Goal: Task Accomplishment & Management: Manage account settings

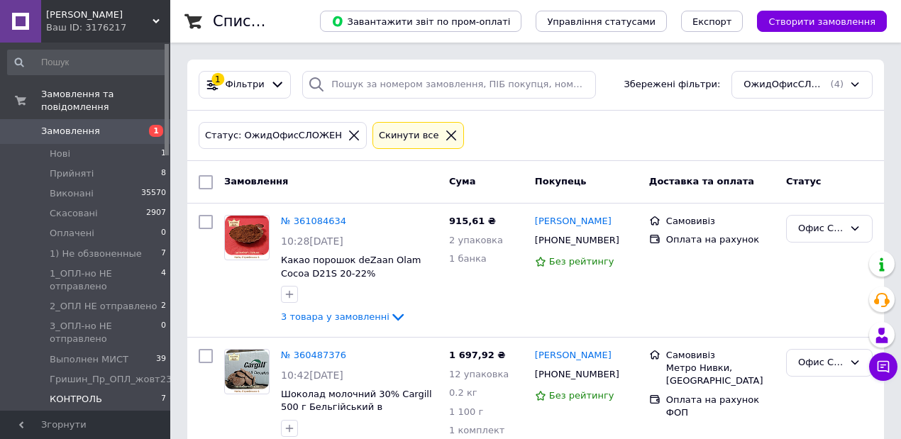
click at [70, 393] on span "КОНТРОЛЬ" at bounding box center [76, 399] width 53 height 13
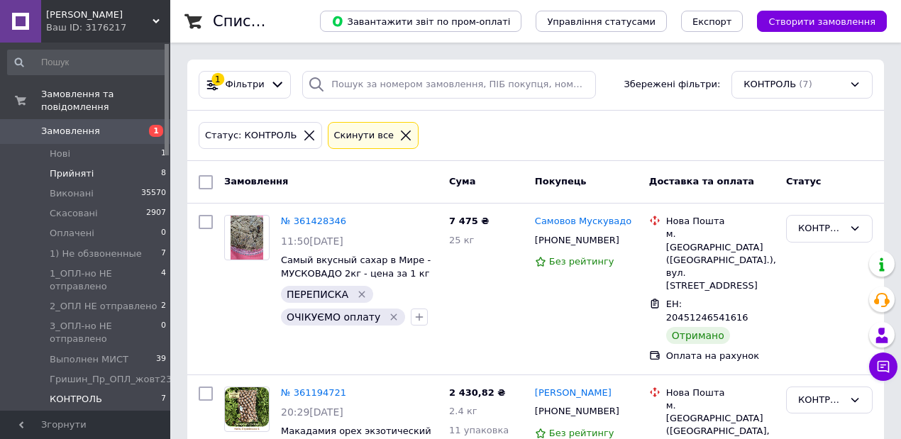
click at [77, 167] on span "Прийняті" at bounding box center [72, 173] width 44 height 13
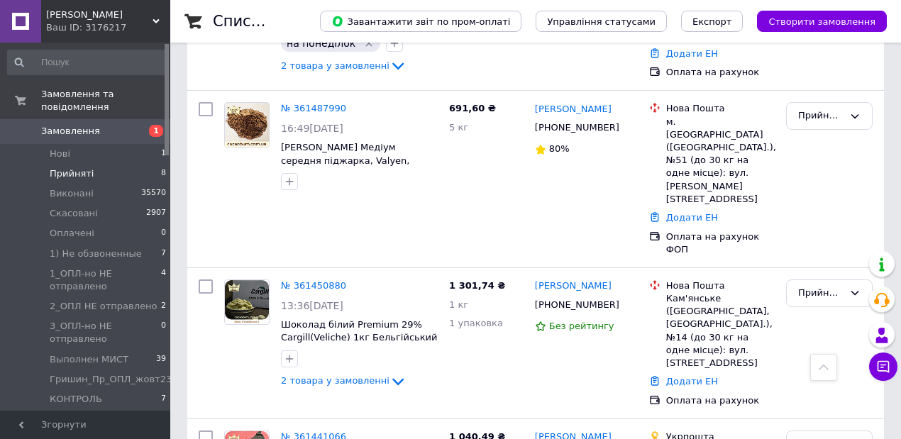
scroll to position [662, 0]
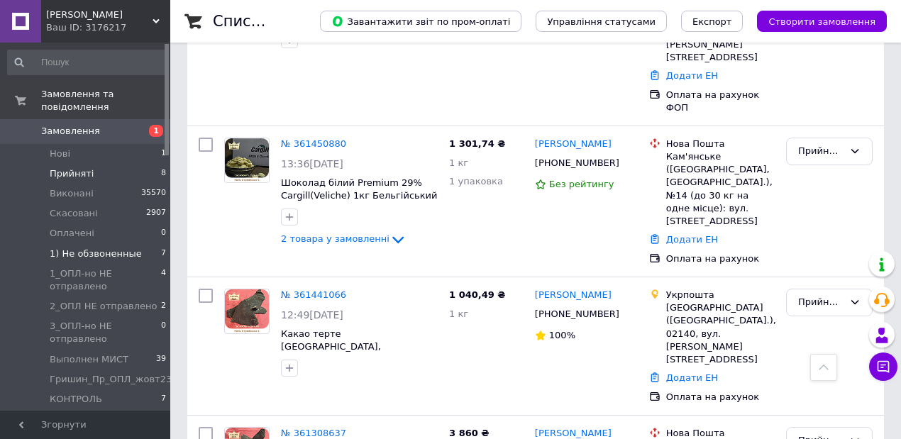
click at [114, 248] on span "1) Не обзвоненные" at bounding box center [96, 254] width 92 height 13
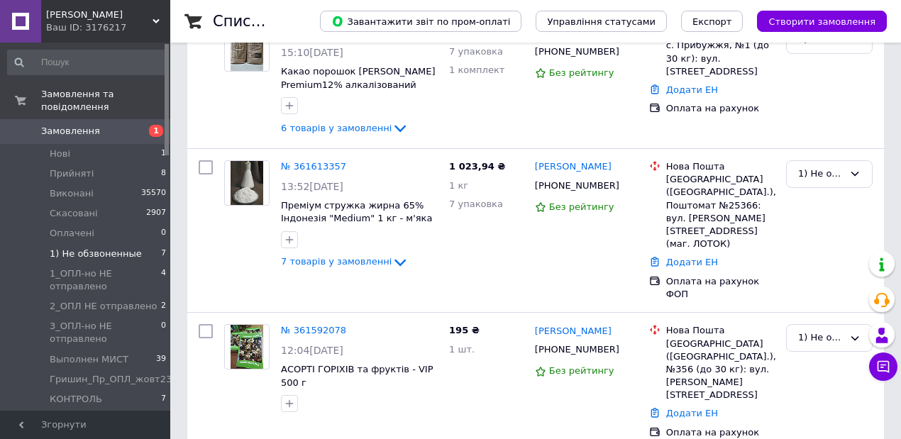
scroll to position [331, 0]
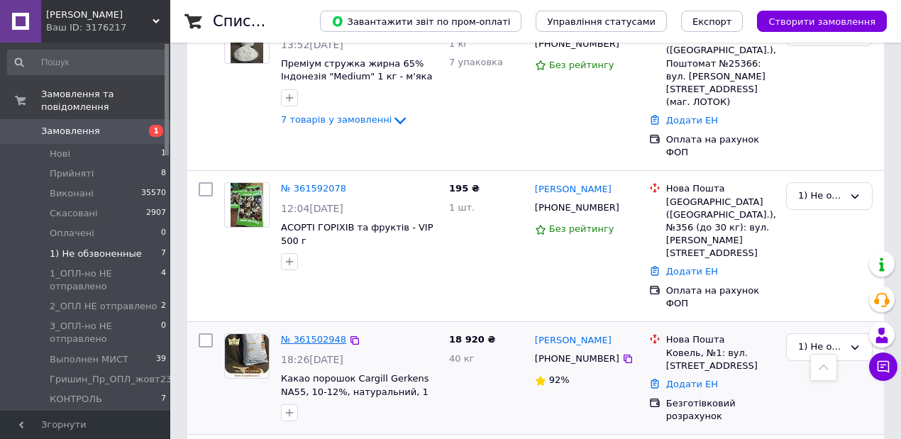
click at [299, 334] on link "№ 361502948" at bounding box center [313, 339] width 65 height 11
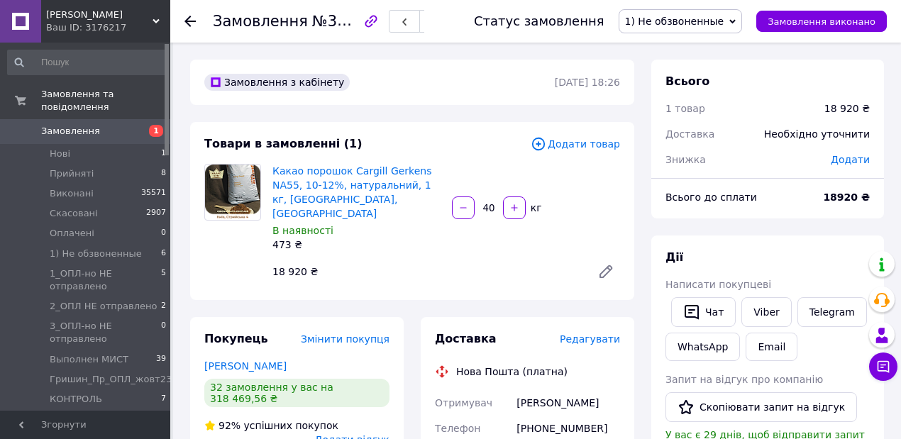
click at [481, 203] on input "40" at bounding box center [489, 208] width 23 height 11
drag, startPoint x: 496, startPoint y: 197, endPoint x: 483, endPoint y: 197, distance: 12.8
click at [483, 203] on input "37" at bounding box center [489, 208] width 23 height 11
drag, startPoint x: 495, startPoint y: 199, endPoint x: 481, endPoint y: 197, distance: 13.8
click at [480, 203] on input "32" at bounding box center [489, 208] width 23 height 11
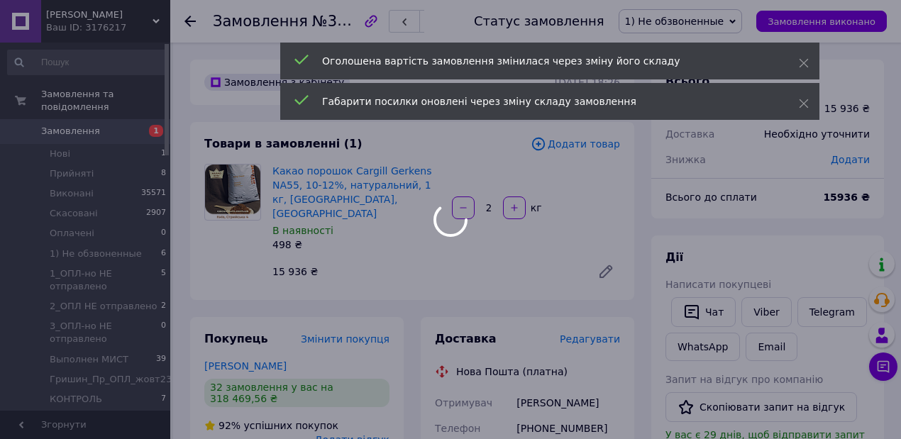
click at [494, 198] on div at bounding box center [450, 219] width 901 height 439
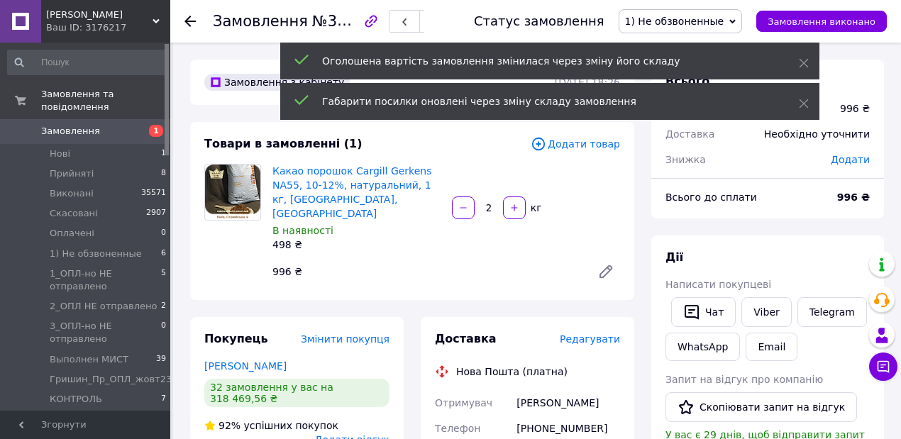
click at [491, 203] on input "2" at bounding box center [489, 208] width 23 height 11
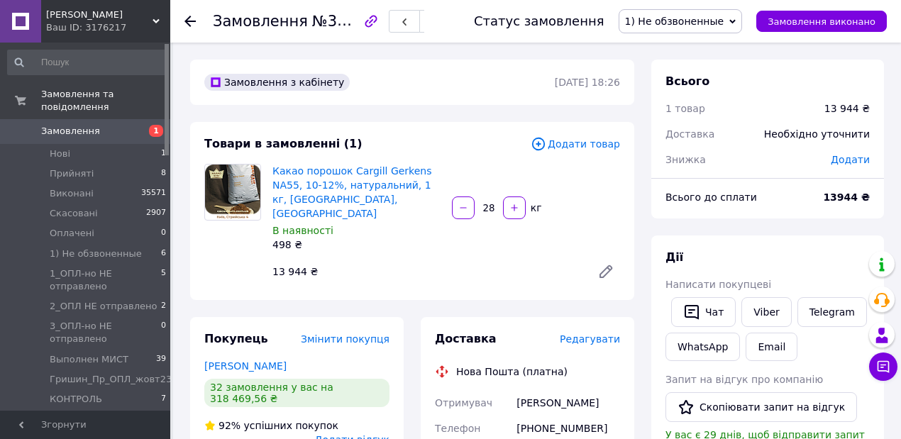
drag, startPoint x: 487, startPoint y: 200, endPoint x: 495, endPoint y: 201, distance: 8.5
click at [495, 203] on input "28" at bounding box center [489, 208] width 23 height 11
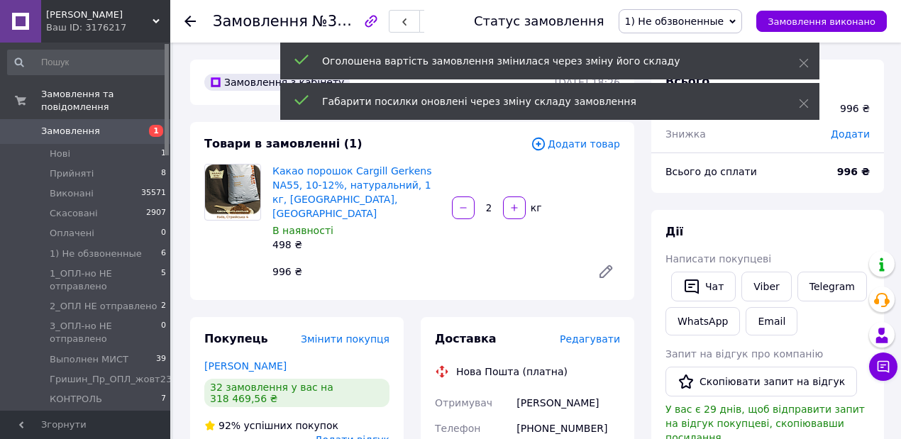
click at [495, 203] on input "2" at bounding box center [489, 208] width 23 height 11
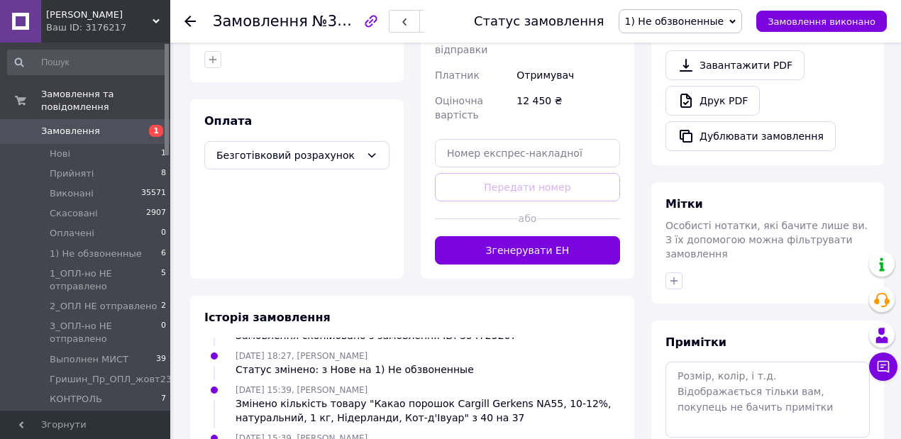
scroll to position [520, 0]
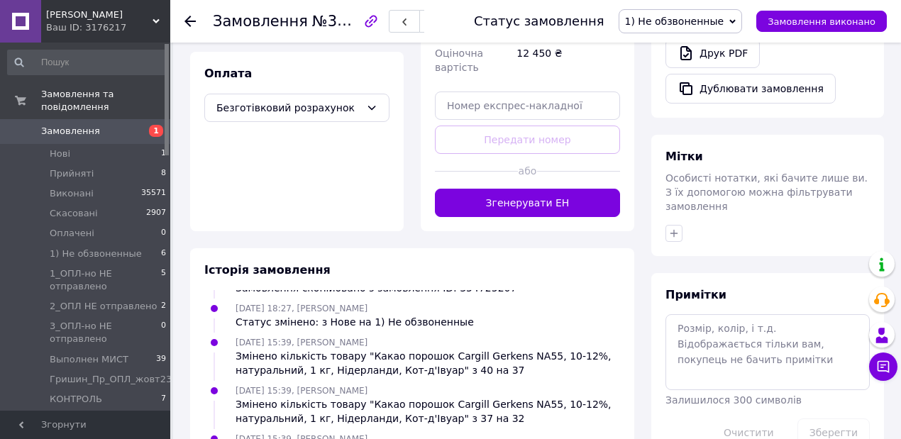
type input "25"
click at [696, 314] on textarea at bounding box center [768, 351] width 204 height 75
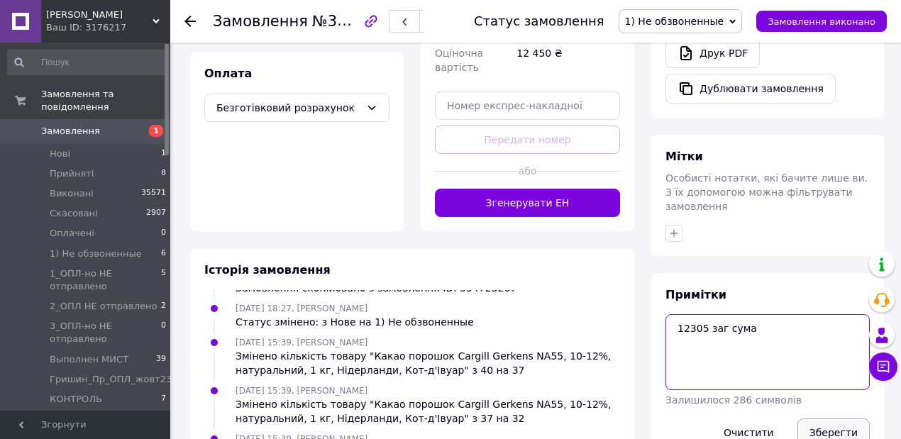
type textarea "12305 заг сума"
click at [837, 419] on button "Зберегти" at bounding box center [834, 433] width 72 height 28
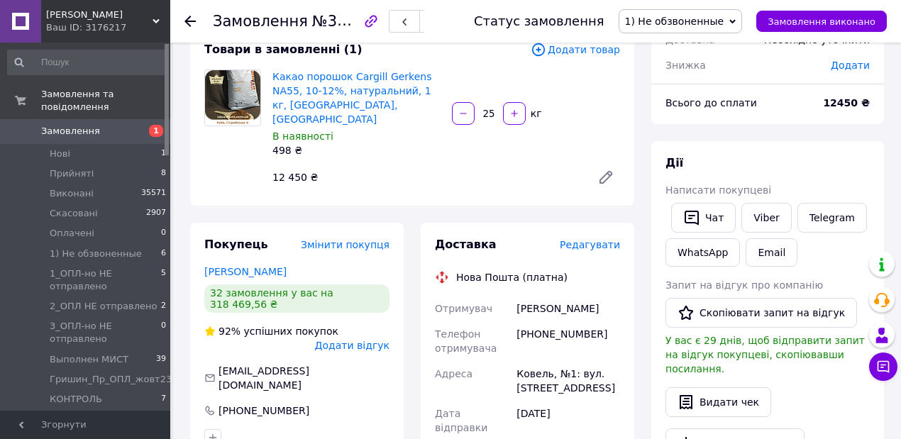
scroll to position [47, 0]
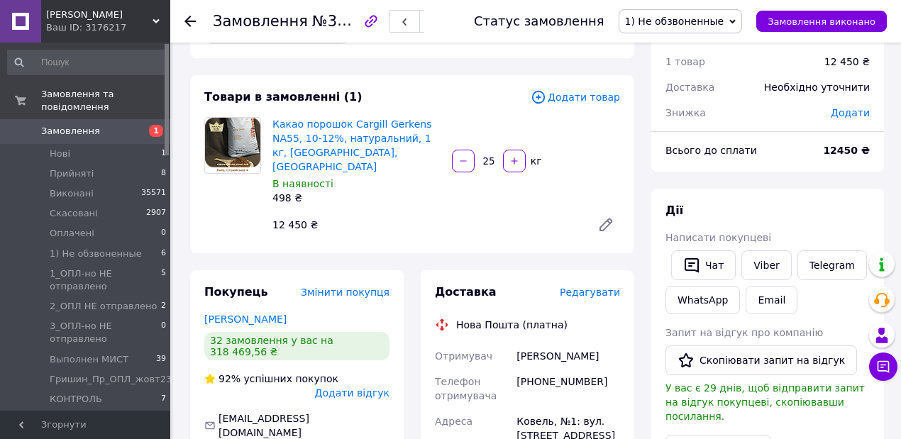
drag, startPoint x: 857, startPoint y: 114, endPoint x: 845, endPoint y: 110, distance: 12.6
click at [857, 113] on span "Додати" at bounding box center [850, 112] width 39 height 11
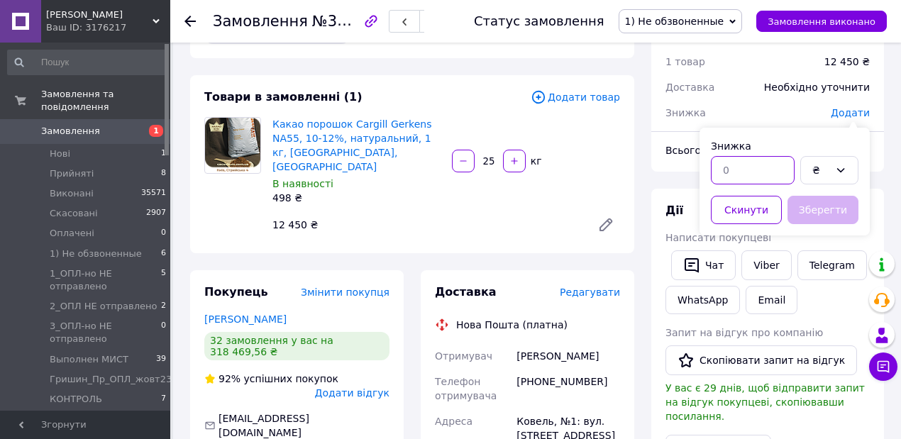
click at [752, 167] on input "text" at bounding box center [753, 170] width 84 height 28
type input "145"
click at [815, 208] on button "Зберегти" at bounding box center [823, 210] width 71 height 28
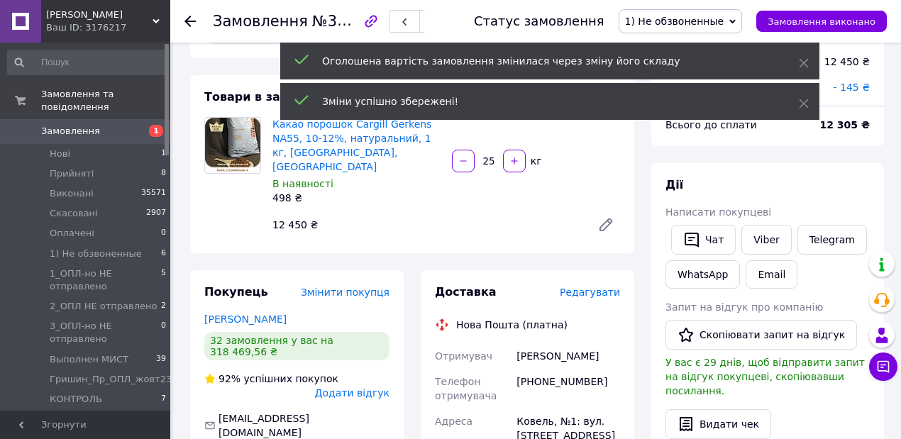
scroll to position [95, 0]
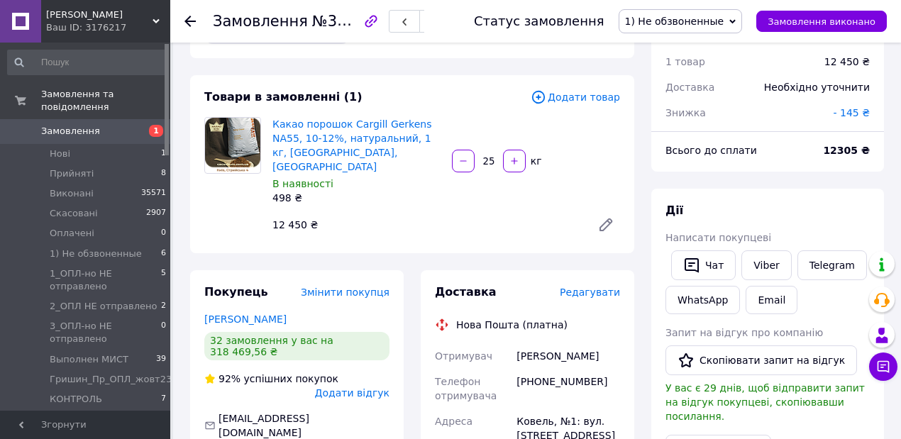
click at [736, 23] on icon at bounding box center [733, 21] width 6 height 4
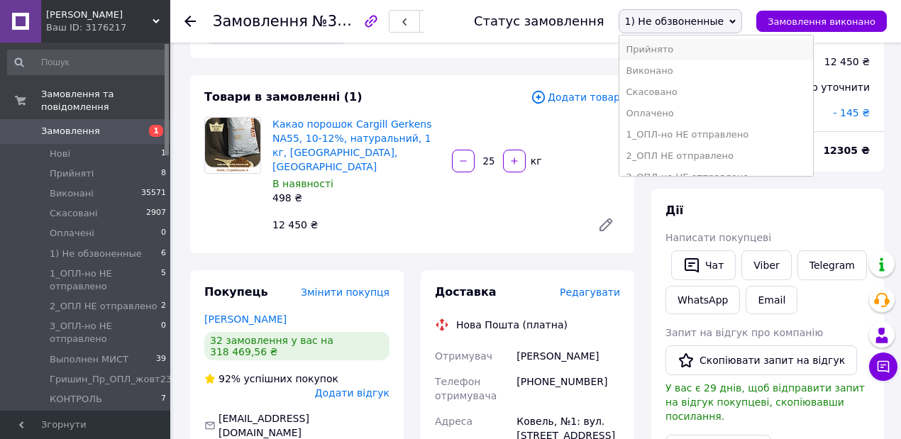
click at [689, 47] on li "Прийнято" at bounding box center [717, 49] width 194 height 21
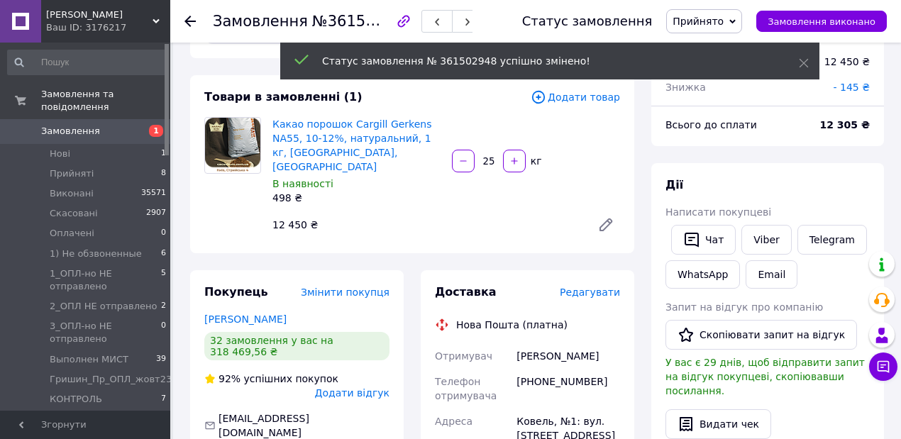
scroll to position [129, 0]
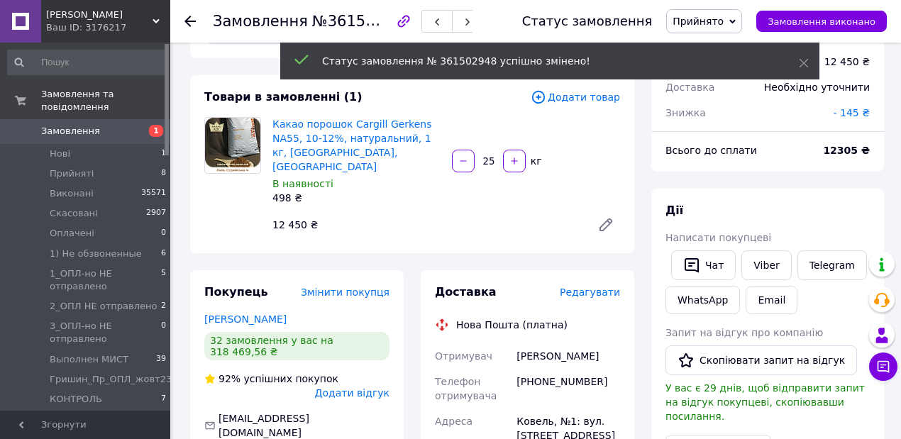
click at [190, 21] on use at bounding box center [190, 21] width 11 height 11
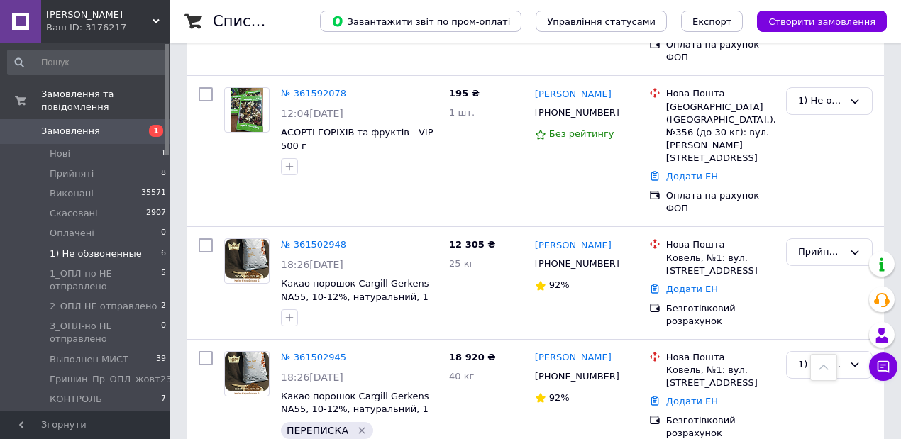
scroll to position [551, 0]
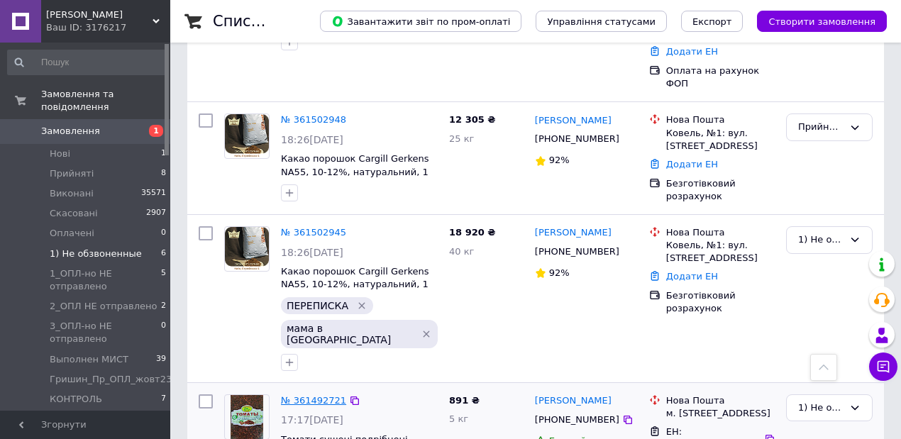
click at [326, 395] on link "№ 361492721" at bounding box center [313, 400] width 65 height 11
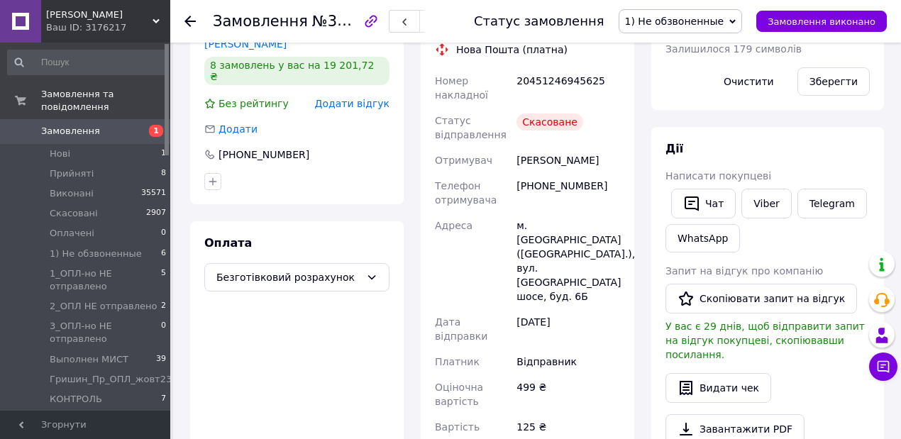
scroll to position [125, 0]
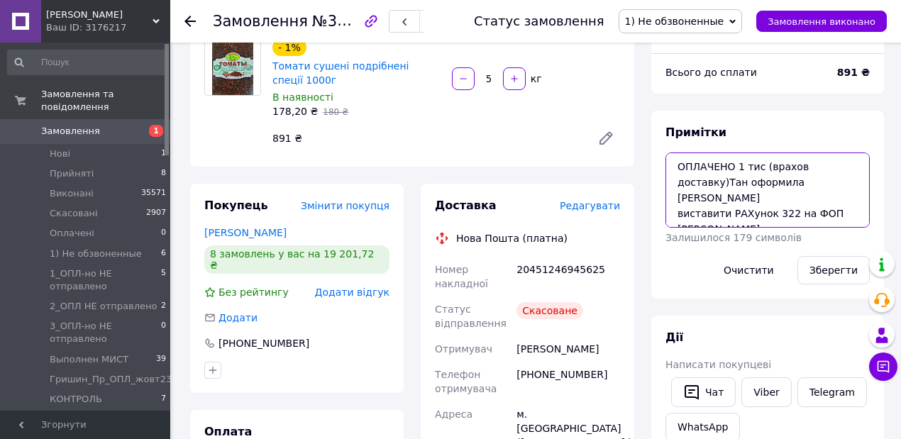
drag, startPoint x: 724, startPoint y: 195, endPoint x: 673, endPoint y: 192, distance: 51.2
click at [674, 194] on textarea "ОПЛАЧЕНО 1 тис (врахов доставку)Тан оформила вайбер Serhii Matviienko виставити…" at bounding box center [768, 190] width 204 height 75
type textarea "ОПЛАЧЕНО 1 тис (врахов доставку)Тан оформила вайбер Serhii Matviienko РАХунок 3…"
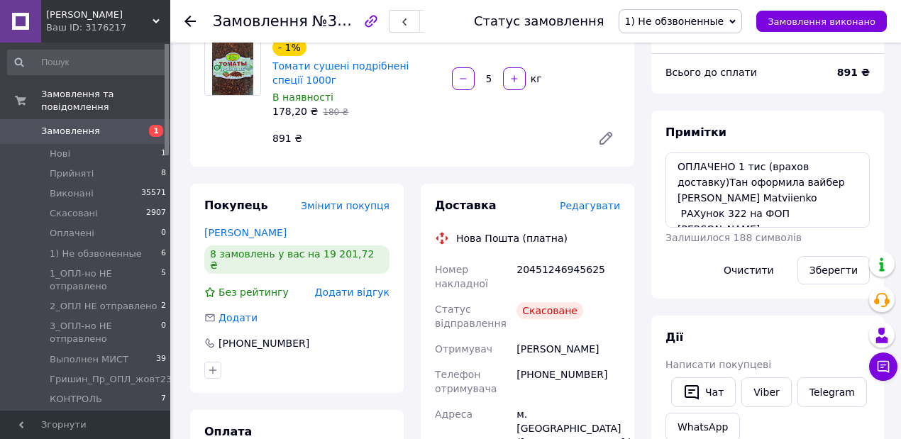
drag, startPoint x: 837, startPoint y: 271, endPoint x: 835, endPoint y: 251, distance: 20.1
click at [837, 270] on button "Зберегти" at bounding box center [834, 270] width 72 height 28
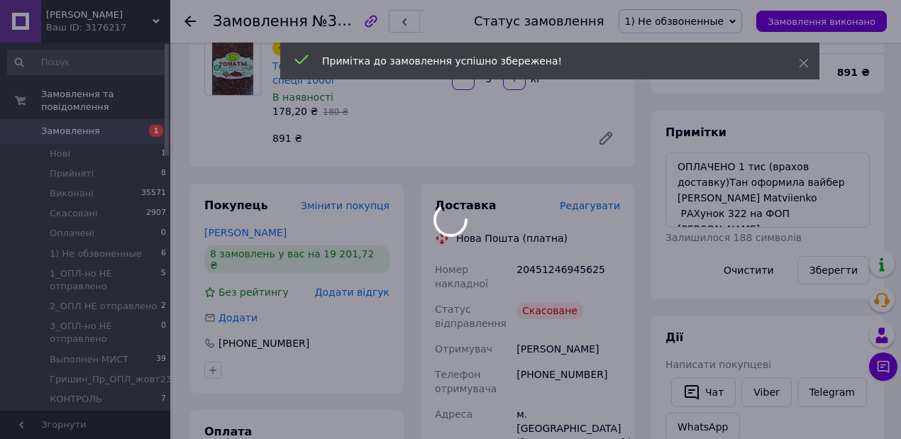
scroll to position [233, 0]
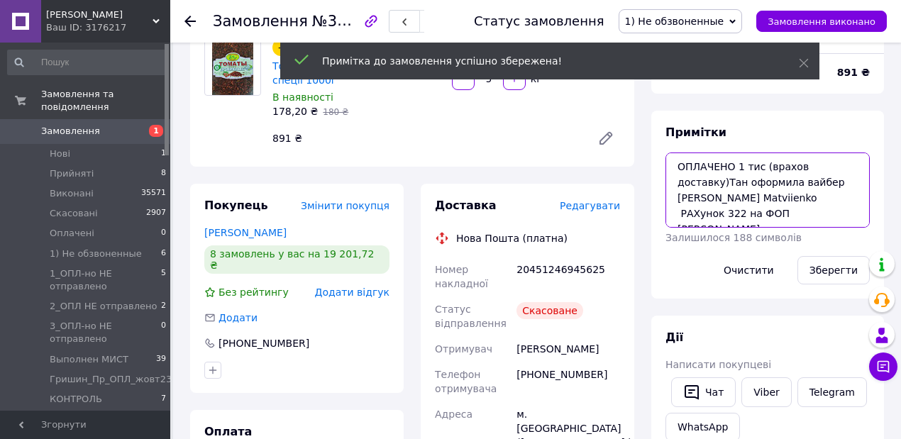
click at [821, 182] on textarea "ОПЛАЧЕНО 1 тис (врахов доставку)Тан оформила вайбер Serhii Matviienko РАХунок 3…" at bounding box center [768, 190] width 204 height 75
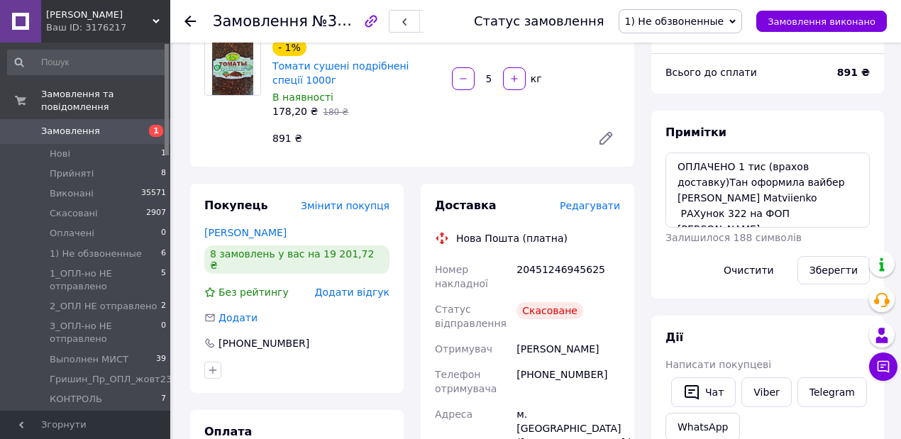
click at [736, 20] on icon at bounding box center [733, 21] width 6 height 6
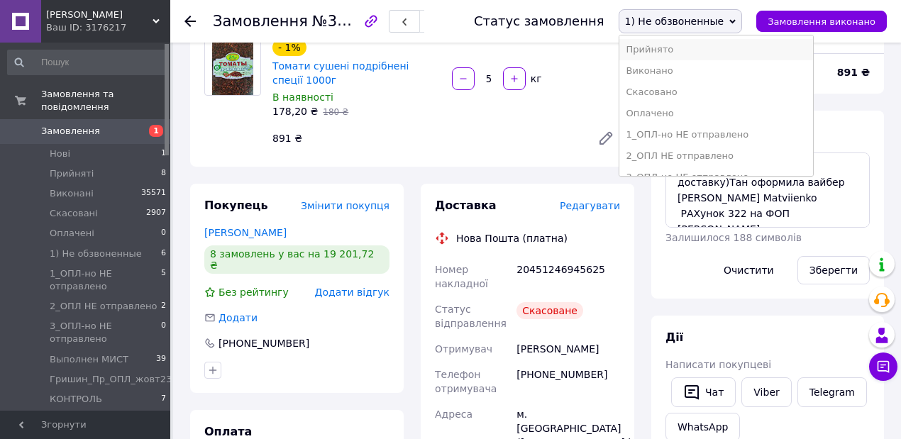
click at [690, 50] on li "Прийнято" at bounding box center [717, 49] width 194 height 21
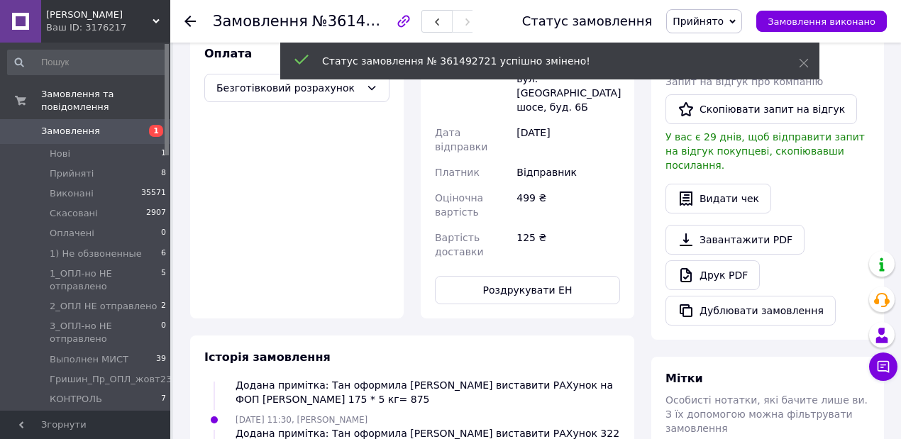
scroll to position [598, 0]
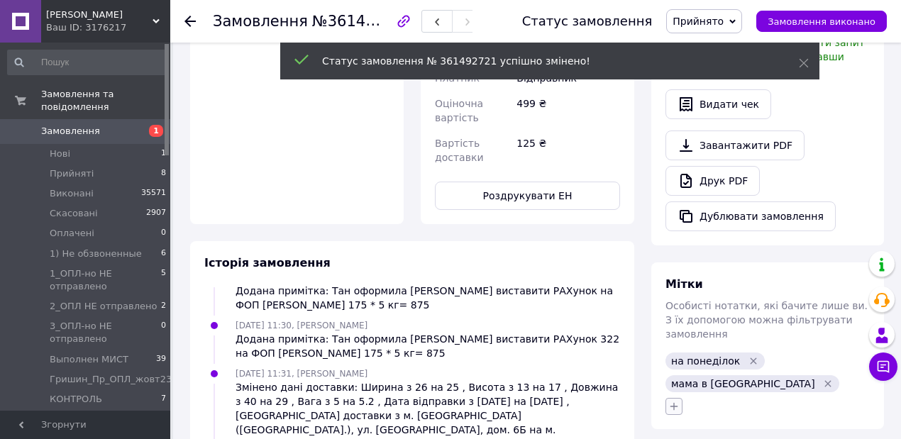
click at [677, 401] on icon "button" at bounding box center [674, 406] width 11 height 11
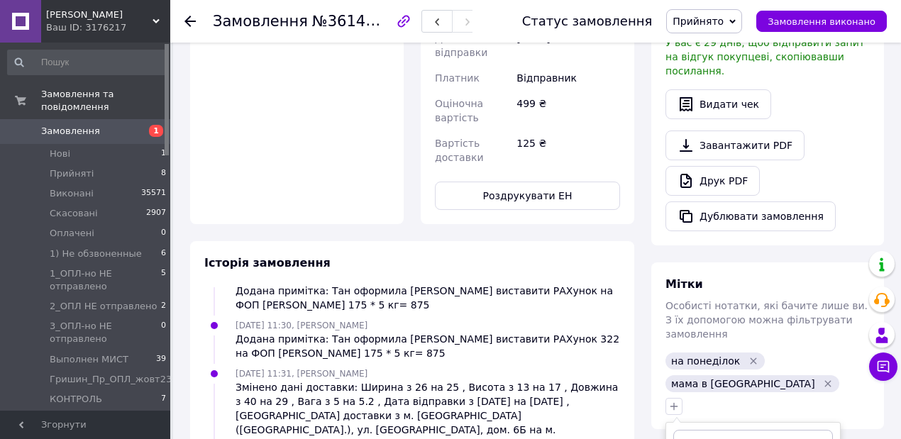
scroll to position [740, 0]
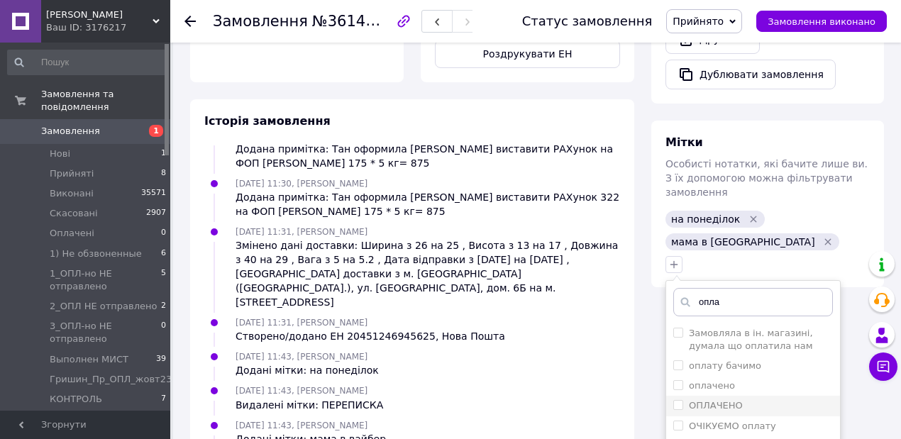
type input "опла"
click at [682, 400] on label "ОПЛАЧЕНО" at bounding box center [709, 406] width 70 height 13
click at [682, 400] on input "ОПЛАЧЕНО" at bounding box center [678, 404] width 9 height 9
click at [680, 400] on input "ОПЛАЧЕНО" at bounding box center [678, 404] width 9 height 9
checkbox input "true"
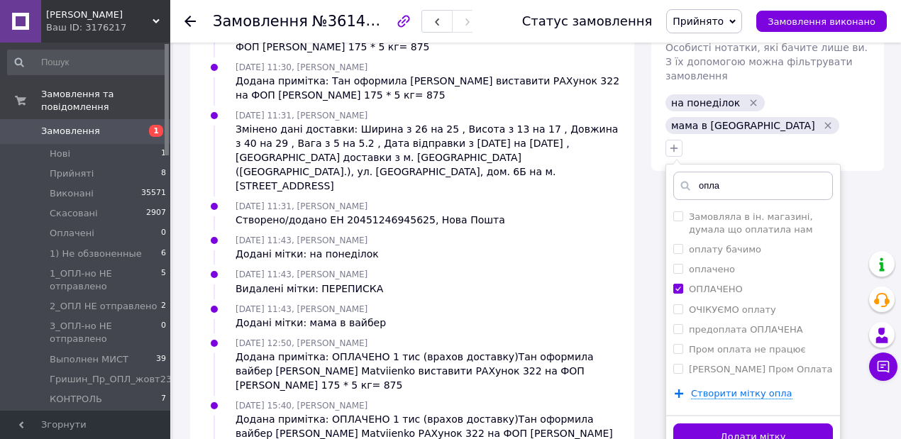
click at [748, 424] on button "Додати мітку" at bounding box center [754, 438] width 160 height 28
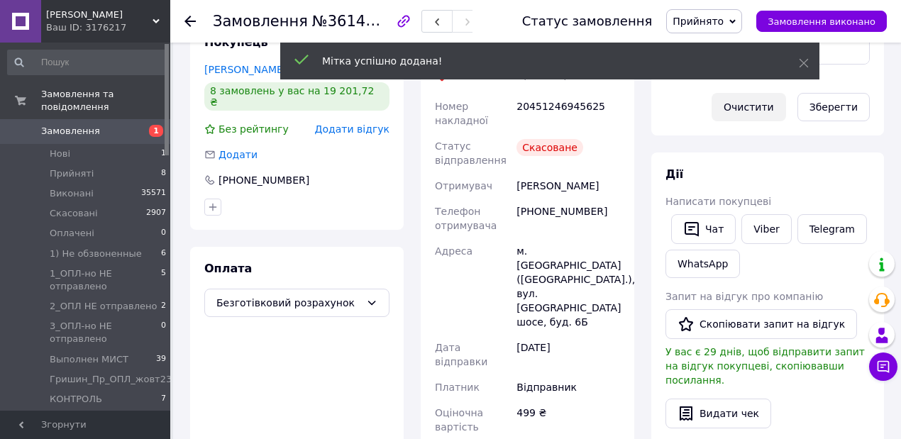
scroll to position [193, 0]
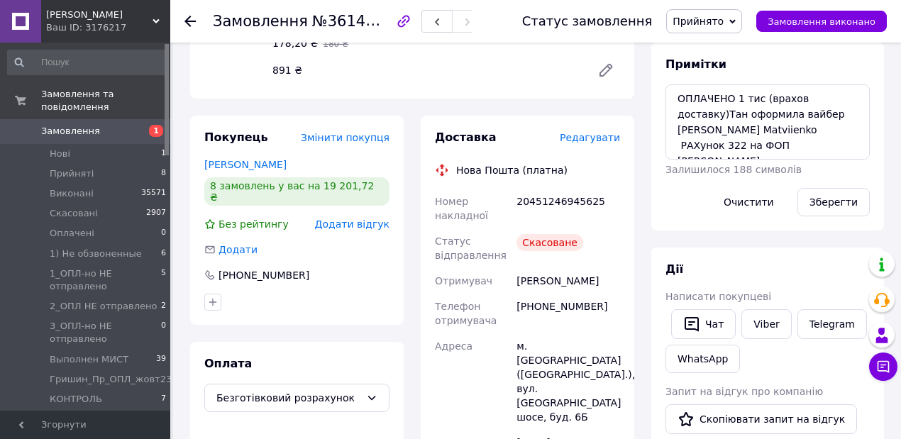
drag, startPoint x: 186, startPoint y: 18, endPoint x: 214, endPoint y: 20, distance: 28.4
click at [187, 18] on icon at bounding box center [190, 21] width 11 height 11
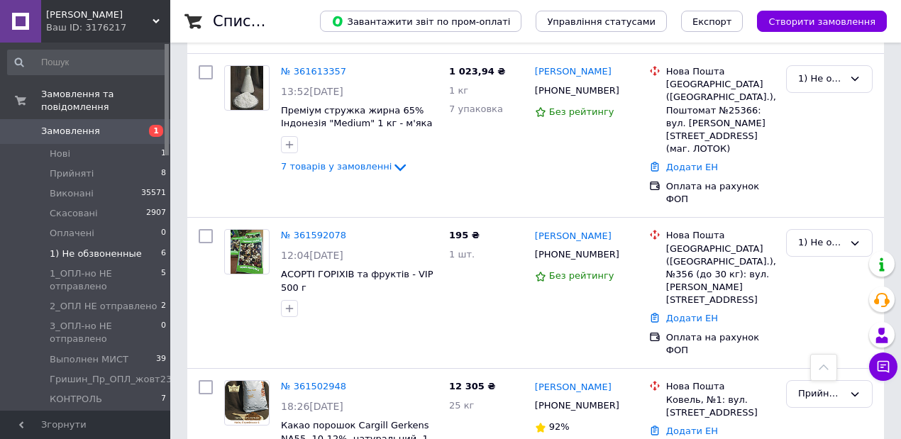
scroll to position [473, 0]
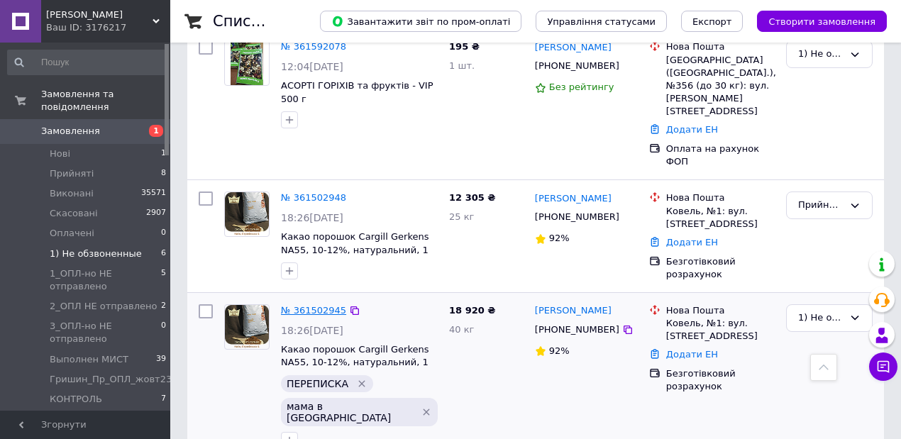
click at [321, 305] on link "№ 361502945" at bounding box center [313, 310] width 65 height 11
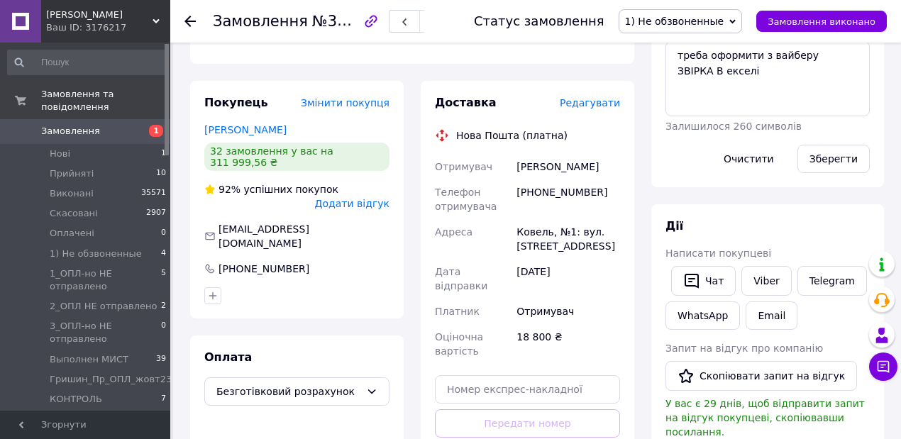
scroll to position [142, 0]
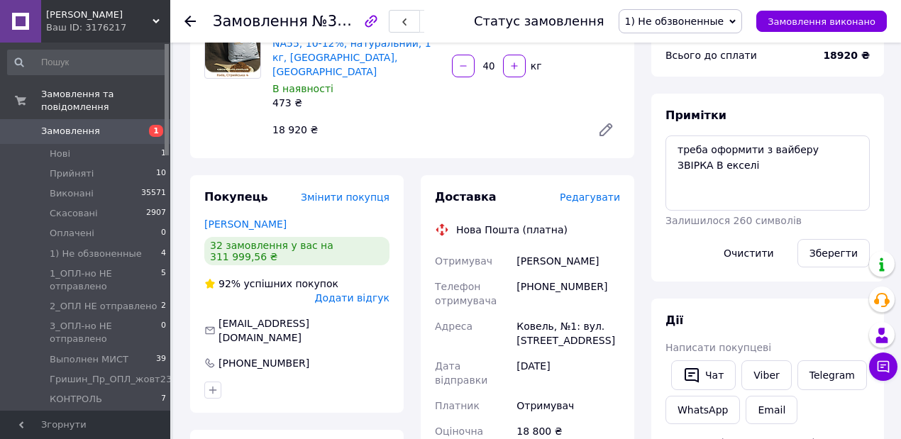
click at [736, 21] on icon at bounding box center [733, 21] width 6 height 6
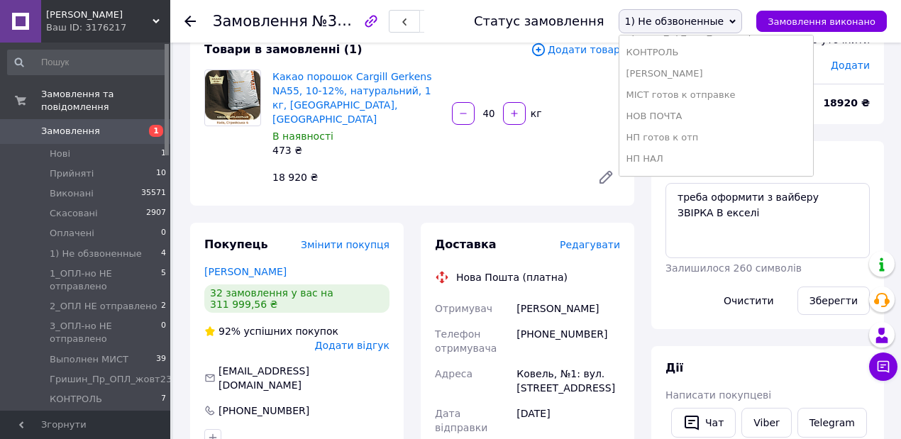
scroll to position [378, 0]
drag, startPoint x: 671, startPoint y: 157, endPoint x: 453, endPoint y: 97, distance: 226.8
click at [670, 157] on li "РОЗІБРАТИСЬ" at bounding box center [717, 160] width 194 height 21
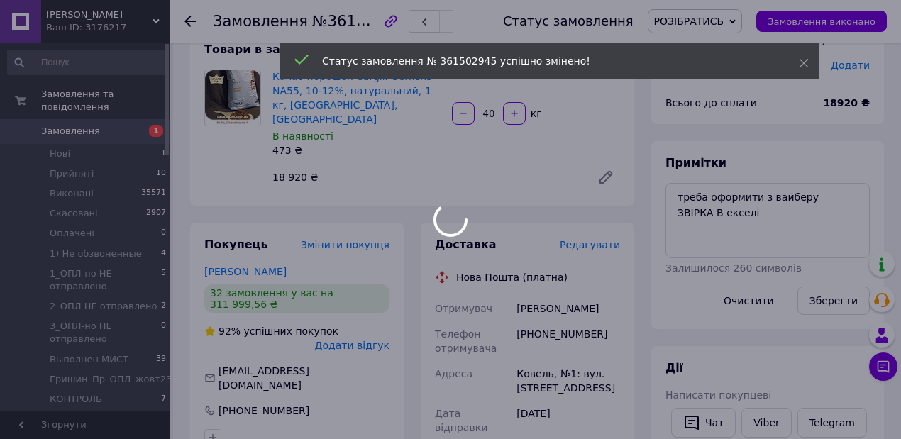
click at [187, 21] on div at bounding box center [450, 219] width 901 height 439
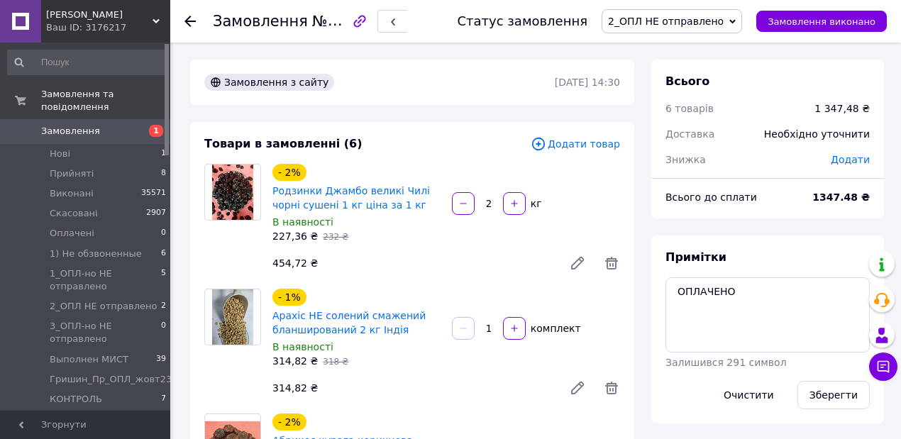
click at [192, 20] on icon at bounding box center [190, 21] width 11 height 11
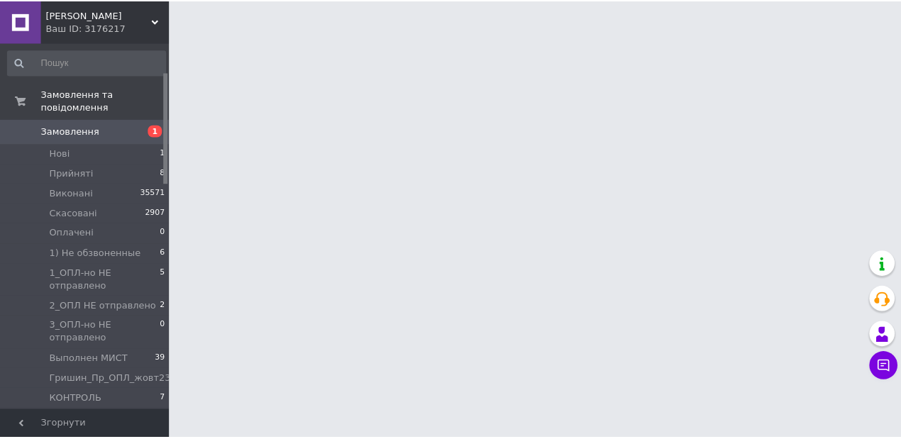
scroll to position [94, 0]
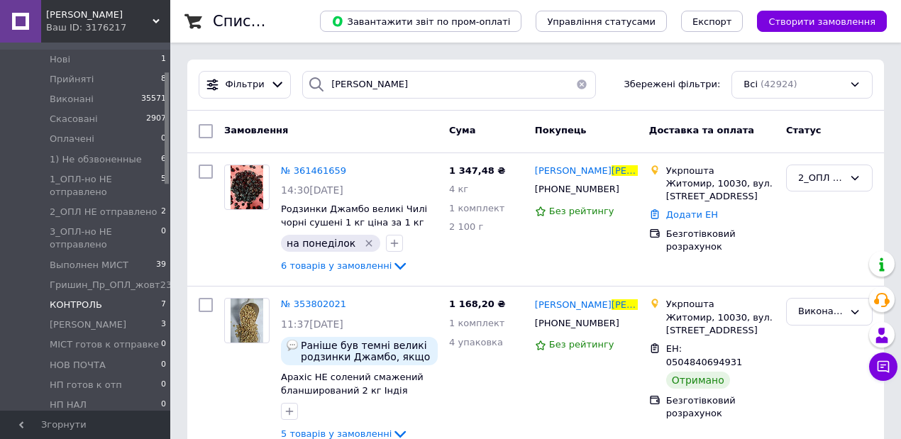
click at [81, 299] on span "КОНТРОЛЬ" at bounding box center [76, 305] width 53 height 13
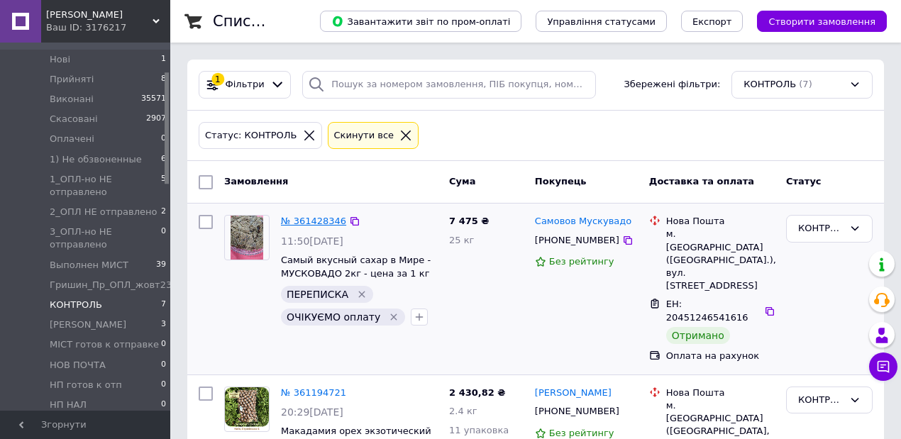
click at [300, 222] on link "№ 361428346" at bounding box center [313, 221] width 65 height 11
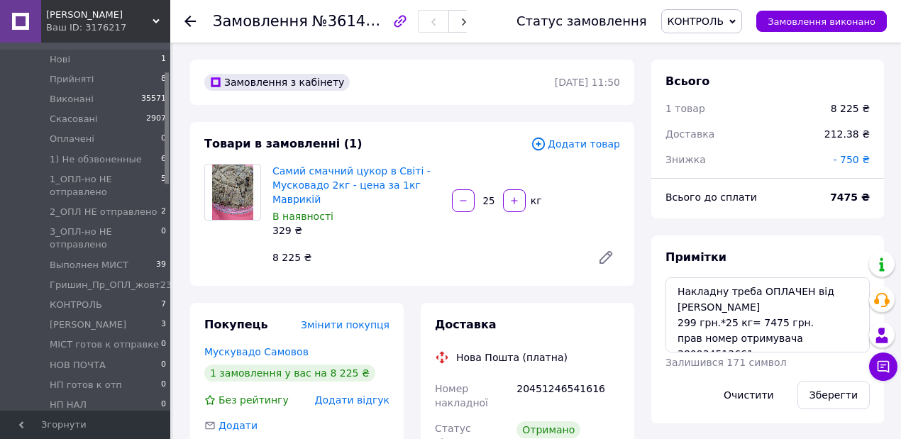
scroll to position [484, 0]
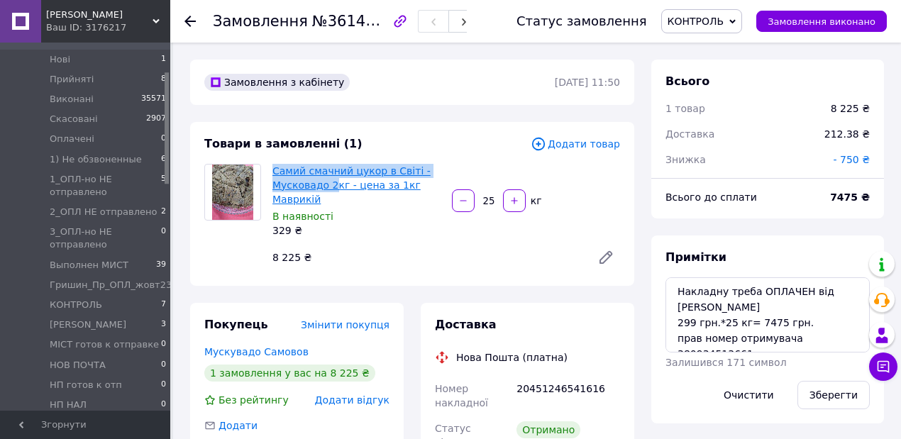
drag, startPoint x: 270, startPoint y: 166, endPoint x: 329, endPoint y: 188, distance: 62.9
click at [329, 188] on div "Самий смачний цукор в Світі - Мусковадо 2кг - цена за 1кг Маврикій В наявності …" at bounding box center [357, 200] width 180 height 79
copy link "Самий смачний цукор в [GEOGRAPHIC_DATA] 2"
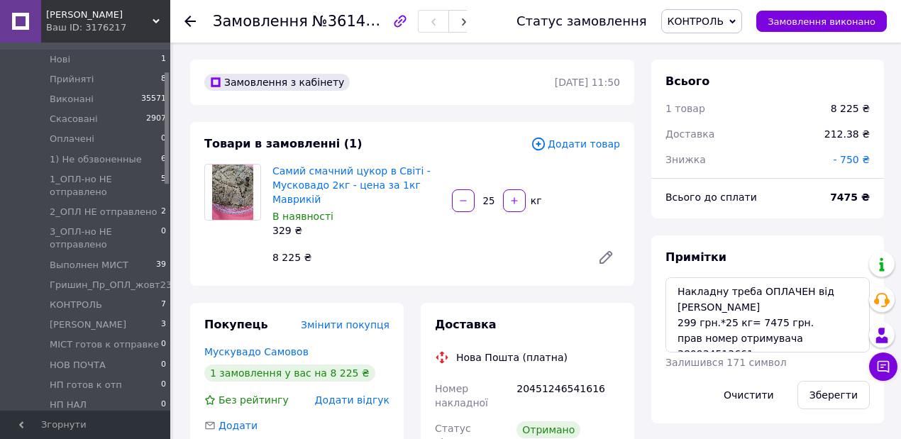
click at [351, 254] on div "8 225 ₴" at bounding box center [426, 258] width 319 height 20
drag, startPoint x: 338, startPoint y: 113, endPoint x: 487, endPoint y: 119, distance: 149.2
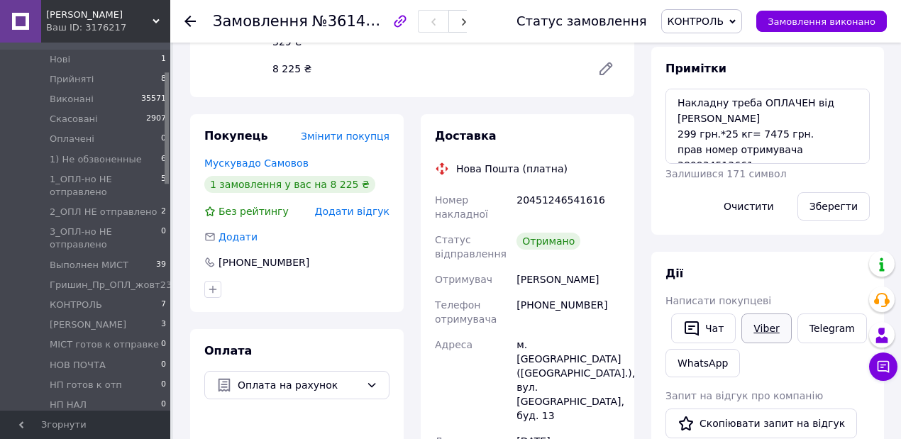
click at [760, 328] on link "Viber" at bounding box center [767, 329] width 50 height 30
click at [808, 116] on textarea "Накладну треба ОПЛАЧЕН від [PERSON_NAME] 299 грн.*25 кг= 7475 грн. прав номер о…" at bounding box center [768, 126] width 204 height 75
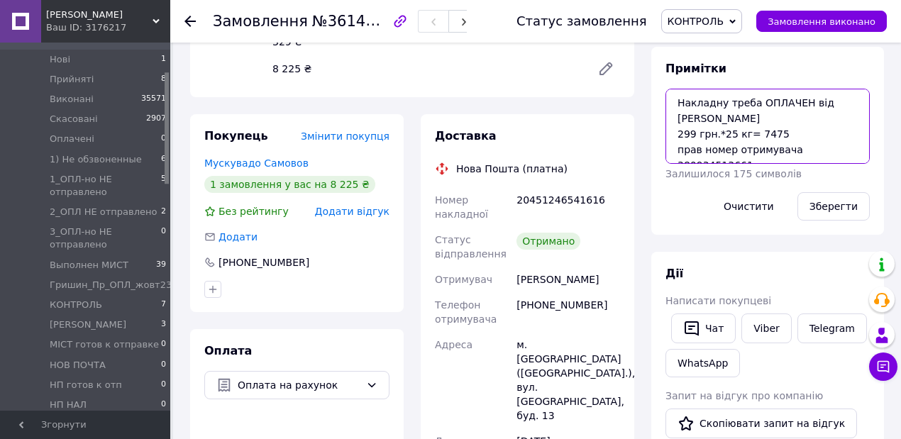
paste textarea "LaFamiglia Catering. [GEOGRAPHIC_DATA]"
type textarea "Накладну треба ОПЛАЧЕН від [PERSON_NAME] 299 грн.*25 кг= 7475 LaFamiglia Cateri…"
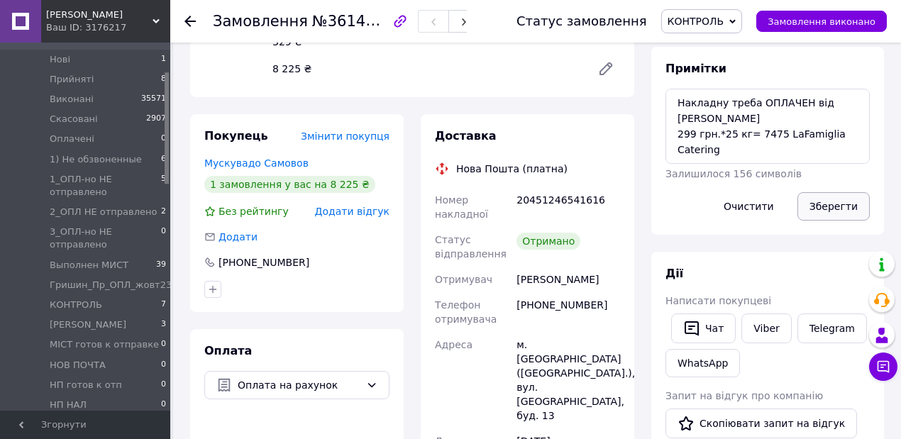
click at [837, 206] on button "Зберегти" at bounding box center [834, 206] width 72 height 28
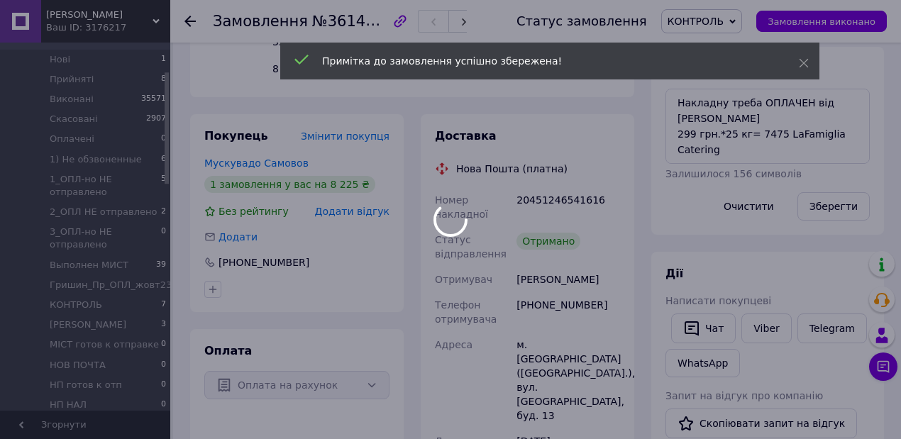
scroll to position [546, 0]
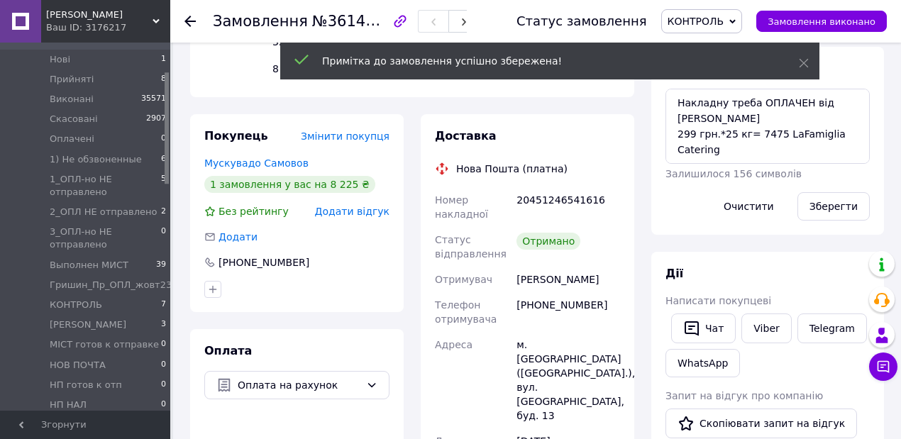
click at [185, 22] on icon at bounding box center [190, 21] width 11 height 11
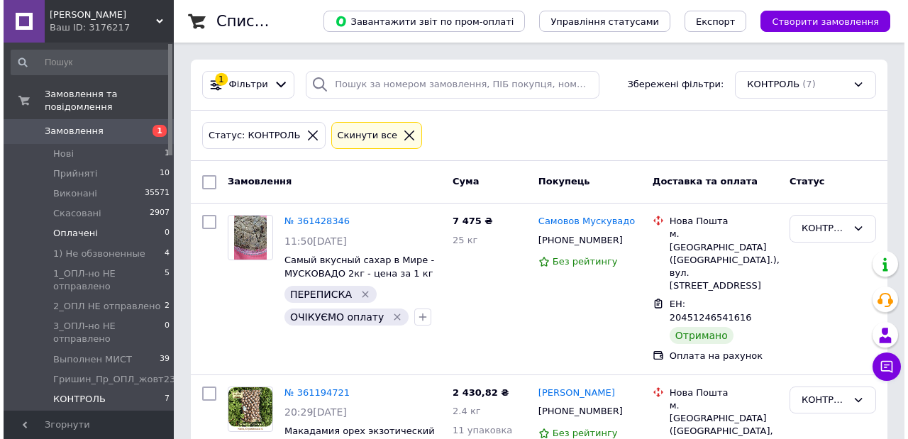
scroll to position [47, 0]
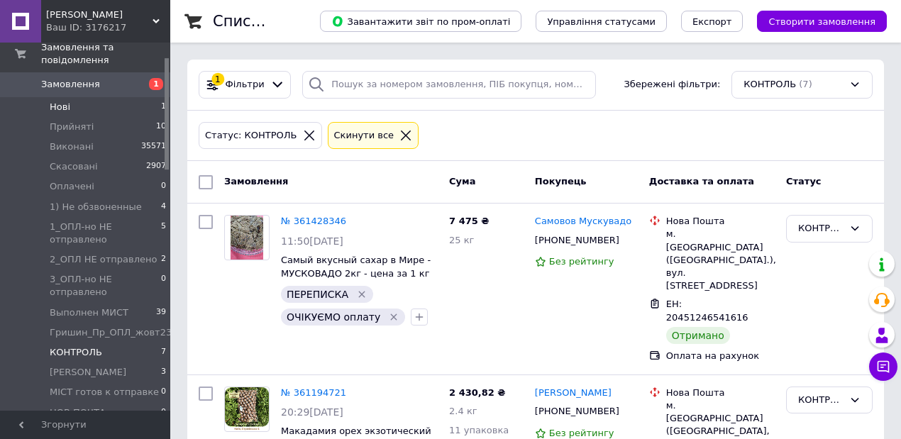
click at [67, 101] on span "Нові" at bounding box center [60, 107] width 21 height 13
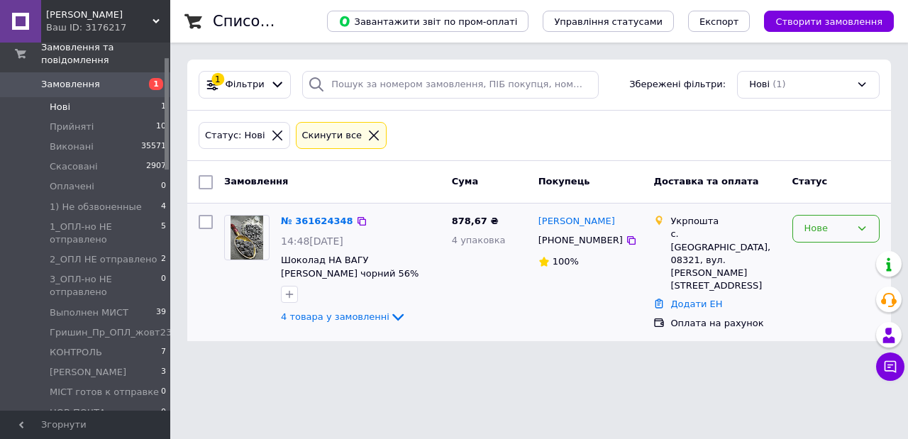
click at [866, 227] on icon at bounding box center [862, 228] width 11 height 11
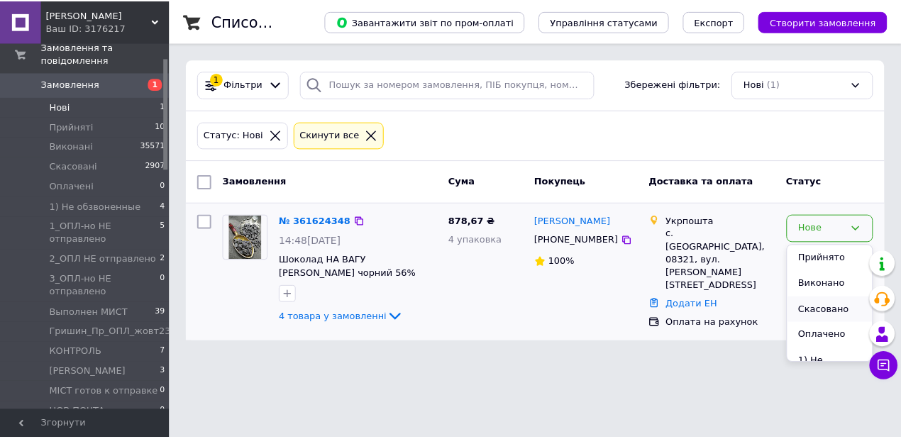
scroll to position [47, 0]
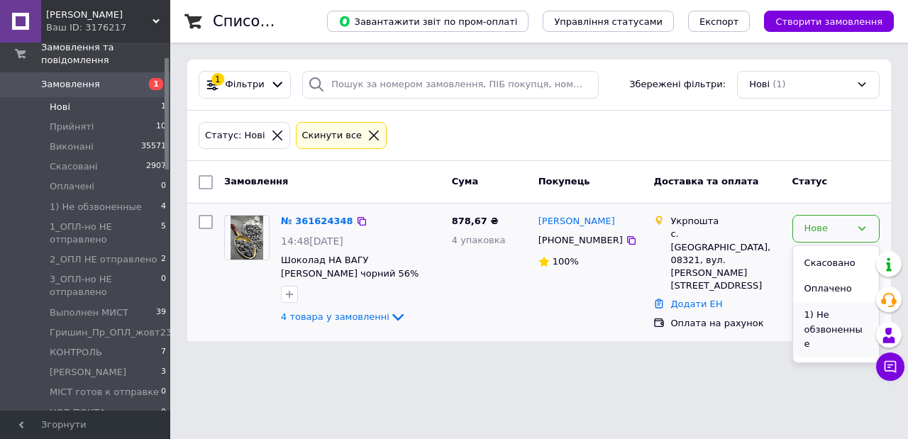
click at [833, 326] on li "1) Не обзвоненные" at bounding box center [836, 329] width 86 height 55
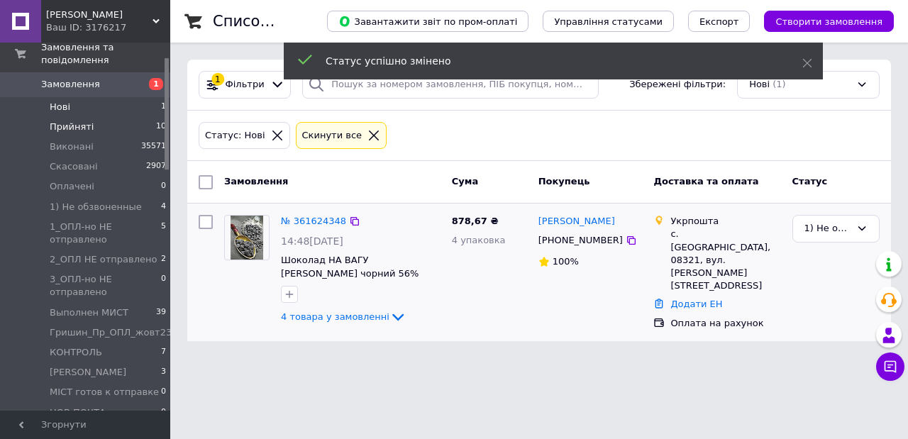
click at [79, 121] on span "Прийняті" at bounding box center [72, 127] width 44 height 13
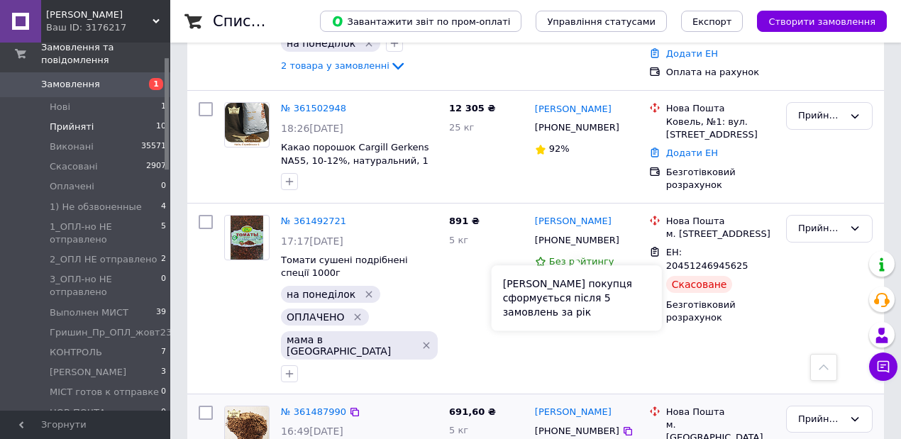
scroll to position [662, 0]
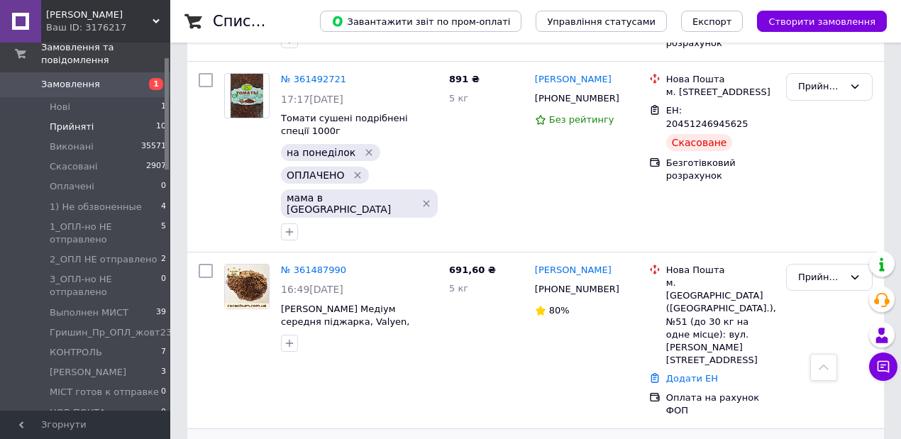
click at [321, 439] on link "№ 361450880" at bounding box center [313, 446] width 65 height 11
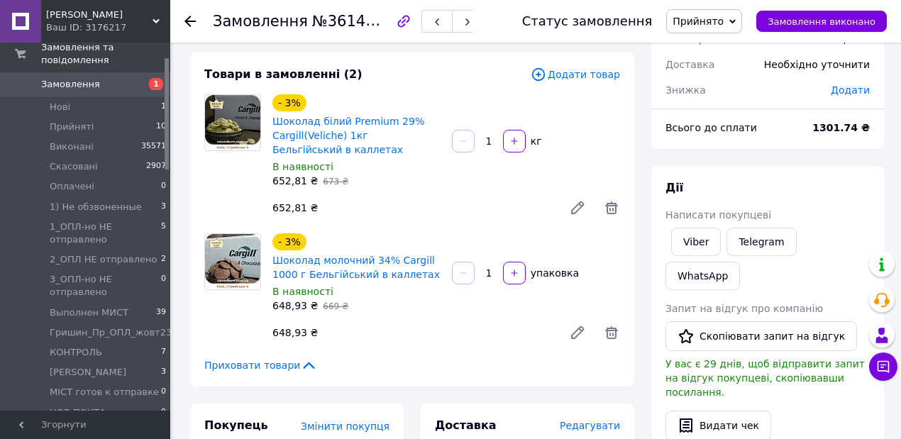
scroll to position [71, 0]
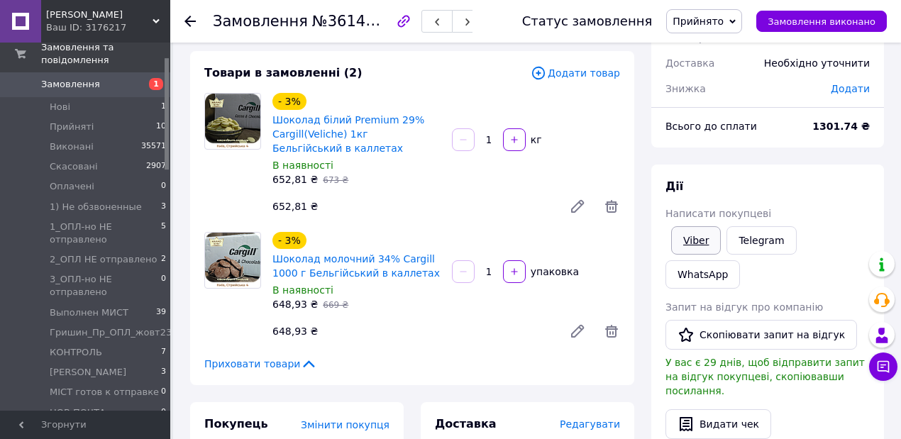
click at [700, 246] on link "Viber" at bounding box center [696, 240] width 50 height 28
click at [697, 241] on link "Viber" at bounding box center [696, 240] width 50 height 28
click at [718, 53] on div "Доставка" at bounding box center [706, 63] width 99 height 31
click at [742, 17] on span "Прийнято" at bounding box center [704, 21] width 76 height 24
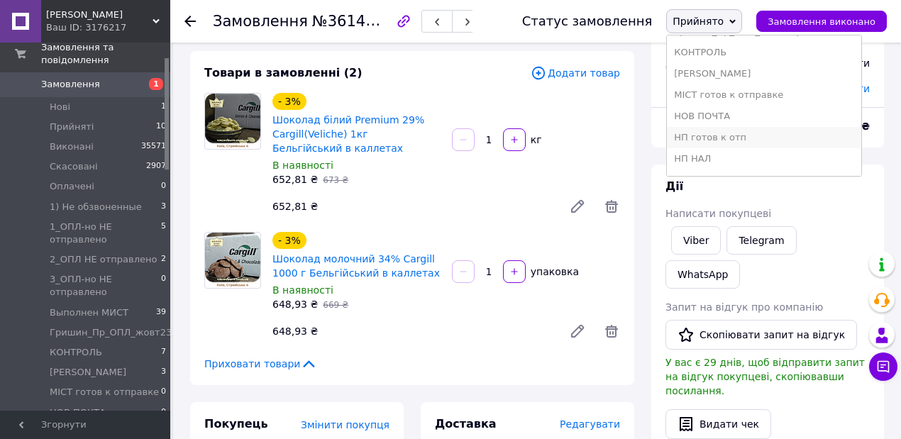
scroll to position [284, 0]
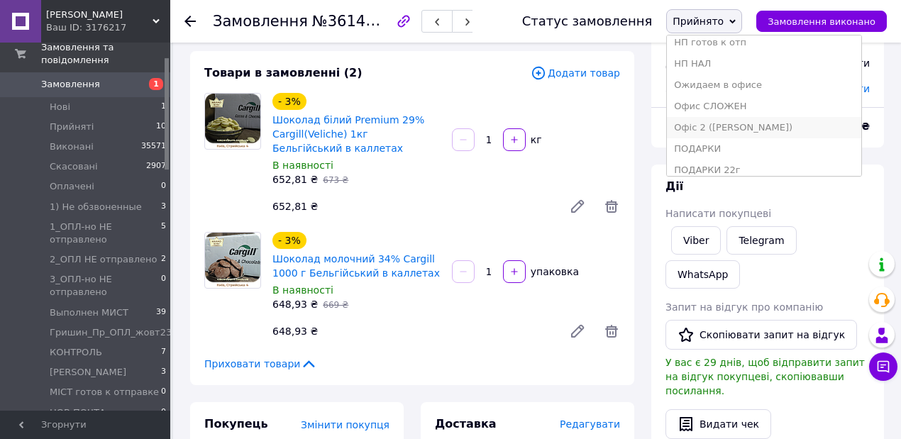
click at [730, 126] on li "Офіс 2 ([PERSON_NAME])" at bounding box center [764, 127] width 194 height 21
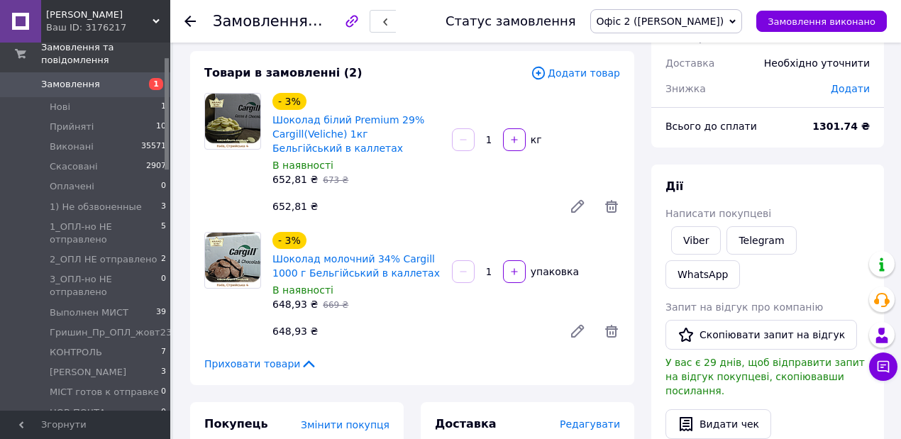
click at [189, 21] on use at bounding box center [190, 21] width 11 height 11
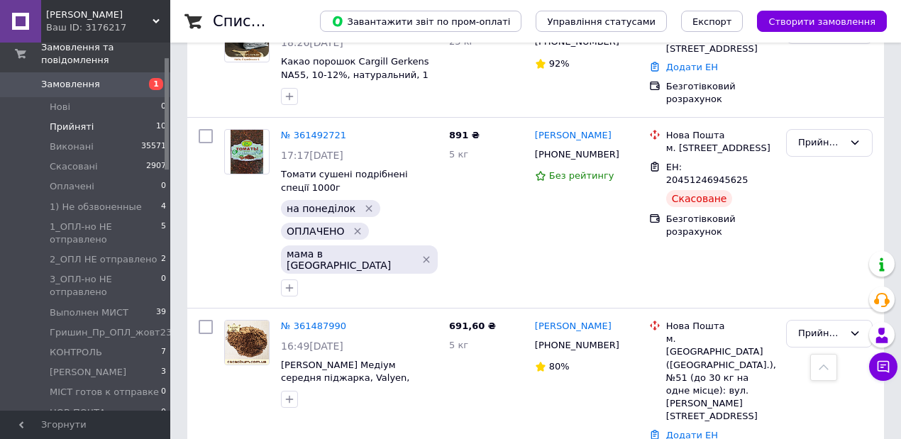
scroll to position [757, 0]
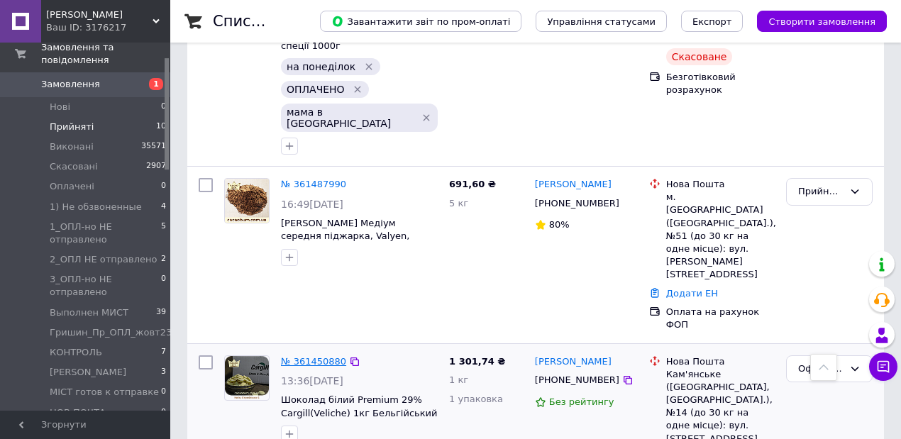
click at [321, 356] on link "№ 361450880" at bounding box center [313, 361] width 65 height 11
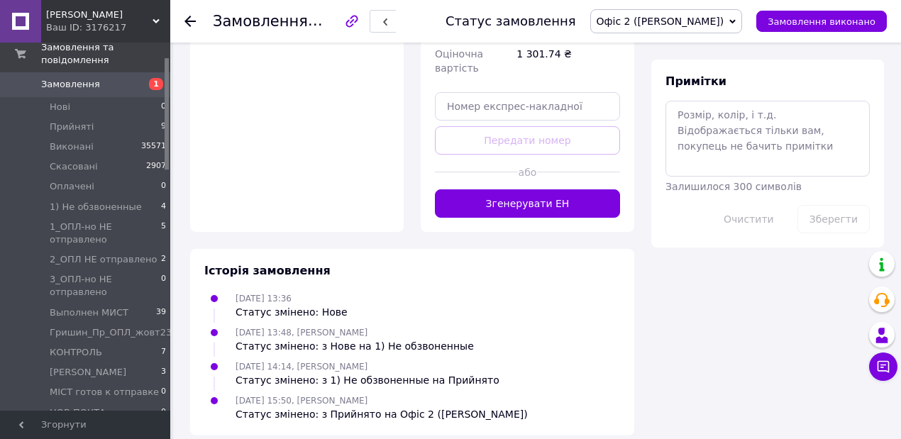
scroll to position [686, 0]
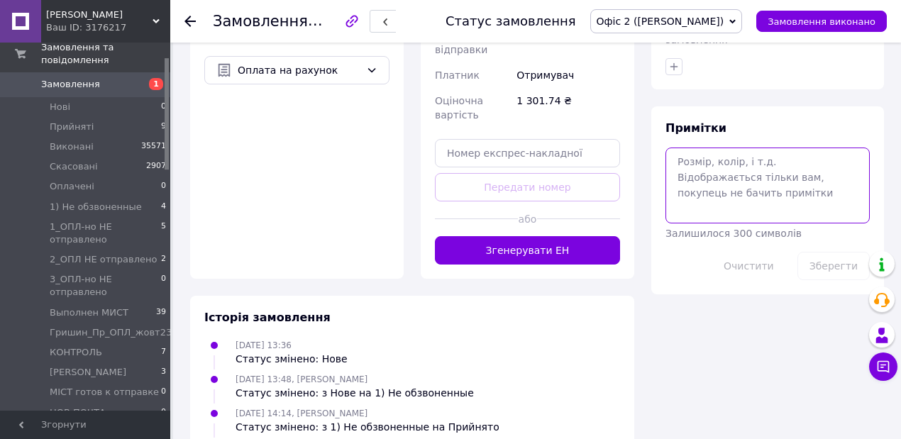
click at [686, 148] on textarea at bounding box center [768, 185] width 204 height 75
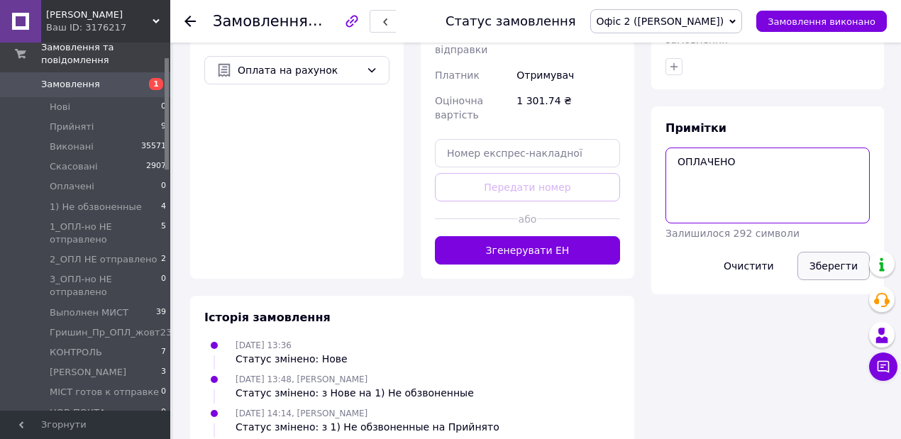
type textarea "ОПЛАЧЕНО"
click at [842, 252] on button "Зберегти" at bounding box center [834, 266] width 72 height 28
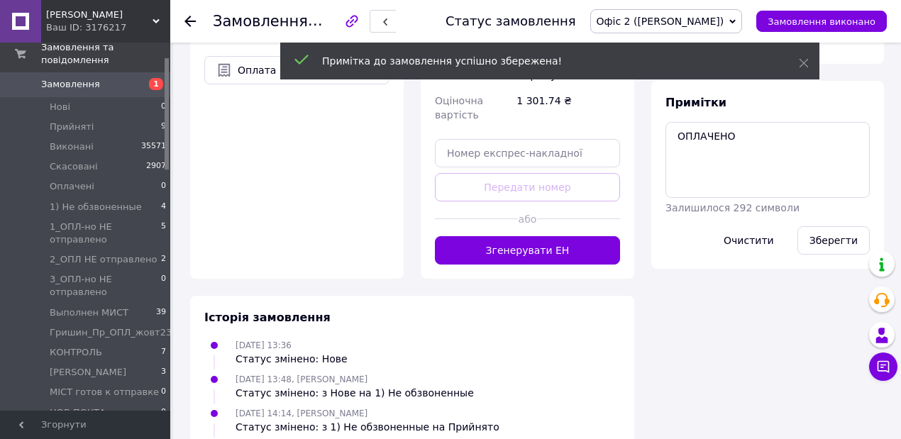
click at [188, 21] on use at bounding box center [190, 21] width 11 height 11
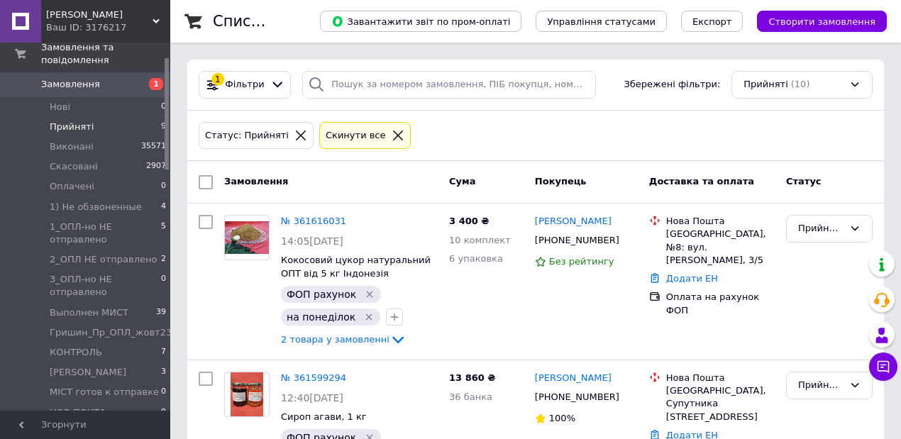
click at [393, 135] on icon at bounding box center [398, 136] width 10 height 10
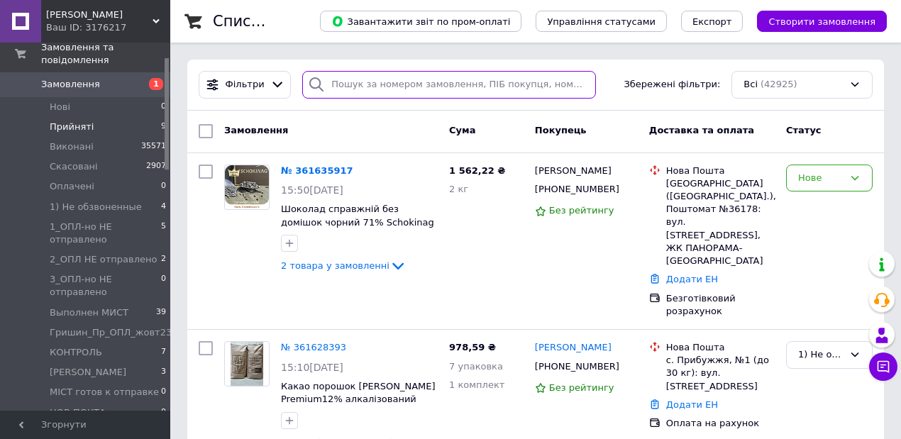
click at [361, 82] on input "search" at bounding box center [448, 85] width 293 height 28
paste input "[PHONE_NUMBER]"
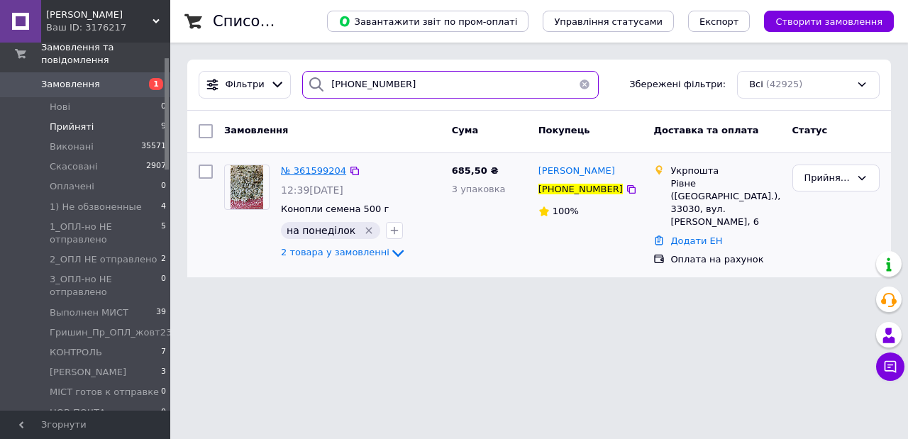
type input "[PHONE_NUMBER]"
click at [308, 170] on span "№ 361599204" at bounding box center [313, 170] width 65 height 11
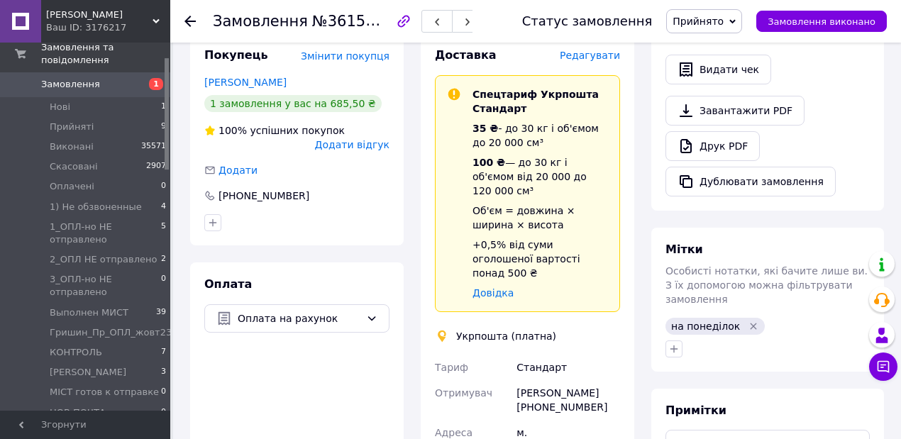
scroll to position [473, 0]
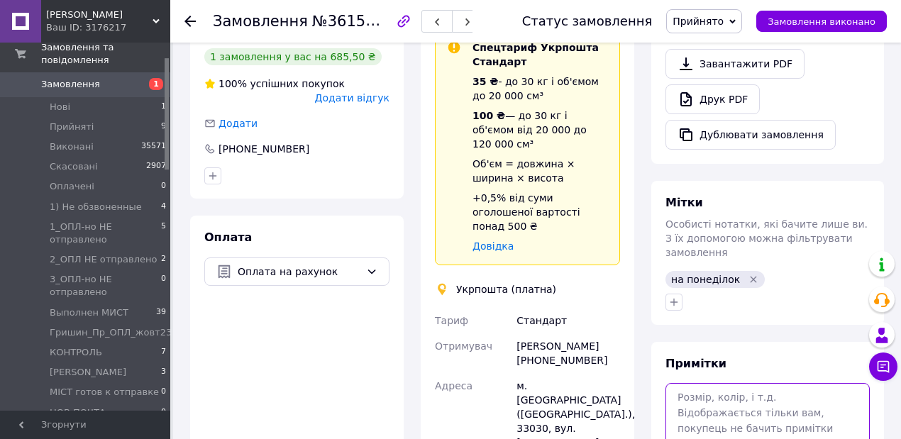
click at [700, 383] on textarea at bounding box center [768, 420] width 204 height 75
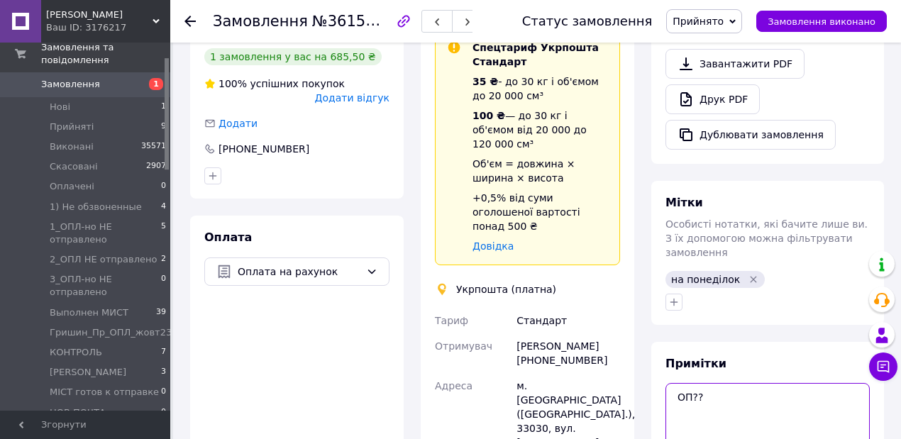
type textarea "ОП??"
click at [736, 20] on icon at bounding box center [733, 21] width 6 height 4
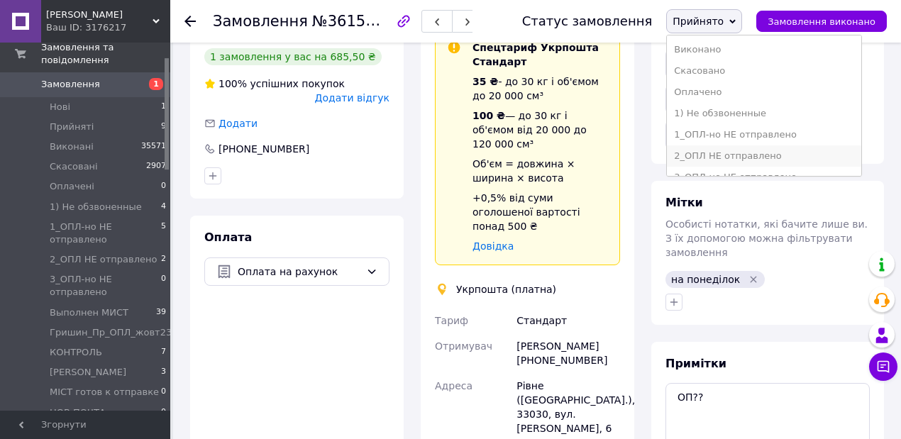
click at [725, 155] on li "2_ОПЛ НЕ отправлено" at bounding box center [764, 155] width 194 height 21
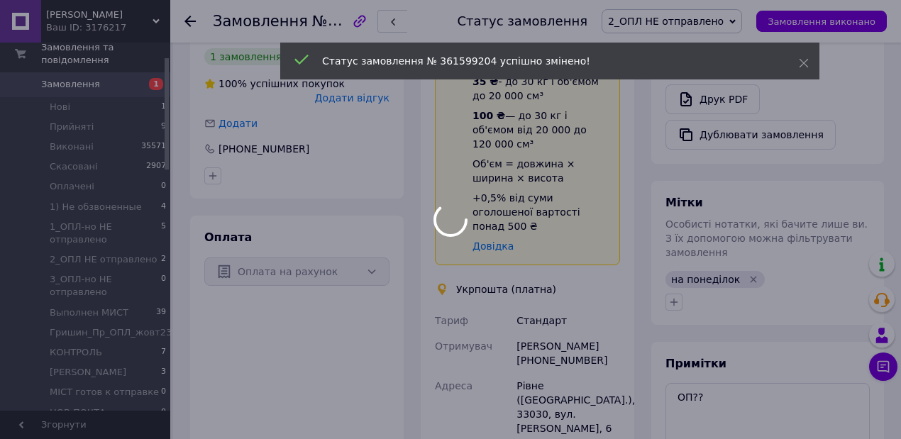
click at [189, 20] on div at bounding box center [450, 219] width 901 height 439
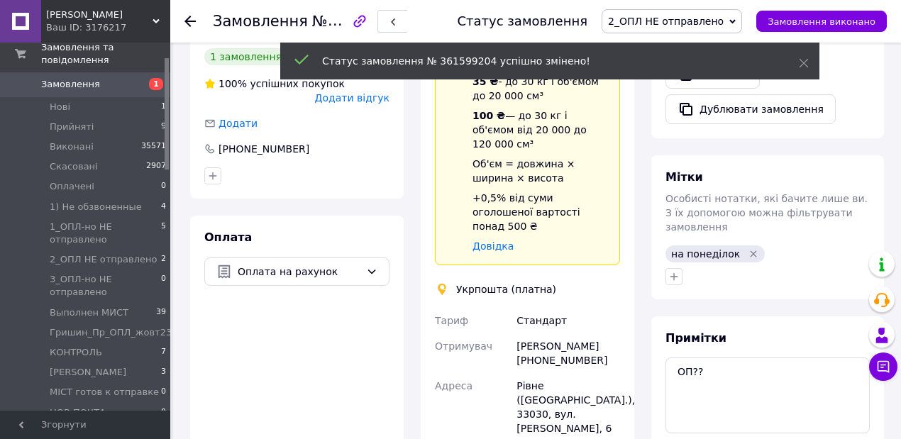
click at [187, 18] on use at bounding box center [190, 21] width 11 height 11
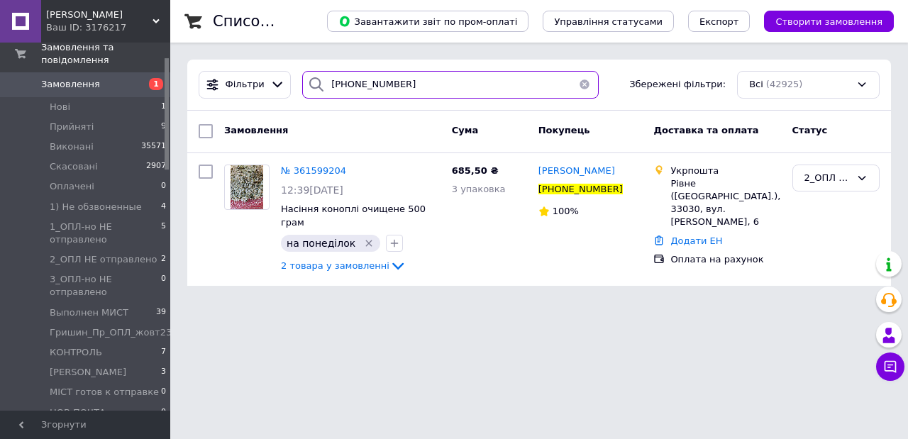
click at [366, 74] on input "[PHONE_NUMBER]" at bounding box center [450, 85] width 297 height 28
click at [358, 82] on input "[PHONE_NUMBER]" at bounding box center [450, 85] width 297 height 28
paste input "[PHONE_NUMBER]"
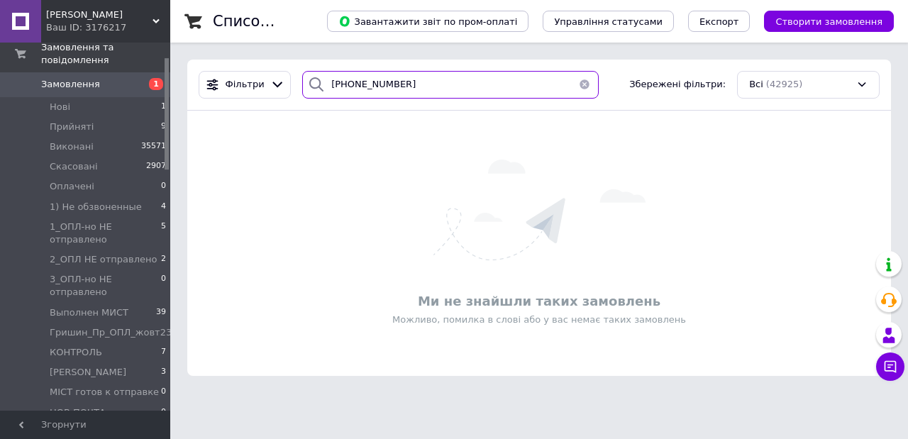
drag, startPoint x: 333, startPoint y: 82, endPoint x: 325, endPoint y: 82, distance: 7.8
click at [325, 82] on input "++380507726362" at bounding box center [450, 85] width 297 height 28
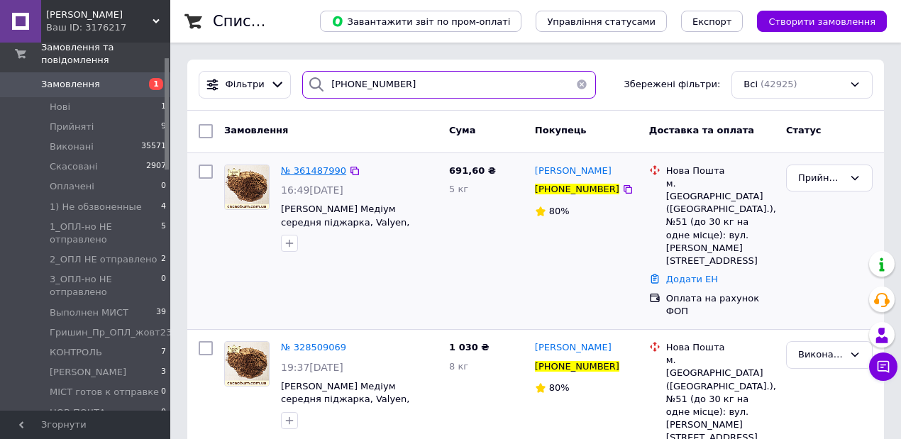
type input "[PHONE_NUMBER]"
click at [296, 167] on span "№ 361487990" at bounding box center [313, 170] width 65 height 11
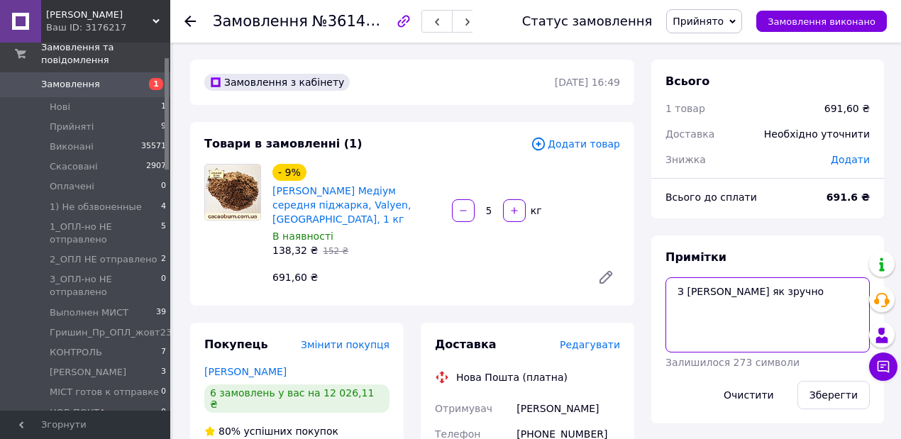
click at [676, 290] on textarea "З вайберу Фасовка як зручно" at bounding box center [768, 314] width 204 height 75
type textarea "ОПЛАЧЕН З вайберу Фасовка як зручно"
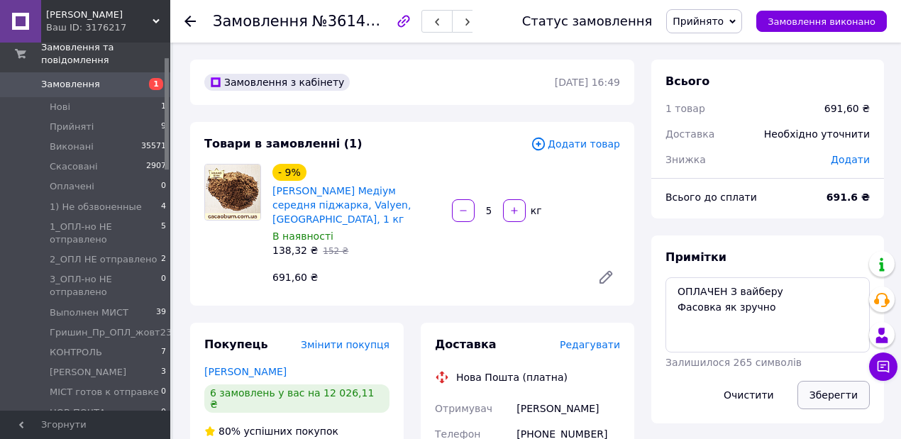
click at [844, 394] on button "Зберегти" at bounding box center [834, 395] width 72 height 28
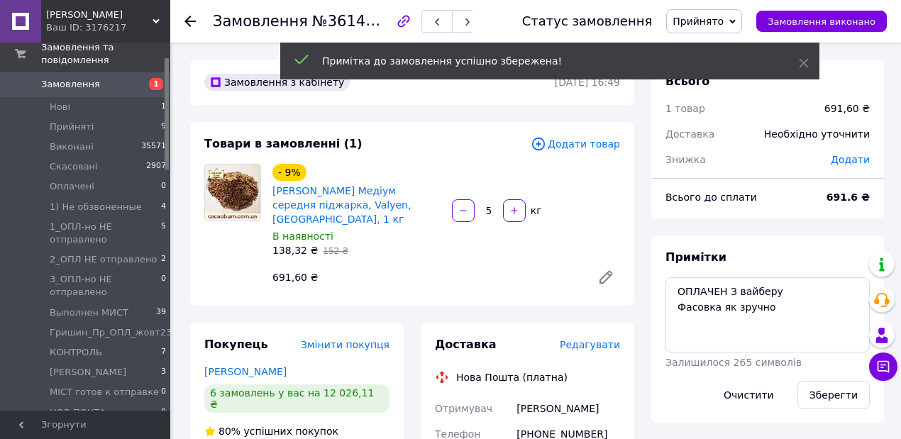
click at [736, 21] on icon at bounding box center [733, 21] width 6 height 6
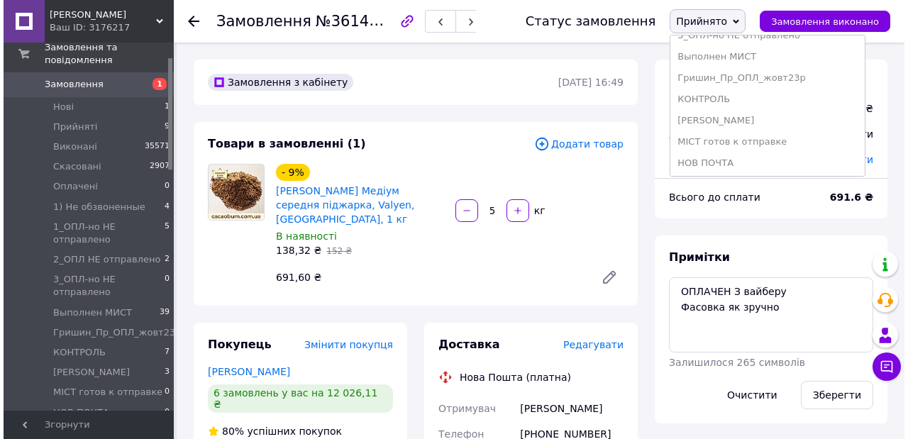
scroll to position [331, 0]
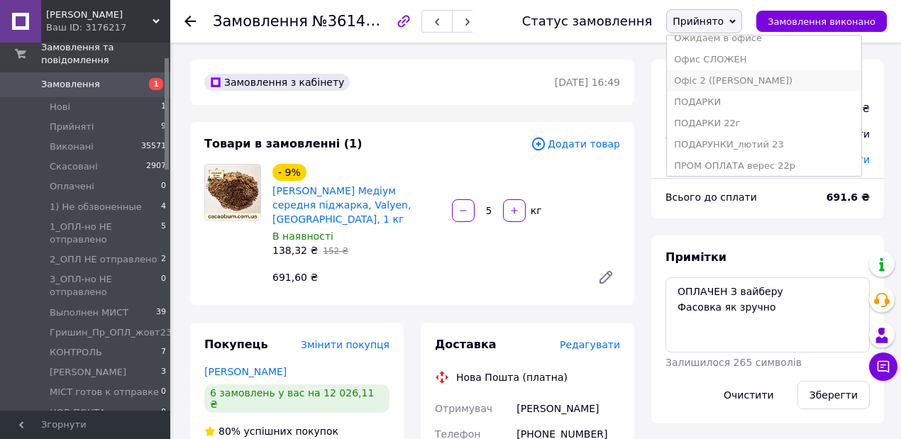
click at [740, 84] on li "Офіс 2 ([PERSON_NAME])" at bounding box center [764, 80] width 194 height 21
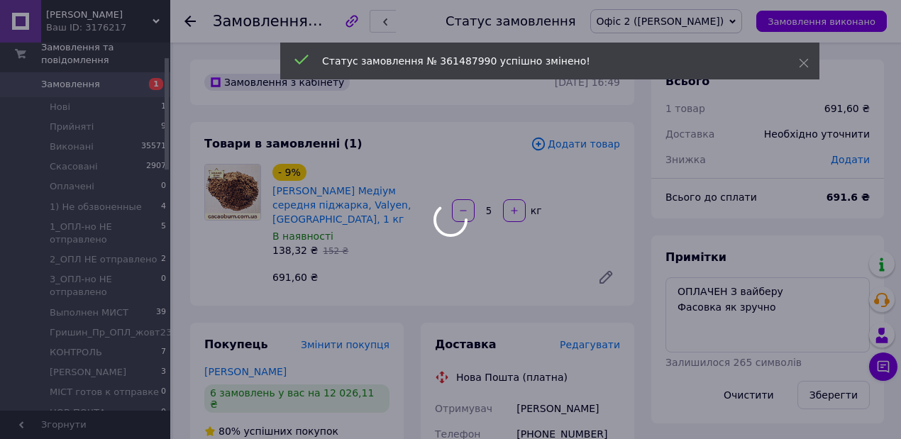
click at [191, 18] on div at bounding box center [450, 219] width 901 height 439
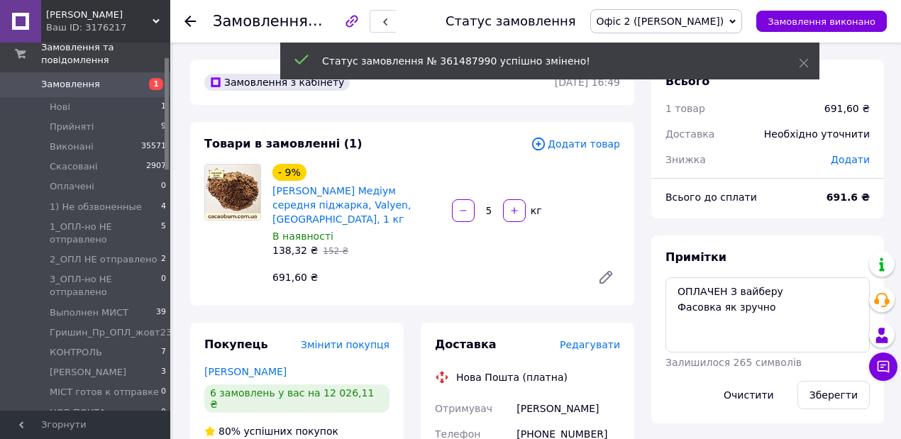
click at [192, 23] on icon at bounding box center [190, 21] width 11 height 11
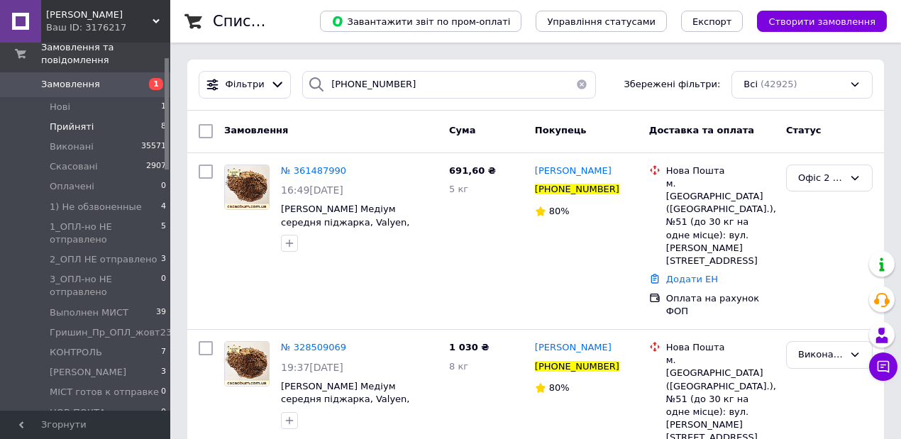
click at [71, 121] on span "Прийняті" at bounding box center [72, 127] width 44 height 13
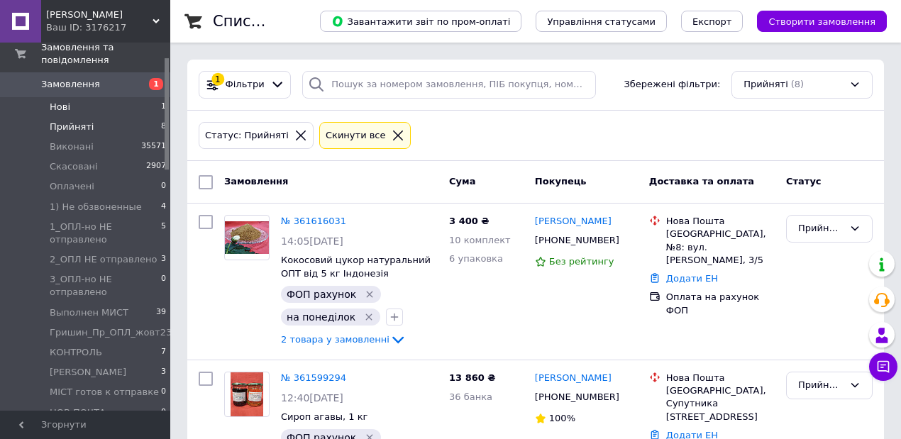
click at [65, 101] on span "Нові" at bounding box center [60, 107] width 21 height 13
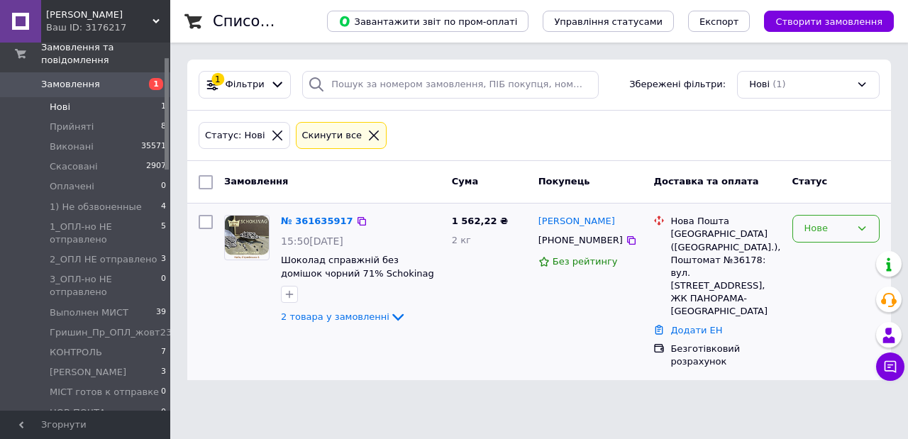
click at [862, 228] on icon at bounding box center [863, 229] width 8 height 4
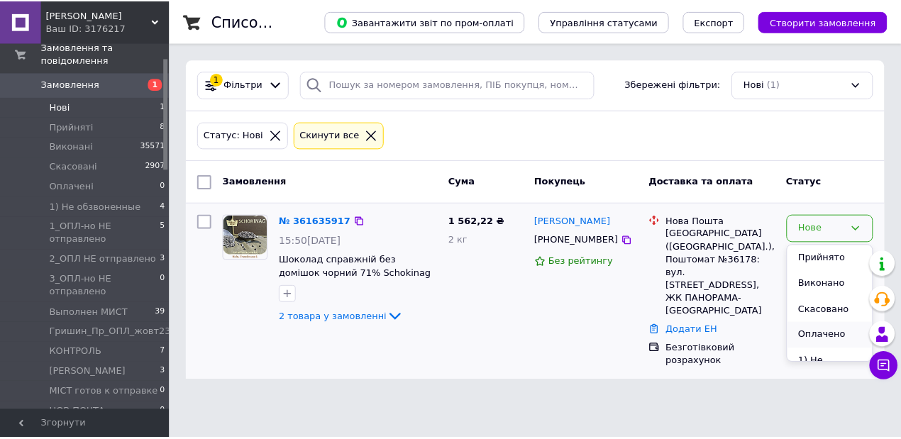
scroll to position [47, 0]
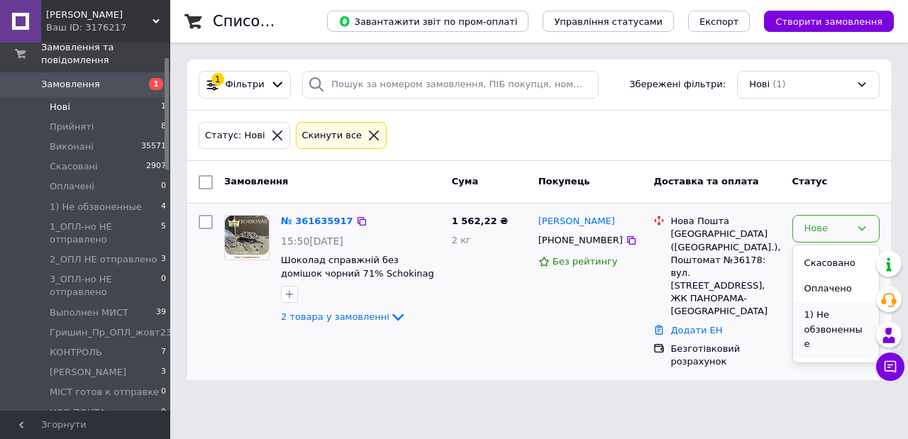
click at [830, 316] on li "1) Не обзвоненные" at bounding box center [836, 329] width 86 height 55
click at [75, 180] on span "Оплачені" at bounding box center [72, 186] width 45 height 13
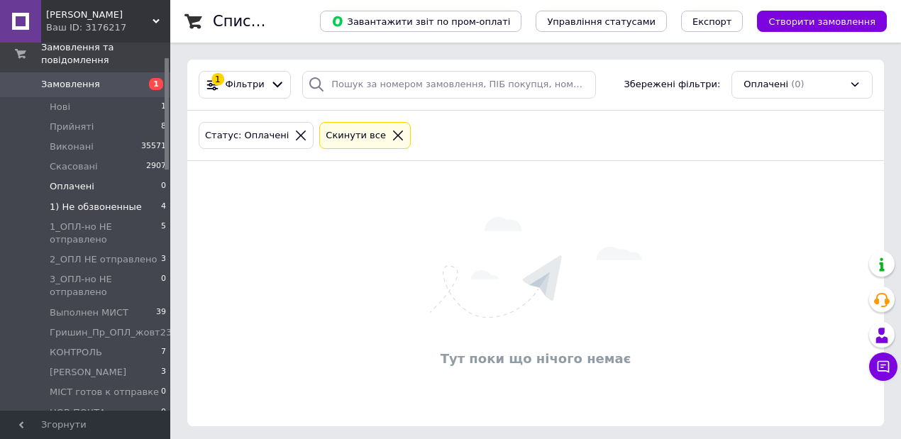
click at [98, 201] on span "1) Не обзвоненные" at bounding box center [96, 207] width 92 height 13
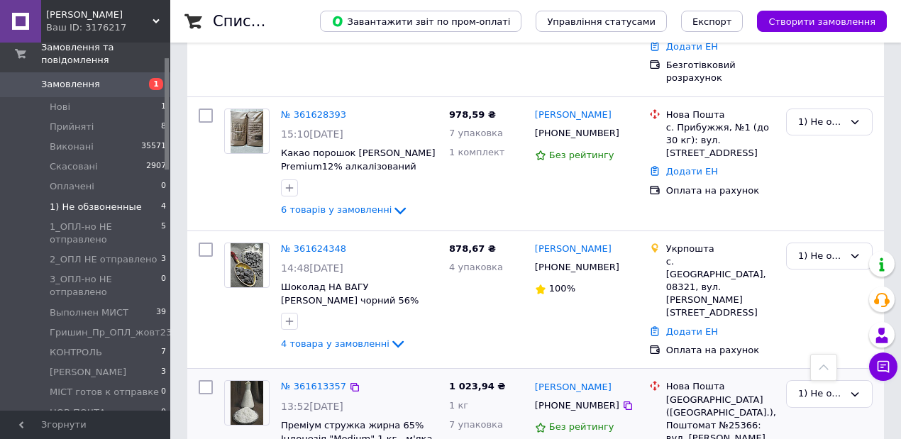
scroll to position [319, 0]
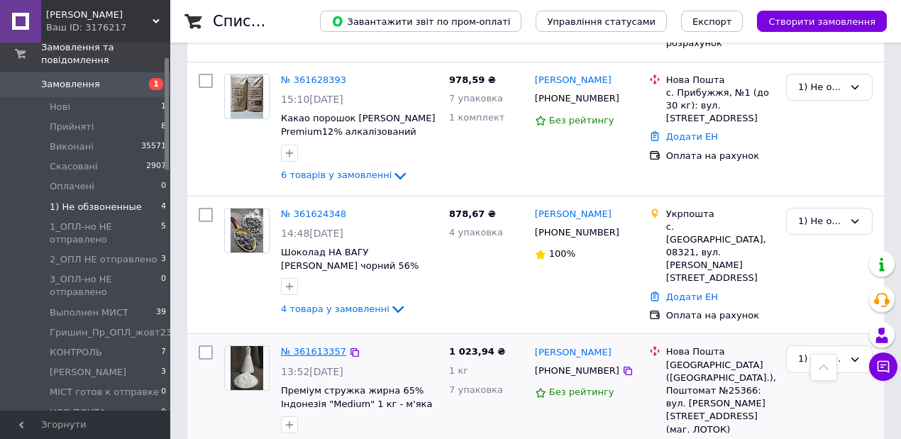
click at [301, 346] on link "№ 361613357" at bounding box center [313, 351] width 65 height 11
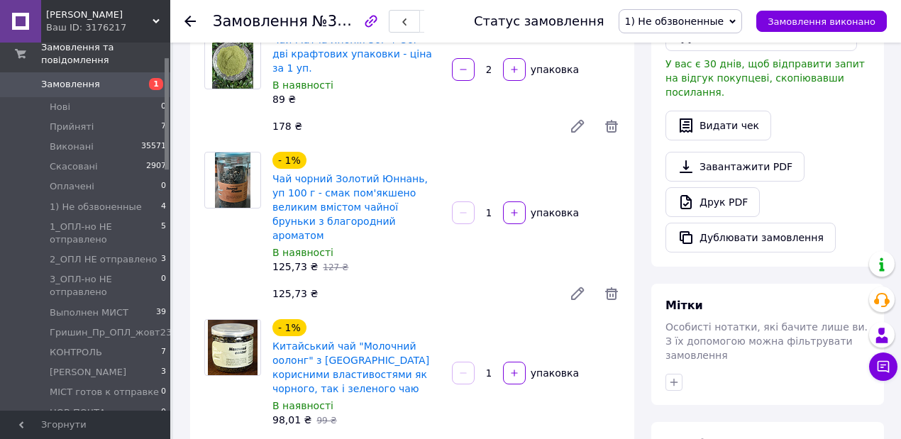
scroll to position [228, 0]
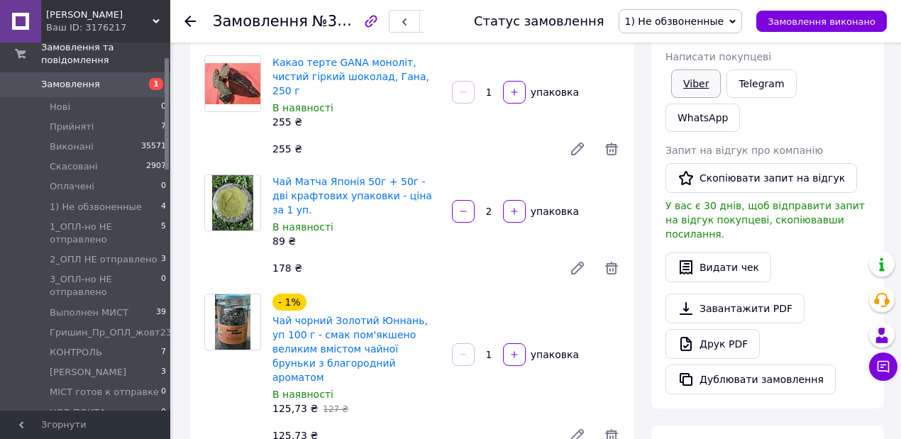
click at [694, 83] on link "Viber" at bounding box center [696, 84] width 50 height 28
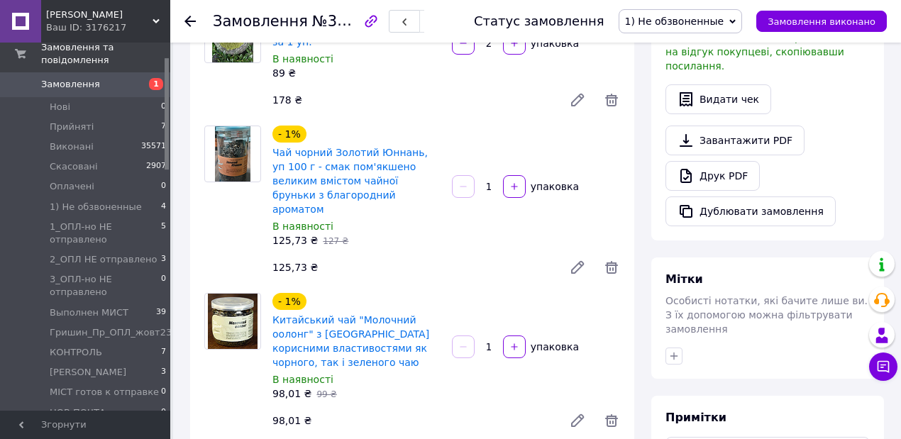
scroll to position [366, 0]
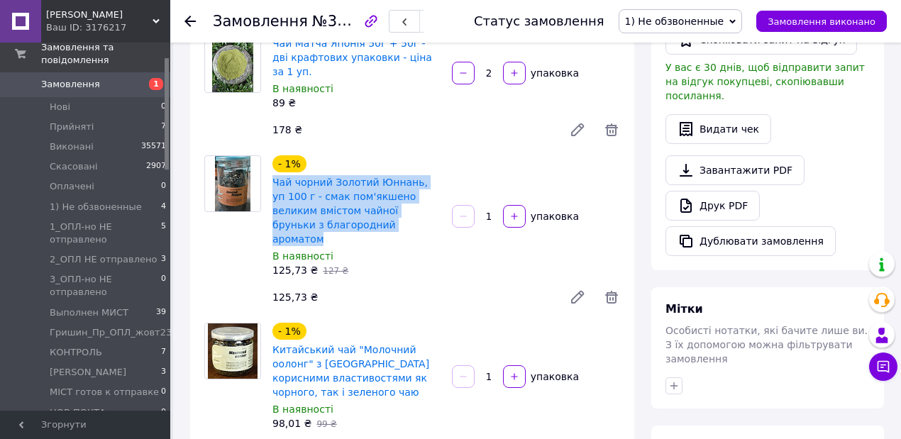
drag, startPoint x: 268, startPoint y: 153, endPoint x: 391, endPoint y: 201, distance: 132.3
click at [391, 201] on div "- 1% Чай чорний Золотий Юннань, уп 100 г - смак пом'якшено великим вмістом чайн…" at bounding box center [357, 217] width 180 height 128
copy link "Чай чорний Золотий Юннань, уп 100 г - смак пом'якшено великим вмістом чайної бр…"
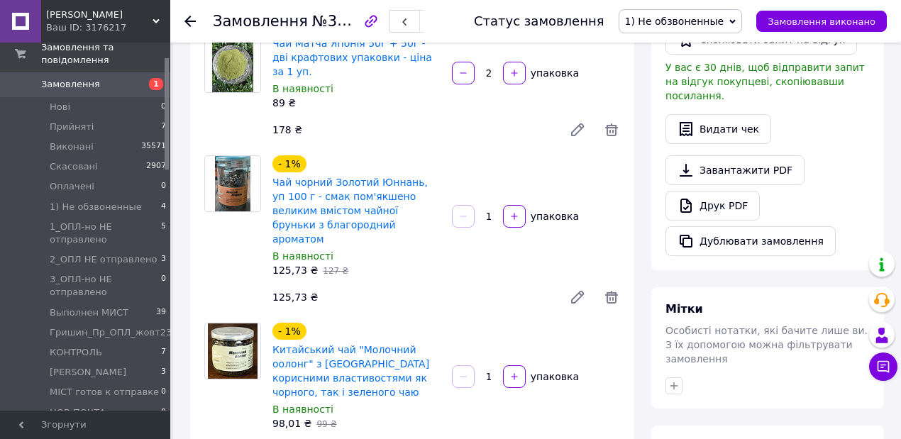
click at [434, 263] on div "125,73 ₴   127 ₴" at bounding box center [357, 270] width 168 height 14
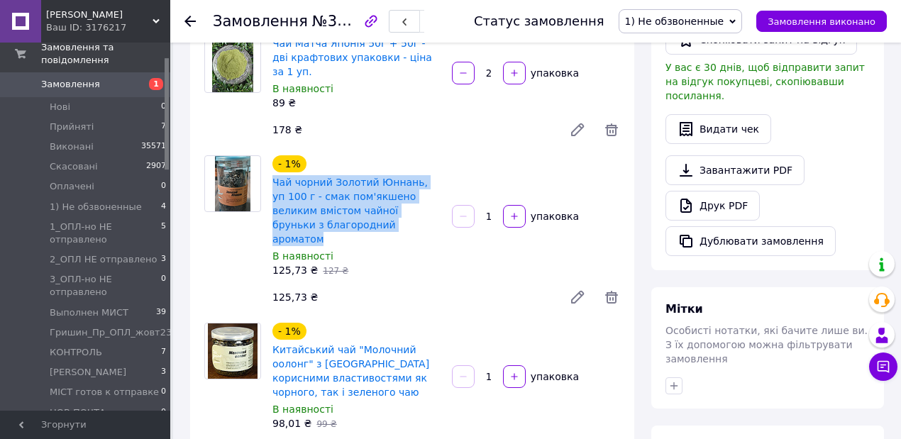
drag, startPoint x: 272, startPoint y: 156, endPoint x: 382, endPoint y: 199, distance: 118.2
click at [383, 201] on div "Чай чорний Золотий Юннань, уп 100 г - смак пом'якшено великим вмістом чайної бр…" at bounding box center [356, 211] width 171 height 74
copy link "Чай чорний Золотий Юннань, уп 100 г - смак пом'якшено великим вмістом чайної бр…"
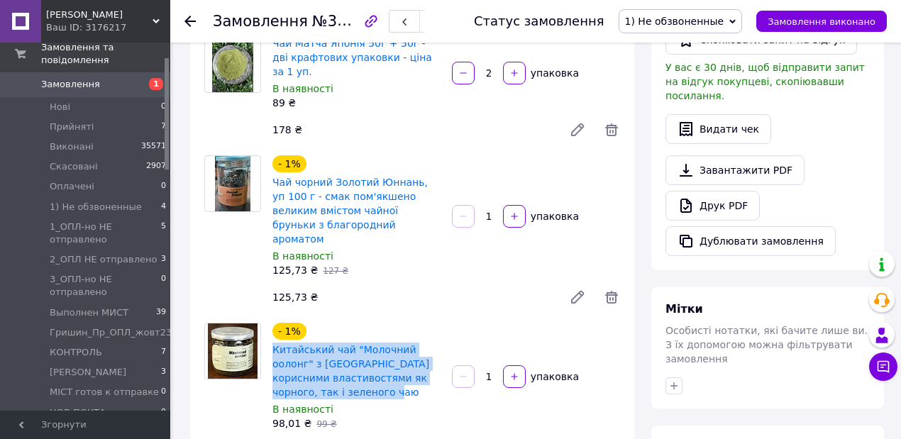
drag, startPoint x: 268, startPoint y: 305, endPoint x: 375, endPoint y: 348, distance: 115.6
click at [375, 348] on div "- 1% Китайський чай "Молочний оолонг" з острова Тайвань корисними властивостями…" at bounding box center [357, 377] width 180 height 114
copy link "Китайський чай "Молочний оолонг" з [GEOGRAPHIC_DATA] корисними властивостями як…"
click at [509, 205] on button "button" at bounding box center [514, 216] width 23 height 23
type input "2"
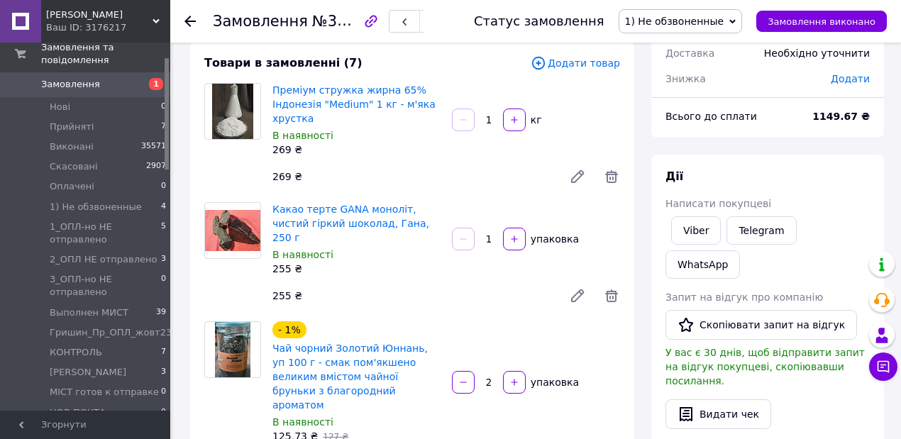
scroll to position [0, 0]
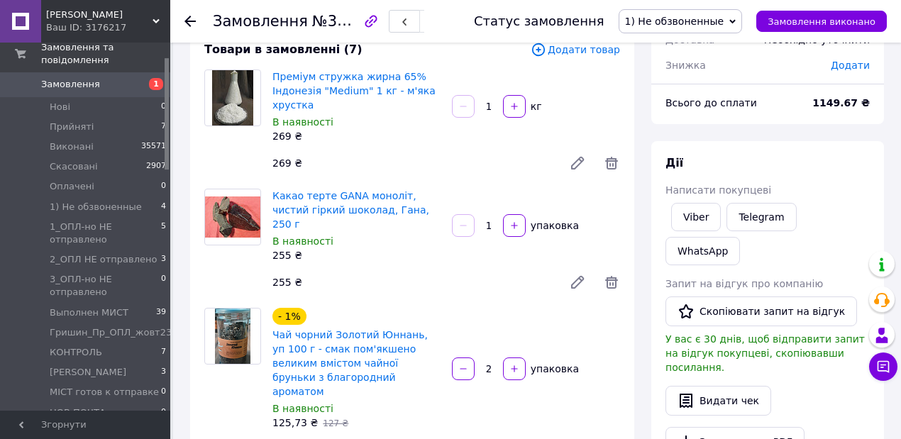
scroll to position [142, 0]
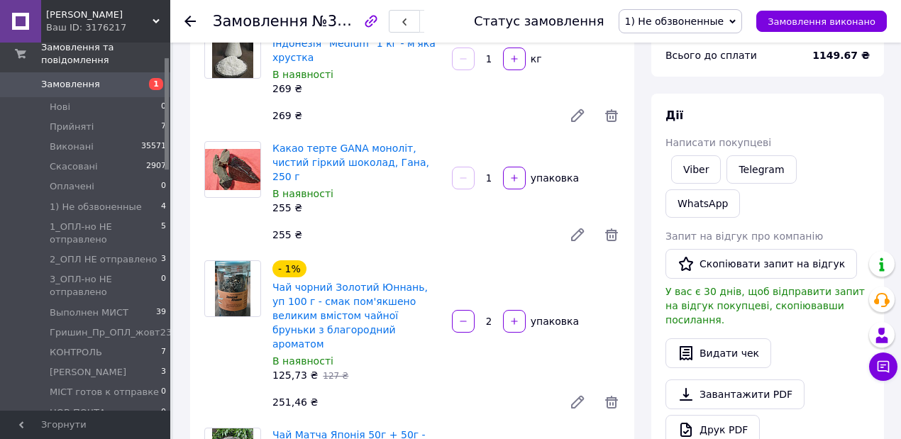
click at [189, 20] on icon at bounding box center [190, 21] width 11 height 11
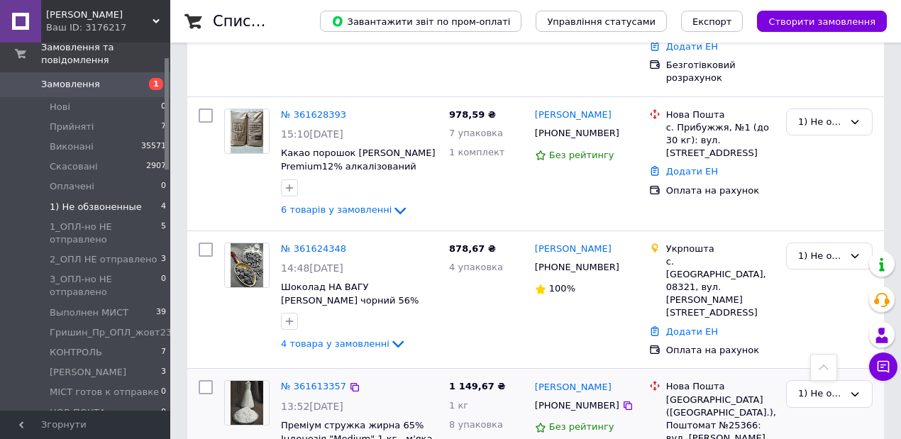
scroll to position [319, 0]
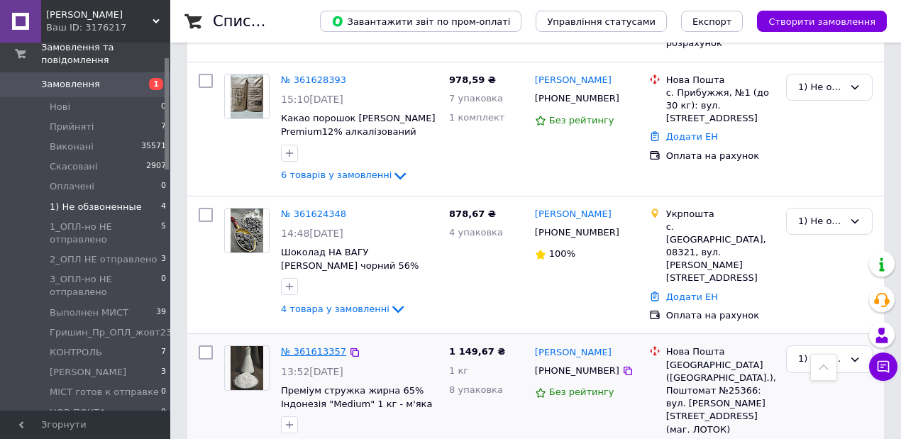
click at [311, 346] on link "№ 361613357" at bounding box center [313, 351] width 65 height 11
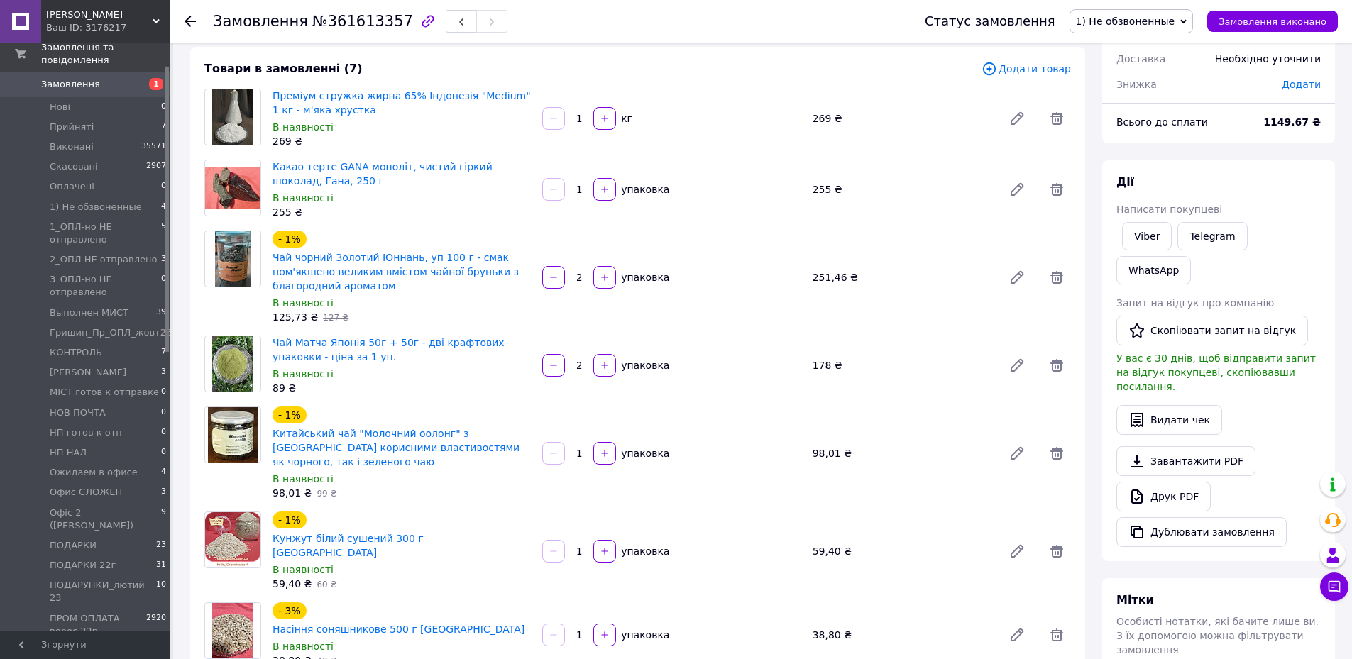
scroll to position [81, 0]
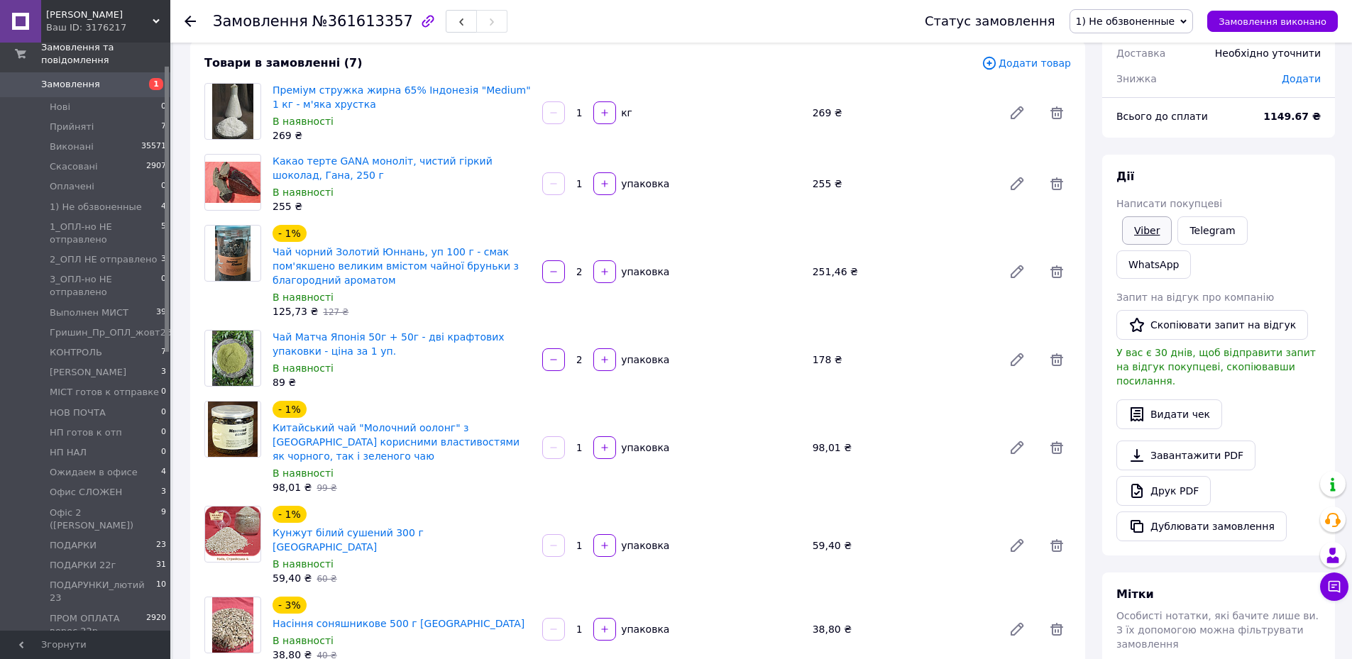
click at [901, 229] on link "Viber" at bounding box center [1147, 230] width 50 height 28
drag, startPoint x: 1149, startPoint y: 229, endPoint x: 1143, endPoint y: 235, distance: 8.5
click at [901, 229] on link "Viber" at bounding box center [1147, 230] width 50 height 28
drag, startPoint x: 790, startPoint y: 63, endPoint x: 840, endPoint y: 79, distance: 53.0
click at [792, 63] on div "Товари в замовленні (7)" at bounding box center [592, 63] width 777 height 16
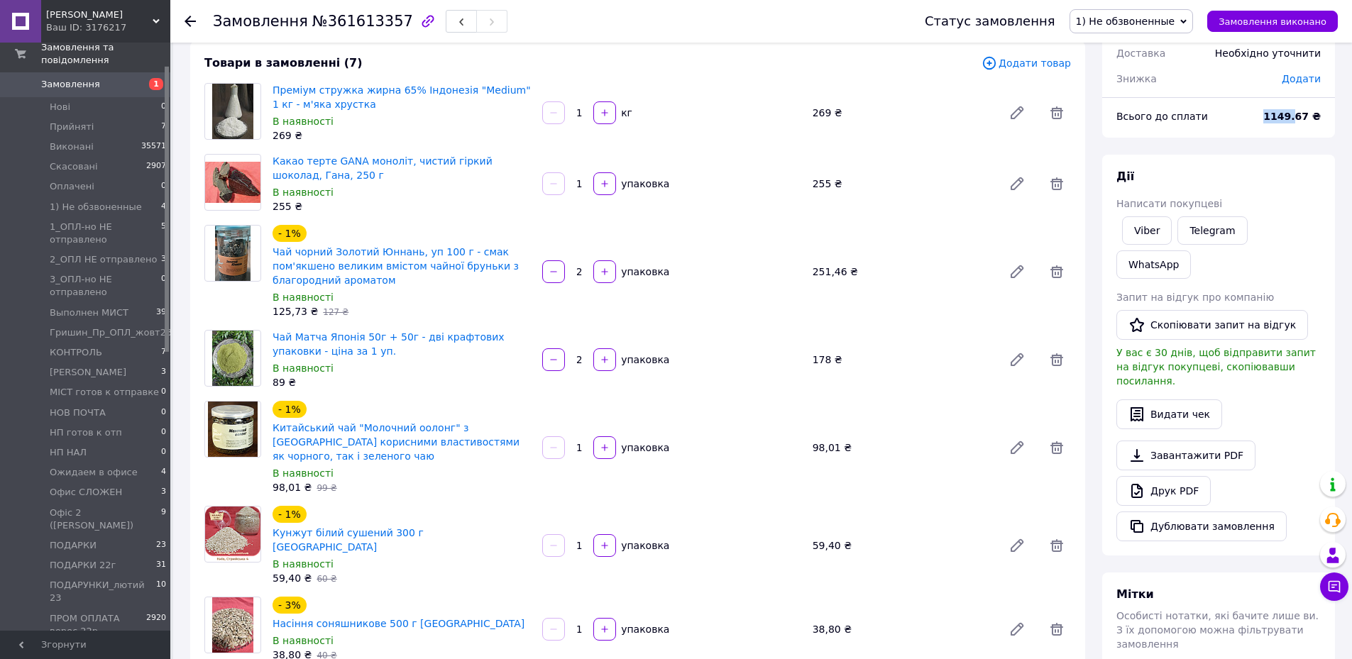
drag, startPoint x: 1302, startPoint y: 117, endPoint x: 1262, endPoint y: 114, distance: 39.9
click at [901, 114] on div "Всього до сплати 1149.67 ₴" at bounding box center [1218, 116] width 221 height 31
copy div "Всього до сплати 1149."
drag, startPoint x: 795, startPoint y: 75, endPoint x: 847, endPoint y: 77, distance: 52.6
click at [796, 75] on div "Товари в замовленні (7) Додати товар Преміум стружка жирна 65% Індонезія "Mediu…" at bounding box center [637, 371] width 895 height 661
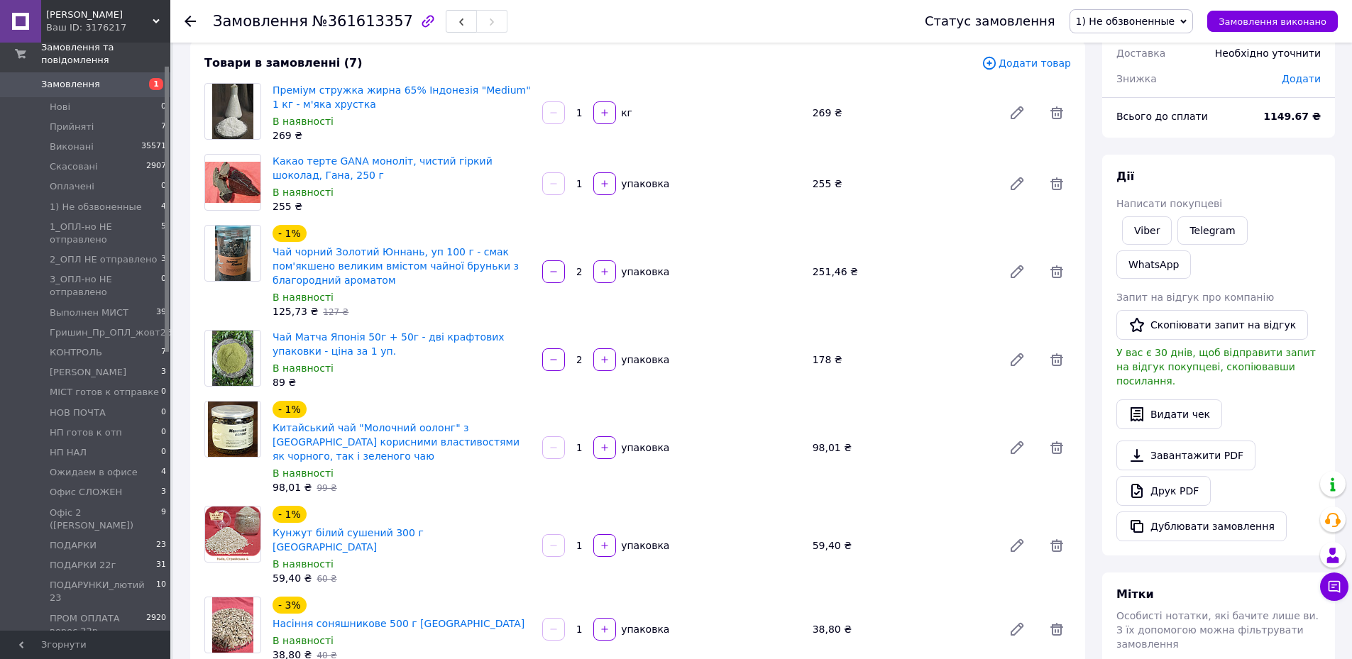
click at [901, 21] on icon at bounding box center [1183, 21] width 6 height 4
click at [901, 52] on li "Прийнято" at bounding box center [1167, 49] width 194 height 21
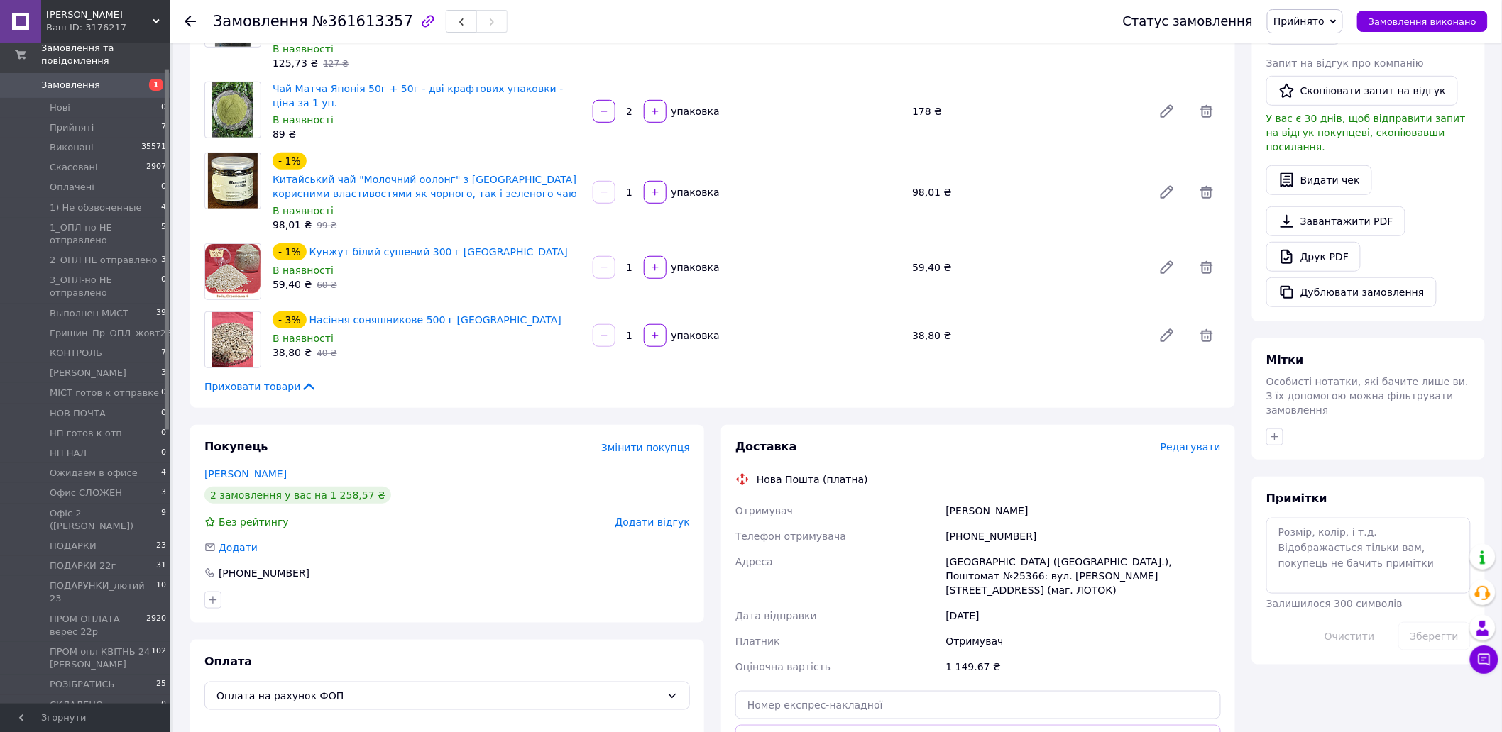
scroll to position [79, 0]
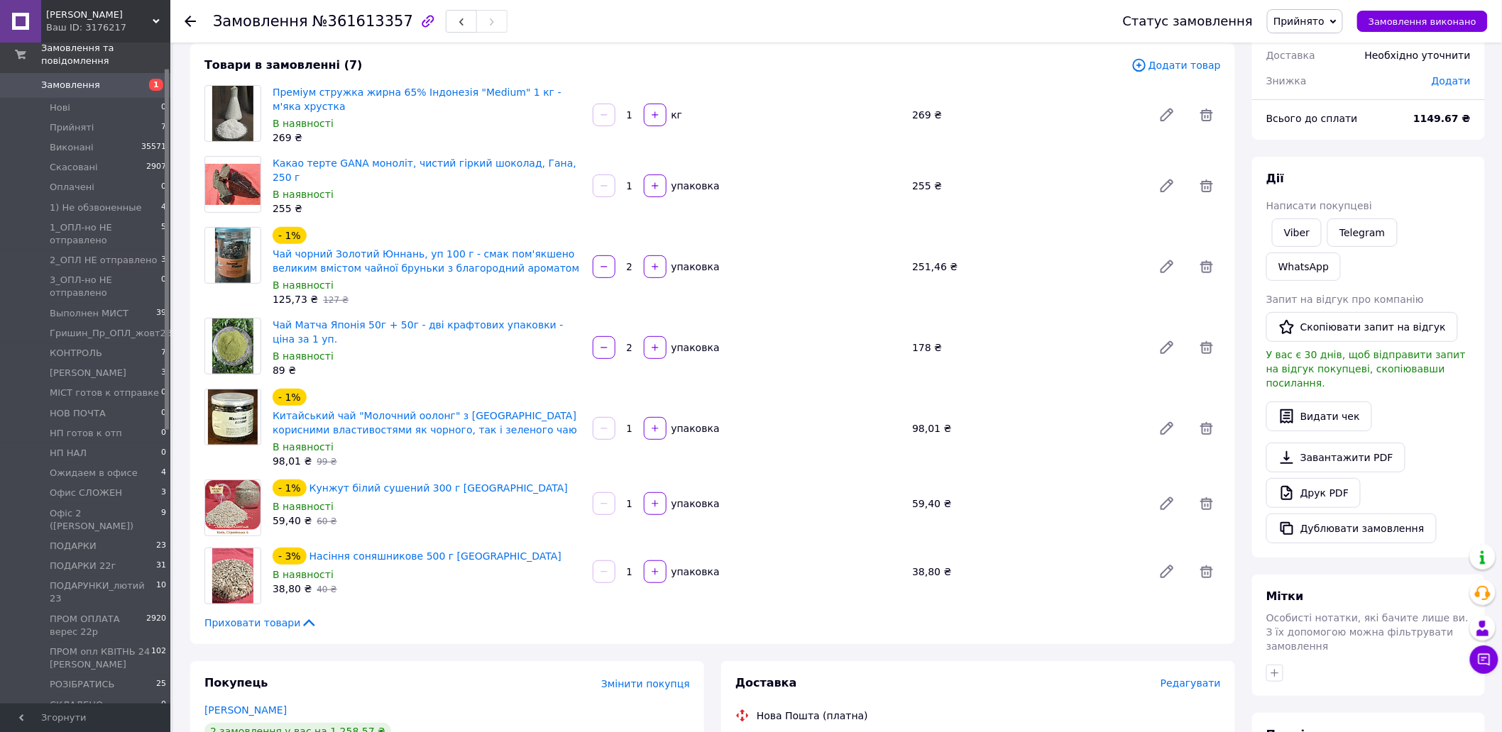
click at [535, 439] on div "98,01 ₴   99 ₴" at bounding box center [427, 461] width 309 height 14
drag, startPoint x: 268, startPoint y: 409, endPoint x: 487, endPoint y: 429, distance: 220.2
click at [487, 429] on div "- 1% Китайський чай "Молочний оолонг" з острова Тайвань корисними властивостями…" at bounding box center [427, 428] width 320 height 85
copy link "Китайський чай "Молочний оолонг" з [GEOGRAPHIC_DATA] корисними властивостями як…"
drag, startPoint x: 270, startPoint y: 244, endPoint x: 504, endPoint y: 271, distance: 235.0
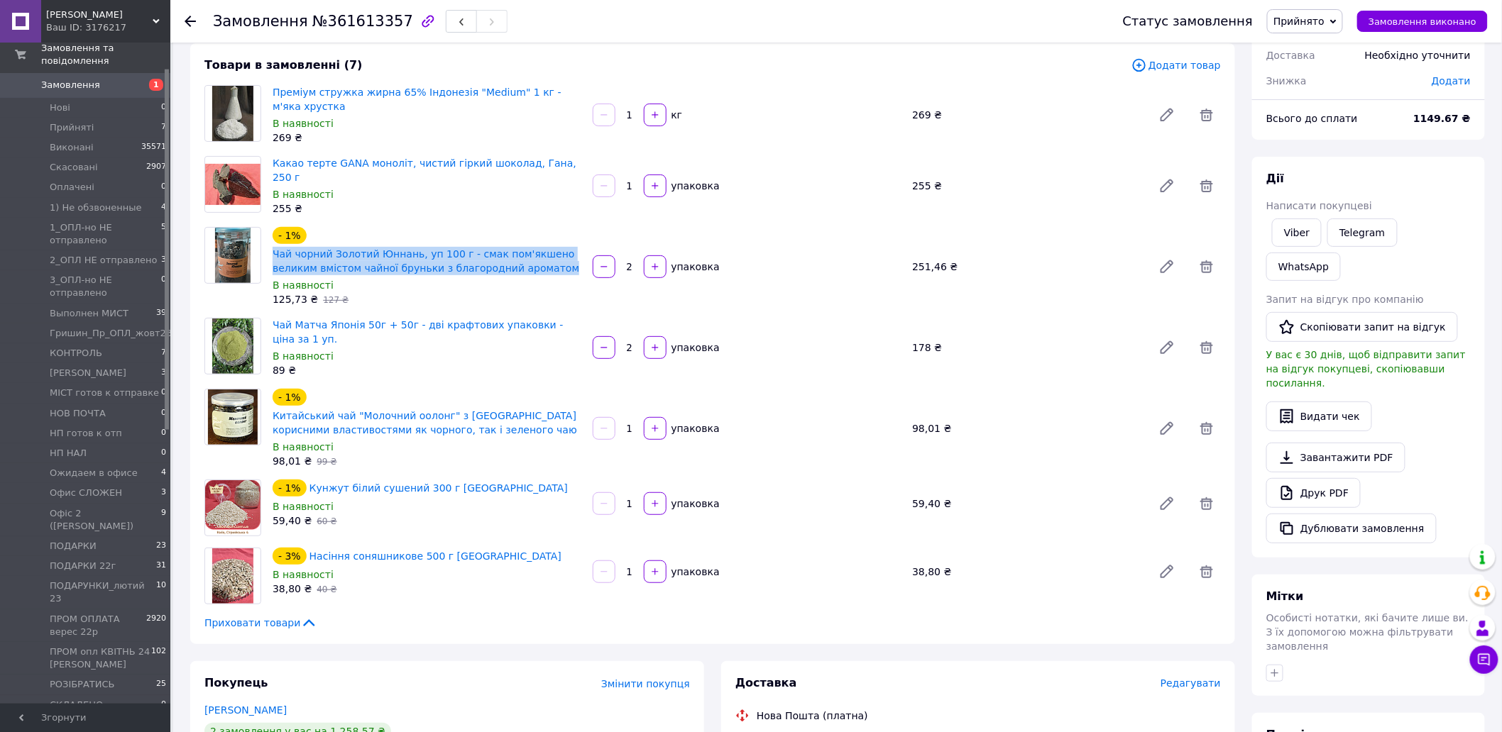
click at [504, 271] on div "Чай чорний Золотий Юннань, уп 100 г - смак пом'якшено великим вмістом чайної бр…" at bounding box center [427, 261] width 312 height 31
copy link "Чай чорний Золотий Юннань, уп 100 г - смак пом'якшено великим вмістом чайної бр…"
drag, startPoint x: 507, startPoint y: 196, endPoint x: 517, endPoint y: 202, distance: 11.8
click at [508, 202] on div "255 ₴" at bounding box center [427, 209] width 309 height 14
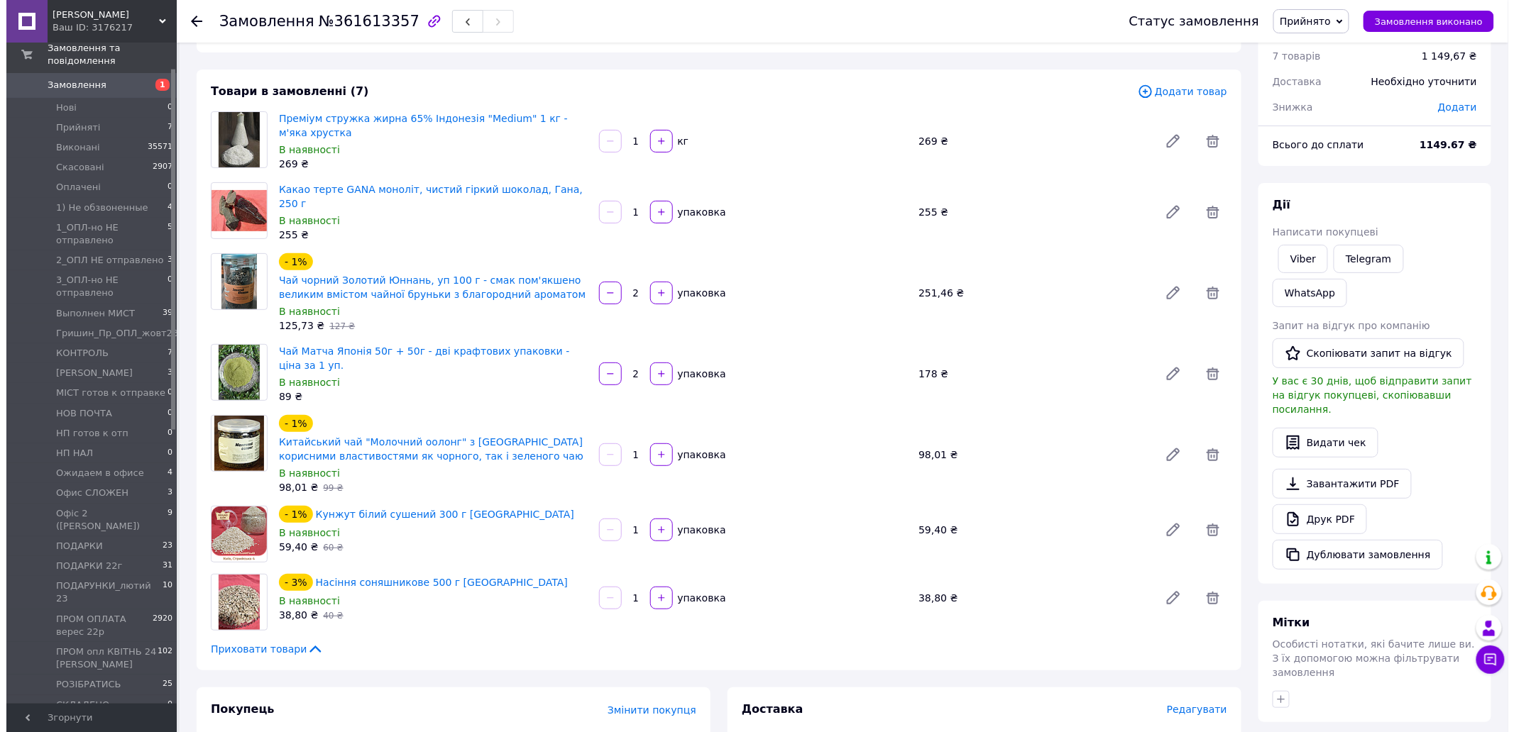
scroll to position [59, 0]
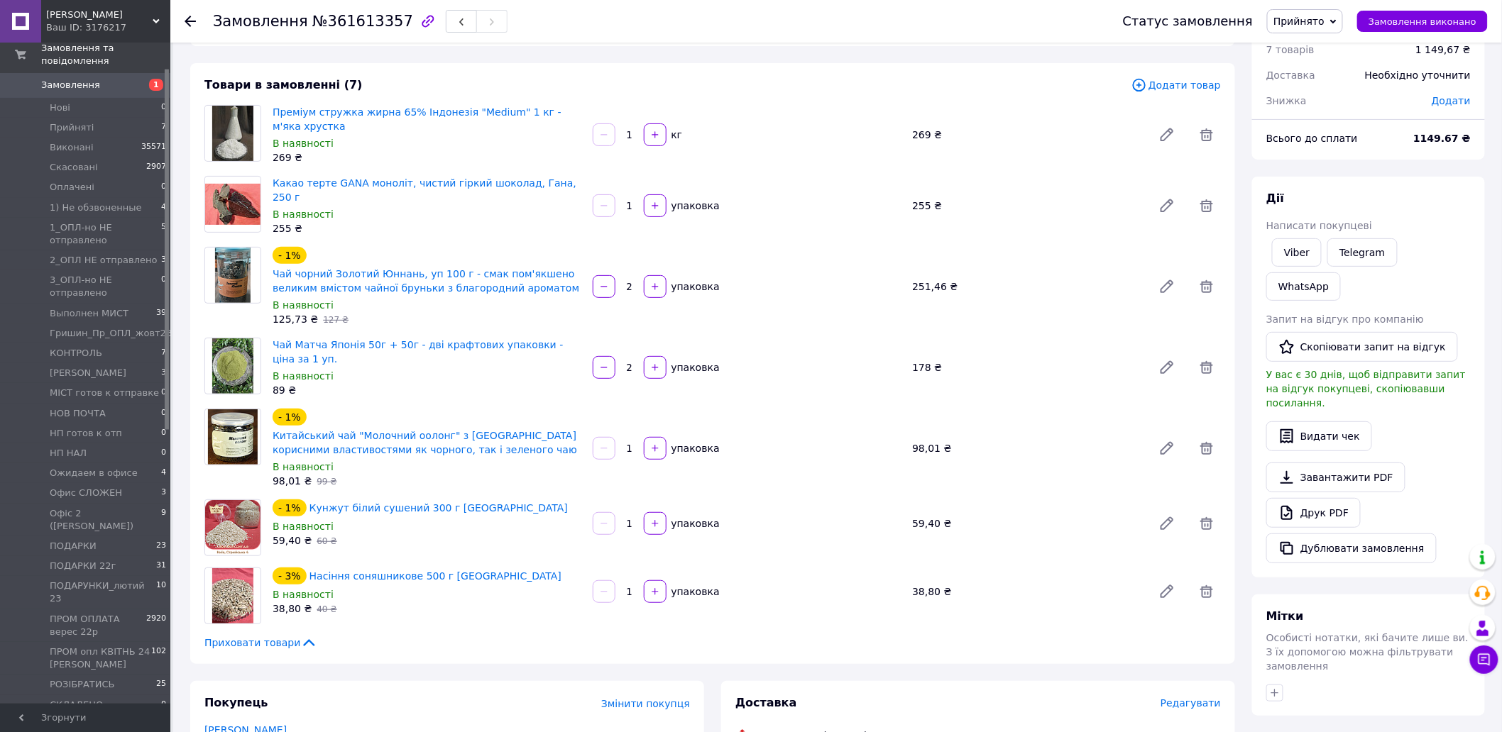
click at [524, 439] on div "Товари в замовленні (7) Додати товар Преміум стружка жирна 65% Індонезія "Mediu…" at bounding box center [712, 363] width 1045 height 601
click at [901, 280] on icon at bounding box center [1206, 286] width 17 height 17
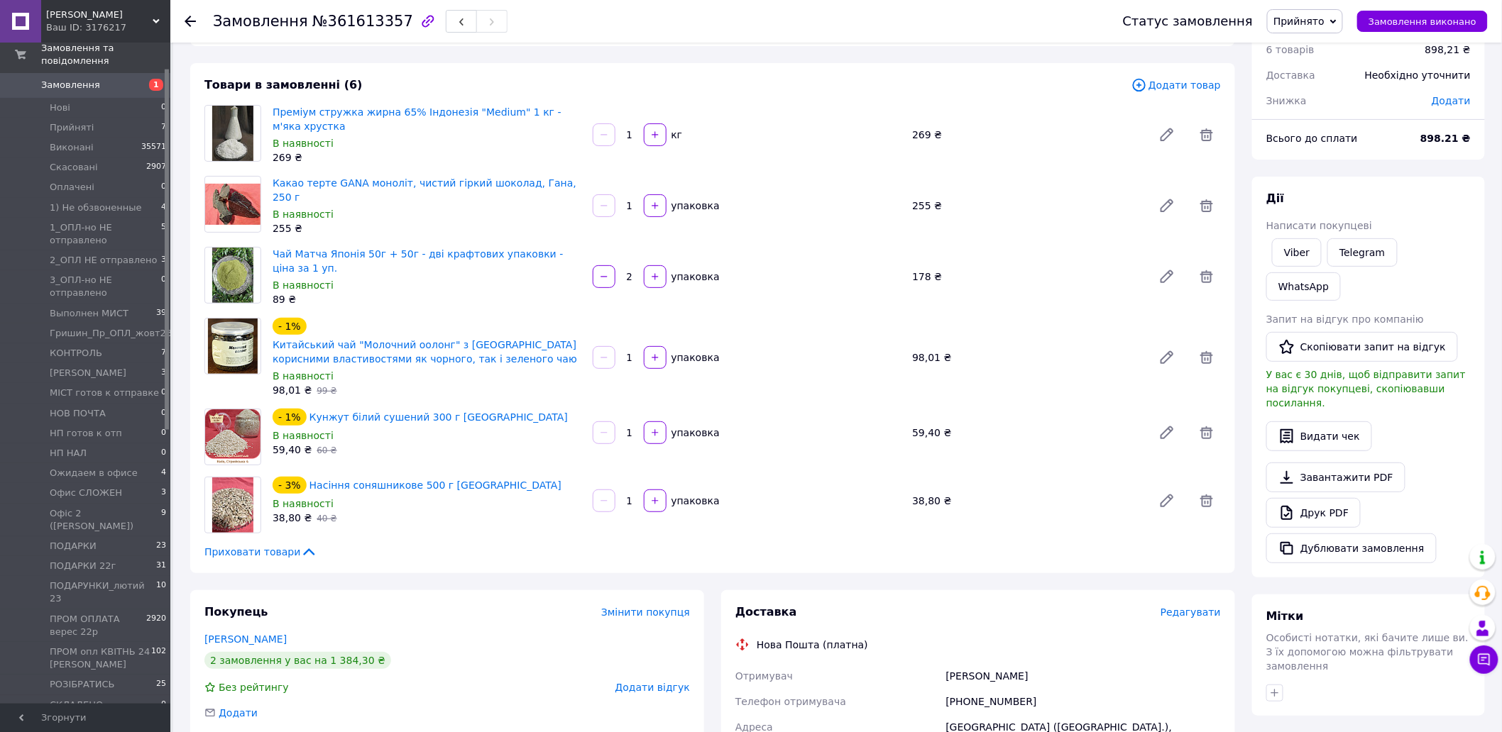
click at [493, 319] on div "- 1% Китайський чай "Молочний оолонг" з острова Тайвань корисними властивостями…" at bounding box center [427, 342] width 312 height 51
drag, startPoint x: 555, startPoint y: 288, endPoint x: 747, endPoint y: 257, distance: 194.1
click at [557, 292] on div "89 ₴" at bounding box center [427, 299] width 309 height 14
click at [901, 87] on span "Додати товар" at bounding box center [1175, 85] width 89 height 16
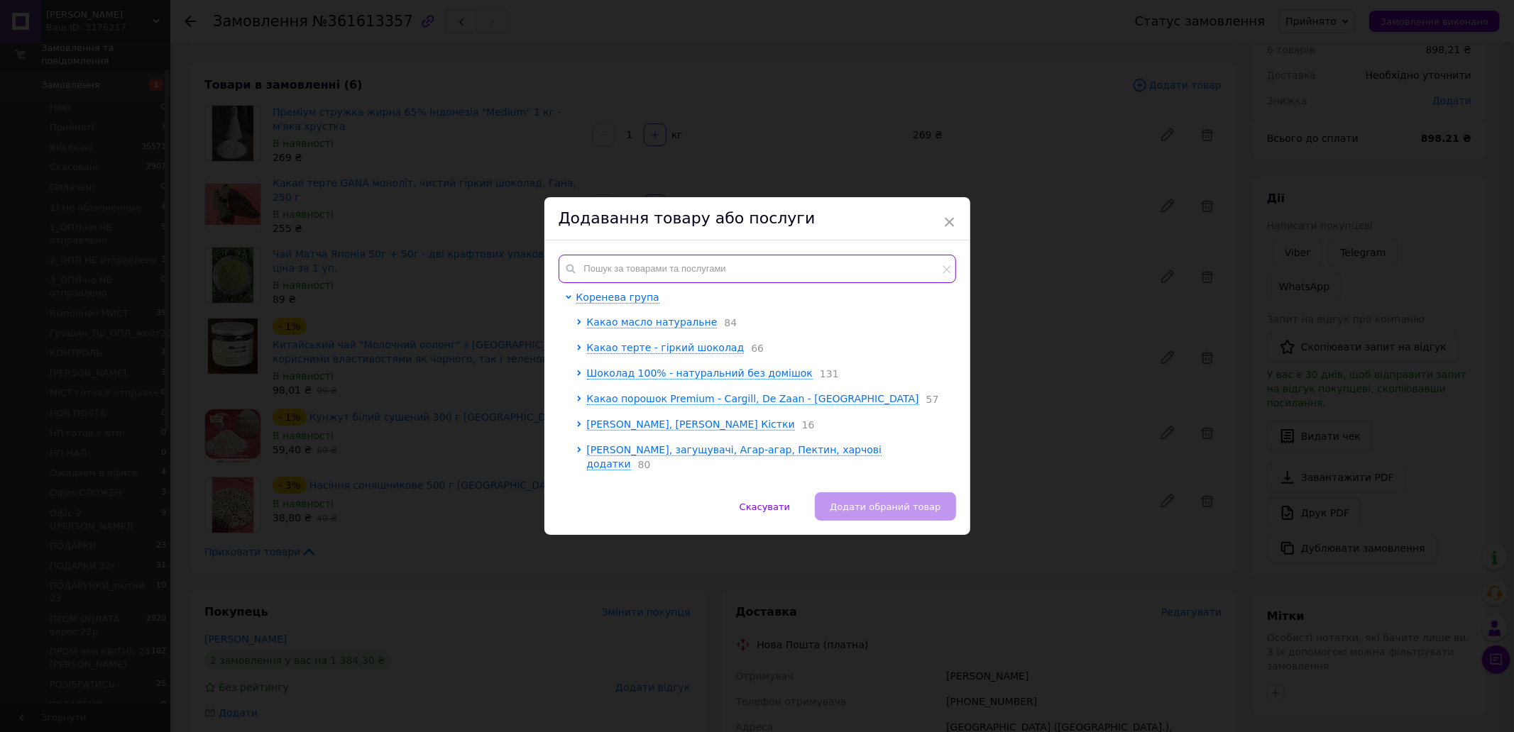
click at [674, 258] on input "text" at bounding box center [757, 269] width 397 height 28
paste input "Чай чорний Золотий Юннань, уп 100 г - смак пом'якшено великим вмістом чайної бр…"
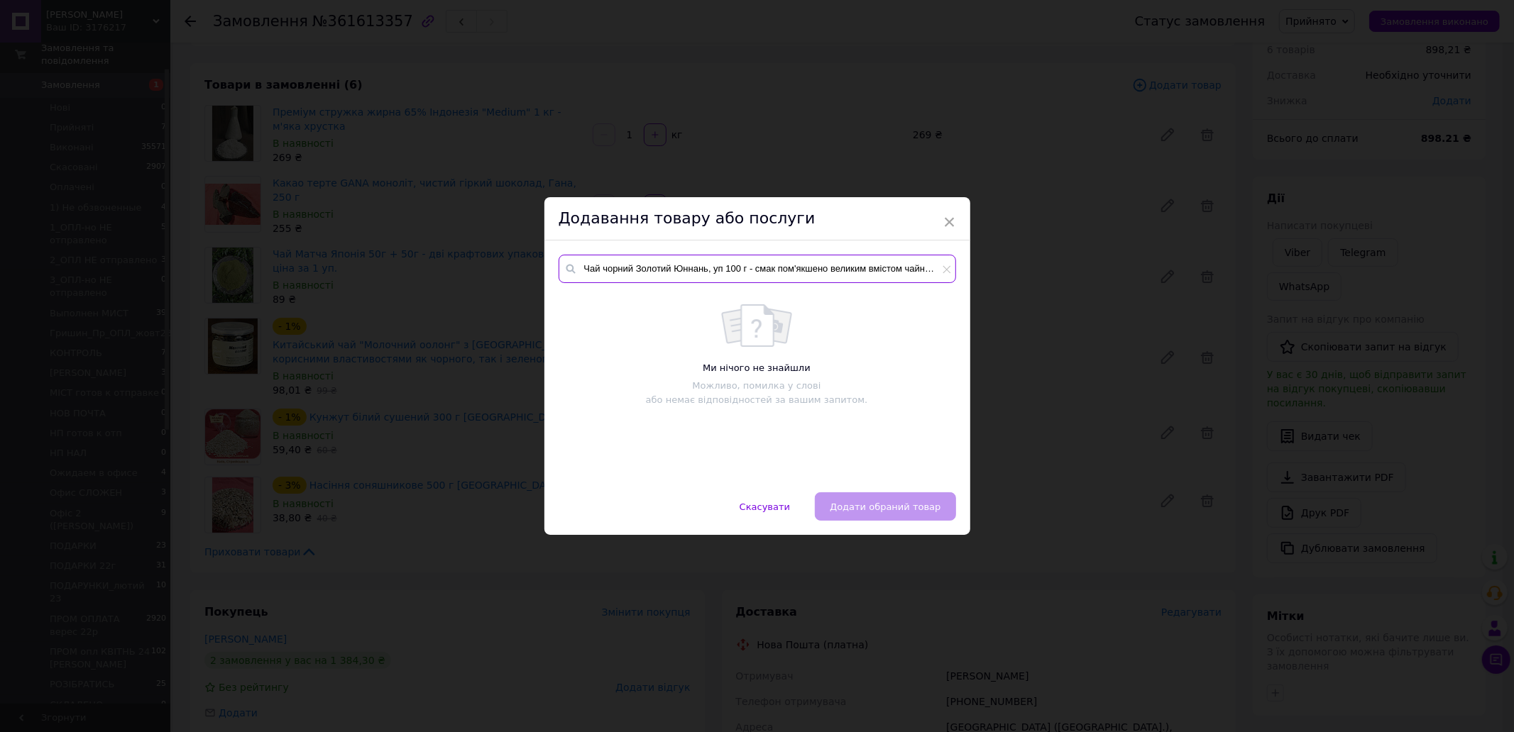
scroll to position [0, 103]
type input "Чай чорний Золотий Юннань, уп 100 г - смак пом'якшено великим вмістом чайної бр…"
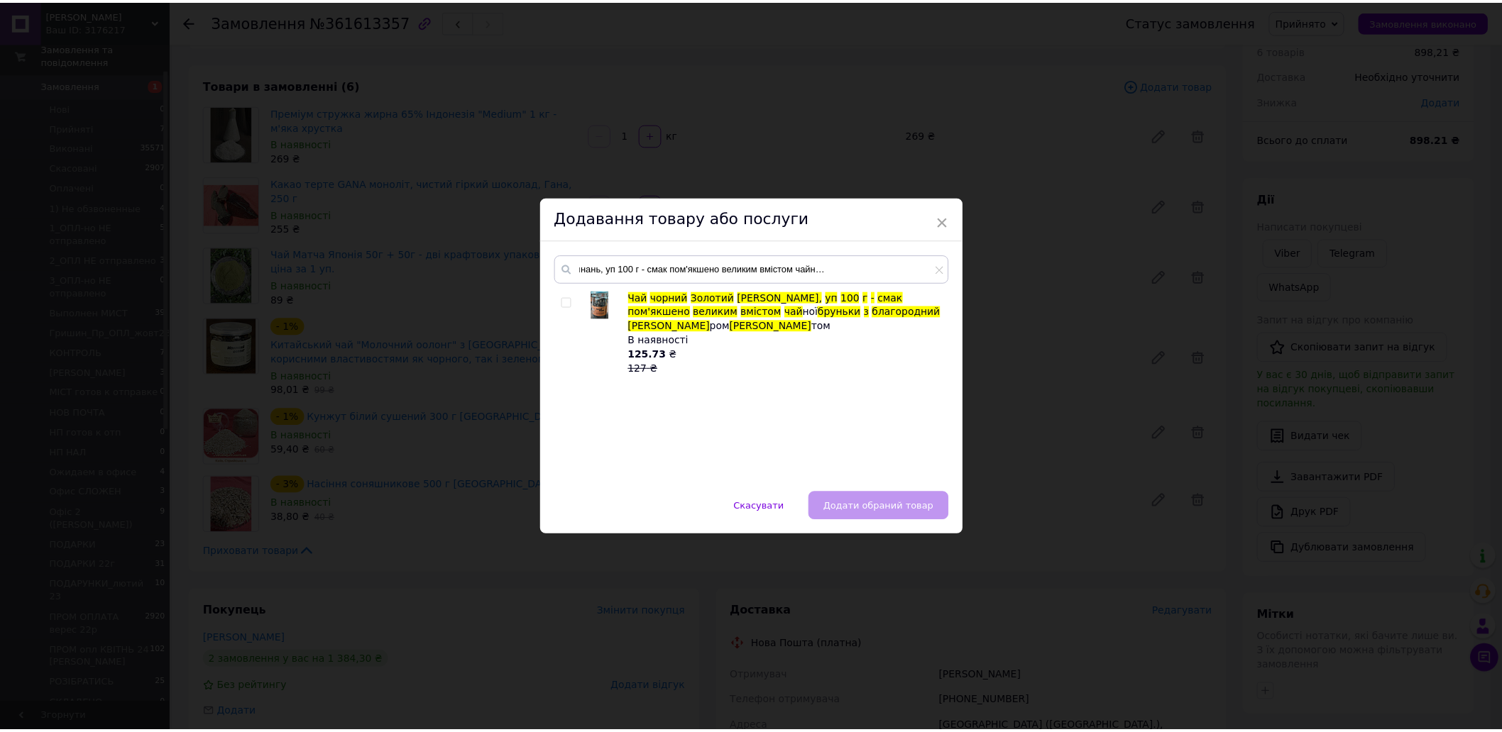
scroll to position [0, 0]
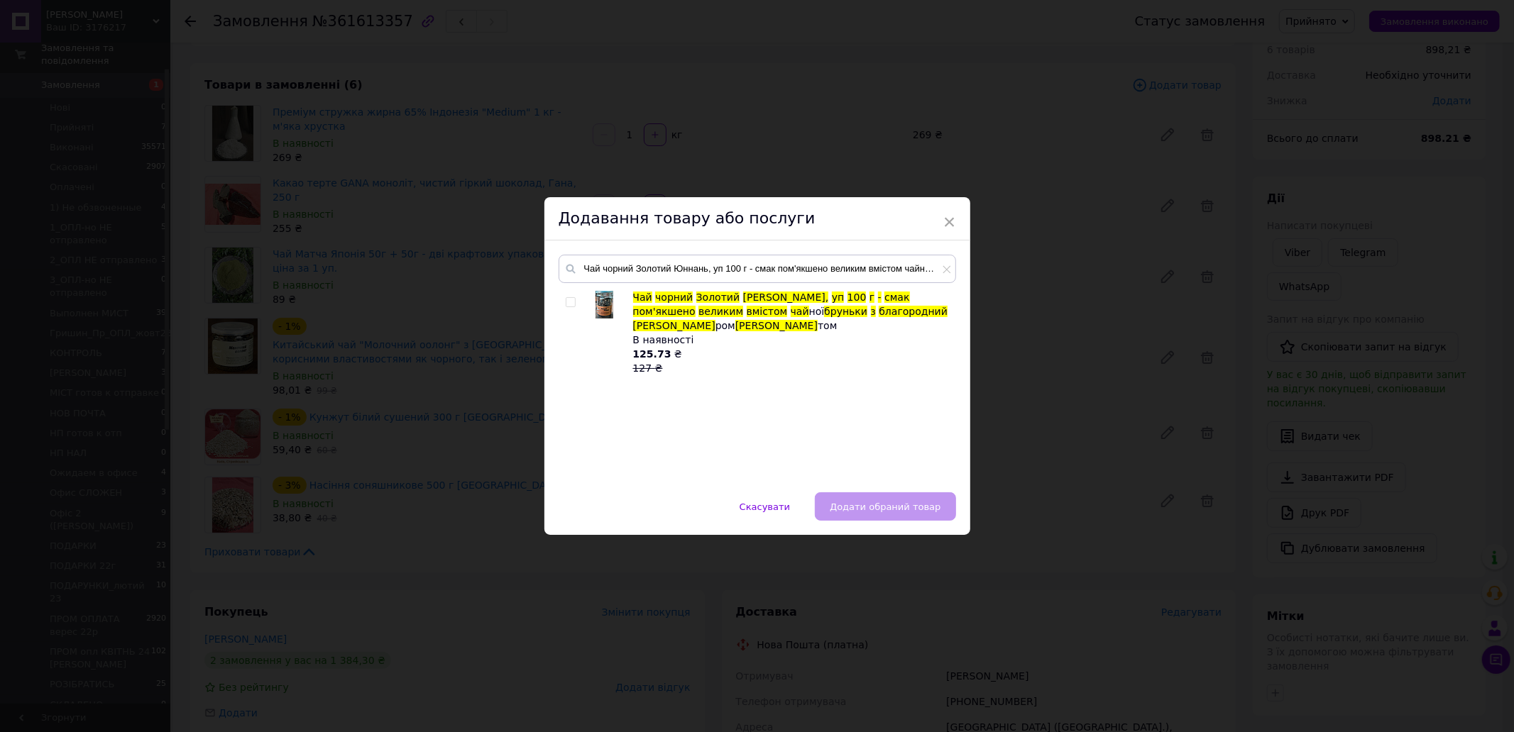
click at [566, 302] on input "checkbox" at bounding box center [570, 302] width 9 height 9
checkbox input "true"
click at [868, 439] on span "Додати обраний товар" at bounding box center [885, 507] width 111 height 11
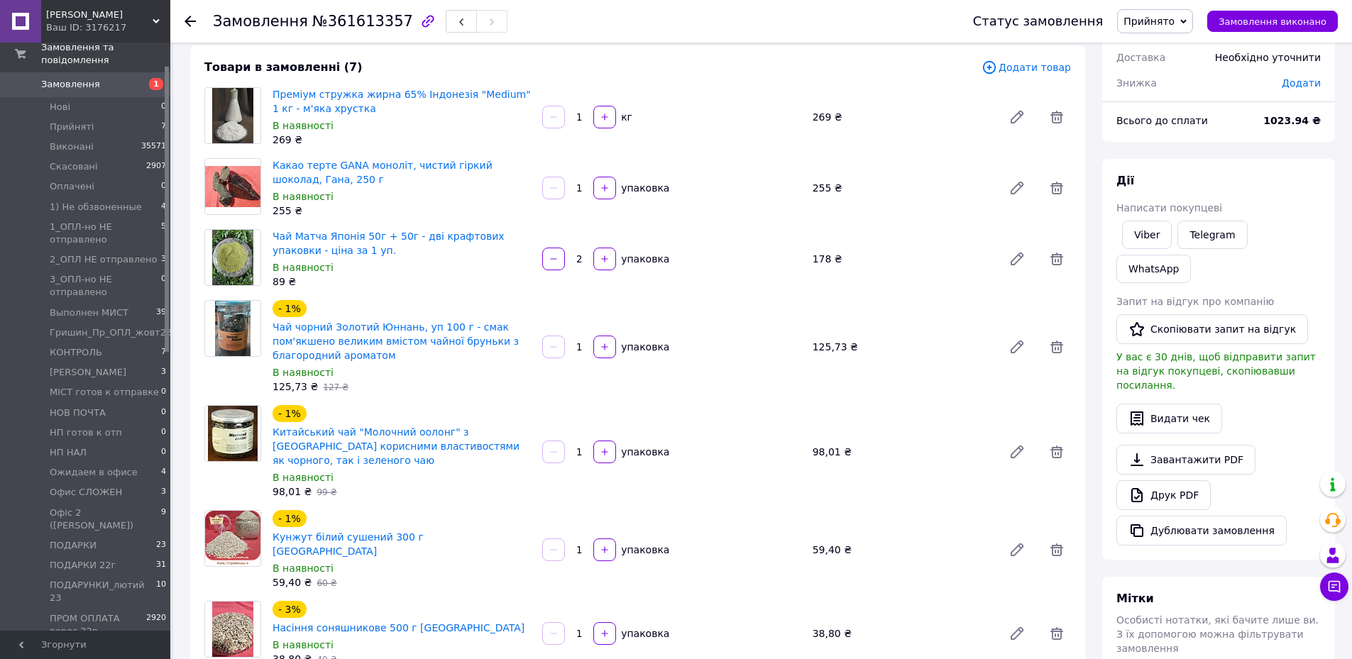
scroll to position [72, 0]
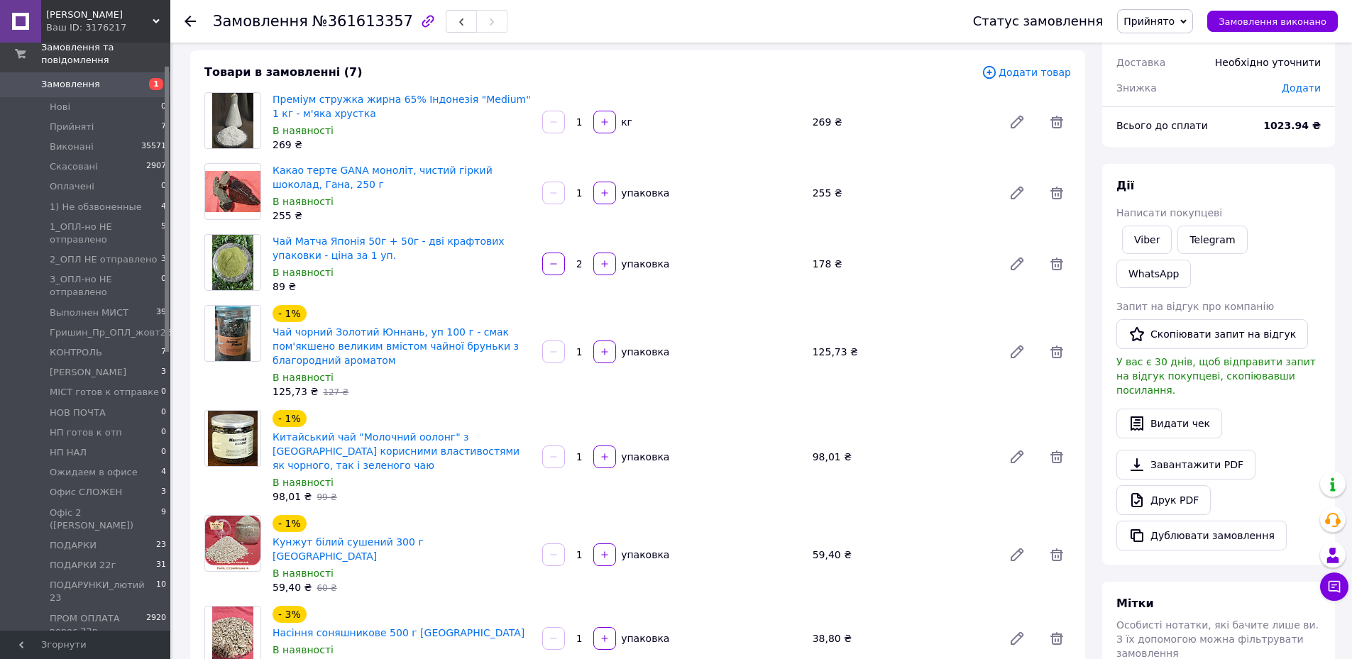
drag, startPoint x: 544, startPoint y: 73, endPoint x: 654, endPoint y: 71, distance: 110.7
click at [546, 72] on div "Товари в замовленні (7)" at bounding box center [592, 73] width 777 height 16
drag, startPoint x: 1296, startPoint y: 125, endPoint x: 1274, endPoint y: 122, distance: 22.2
click at [901, 122] on div "1023.94 ₴" at bounding box center [1292, 125] width 75 height 31
copy b "1023"
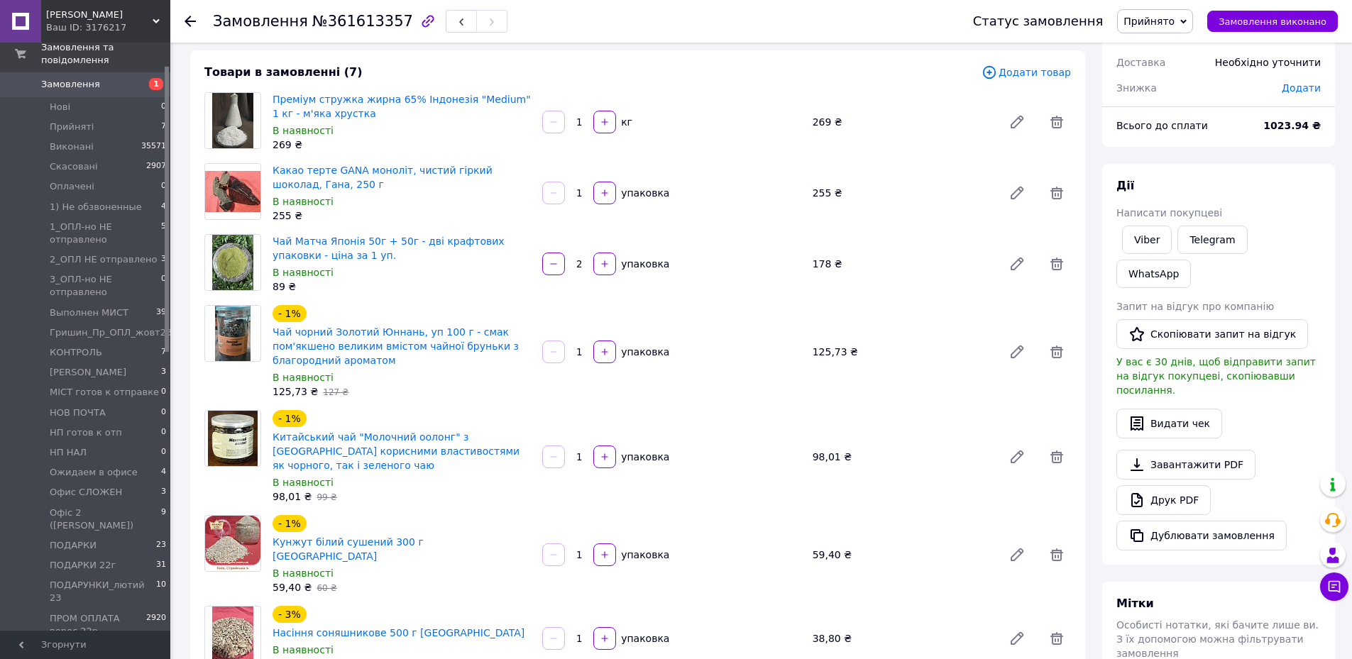
click at [429, 273] on div "В наявності" at bounding box center [402, 272] width 258 height 14
click at [193, 19] on icon at bounding box center [190, 21] width 11 height 11
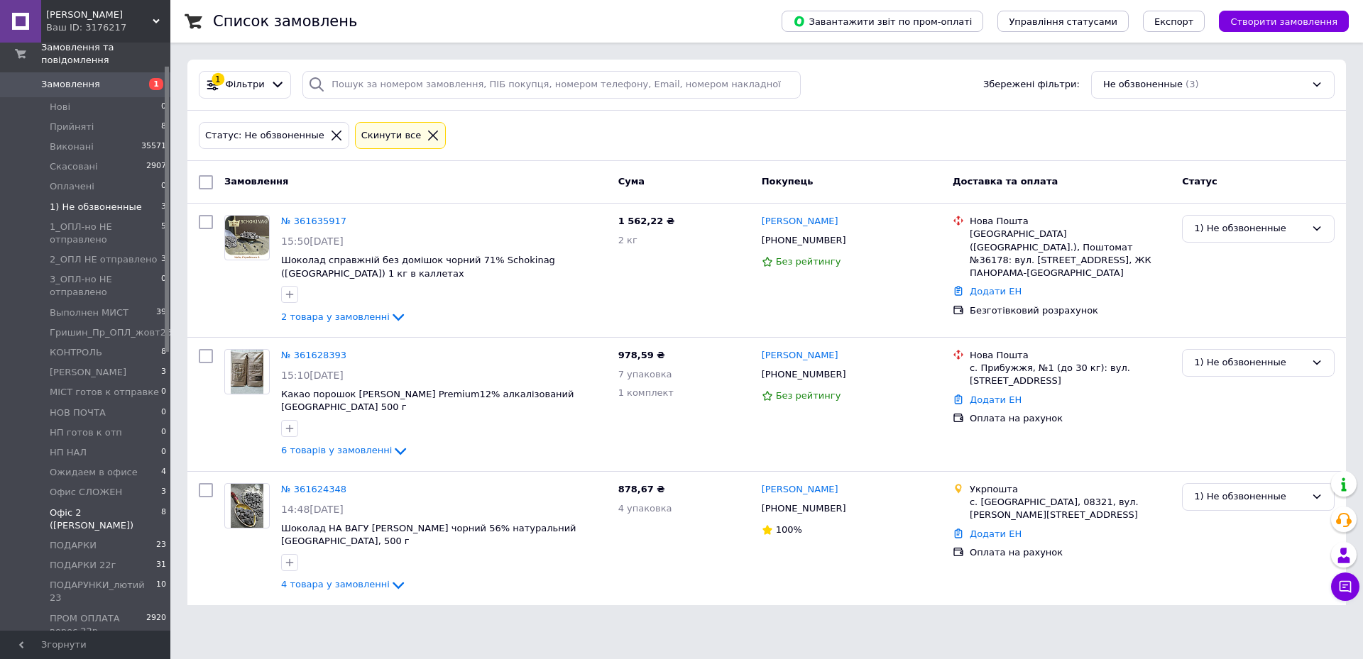
click at [76, 439] on span "Офіс 2 ([PERSON_NAME])" at bounding box center [105, 520] width 111 height 26
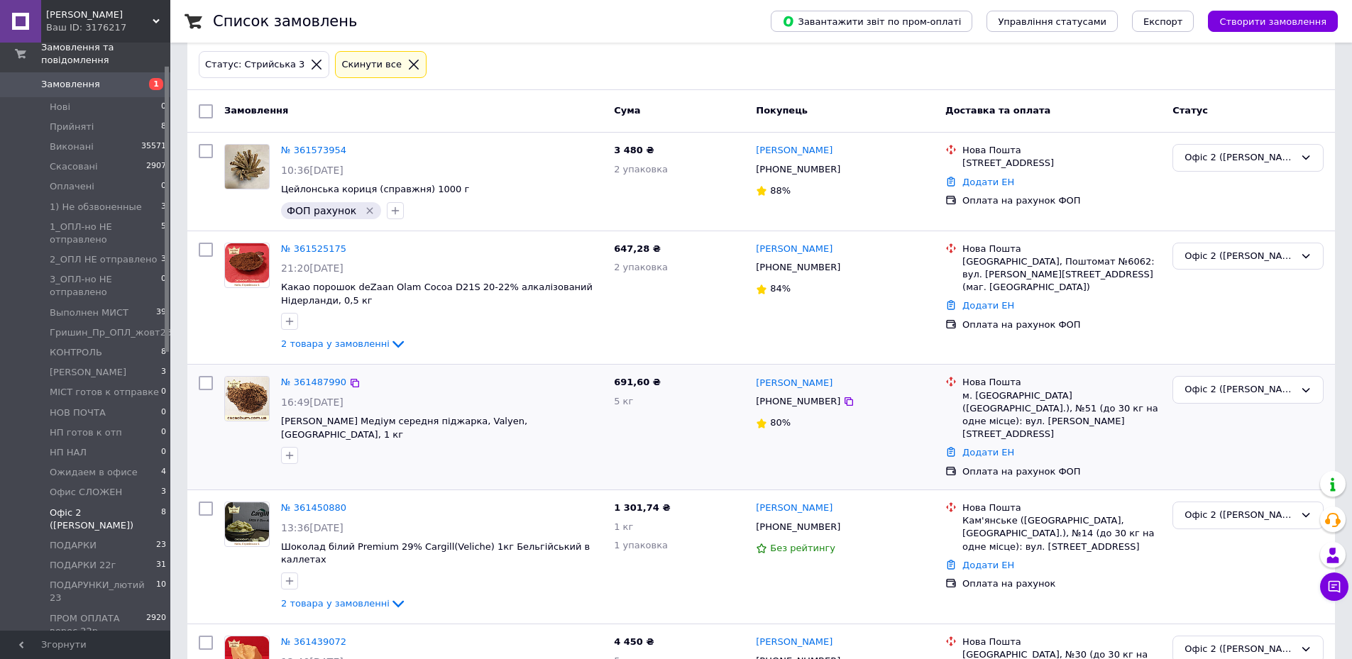
scroll to position [71, 0]
click at [309, 439] on link "№ 361450880" at bounding box center [313, 507] width 65 height 11
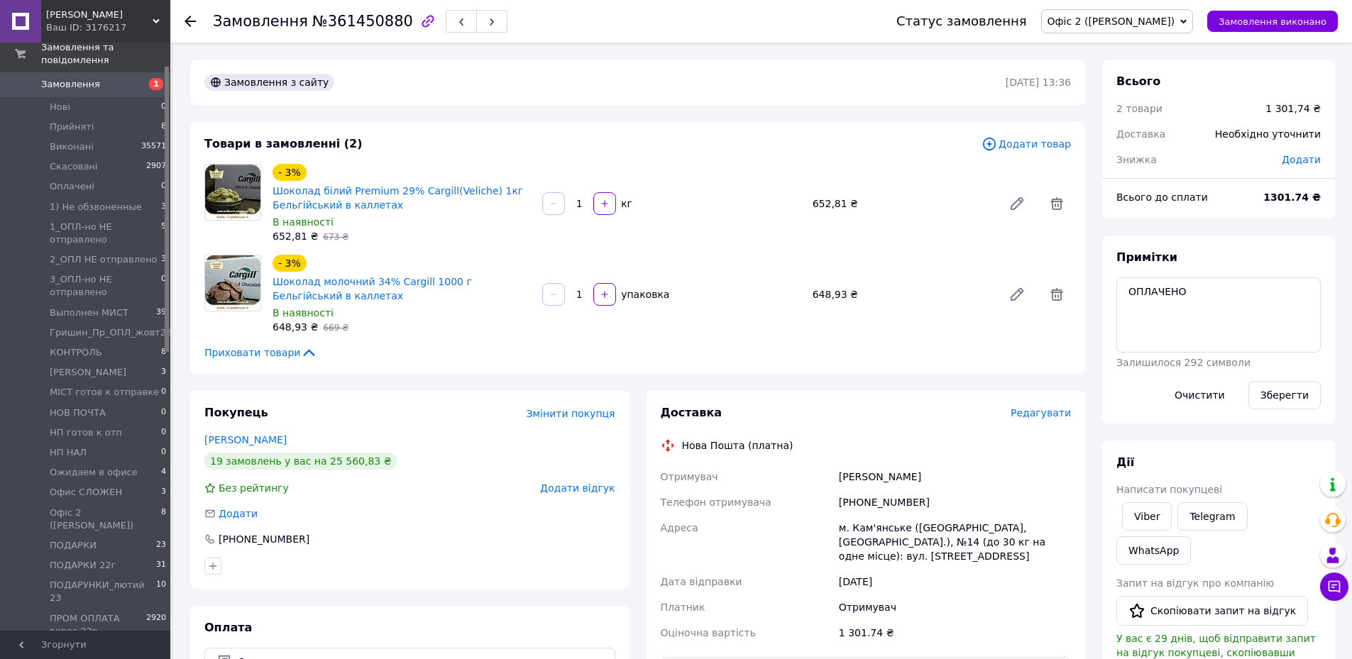
click at [901, 417] on span "Редагувати" at bounding box center [1041, 412] width 60 height 11
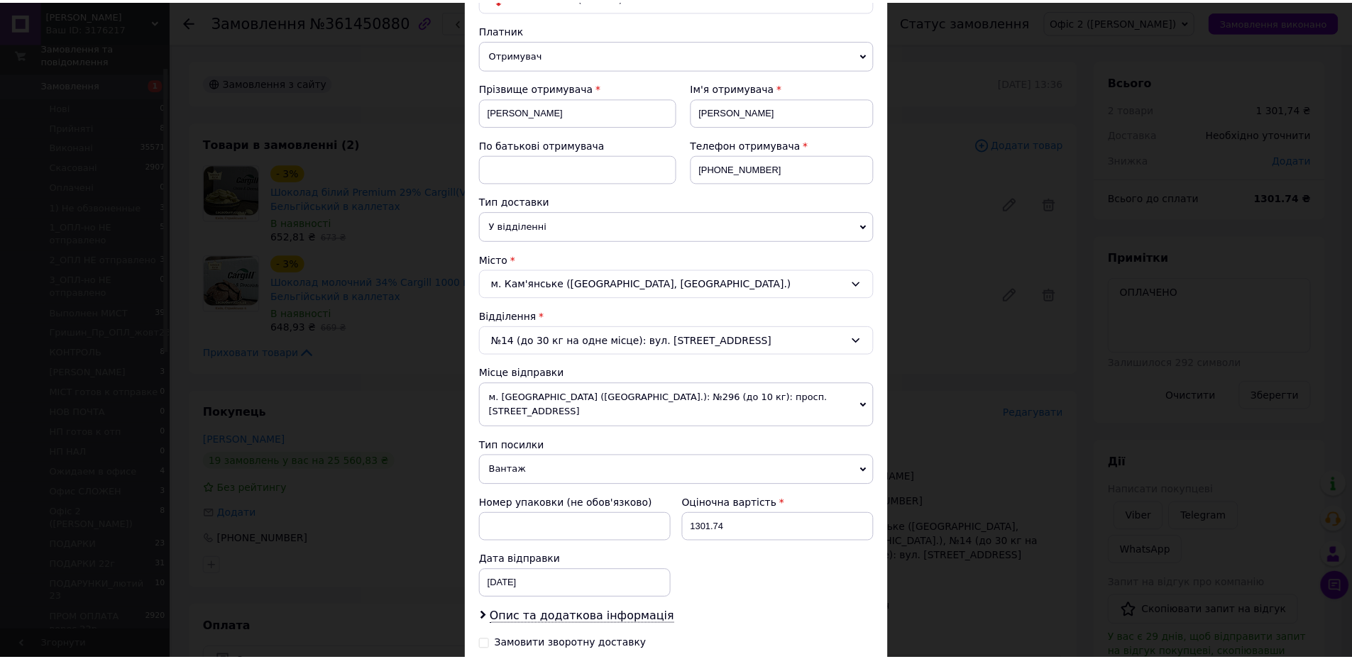
scroll to position [309, 0]
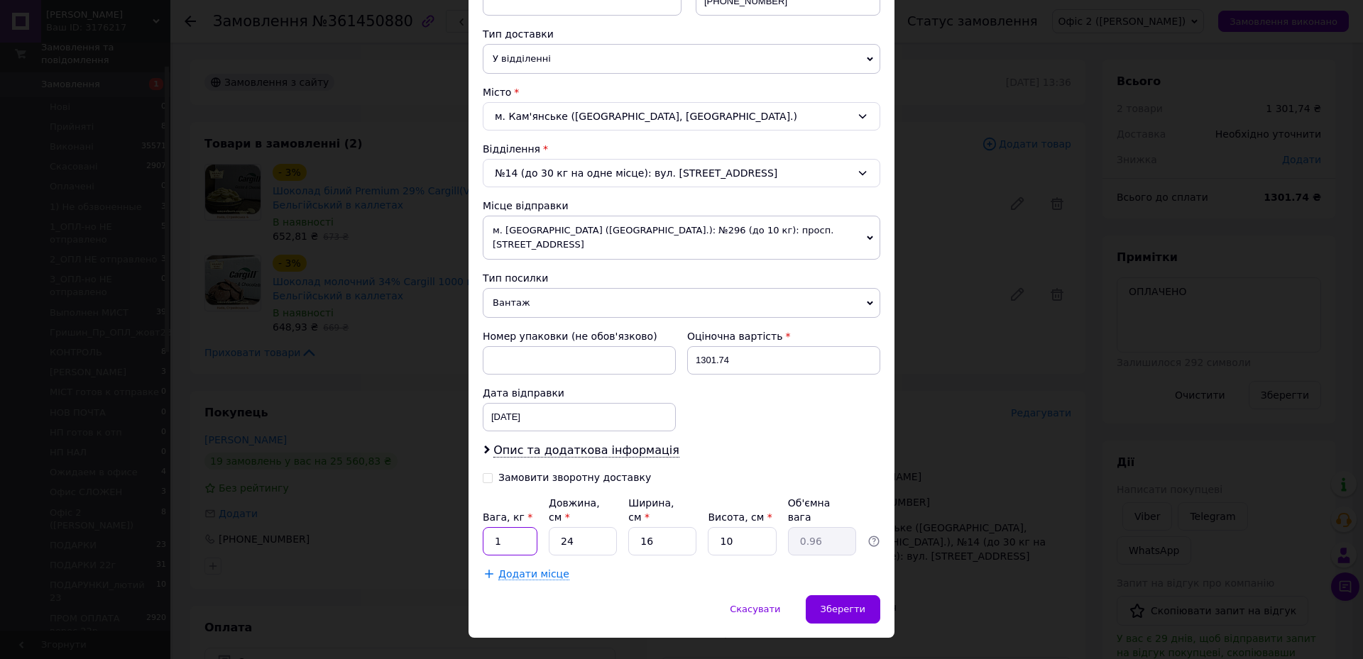
click at [493, 439] on input "1" at bounding box center [510, 541] width 55 height 28
type input "2"
click at [563, 439] on input "24" at bounding box center [583, 541] width 68 height 28
type input "4"
type input "0.16"
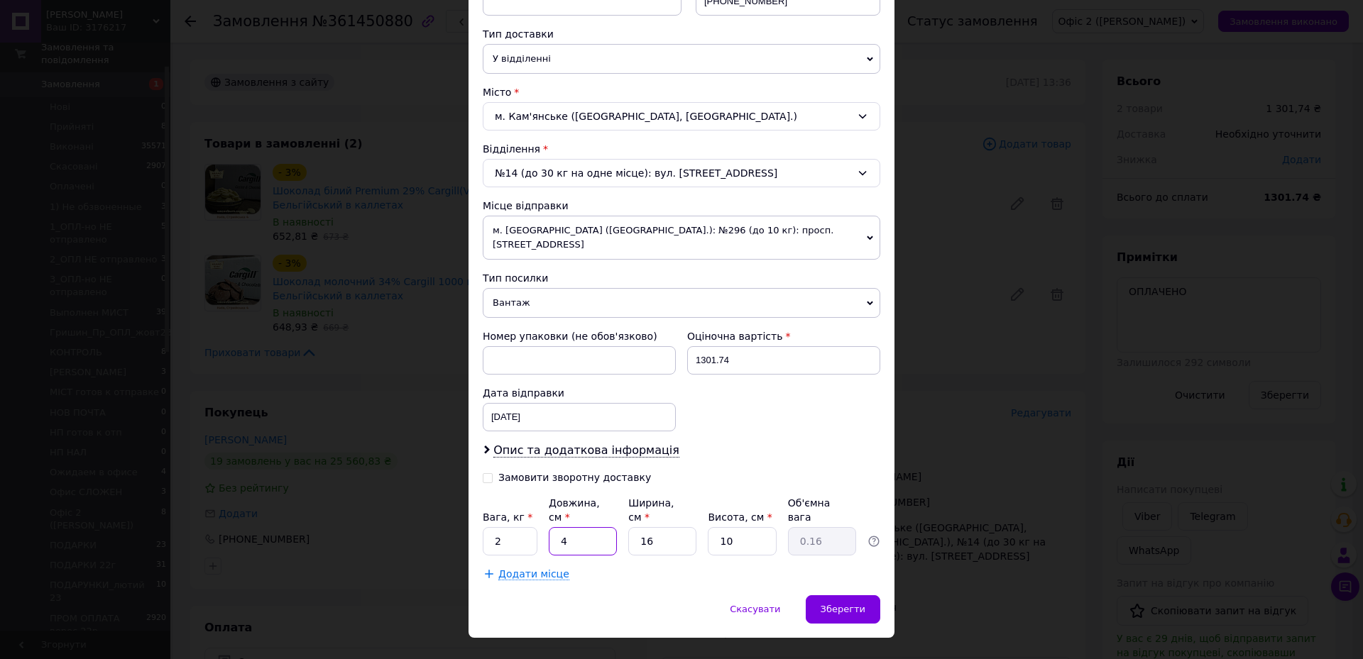
type input "34"
type input "1.36"
type input "34"
drag, startPoint x: 657, startPoint y: 507, endPoint x: 635, endPoint y: 510, distance: 22.2
click at [635, 439] on input "16" at bounding box center [662, 541] width 68 height 28
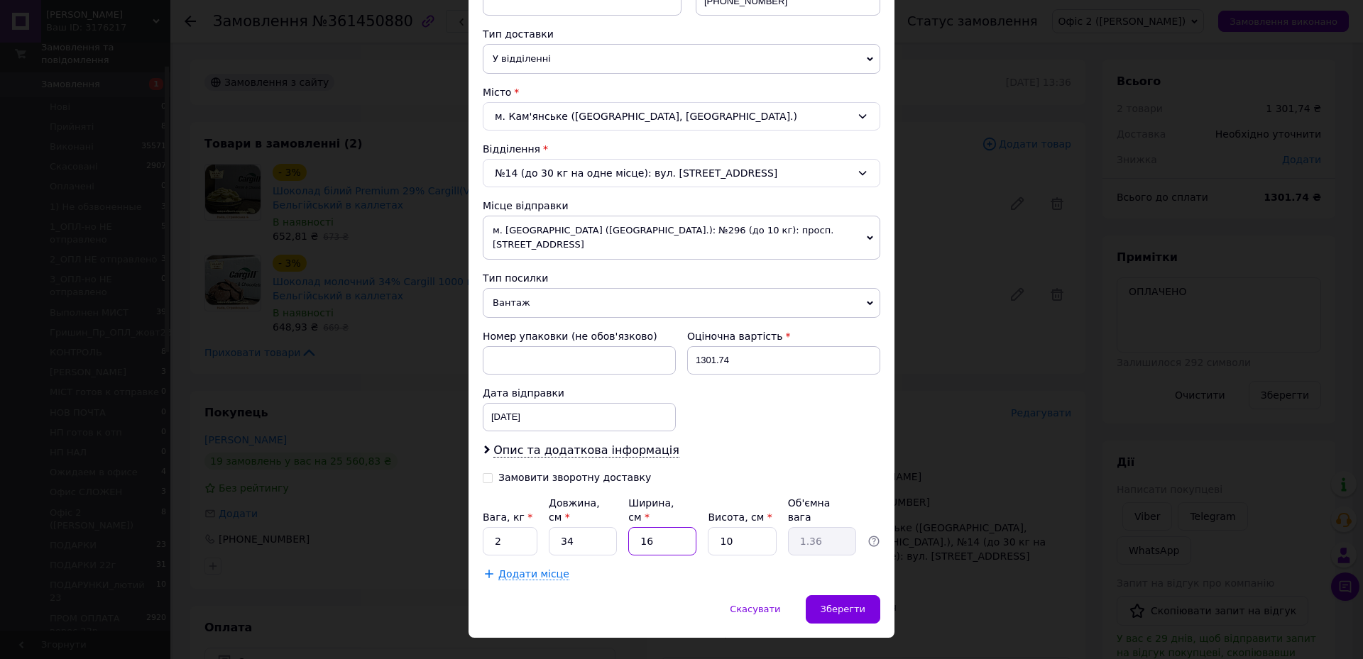
type input "2"
type input "0.17"
type input "24"
type input "2.04"
type input "24"
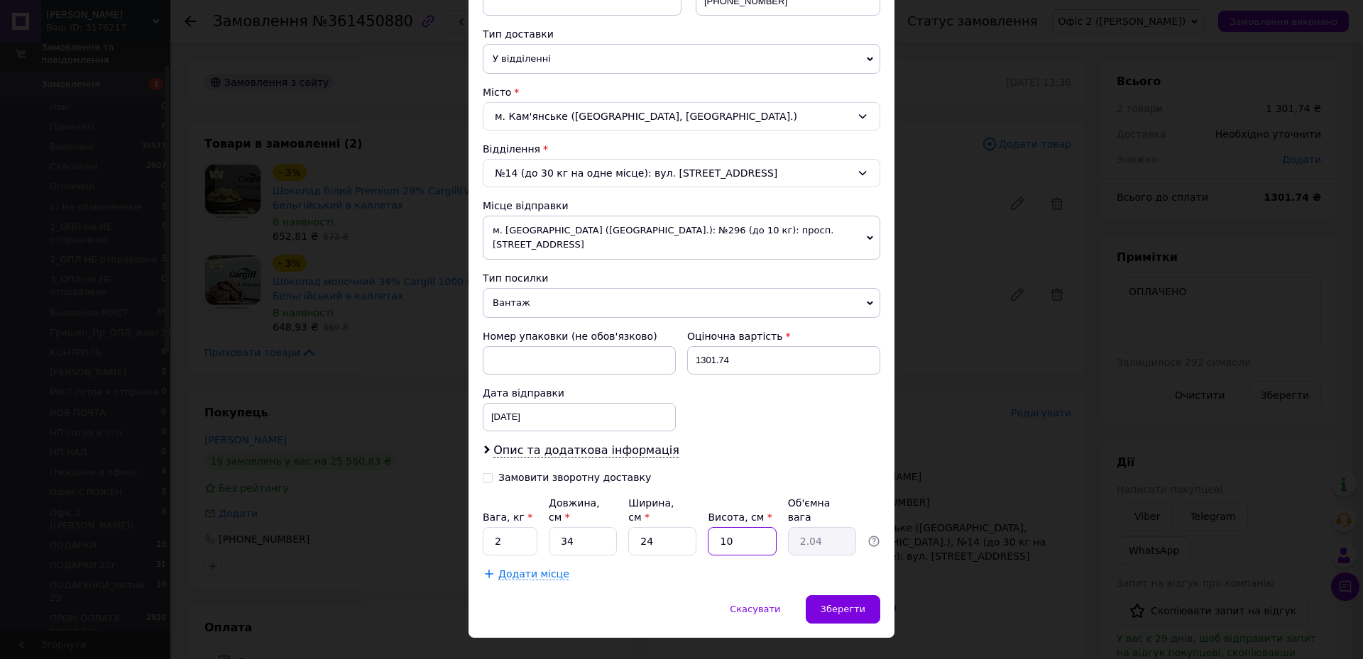
drag, startPoint x: 730, startPoint y: 513, endPoint x: 716, endPoint y: 515, distance: 14.3
click at [716, 439] on input "10" at bounding box center [742, 541] width 68 height 28
type input "9"
type input "1.84"
type input "9"
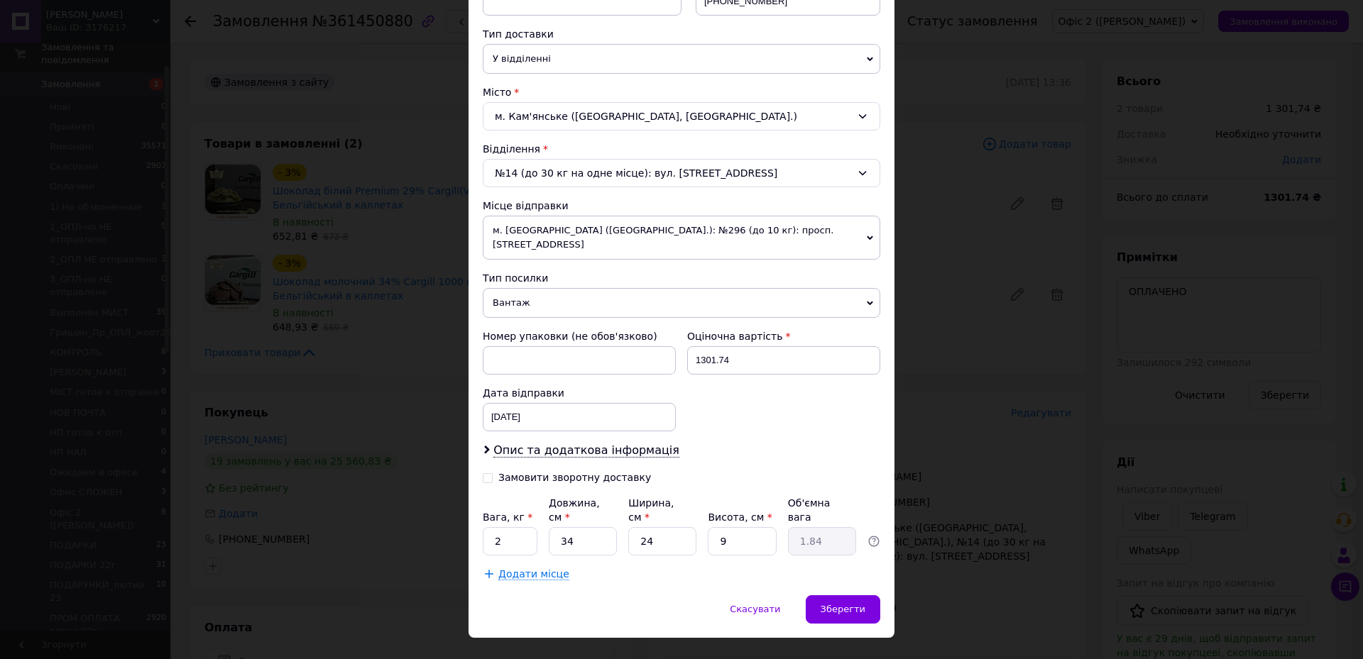
drag, startPoint x: 622, startPoint y: 576, endPoint x: 693, endPoint y: 583, distance: 70.6
click at [624, 439] on div "Скасувати   Зберегти" at bounding box center [681, 616] width 426 height 43
click at [840, 439] on div "Зберегти" at bounding box center [843, 609] width 75 height 28
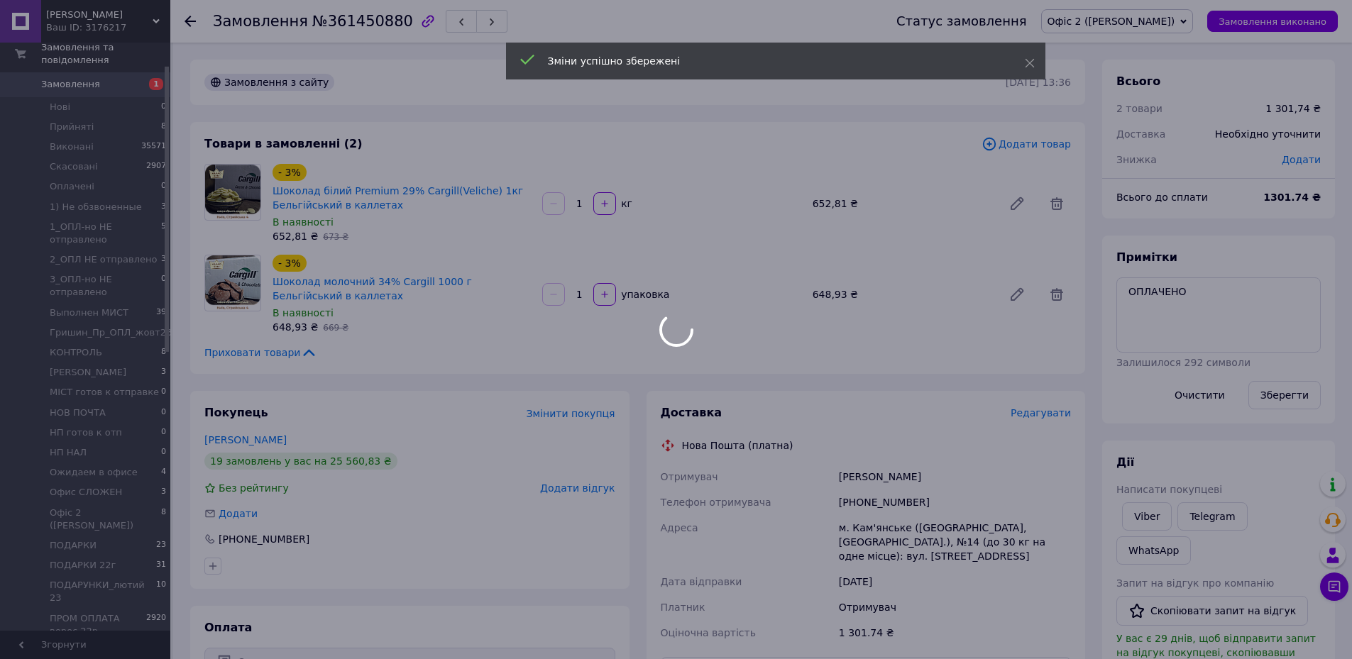
scroll to position [213, 0]
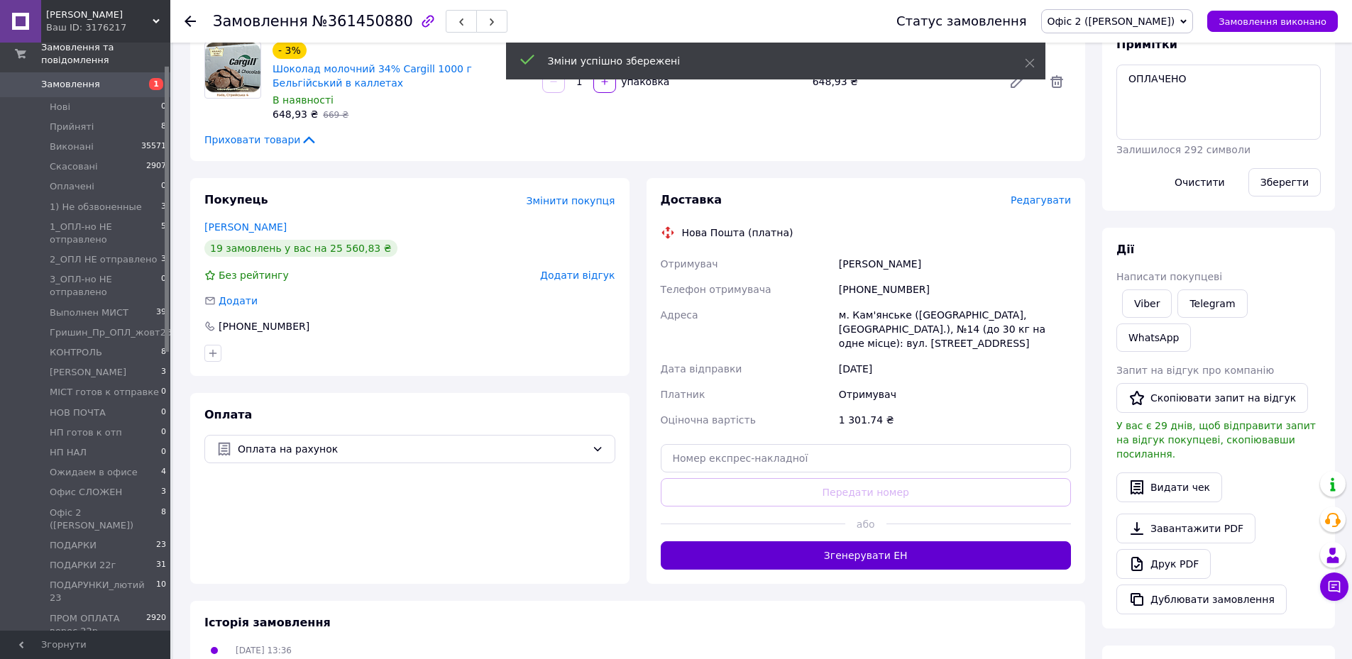
click at [898, 439] on button "Згенерувати ЕН" at bounding box center [866, 556] width 411 height 28
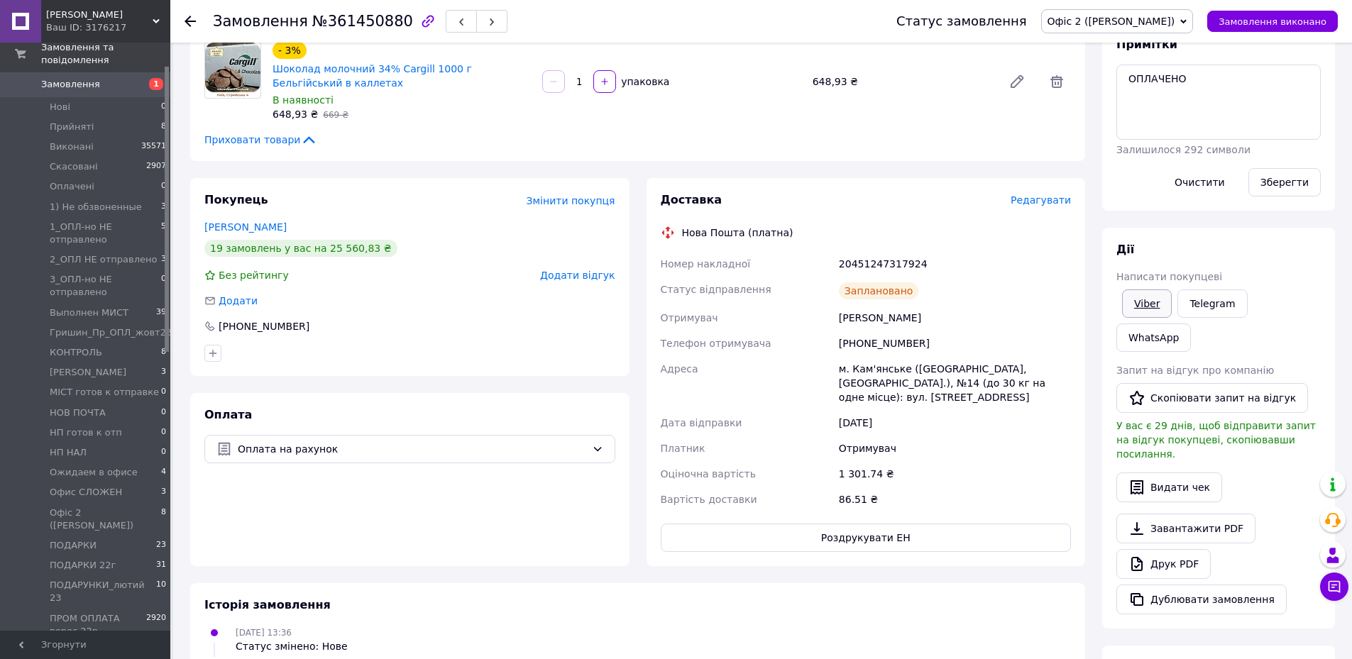
click at [901, 304] on link "Viber" at bounding box center [1147, 304] width 50 height 28
drag, startPoint x: 660, startPoint y: 262, endPoint x: 954, endPoint y: 416, distance: 331.7
click at [901, 416] on div "Номер накладної 20451247317924 Статус відправлення Заплановано Отримувач Полєта…" at bounding box center [866, 381] width 417 height 261
copy div "Номер накладної 20451247317924 Статус відправлення Заплановано Отримувач Полєта…"
click at [480, 163] on div "Замовлення з сайту 11.09.2025 | 13:36 Товари в замовленні (2) Додати товар - 3%…" at bounding box center [638, 388] width 912 height 1083
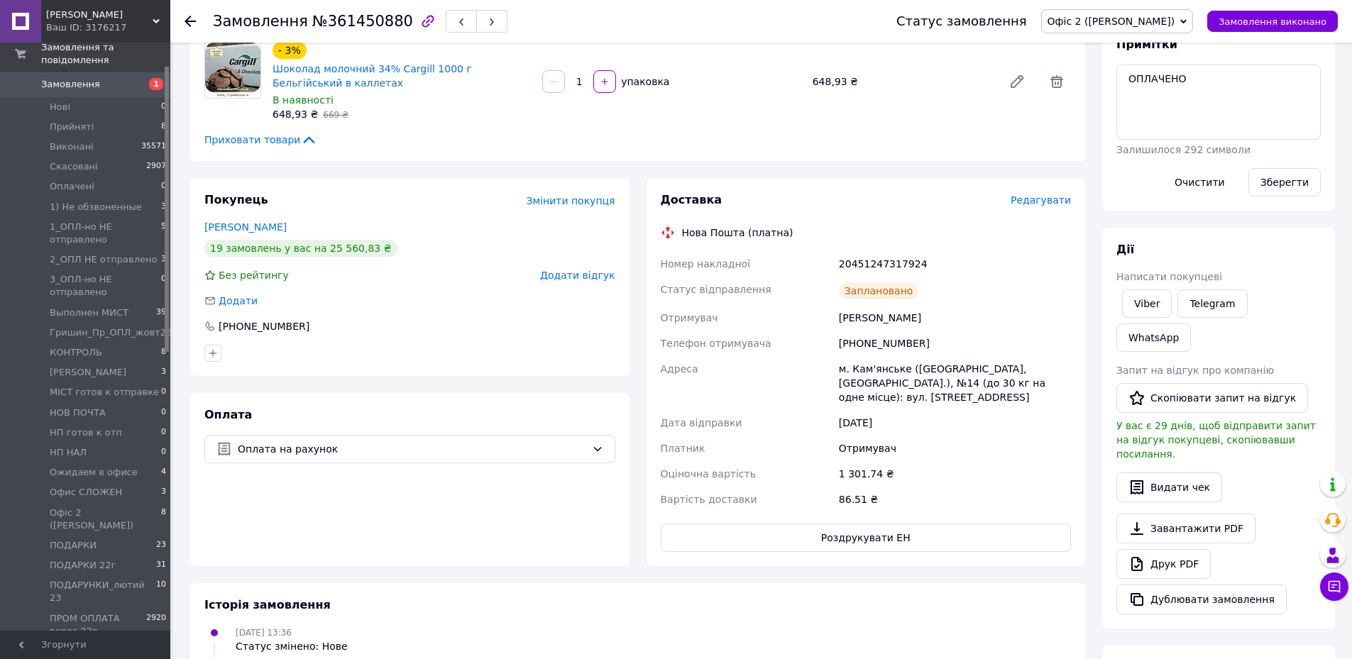
click at [901, 21] on icon at bounding box center [1183, 21] width 6 height 6
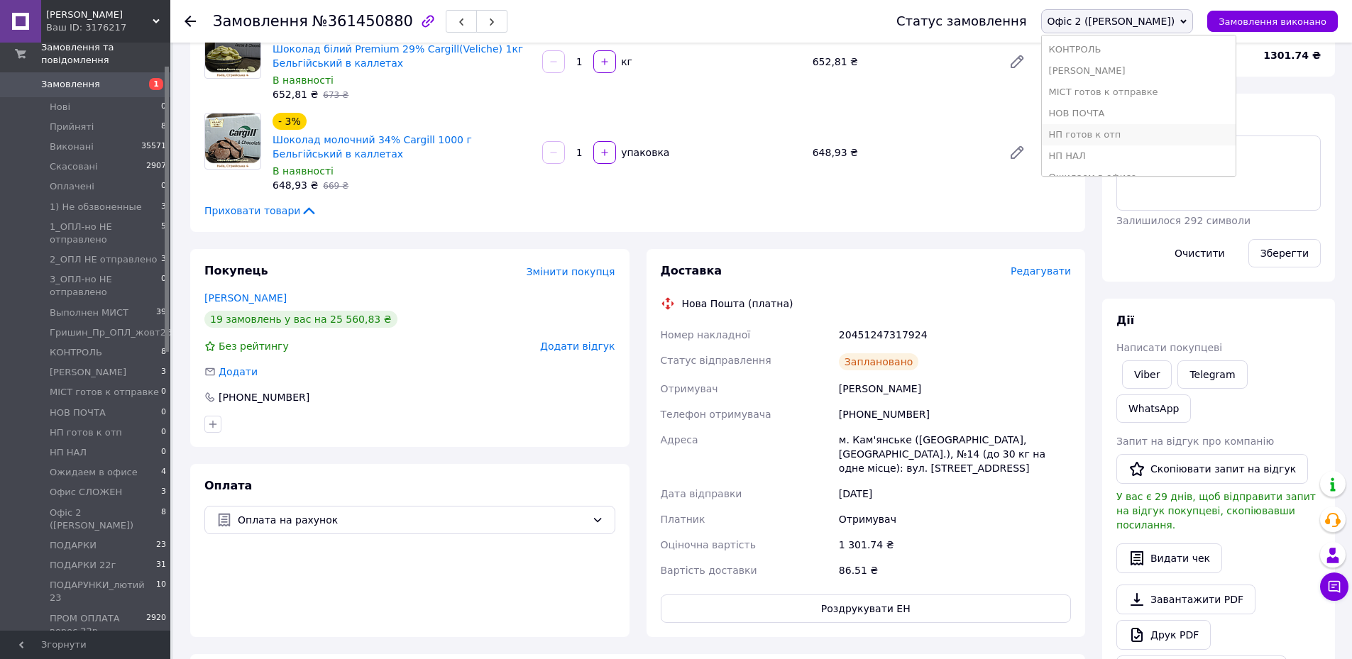
click at [901, 131] on li "НП готов к отп" at bounding box center [1139, 134] width 194 height 21
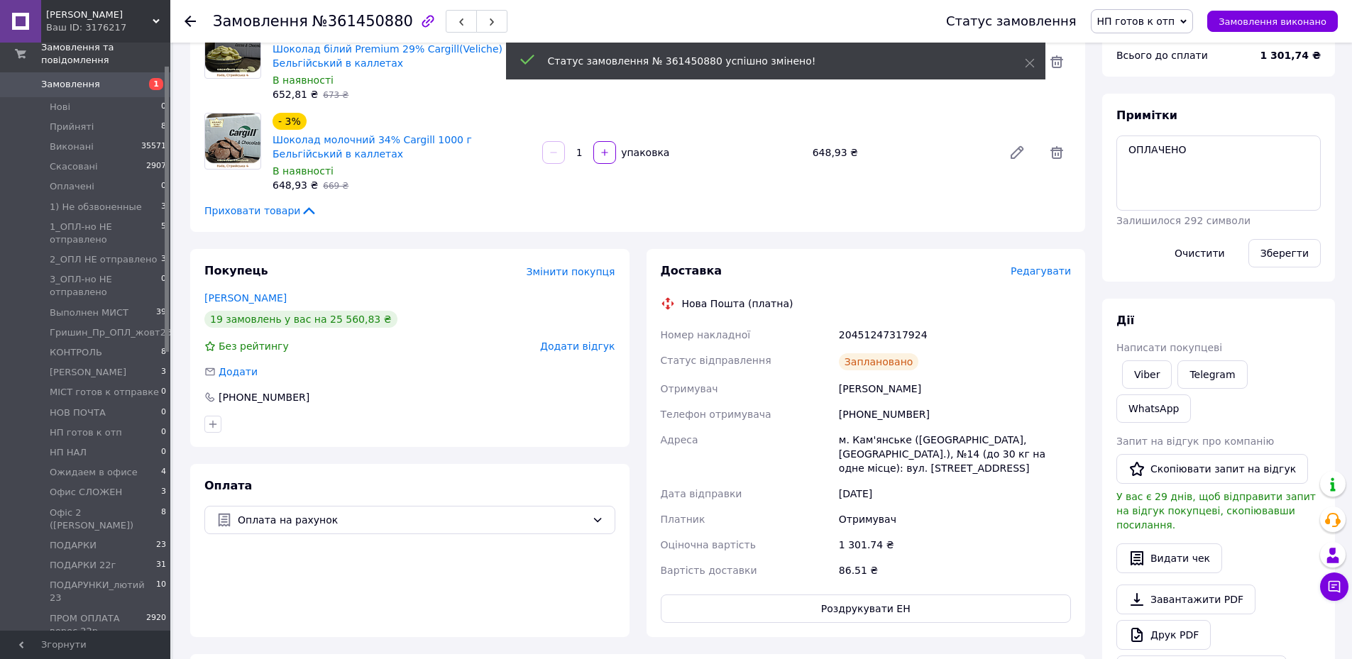
click at [185, 18] on icon at bounding box center [190, 21] width 11 height 11
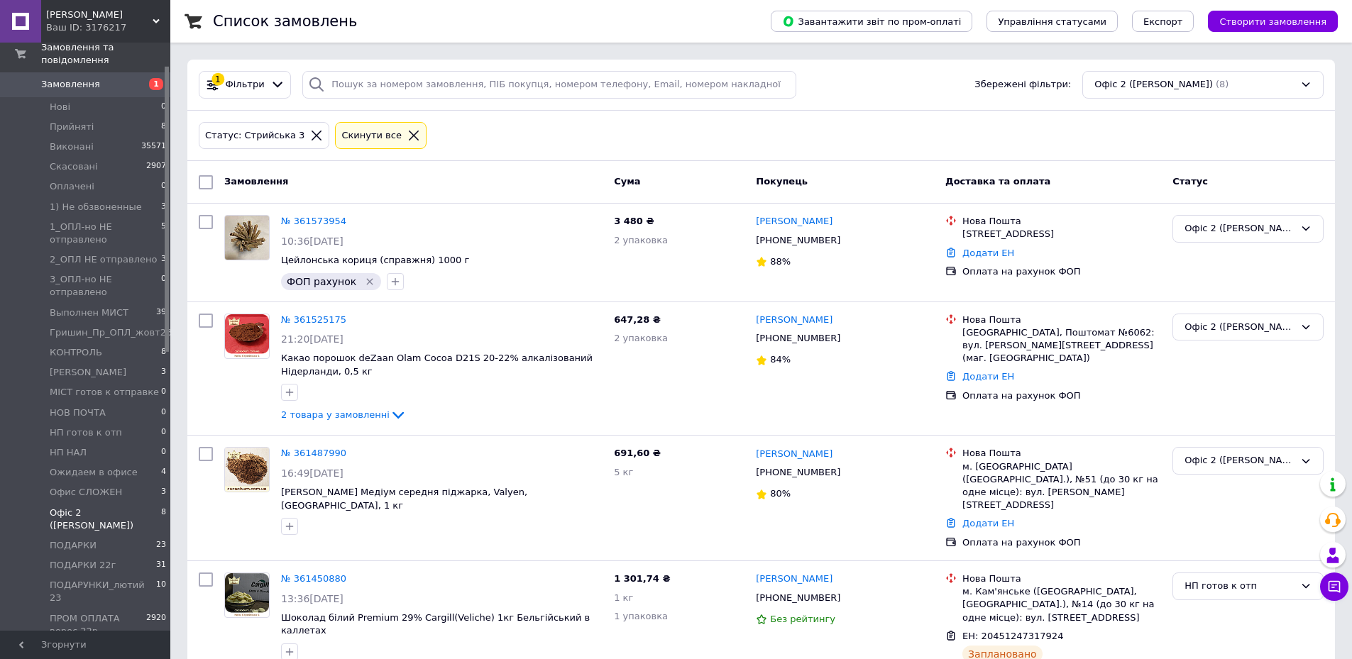
click at [409, 133] on icon at bounding box center [414, 136] width 10 height 10
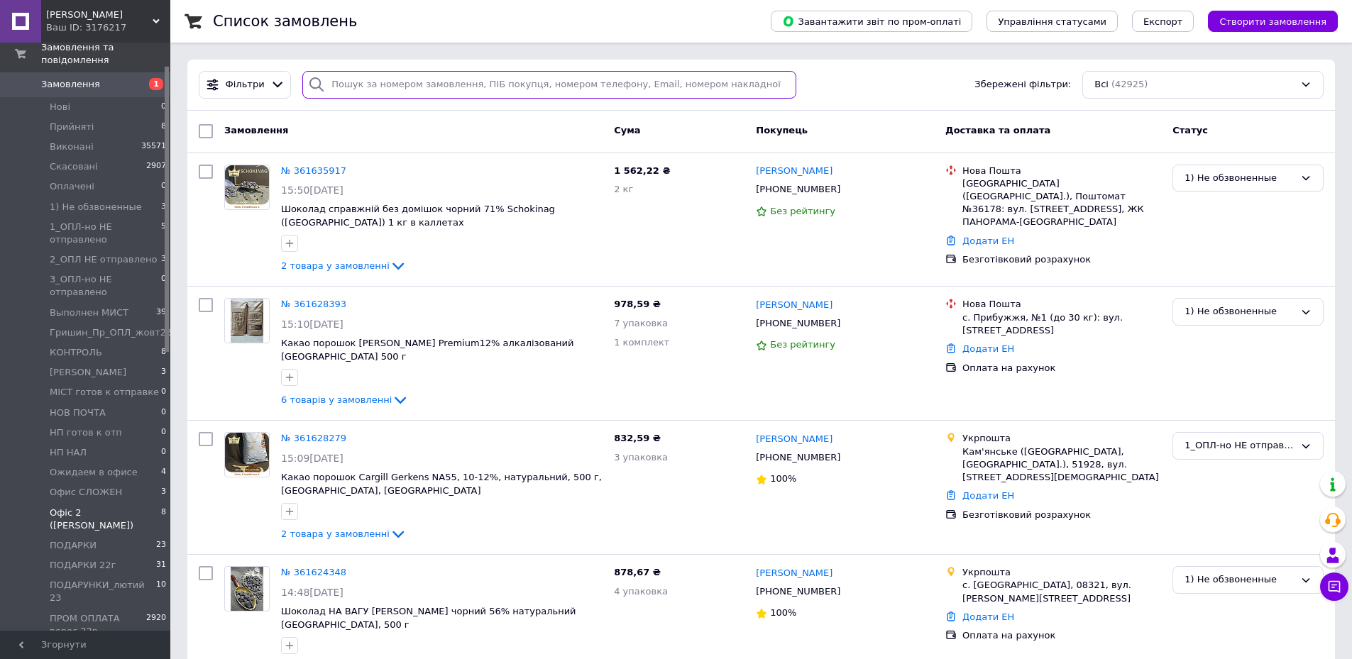
click at [390, 79] on input "search" at bounding box center [549, 85] width 494 height 28
paste input "[PHONE_NUMBER]"
type input "[PHONE_NUMBER]"
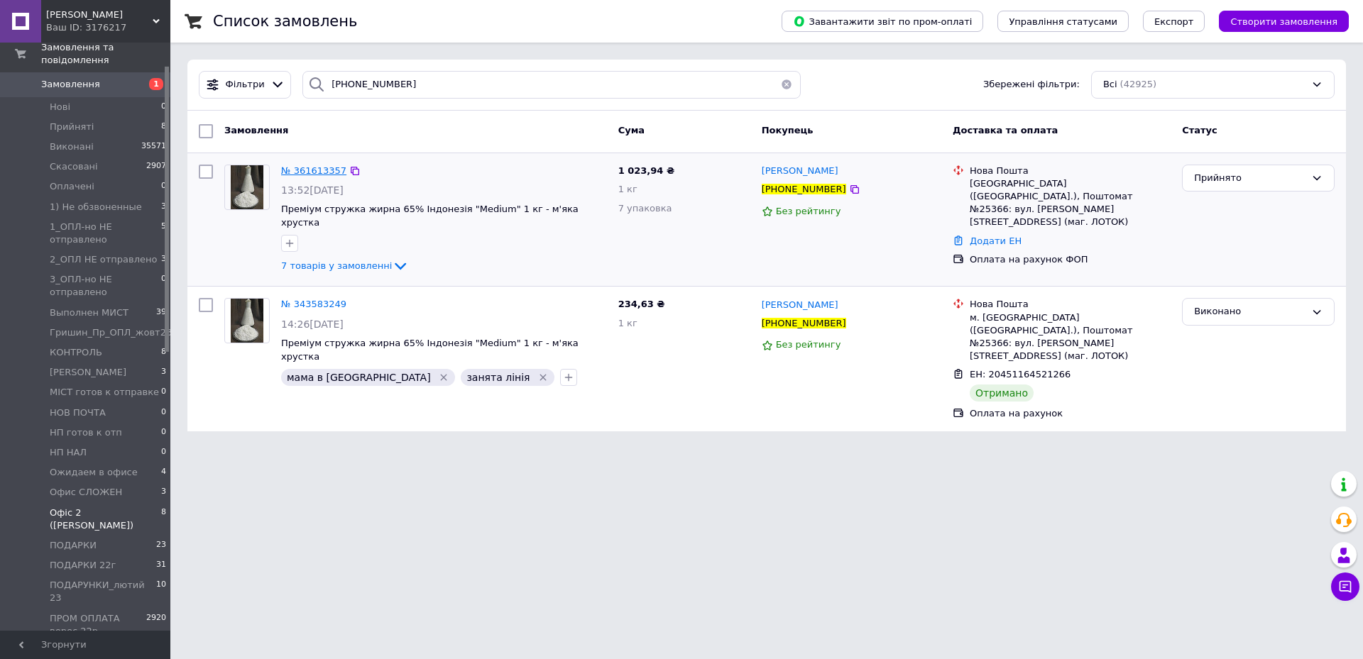
click at [308, 170] on span "№ 361613357" at bounding box center [313, 170] width 65 height 11
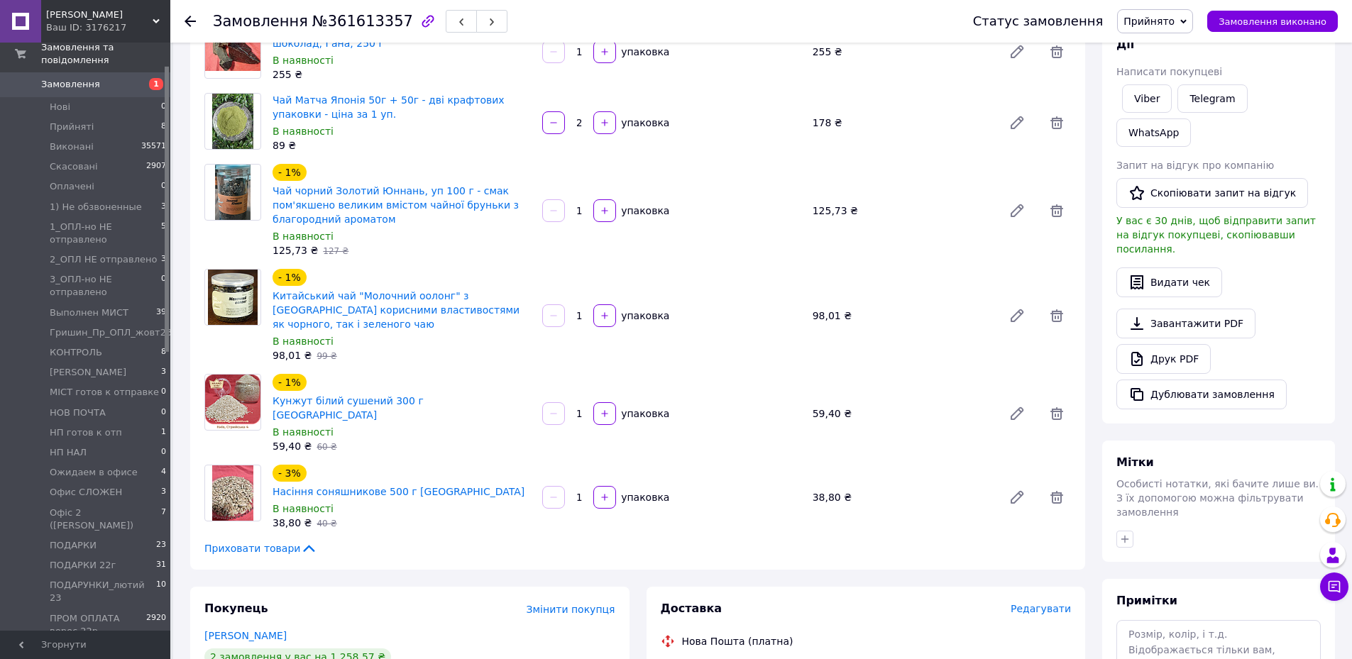
scroll to position [355, 0]
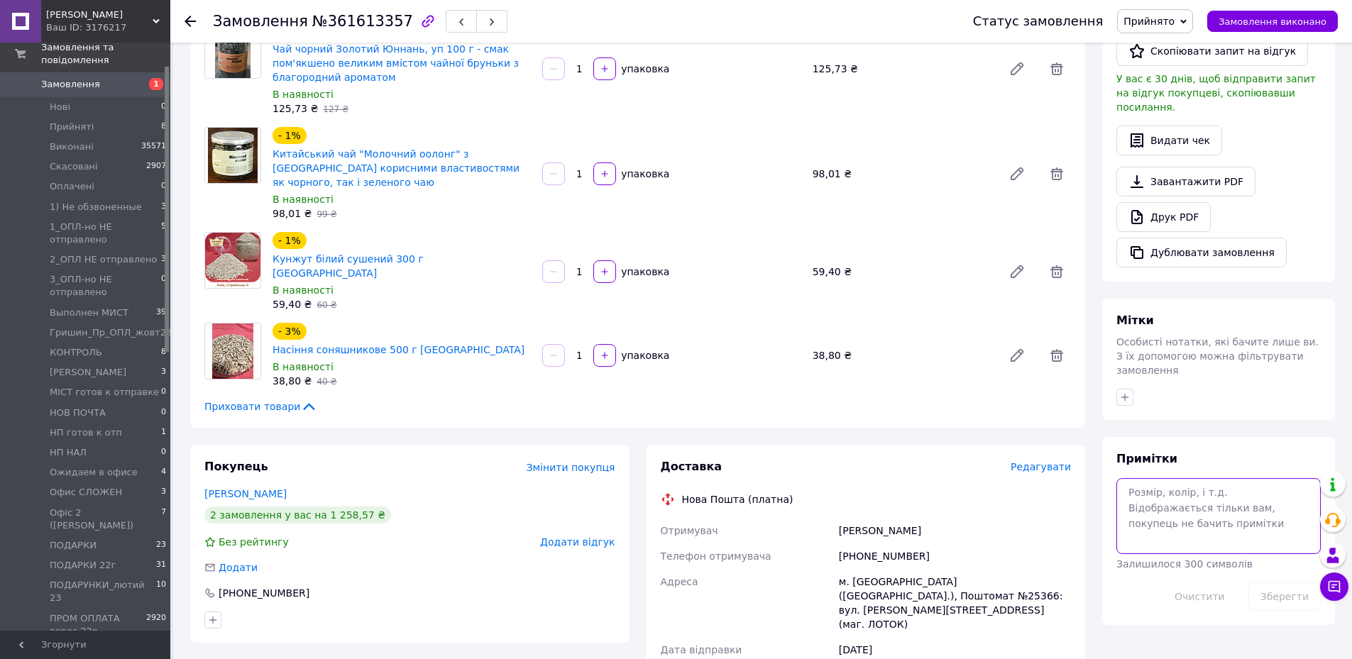
click at [901, 439] on textarea at bounding box center [1218, 515] width 204 height 75
type textarea "ОПЛАЧЕН"
click at [901, 439] on button "Зберегти" at bounding box center [1284, 597] width 72 height 28
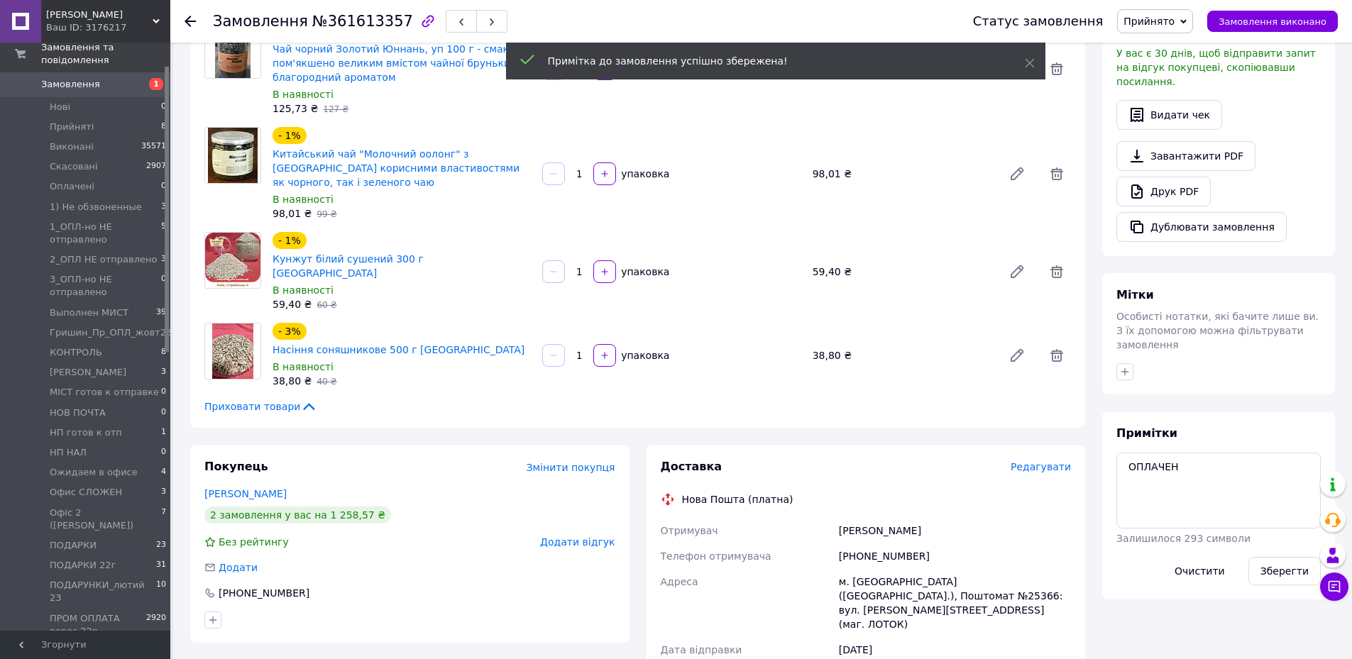
click at [901, 23] on icon at bounding box center [1183, 21] width 6 height 6
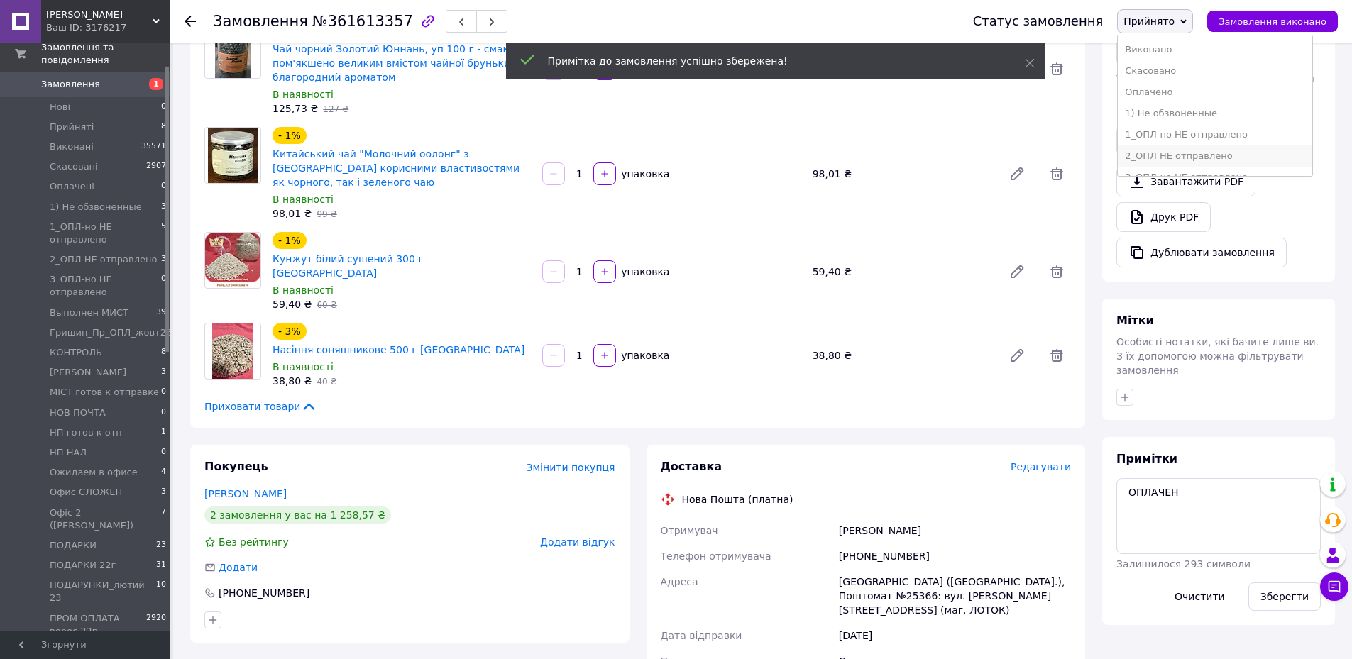
click at [901, 156] on li "2_ОПЛ НЕ отправлено" at bounding box center [1215, 155] width 194 height 21
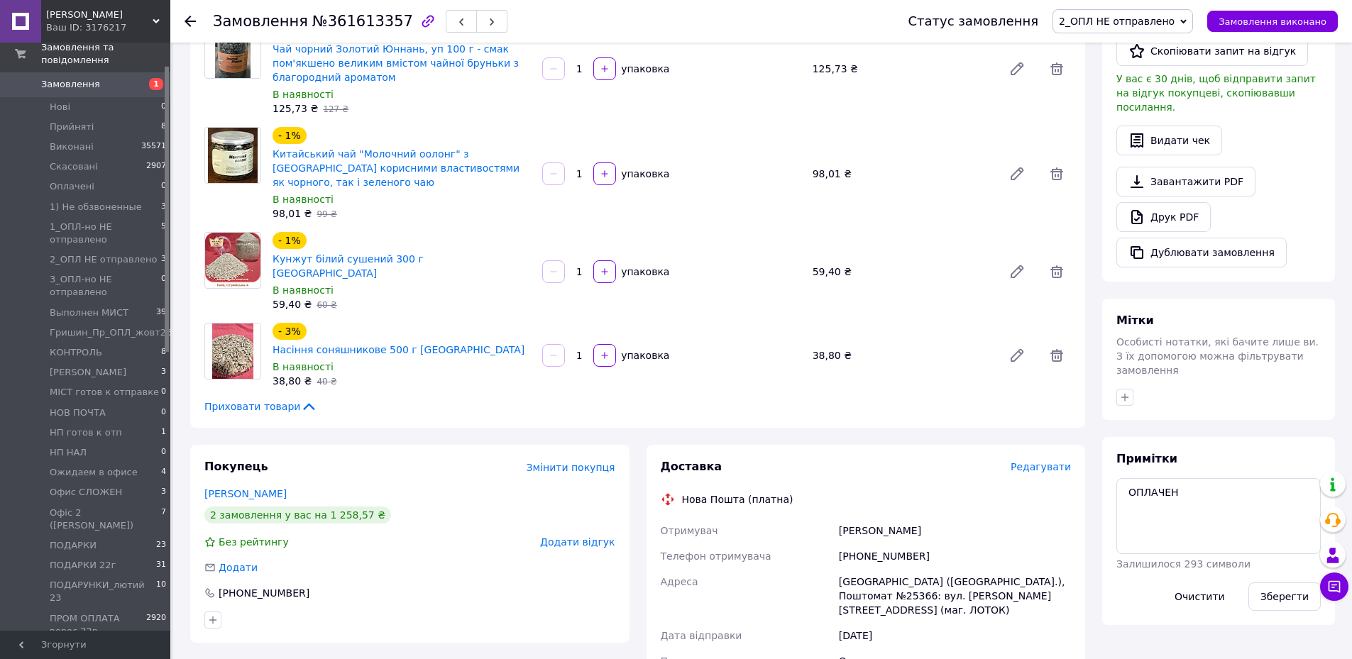
click at [187, 17] on icon at bounding box center [190, 21] width 11 height 11
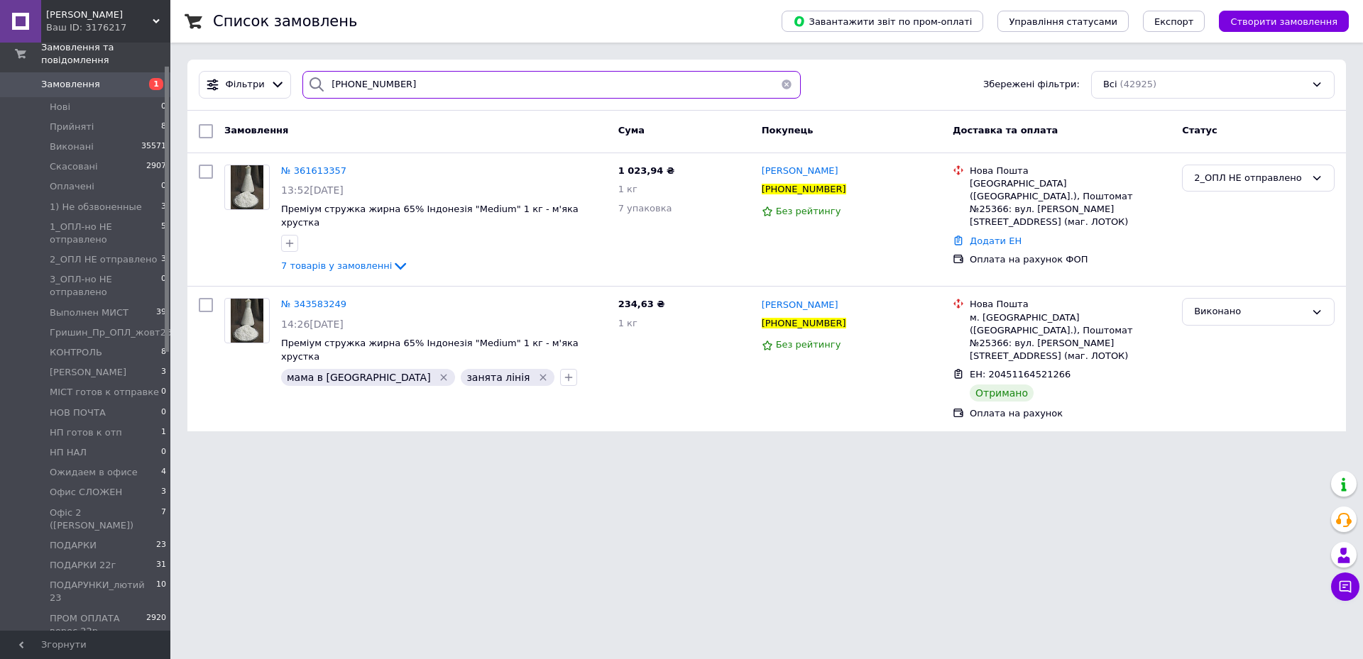
drag, startPoint x: 417, startPoint y: 92, endPoint x: 328, endPoint y: 85, distance: 89.7
click at [328, 85] on input "[PHONE_NUMBER]" at bounding box center [551, 85] width 498 height 28
paste input "973716810"
type input "[PHONE_NUMBER]"
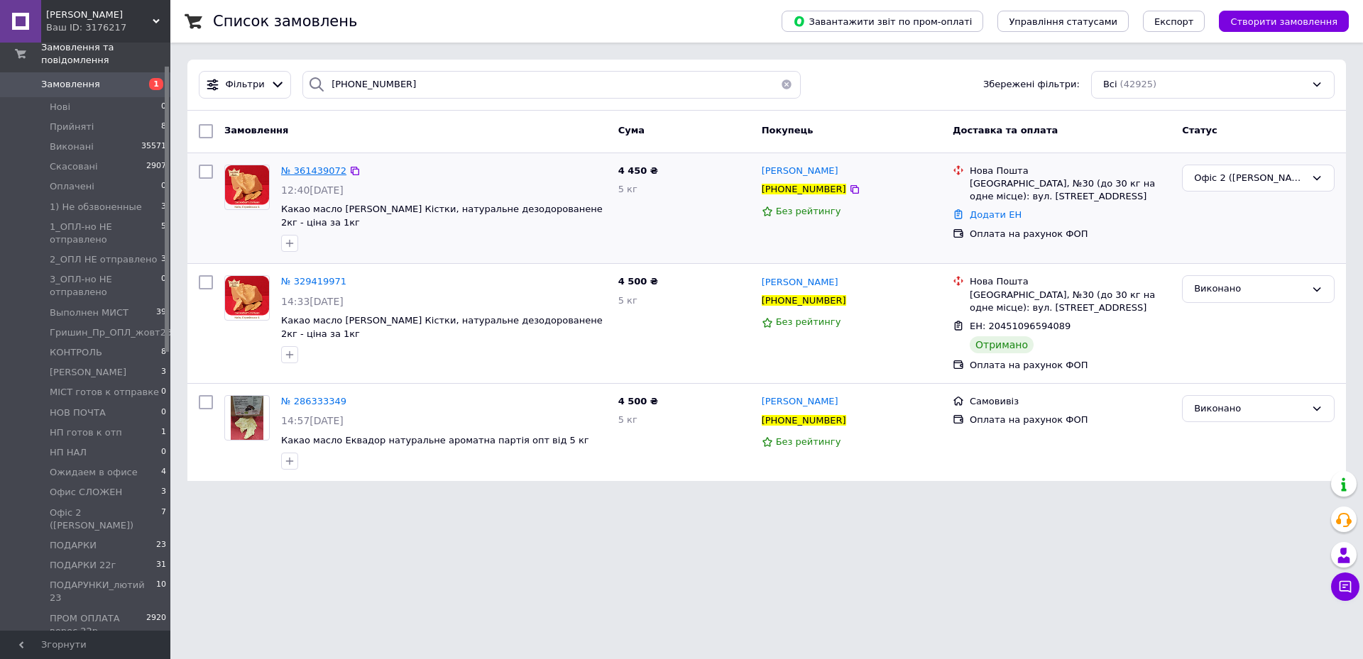
click at [308, 172] on span "№ 361439072" at bounding box center [313, 170] width 65 height 11
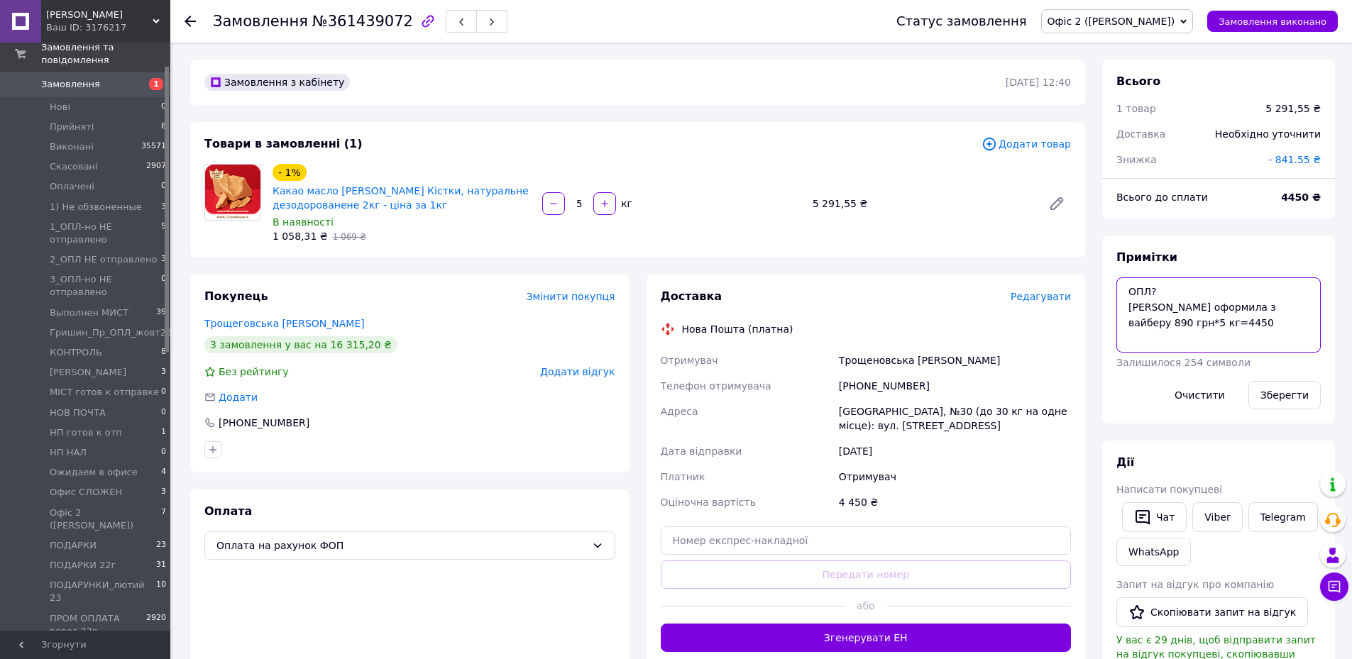
click at [901, 285] on textarea "ОПЛ? Таня оформила з вайберу 890 грн*5 кг=4450" at bounding box center [1218, 314] width 204 height 75
type textarea "ОПЛАЧЕН Таня оформила з вайберу 890 грн*5 кг=4450"
click at [901, 397] on button "Зберегти" at bounding box center [1284, 395] width 72 height 28
click at [901, 296] on span "Редагувати" at bounding box center [1041, 296] width 60 height 11
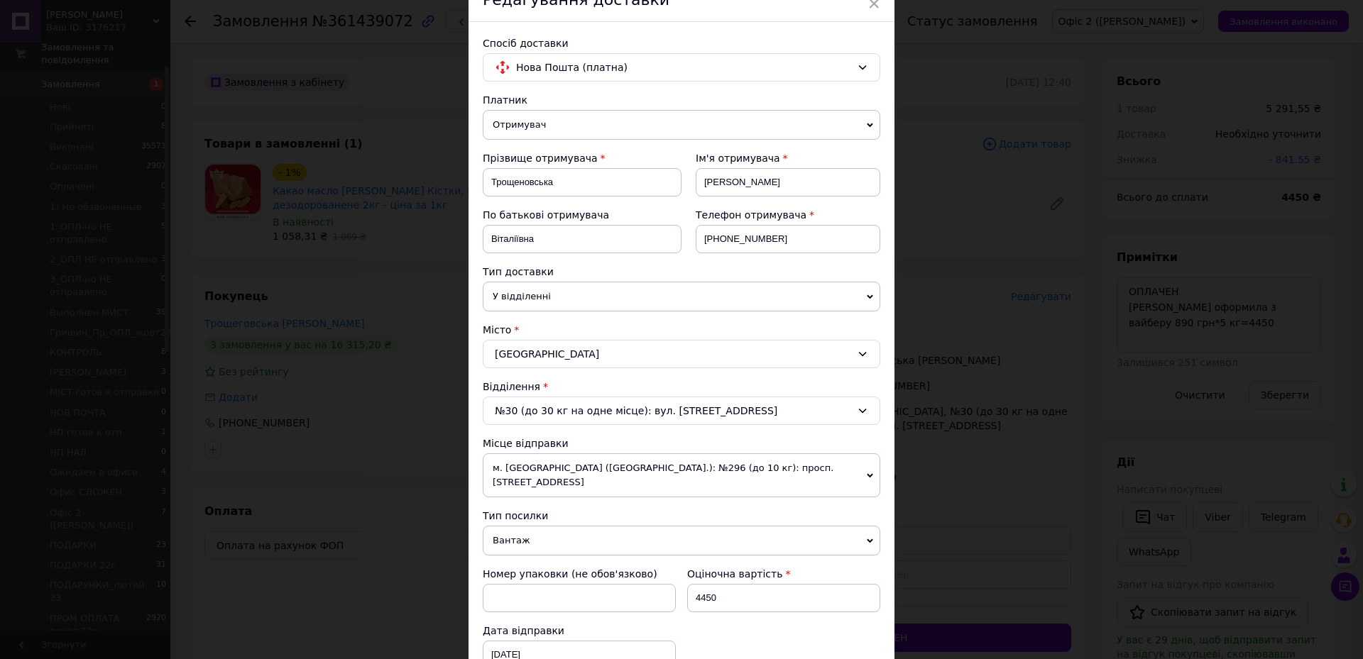
scroll to position [213, 0]
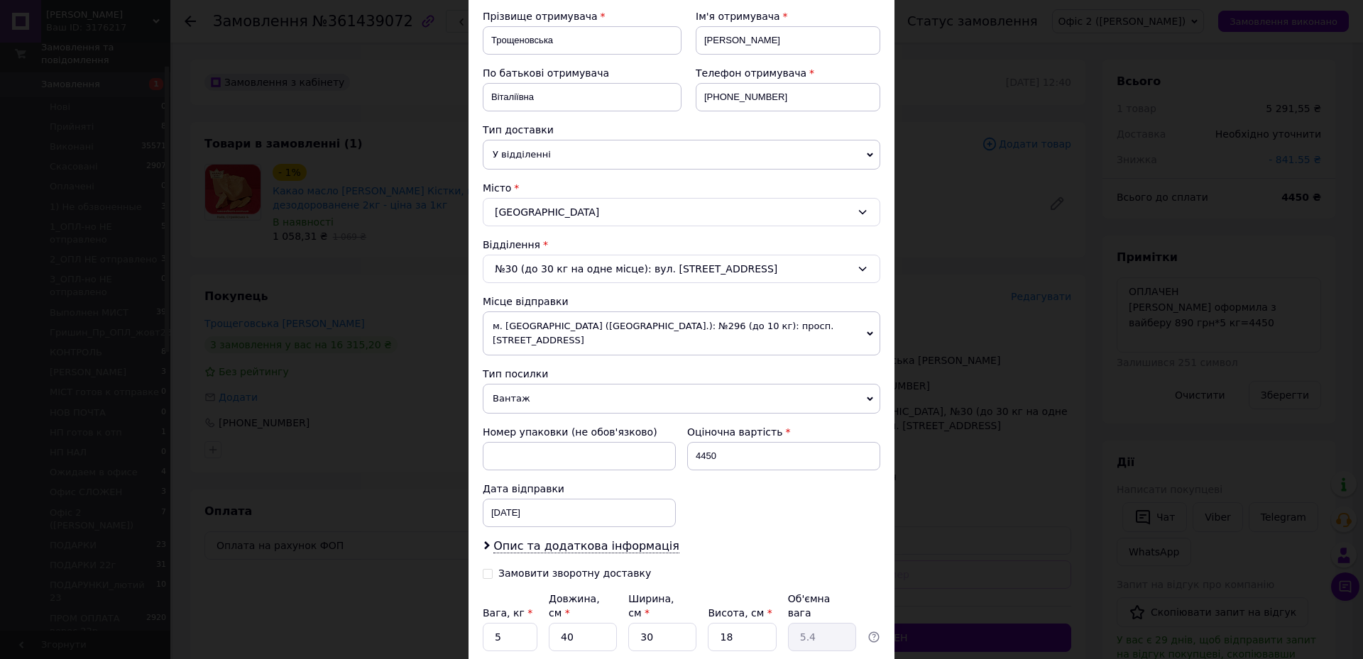
click at [868, 331] on icon at bounding box center [870, 334] width 6 height 6
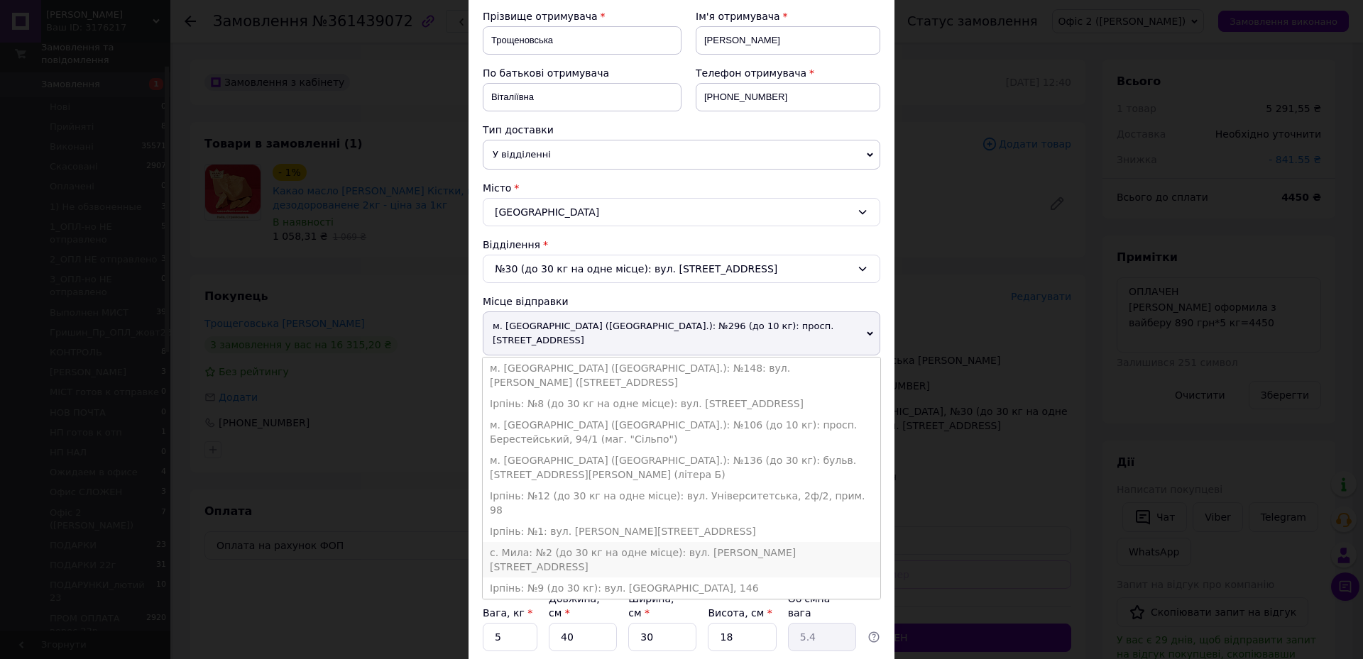
click at [566, 439] on li "с. Мила: №2 (до 30 кг на одне місце): вул. [PERSON_NAME][STREET_ADDRESS]" at bounding box center [681, 559] width 397 height 35
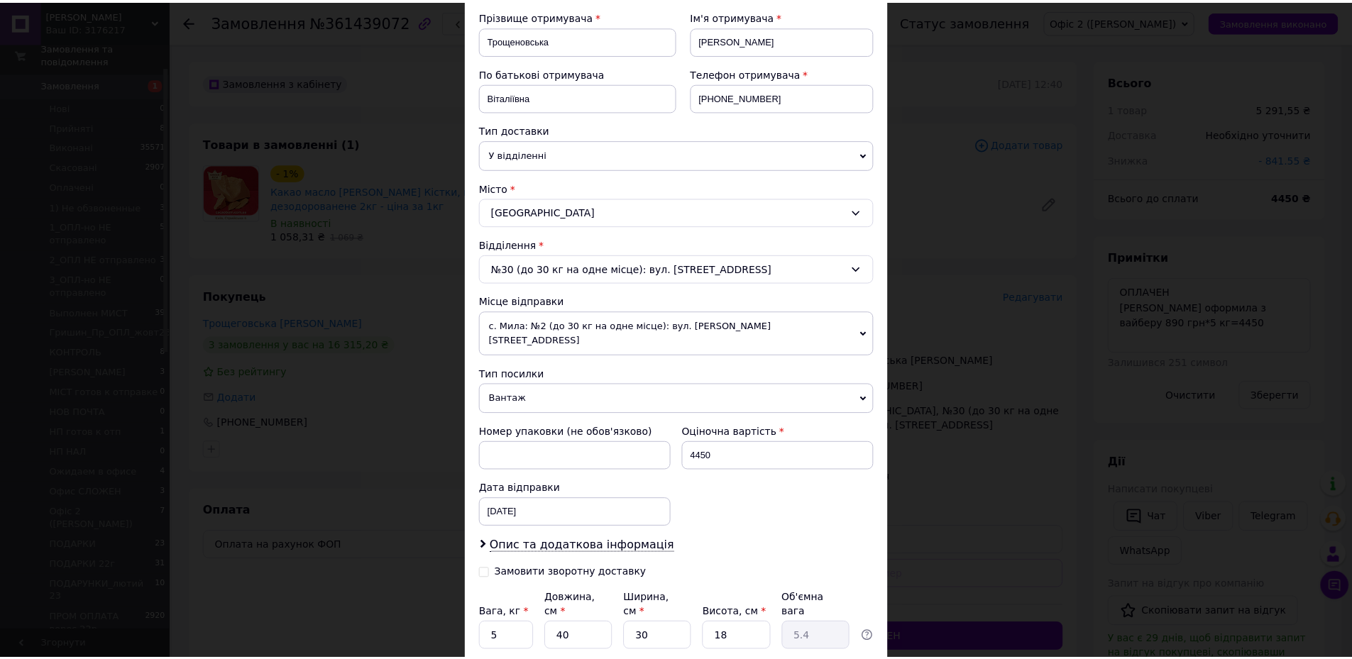
scroll to position [284, 0]
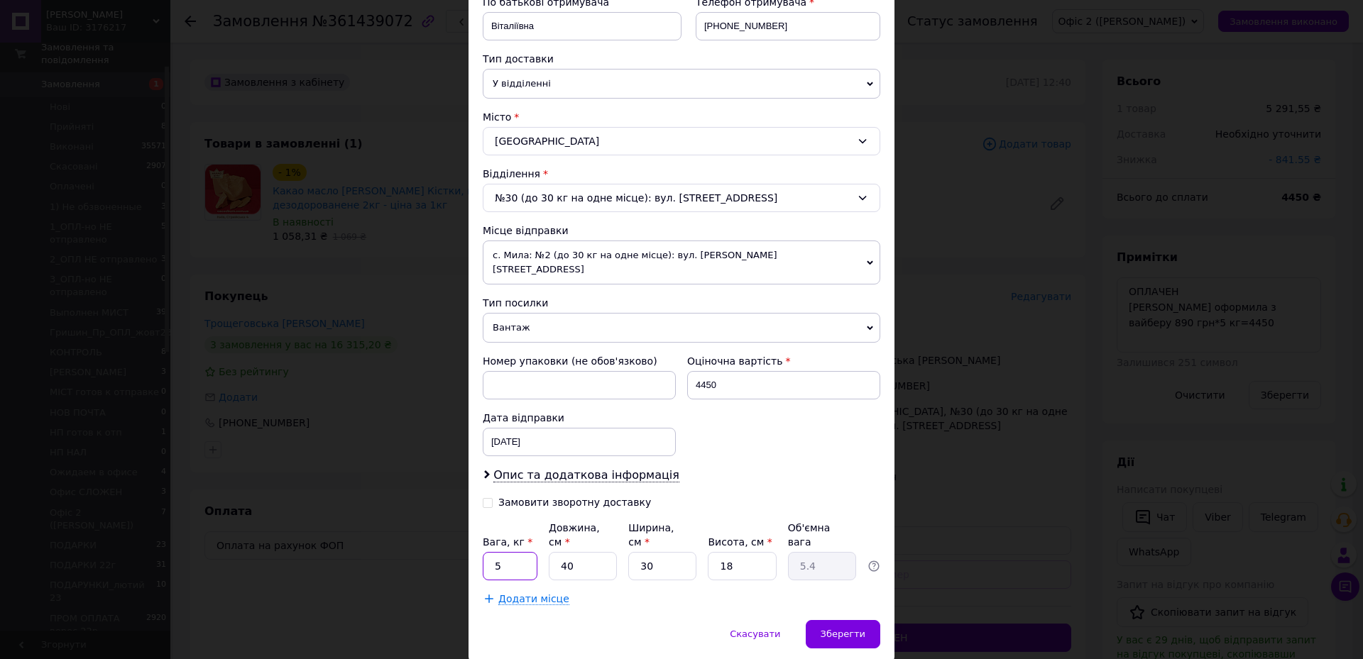
click at [524, 439] on input "5" at bounding box center [510, 566] width 55 height 28
type input "5.4"
drag, startPoint x: 580, startPoint y: 542, endPoint x: 554, endPoint y: 540, distance: 26.3
click at [554, 439] on input "40" at bounding box center [583, 566] width 68 height 28
type input "3"
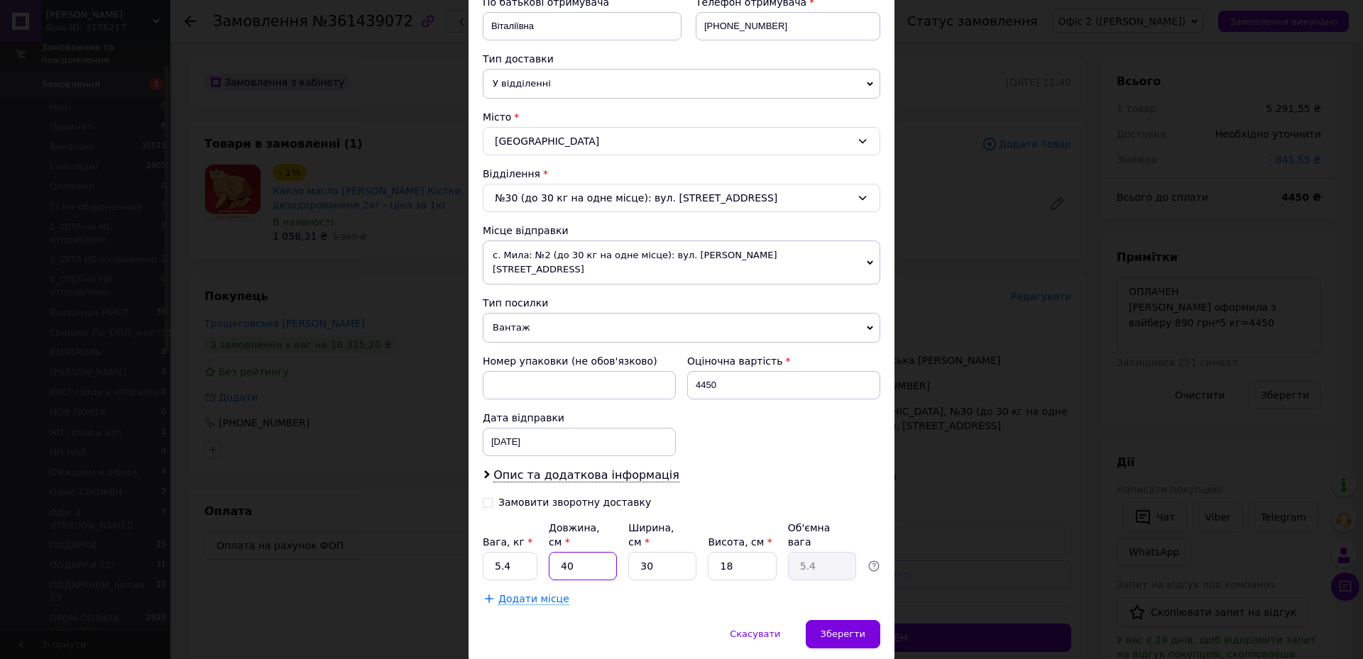
type input "0.41"
type input "30"
type input "4.05"
type input "30"
click at [662, 439] on input "30" at bounding box center [662, 566] width 68 height 28
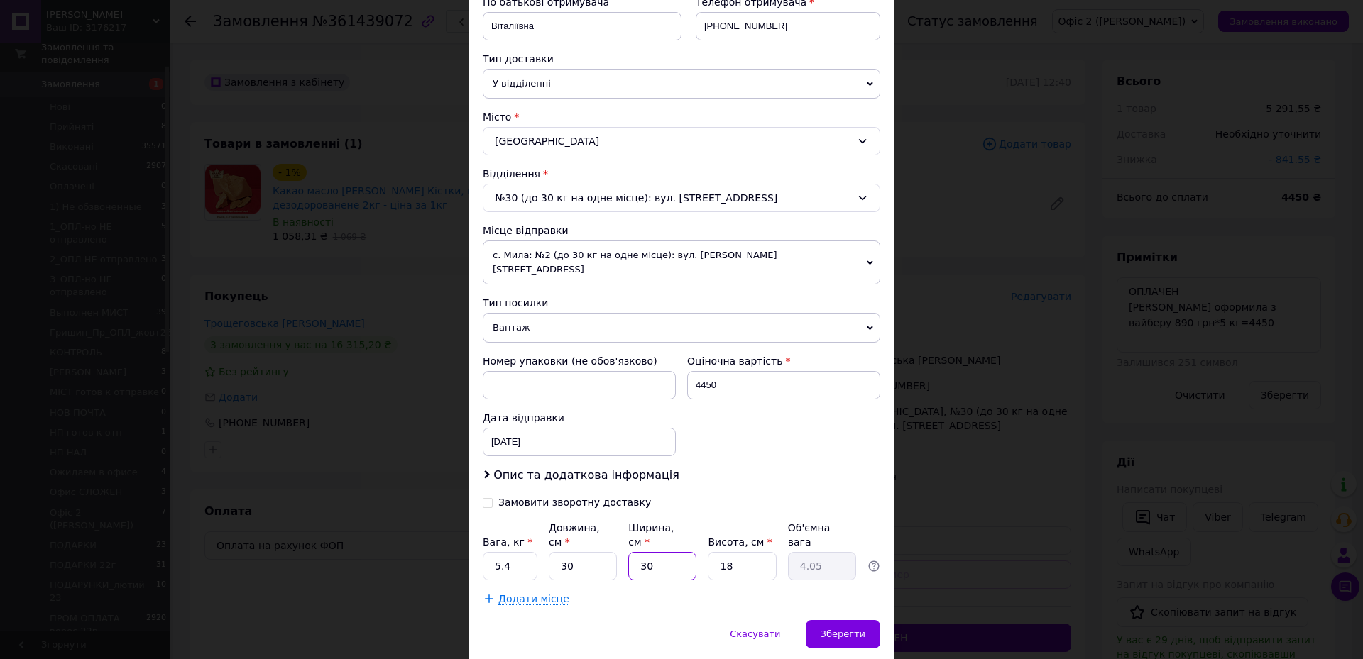
type input "3"
type input "0.41"
type input "32"
type input "4.32"
type input "32"
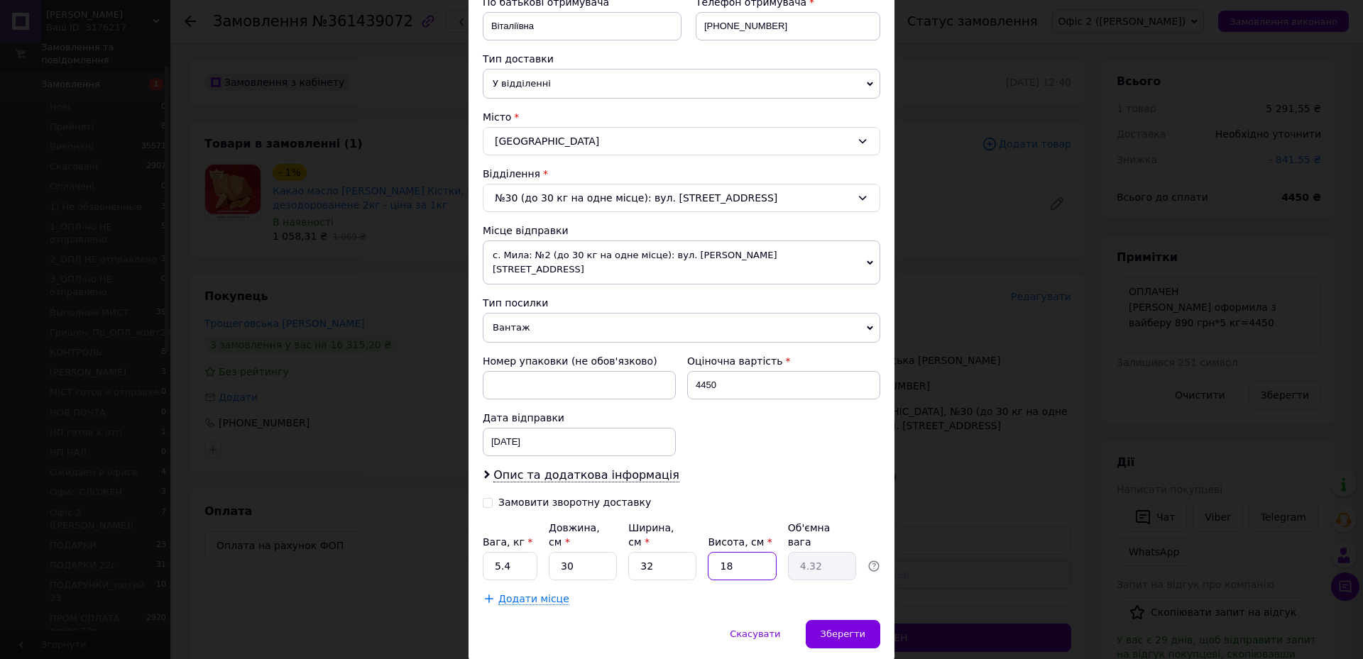
drag, startPoint x: 757, startPoint y: 539, endPoint x: 708, endPoint y: 543, distance: 49.8
click at [708, 439] on input "18" at bounding box center [742, 566] width 68 height 28
type input "2"
type input "0.48"
type input "20"
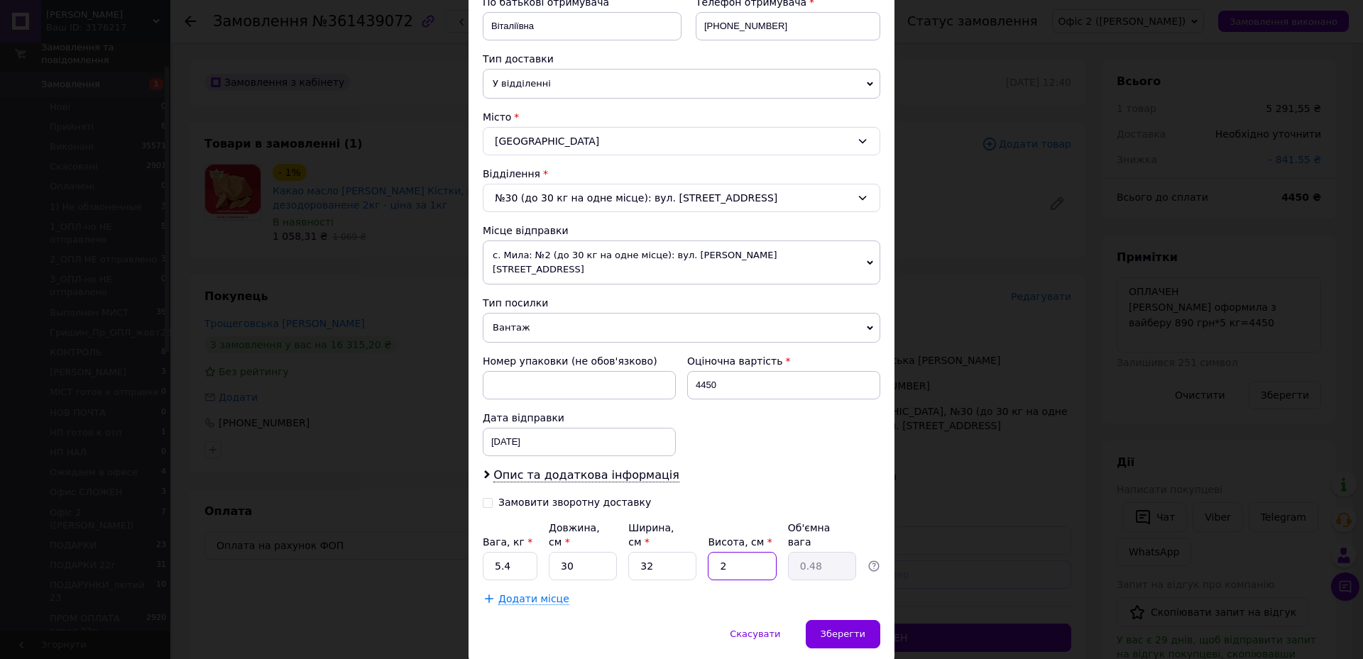
type input "4.8"
type input "20"
click at [839, 439] on span "Зберегти" at bounding box center [842, 634] width 45 height 11
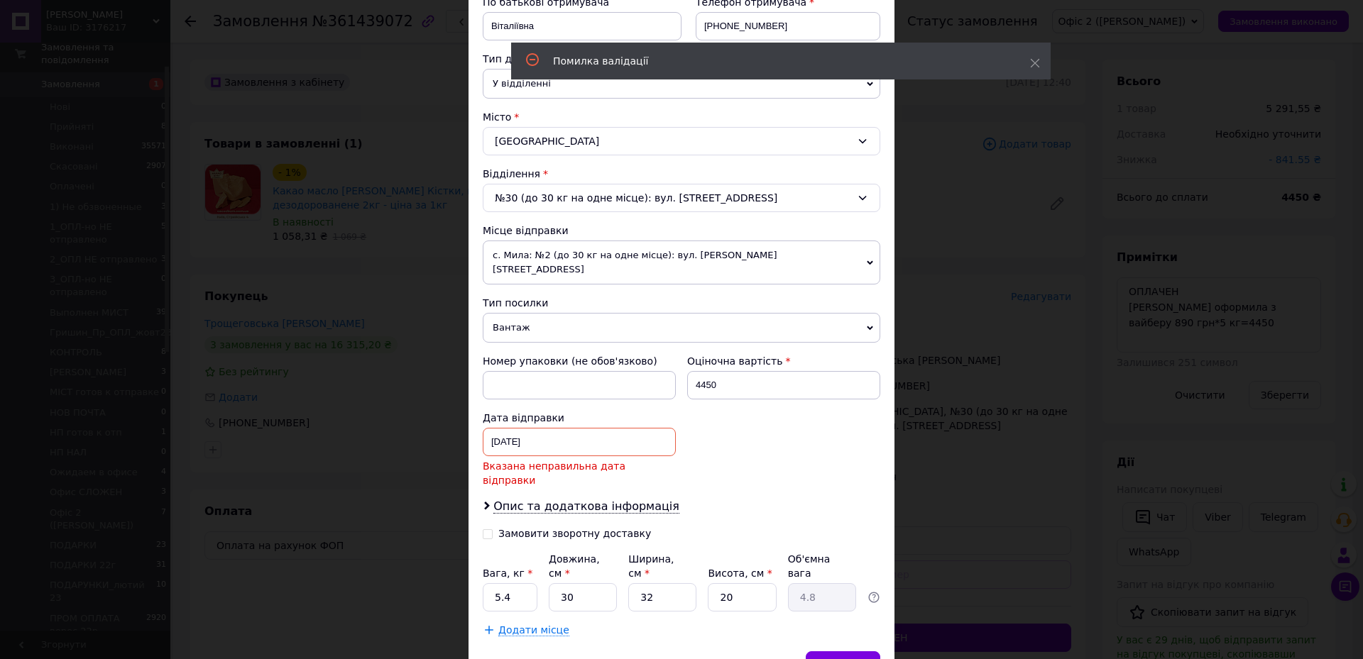
drag, startPoint x: 534, startPoint y: 417, endPoint x: 544, endPoint y: 422, distance: 10.8
click at [535, 428] on div "03.02.2025 < 2025 > < Февраль > Пн Вт Ср Чт Пт Сб Вс 27 28 29 30 31 1 2 3 4 5 6…" at bounding box center [579, 442] width 193 height 28
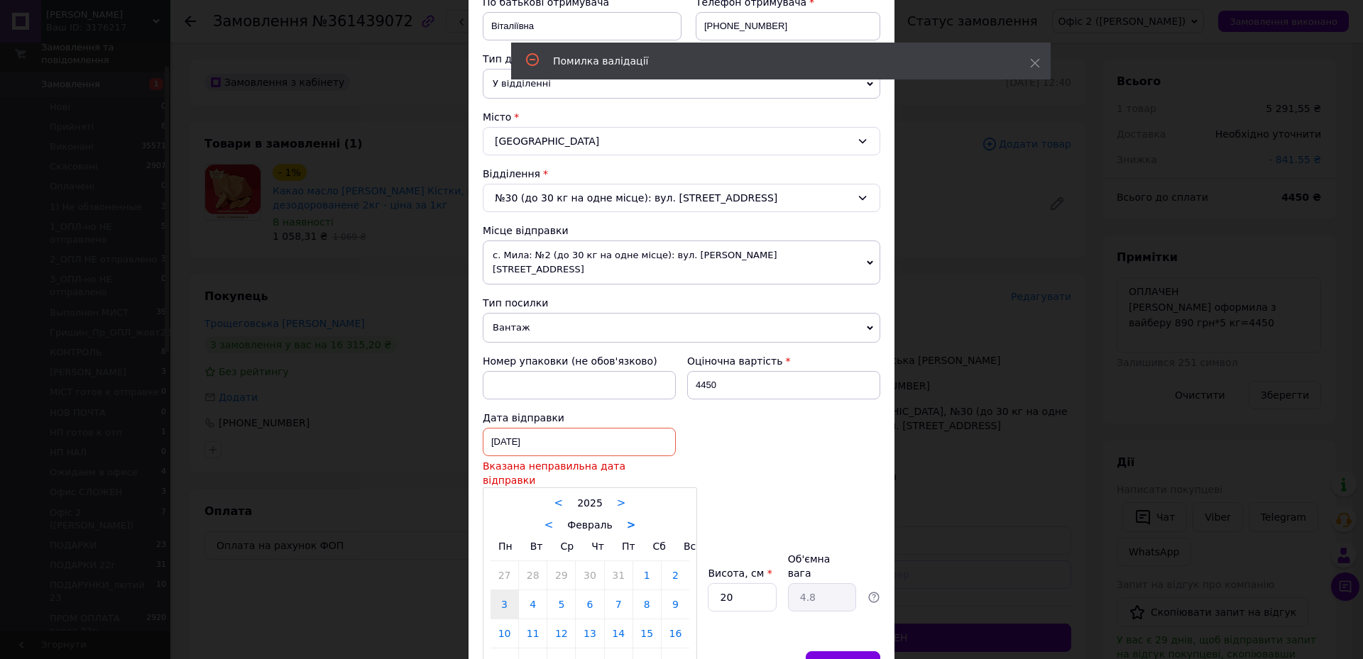
click at [627, 439] on link ">" at bounding box center [631, 525] width 9 height 13
click at [624, 439] on div "< Март >" at bounding box center [589, 524] width 199 height 15
click at [622, 439] on div "< Март >" at bounding box center [589, 524] width 199 height 15
click at [618, 439] on link ">" at bounding box center [621, 525] width 9 height 13
click at [623, 439] on link ">" at bounding box center [627, 525] width 9 height 13
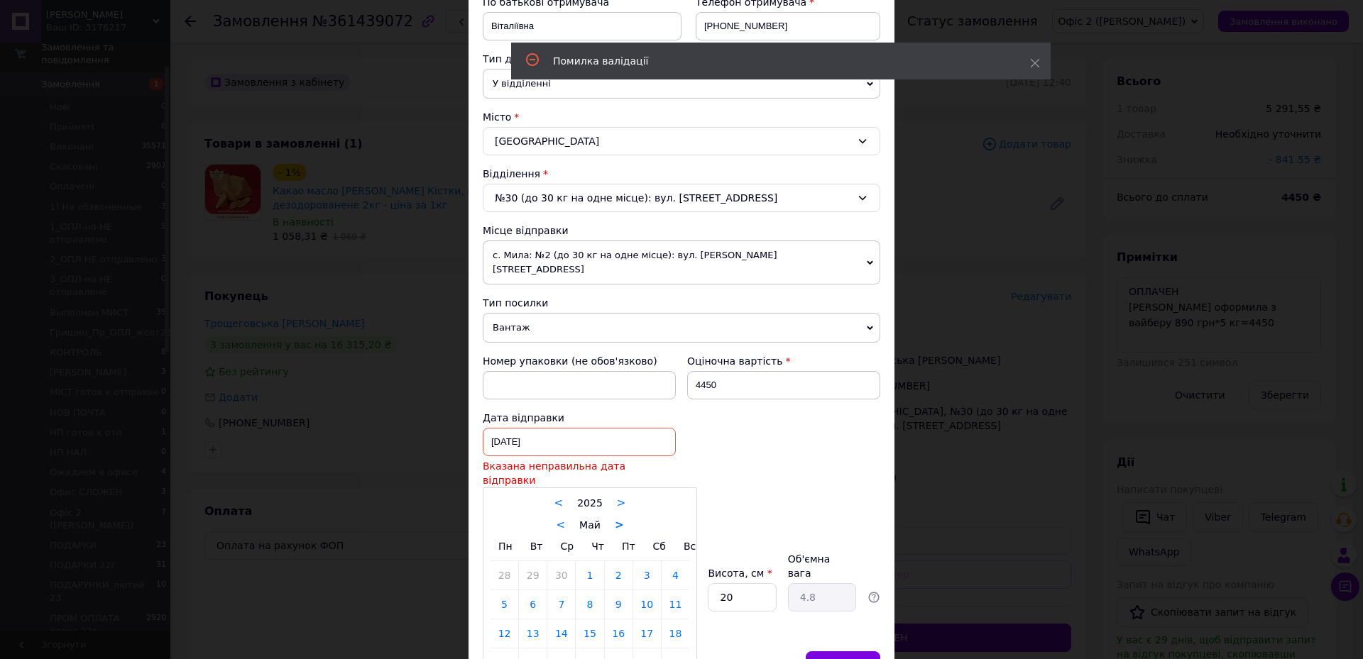
click at [615, 439] on link ">" at bounding box center [619, 525] width 9 height 13
click at [615, 439] on div "< Июнь >" at bounding box center [589, 524] width 199 height 15
click at [618, 439] on link ">" at bounding box center [622, 525] width 9 height 13
click at [622, 439] on link ">" at bounding box center [626, 525] width 9 height 13
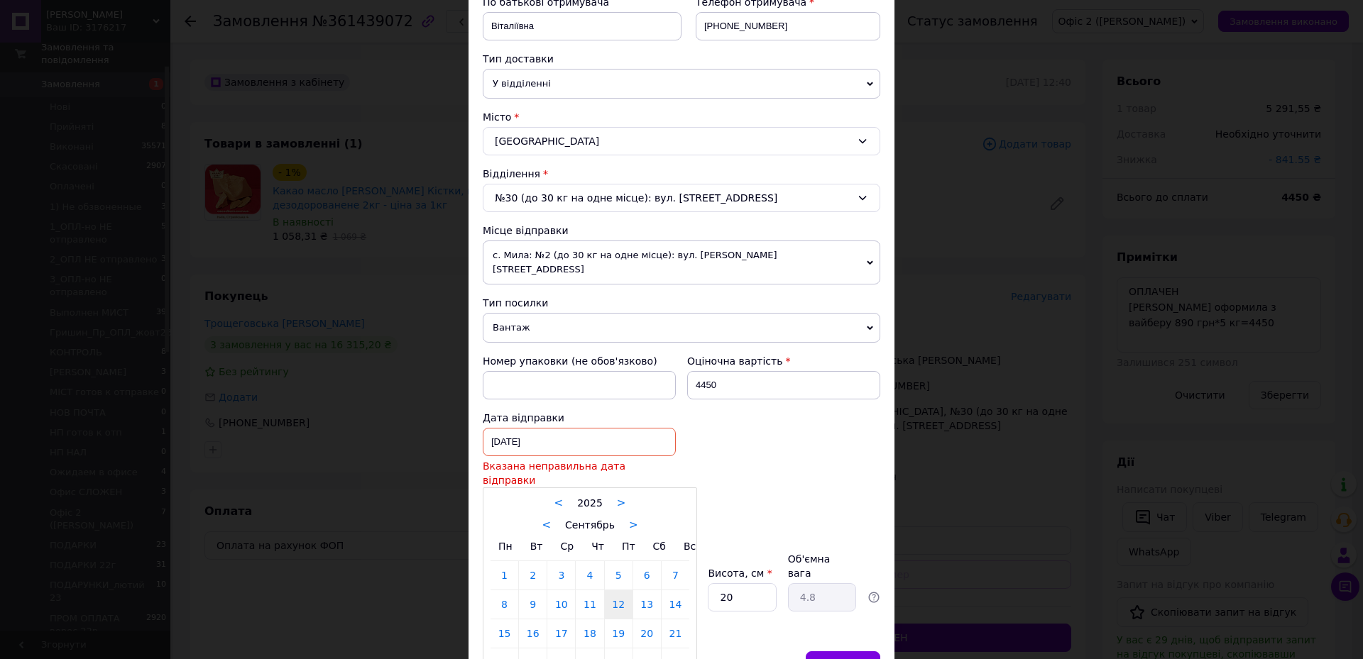
click at [619, 439] on link "12" at bounding box center [619, 604] width 28 height 28
type input "[DATE]"
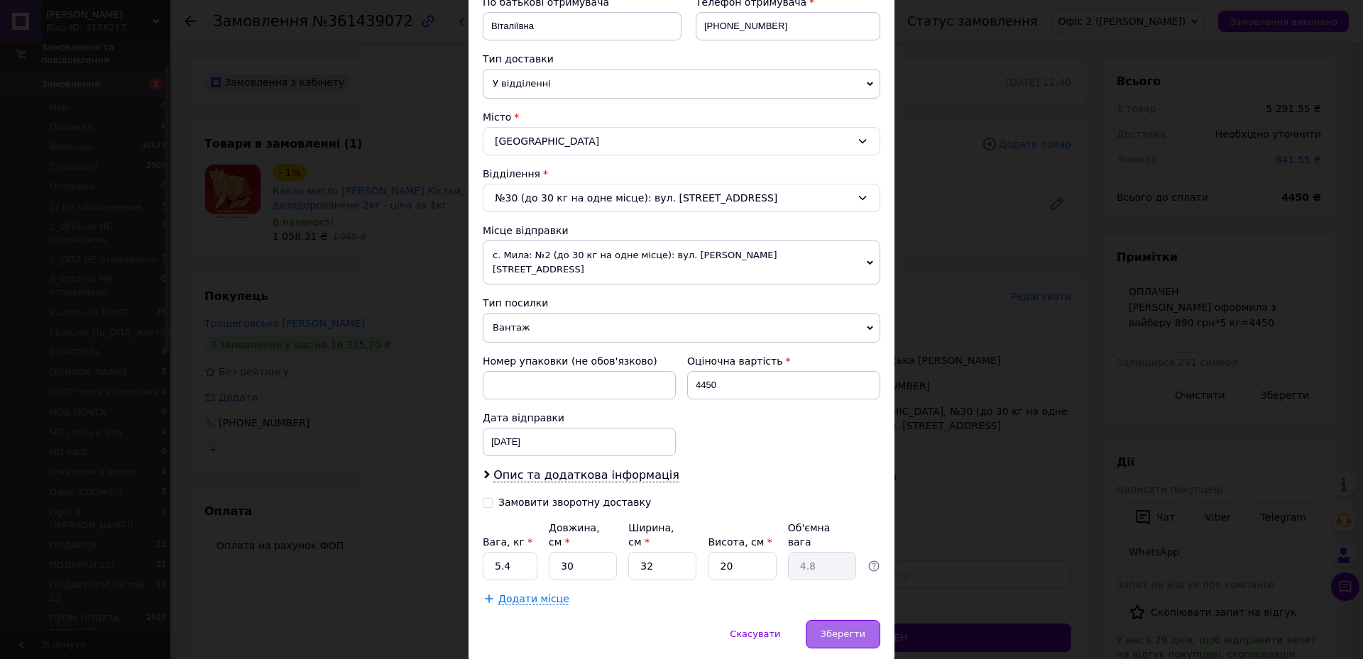
click at [827, 439] on span "Зберегти" at bounding box center [842, 634] width 45 height 11
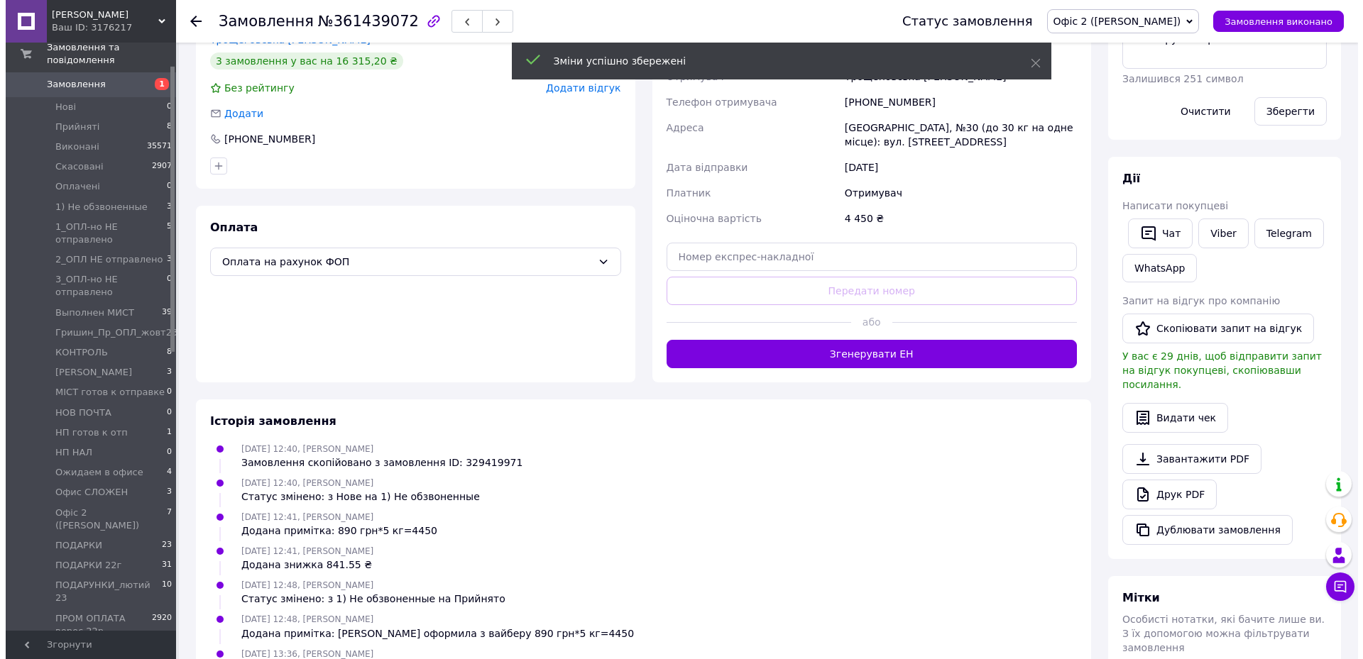
scroll to position [142, 0]
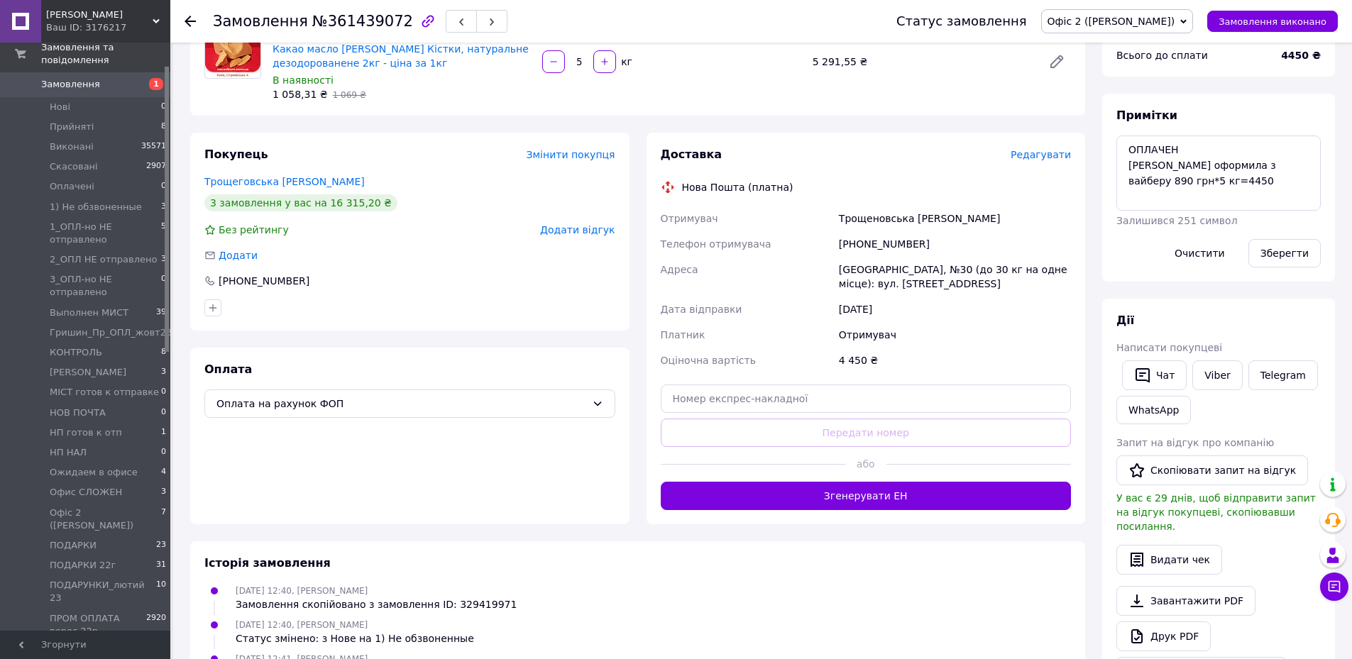
click at [901, 160] on span "Редагувати" at bounding box center [1041, 154] width 60 height 11
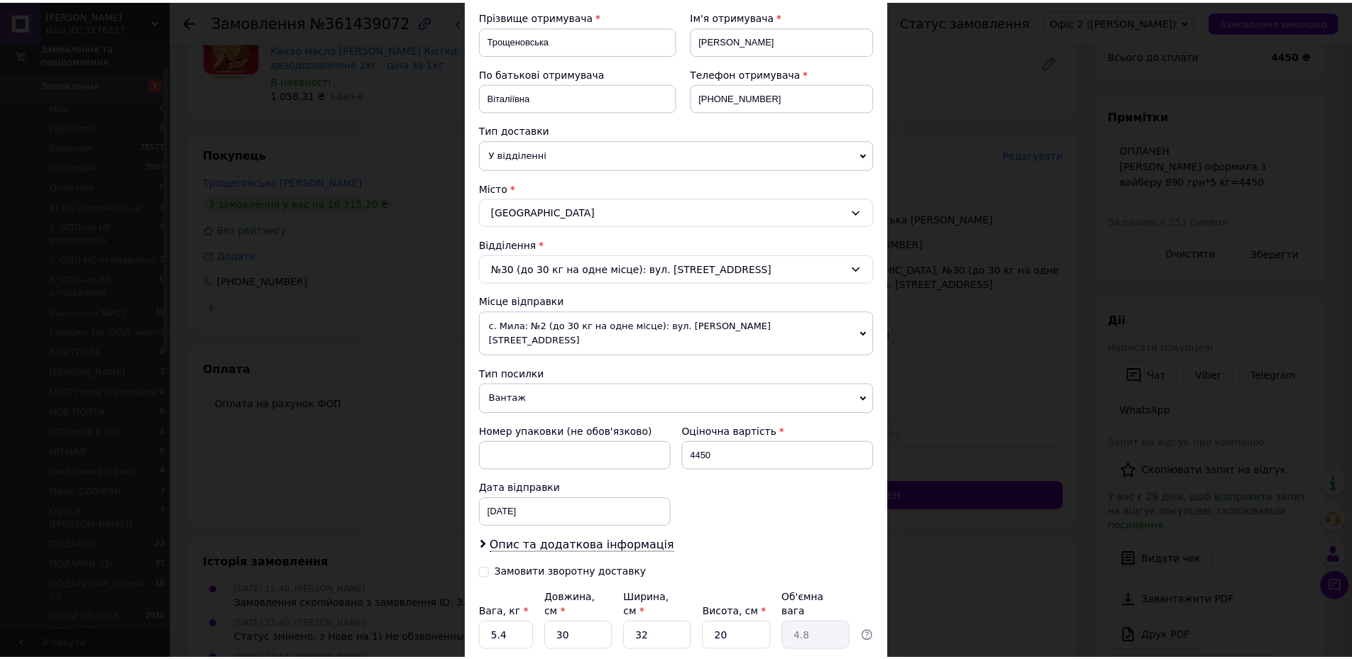
scroll to position [284, 0]
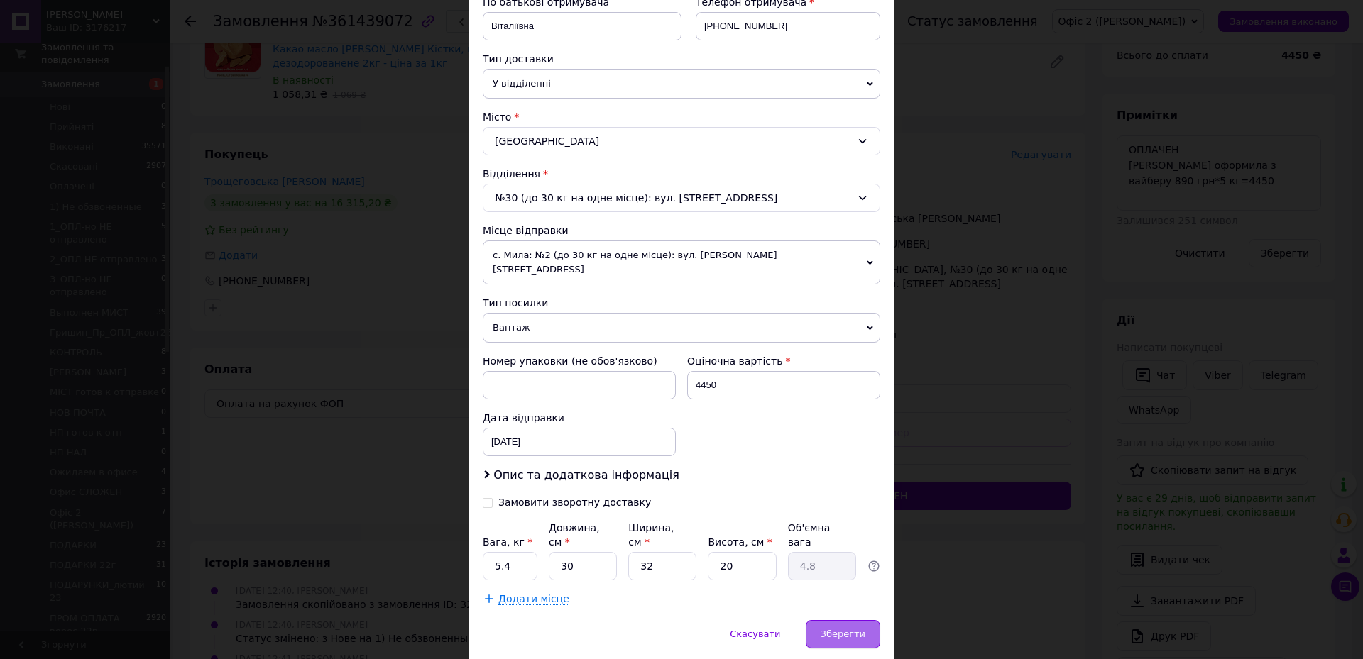
click at [837, 439] on span "Зберегти" at bounding box center [842, 634] width 45 height 11
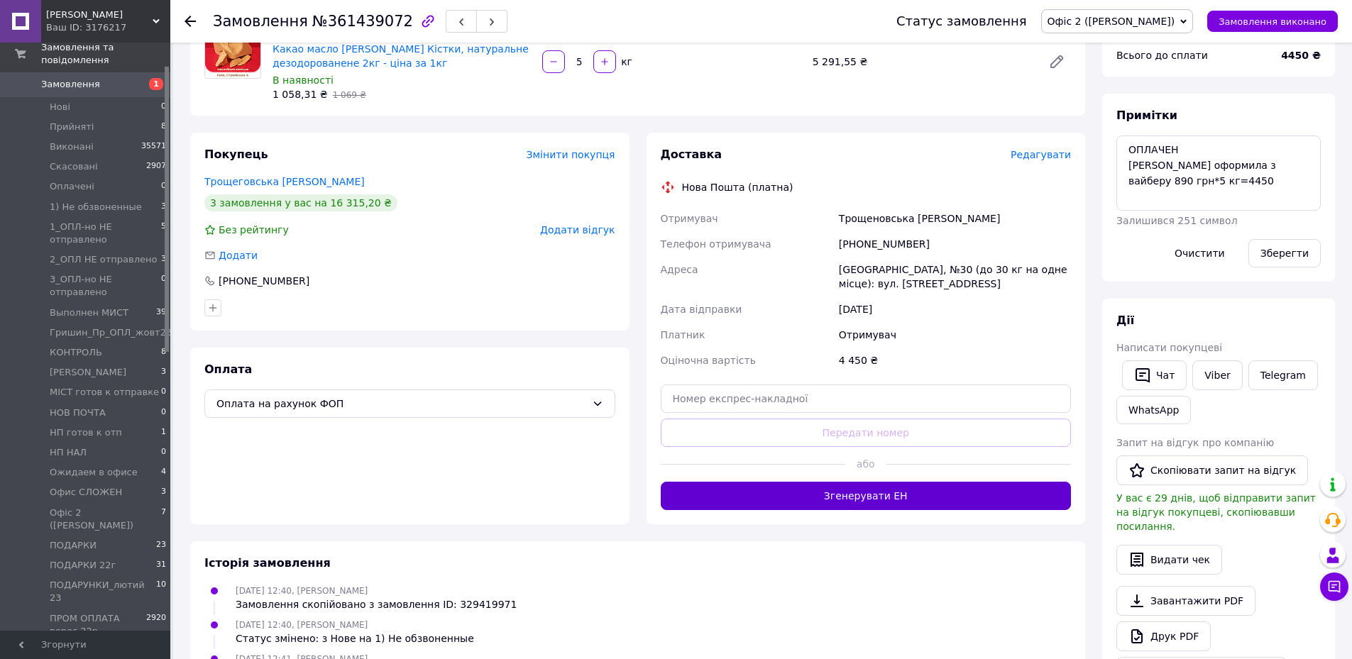
click at [901, 439] on button "Згенерувати ЕН" at bounding box center [866, 496] width 411 height 28
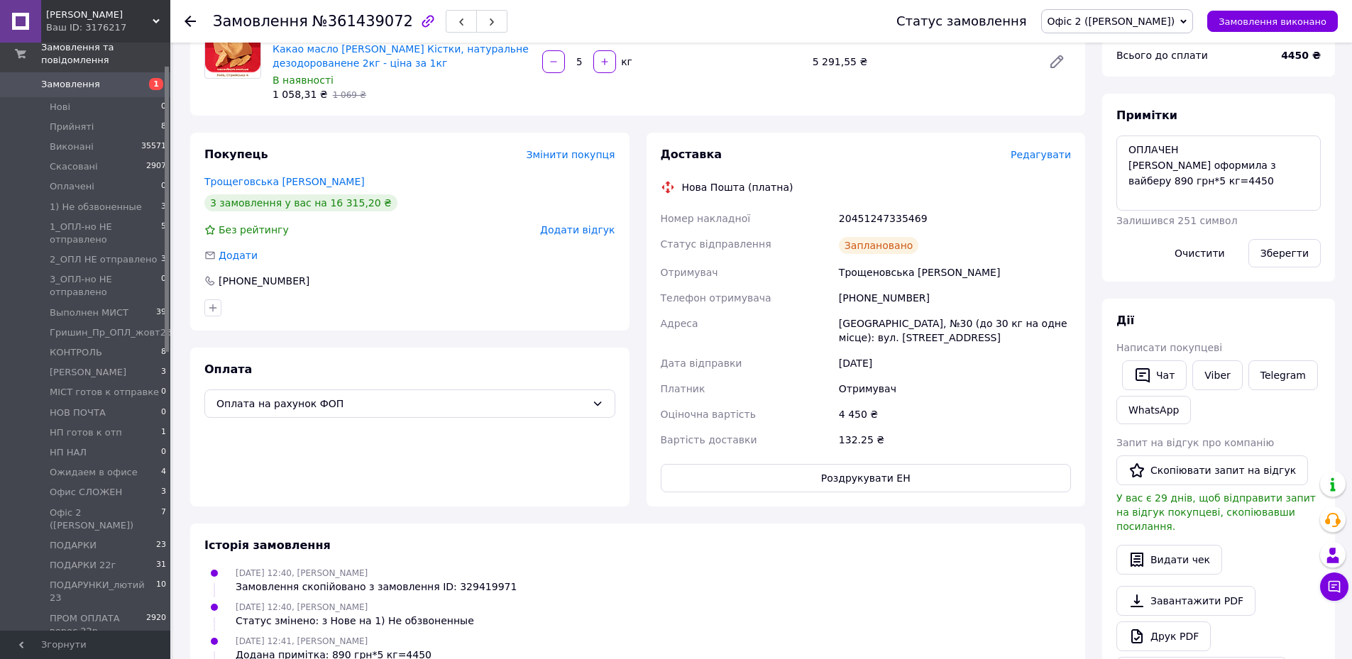
drag, startPoint x: 656, startPoint y: 216, endPoint x: 950, endPoint y: 362, distance: 327.2
click at [901, 362] on div "Доставка Редагувати Нова Пошта (платна) Номер накладної 20451247335469 Статус в…" at bounding box center [866, 320] width 439 height 374
copy div "Номер накладної 20451247335469 Статус відправлення Заплановано Отримувач Трощен…"
drag, startPoint x: 1216, startPoint y: 369, endPoint x: 1211, endPoint y: 280, distance: 88.9
click at [901, 368] on link "Viber" at bounding box center [1217, 376] width 50 height 30
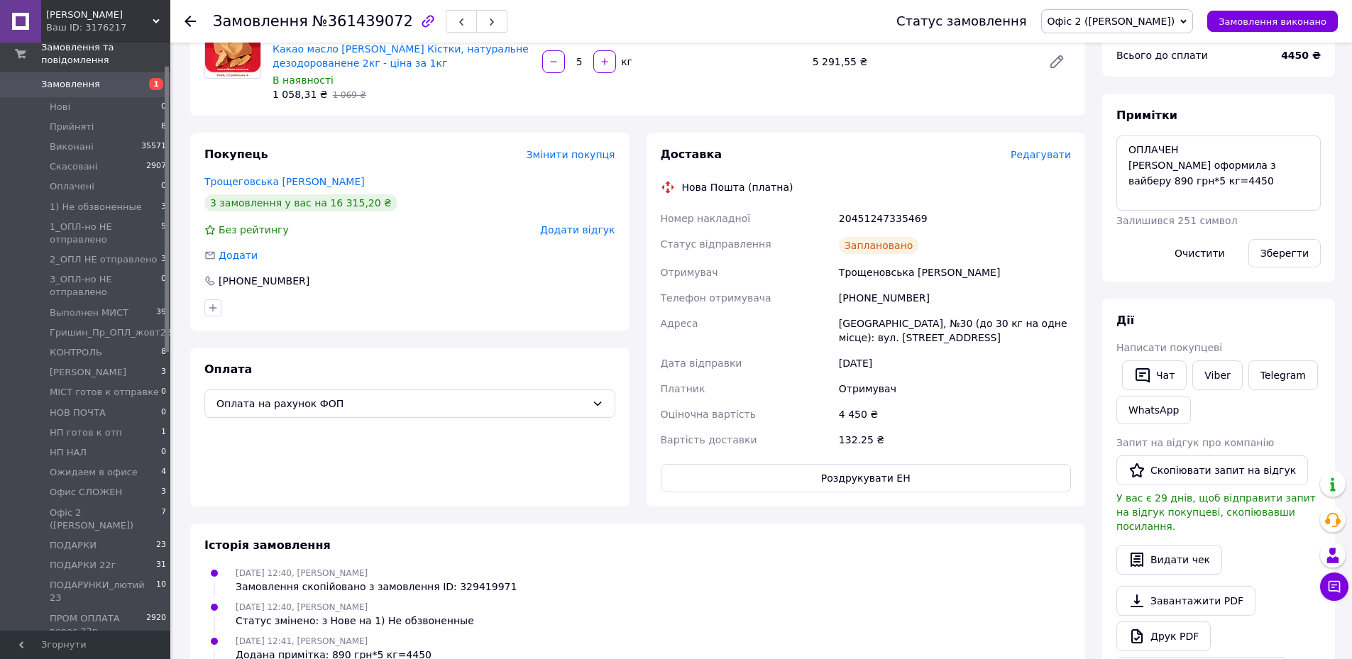
click at [901, 21] on icon at bounding box center [1183, 21] width 6 height 6
drag, startPoint x: 1182, startPoint y: 137, endPoint x: 1086, endPoint y: 211, distance: 121.4
click at [901, 137] on li "НП готов к отп" at bounding box center [1139, 134] width 194 height 21
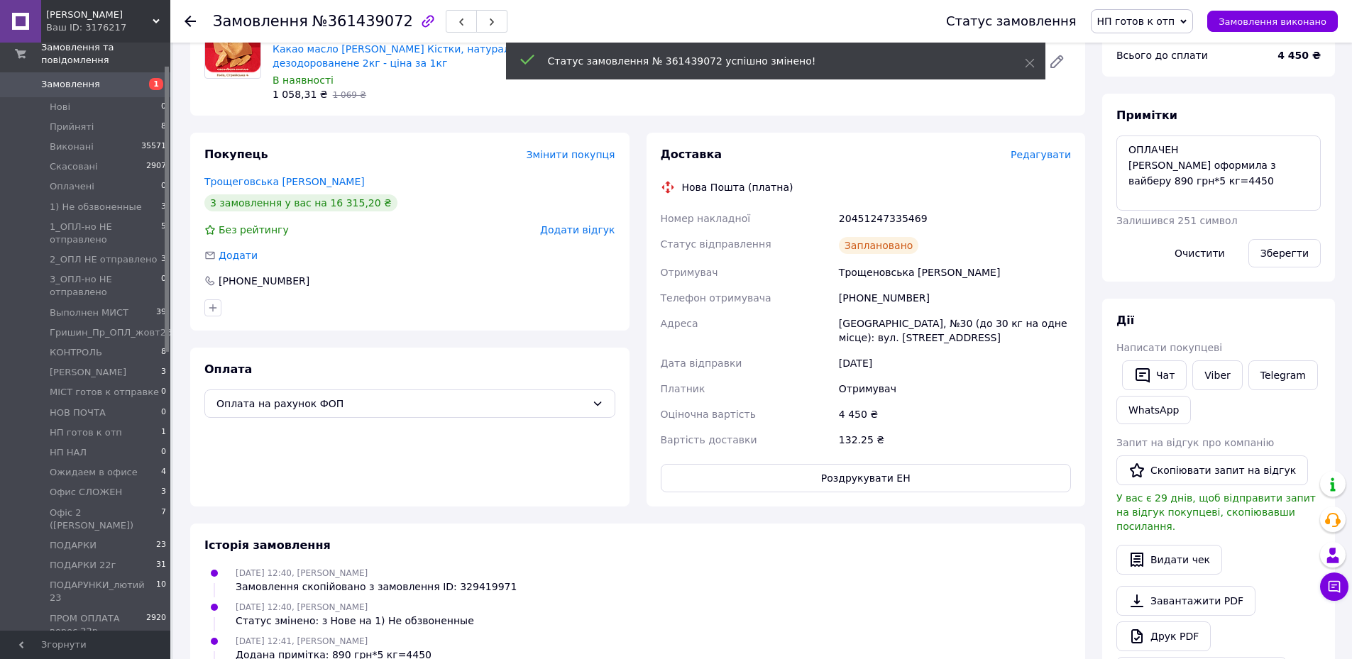
scroll to position [11, 0]
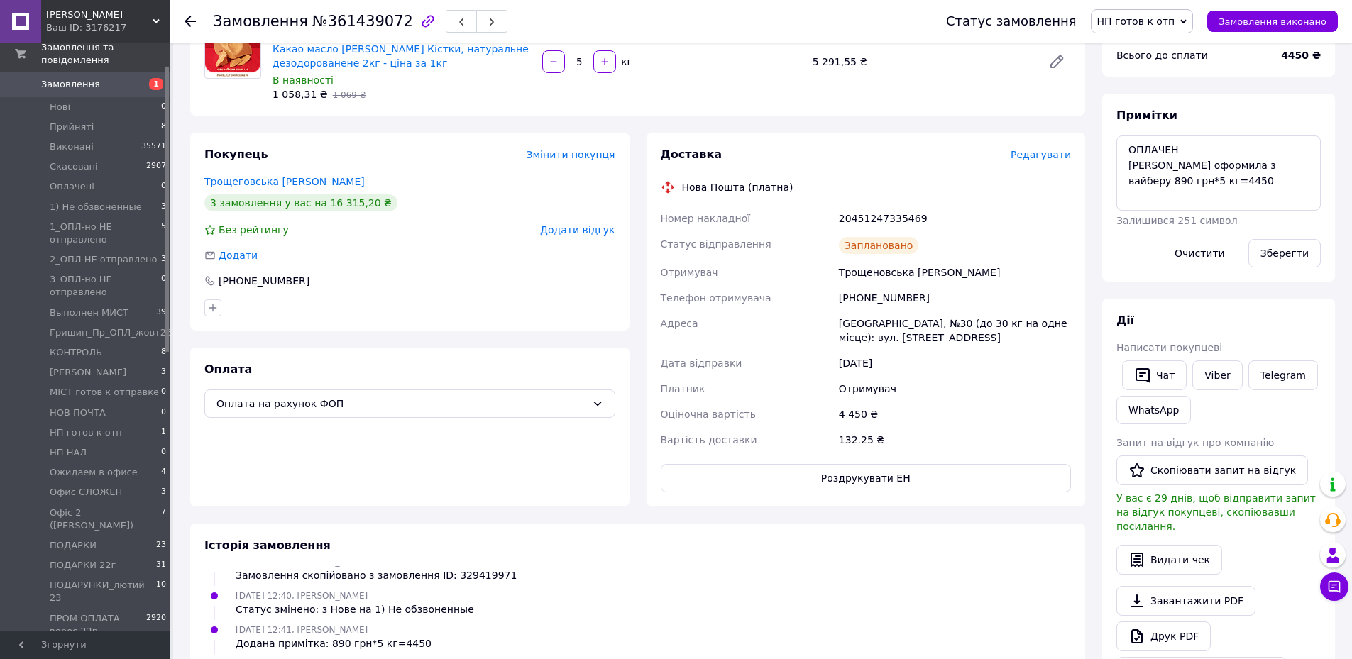
click at [435, 93] on div "1 058,31 ₴   1 069 ₴" at bounding box center [402, 94] width 258 height 14
click at [192, 19] on icon at bounding box center [190, 21] width 11 height 11
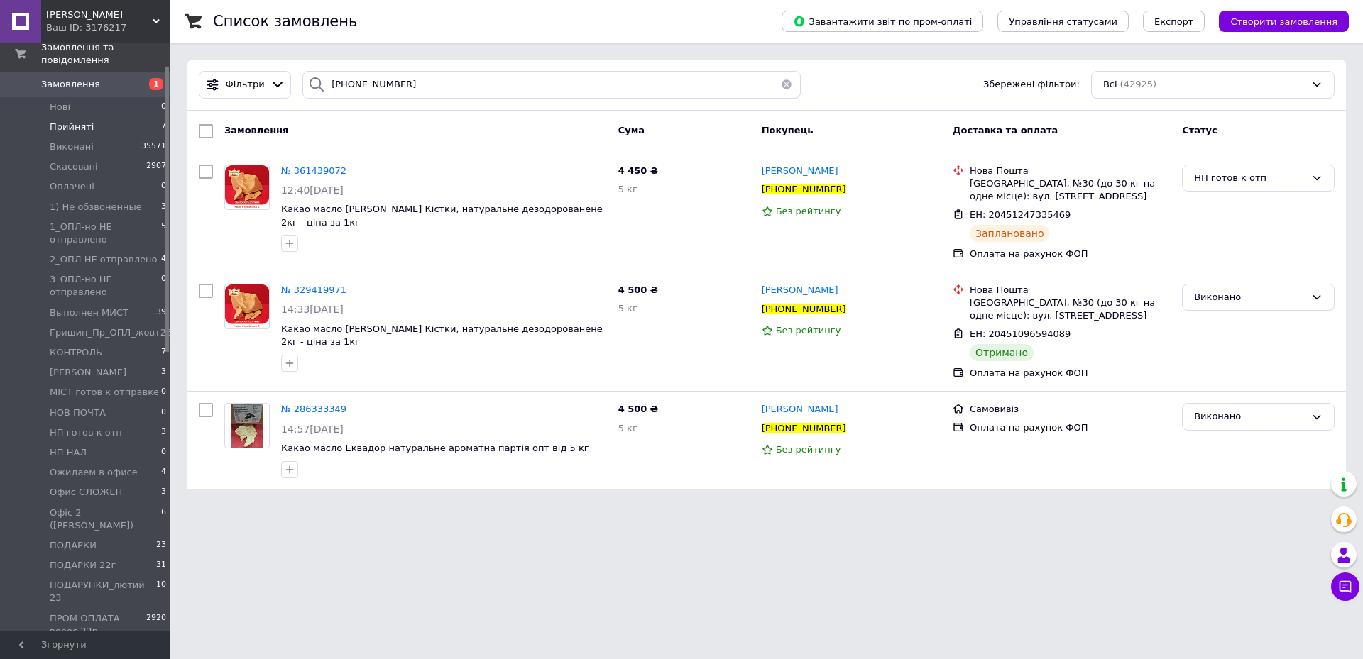
click at [72, 121] on span "Прийняті" at bounding box center [72, 127] width 44 height 13
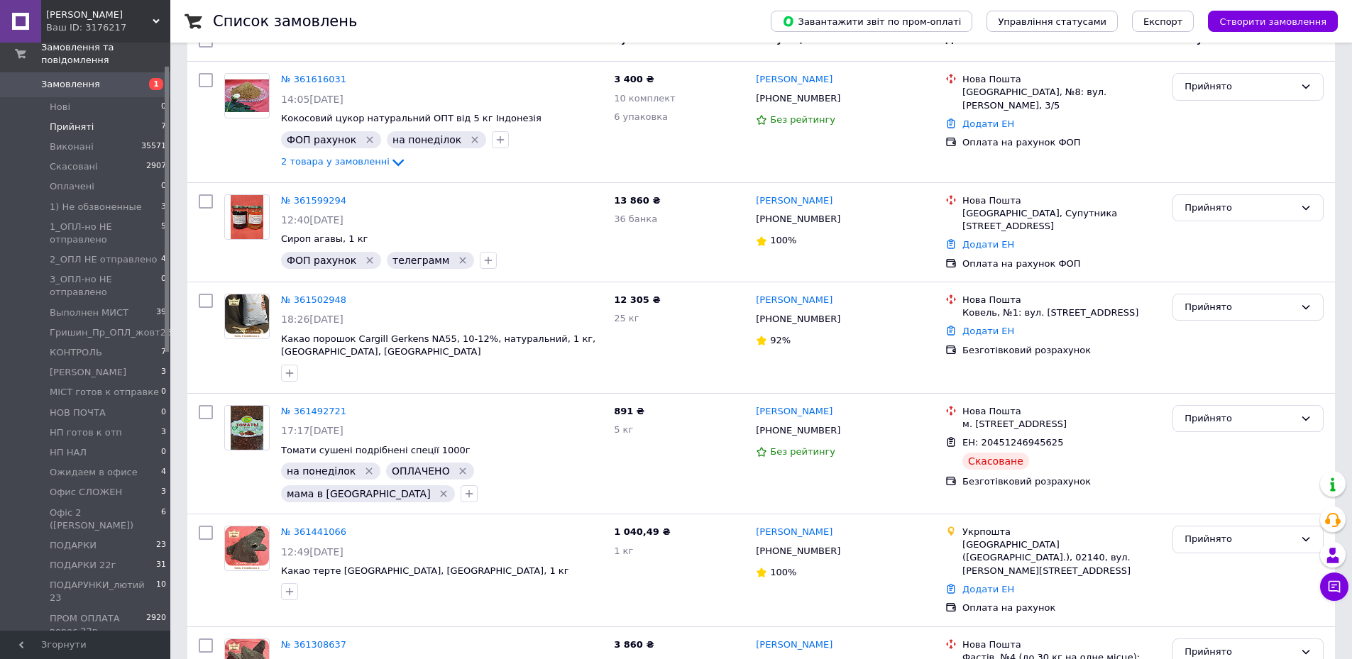
scroll to position [71, 0]
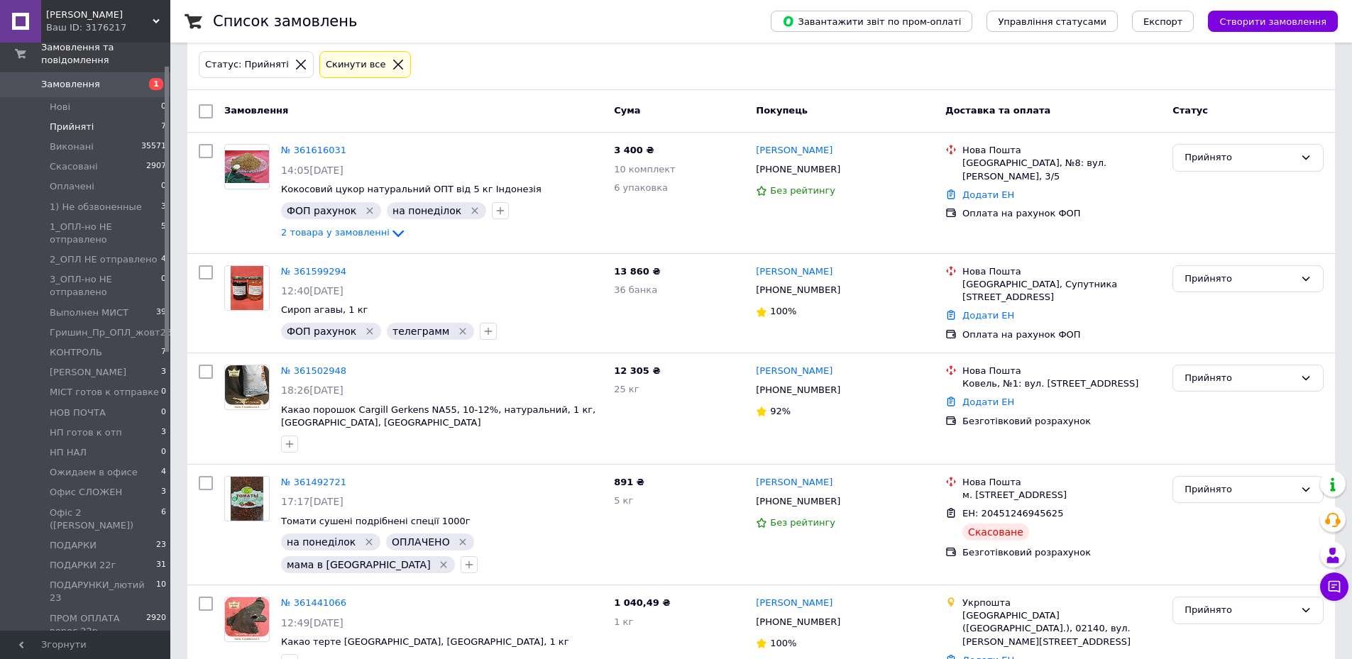
click at [392, 62] on icon at bounding box center [398, 64] width 13 height 13
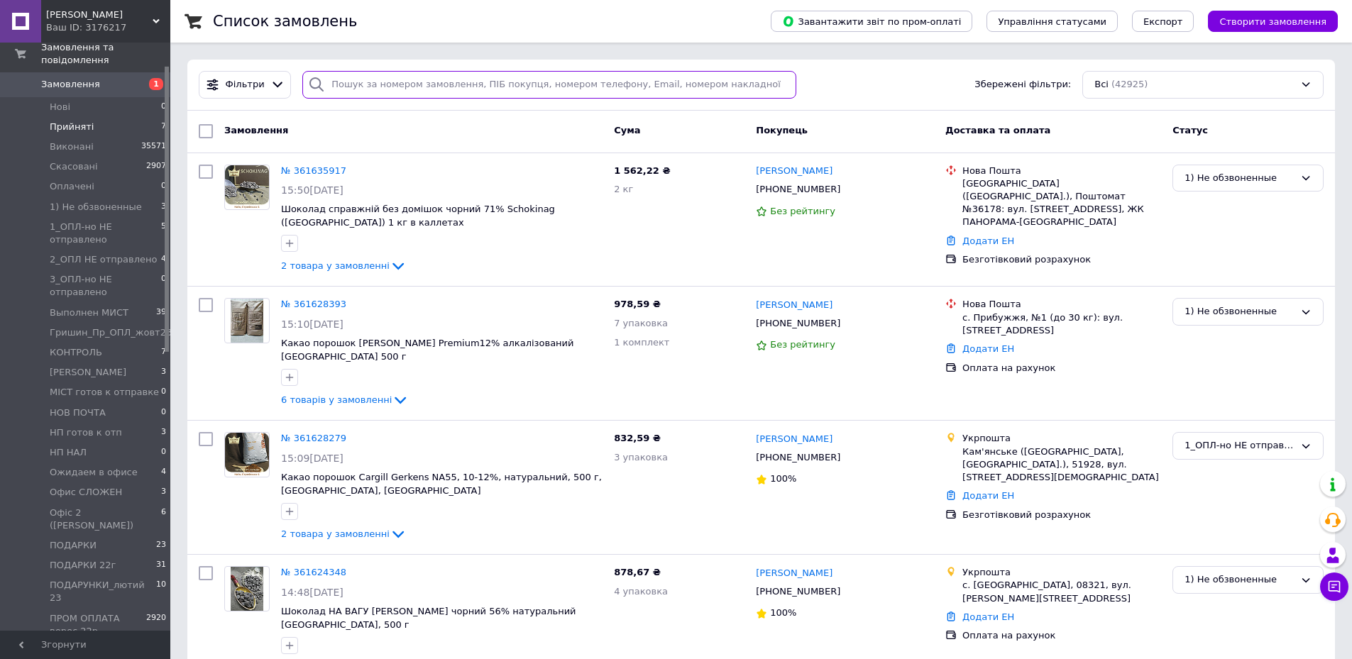
click at [373, 79] on input "search" at bounding box center [549, 85] width 494 height 28
paste input "[PHONE_NUMBER]"
type input "[PHONE_NUMBER]"
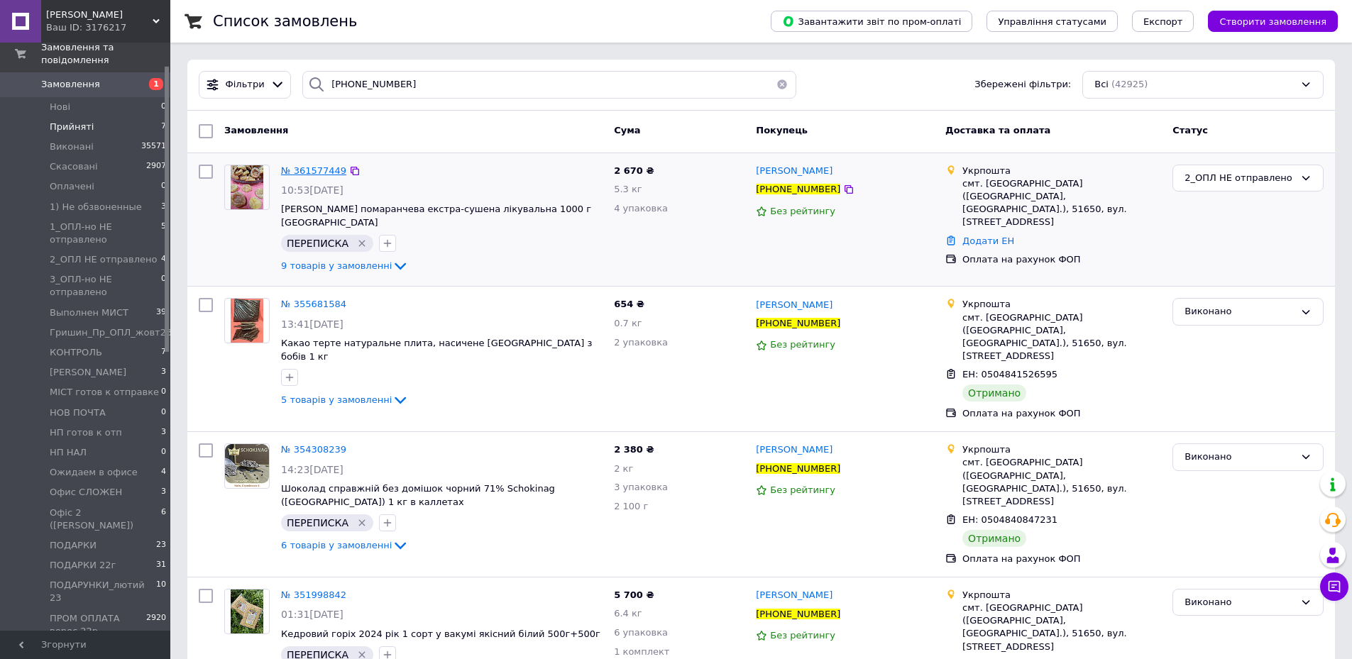
click at [312, 169] on span "№ 361577449" at bounding box center [313, 170] width 65 height 11
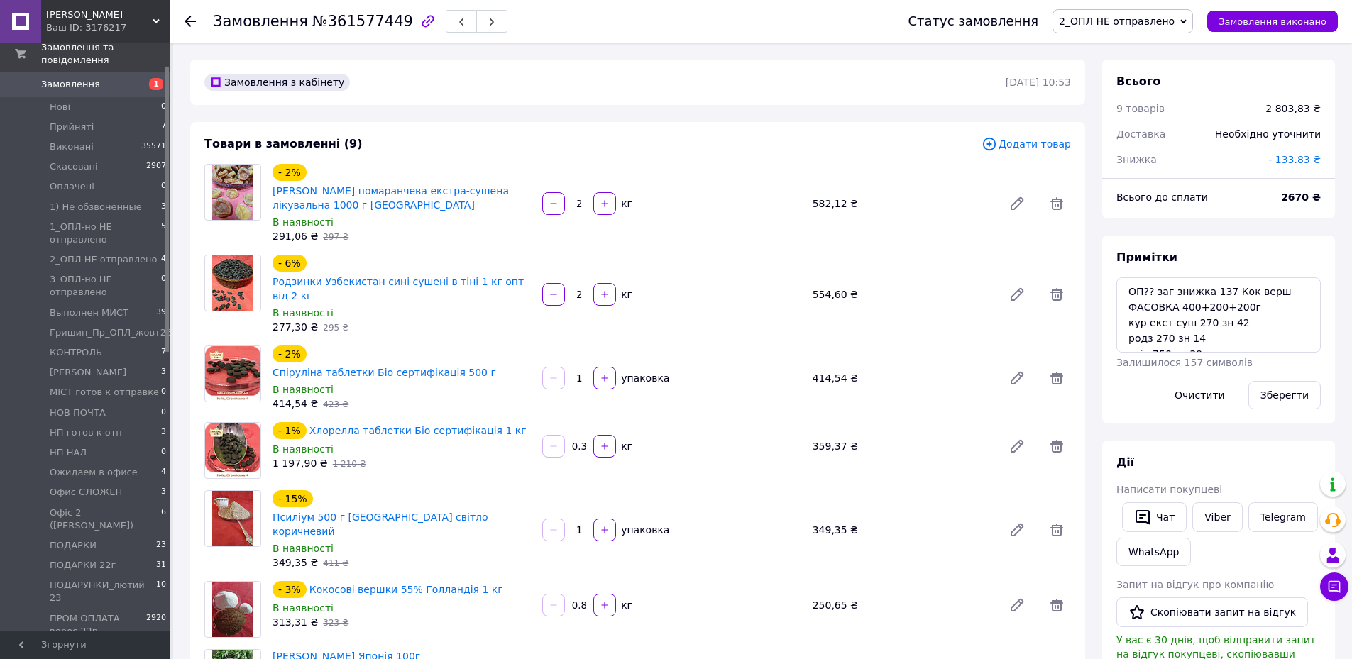
scroll to position [1306, 0]
click at [901, 292] on textarea "ОП?? заг знижка 137 Кок верш ФАСОВКА 400+200+200г кур екст суш 270 зн 42 родз 2…" at bounding box center [1218, 314] width 204 height 75
type textarea "ОП?? 2670 дозамов на заг знижка 137 Кок верш ФАСОВКА 400+200+200г кур екст суш …"
click at [901, 395] on button "Зберегти" at bounding box center [1284, 395] width 72 height 28
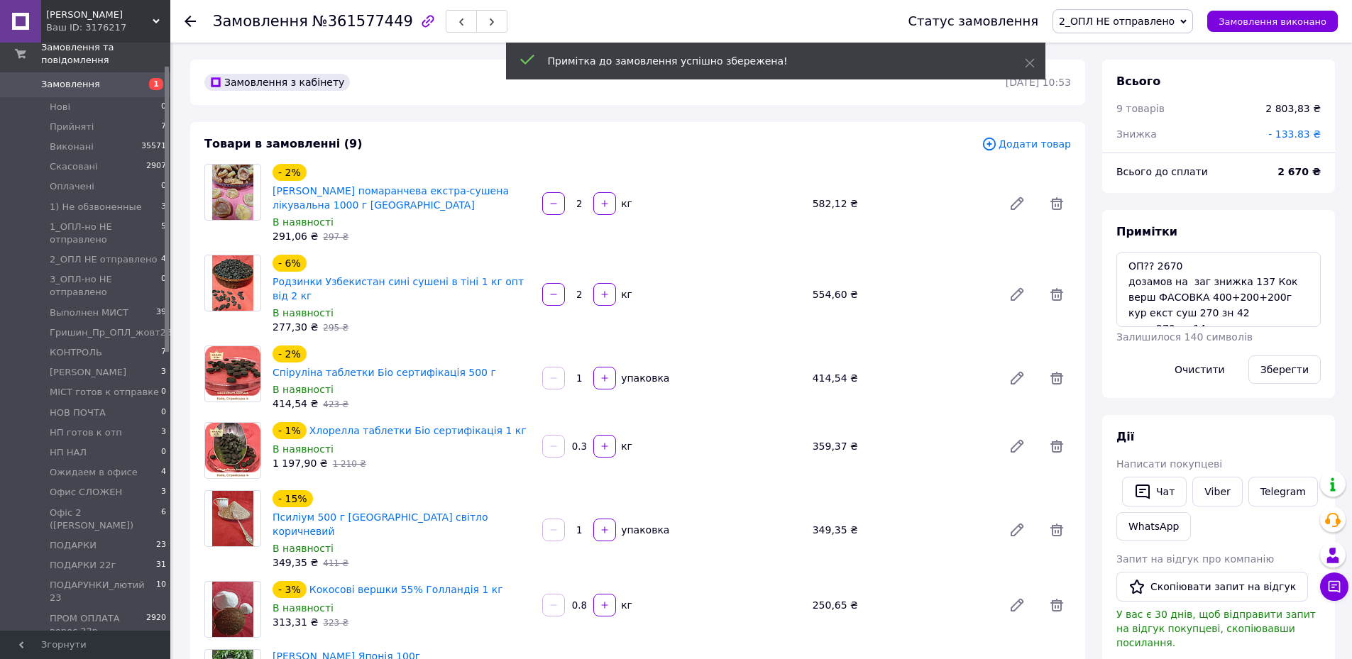
scroll to position [1354, 0]
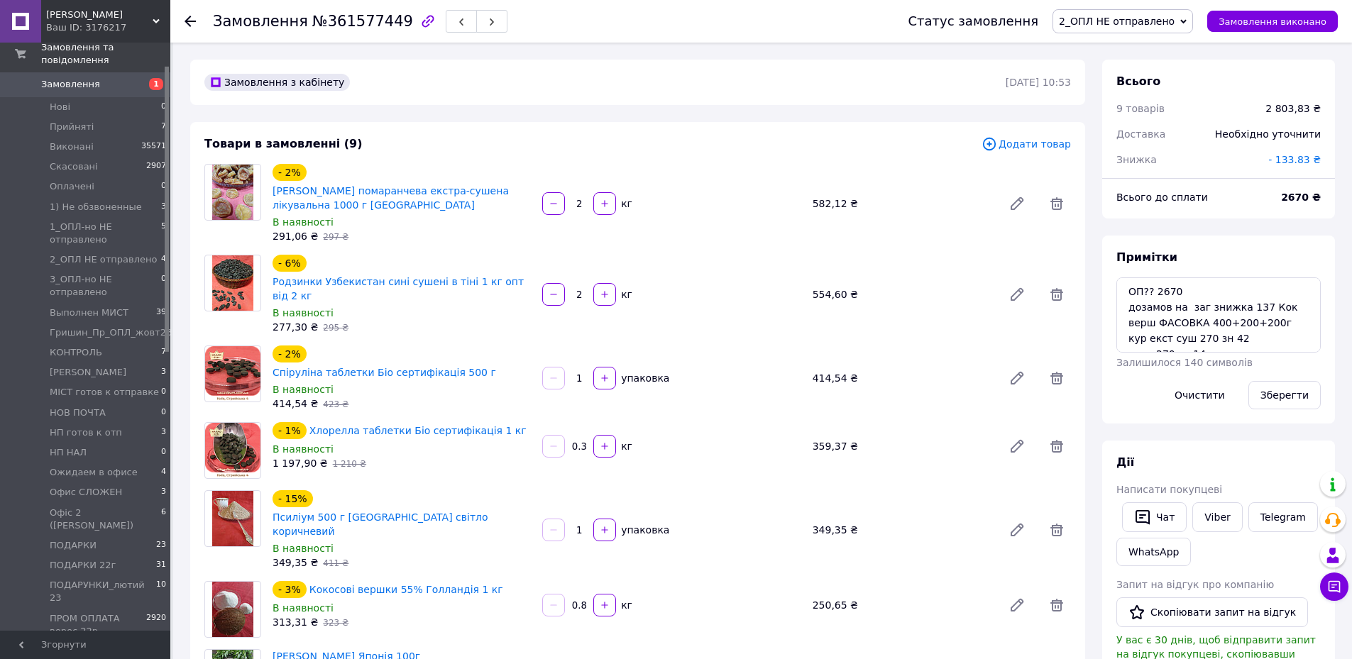
click at [901, 145] on span "Додати товар" at bounding box center [1026, 144] width 89 height 16
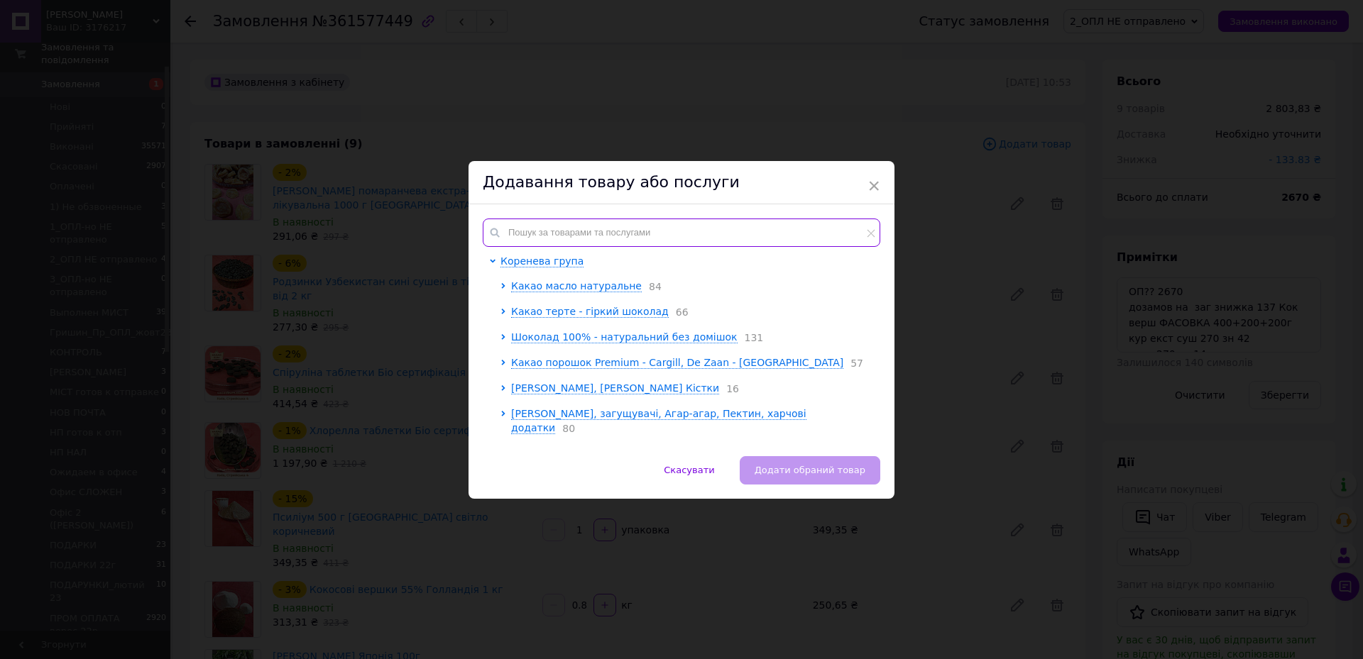
click at [543, 229] on input "text" at bounding box center [681, 233] width 397 height 28
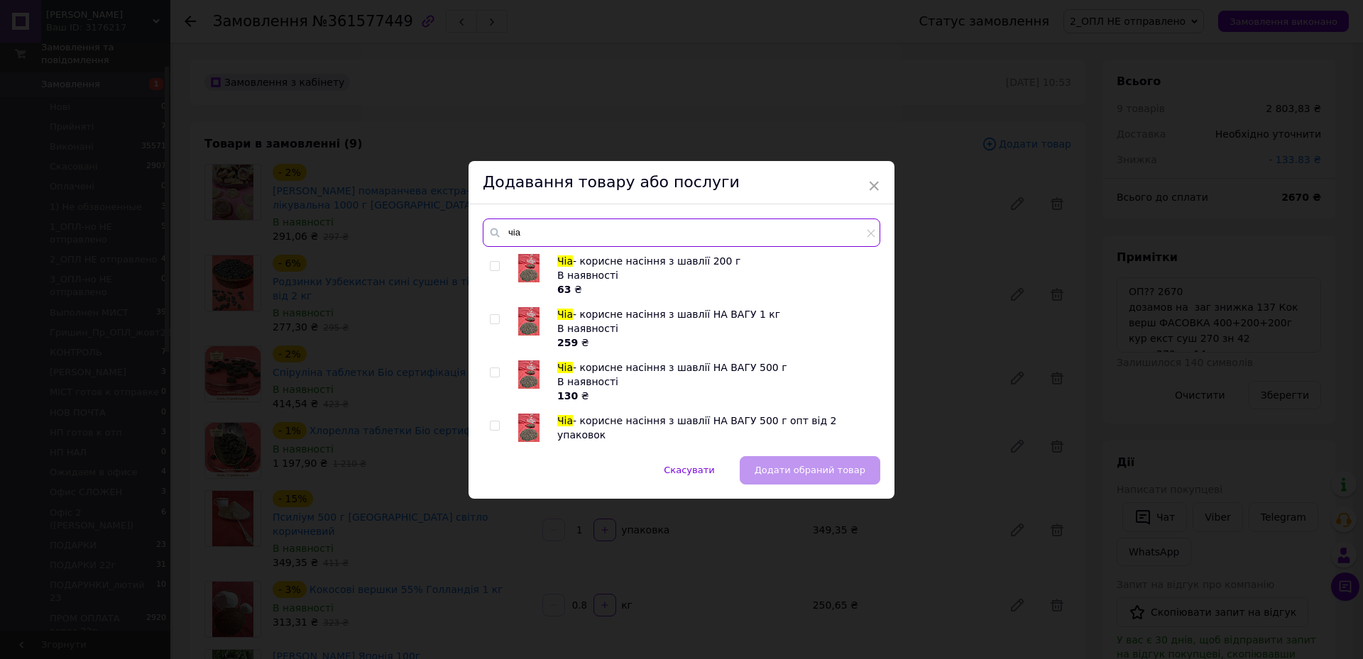
type input "чіа"
click at [497, 371] on span at bounding box center [495, 373] width 10 height 10
click at [497, 371] on input "checkbox" at bounding box center [494, 372] width 9 height 9
checkbox input "true"
click at [818, 439] on span "Додати обраний товар" at bounding box center [809, 470] width 111 height 11
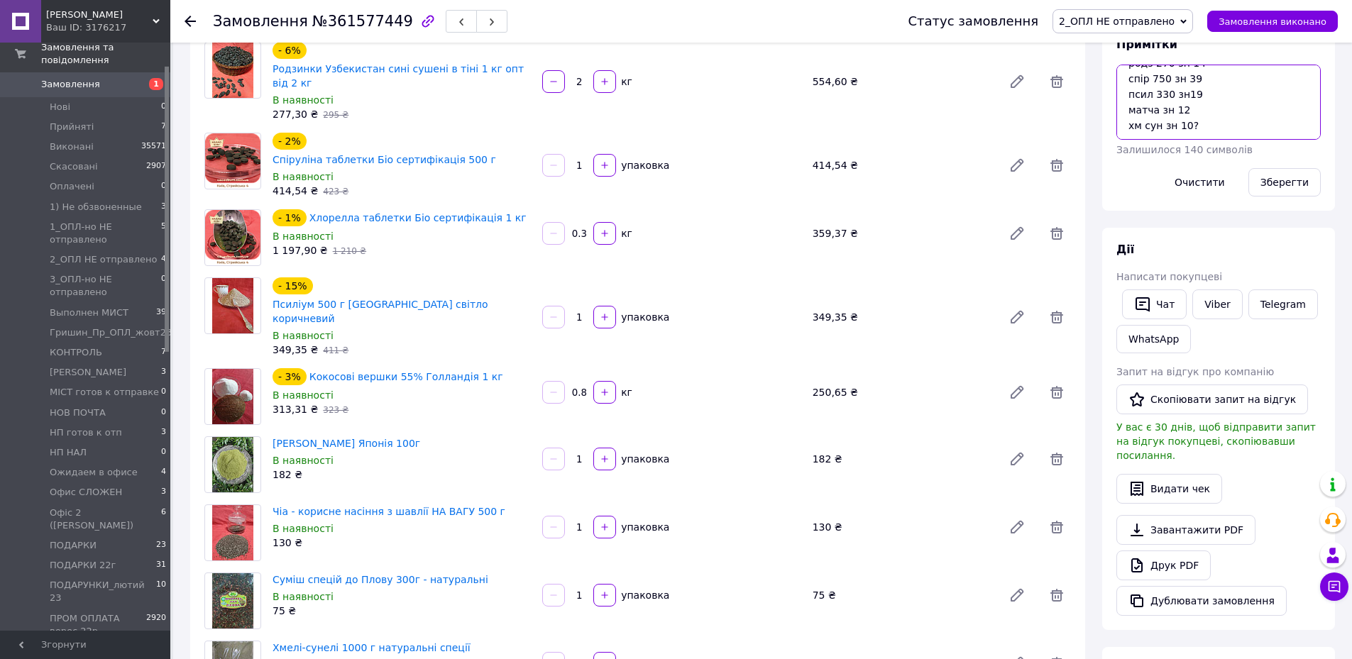
scroll to position [89, 0]
click at [901, 111] on textarea "ОП?? 2670 дозамов на заг знижка 137 Кок верш ФАСОВКА 400+200+200г кур екст суш …" at bounding box center [1218, 102] width 204 height 75
type textarea "ОП?? 2670 дозамов на заг знижка 137 Кок верш ФАСОВКА 400+200+200г кур екст суш …"
click at [901, 176] on button "Зберегти" at bounding box center [1284, 182] width 72 height 28
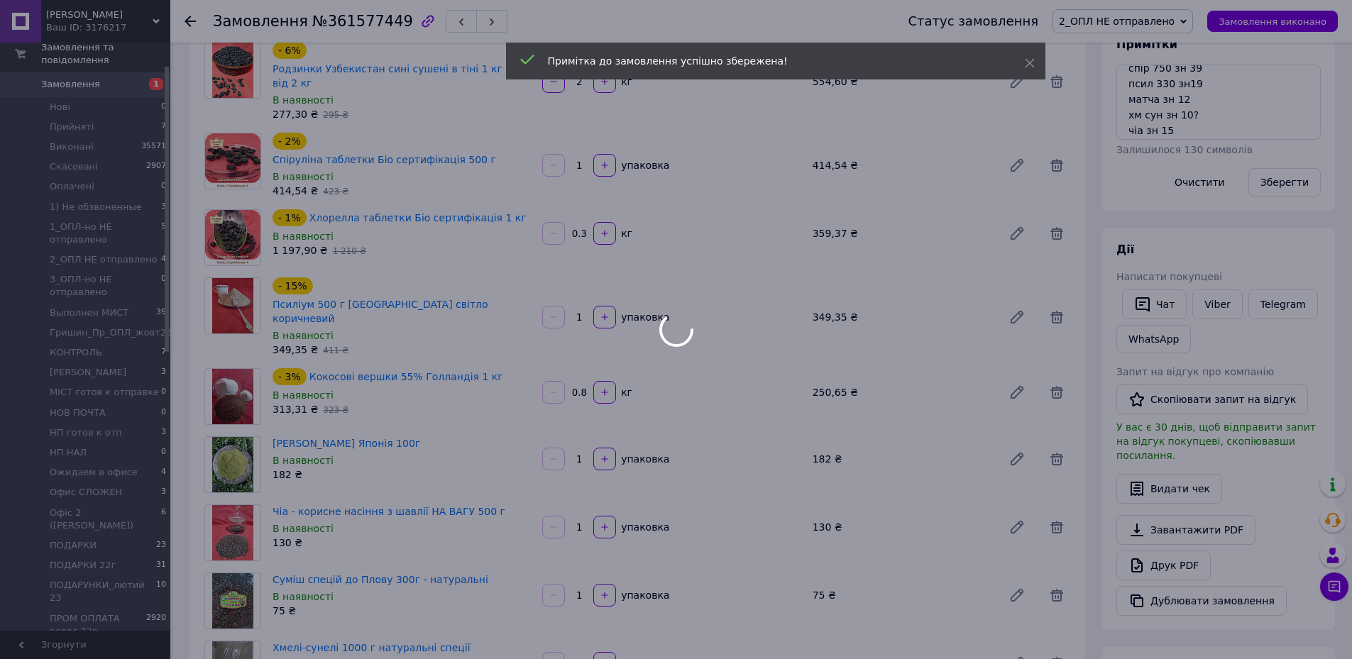
scroll to position [1436, 0]
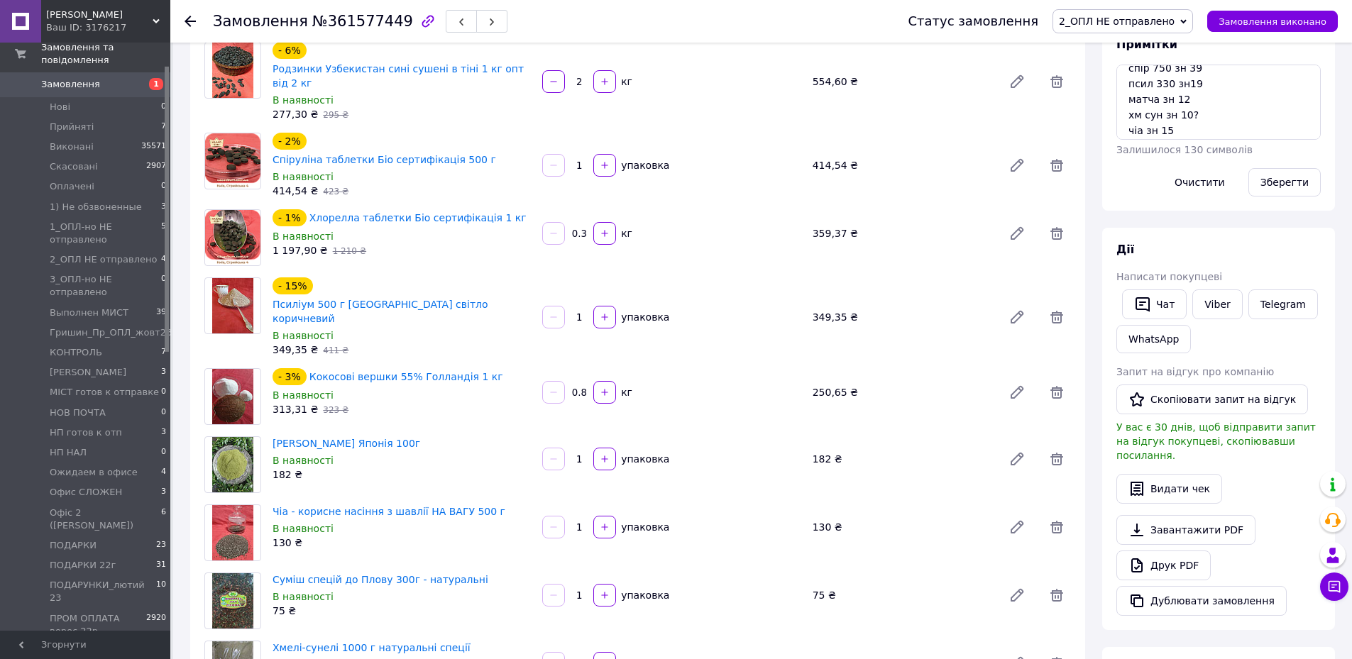
drag, startPoint x: 701, startPoint y: 48, endPoint x: 746, endPoint y: 55, distance: 45.3
click at [702, 48] on div "- 6% Родзинки Узбекистан сині сушені в тіні 1 кг опт від 2 кг В наявності 277,3…" at bounding box center [672, 81] width 810 height 85
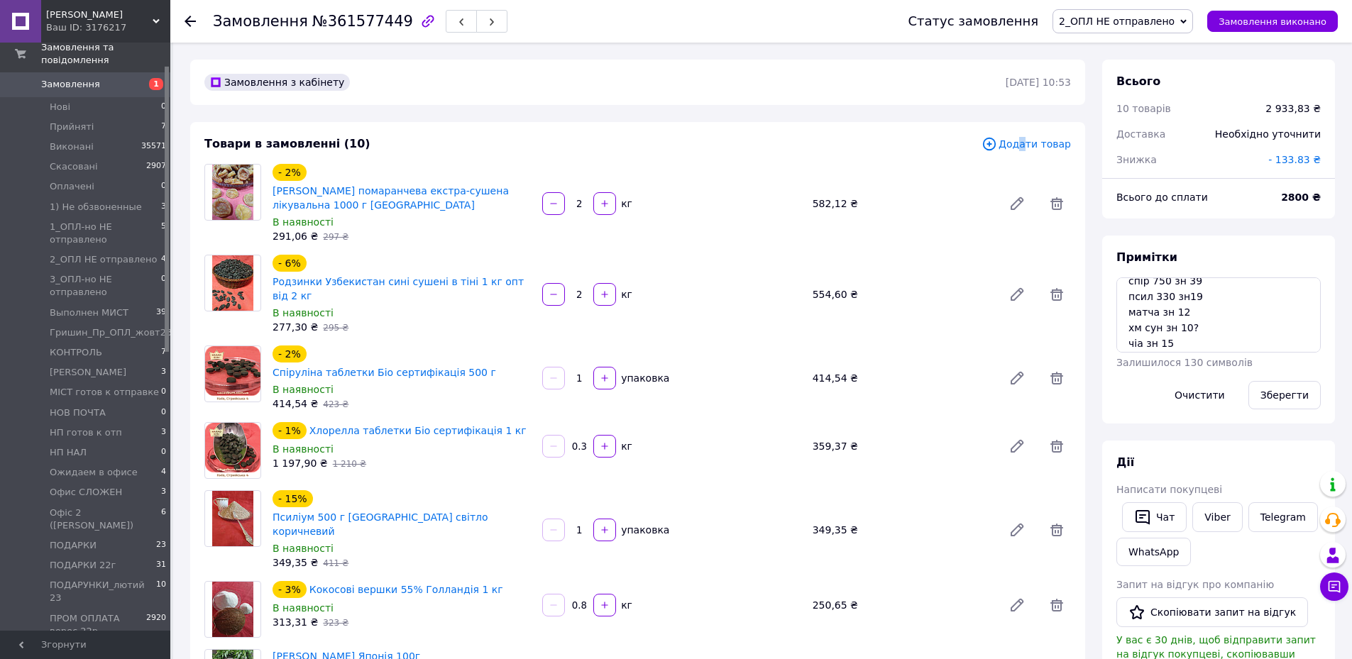
click at [901, 144] on span "Додати товар" at bounding box center [1026, 144] width 89 height 16
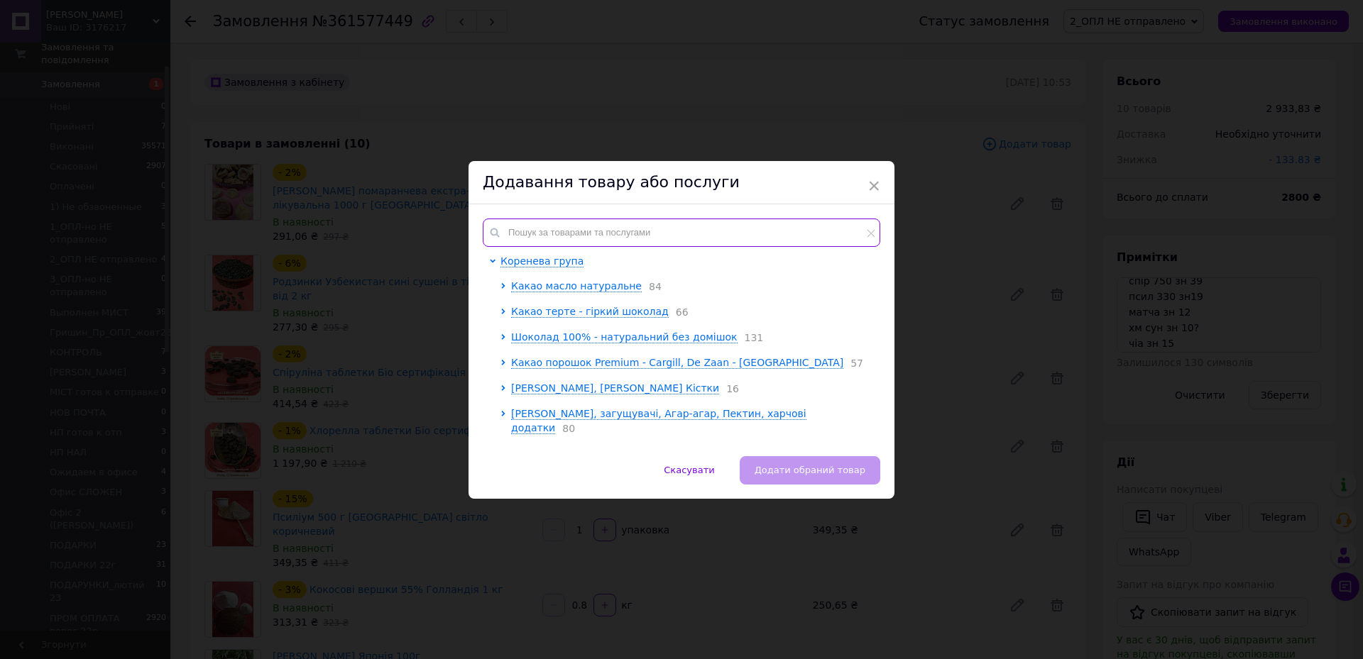
click at [559, 222] on input "text" at bounding box center [681, 233] width 397 height 28
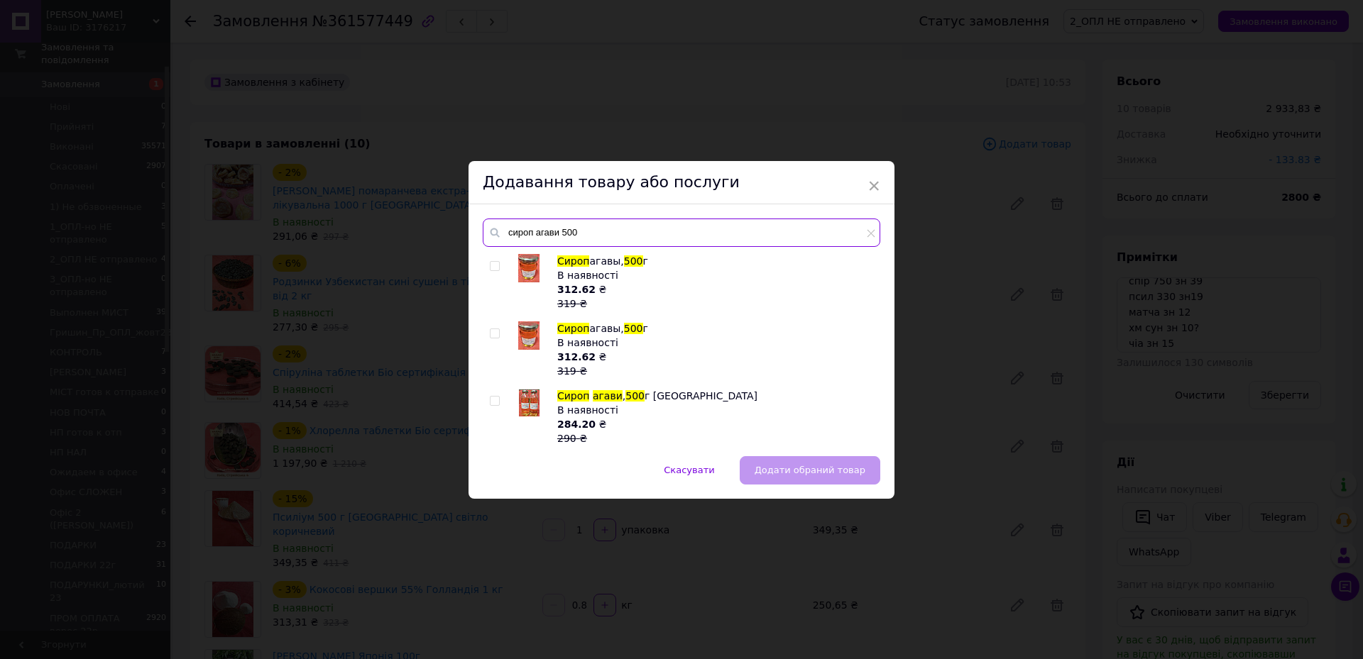
type input "сироп агави 500"
click at [490, 401] on input "checkbox" at bounding box center [494, 401] width 9 height 9
checkbox input "true"
click at [788, 439] on span "Додати обраний товар" at bounding box center [809, 470] width 111 height 11
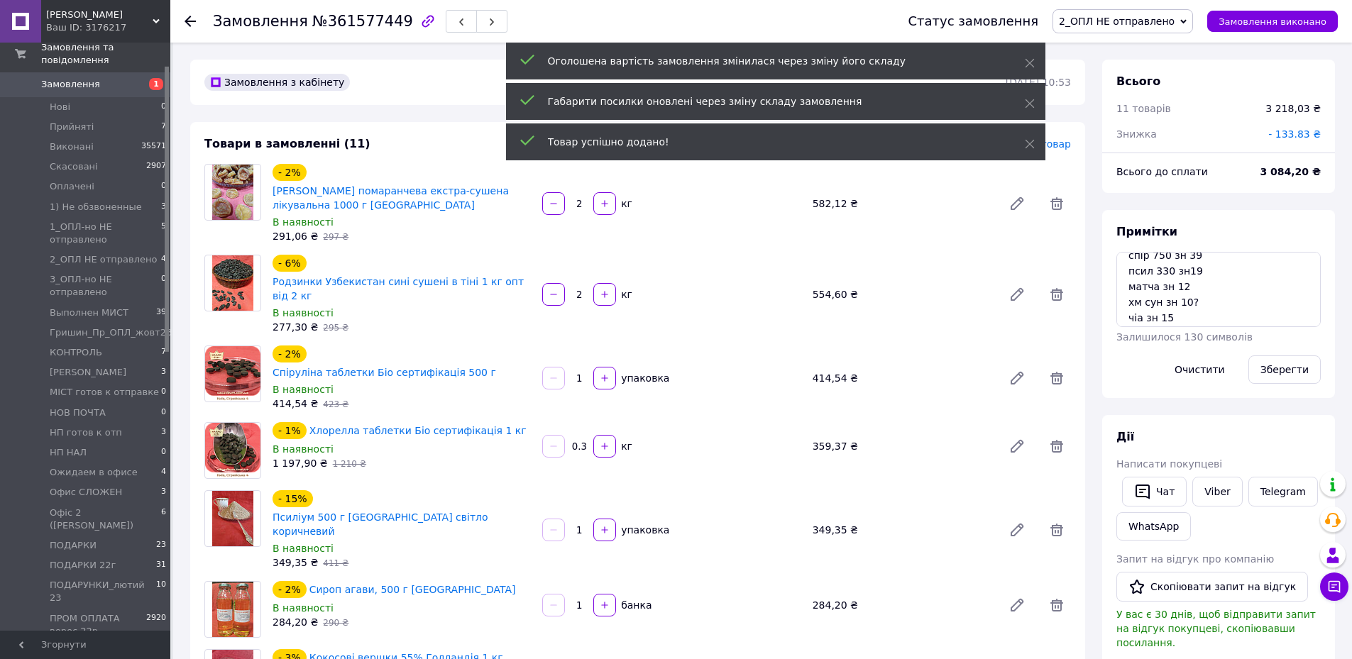
scroll to position [1470, 0]
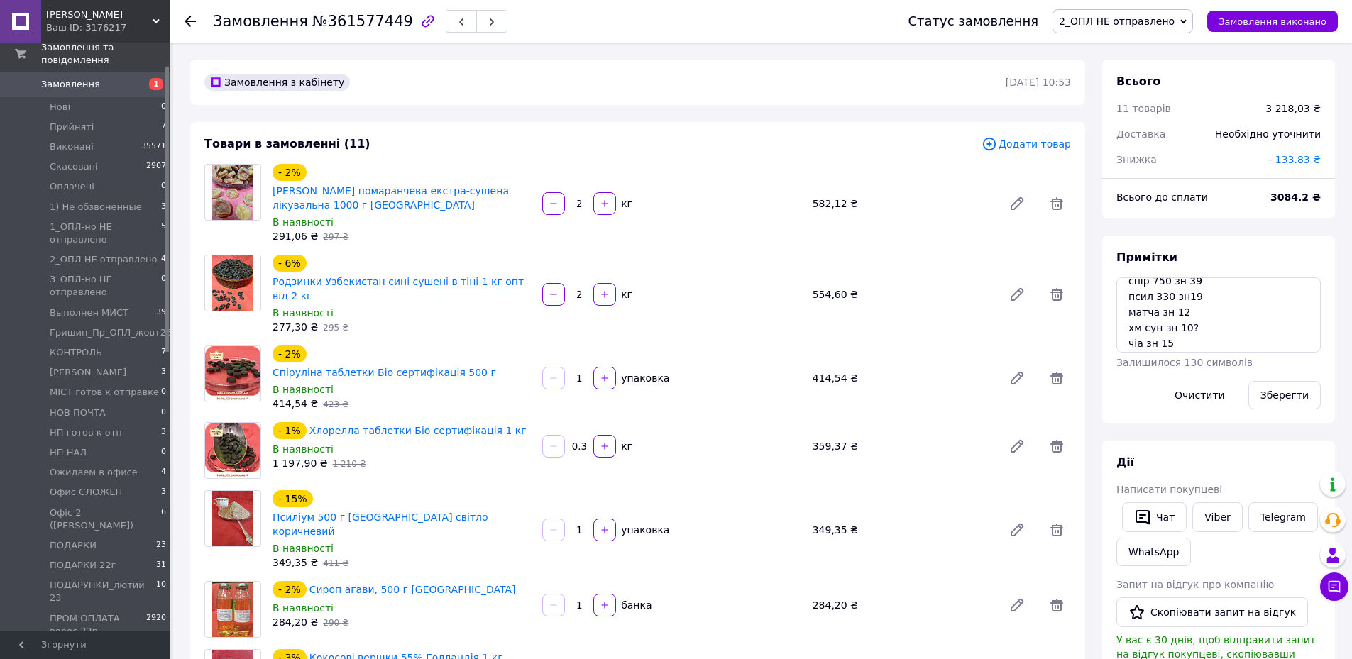
click at [480, 94] on div "Замовлення з кабінету 12.09.2025 | 10:53" at bounding box center [637, 82] width 895 height 45
click at [901, 148] on span "Додати товар" at bounding box center [1026, 144] width 89 height 16
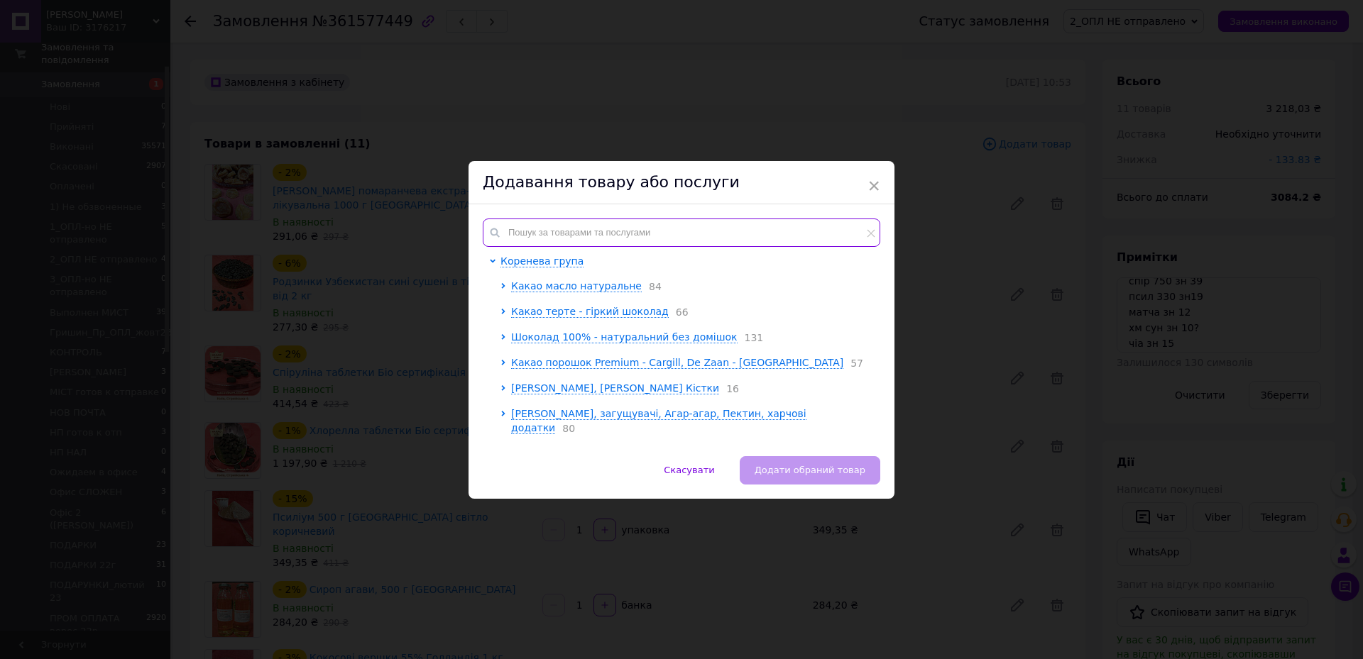
click at [572, 222] on input "text" at bounding box center [681, 233] width 397 height 28
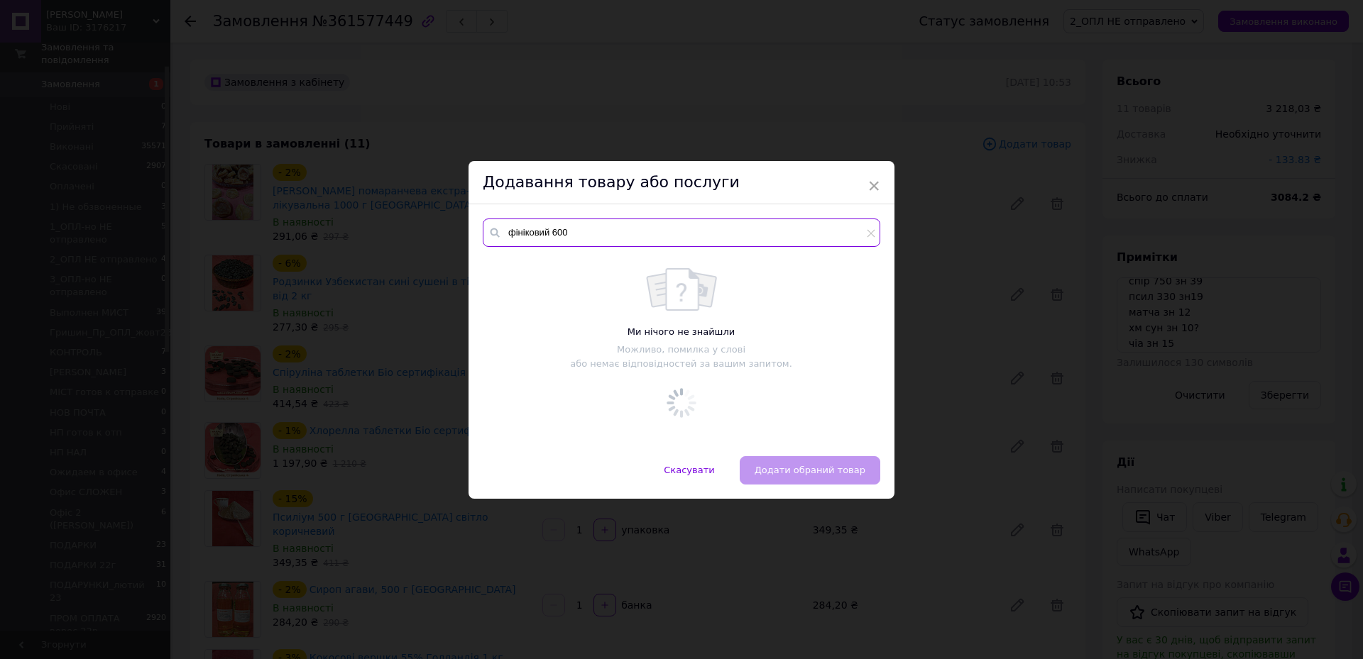
type input "фініковий 600"
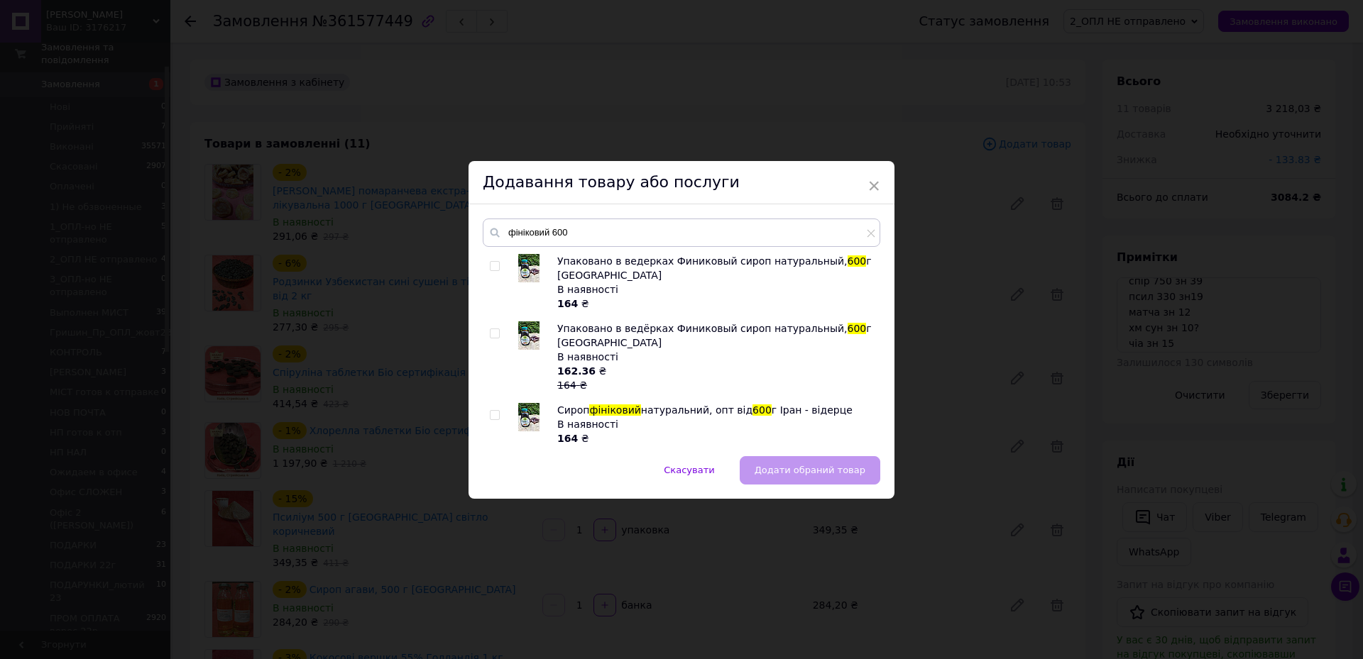
click at [491, 329] on input "checkbox" at bounding box center [494, 333] width 9 height 9
checkbox input "true"
click at [821, 439] on button "Додати обраний товар" at bounding box center [810, 470] width 141 height 28
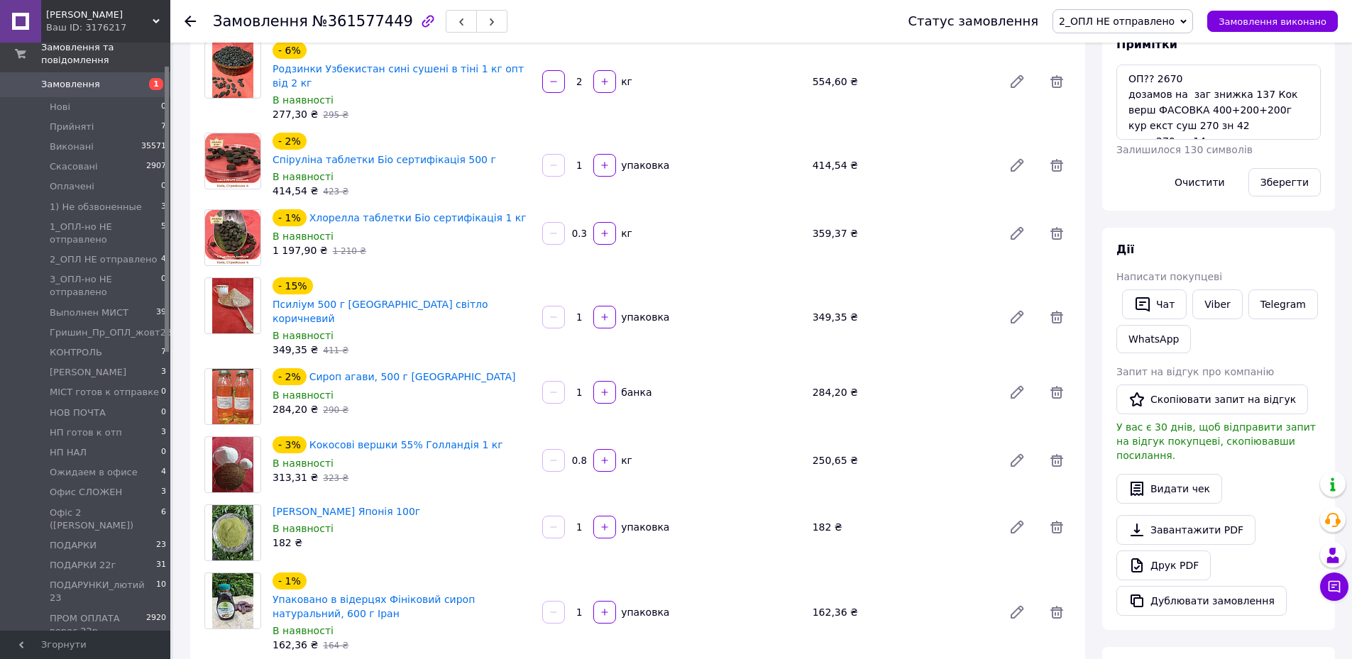
scroll to position [71, 0]
click at [901, 176] on button "Зберегти" at bounding box center [1284, 182] width 72 height 28
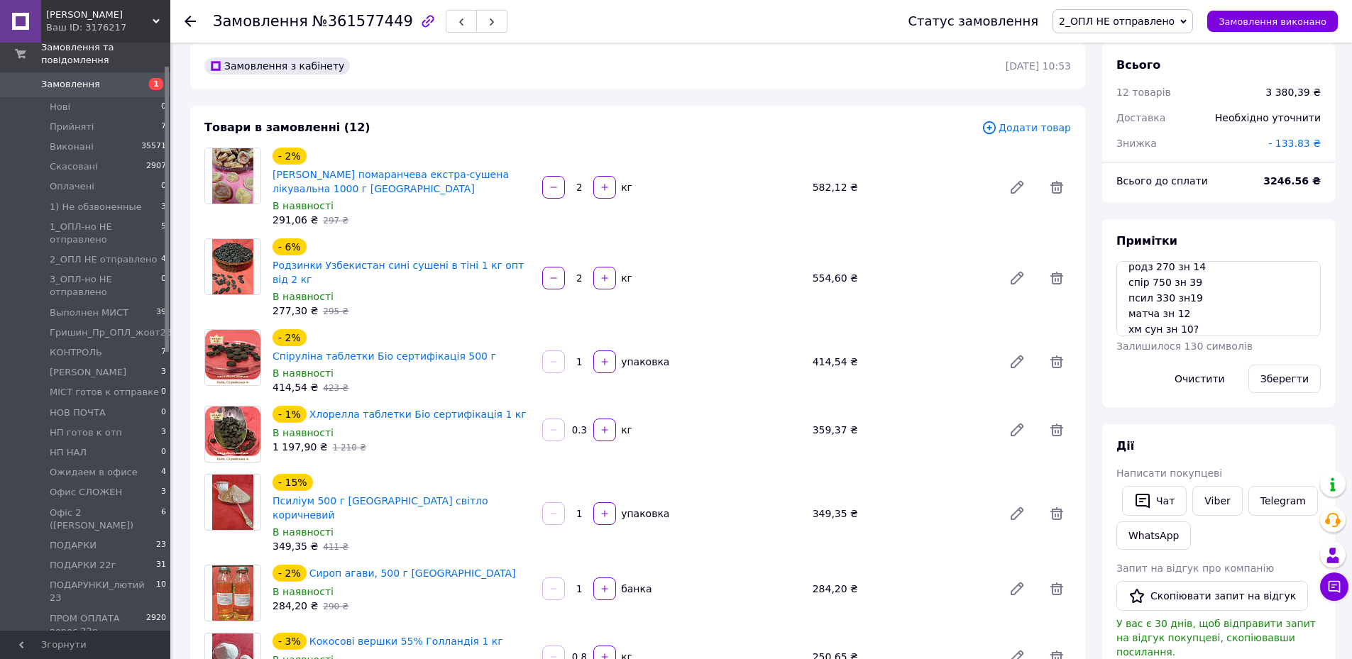
scroll to position [0, 0]
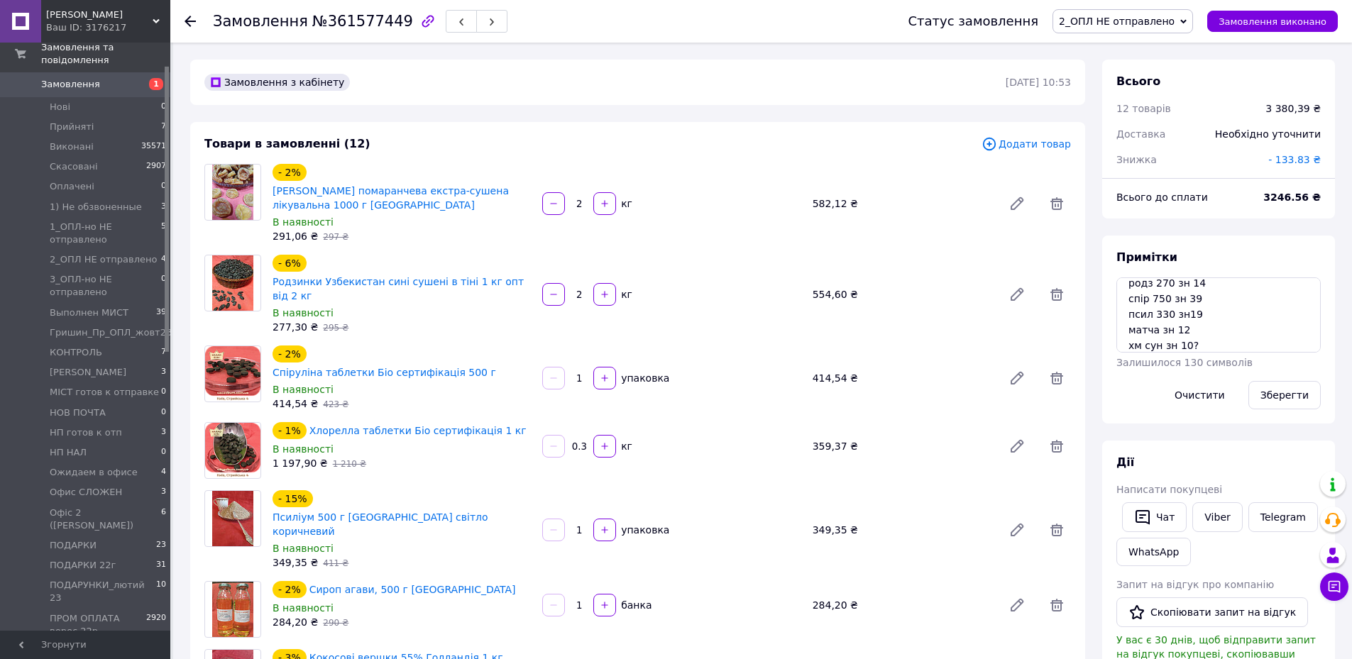
click at [901, 158] on span "- 133.83 ₴" at bounding box center [1294, 159] width 53 height 11
drag, startPoint x: 1209, startPoint y: 219, endPoint x: 1154, endPoint y: 219, distance: 54.7
click at [901, 219] on div "Знижка 133.83 ₴ Скинути Зберегти" at bounding box center [1235, 229] width 170 height 108
type input "150.39"
click at [901, 248] on button "Зберегти" at bounding box center [1273, 257] width 71 height 28
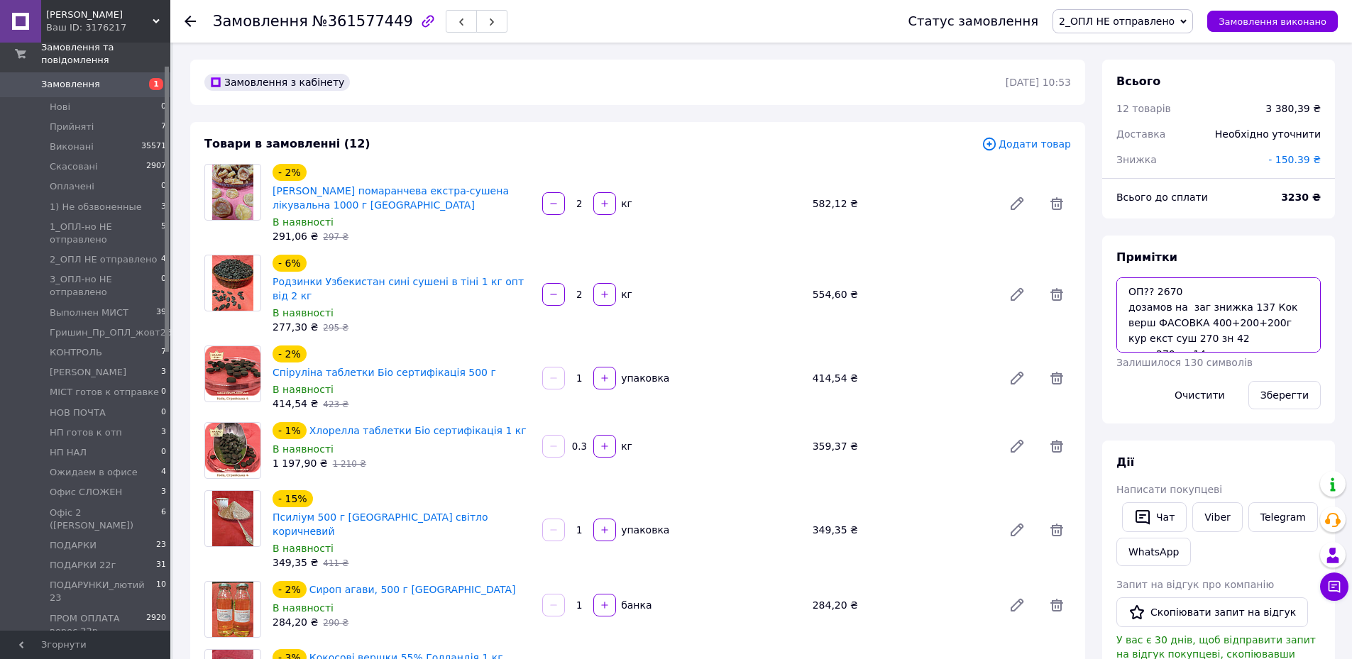
click at [901, 289] on textarea "ОП?? 2670 дозамов на заг знижка 137 Кок верш ФАСОВКА 400+200+200г кур екст суш …" at bounding box center [1218, 314] width 204 height 75
type textarea "ОП?? 2670 очік 560 дозамов на заг знижка 137 Кок верш ФАСОВКА 400+200+200г кур …"
click at [901, 392] on button "Зберегти" at bounding box center [1284, 395] width 72 height 28
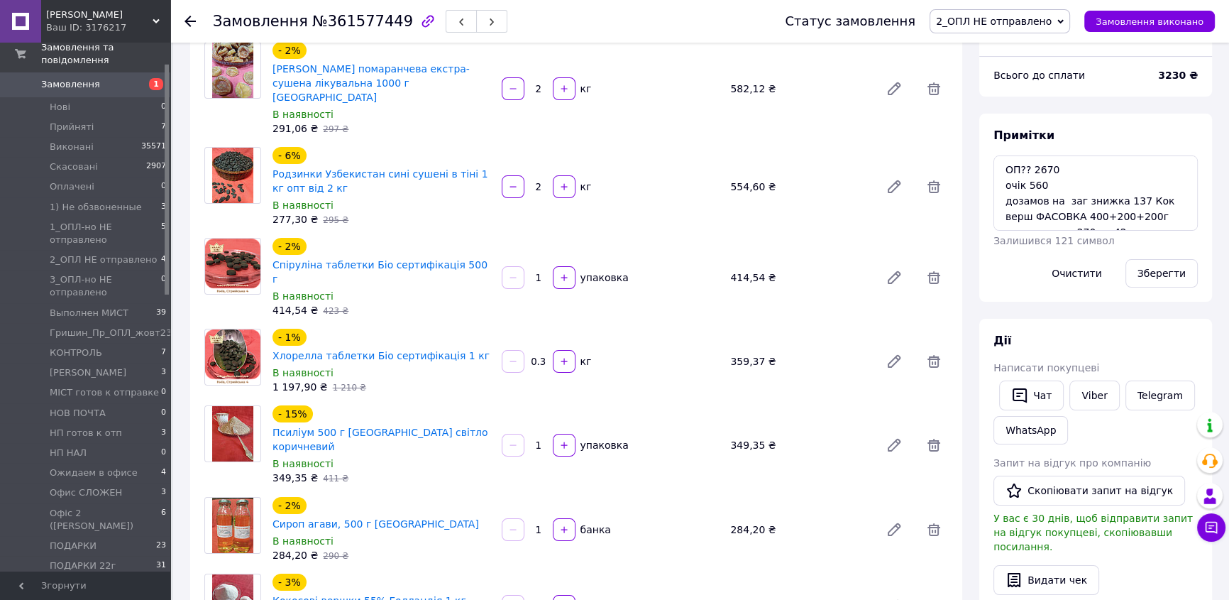
scroll to position [93, 0]
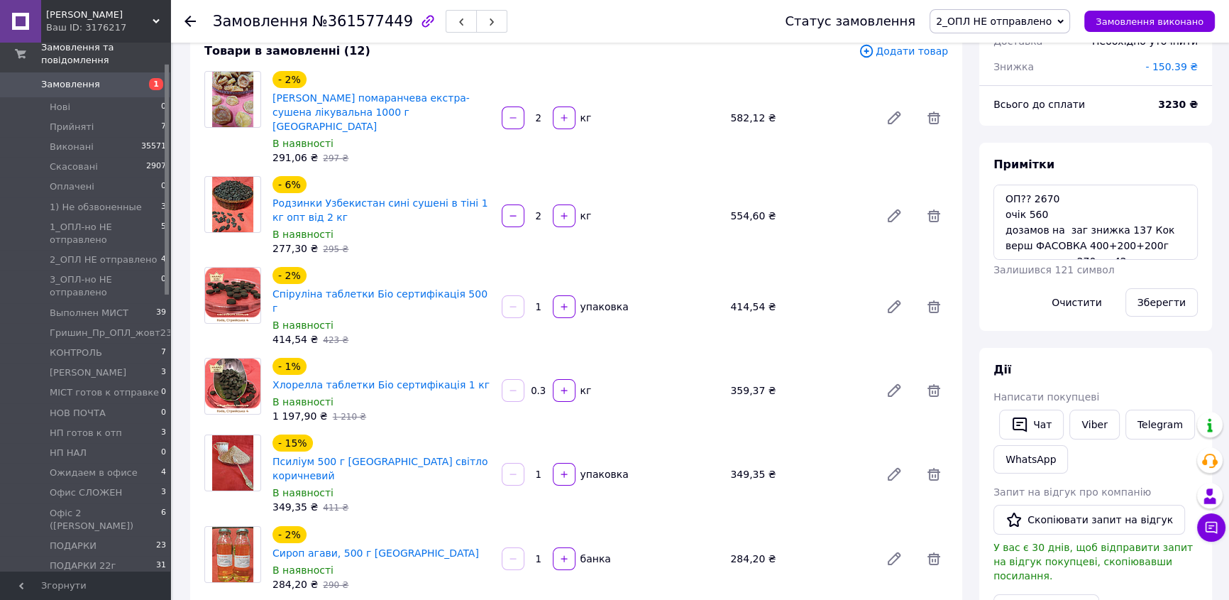
click at [407, 439] on div "В наявності" at bounding box center [382, 570] width 218 height 14
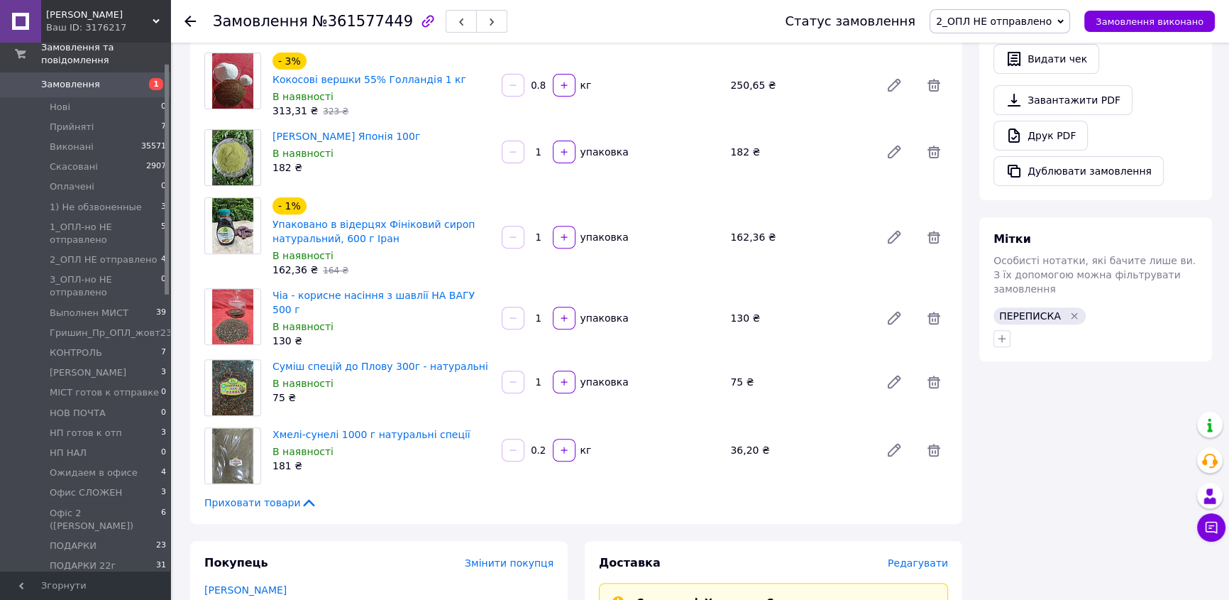
scroll to position [647, 0]
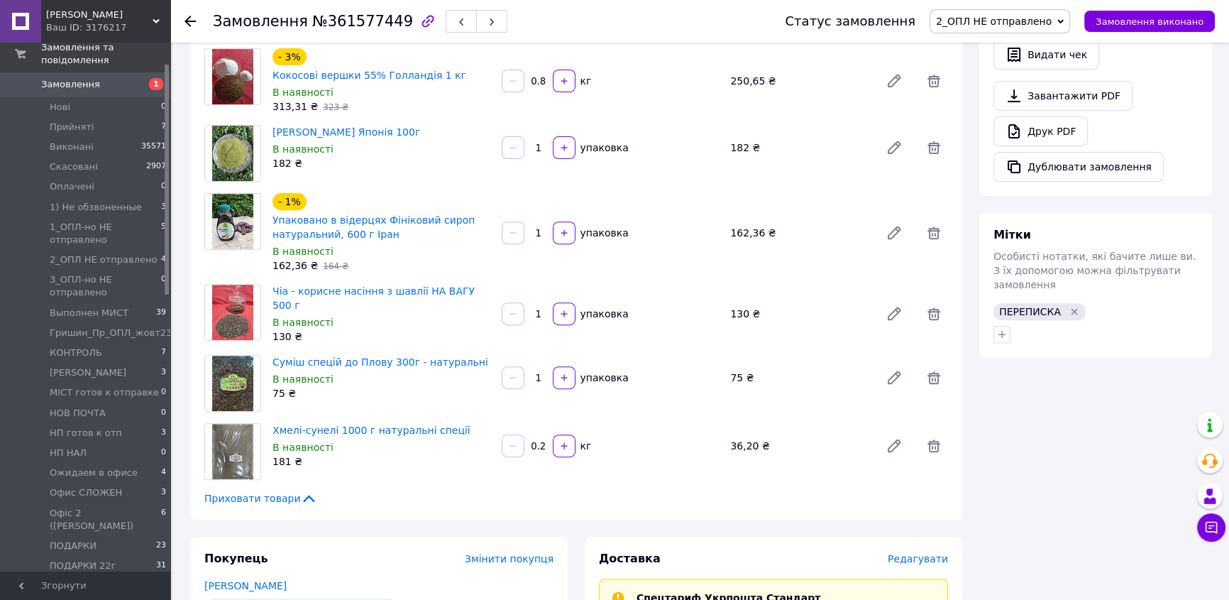
drag, startPoint x: 461, startPoint y: 107, endPoint x: 504, endPoint y: 104, distance: 42.7
click at [466, 125] on div "Чай Матча Японія 100г В наявності 182 ₴ 1   упаковка 182 ₴" at bounding box center [610, 153] width 687 height 57
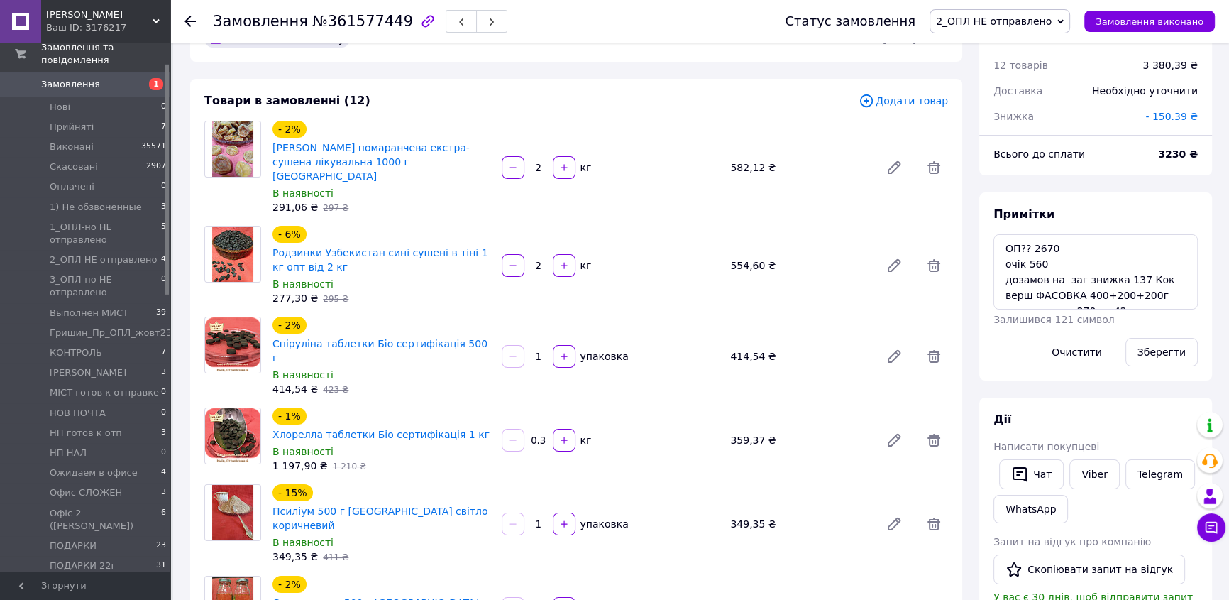
scroll to position [12, 0]
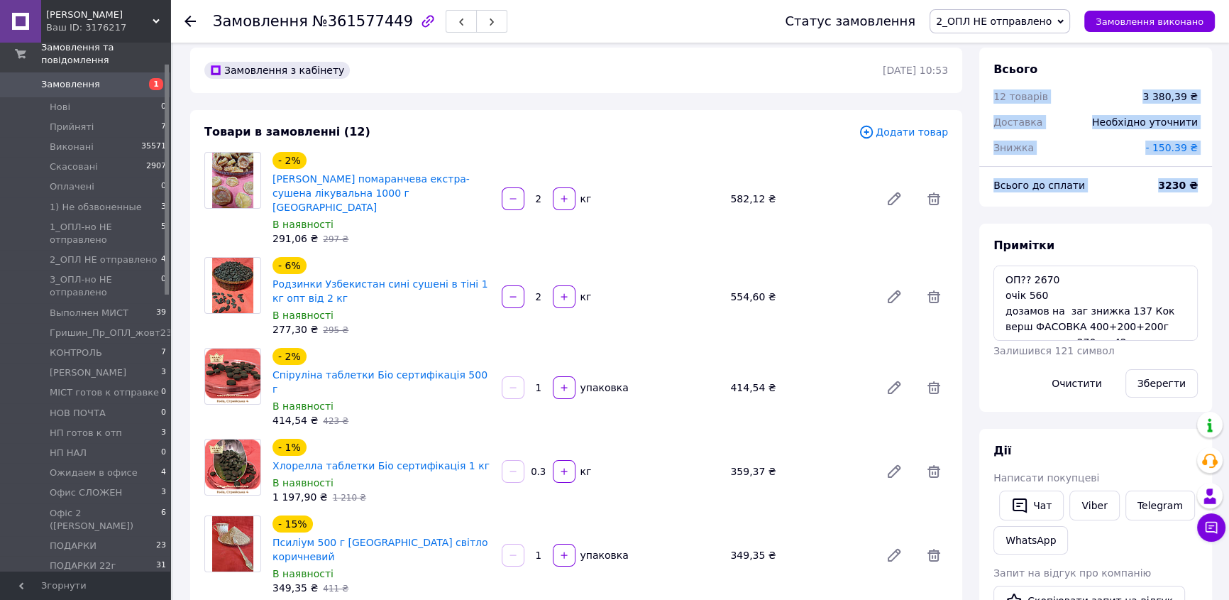
drag, startPoint x: 996, startPoint y: 92, endPoint x: 1206, endPoint y: 185, distance: 229.4
click at [901, 185] on div "Всього 12 товарів 3 380,39 ₴ Доставка Необхідно уточнити Знижка - 150.39 ₴ Всьо…" at bounding box center [1095, 127] width 233 height 159
click at [901, 386] on button "Зберегти" at bounding box center [1162, 383] width 72 height 28
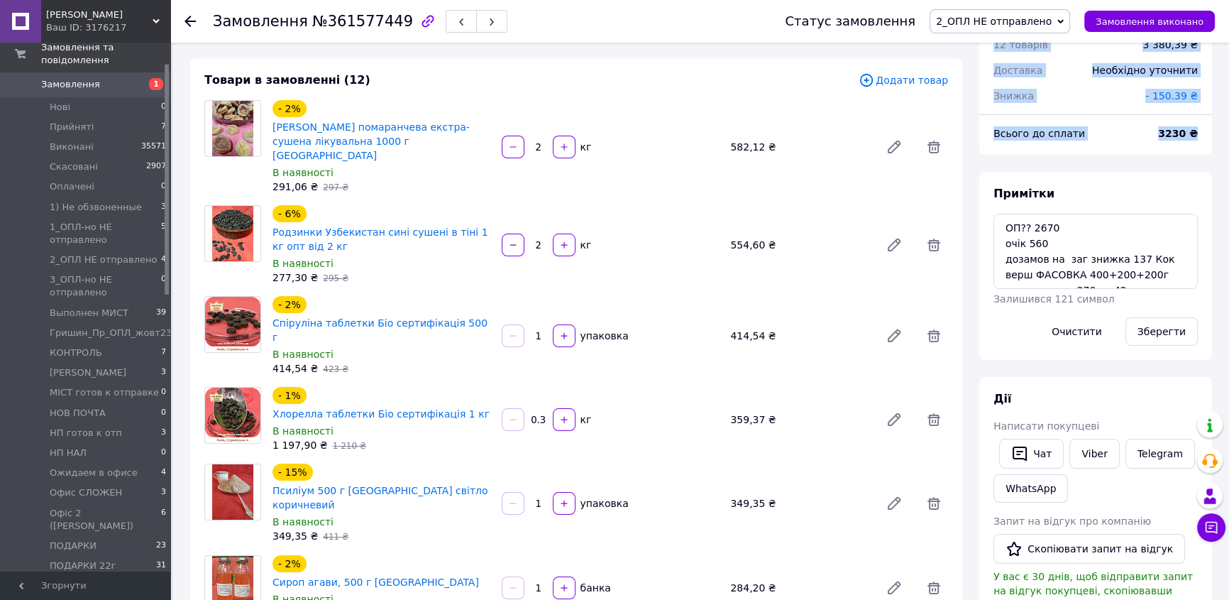
scroll to position [193, 0]
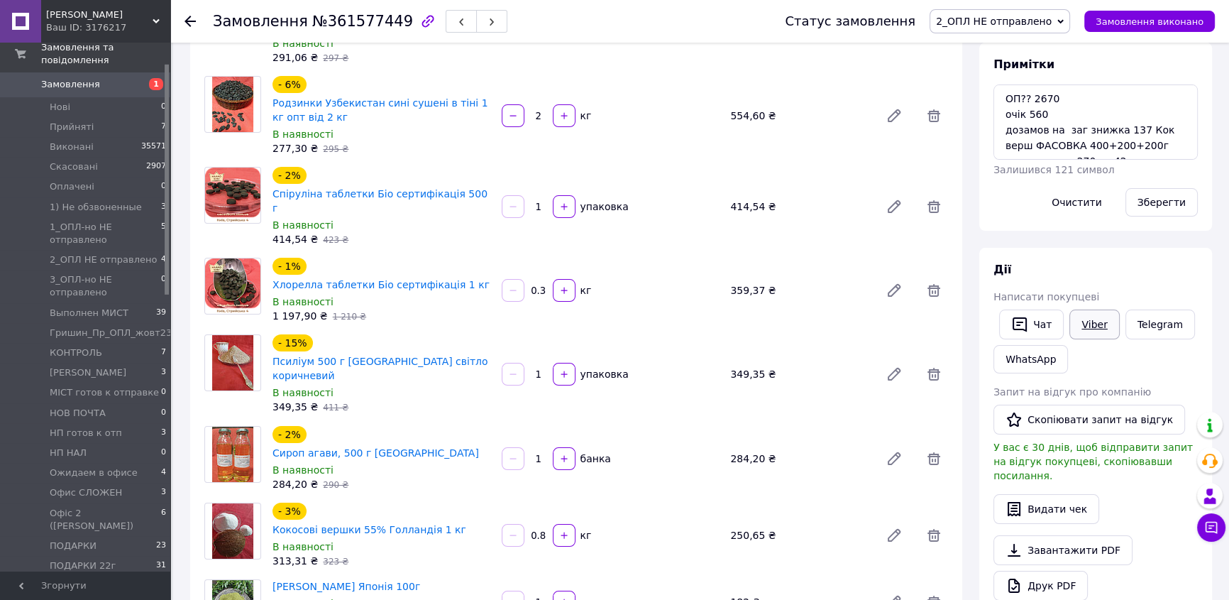
click at [901, 322] on link "Viber" at bounding box center [1095, 324] width 50 height 30
click at [901, 73] on div "- 6% Родзинки Узбекистан сині сушені в тіні 1 кг опт від 2 кг В наявності 277,3…" at bounding box center [610, 115] width 687 height 85
drag, startPoint x: 1160, startPoint y: 197, endPoint x: 1141, endPoint y: 192, distance: 19.8
click at [901, 197] on button "Зберегти" at bounding box center [1162, 202] width 72 height 28
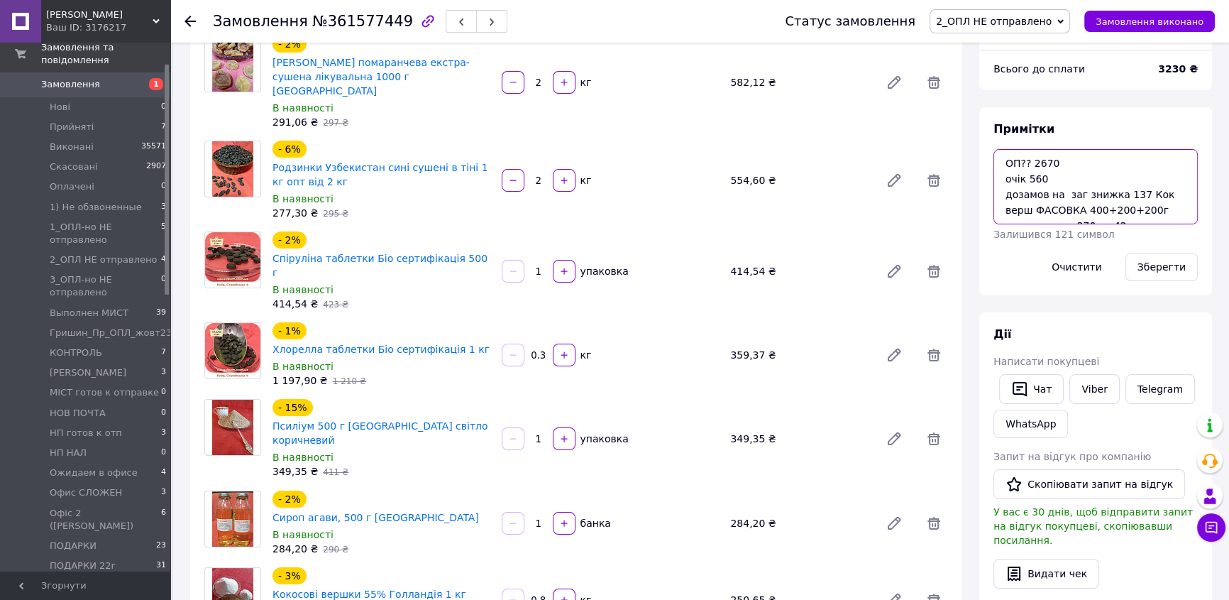
click at [901, 179] on textarea "ОП?? 2670 очік 560 дозамов на заг знижка 137 Кок верш ФАСОВКА 400+200+200г кур …" at bounding box center [1096, 186] width 204 height 75
type textarea "ОП?? 2670 очік ? 560 дозамов на заг знижка 137 Кок верш ФАСОВКА 400+200+200г ку…"
click at [901, 267] on button "Зберегти" at bounding box center [1162, 267] width 72 height 28
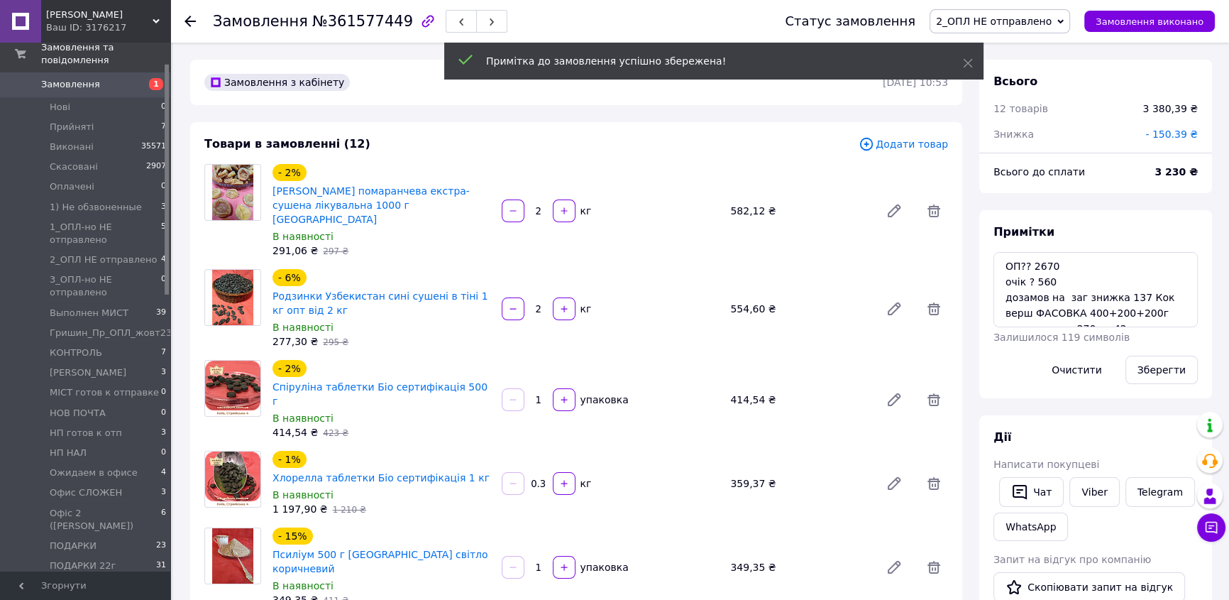
scroll to position [1691, 0]
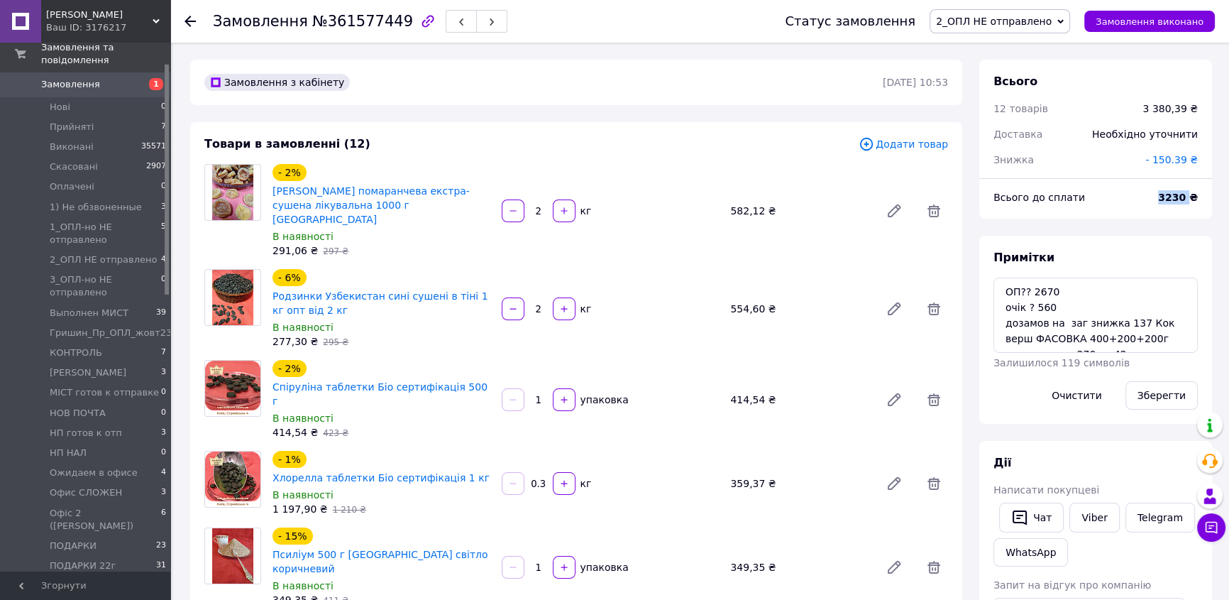
drag, startPoint x: 1163, startPoint y: 192, endPoint x: 1192, endPoint y: 195, distance: 28.6
click at [901, 195] on div "3230 ₴" at bounding box center [1178, 197] width 57 height 31
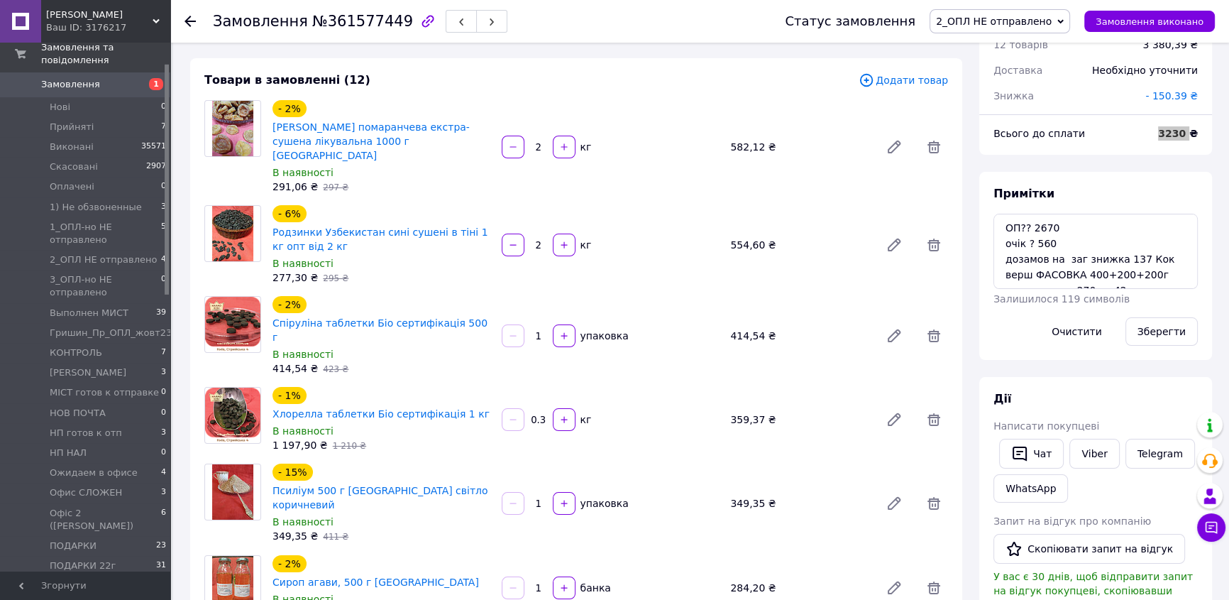
scroll to position [193, 0]
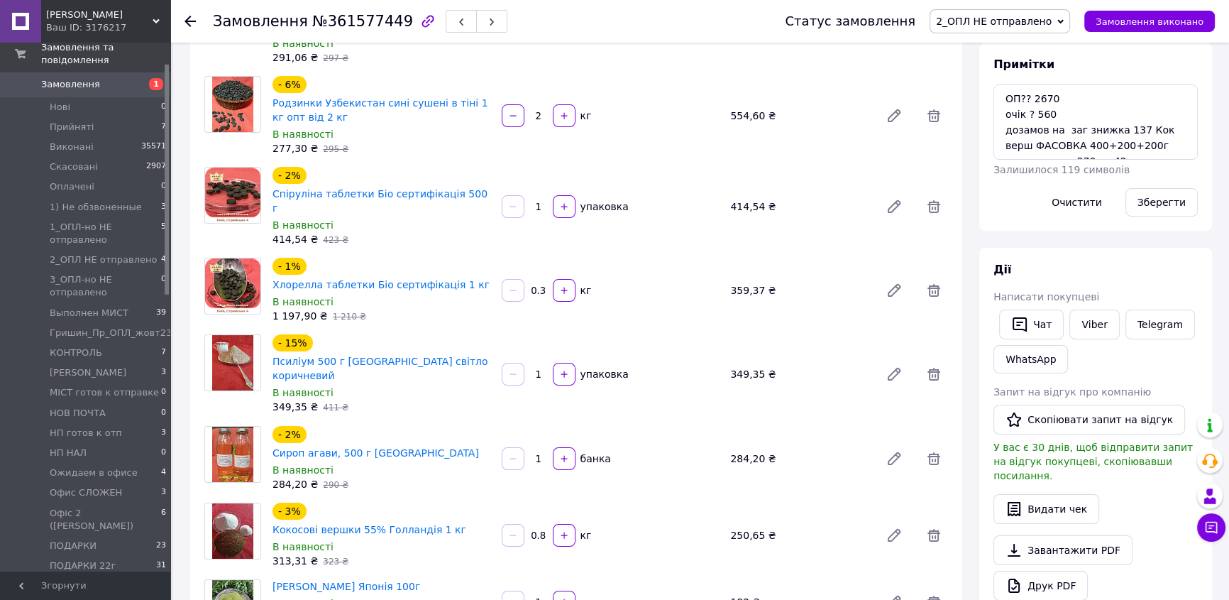
click at [185, 21] on div "Замовлення №361577449 Статус замовлення 2_ОПЛ НЕ отправлено Прийнято Виконано С…" at bounding box center [699, 21] width 1059 height 43
click at [191, 21] on use at bounding box center [190, 21] width 11 height 11
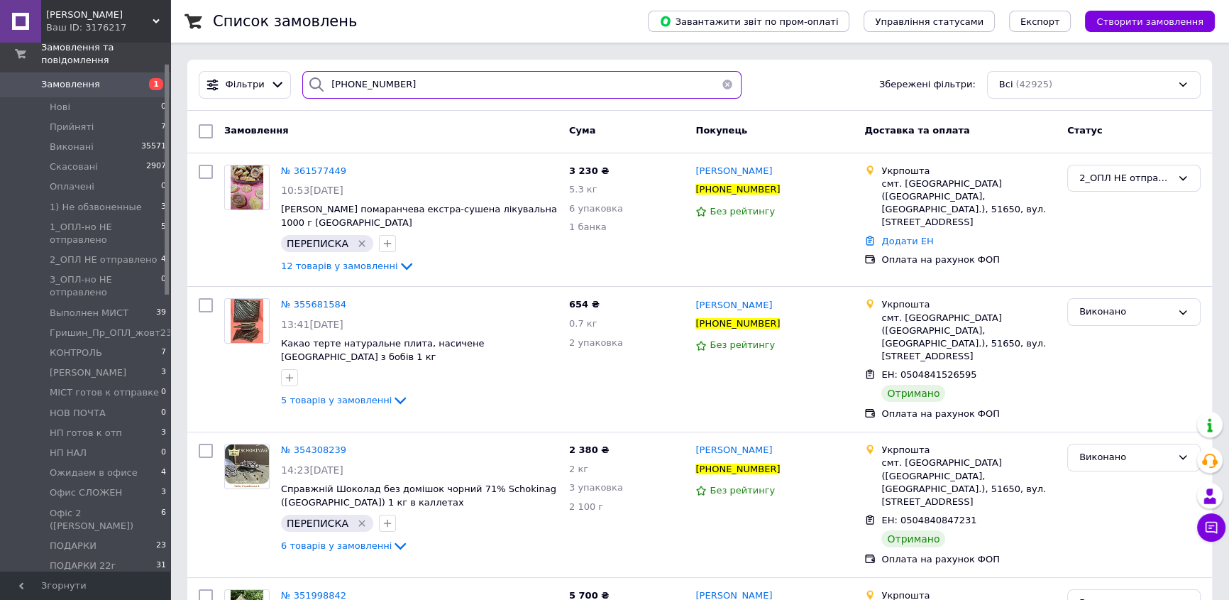
drag, startPoint x: 425, startPoint y: 87, endPoint x: 324, endPoint y: 79, distance: 101.7
click at [324, 79] on div "[PHONE_NUMBER]" at bounding box center [521, 85] width 439 height 28
paste input "993361076"
type input "[PHONE_NUMBER]"
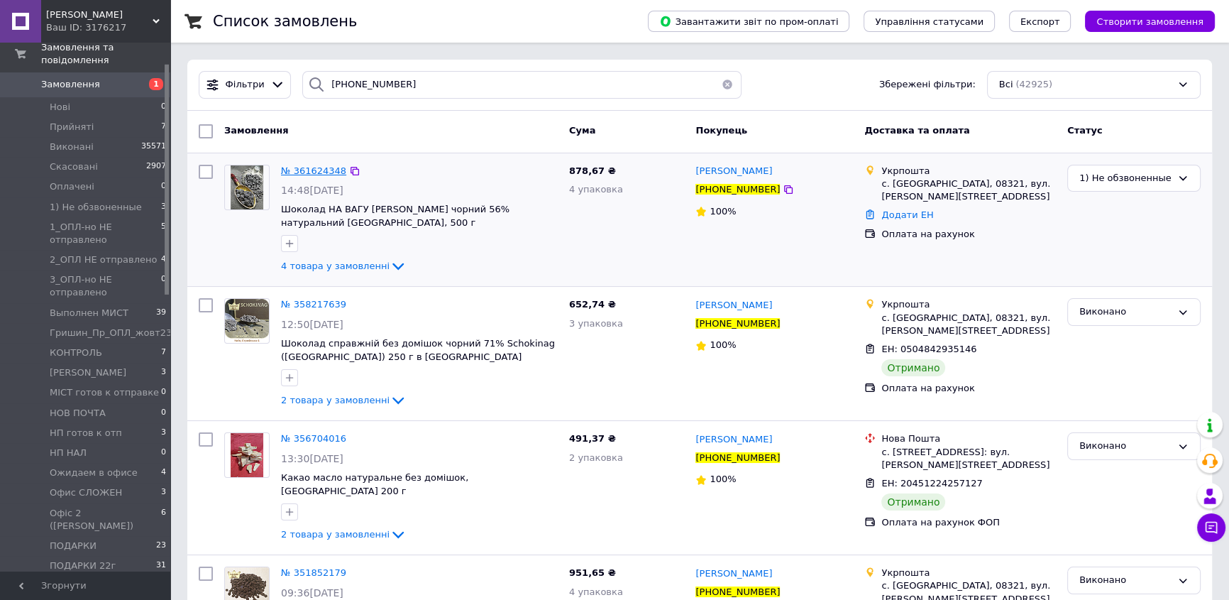
click at [292, 172] on span "№ 361624348" at bounding box center [313, 170] width 65 height 11
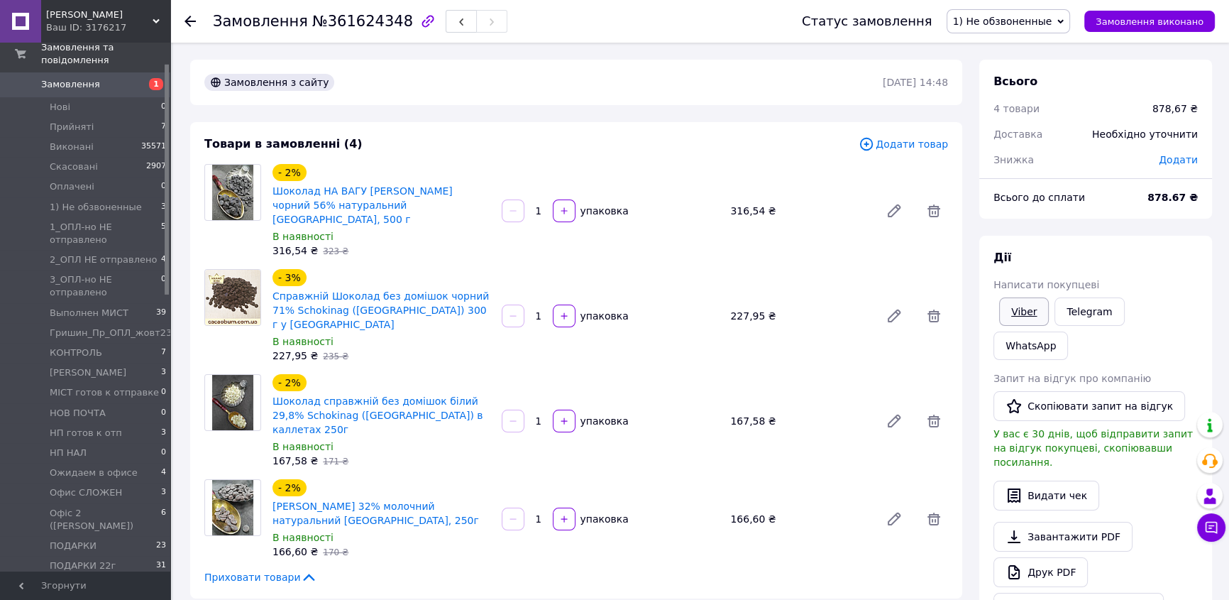
click at [901, 309] on link "Viber" at bounding box center [1024, 311] width 50 height 28
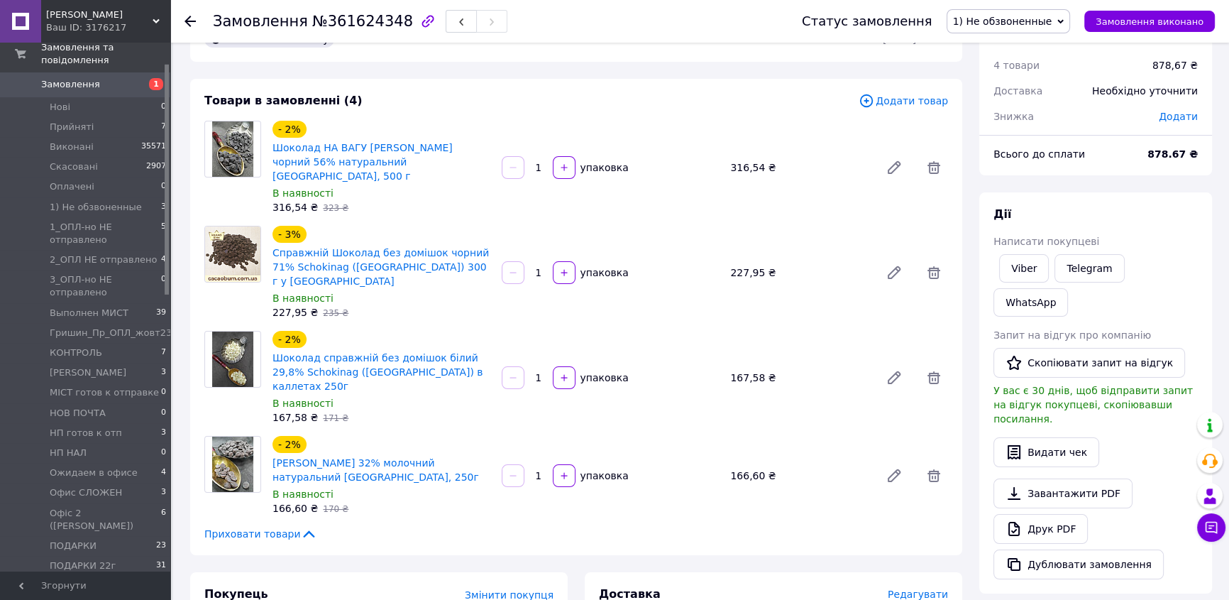
scroll to position [46, 0]
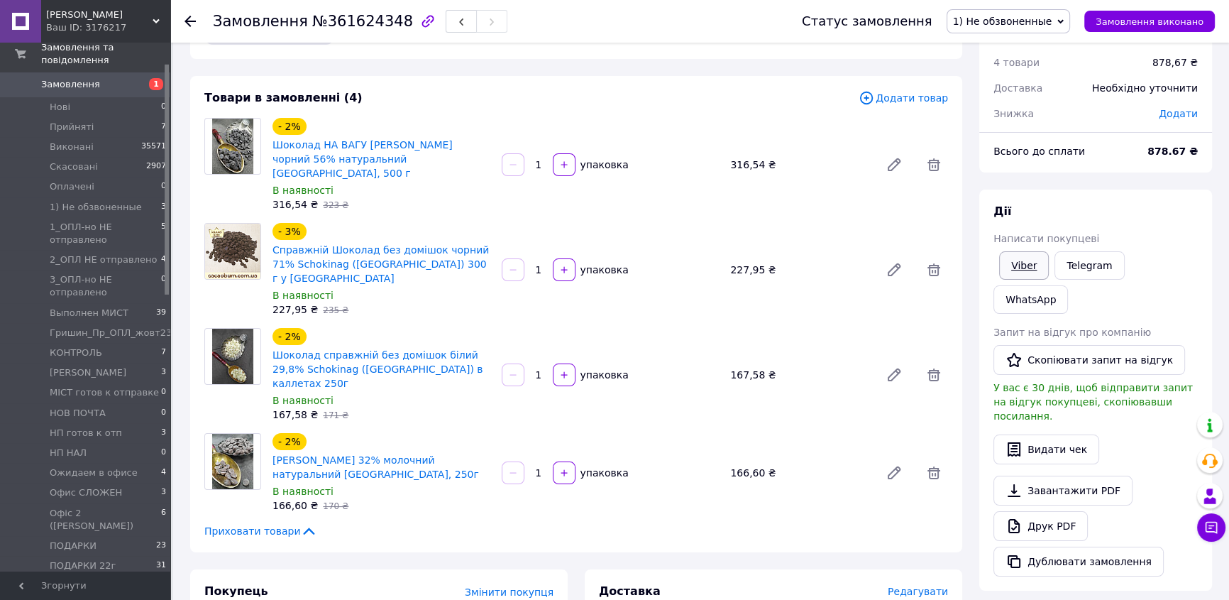
click at [901, 265] on link "Viber" at bounding box center [1024, 265] width 50 height 28
click at [901, 23] on span "1) Не обзвоненные" at bounding box center [1009, 21] width 124 height 24
click at [901, 51] on li "Прийнято" at bounding box center [1044, 49] width 194 height 21
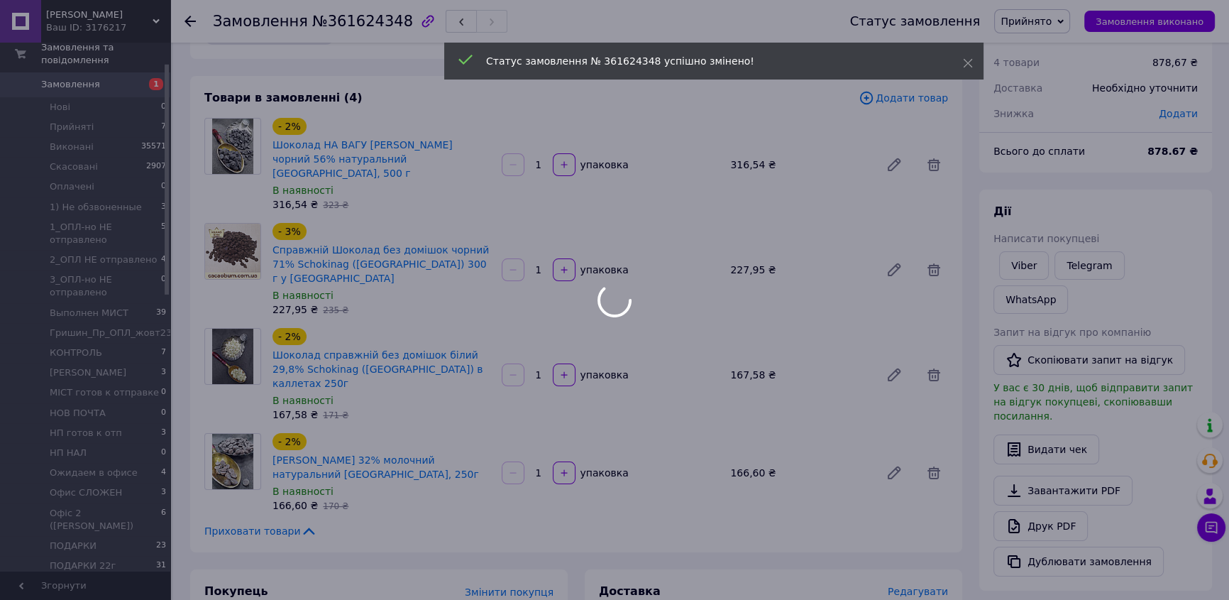
drag, startPoint x: 1175, startPoint y: 153, endPoint x: 1159, endPoint y: 151, distance: 16.5
click at [901, 151] on div at bounding box center [614, 300] width 1229 height 600
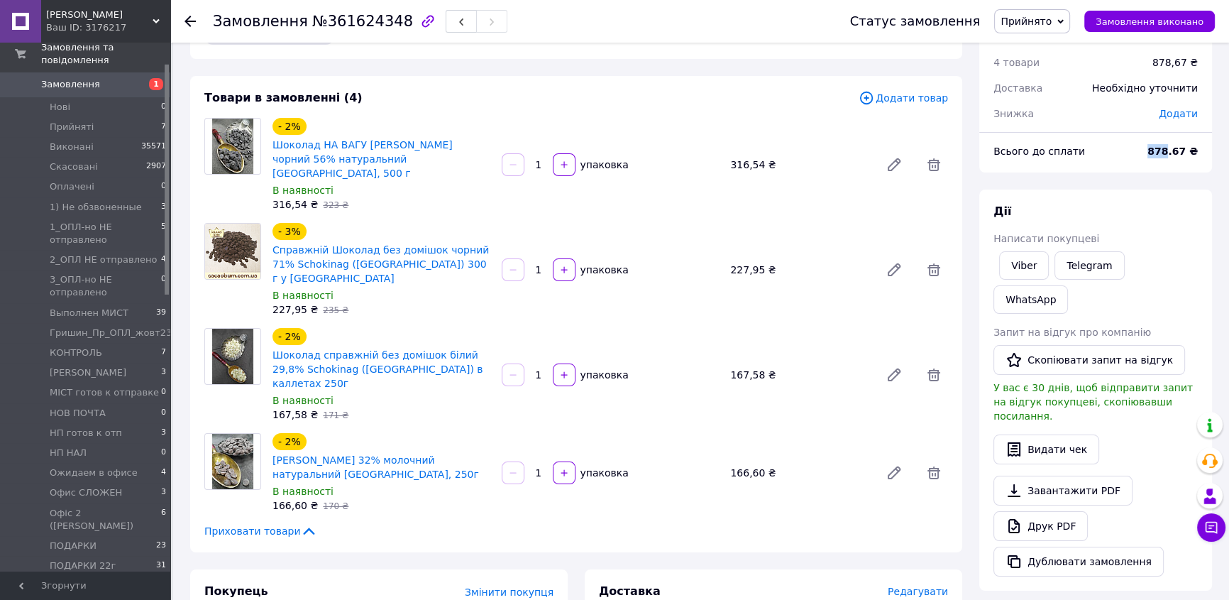
drag, startPoint x: 1158, startPoint y: 146, endPoint x: 1175, endPoint y: 149, distance: 17.3
click at [901, 149] on b "878.67 ₴" at bounding box center [1173, 150] width 50 height 11
click at [191, 16] on icon at bounding box center [190, 21] width 11 height 11
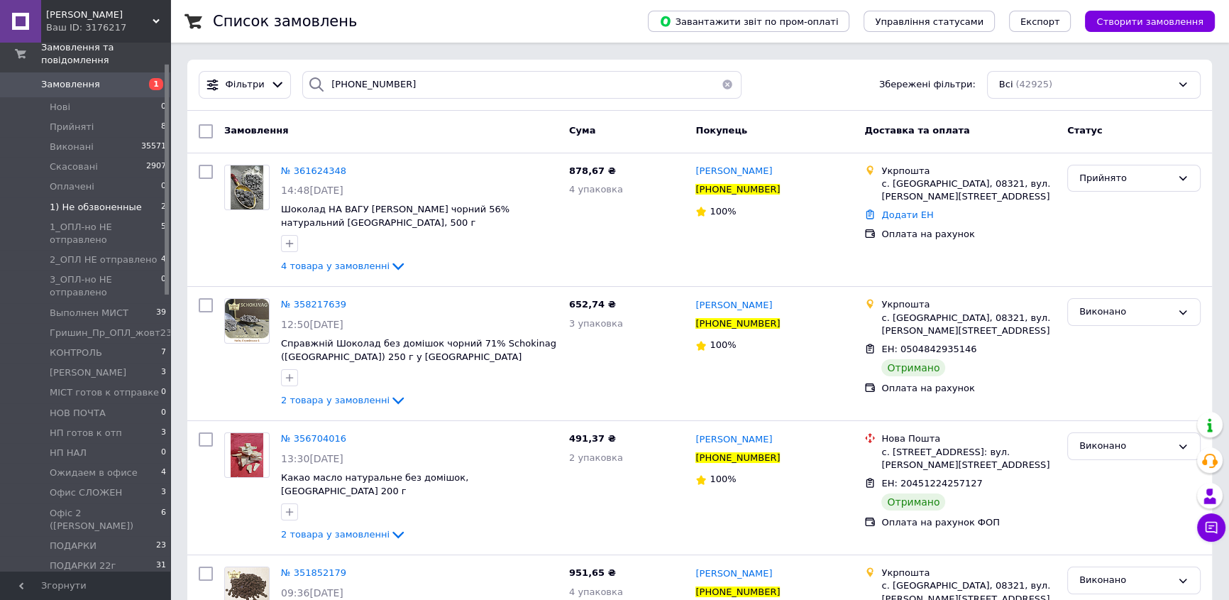
click at [70, 201] on span "1) Не обзвоненные" at bounding box center [96, 207] width 92 height 13
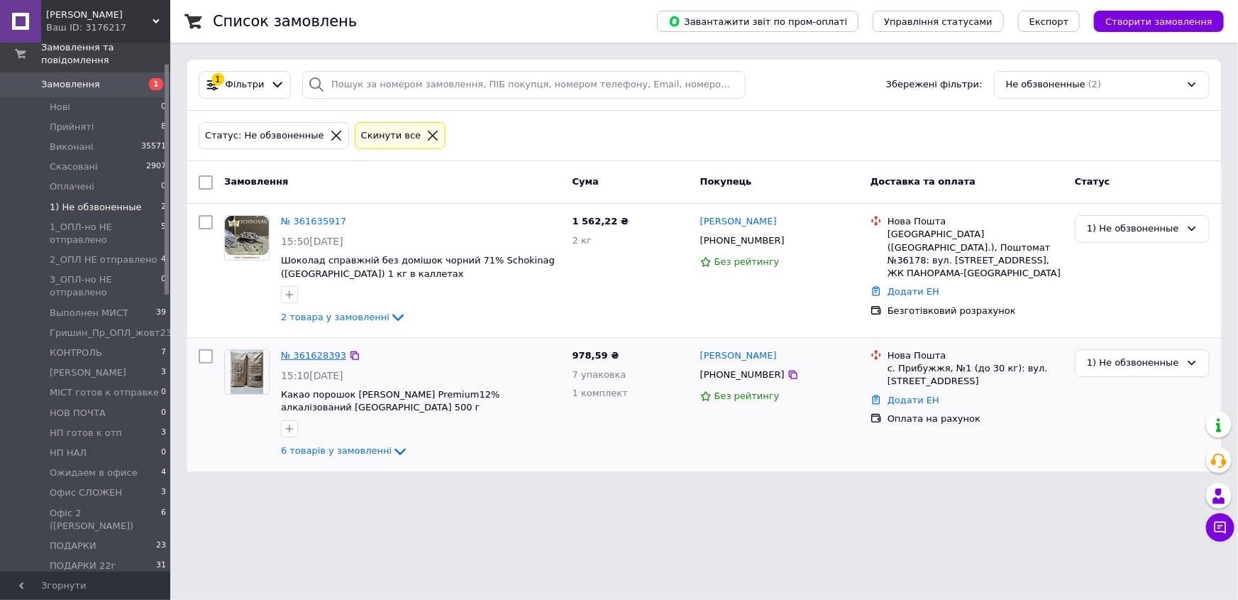
click at [304, 355] on link "№ 361628393" at bounding box center [313, 355] width 65 height 11
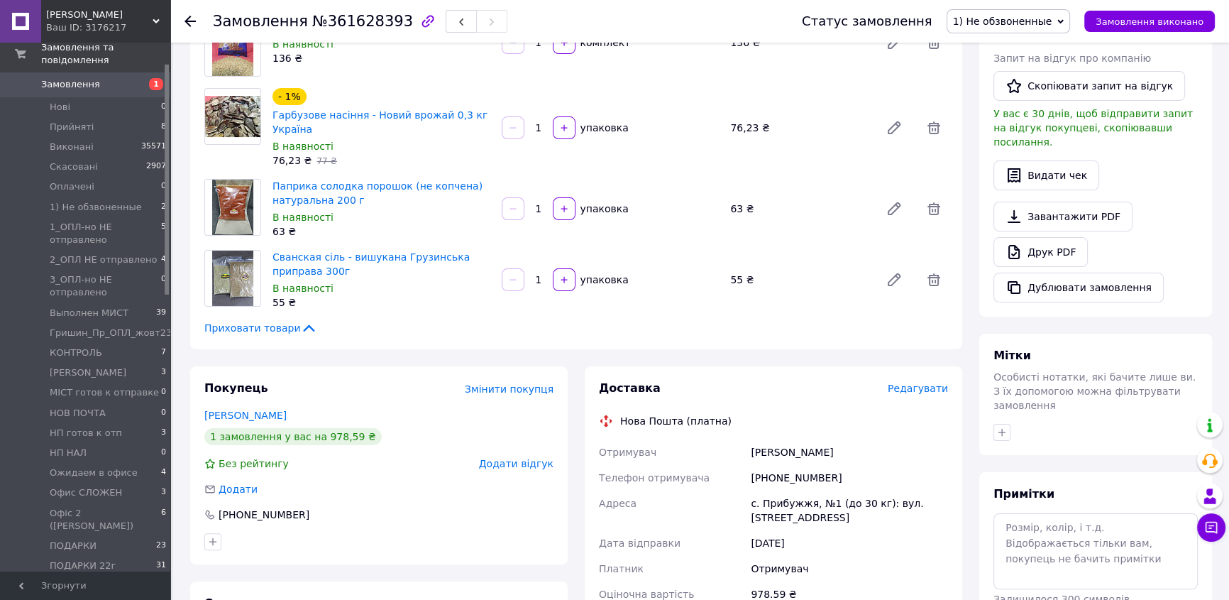
scroll to position [192, 0]
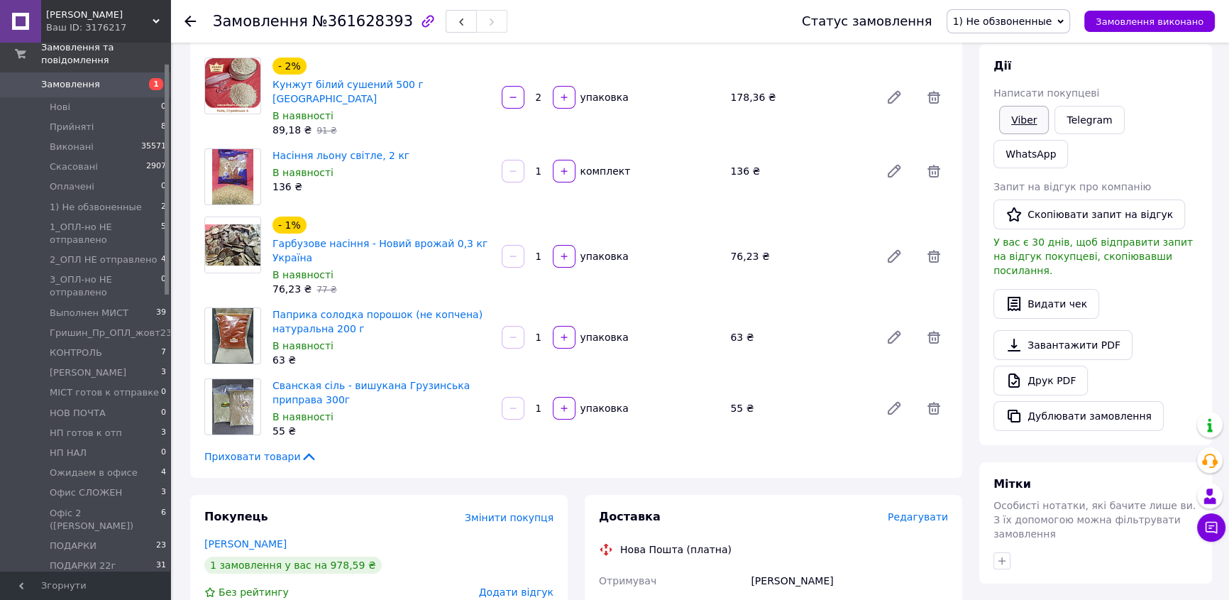
click at [901, 116] on link "Viber" at bounding box center [1024, 120] width 50 height 28
click at [759, 89] on div "- 2% Кунжут білий сушений 500 г Індія В наявності 89,18 ₴   91 ₴ 2   упаковка 1…" at bounding box center [610, 97] width 687 height 85
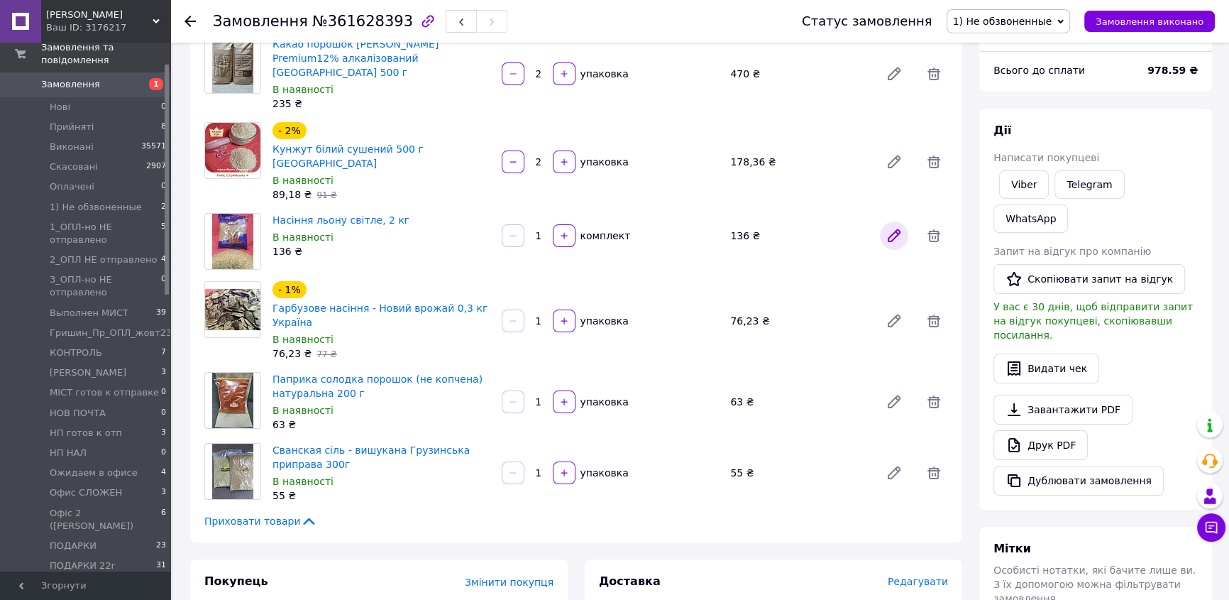
scroll to position [0, 0]
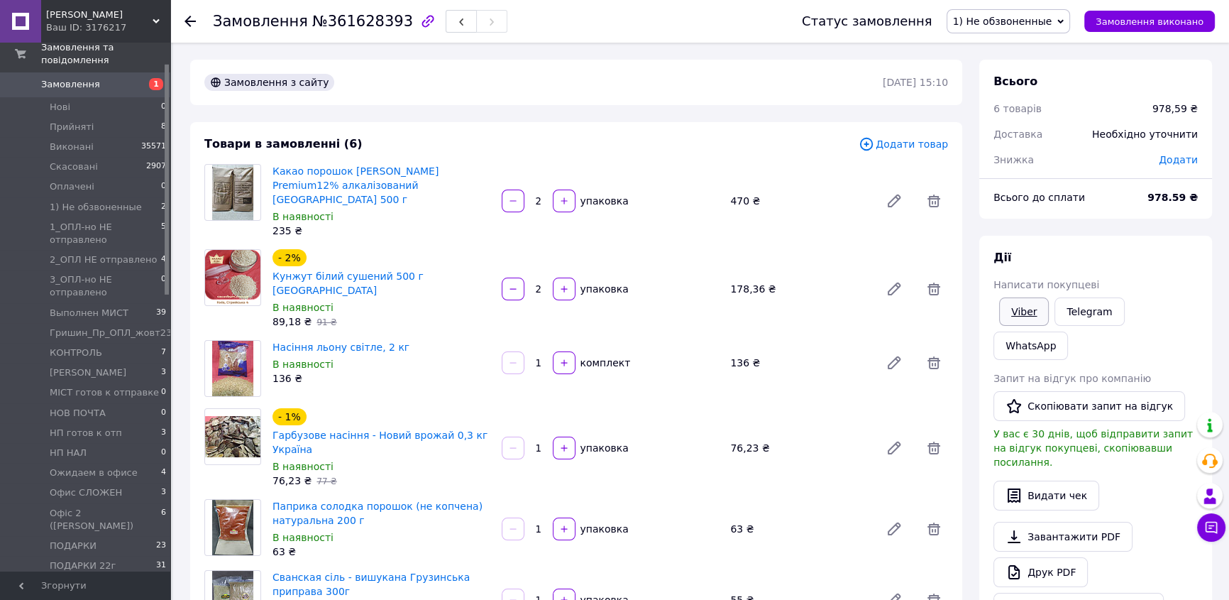
click at [901, 313] on link "Viber" at bounding box center [1024, 311] width 50 height 28
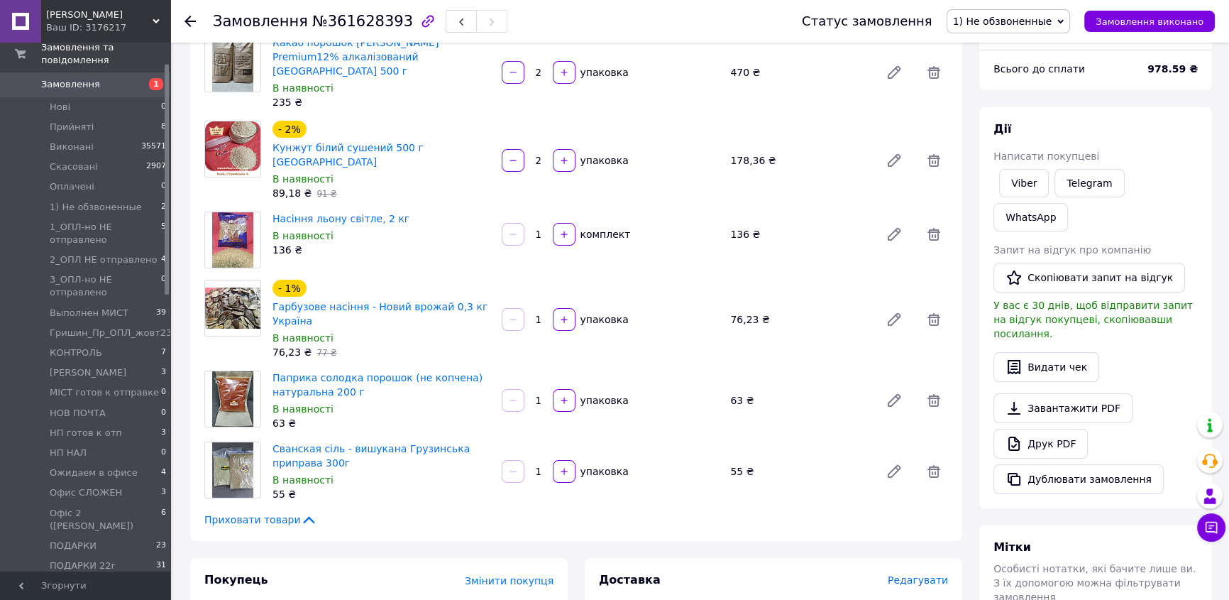
scroll to position [451, 0]
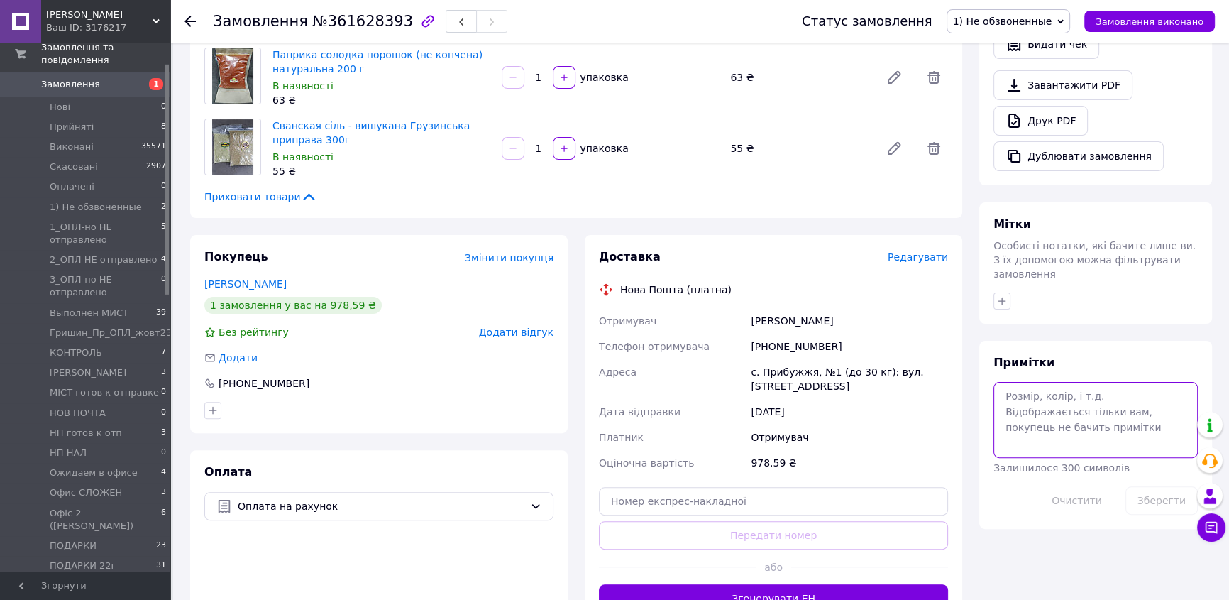
click at [901, 382] on textarea at bounding box center [1096, 419] width 204 height 75
click at [901, 439] on button "Зберегти" at bounding box center [1162, 500] width 72 height 28
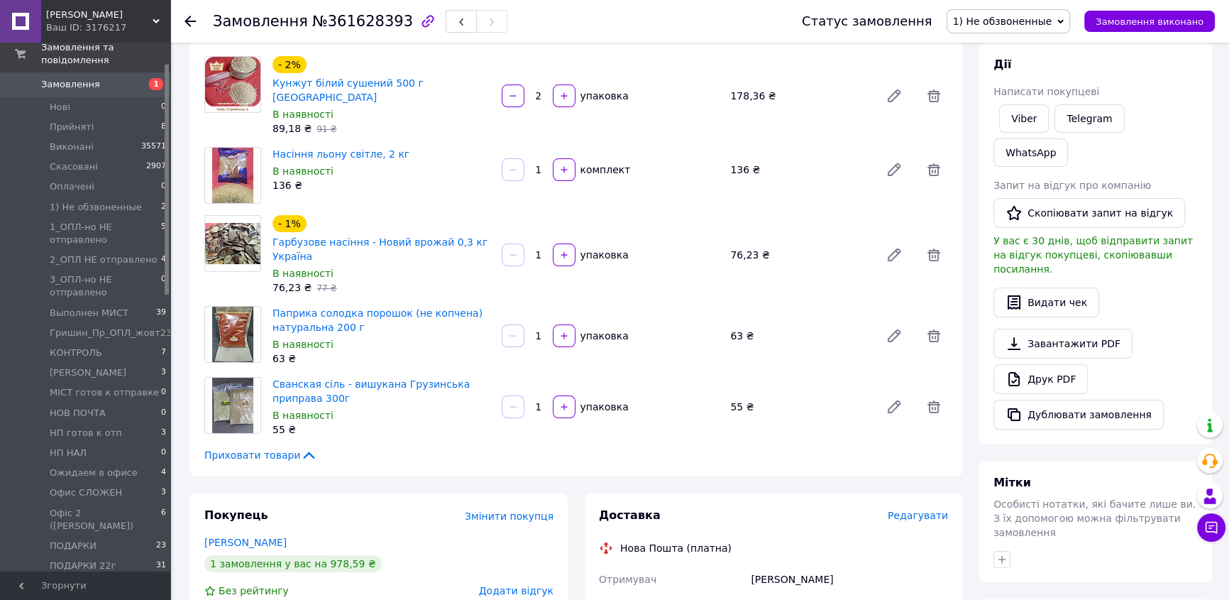
scroll to position [322, 0]
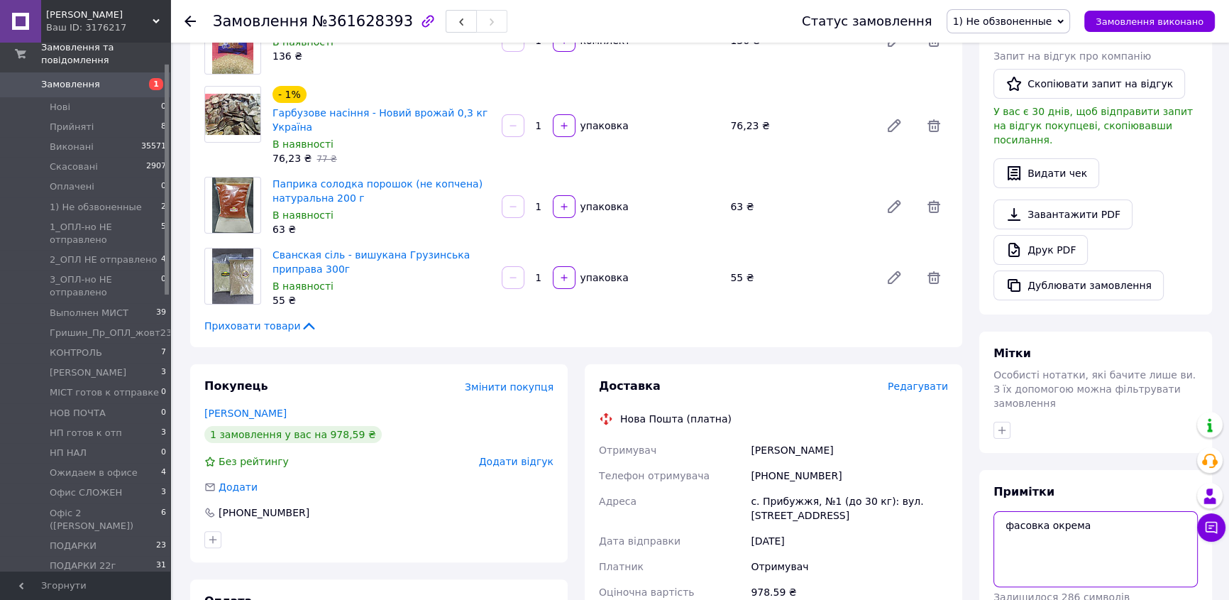
click at [901, 439] on textarea "фасовка окрема" at bounding box center [1096, 548] width 204 height 75
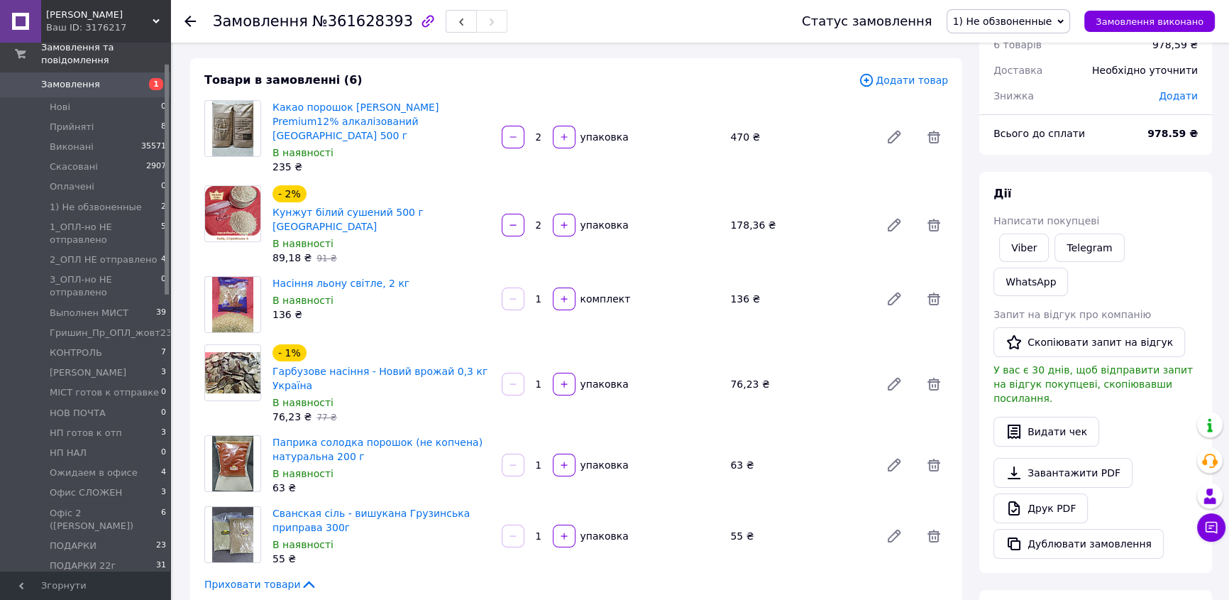
scroll to position [258, 0]
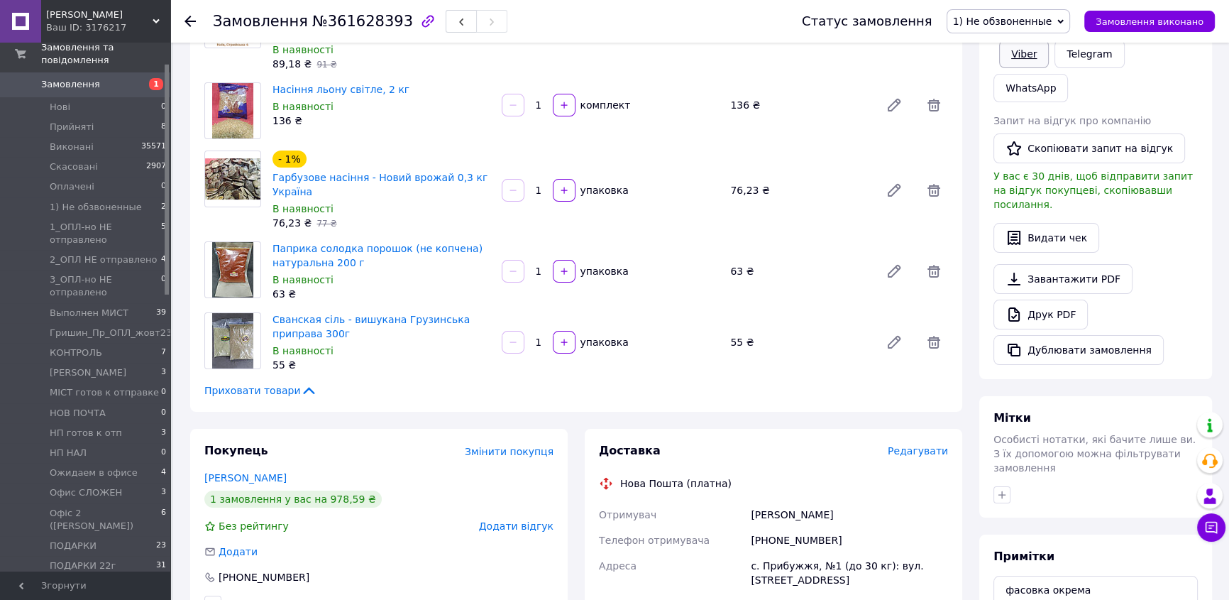
click at [901, 46] on link "Viber" at bounding box center [1024, 54] width 50 height 28
click at [816, 95] on div "136 ₴" at bounding box center [800, 105] width 150 height 20
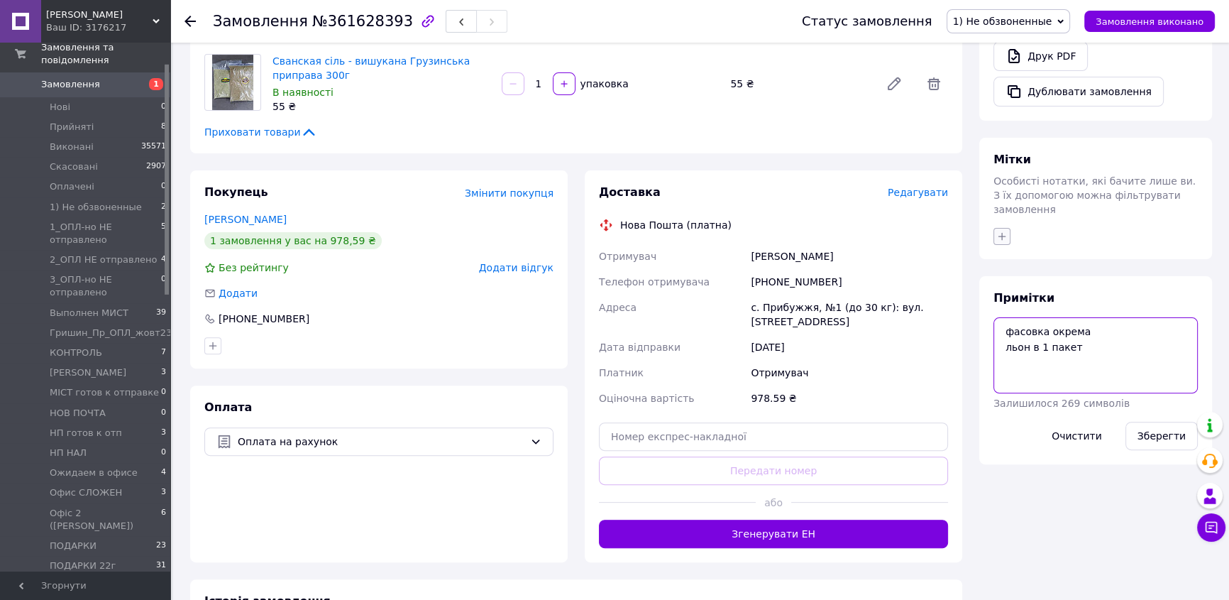
type textarea "фасовка окрема льон в 1 пакет"
click at [901, 231] on icon "button" at bounding box center [1001, 236] width 11 height 11
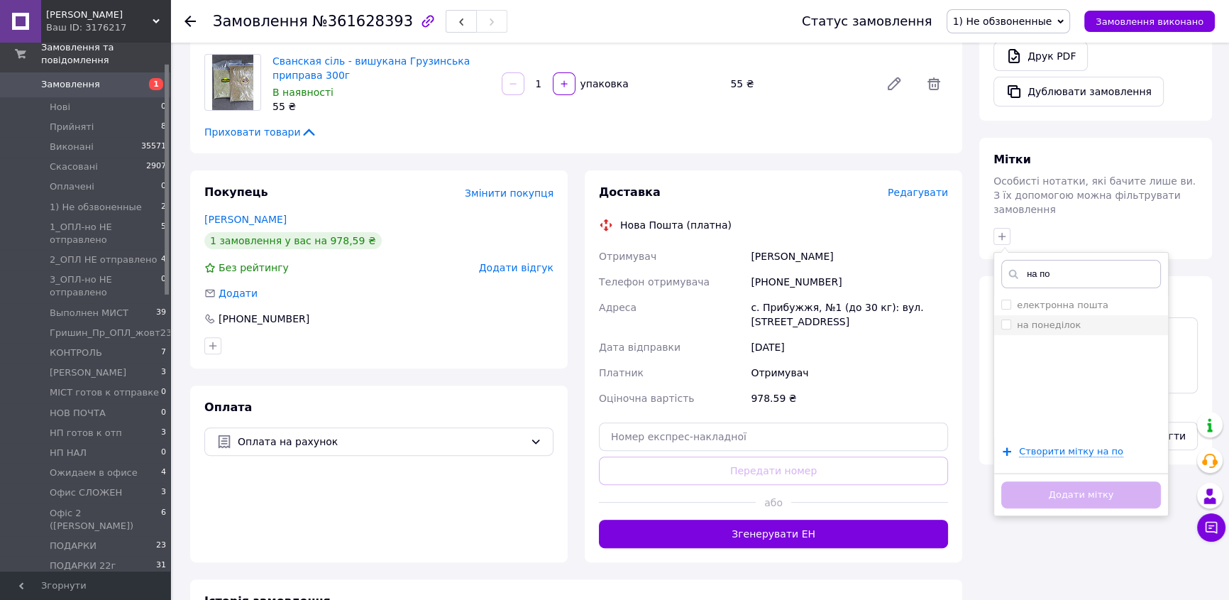
type input "на по"
click at [901, 319] on input "на понеділок" at bounding box center [1005, 323] width 9 height 9
checkbox input "true"
click at [901, 439] on button "Додати мітку" at bounding box center [1081, 495] width 160 height 28
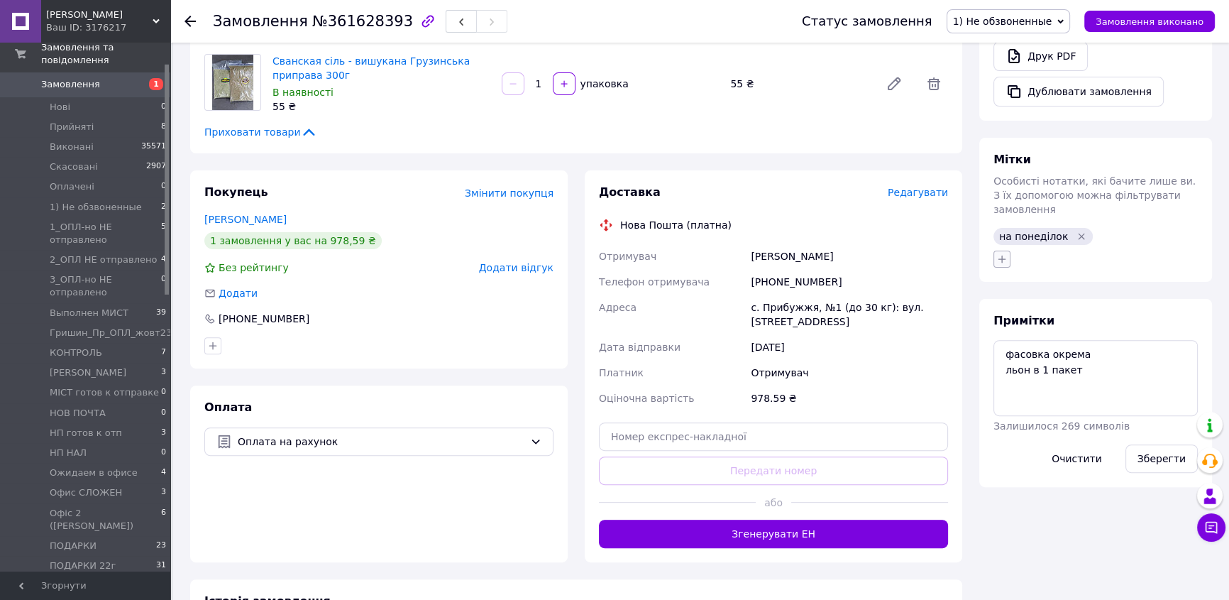
click at [901, 253] on icon "button" at bounding box center [1001, 258] width 11 height 11
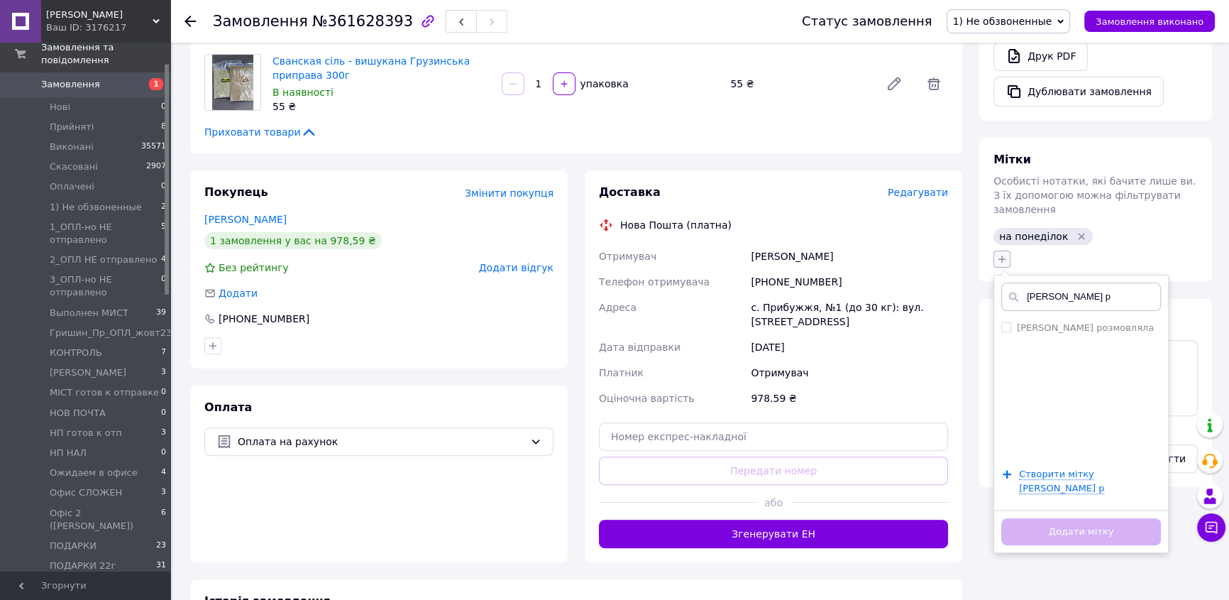
type input "таня р"
drag, startPoint x: 1002, startPoint y: 199, endPoint x: 1010, endPoint y: 263, distance: 63.6
click at [901, 322] on input "[PERSON_NAME] розмовляла" at bounding box center [1005, 326] width 9 height 9
checkbox input "true"
click at [901, 439] on button "Додати мітку" at bounding box center [1081, 532] width 160 height 28
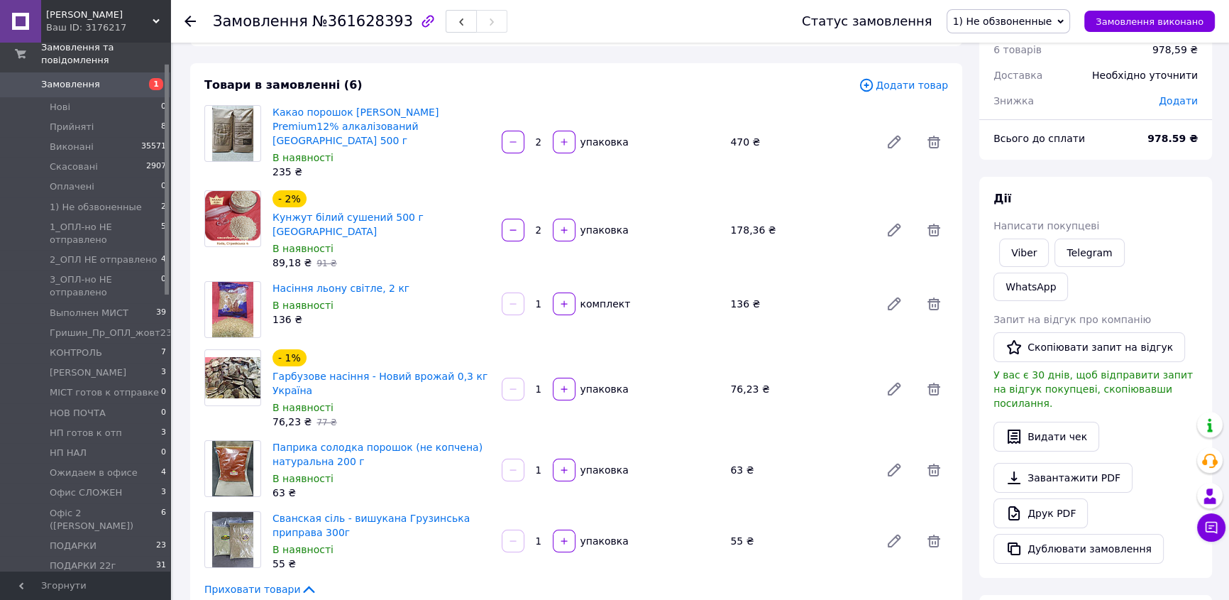
scroll to position [68, 0]
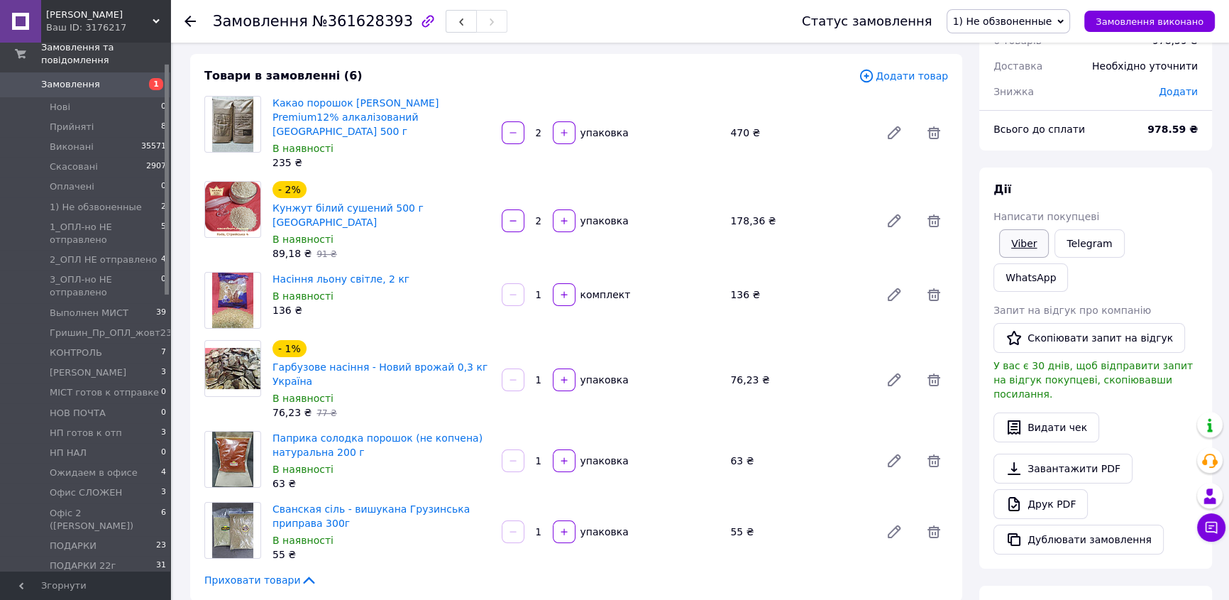
click at [901, 241] on link "Viber" at bounding box center [1024, 243] width 50 height 28
click at [728, 68] on div "Товари в замовленні (6)" at bounding box center [531, 76] width 654 height 16
drag, startPoint x: 1074, startPoint y: 21, endPoint x: 1061, endPoint y: 26, distance: 14.4
click at [901, 21] on icon at bounding box center [1060, 21] width 6 height 4
click at [901, 48] on li "Прийнято" at bounding box center [1044, 49] width 194 height 21
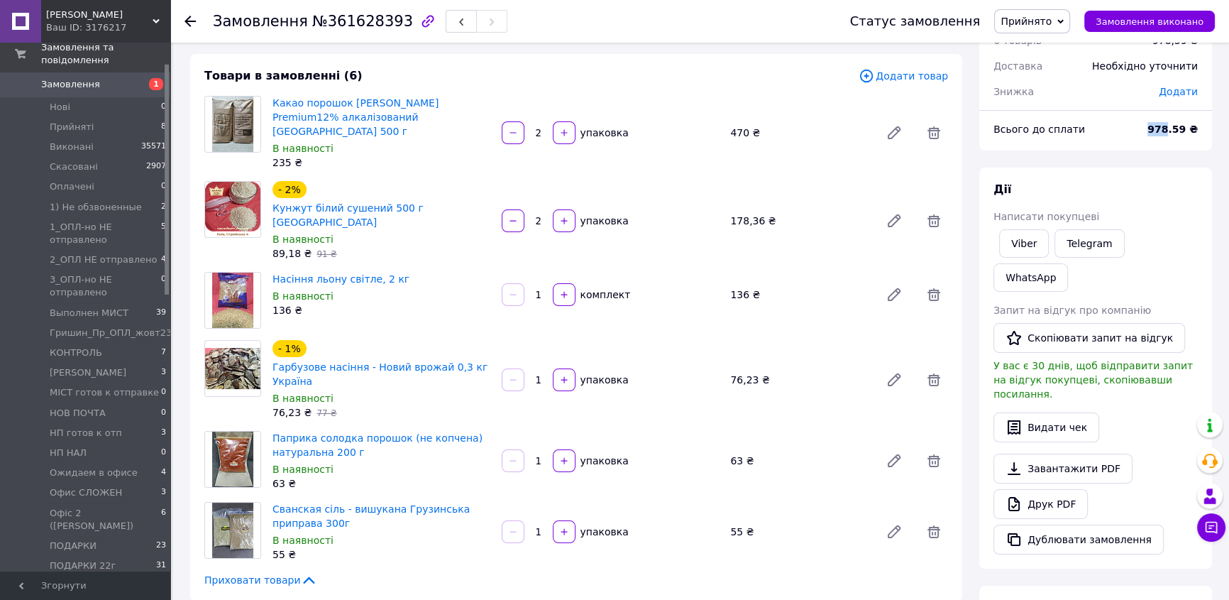
drag, startPoint x: 1174, startPoint y: 126, endPoint x: 1157, endPoint y: 123, distance: 17.2
click at [901, 126] on div "978.59 ₴" at bounding box center [1172, 129] width 67 height 31
drag, startPoint x: 719, startPoint y: 77, endPoint x: 618, endPoint y: 132, distance: 114.6
click at [719, 76] on div "Товари в замовленні (6)" at bounding box center [531, 76] width 654 height 16
click at [192, 23] on icon at bounding box center [190, 21] width 11 height 11
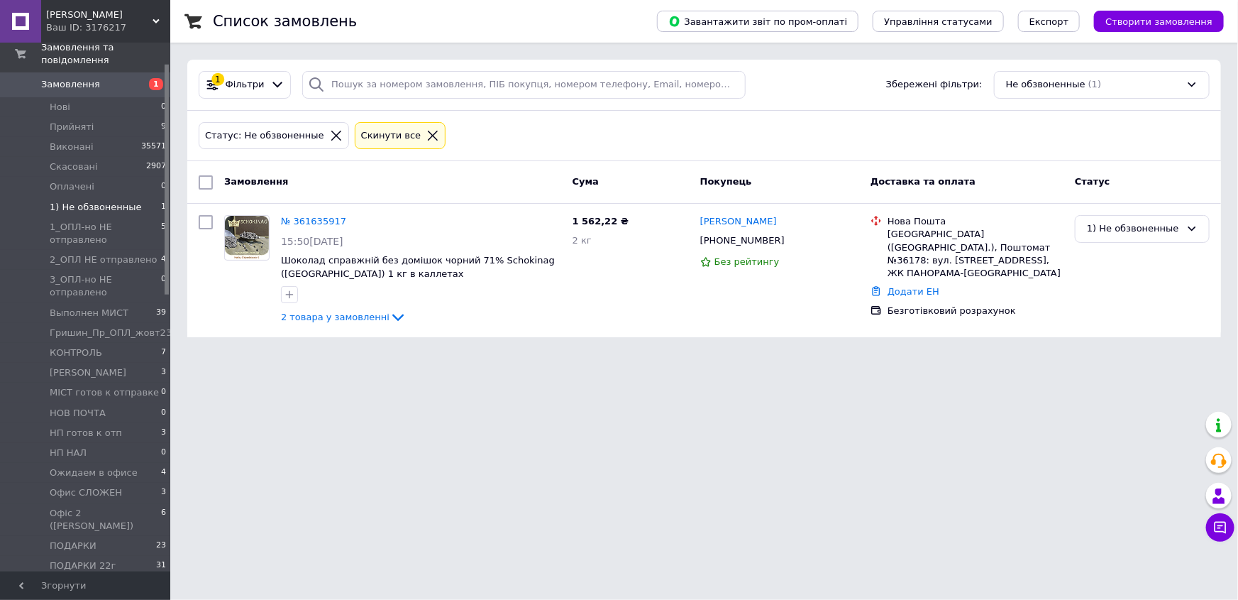
click at [427, 136] on icon at bounding box center [433, 135] width 13 height 13
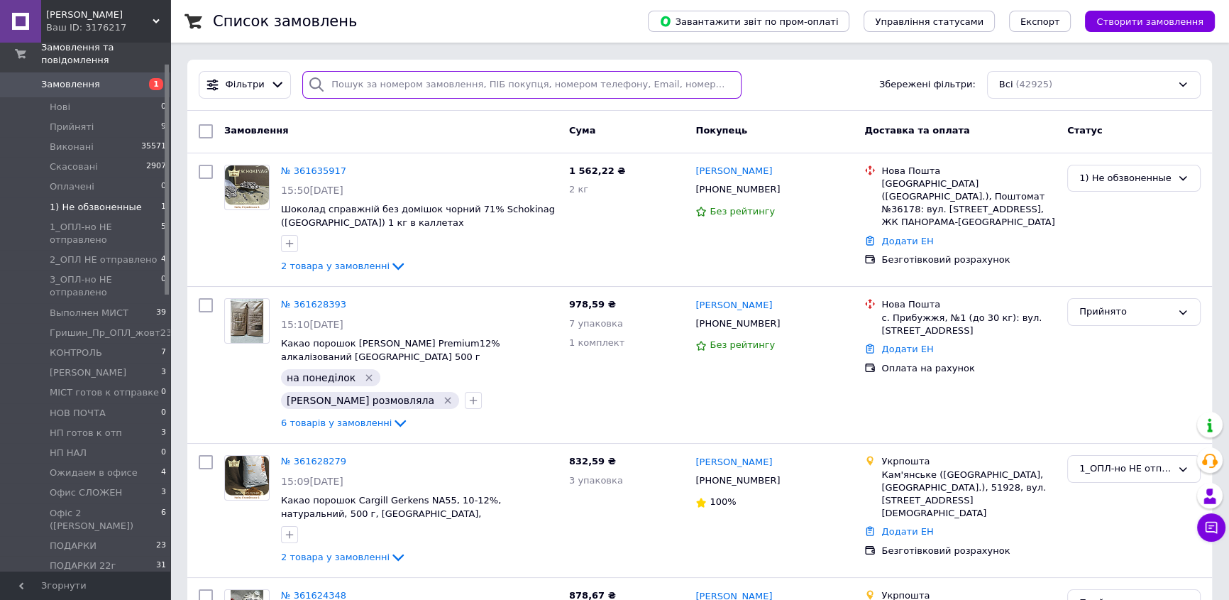
click at [359, 88] on input "search" at bounding box center [521, 85] width 439 height 28
paste input "[PHONE_NUMBER]"
type input "[PHONE_NUMBER]"
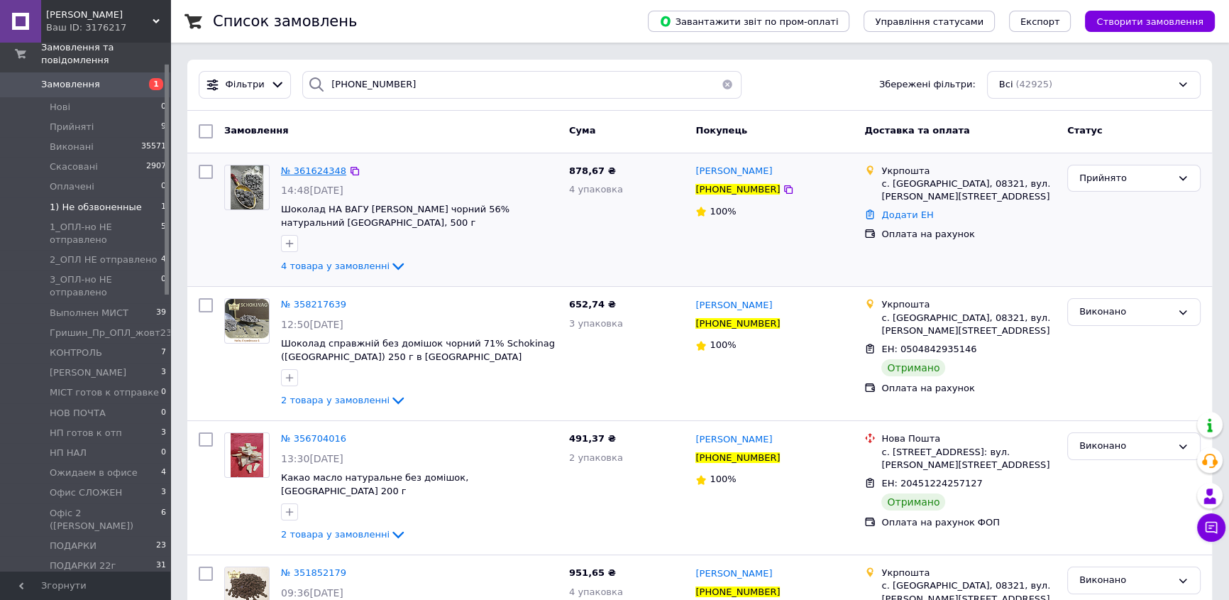
click at [299, 170] on span "№ 361624348" at bounding box center [313, 170] width 65 height 11
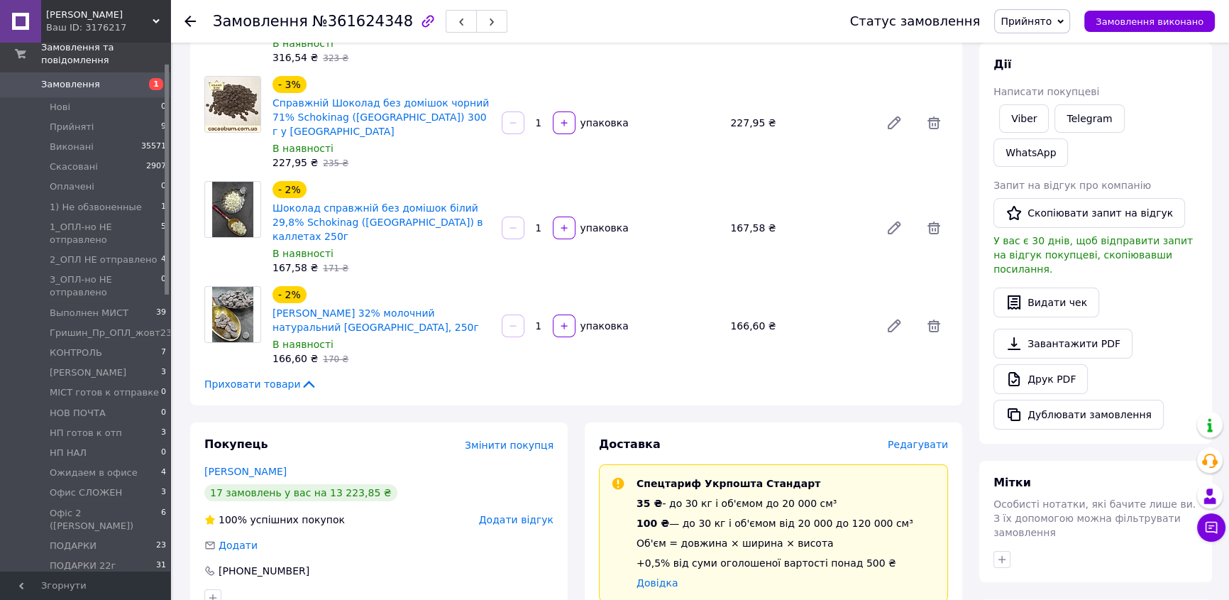
scroll to position [258, 0]
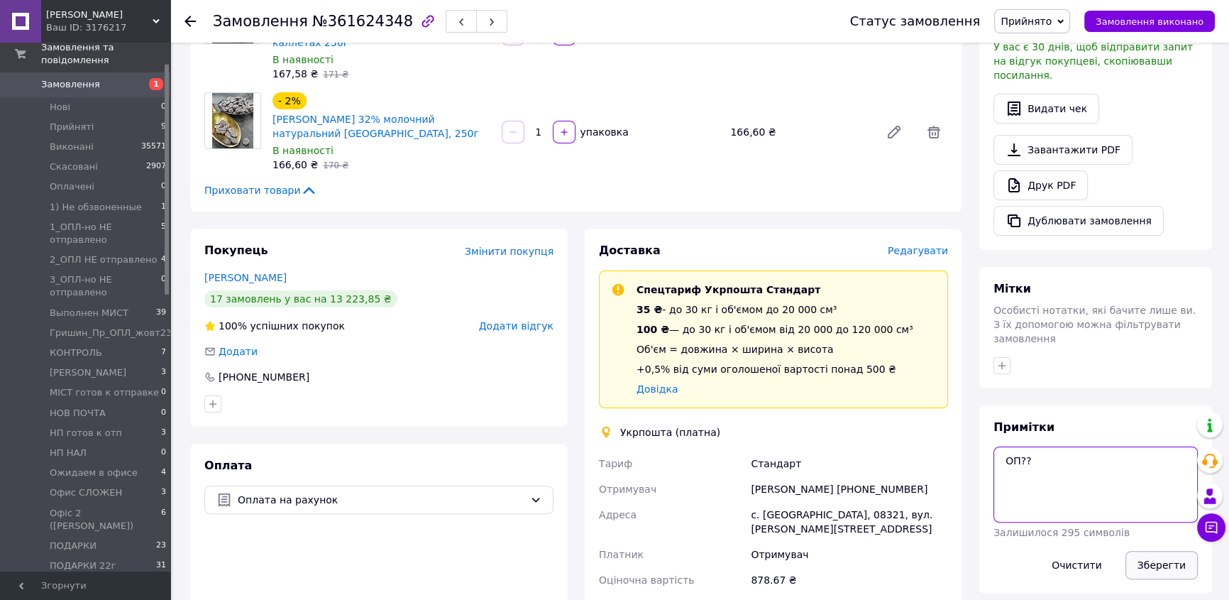
type textarea "ОП??"
click at [901, 439] on button "Зберегти" at bounding box center [1162, 565] width 72 height 28
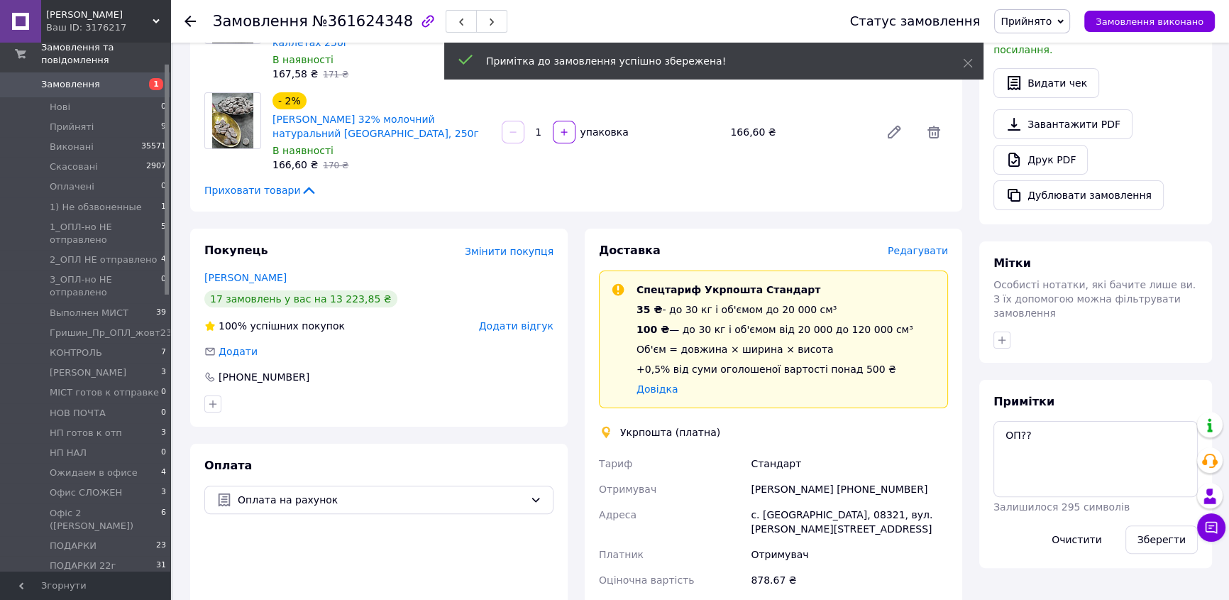
click at [901, 19] on span "Прийнято" at bounding box center [1032, 21] width 76 height 24
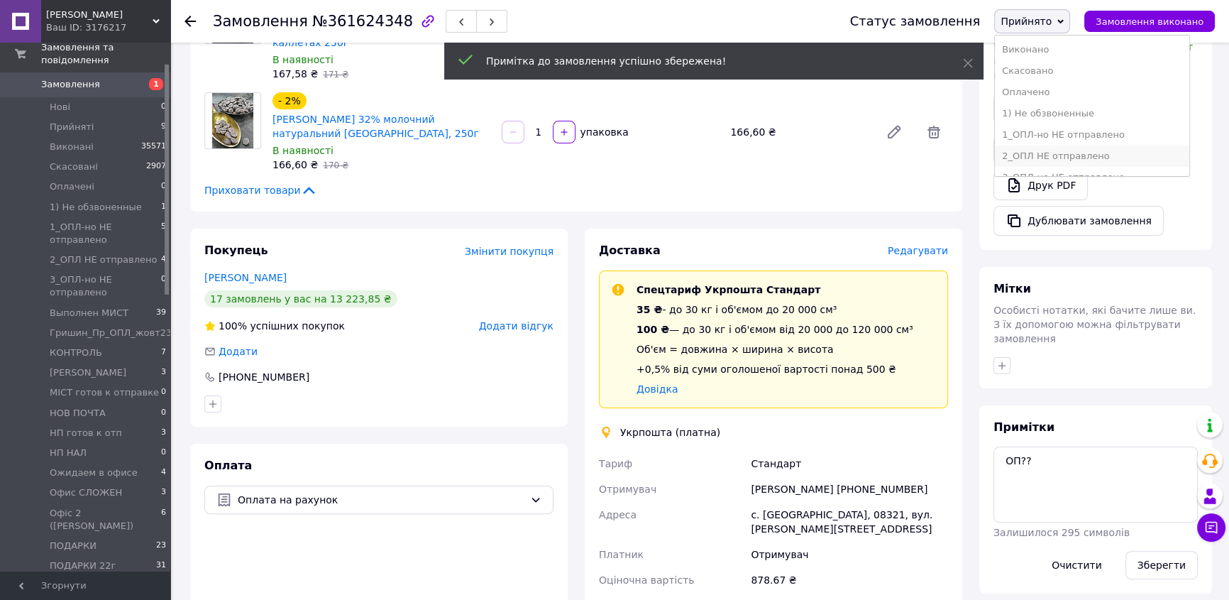
scroll to position [64, 0]
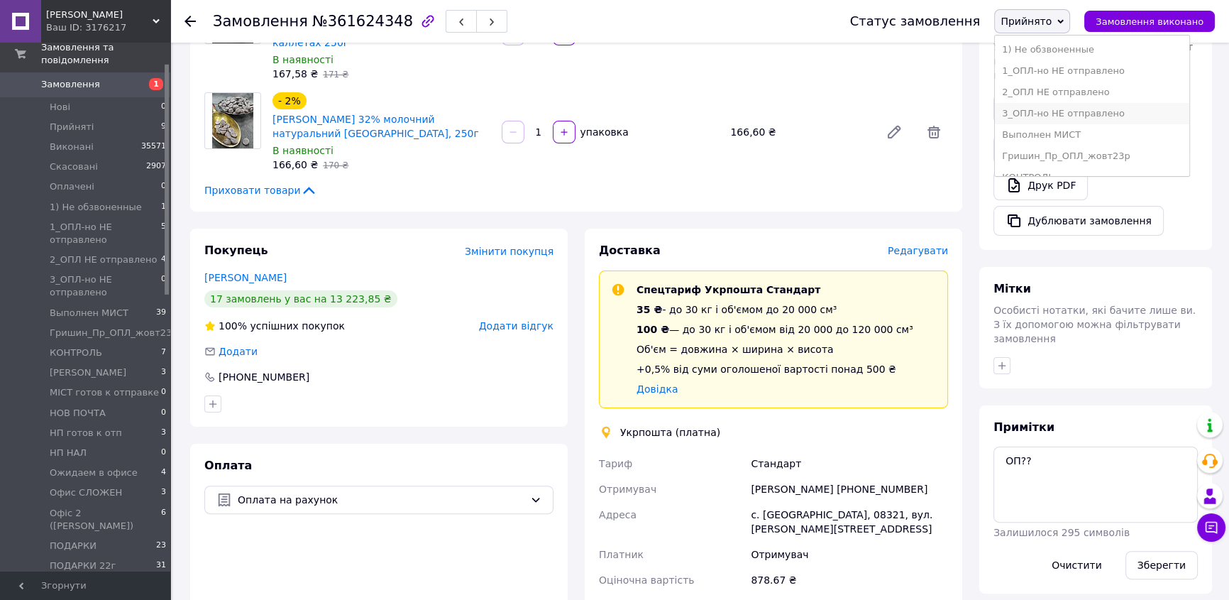
click at [901, 113] on li "3_ОПЛ-но НЕ отправлено" at bounding box center [1092, 113] width 194 height 21
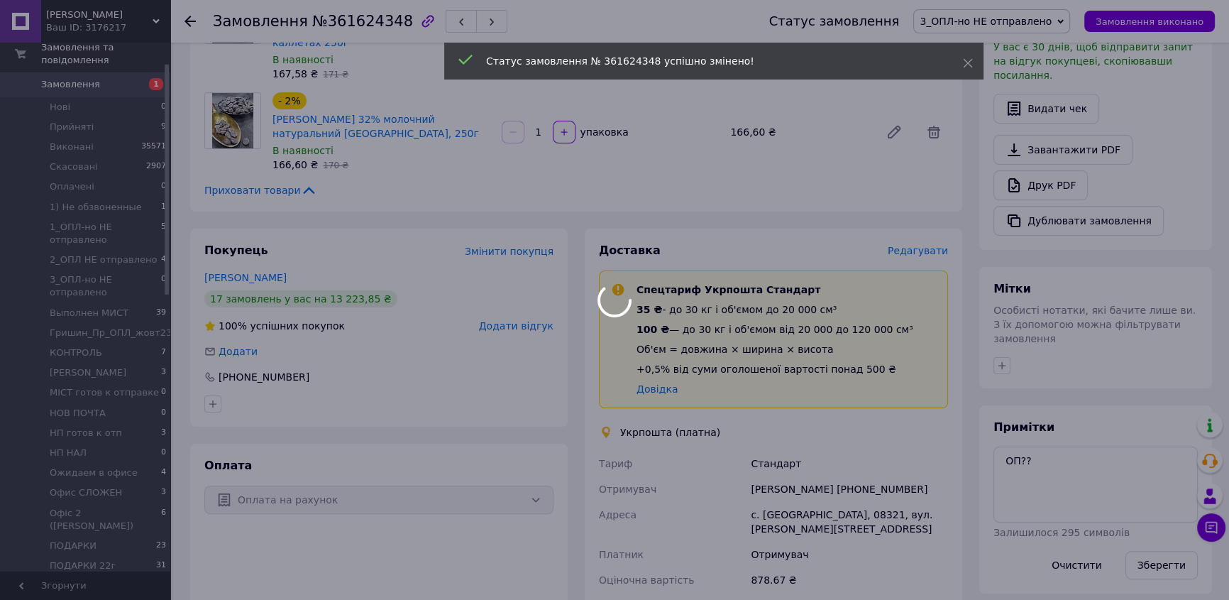
click at [192, 18] on div at bounding box center [614, 300] width 1229 height 600
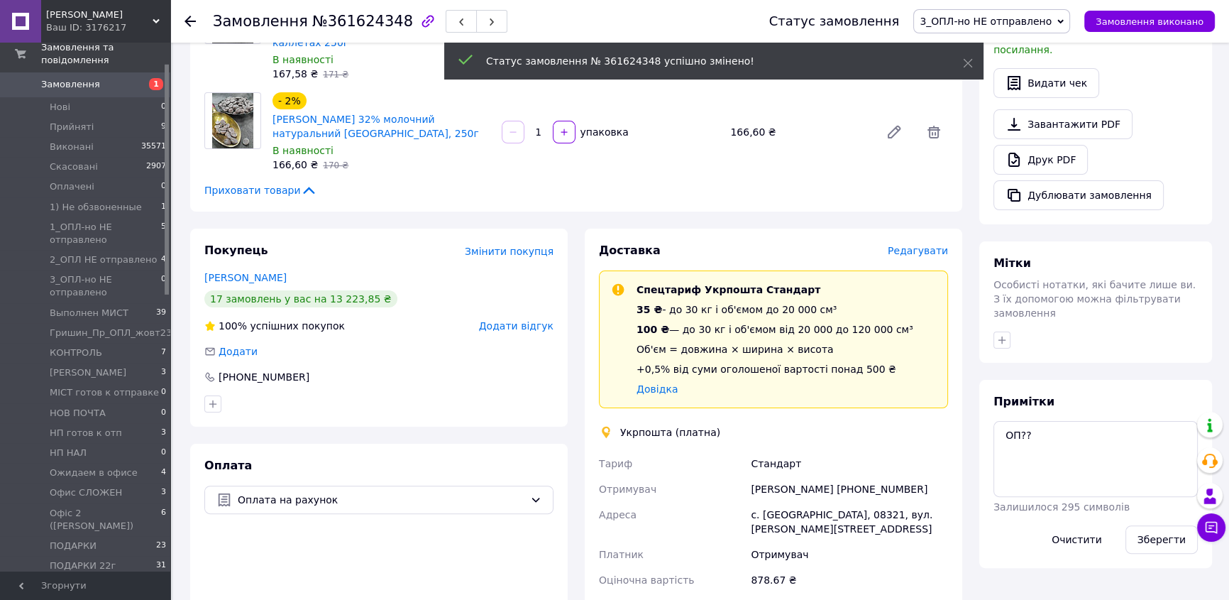
click at [188, 21] on use at bounding box center [190, 21] width 11 height 11
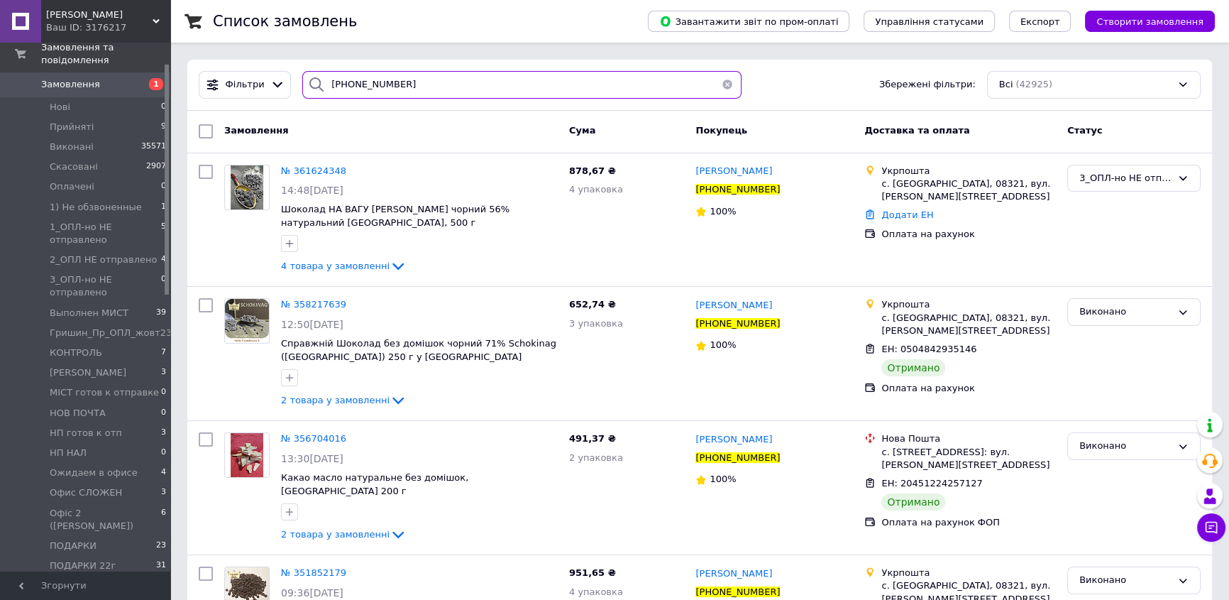
drag, startPoint x: 431, startPoint y: 78, endPoint x: 307, endPoint y: 77, distance: 124.9
click at [307, 77] on div "[PHONE_NUMBER]" at bounding box center [521, 85] width 439 height 28
type input "[PERSON_NAME]"
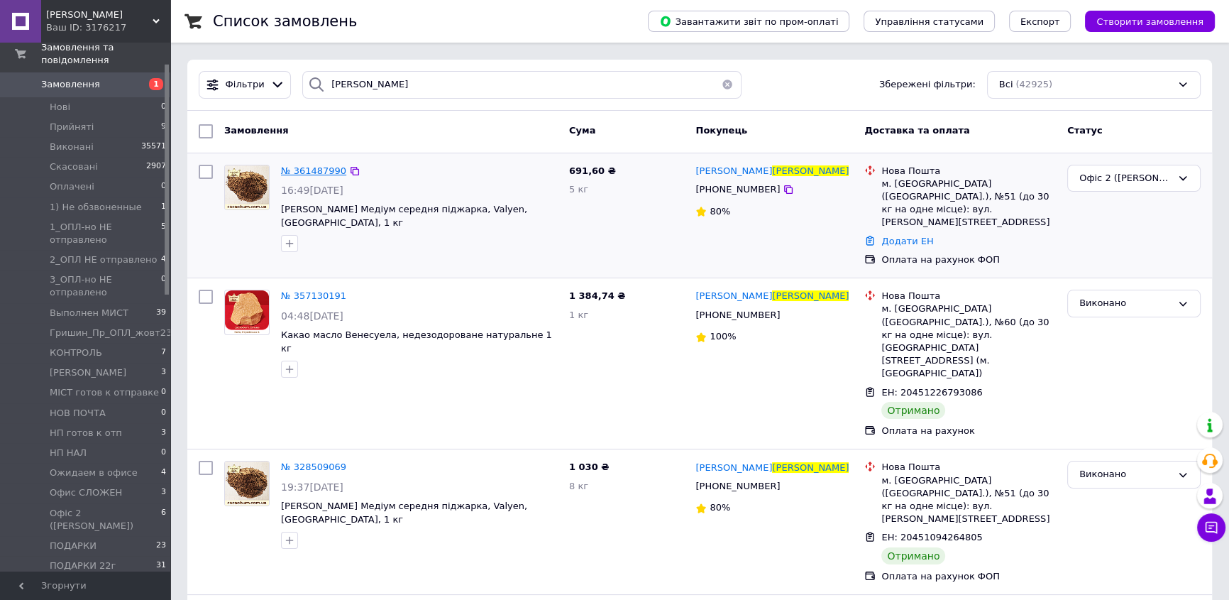
click at [310, 165] on span "№ 361487990" at bounding box center [313, 170] width 65 height 11
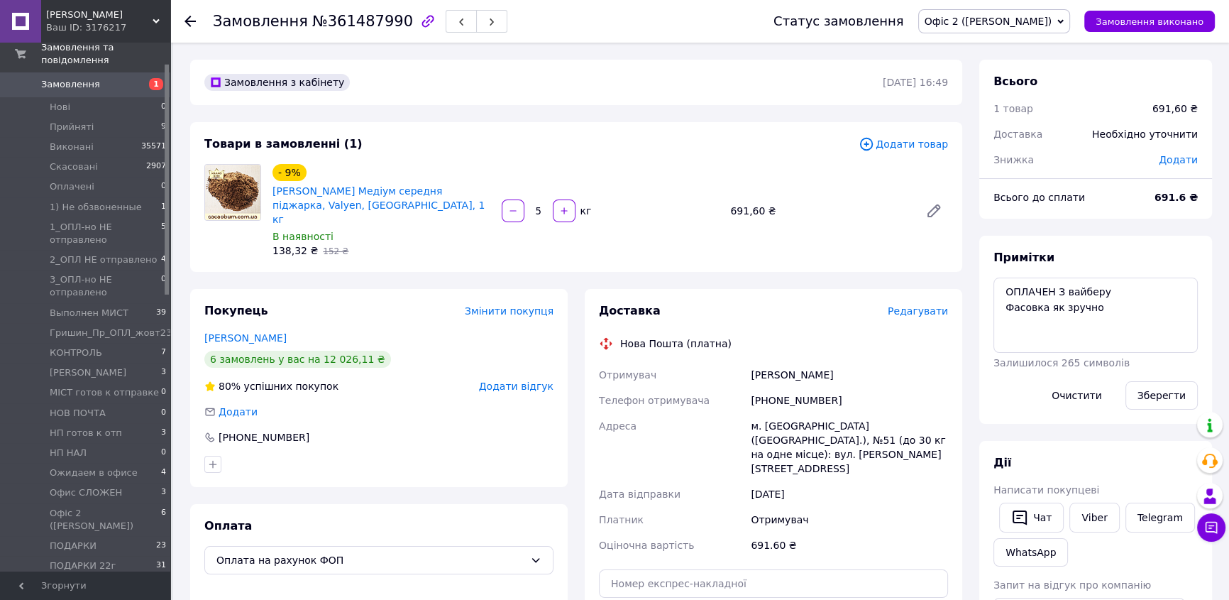
click at [901, 305] on span "Редагувати" at bounding box center [918, 310] width 60 height 11
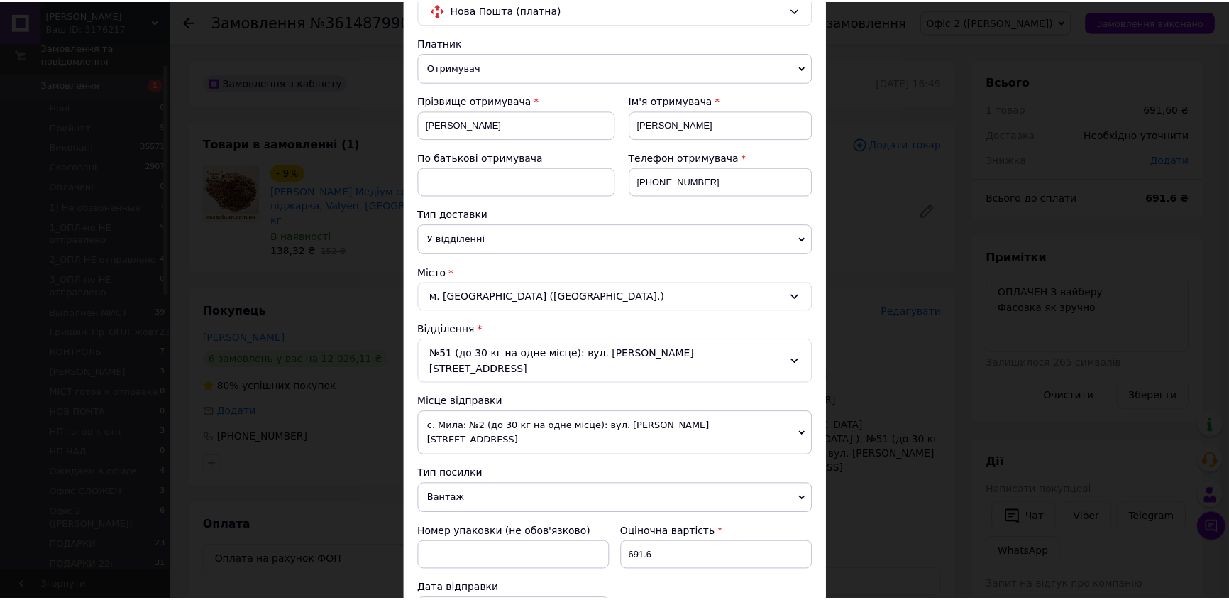
scroll to position [322, 0]
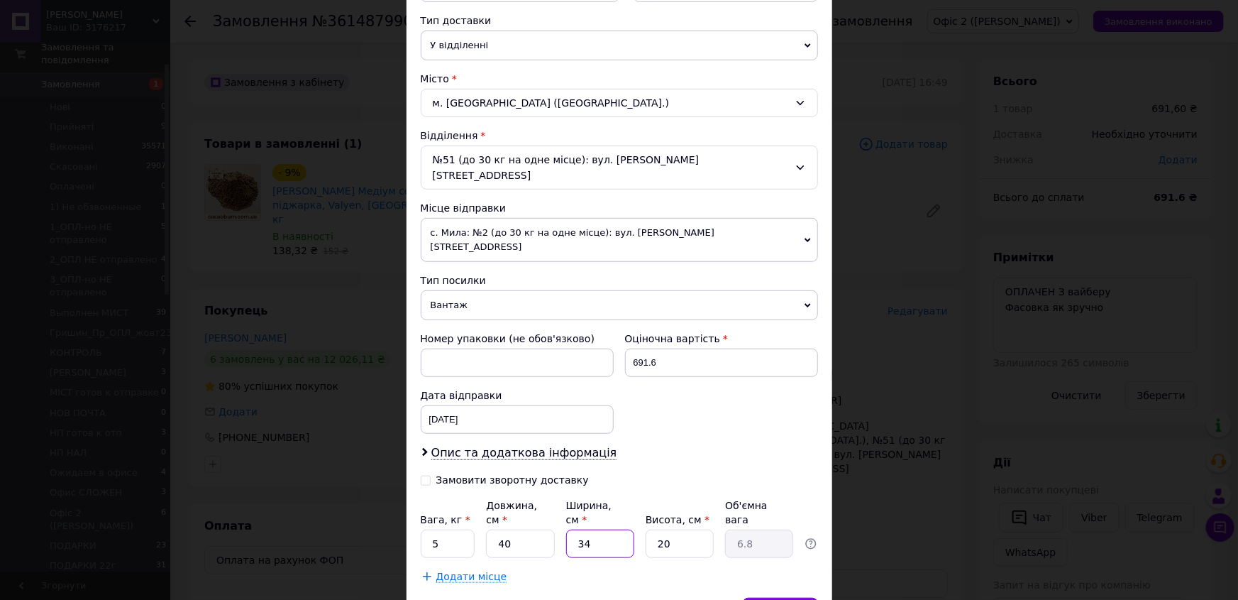
drag, startPoint x: 601, startPoint y: 502, endPoint x: 574, endPoint y: 496, distance: 27.7
click at [574, 439] on input "34" at bounding box center [600, 543] width 68 height 28
type input "2"
type input "0.4"
type input "24"
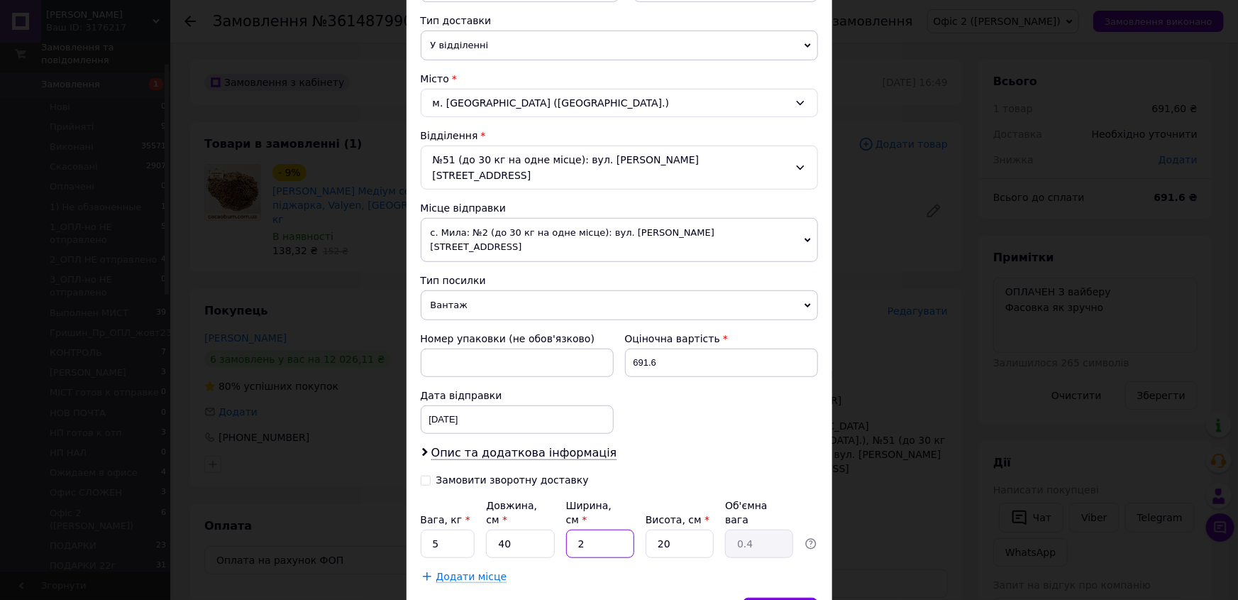
type input "4.8"
type input "24"
click at [785, 439] on span "Зберегти" at bounding box center [780, 611] width 45 height 11
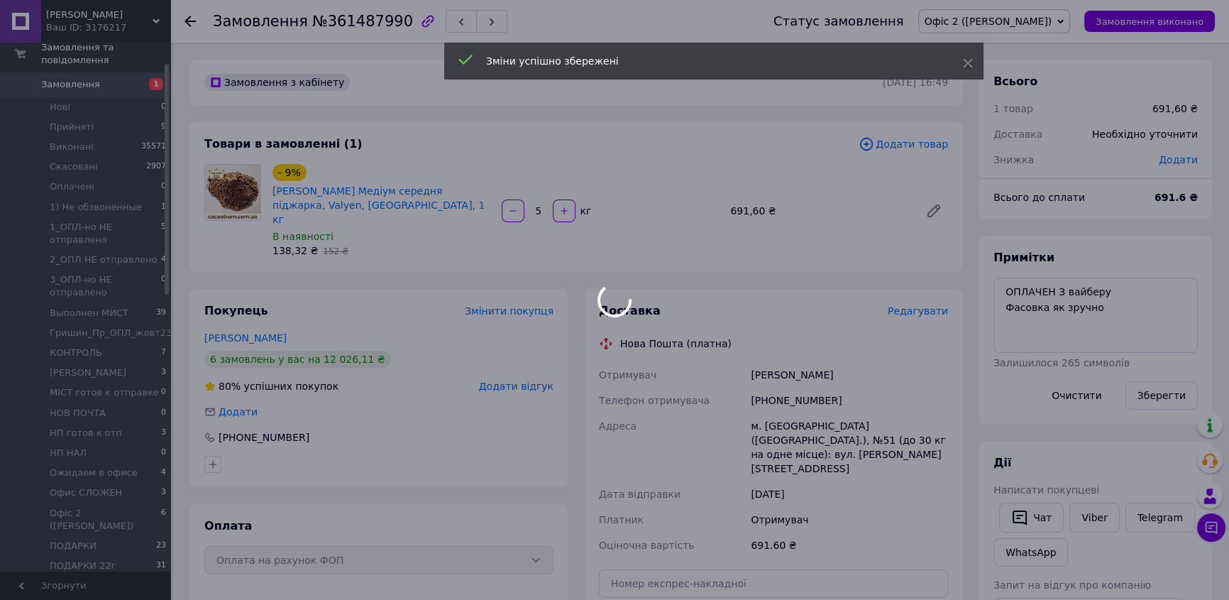
scroll to position [128, 0]
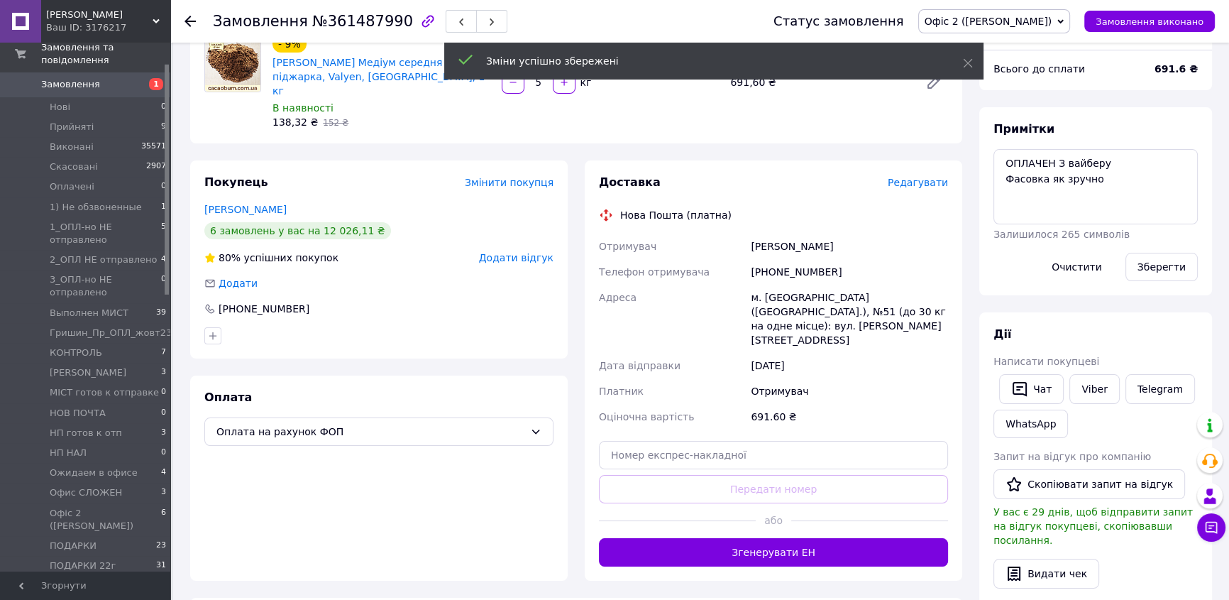
click at [793, 439] on button "Згенерувати ЕН" at bounding box center [773, 552] width 349 height 28
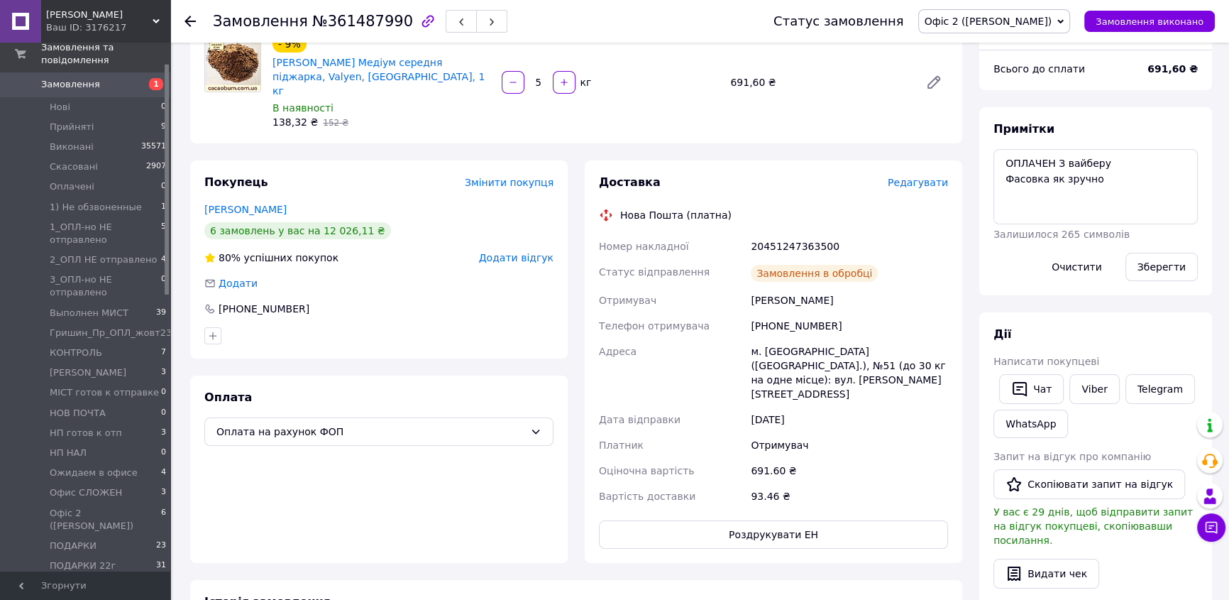
scroll to position [11, 0]
click at [901, 380] on link "Viber" at bounding box center [1095, 389] width 50 height 30
drag, startPoint x: 678, startPoint y: 71, endPoint x: 669, endPoint y: 87, distance: 18.4
click at [678, 71] on div "5   кг" at bounding box center [610, 82] width 221 height 23
drag, startPoint x: 598, startPoint y: 226, endPoint x: 873, endPoint y: 378, distance: 314.5
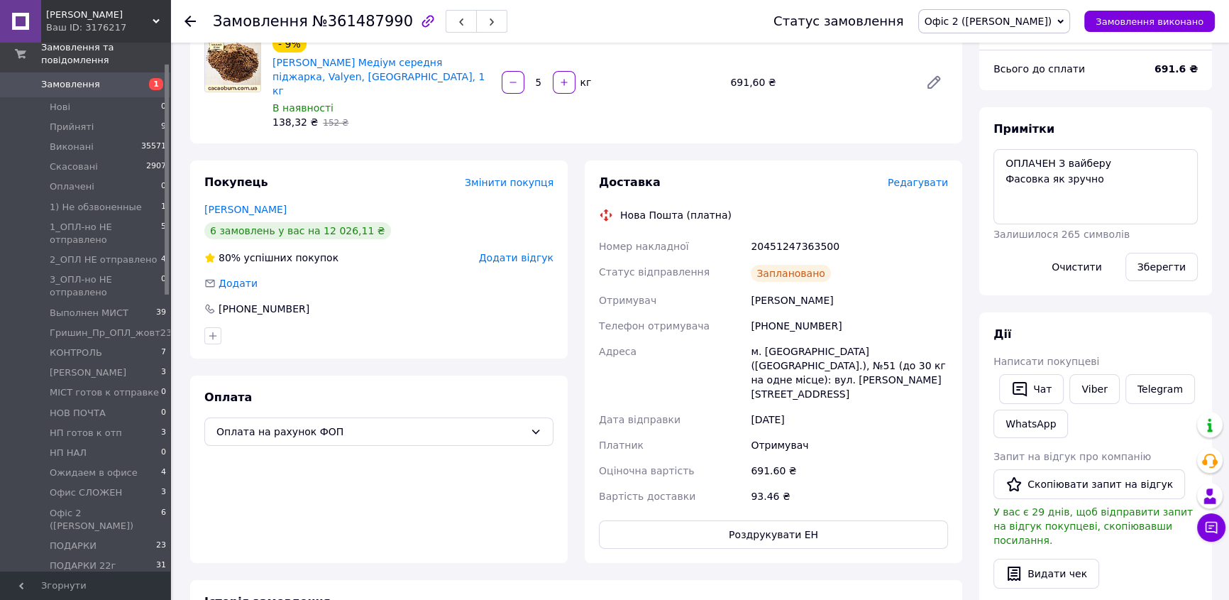
click at [873, 378] on div "Номер накладної 20451247363500 Статус відправлення Заплановано Отримувач Ігнато…" at bounding box center [773, 370] width 355 height 275
drag, startPoint x: 814, startPoint y: 64, endPoint x: 972, endPoint y: 37, distance: 160.5
click at [817, 64] on div "- 9% Кероб Медіум середня піджарка, Valyen, ІспанІя, 1 кг В наявності 138,32 ₴ …" at bounding box center [610, 82] width 687 height 99
click at [901, 22] on icon at bounding box center [1060, 21] width 6 height 6
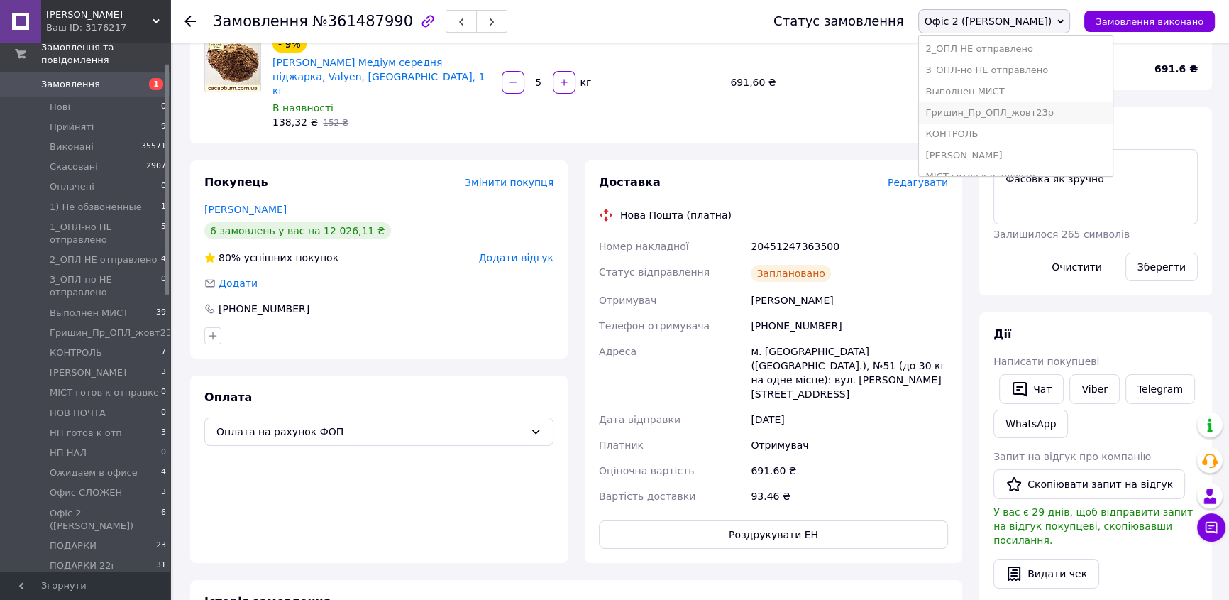
scroll to position [193, 0]
click at [901, 153] on li "НП готов к отп" at bounding box center [1016, 154] width 194 height 21
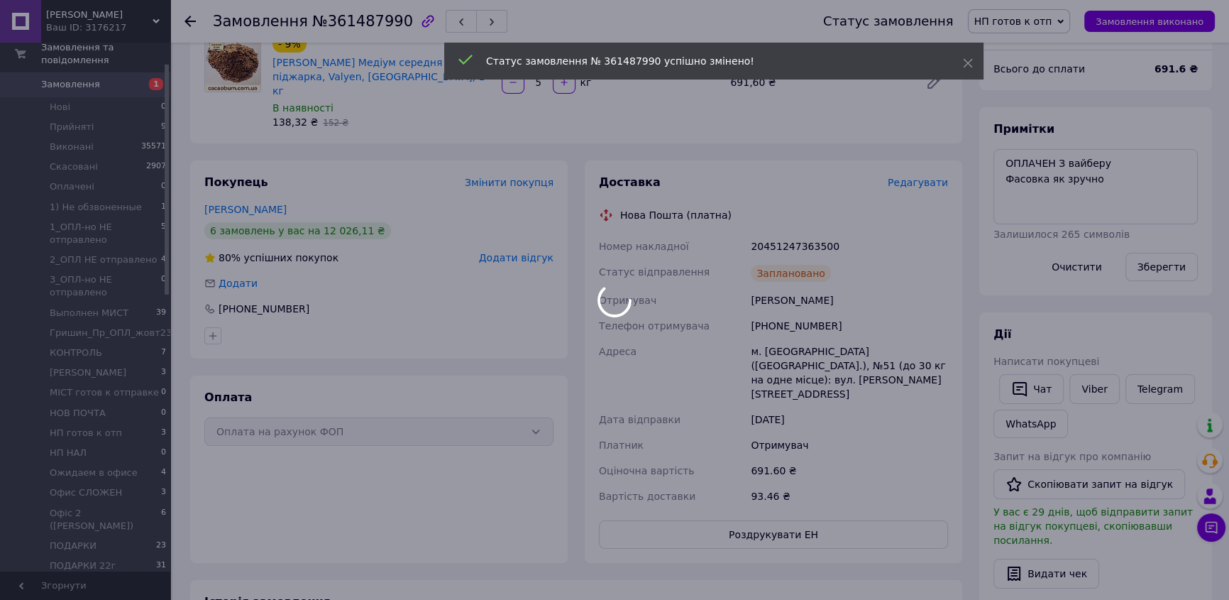
scroll to position [45, 0]
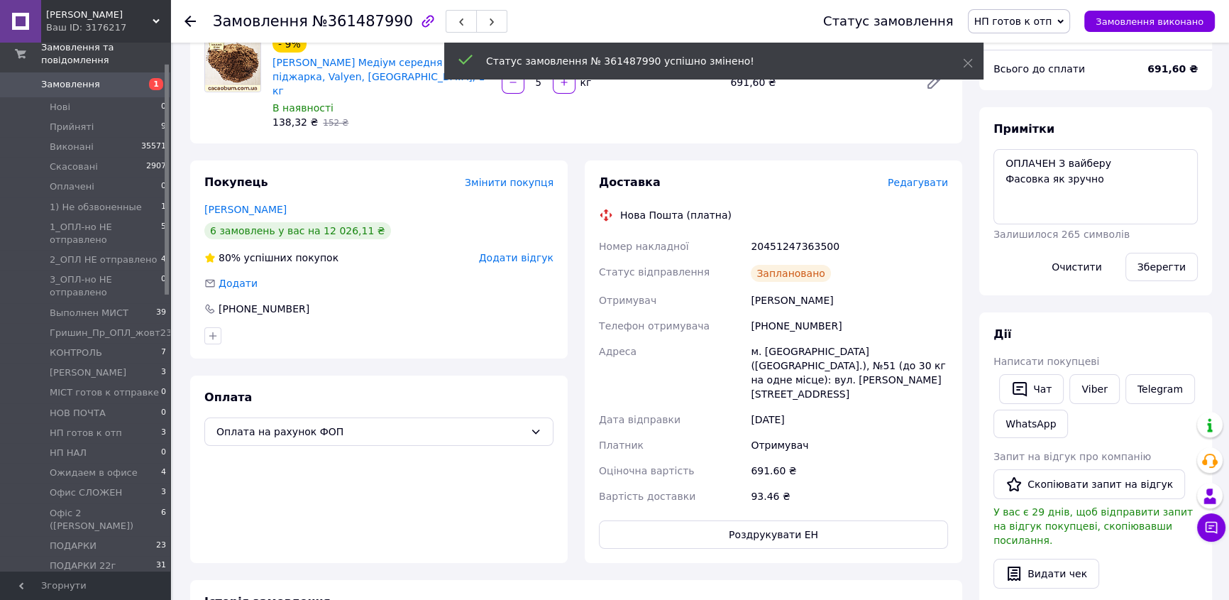
click at [189, 19] on icon at bounding box center [190, 21] width 11 height 11
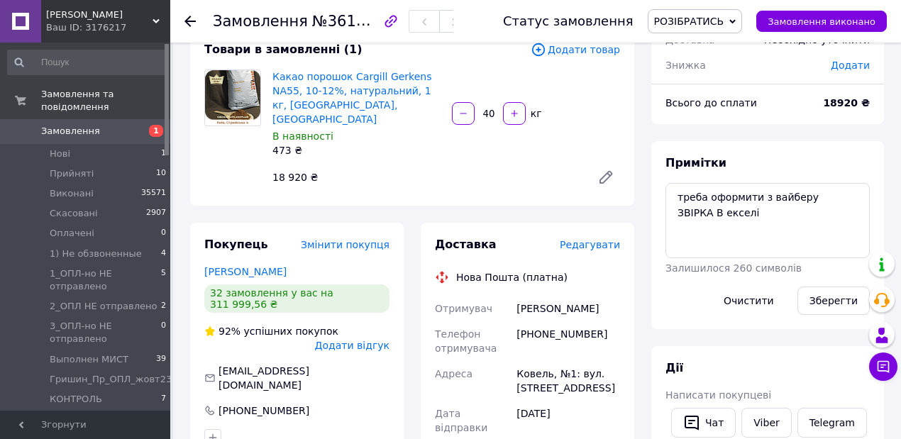
scroll to position [189, 0]
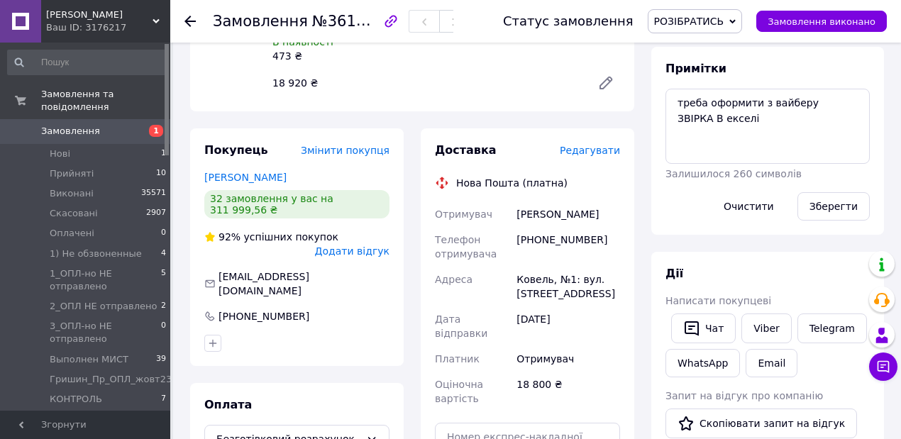
click at [190, 20] on icon at bounding box center [190, 21] width 11 height 11
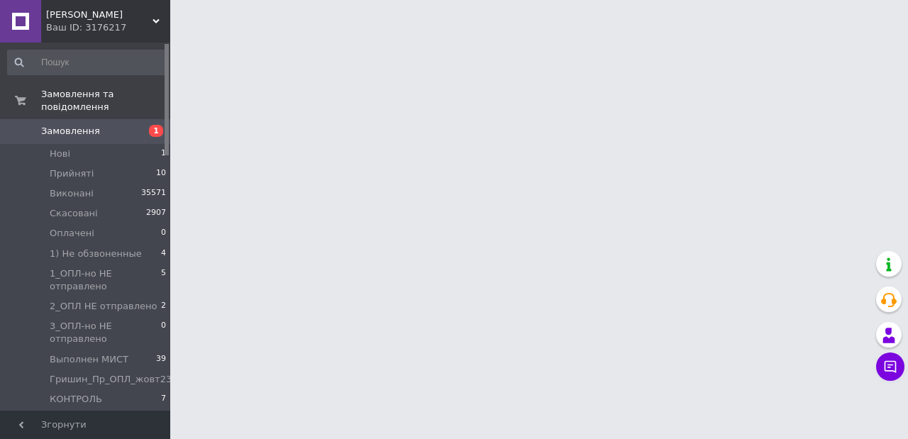
click at [674, 35] on html "Какао Бум Ваш ID: 3176217 Сайт Какао Бум Кабінет покупця Перевірити стан систем…" at bounding box center [454, 17] width 908 height 35
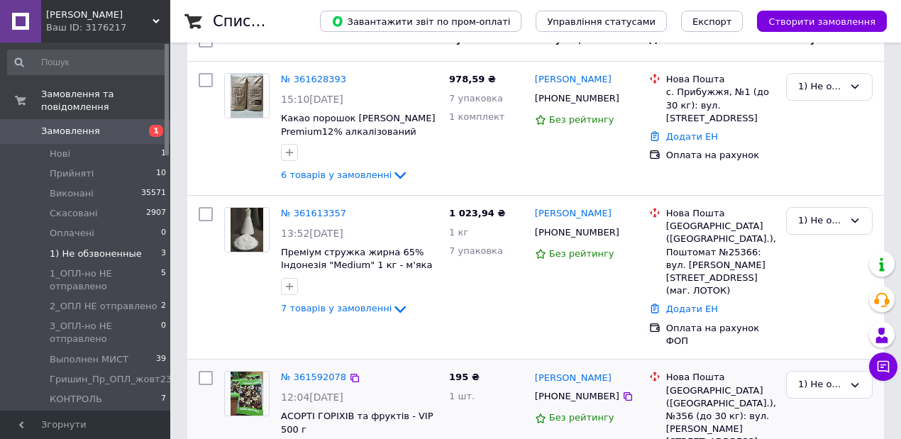
scroll to position [189, 0]
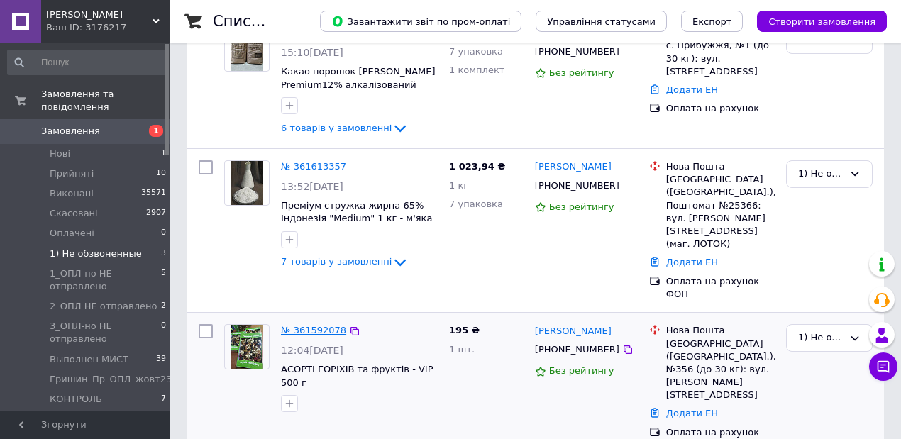
click at [308, 325] on link "№ 361592078" at bounding box center [313, 330] width 65 height 11
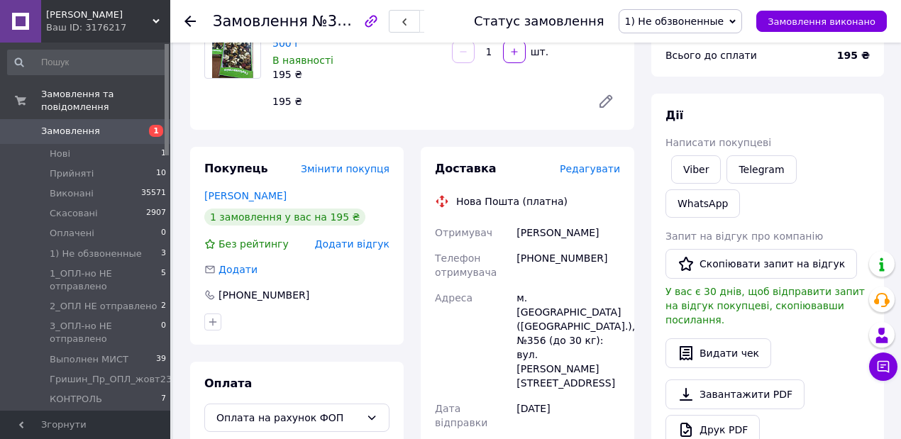
scroll to position [47, 0]
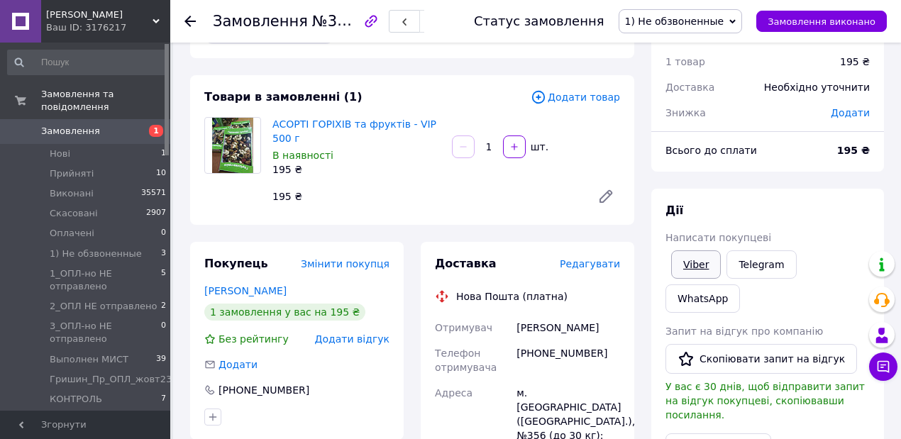
click at [700, 261] on link "Viber" at bounding box center [696, 265] width 50 height 28
click at [702, 260] on link "Viber" at bounding box center [696, 265] width 50 height 28
click at [496, 50] on div "Замовлення з сайту 12.09.2025 | 12:04" at bounding box center [412, 35] width 444 height 45
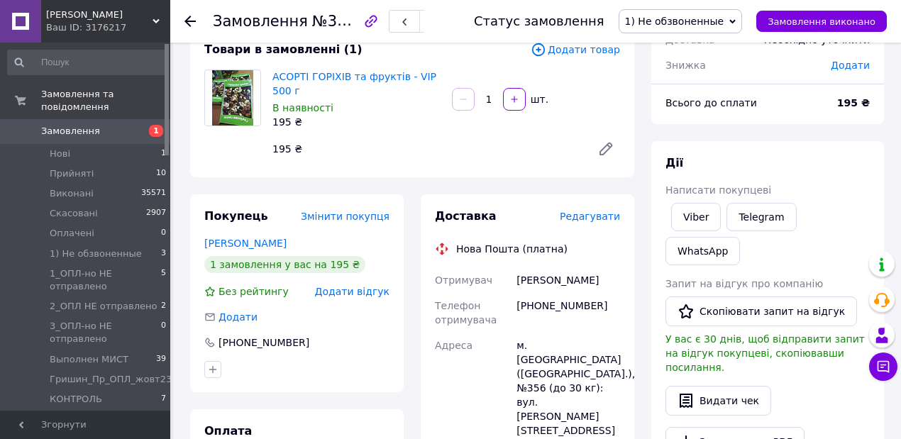
scroll to position [189, 0]
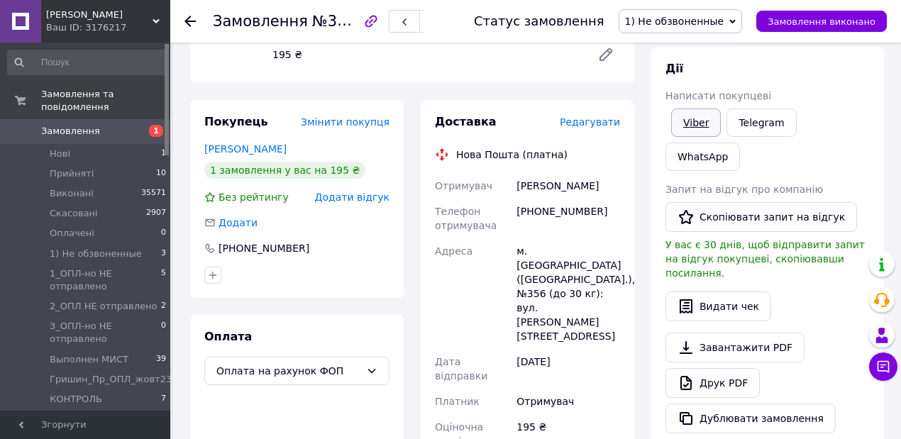
click at [705, 114] on link "Viber" at bounding box center [696, 123] width 50 height 28
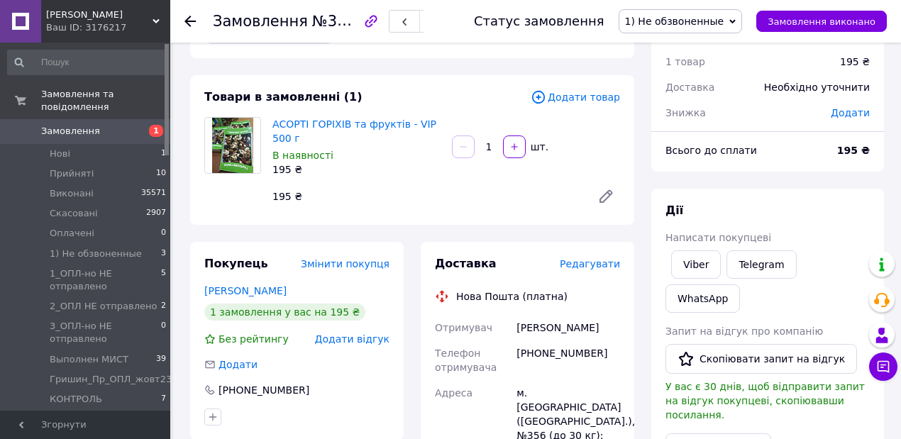
scroll to position [41, 0]
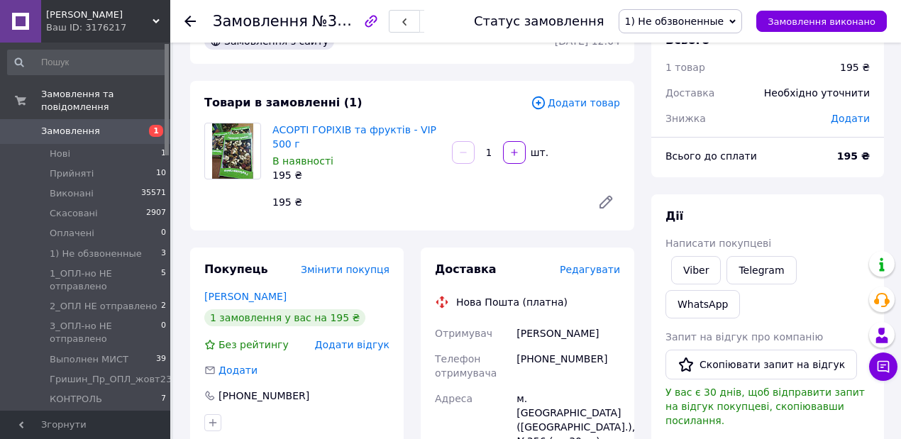
drag, startPoint x: 478, startPoint y: 58, endPoint x: 511, endPoint y: 59, distance: 33.4
click at [483, 60] on div "Замовлення з сайту 12.09.2025 | 12:04" at bounding box center [412, 40] width 444 height 45
drag, startPoint x: 860, startPoint y: 160, endPoint x: 842, endPoint y: 158, distance: 18.6
click at [842, 158] on div "195 ₴" at bounding box center [854, 156] width 50 height 31
copy b "195"
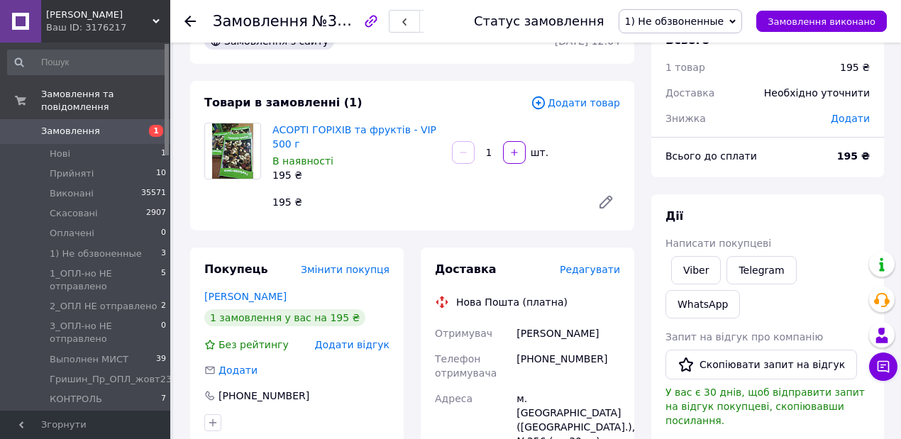
click at [330, 199] on div "195 ₴" at bounding box center [426, 202] width 319 height 20
click at [736, 21] on icon at bounding box center [733, 21] width 6 height 4
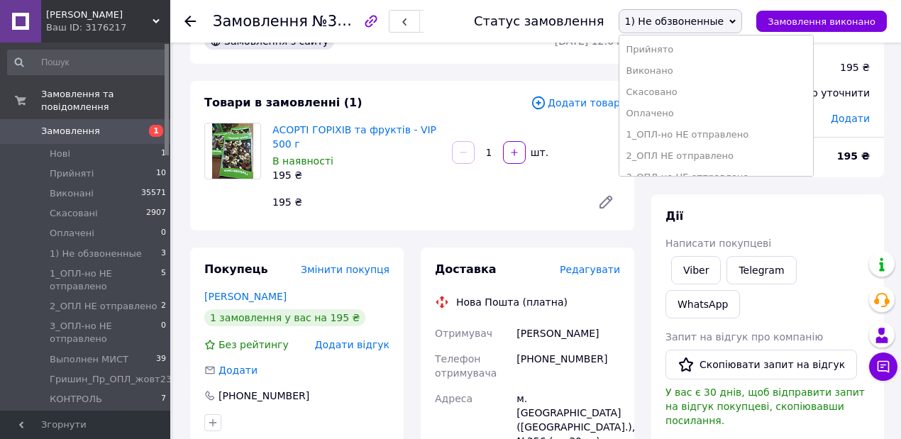
drag, startPoint x: 702, startPoint y: 48, endPoint x: 553, endPoint y: 29, distance: 150.3
click at [701, 49] on li "Прийнято" at bounding box center [717, 49] width 194 height 21
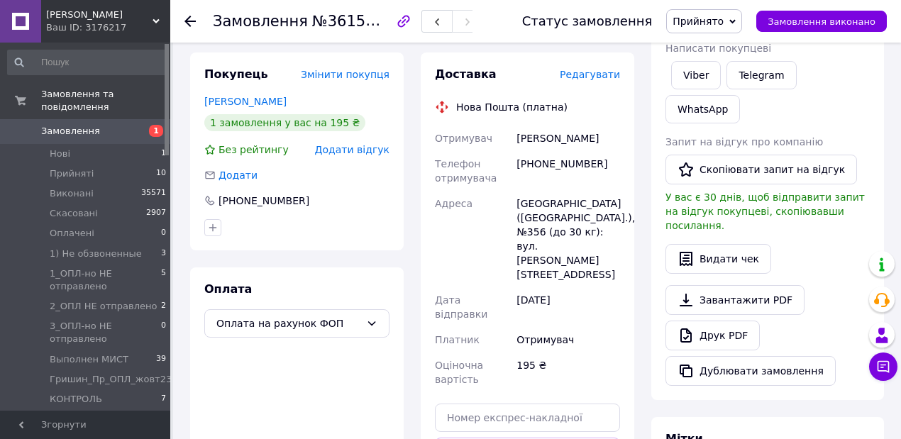
scroll to position [94, 0]
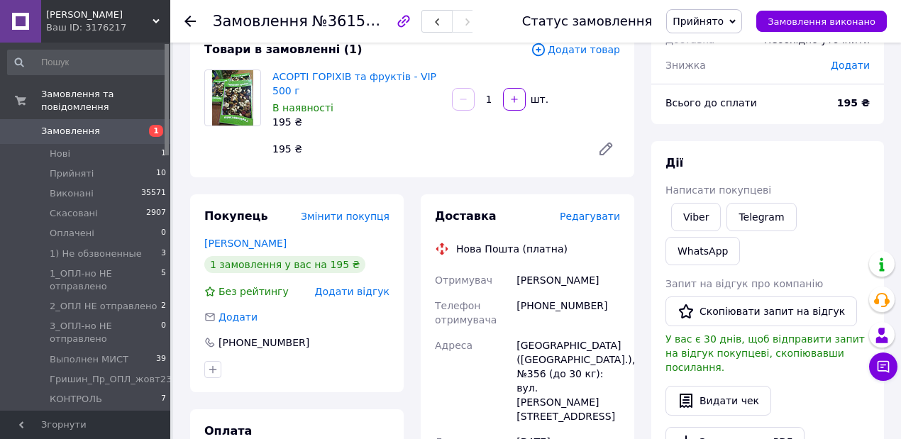
click at [736, 18] on icon at bounding box center [733, 21] width 6 height 6
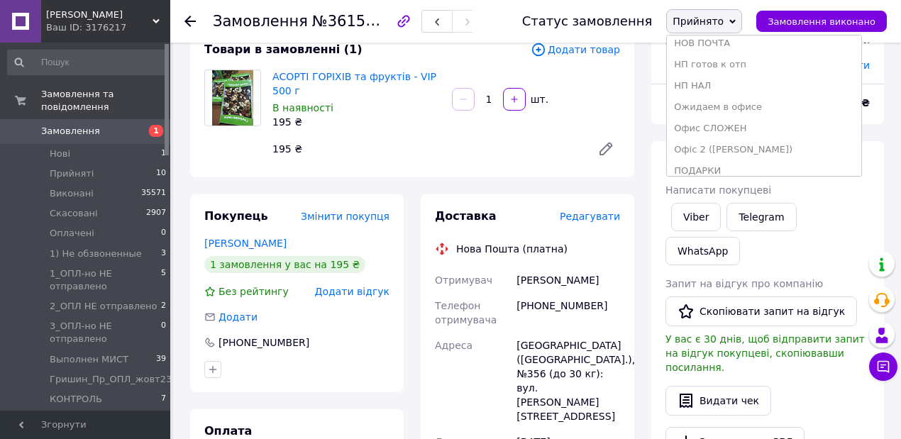
scroll to position [268, 0]
click at [741, 143] on li "Офіс 2 ([PERSON_NAME])" at bounding box center [764, 143] width 194 height 21
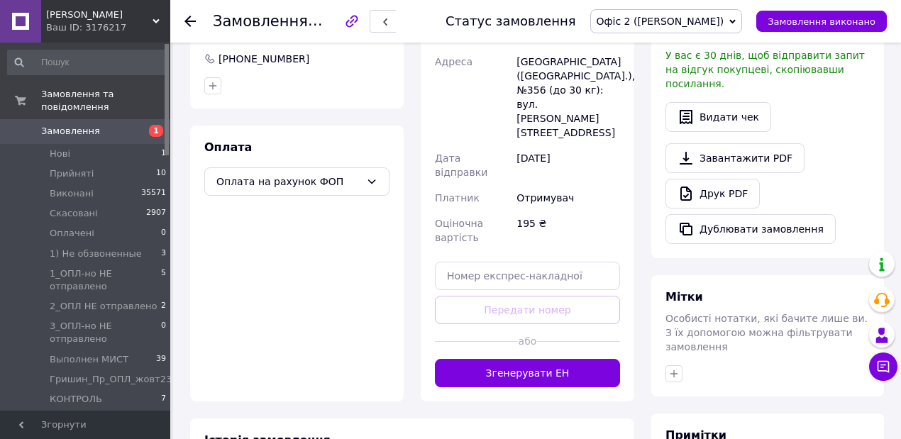
scroll to position [473, 0]
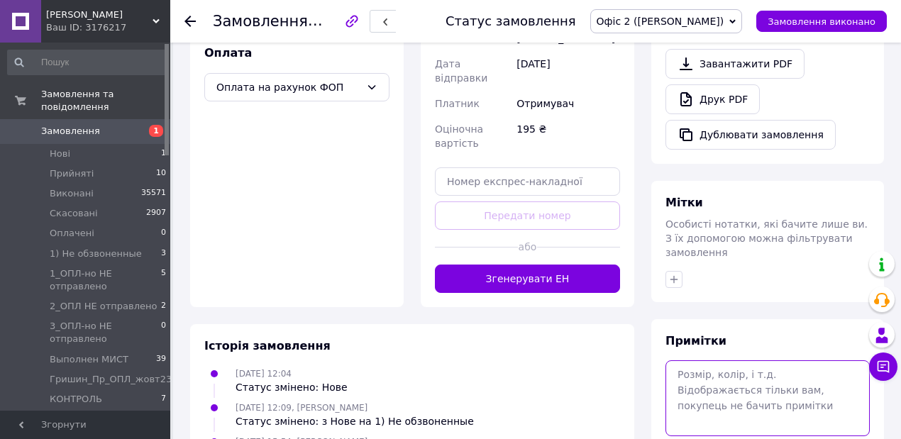
click at [705, 361] on textarea at bounding box center [768, 398] width 204 height 75
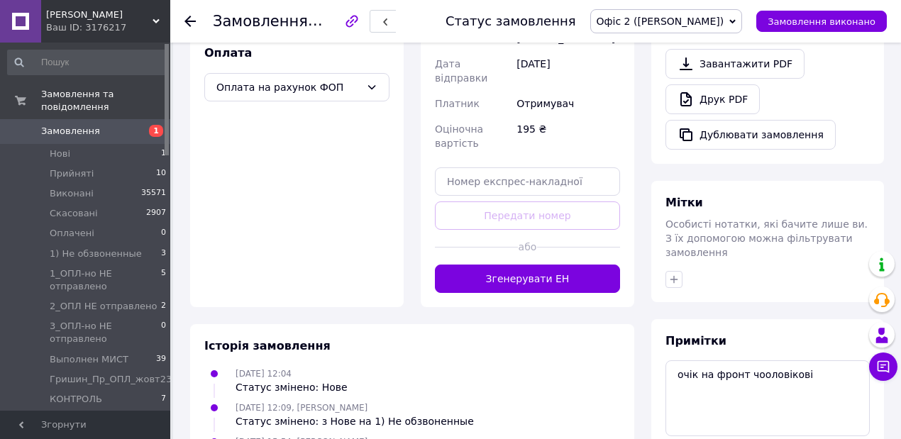
drag, startPoint x: 828, startPoint y: 409, endPoint x: 825, endPoint y: 397, distance: 11.7
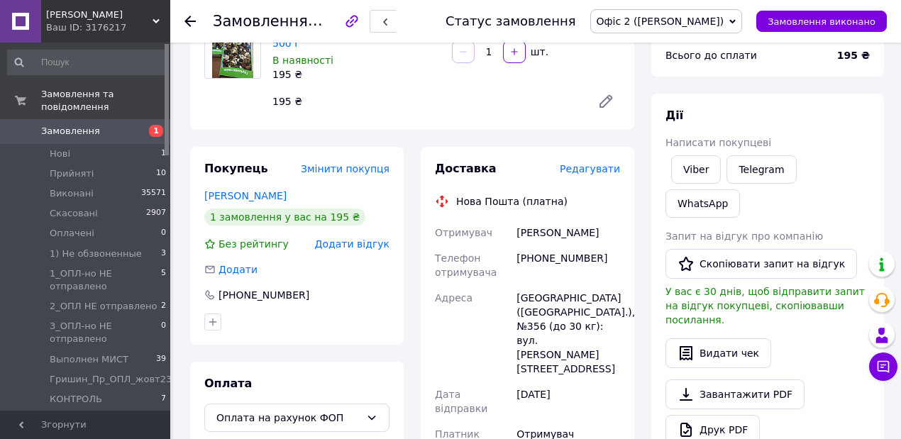
scroll to position [236, 0]
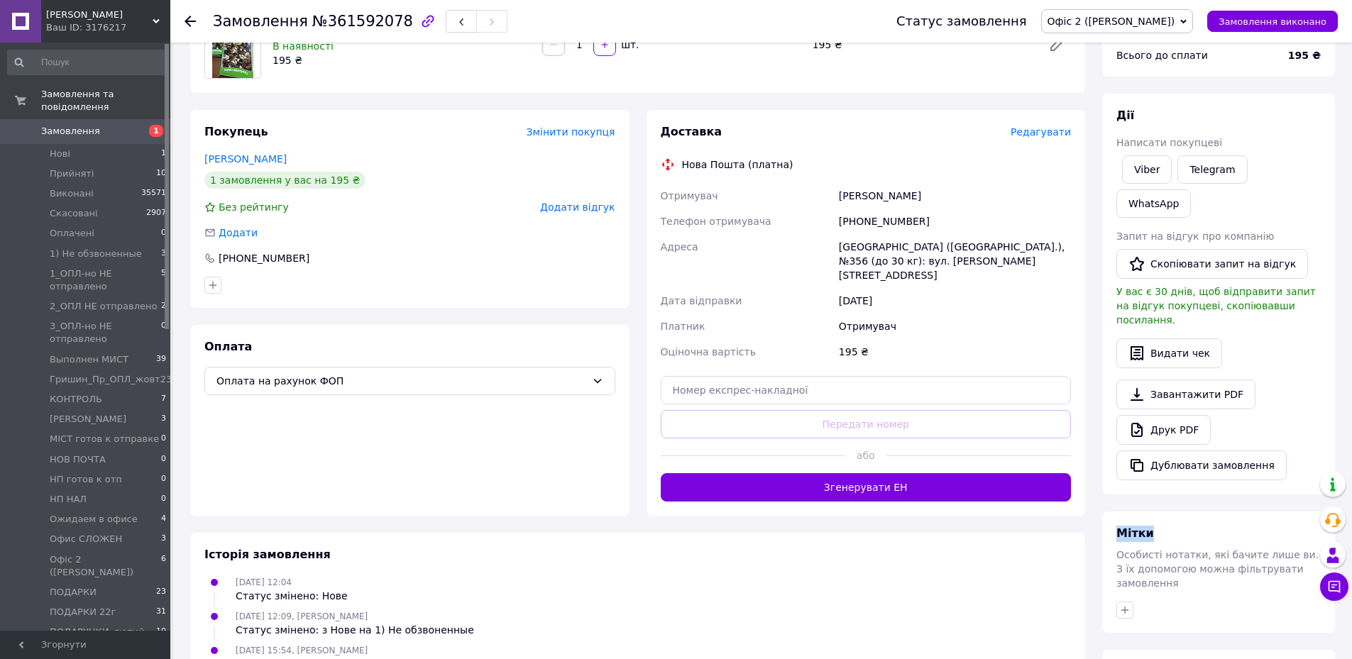
scroll to position [275, 0]
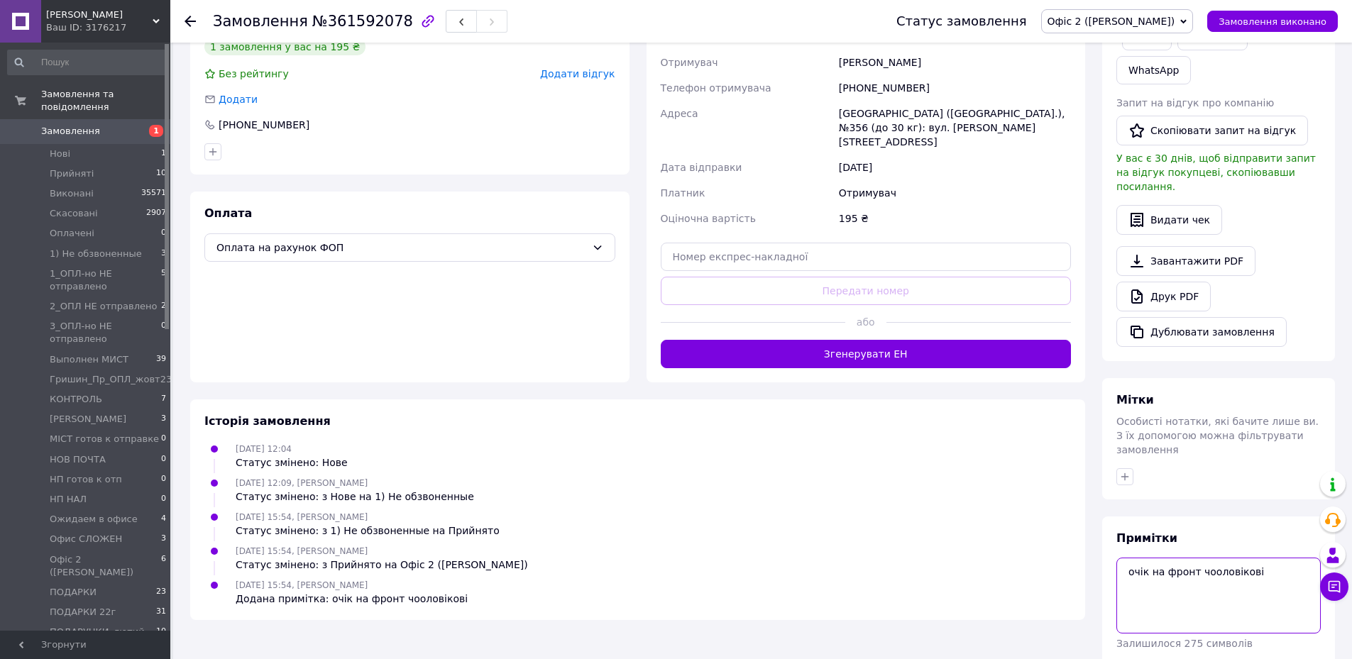
click at [908, 439] on textarea "очік на фронт чооловікові" at bounding box center [1218, 595] width 204 height 75
type textarea "ОП?? очік на фронт чооловікові"
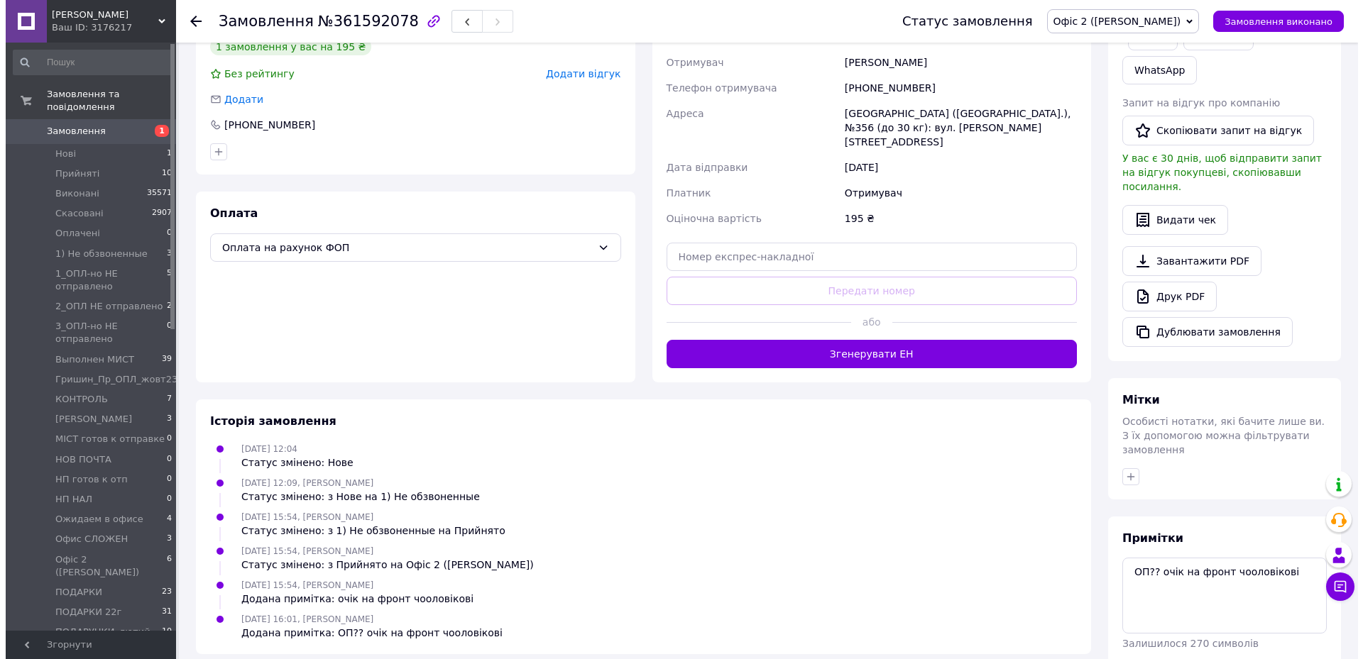
scroll to position [204, 0]
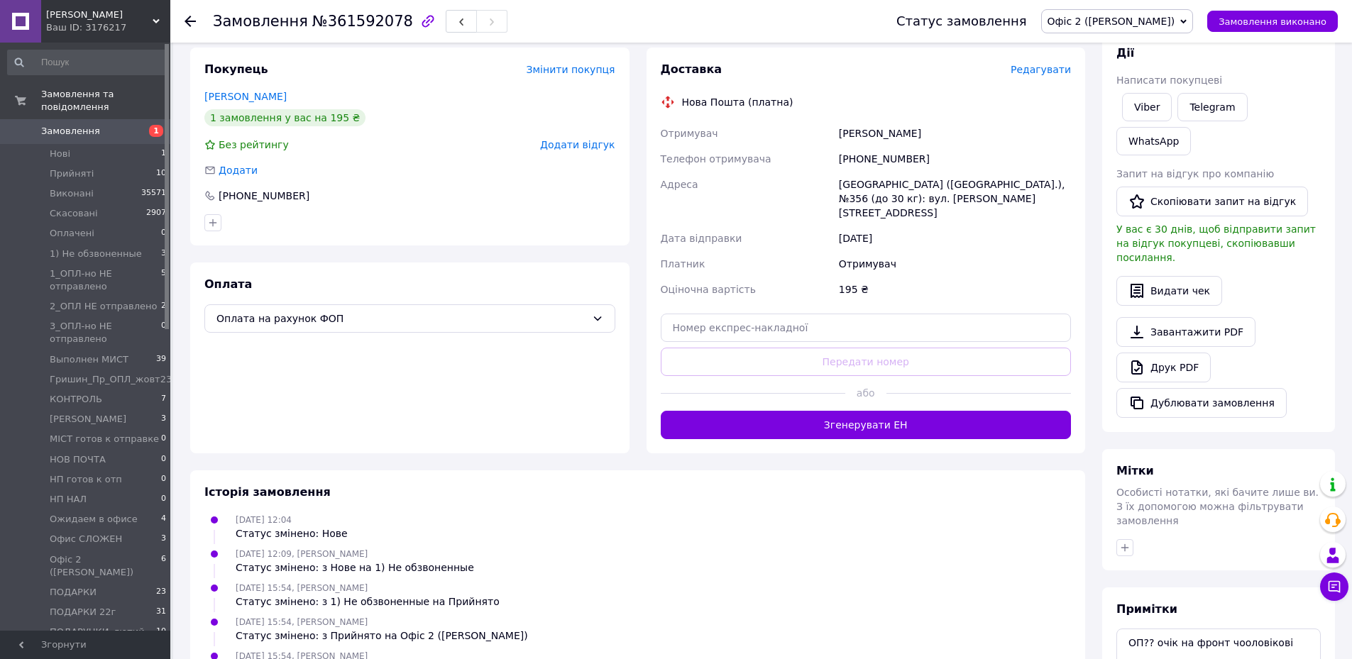
click at [908, 67] on span "Редагувати" at bounding box center [1041, 69] width 60 height 11
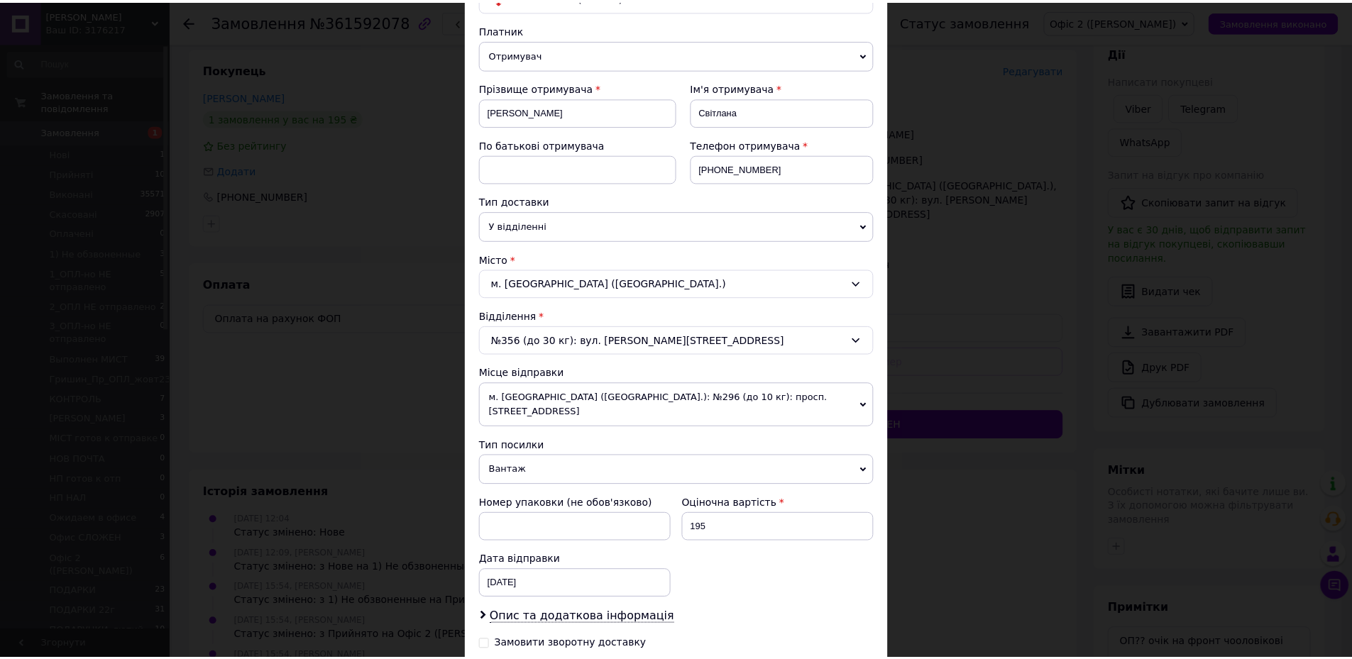
scroll to position [309, 0]
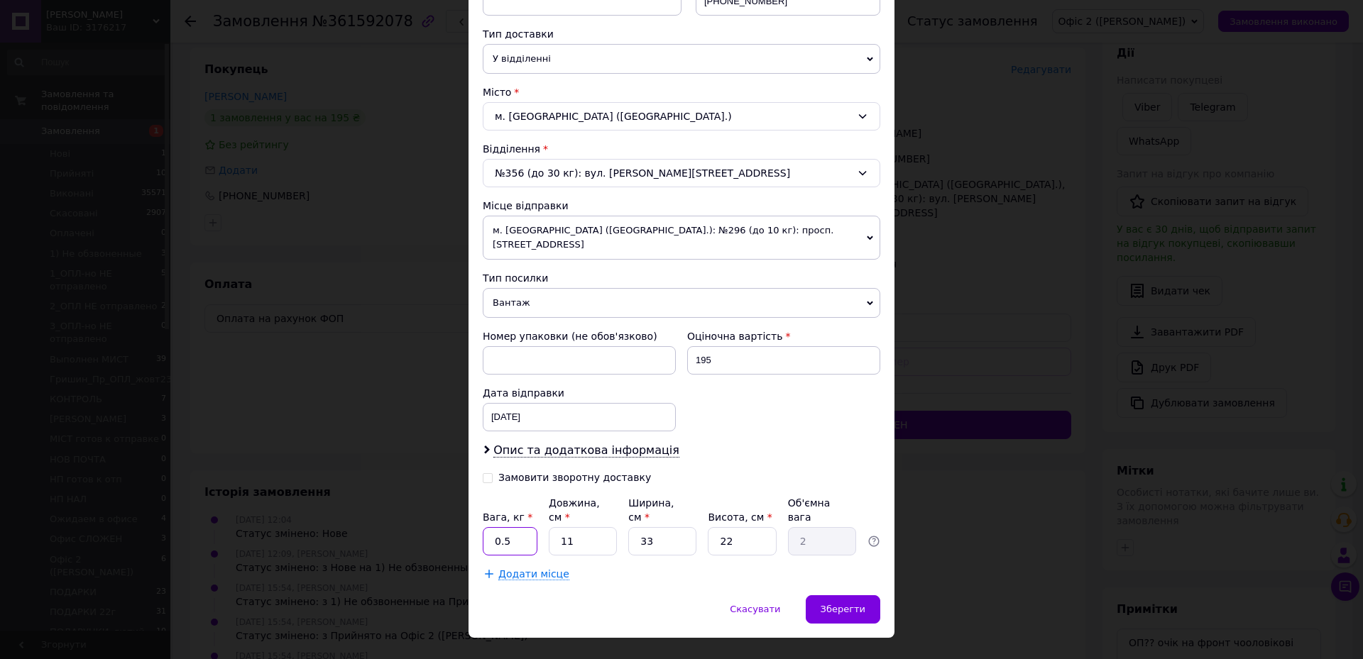
click at [520, 439] on input "0.5" at bounding box center [510, 541] width 55 height 28
type input "0.6"
drag, startPoint x: 587, startPoint y: 508, endPoint x: 545, endPoint y: 492, distance: 44.9
click at [549, 439] on input "11" at bounding box center [583, 541] width 68 height 28
type input "2"
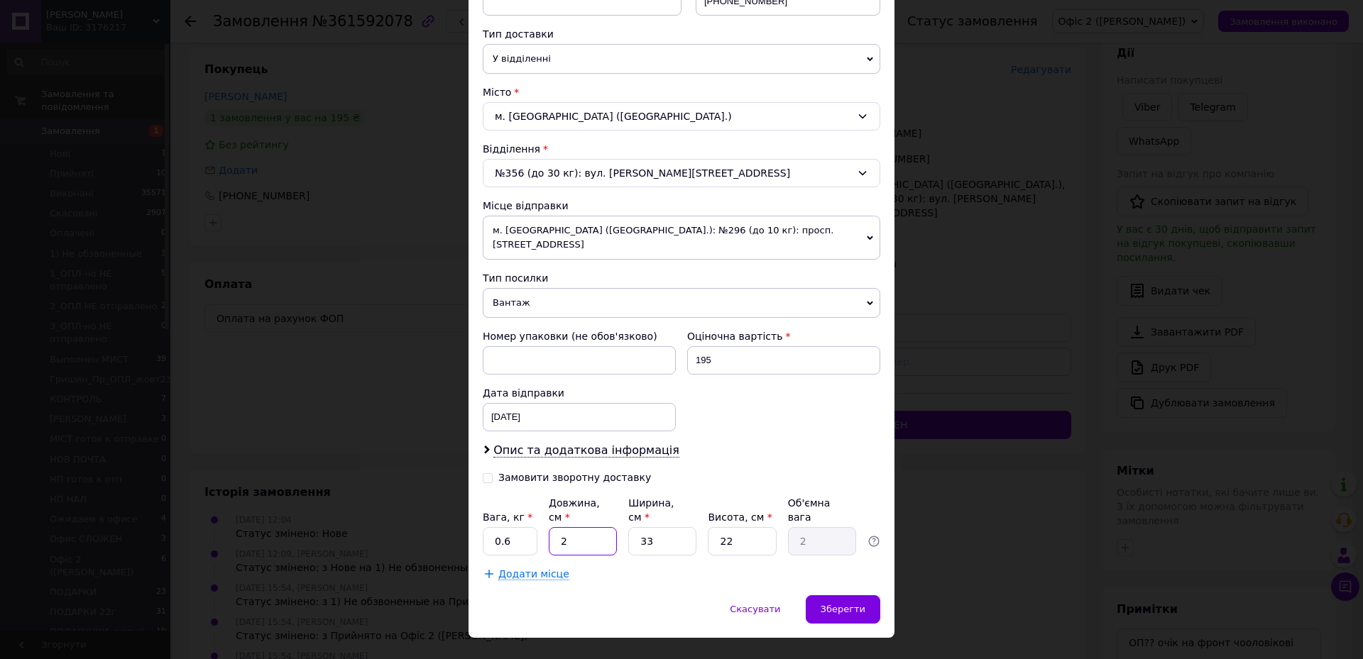
type input "0.36"
type input "24"
type input "4.36"
type input "24"
drag, startPoint x: 658, startPoint y: 522, endPoint x: 636, endPoint y: 493, distance: 35.9
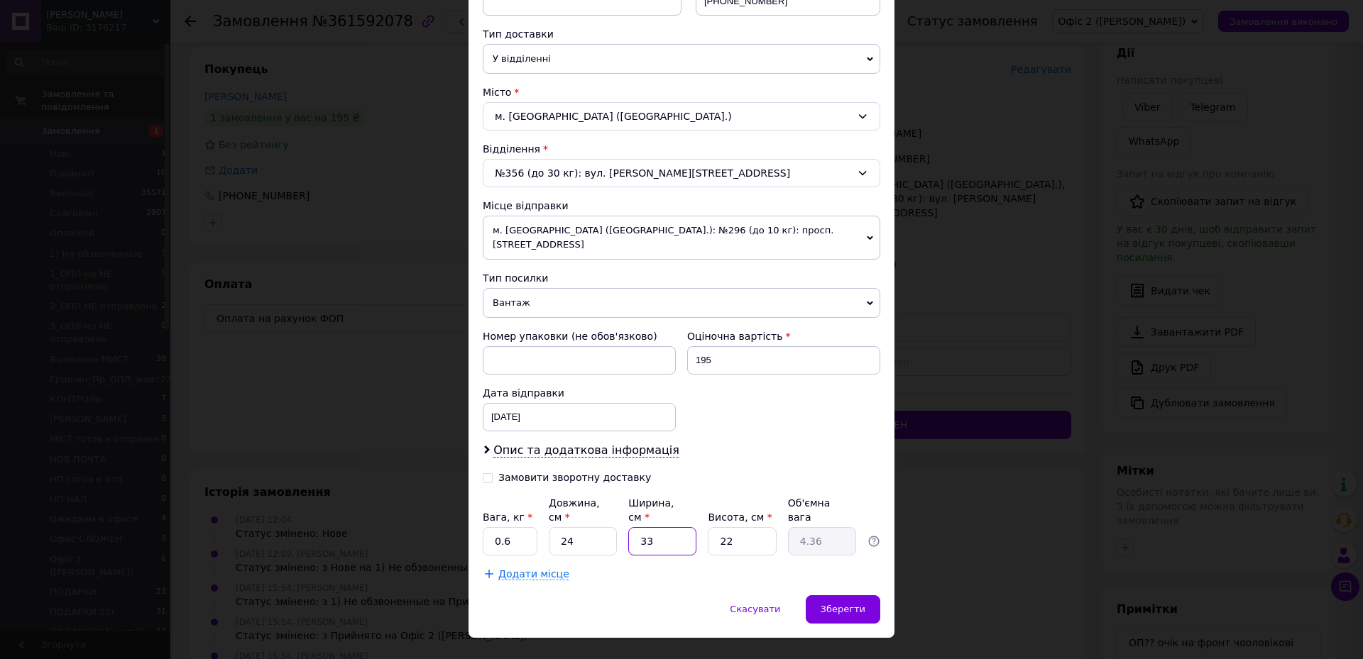
click at [634, 439] on input "33" at bounding box center [662, 541] width 68 height 28
type input "1"
type input "0.13"
type input "17"
type input "2.24"
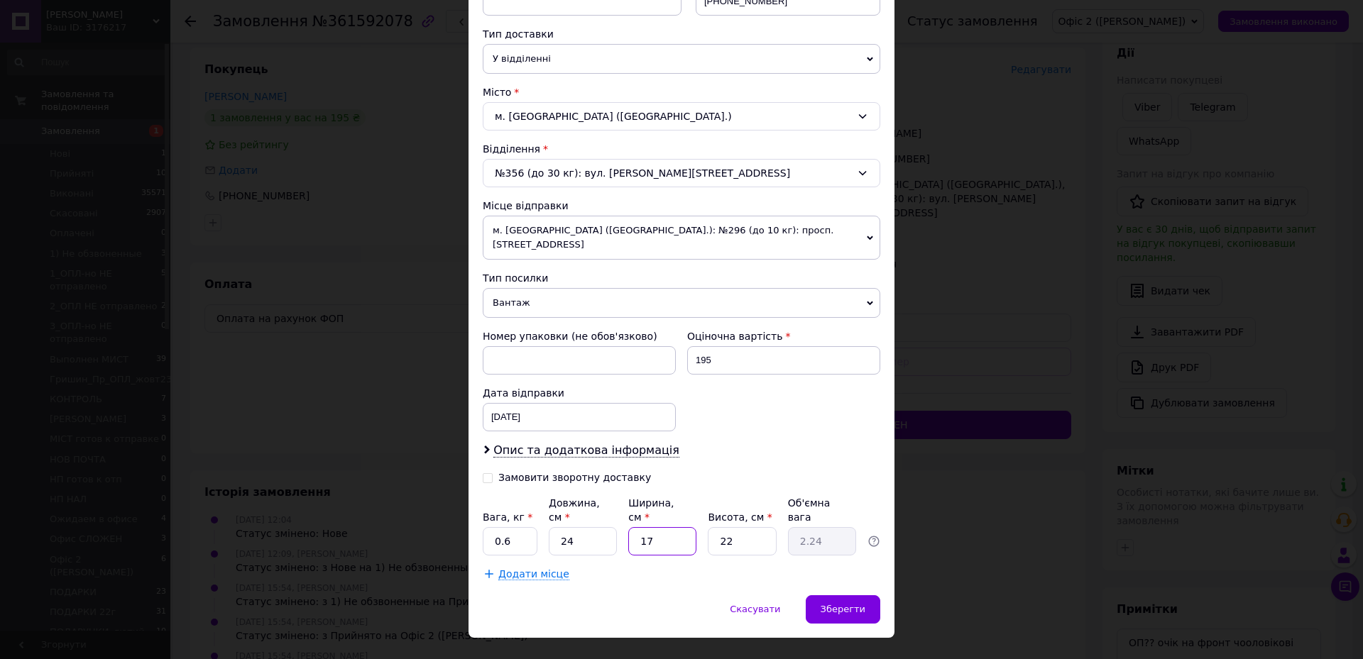
type input "17"
drag, startPoint x: 735, startPoint y: 512, endPoint x: 713, endPoint y: 511, distance: 22.0
click at [714, 439] on input "22" at bounding box center [742, 541] width 68 height 28
type input "4"
type input "0.41"
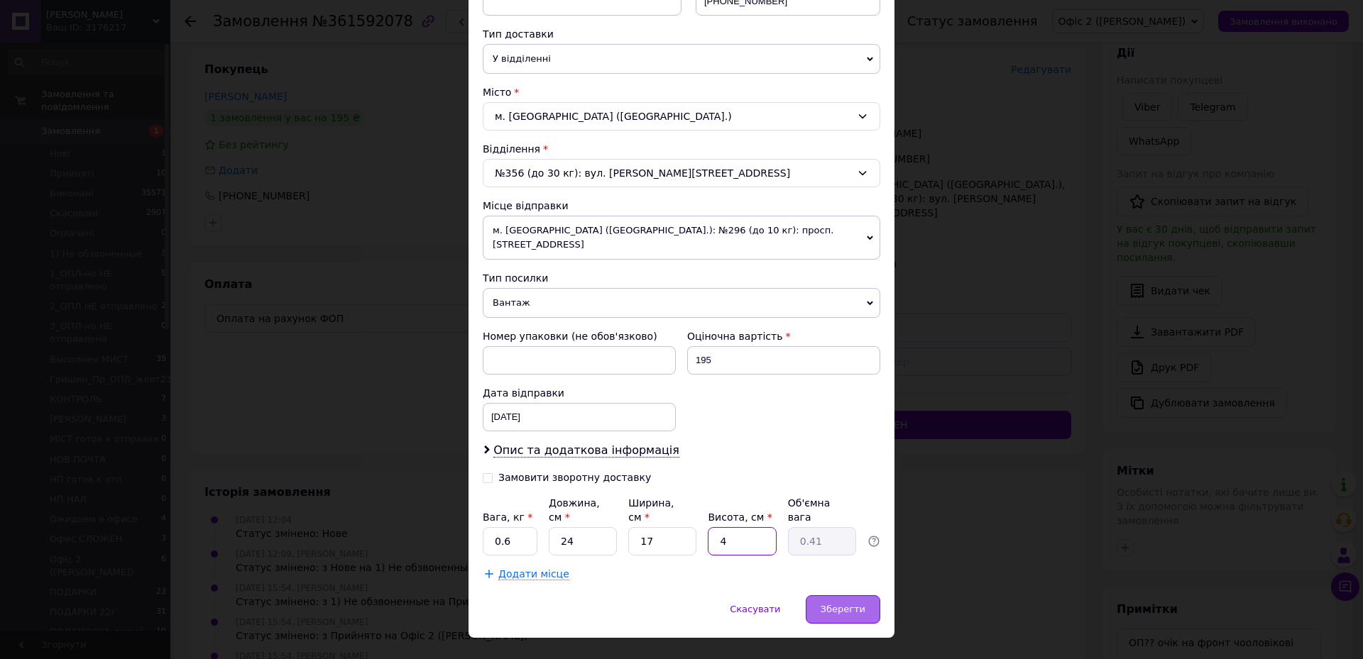
type input "4"
click at [846, 439] on span "Зберегти" at bounding box center [842, 609] width 45 height 11
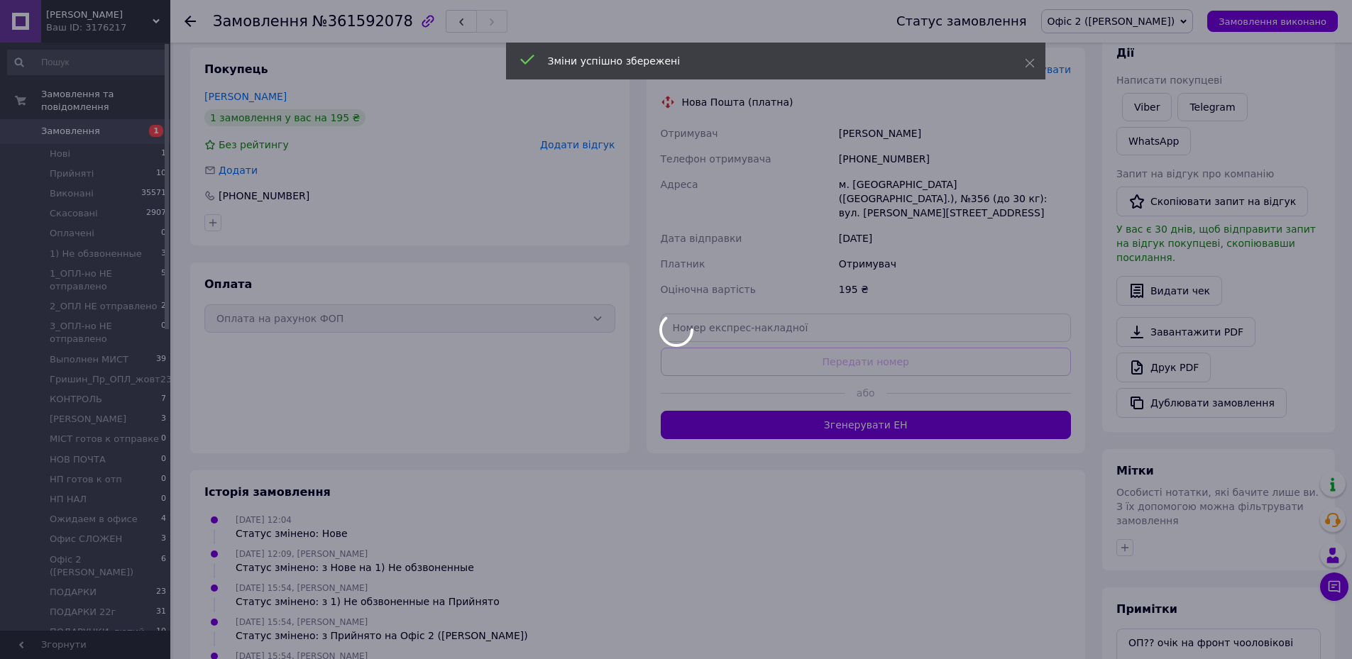
scroll to position [275, 0]
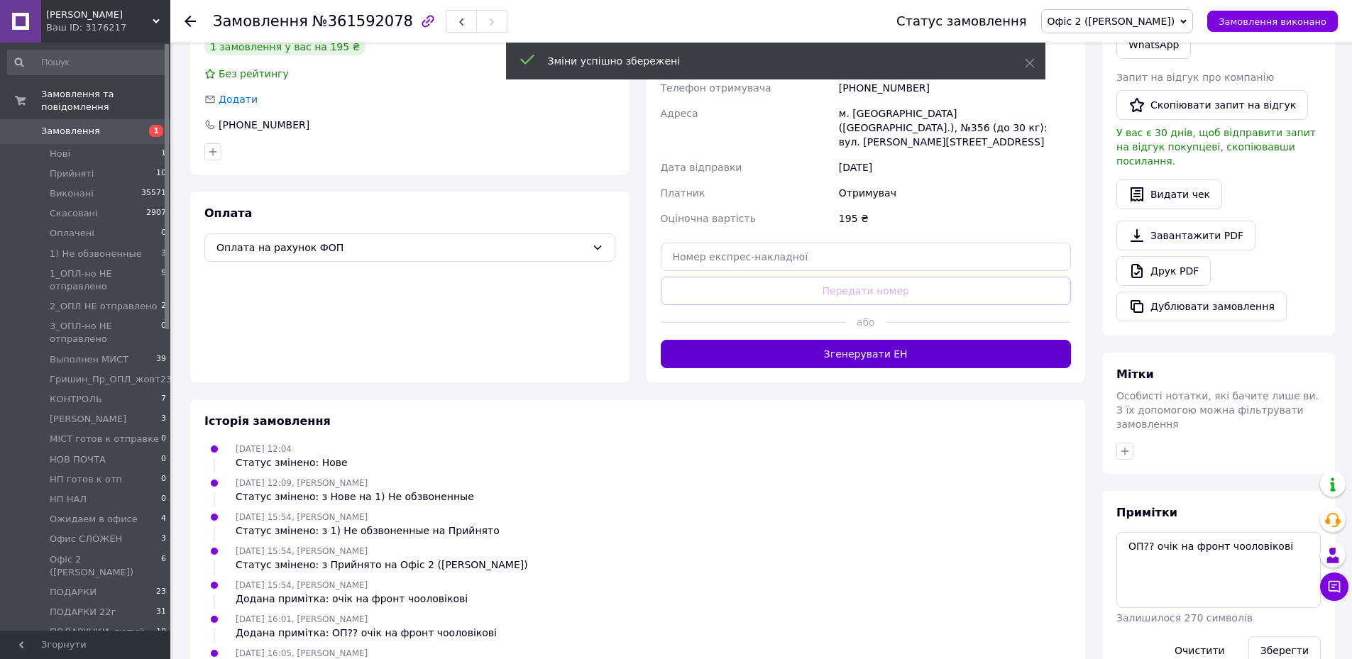
click at [908, 340] on button "Згенерувати ЕН" at bounding box center [866, 354] width 411 height 28
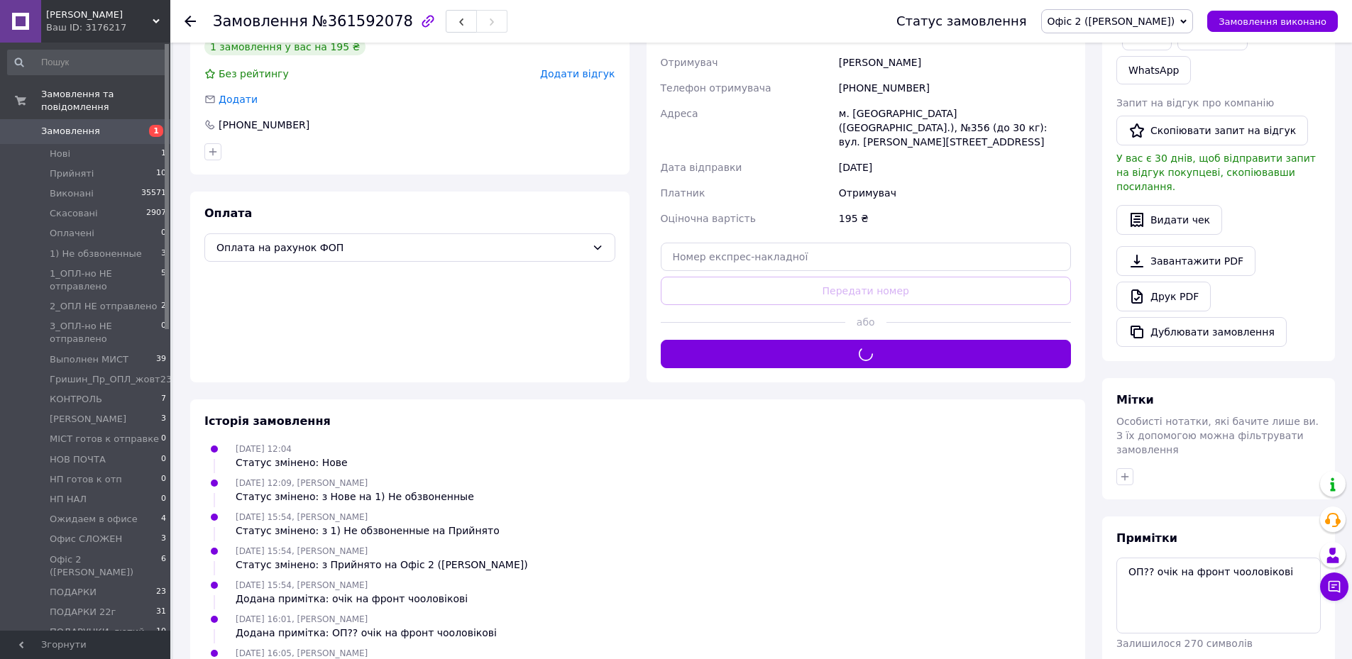
scroll to position [204, 0]
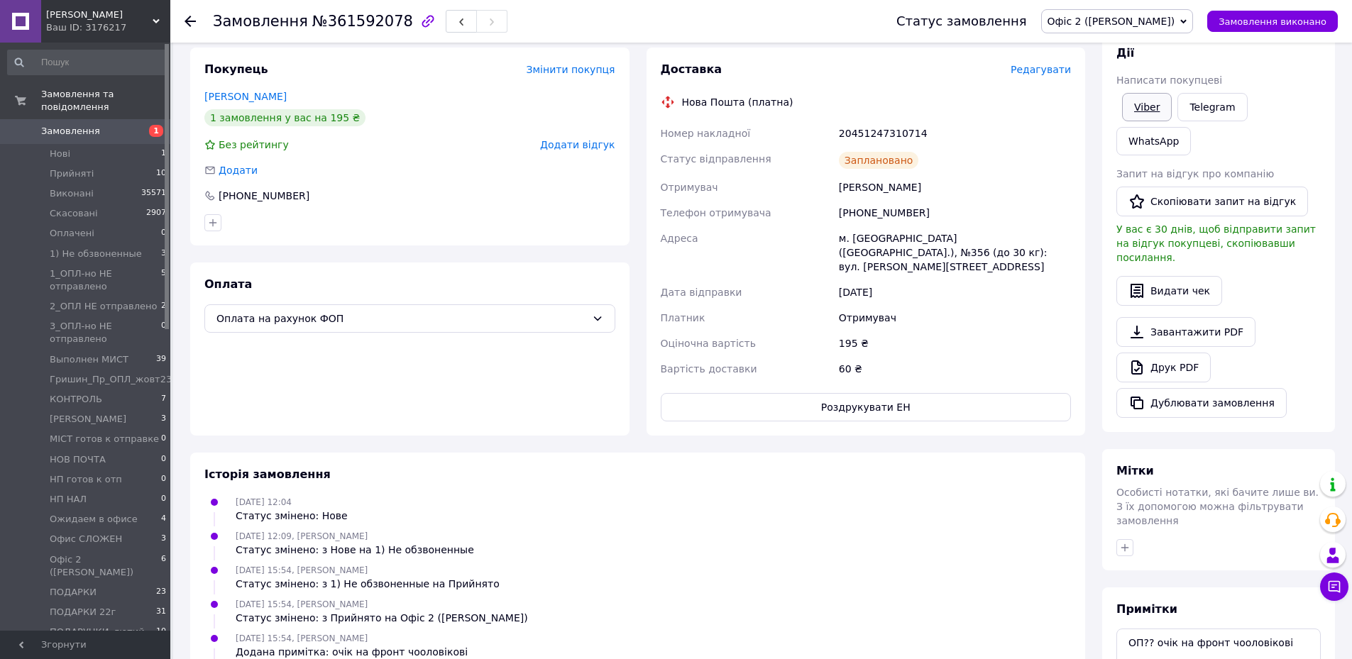
click at [908, 111] on link "Viber" at bounding box center [1147, 107] width 50 height 28
drag, startPoint x: 669, startPoint y: 128, endPoint x: 936, endPoint y: 275, distance: 304.9
click at [908, 275] on div "Номер накладної 20451247310714 Статус відправлення Заплановано Отримувач Терещу…" at bounding box center [866, 251] width 417 height 261
copy div "Номер накладної 20451247310714 Статус відправлення Заплановано Отримувач Терещу…"
drag, startPoint x: 1148, startPoint y: 110, endPoint x: 1145, endPoint y: 101, distance: 9.0
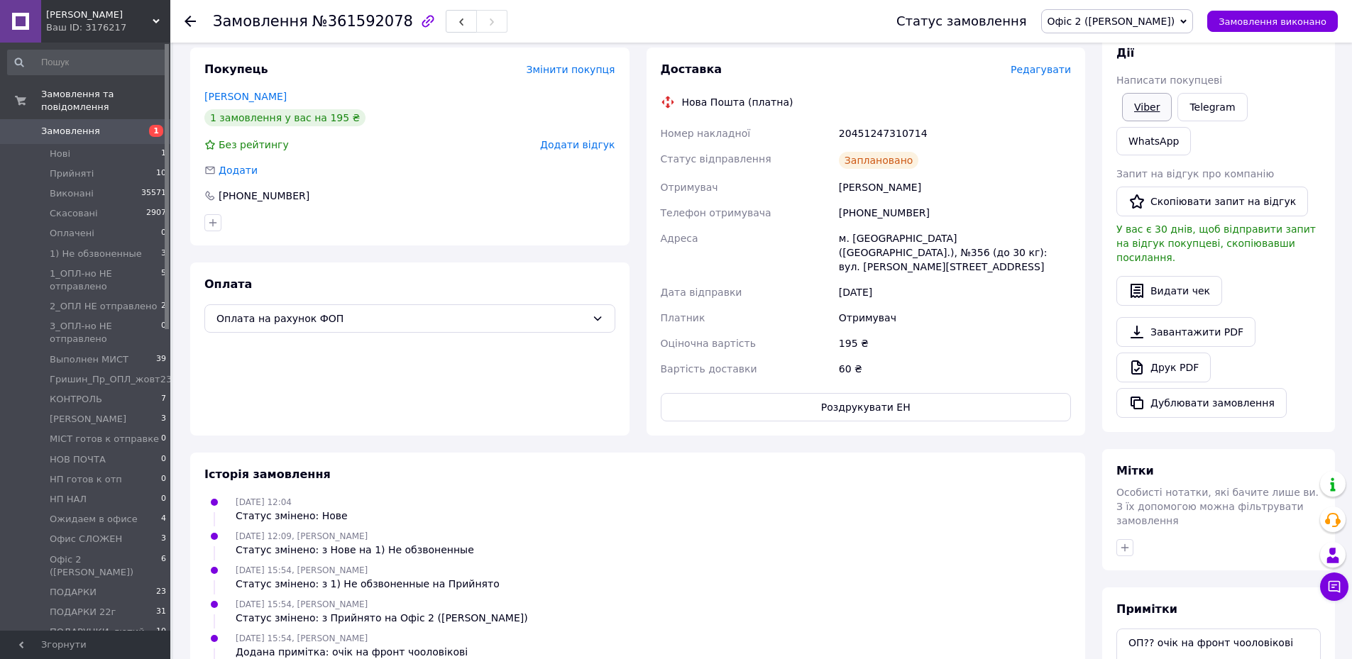
click at [908, 111] on link "Viber" at bounding box center [1147, 107] width 50 height 28
click at [908, 20] on icon at bounding box center [1183, 21] width 6 height 6
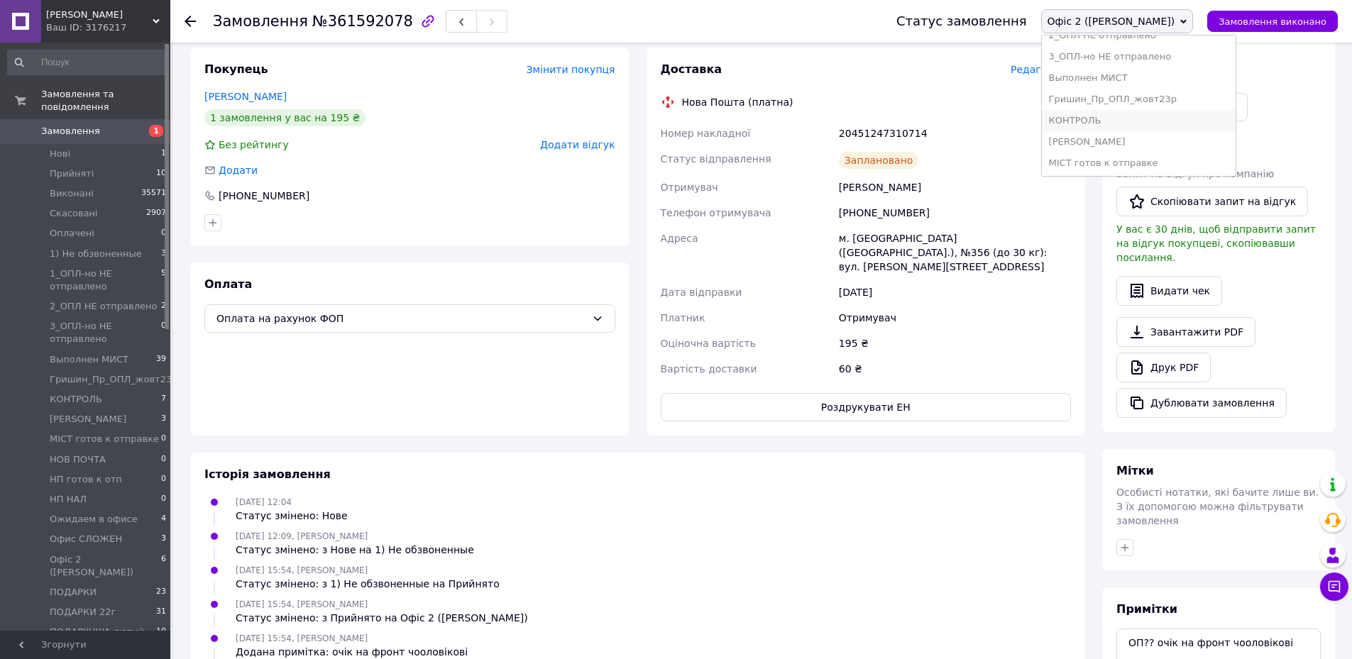
click at [908, 122] on li "КОНТРОЛЬ" at bounding box center [1139, 120] width 194 height 21
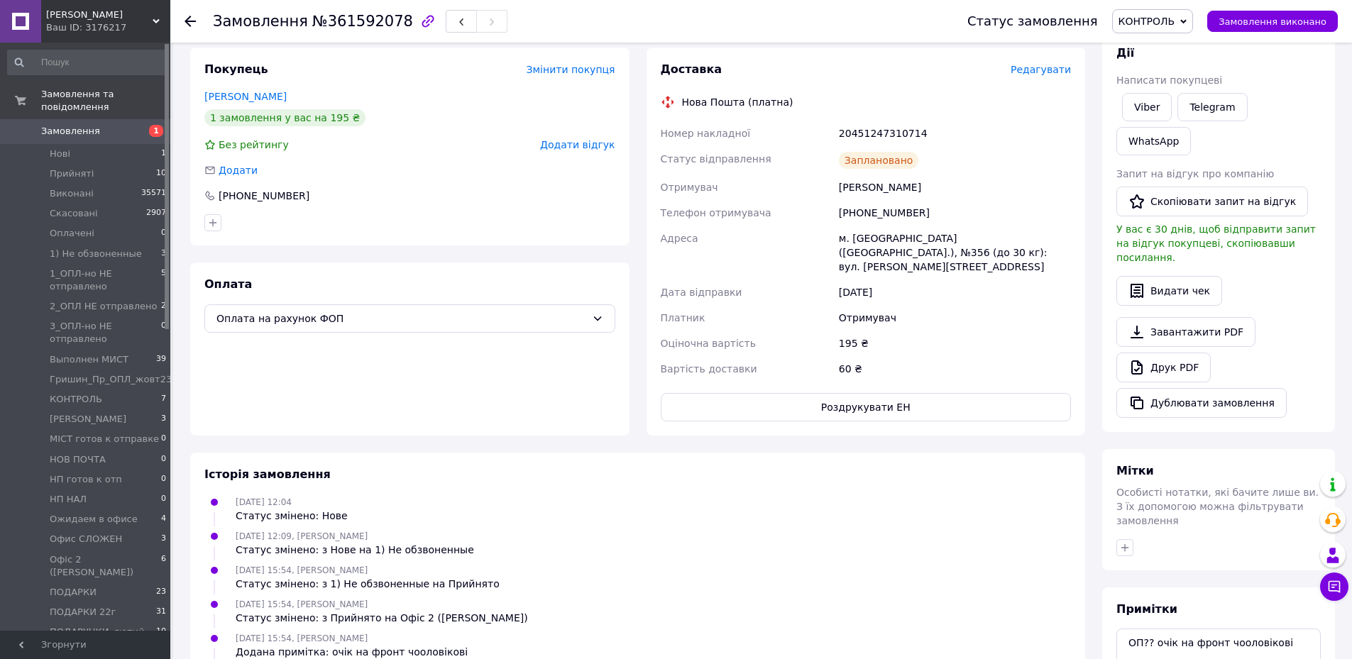
scroll to position [71, 0]
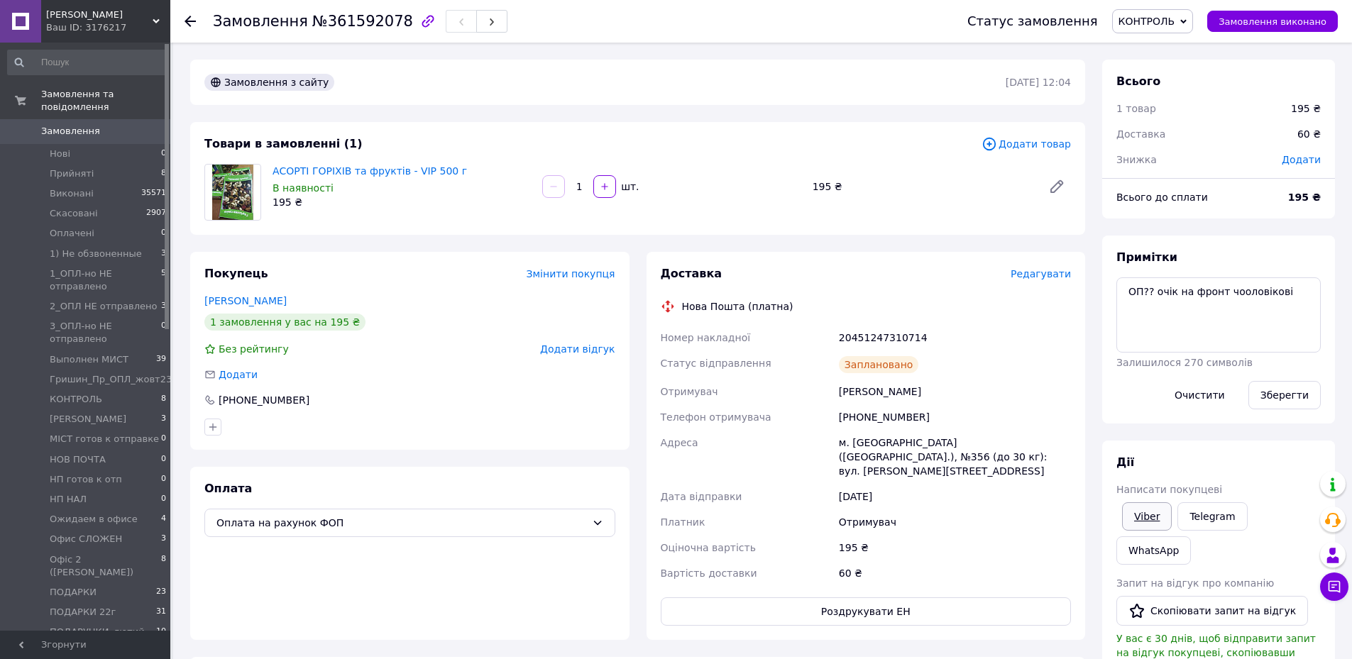
click at [1140, 513] on link "Viber" at bounding box center [1147, 516] width 50 height 28
click at [416, 335] on div "Покупець Змінити покупця [PERSON_NAME] 1 замовлення у вас на 195 ₴ Без рейтингу…" at bounding box center [409, 351] width 439 height 198
click at [1153, 286] on textarea "ОП?? очік на фронт чооловікові" at bounding box center [1218, 314] width 204 height 75
drag, startPoint x: 1172, startPoint y: 291, endPoint x: 1143, endPoint y: 290, distance: 29.1
click at [1143, 290] on textarea "ОП?? очік на фронт чооловікові" at bounding box center [1218, 314] width 204 height 75
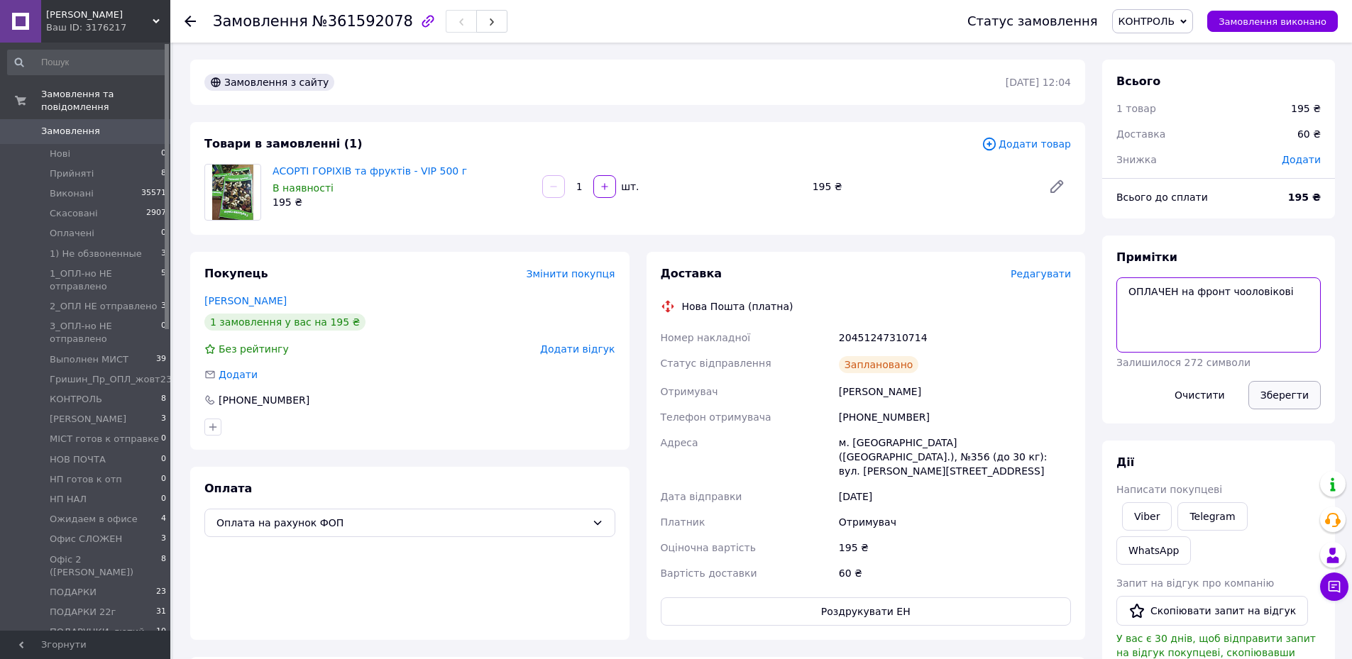
type textarea "ОПЛАЧЕН на фронт чооловікові"
click at [1280, 390] on button "Зберегти" at bounding box center [1284, 395] width 72 height 28
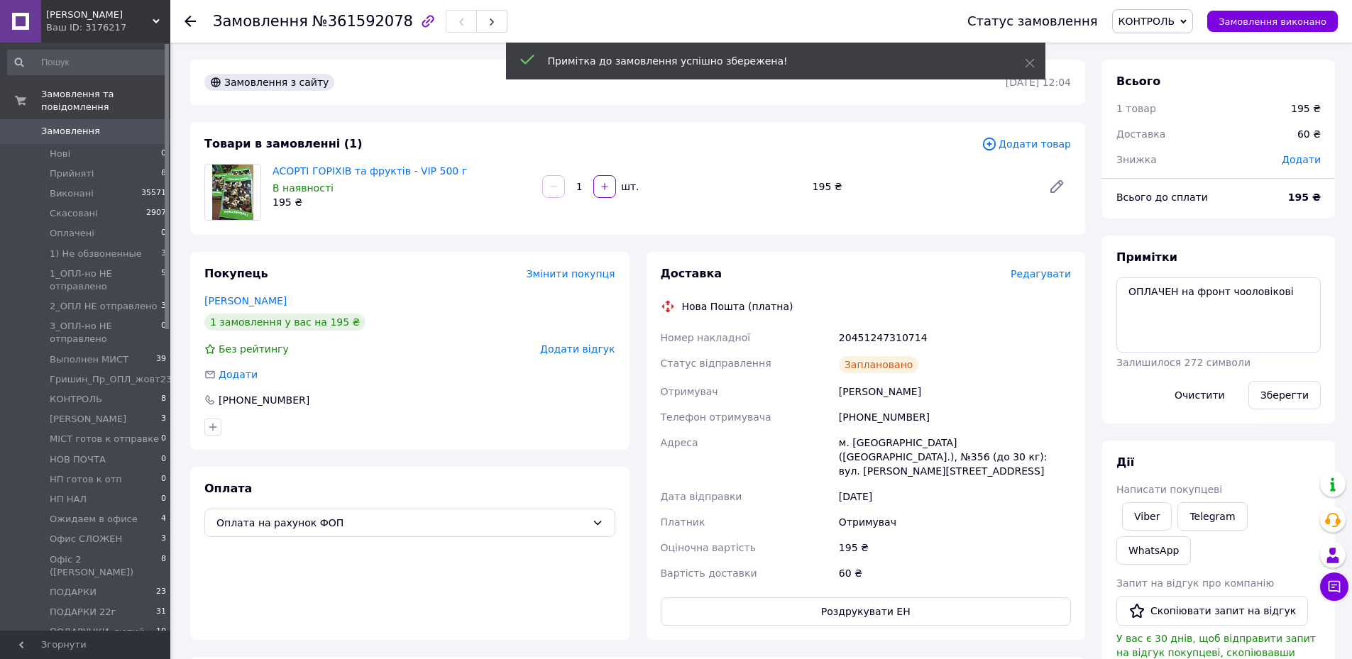
drag, startPoint x: 1199, startPoint y: 20, endPoint x: 1183, endPoint y: 94, distance: 75.6
click at [1187, 21] on icon at bounding box center [1183, 21] width 6 height 6
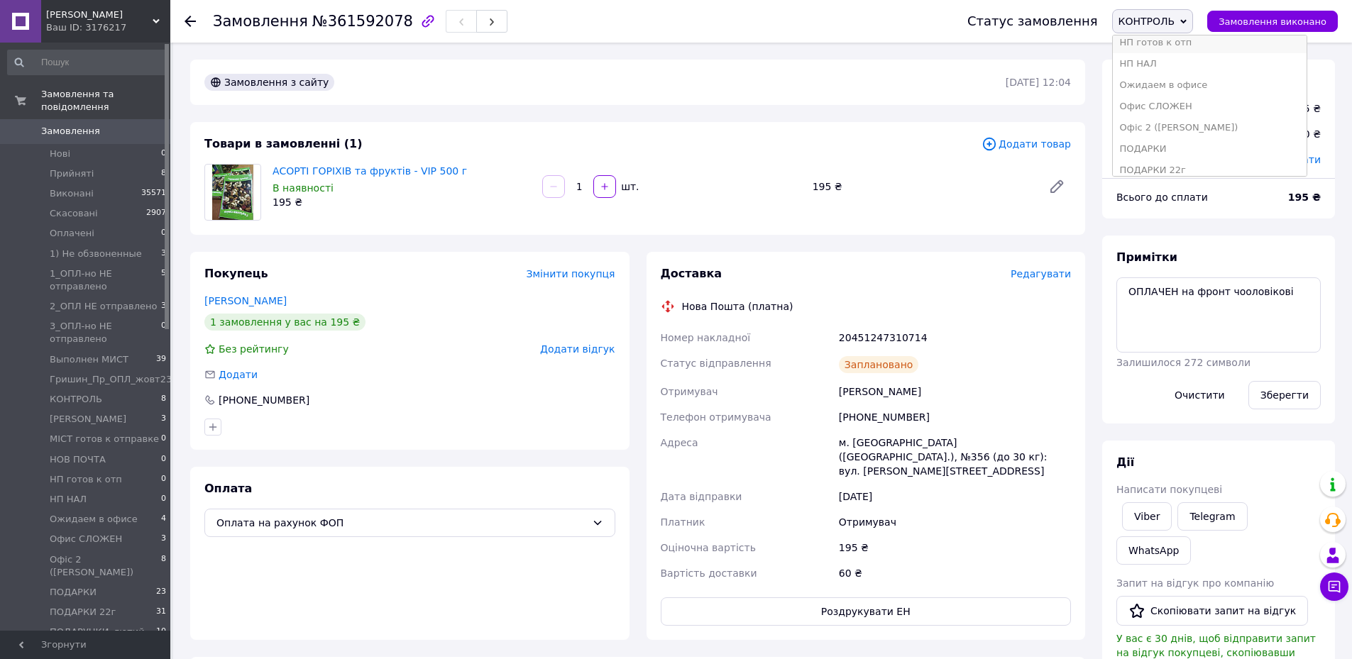
click at [1184, 45] on li "НП готов к отп" at bounding box center [1210, 42] width 194 height 21
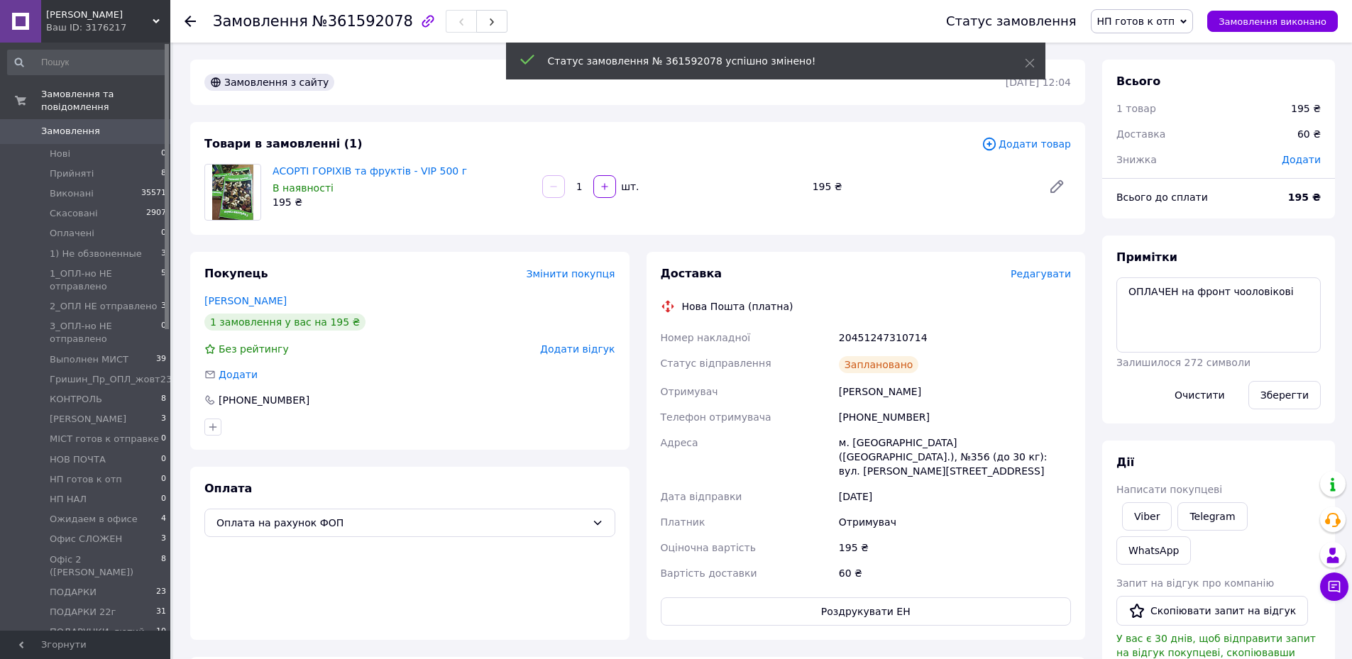
click at [189, 18] on use at bounding box center [190, 21] width 11 height 11
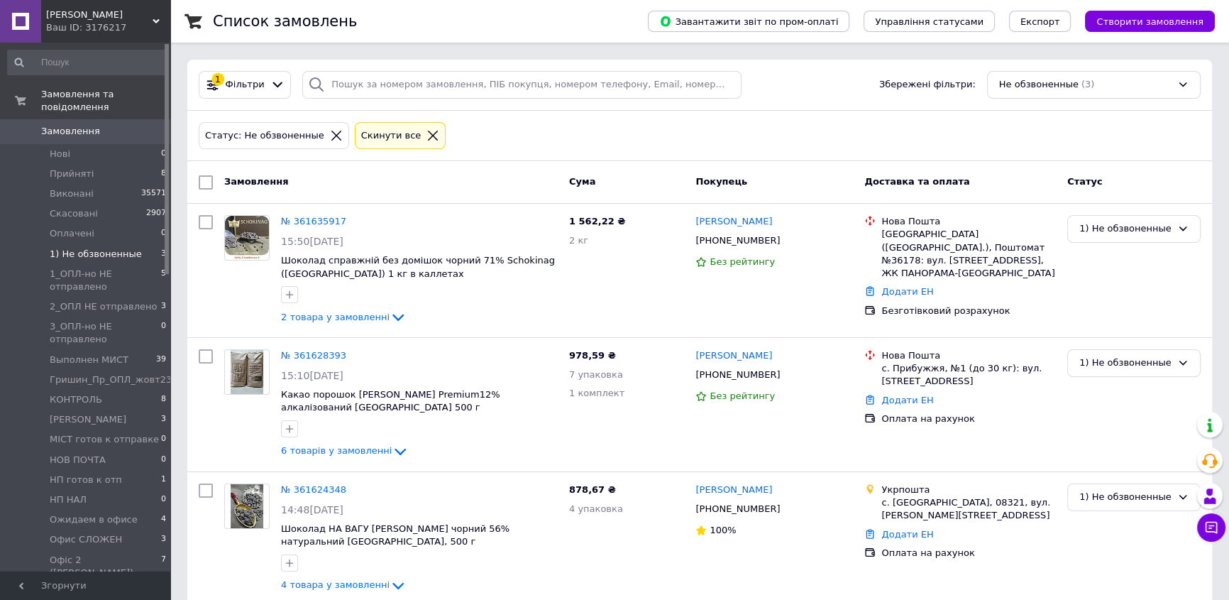
click at [427, 129] on icon at bounding box center [433, 135] width 13 height 13
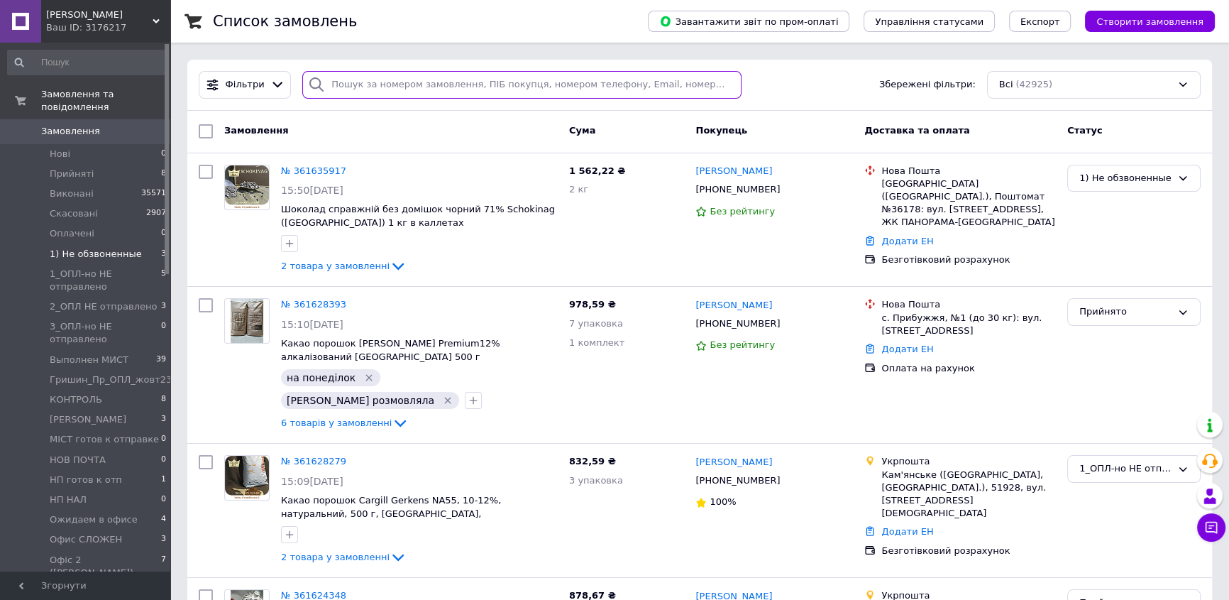
click at [390, 89] on input "search" at bounding box center [521, 85] width 439 height 28
paste input "[PHONE_NUMBER]"
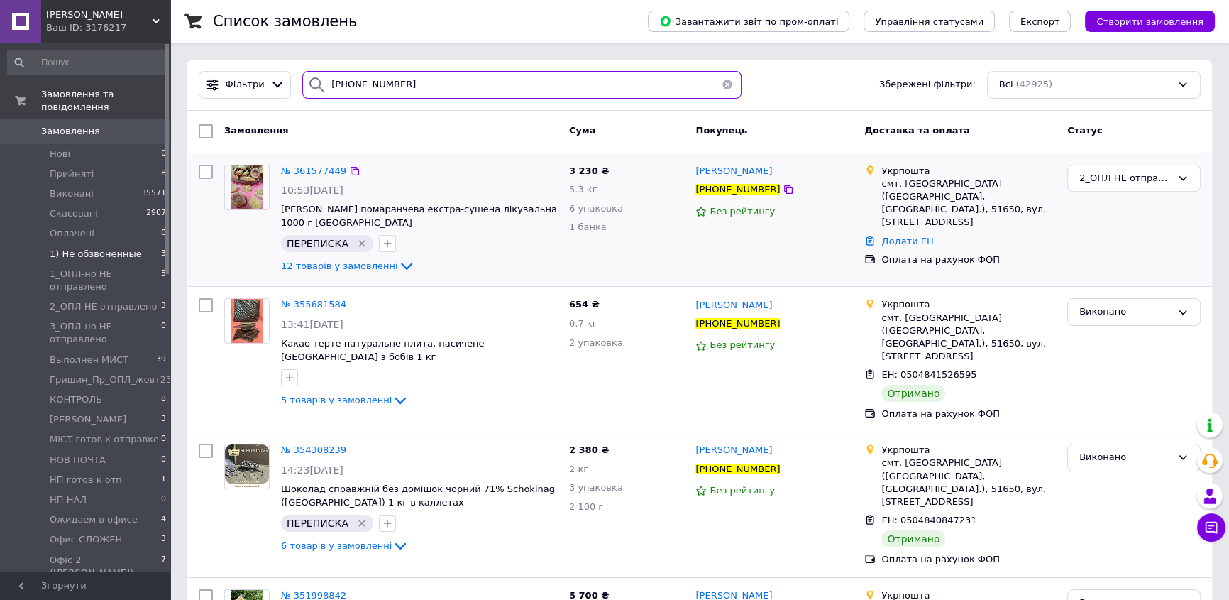
type input "[PHONE_NUMBER]"
click at [307, 170] on span "№ 361577449" at bounding box center [313, 170] width 65 height 11
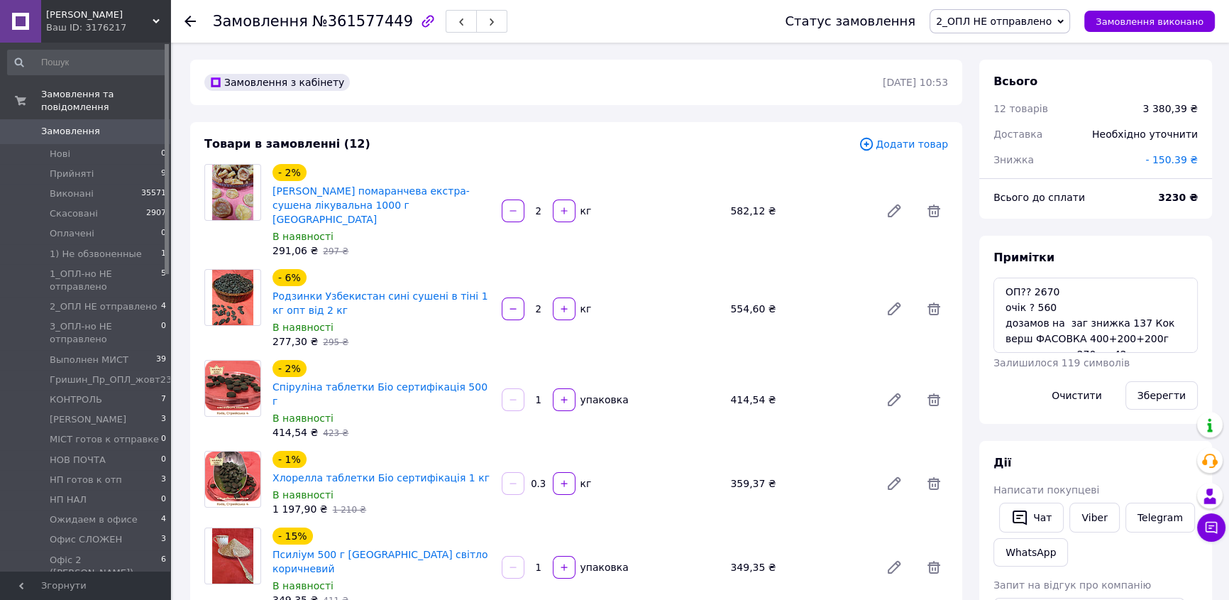
scroll to position [1691, 0]
drag, startPoint x: 1194, startPoint y: 197, endPoint x: 1155, endPoint y: 196, distance: 39.0
click at [1155, 196] on div "Всього до сплати 3230 ₴" at bounding box center [1095, 197] width 221 height 31
copy div "Всього до сплати 3230"
drag, startPoint x: 742, startPoint y: 55, endPoint x: 752, endPoint y: 55, distance: 10.0
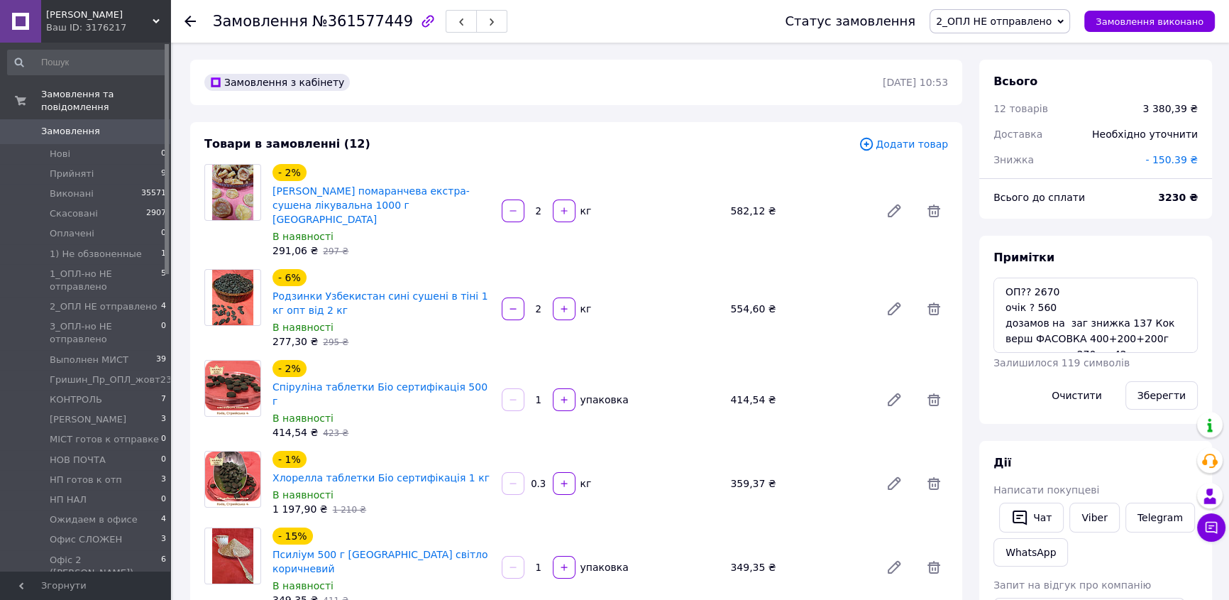
drag, startPoint x: 1004, startPoint y: 287, endPoint x: 1065, endPoint y: 303, distance: 63.7
click at [1065, 303] on textarea "ОП?? 2670 очік ? 560 дозамов на заг знижка 137 Кок верш ФАСОВКА 400+200+200г ку…" at bounding box center [1096, 314] width 204 height 75
click at [82, 268] on span "1_ОПЛ-но НЕ отправлено" at bounding box center [105, 281] width 111 height 26
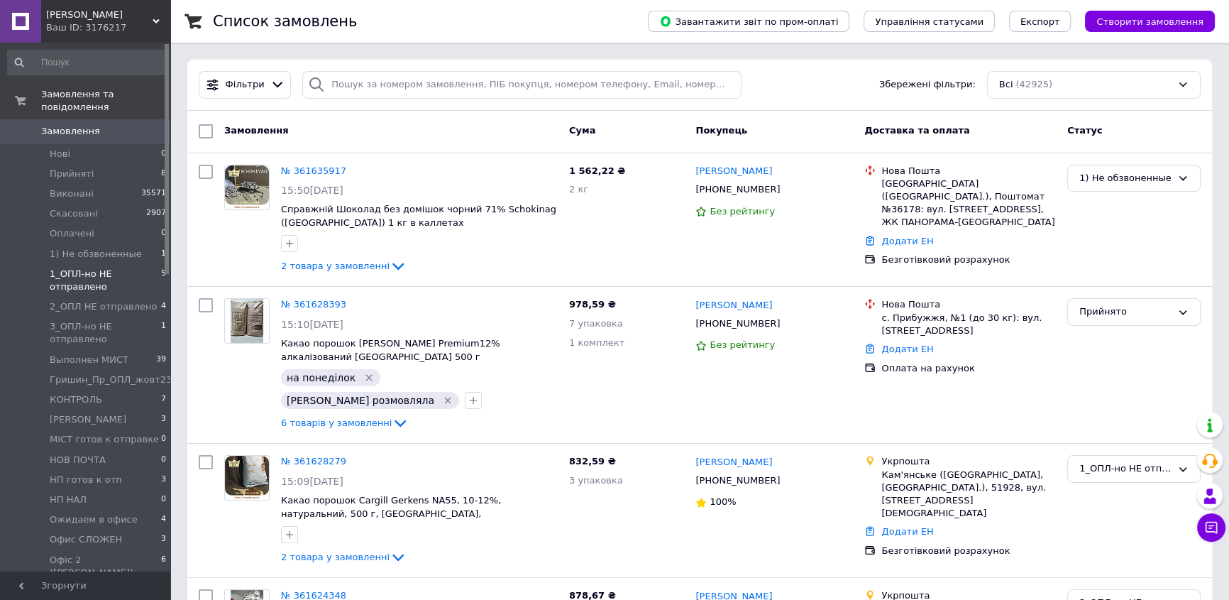
click at [84, 268] on span "1_ОПЛ-но НЕ отправлено" at bounding box center [105, 281] width 111 height 26
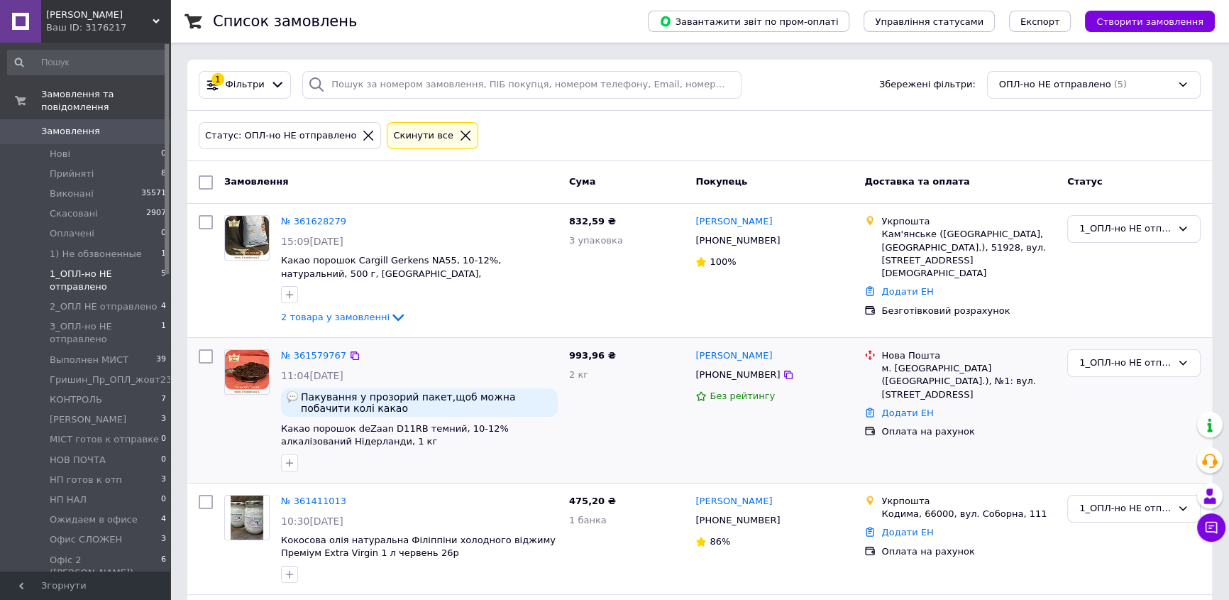
click at [318, 348] on div "№ 361579767" at bounding box center [314, 356] width 68 height 16
click at [297, 353] on link "№ 361579767" at bounding box center [313, 355] width 65 height 11
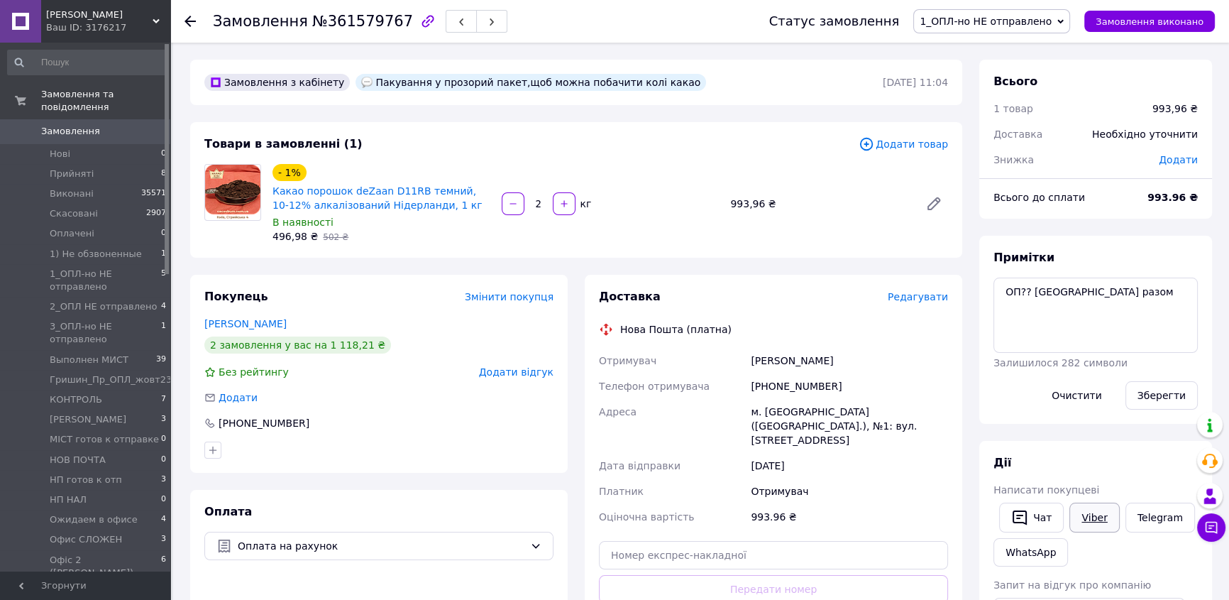
click at [1096, 517] on link "Viber" at bounding box center [1095, 517] width 50 height 30
drag, startPoint x: 1085, startPoint y: 515, endPoint x: 972, endPoint y: 541, distance: 115.7
click at [1083, 515] on link "Viber" at bounding box center [1095, 517] width 50 height 30
click at [185, 17] on icon at bounding box center [190, 21] width 11 height 11
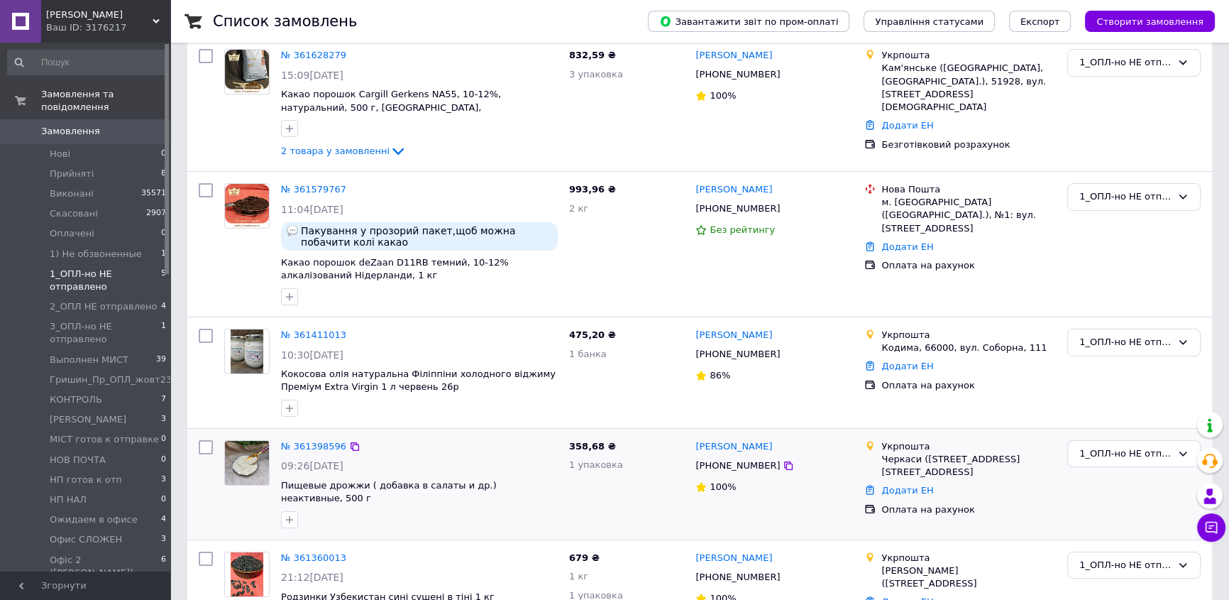
scroll to position [231, 0]
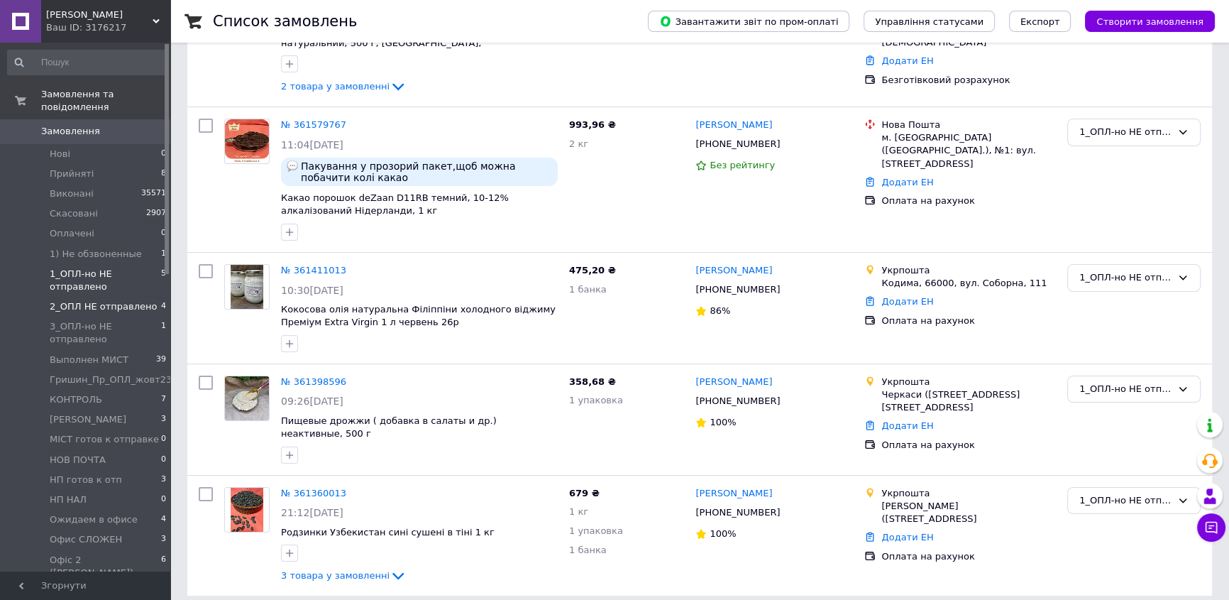
click at [95, 300] on span "2_ОПЛ НЕ отправлено" at bounding box center [103, 306] width 107 height 13
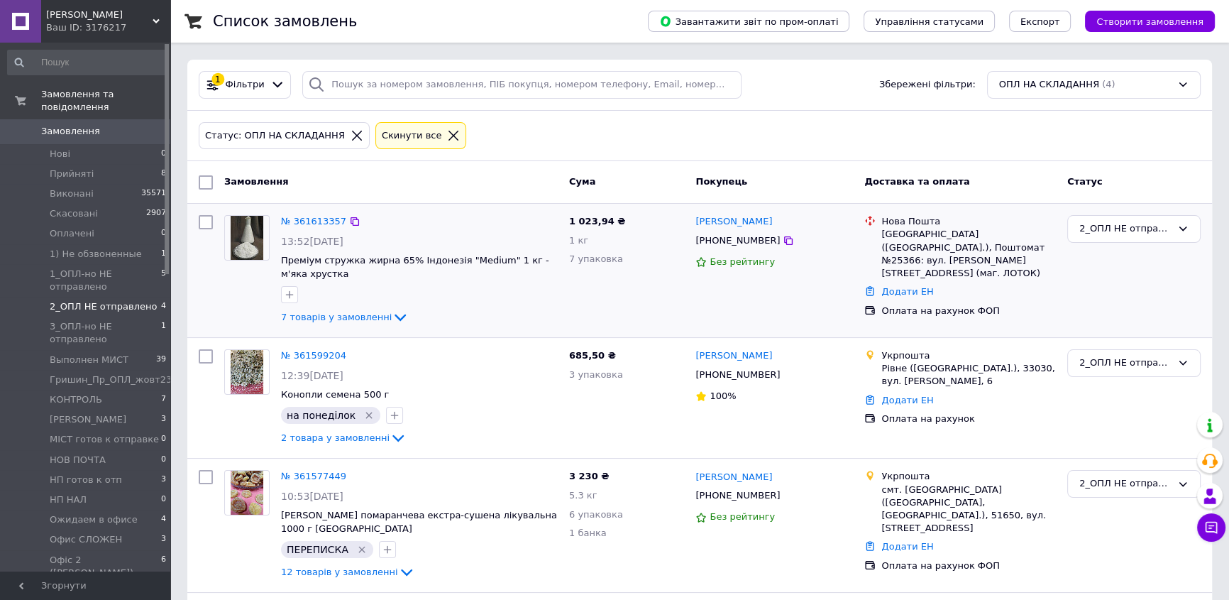
click at [208, 217] on input "checkbox" at bounding box center [206, 222] width 14 height 14
checkbox input "true"
click at [334, 184] on icon at bounding box center [337, 182] width 7 height 7
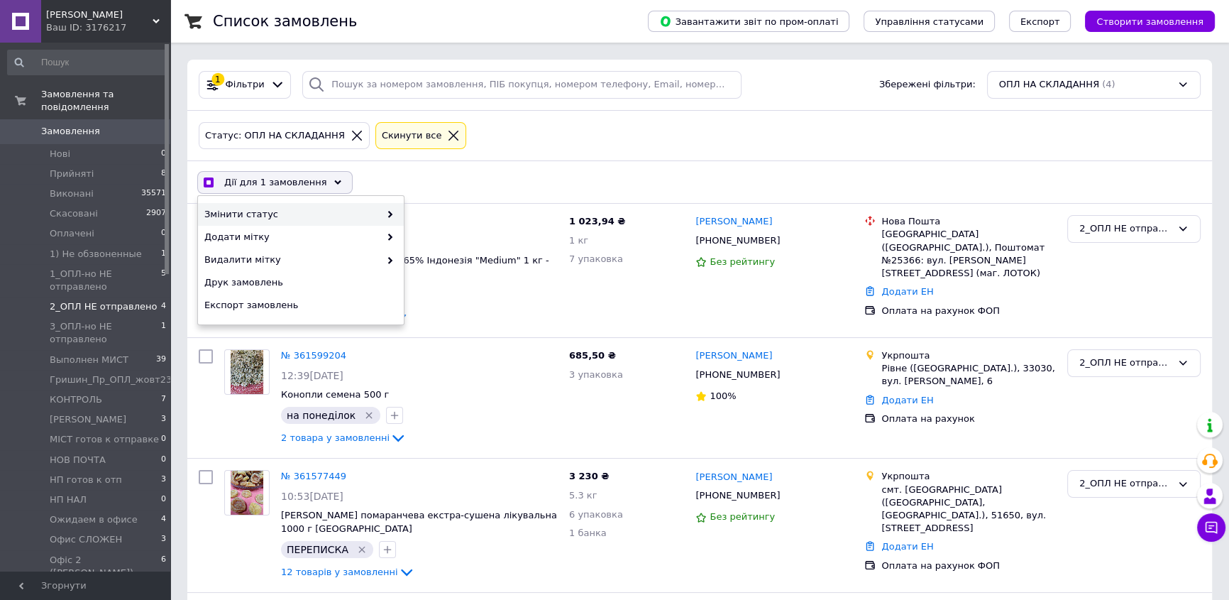
drag, startPoint x: 277, startPoint y: 207, endPoint x: 336, endPoint y: 217, distance: 59.9
click at [277, 208] on span "Змінити статус" at bounding box center [291, 214] width 175 height 13
click at [396, 211] on div "Змінити статус" at bounding box center [301, 214] width 206 height 23
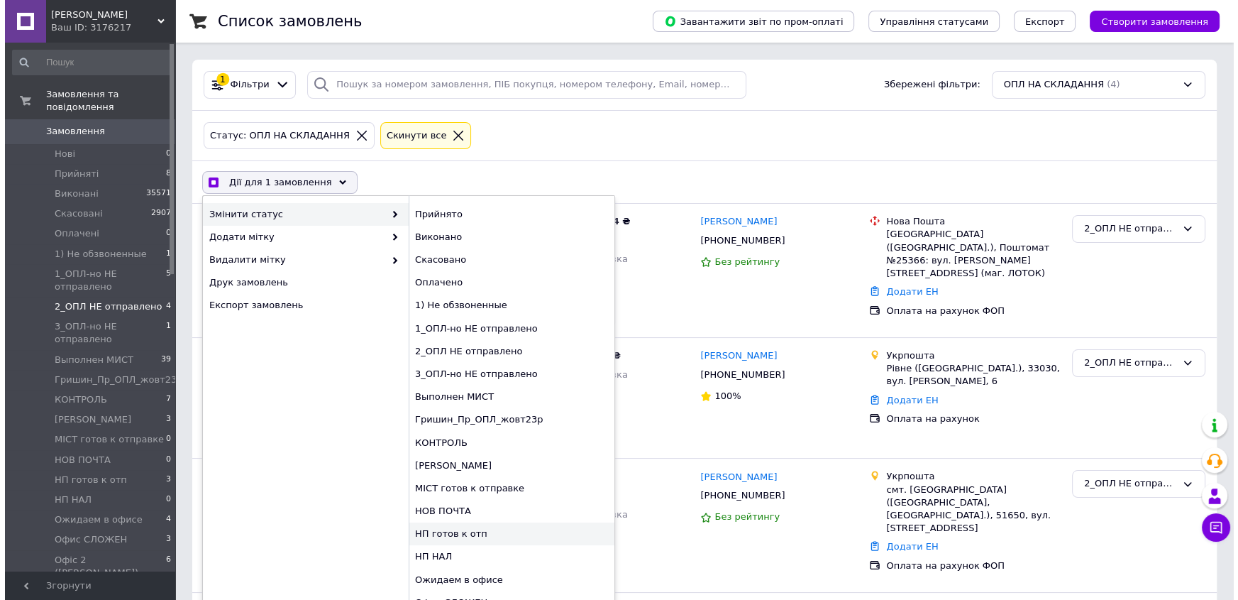
scroll to position [128, 0]
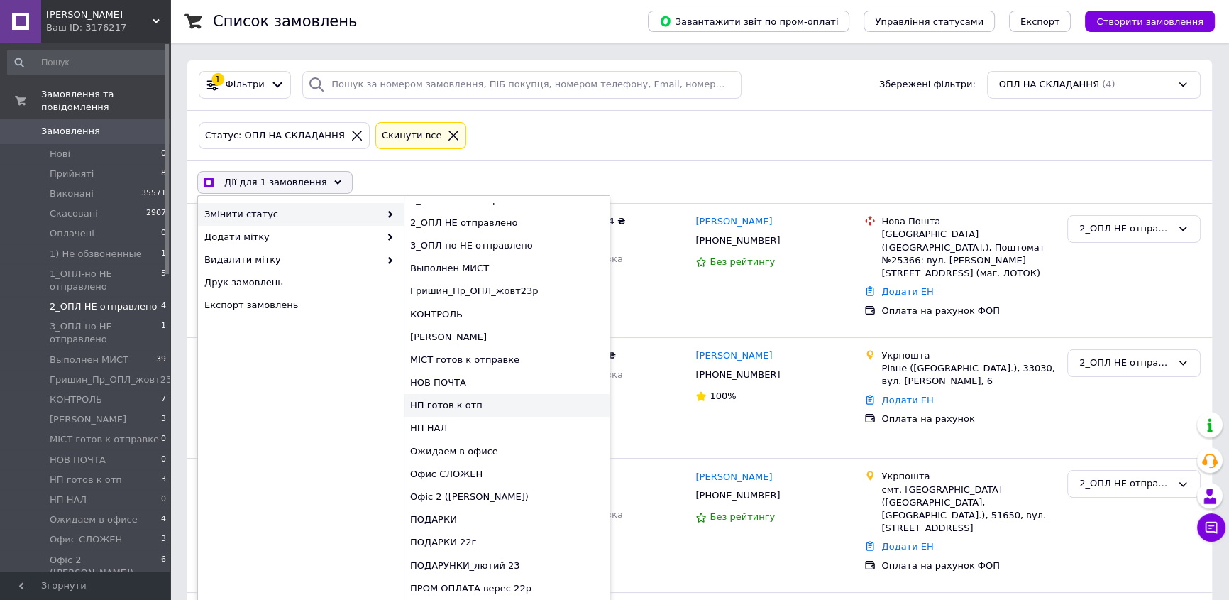
checkbox input "true"
click at [494, 489] on div "Офіс 2 ([PERSON_NAME])" at bounding box center [507, 496] width 206 height 23
checkbox input "false"
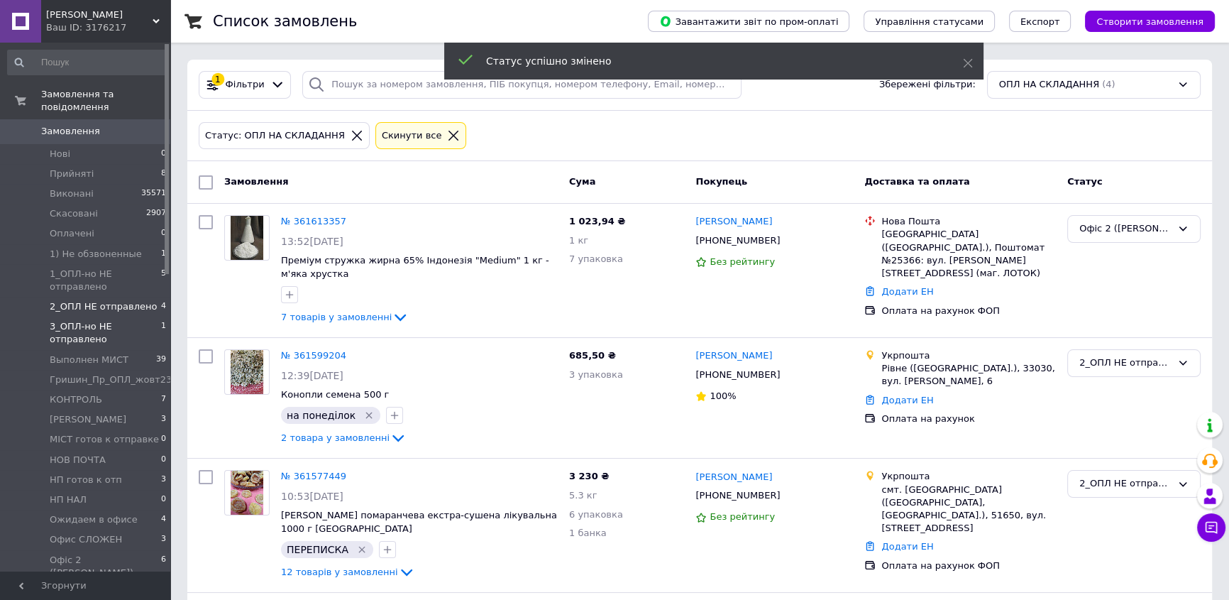
click at [87, 320] on span "3_ОПЛ-но НЕ отправлено" at bounding box center [105, 333] width 111 height 26
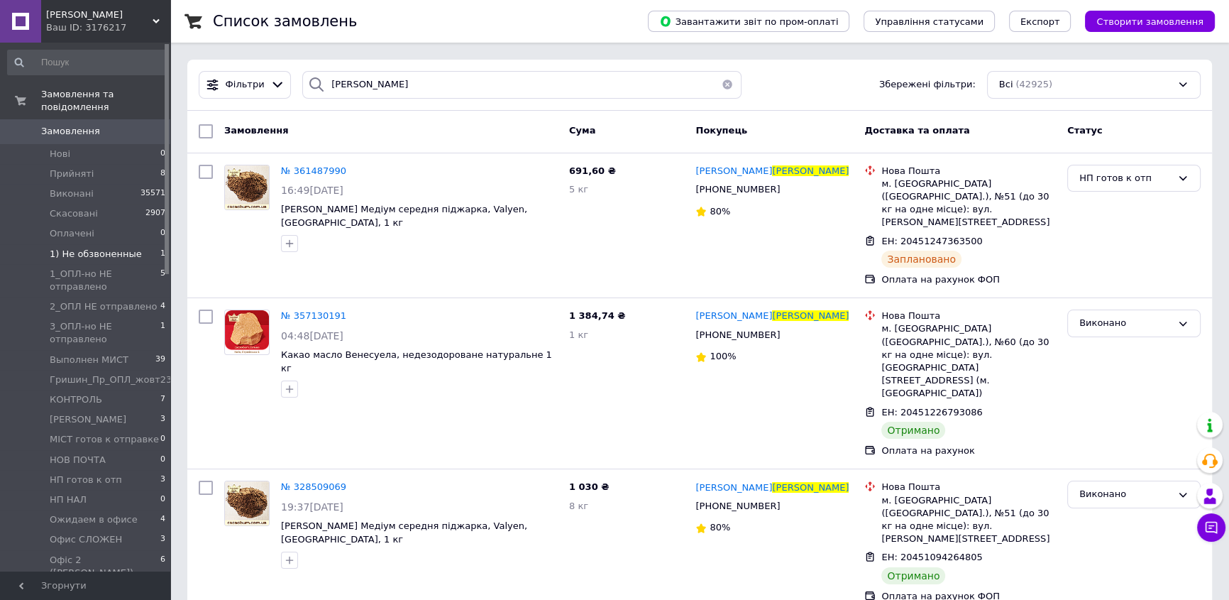
click at [83, 248] on span "1) Не обзвоненные" at bounding box center [96, 254] width 92 height 13
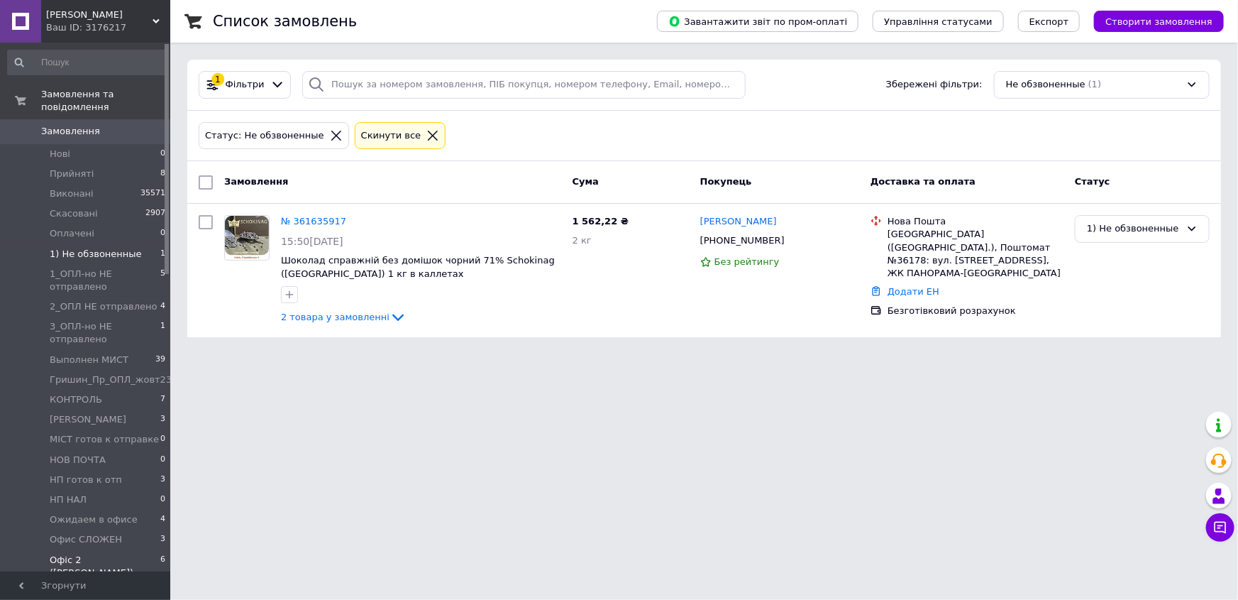
click at [84, 554] on span "Офіс 2 ([PERSON_NAME])" at bounding box center [105, 567] width 111 height 26
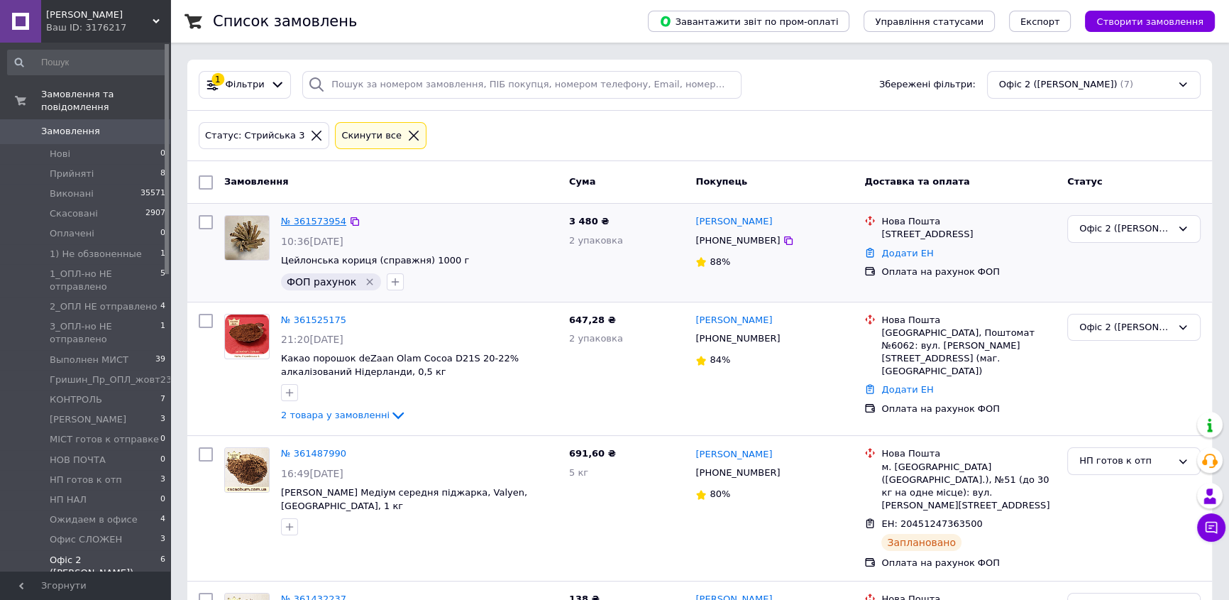
click at [306, 224] on link "№ 361573954" at bounding box center [313, 221] width 65 height 11
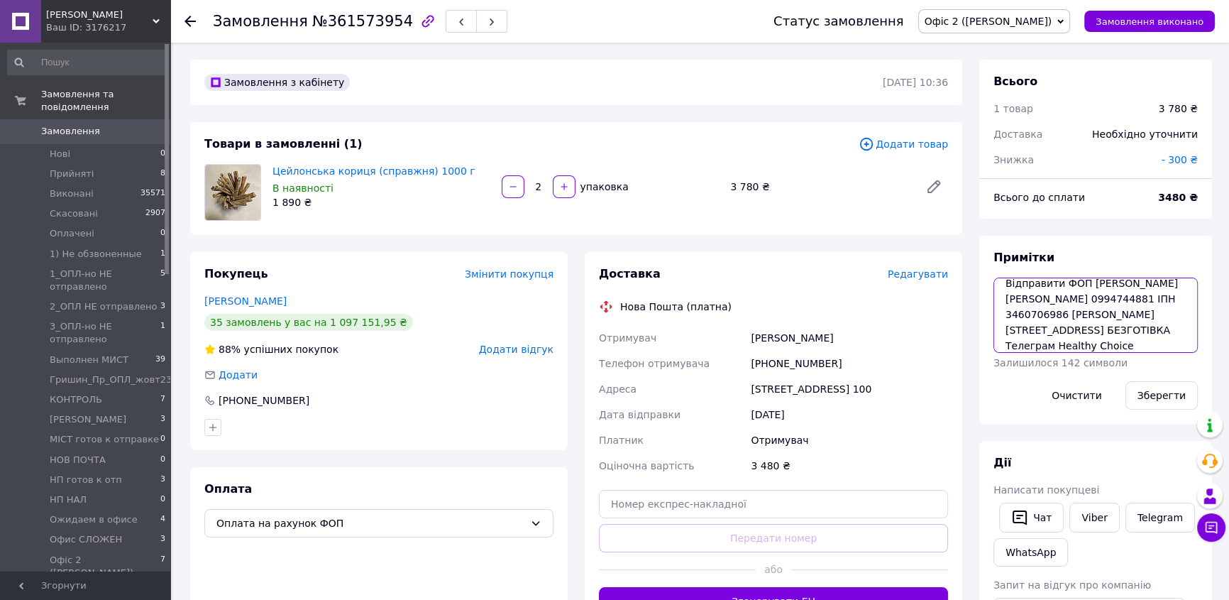
scroll to position [16, 0]
click at [1083, 336] on textarea "ОПЛАЧЕНО РАХ 321 ФОП [PERSON_NAME] Відправити ФОП [PERSON_NAME] [PERSON_NAME] 0…" at bounding box center [1096, 314] width 204 height 75
click at [1159, 400] on button "Зберегти" at bounding box center [1162, 395] width 72 height 28
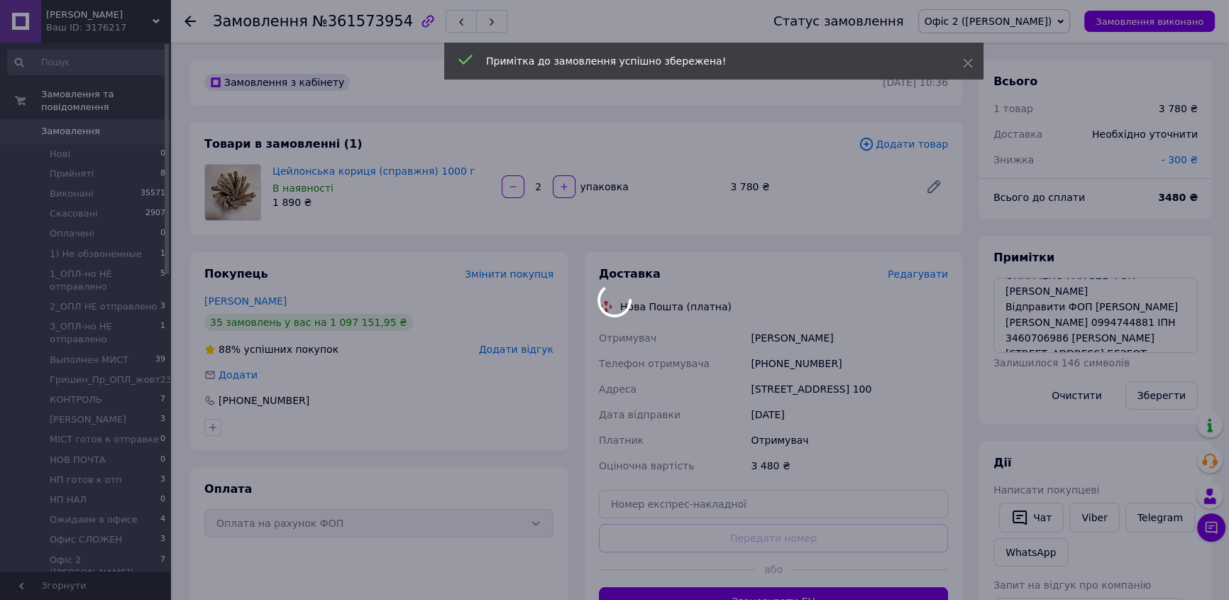
scroll to position [62, 0]
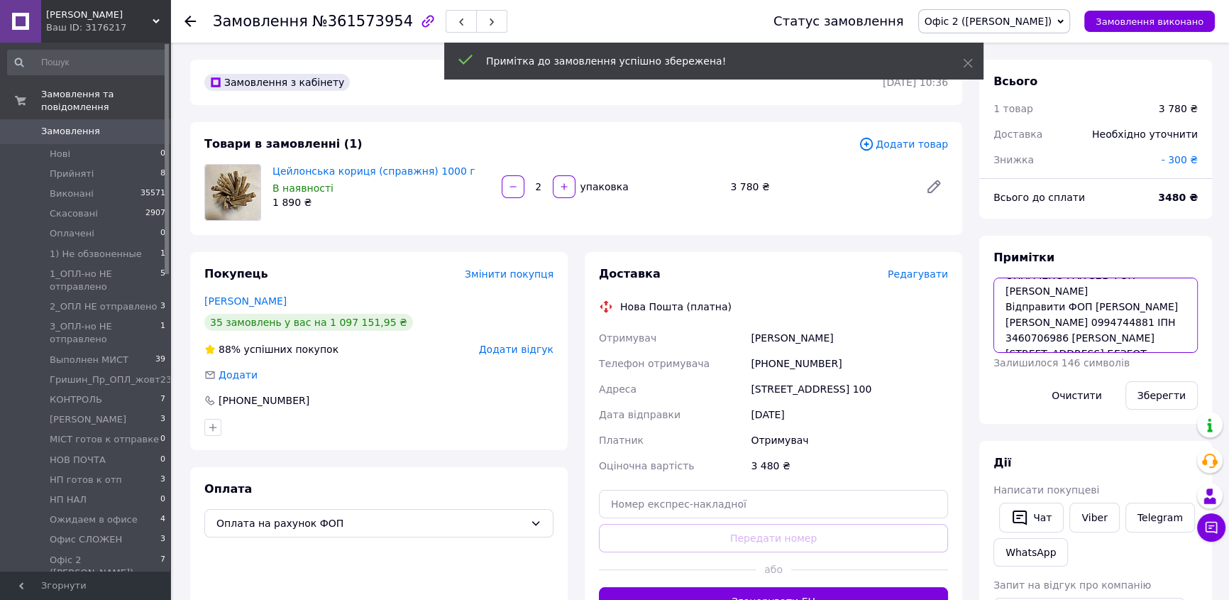
click at [1052, 304] on textarea "ОПЛАЧЕНО РАХ 321 ФОП [PERSON_NAME] Відправити ФОП [PERSON_NAME] [PERSON_NAME] 0…" at bounding box center [1096, 314] width 204 height 75
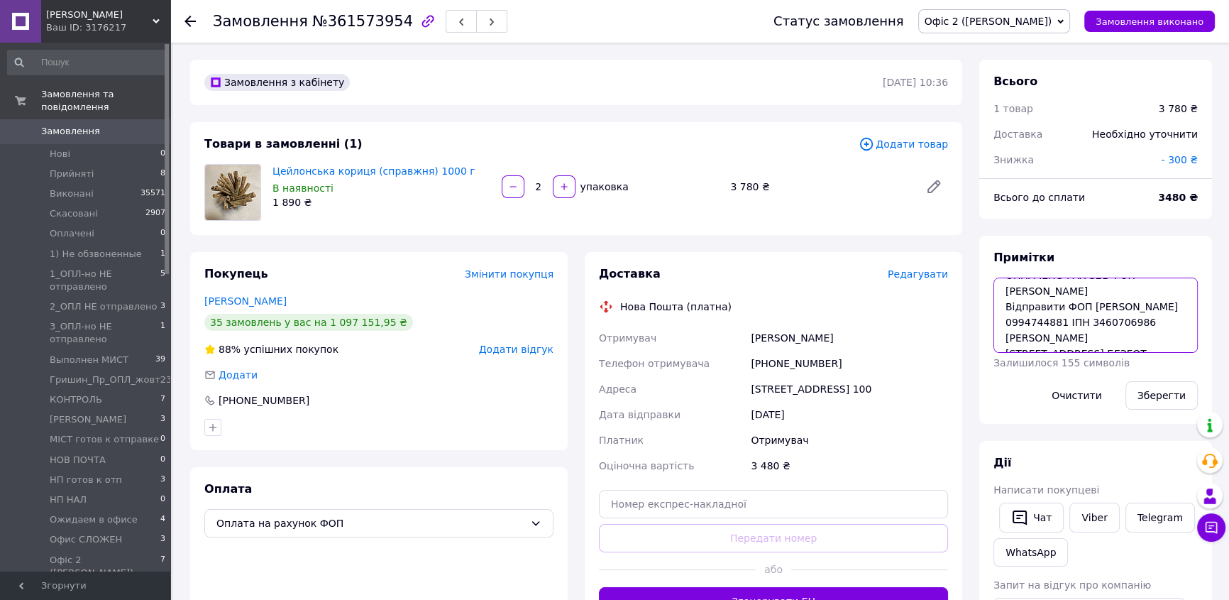
click at [1107, 303] on textarea "ОПЛАЧЕНО РАХ 321 ФОП [PERSON_NAME] Відправити ФОП [PERSON_NAME] 0994744881 ІПН …" at bounding box center [1096, 314] width 204 height 75
click at [792, 362] on div "[PHONE_NUMBER]" at bounding box center [849, 364] width 203 height 26
copy div "380994744881"
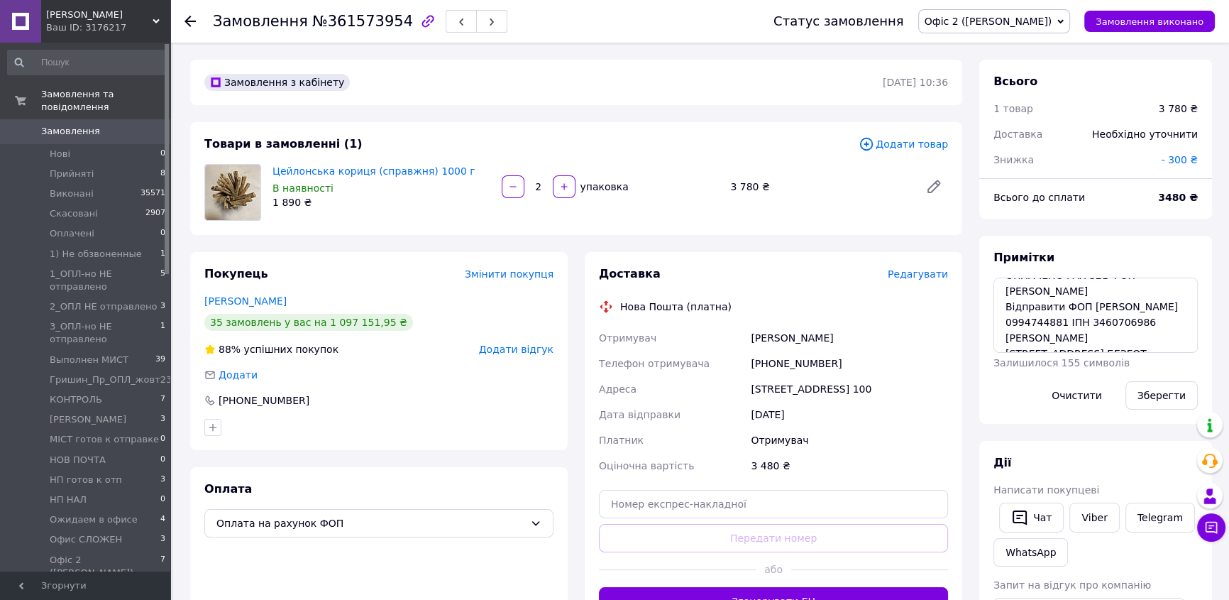
click at [837, 388] on div "[STREET_ADDRESS] 100" at bounding box center [849, 389] width 203 height 26
copy div "Новосельського"
click at [994, 292] on textarea "ОПЛАЧЕНО РАХ 321 ФОП [PERSON_NAME] Відправити ФОП [PERSON_NAME] 0994744881 ІПН …" at bounding box center [1096, 314] width 204 height 75
paste textarea "20451247366857"
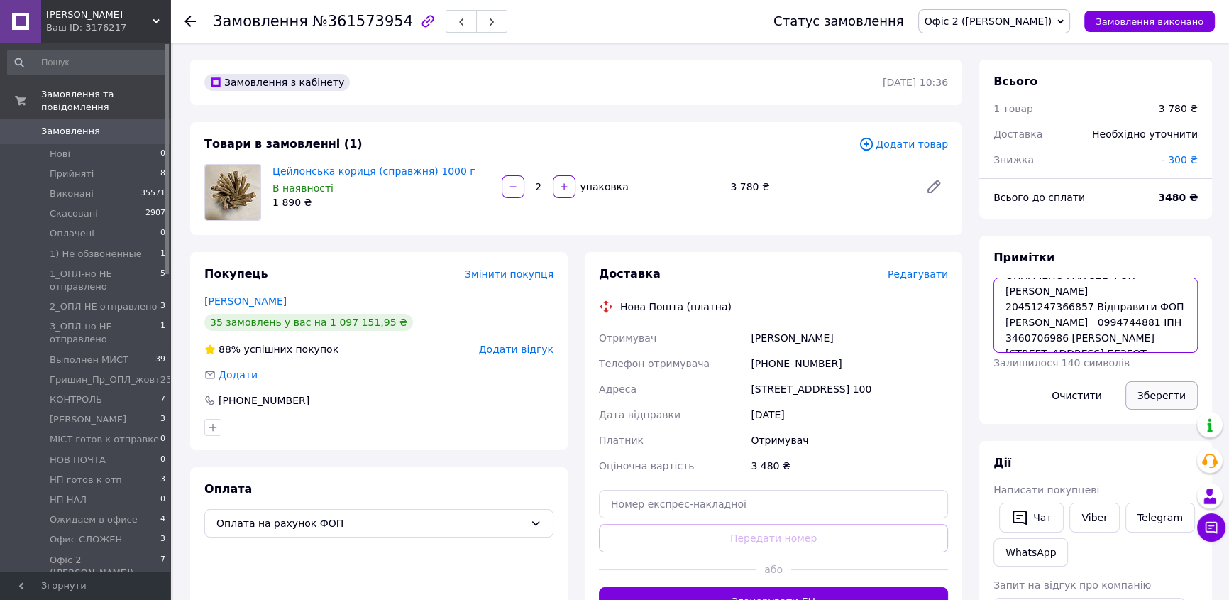
type textarea "ОПЛАЧЕНО РАХ 321 ФОП [PERSON_NAME] 20451247366857 Відправити ФОП [PERSON_NAME] …"
click at [1158, 397] on button "Зберегти" at bounding box center [1162, 395] width 72 height 28
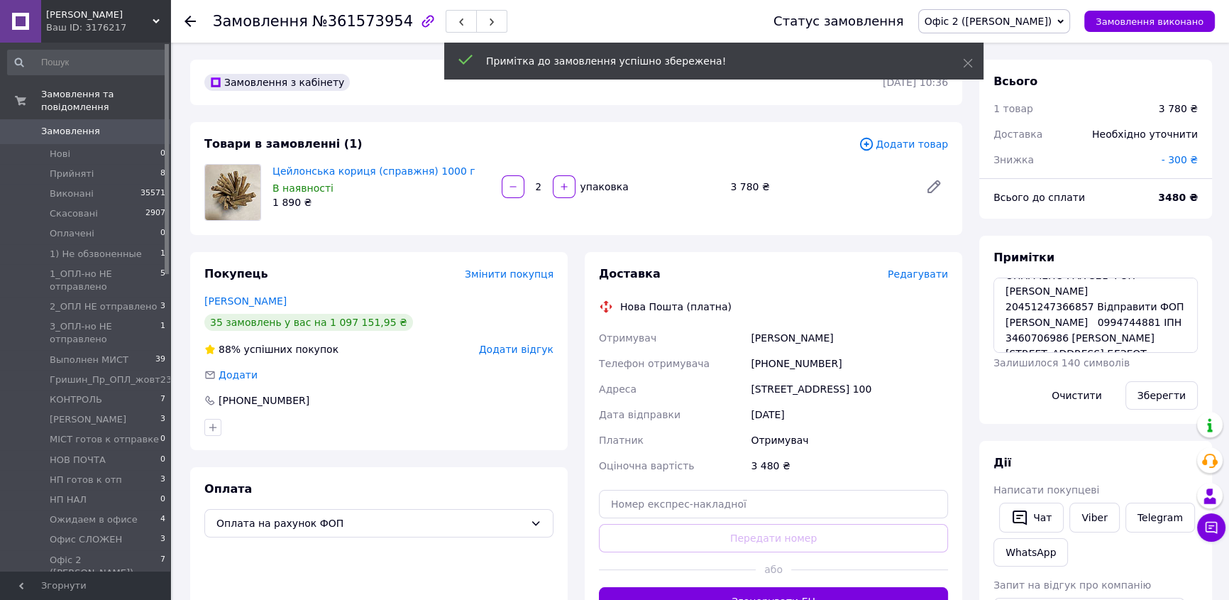
scroll to position [46, 0]
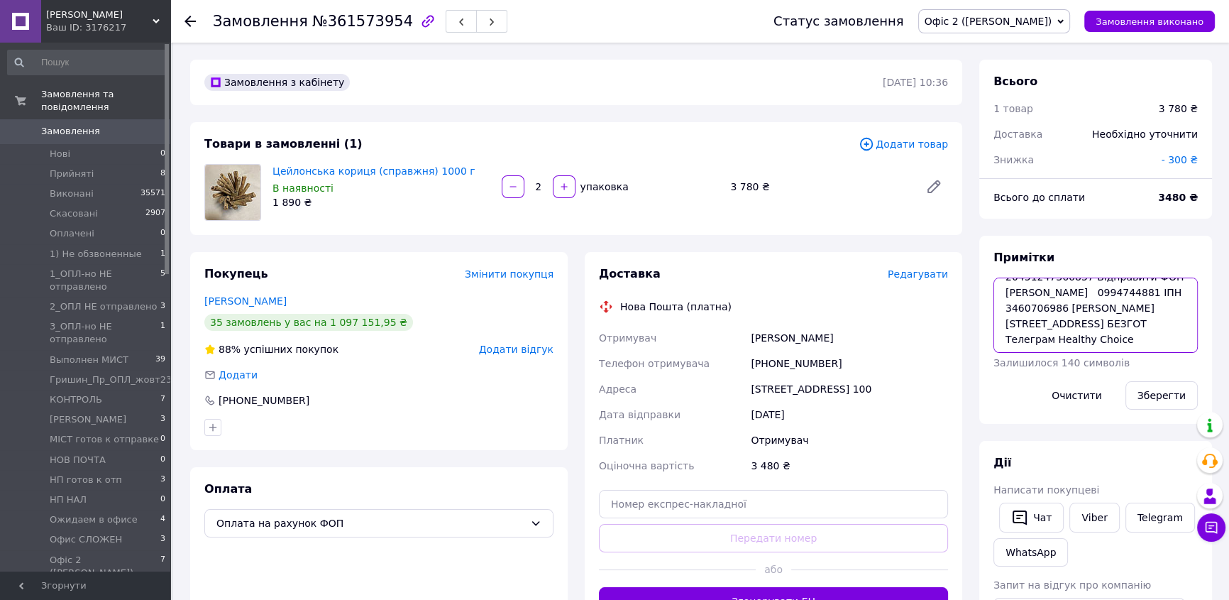
click at [1058, 321] on textarea "ОПЛАЧЕНО РАХ 321 ФОП [PERSON_NAME] 20451247366857 Відправити ФОП [PERSON_NAME] …" at bounding box center [1096, 314] width 204 height 75
drag, startPoint x: 1165, startPoint y: 385, endPoint x: 884, endPoint y: 295, distance: 295.1
click at [1164, 385] on button "Зберегти" at bounding box center [1162, 395] width 72 height 28
click at [191, 16] on icon at bounding box center [190, 21] width 11 height 11
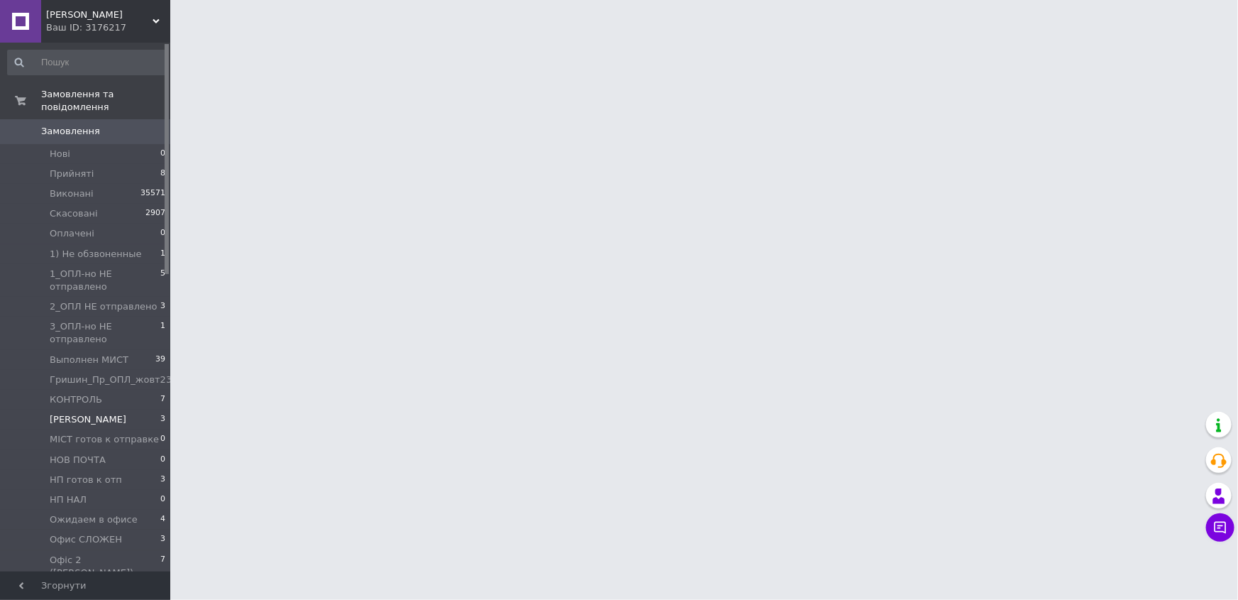
click at [59, 413] on span "[PERSON_NAME]" at bounding box center [88, 419] width 77 height 13
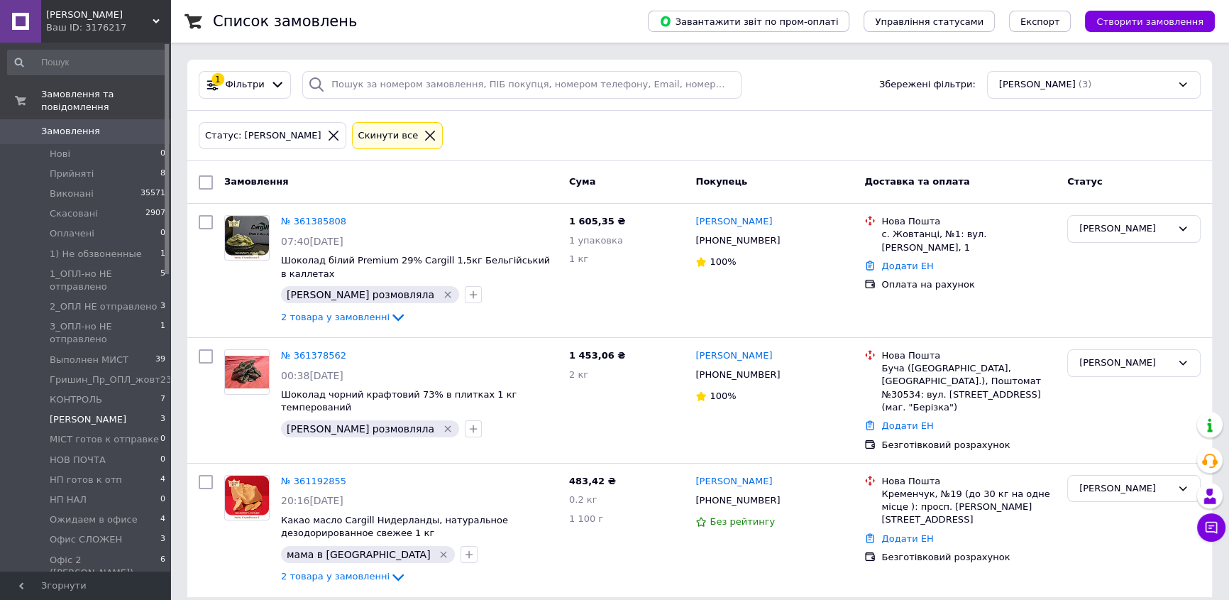
click at [62, 413] on span "[PERSON_NAME]" at bounding box center [88, 419] width 77 height 13
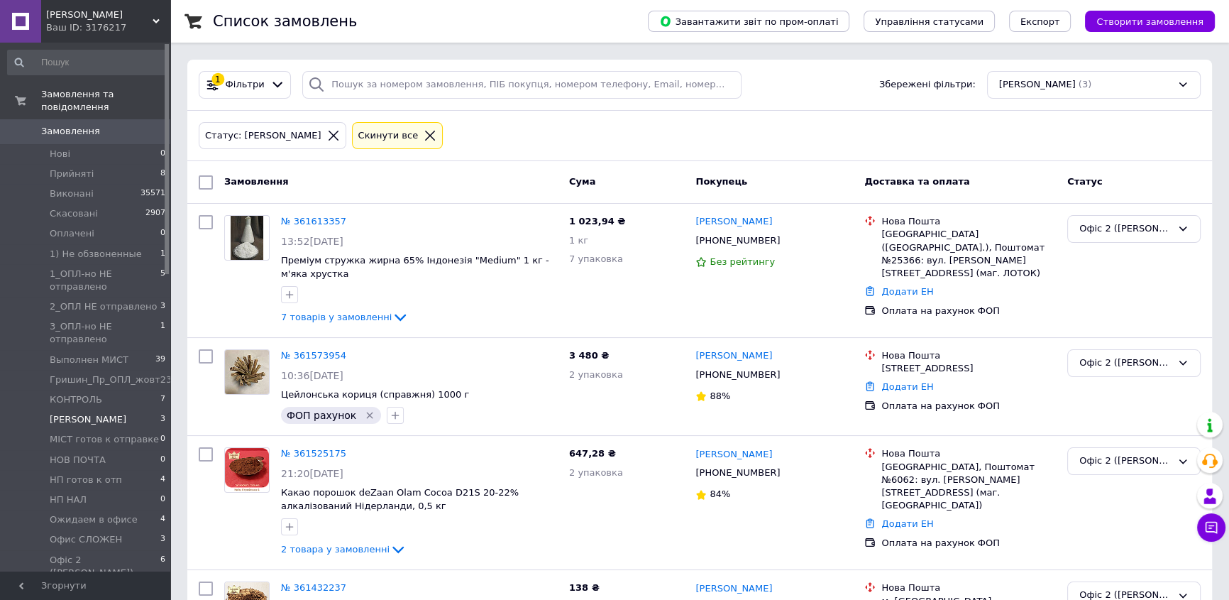
click at [62, 413] on span "[PERSON_NAME]" at bounding box center [88, 419] width 77 height 13
click at [77, 433] on span "МІСТ готов к отправке" at bounding box center [104, 439] width 109 height 13
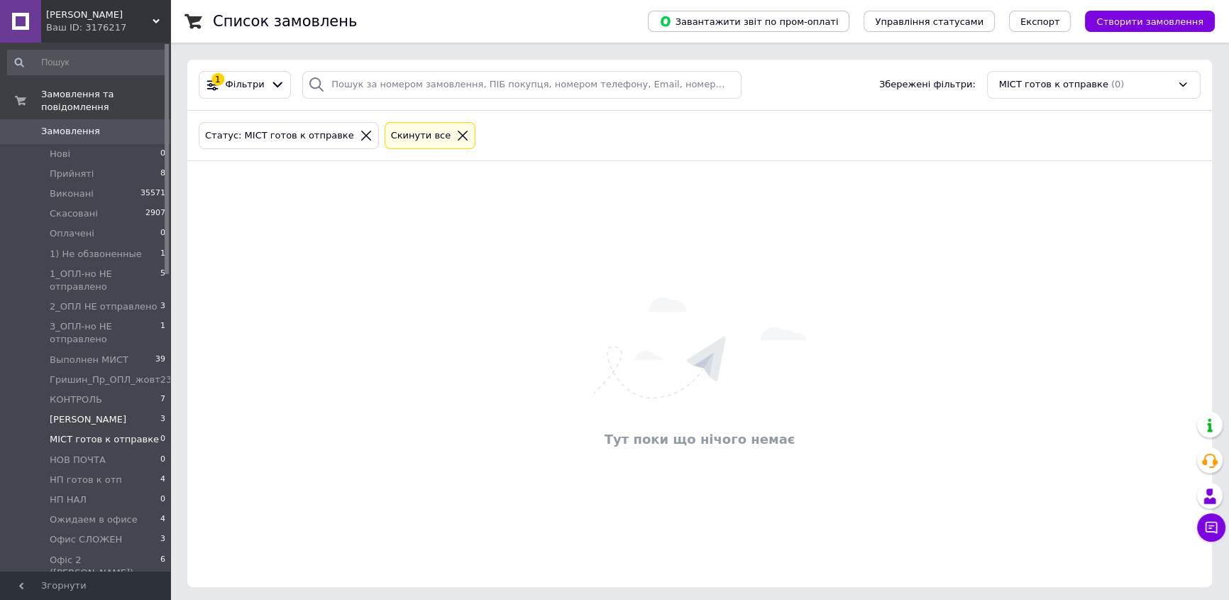
click at [62, 413] on span "[PERSON_NAME]" at bounding box center [88, 419] width 77 height 13
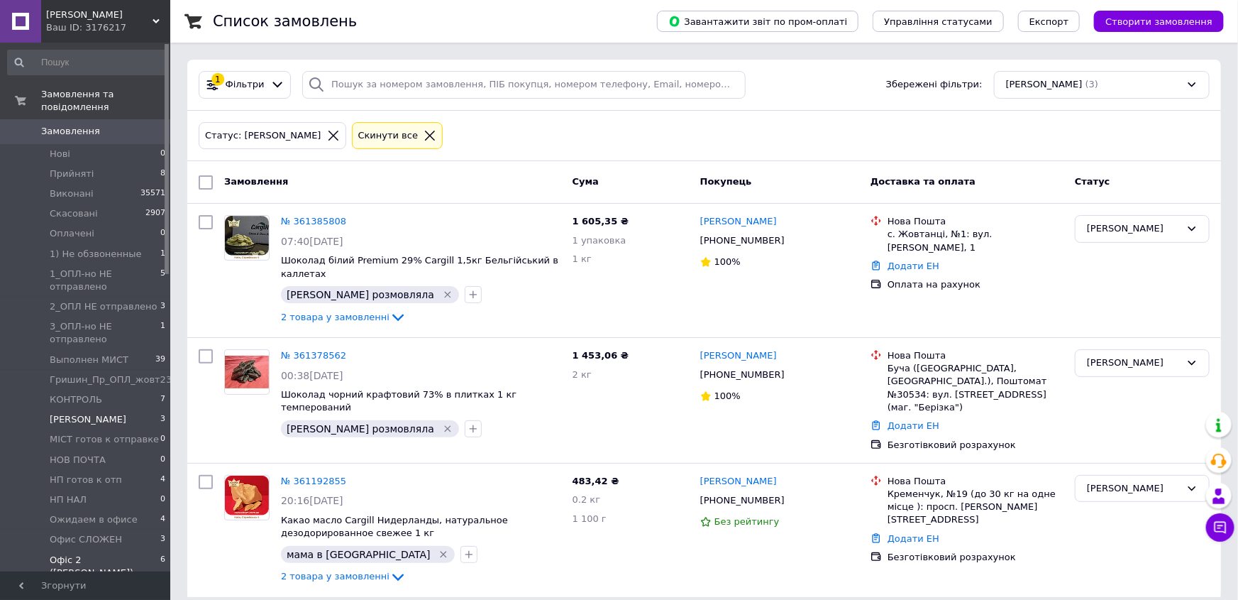
click at [75, 554] on span "Офіс 2 ([PERSON_NAME])" at bounding box center [105, 567] width 111 height 26
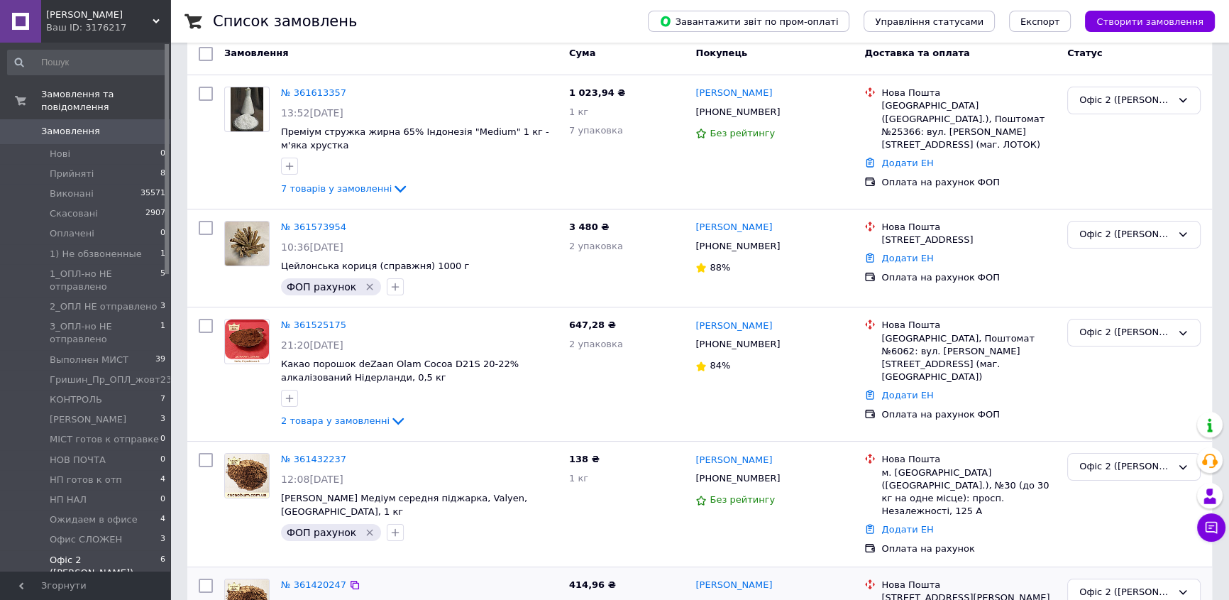
scroll to position [299, 0]
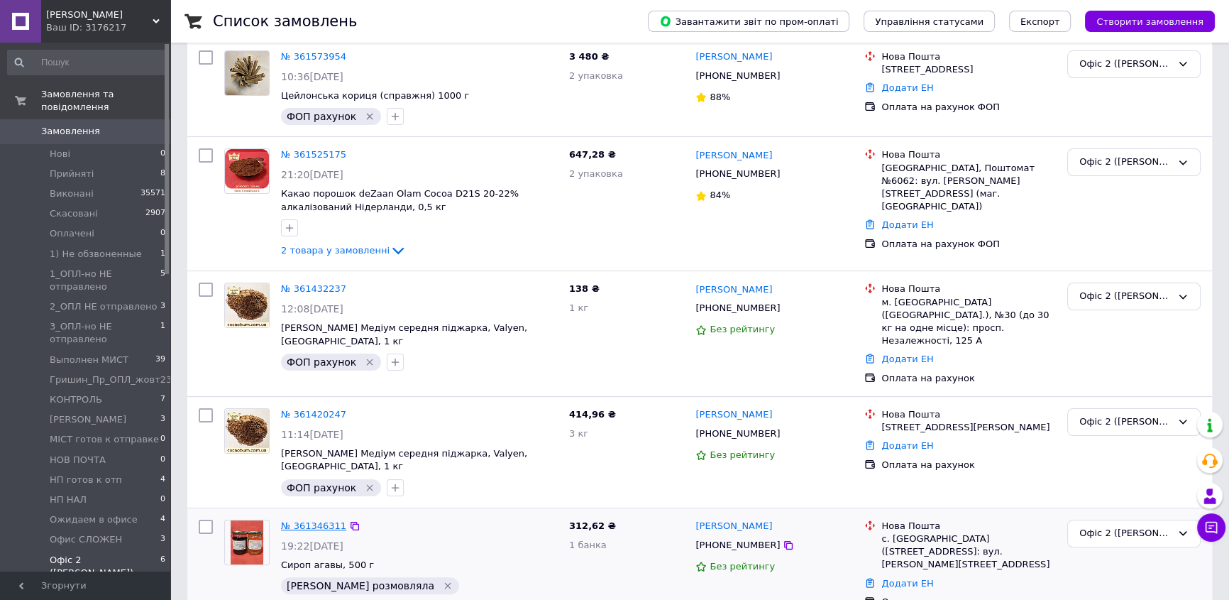
click at [299, 520] on link "№ 361346311" at bounding box center [313, 525] width 65 height 11
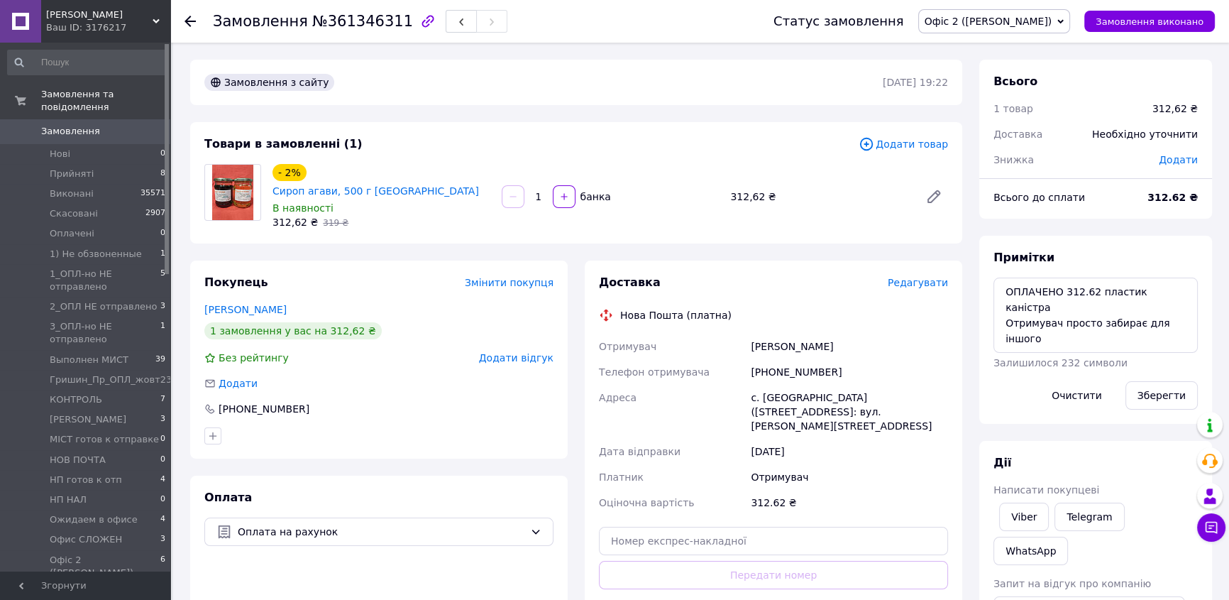
click at [938, 277] on span "Редагувати" at bounding box center [918, 282] width 60 height 11
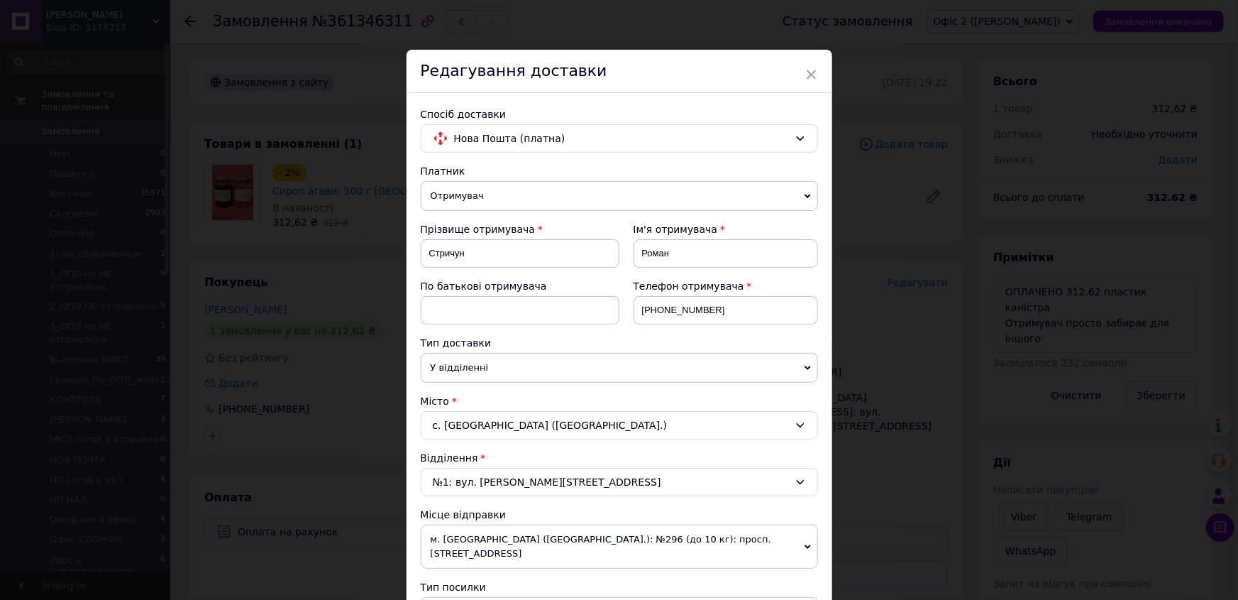
scroll to position [193, 0]
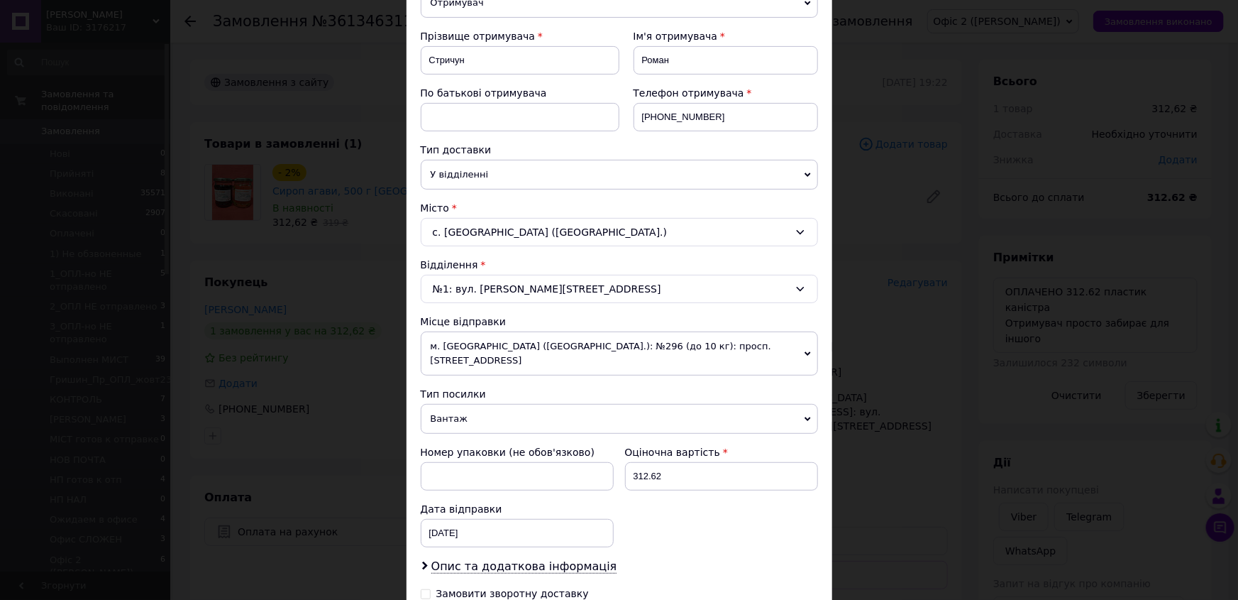
click at [806, 351] on icon at bounding box center [808, 354] width 6 height 6
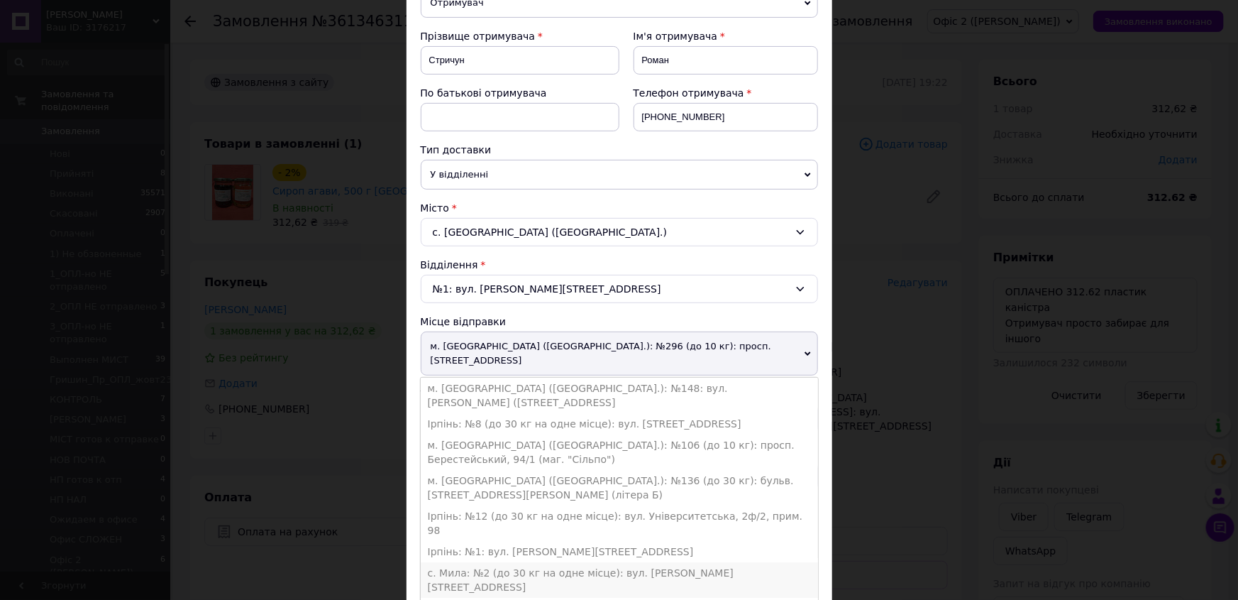
click at [511, 562] on li "с. Мила: №2 (до 30 кг на одне місце): вул. [PERSON_NAME][STREET_ADDRESS]" at bounding box center [619, 579] width 397 height 35
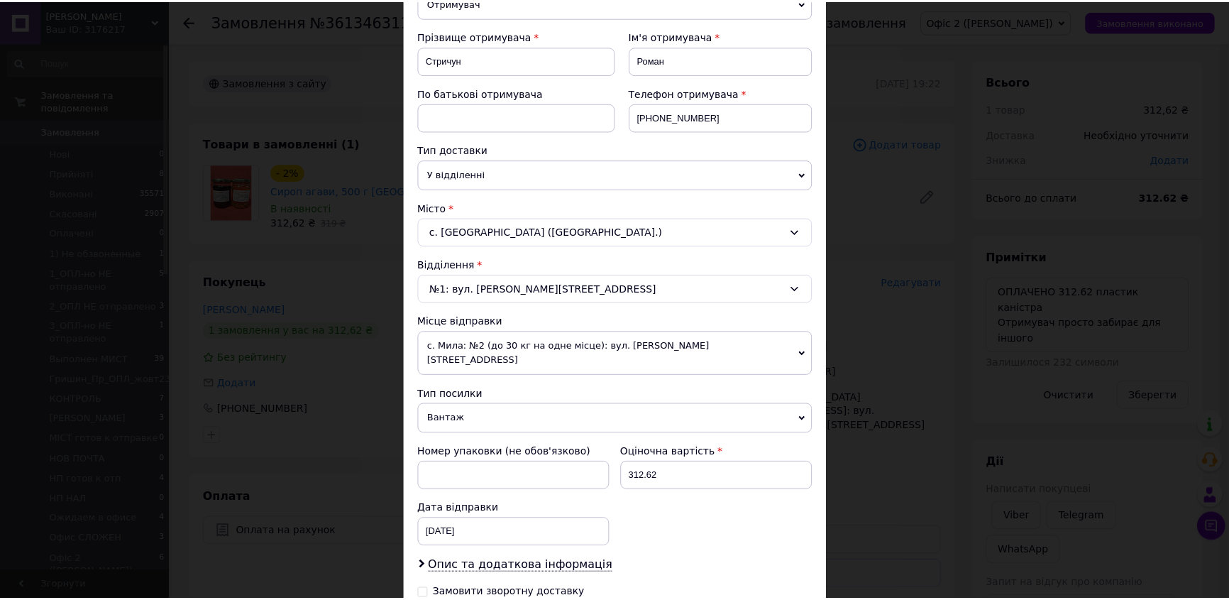
scroll to position [366, 0]
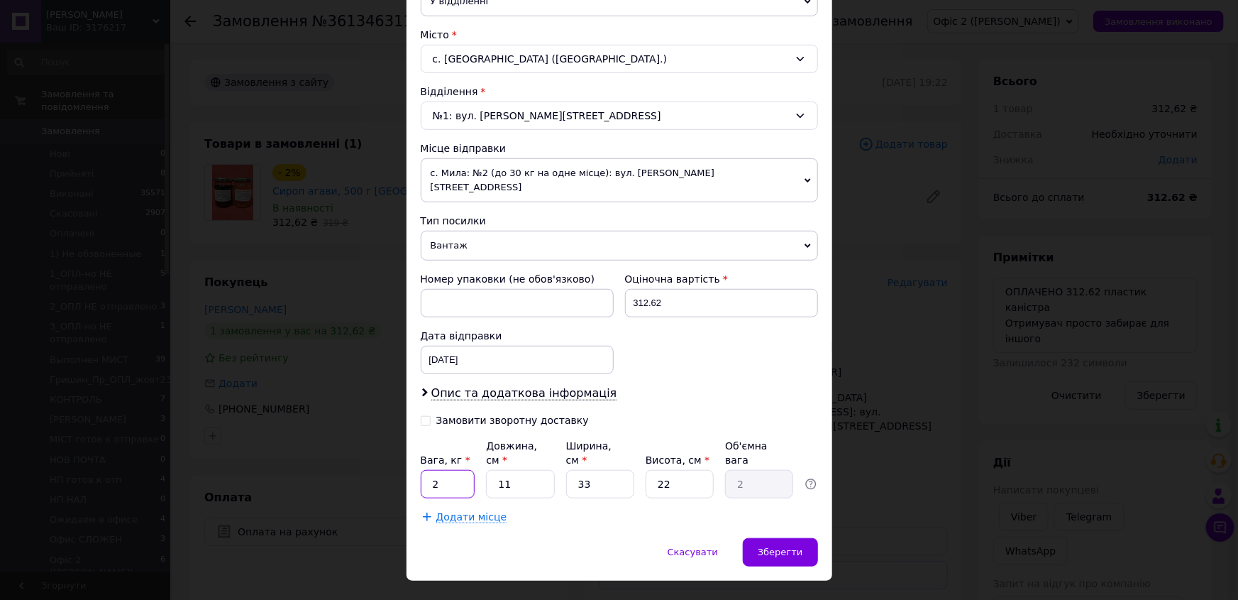
drag, startPoint x: 445, startPoint y: 459, endPoint x: 425, endPoint y: 449, distance: 22.5
click at [429, 470] on input "2" at bounding box center [448, 484] width 55 height 28
type input "0.5"
click at [509, 470] on input "11" at bounding box center [520, 484] width 68 height 28
type input "1"
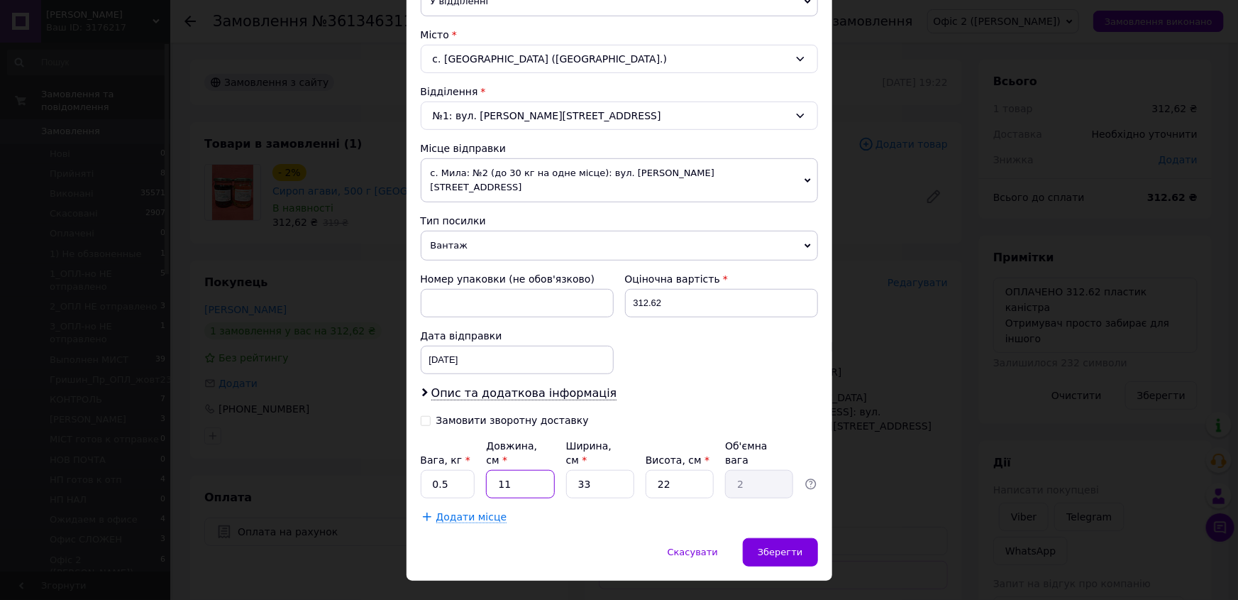
type input "0.18"
type input "17"
type input "3.09"
type input "17"
drag, startPoint x: 595, startPoint y: 447, endPoint x: 568, endPoint y: 444, distance: 27.2
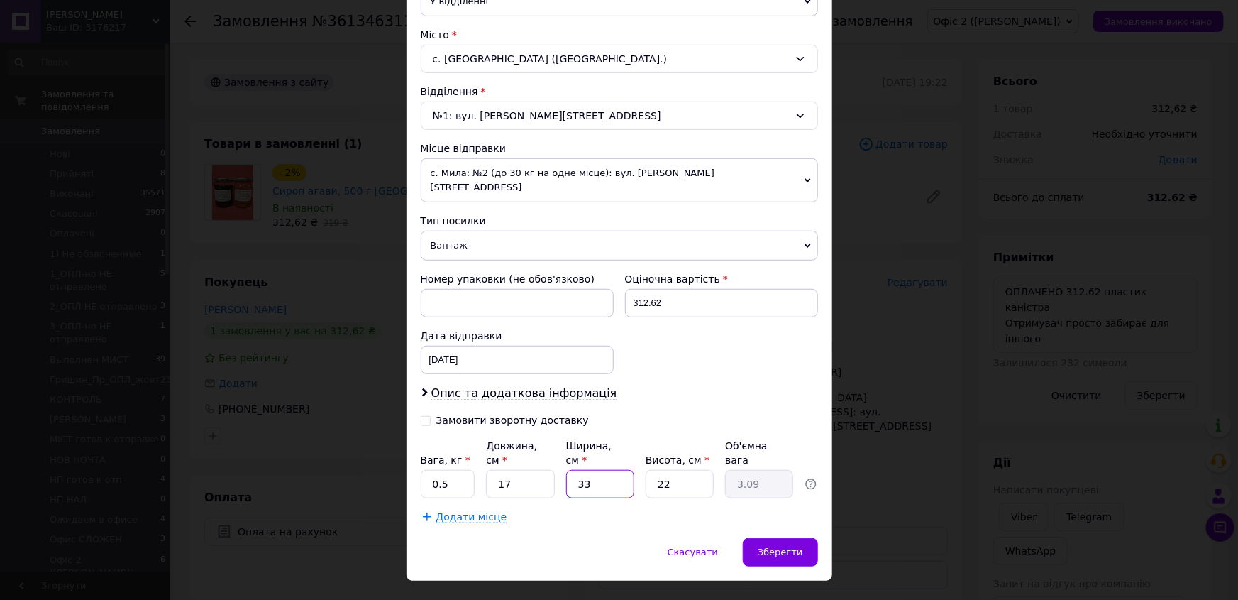
click at [568, 470] on input "33" at bounding box center [600, 484] width 68 height 28
type input "1"
type input "0.1"
type input "12"
type input "1.12"
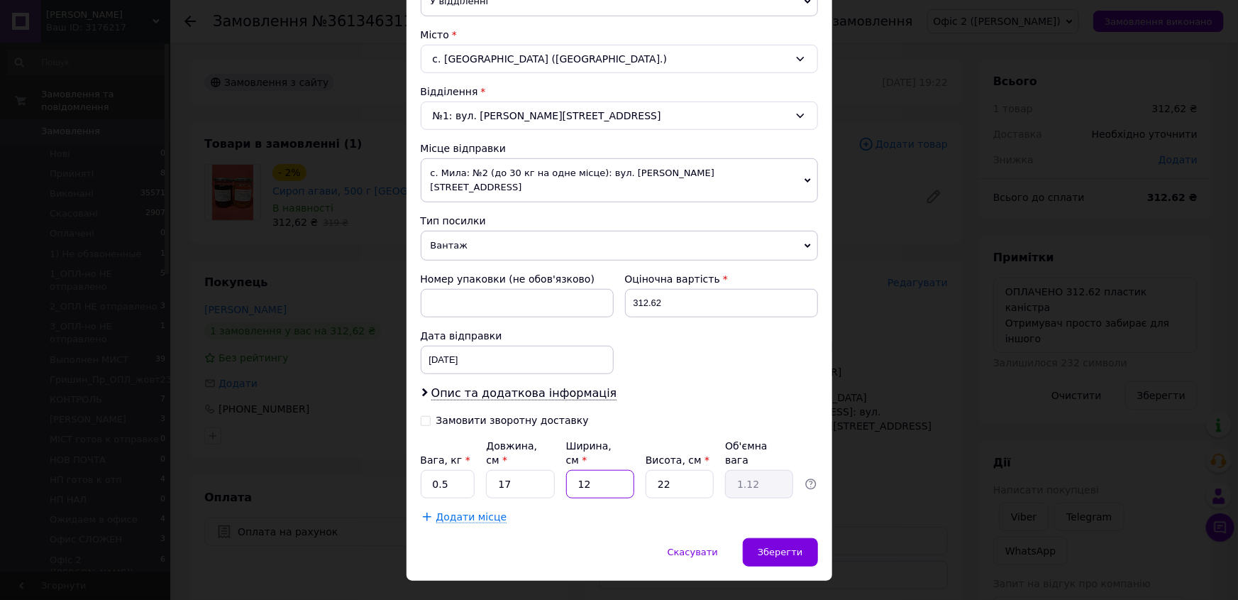
type input "12"
drag, startPoint x: 667, startPoint y: 454, endPoint x: 651, endPoint y: 454, distance: 16.3
click at [651, 470] on input "22" at bounding box center [680, 484] width 68 height 28
type input "9"
type input "0.46"
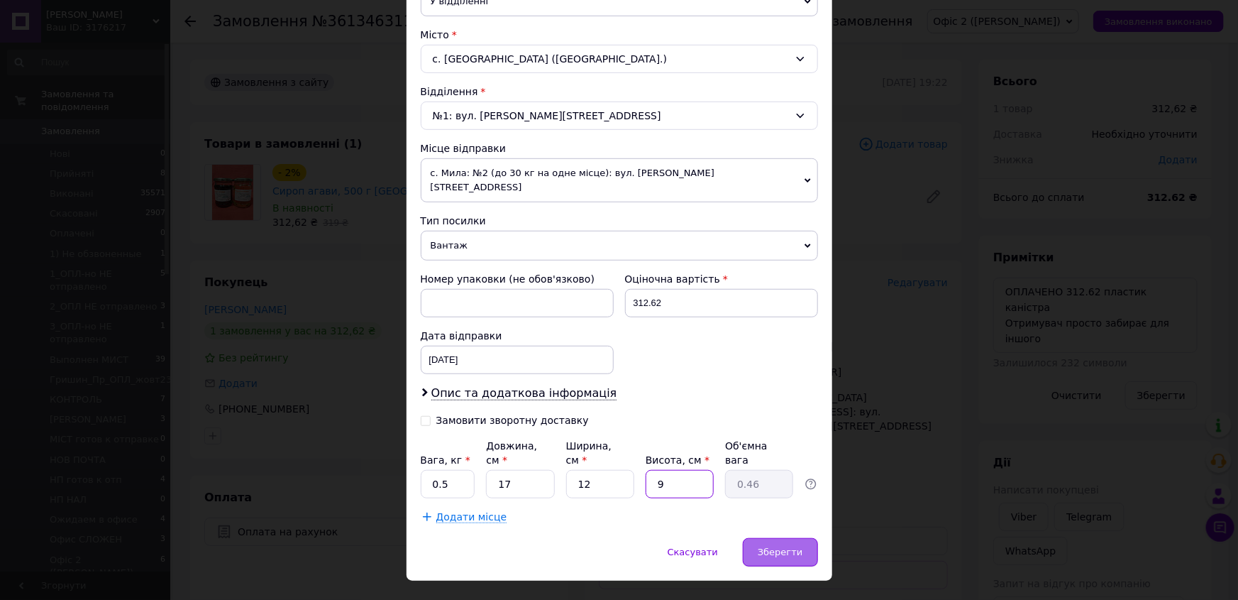
type input "9"
click at [786, 546] on span "Зберегти" at bounding box center [780, 551] width 45 height 11
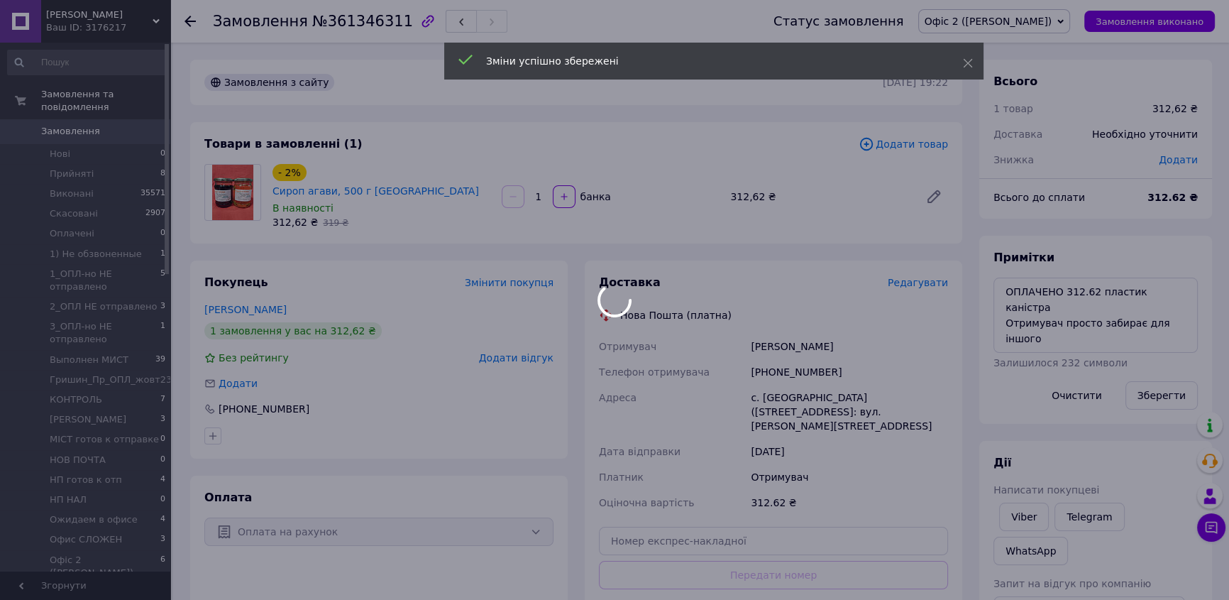
scroll to position [128, 0]
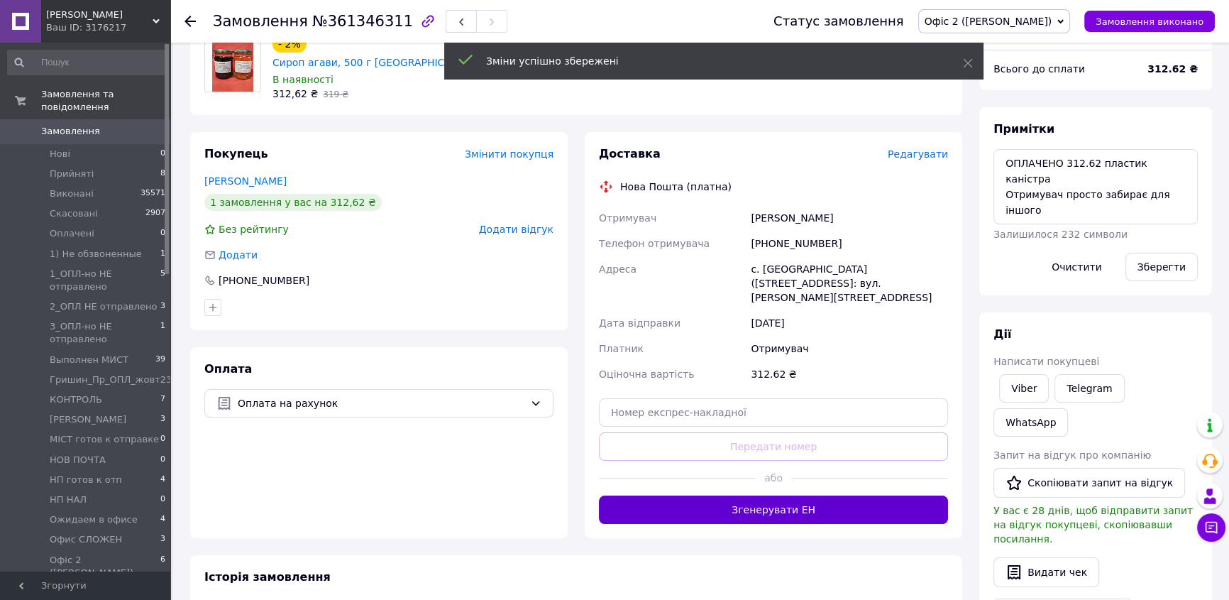
click at [806, 495] on button "Згенерувати ЕН" at bounding box center [773, 509] width 349 height 28
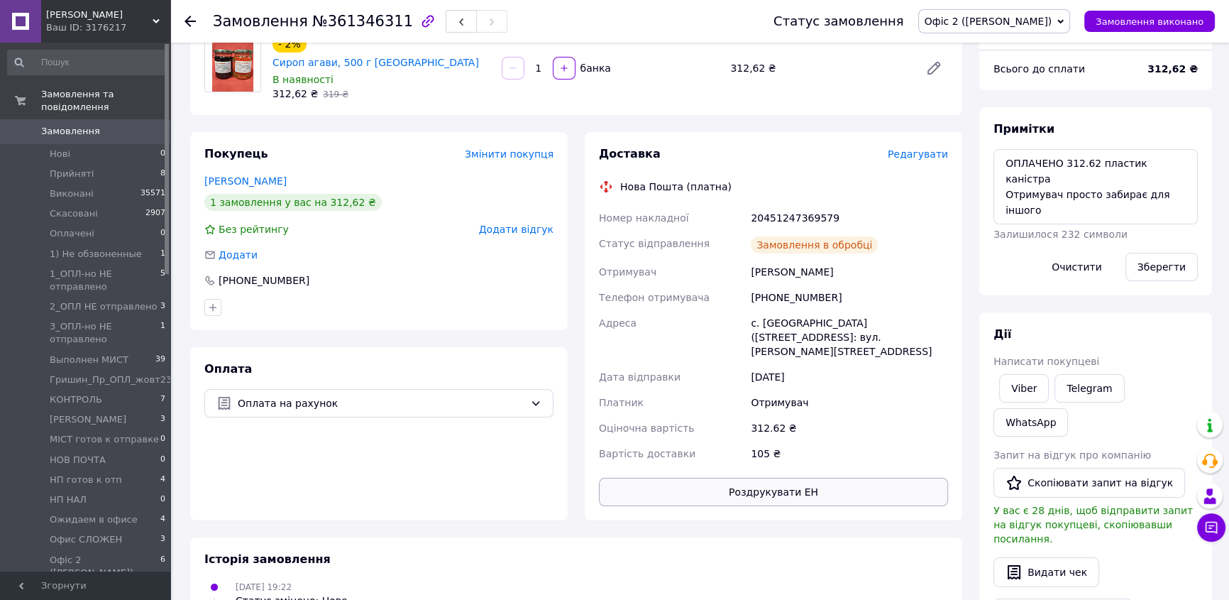
scroll to position [20, 0]
drag, startPoint x: 1012, startPoint y: 381, endPoint x: 972, endPoint y: 369, distance: 41.5
click at [1011, 381] on link "Viber" at bounding box center [1024, 388] width 50 height 28
drag, startPoint x: 586, startPoint y: 211, endPoint x: 866, endPoint y: 364, distance: 319.2
click at [866, 364] on div "Доставка Редагувати Нова Пошта (платна) Номер накладної 20451247369579 Статус в…" at bounding box center [774, 326] width 378 height 388
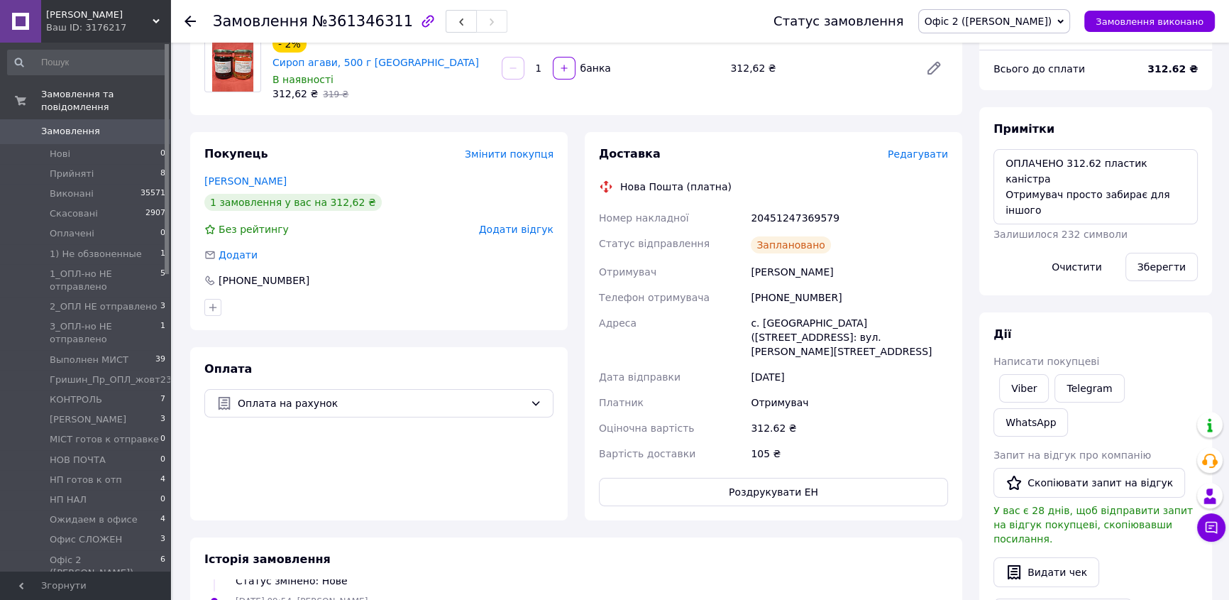
copy div "Номер накладної 20451247369579 Статус відправлення Заплановано Отримувач Стричу…"
click at [444, 277] on div "[PHONE_NUMBER]" at bounding box center [378, 280] width 349 height 14
click at [1067, 21] on span "Офіс 2 ([PERSON_NAME])" at bounding box center [994, 21] width 153 height 24
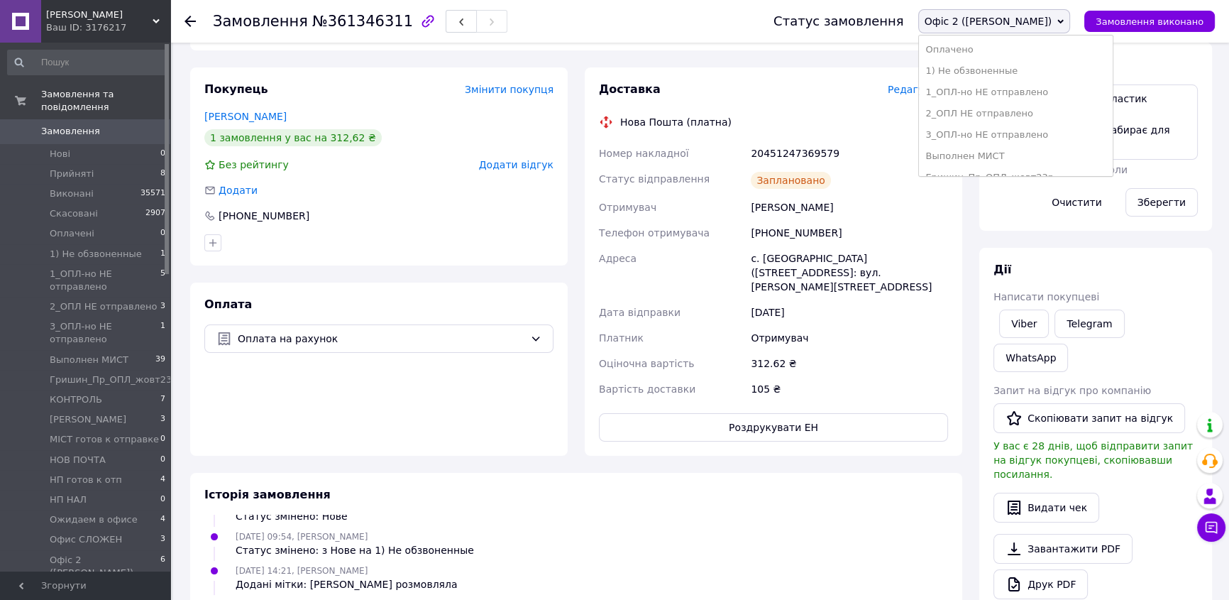
scroll to position [258, 0]
click at [1040, 90] on li "НП готов к отп" at bounding box center [1016, 89] width 194 height 21
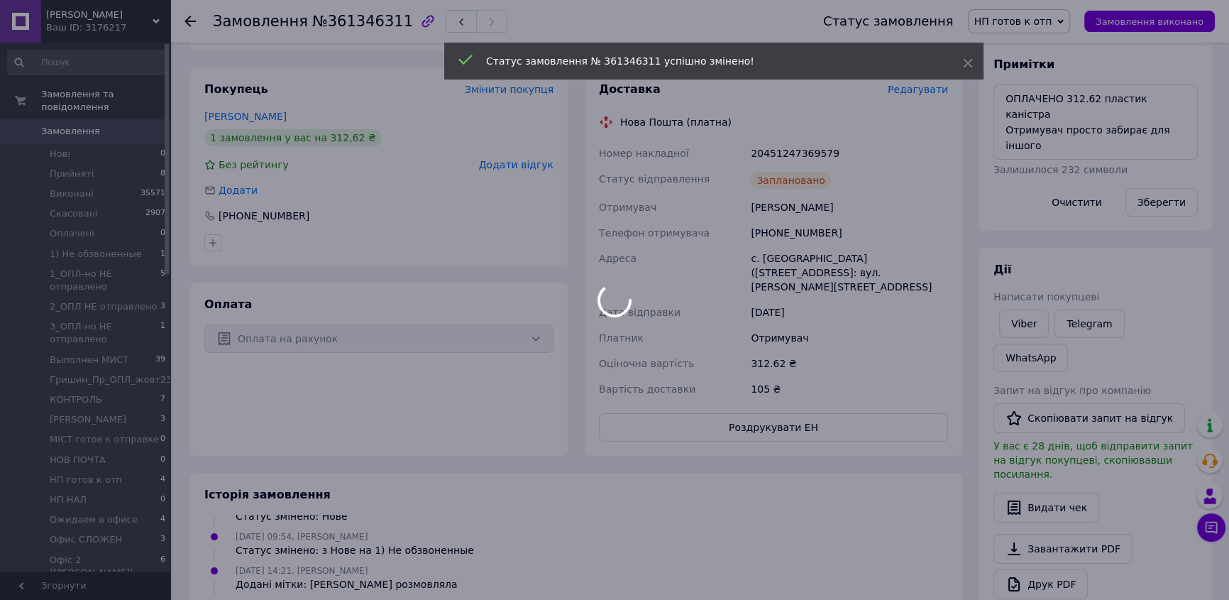
click at [186, 19] on div at bounding box center [614, 300] width 1229 height 600
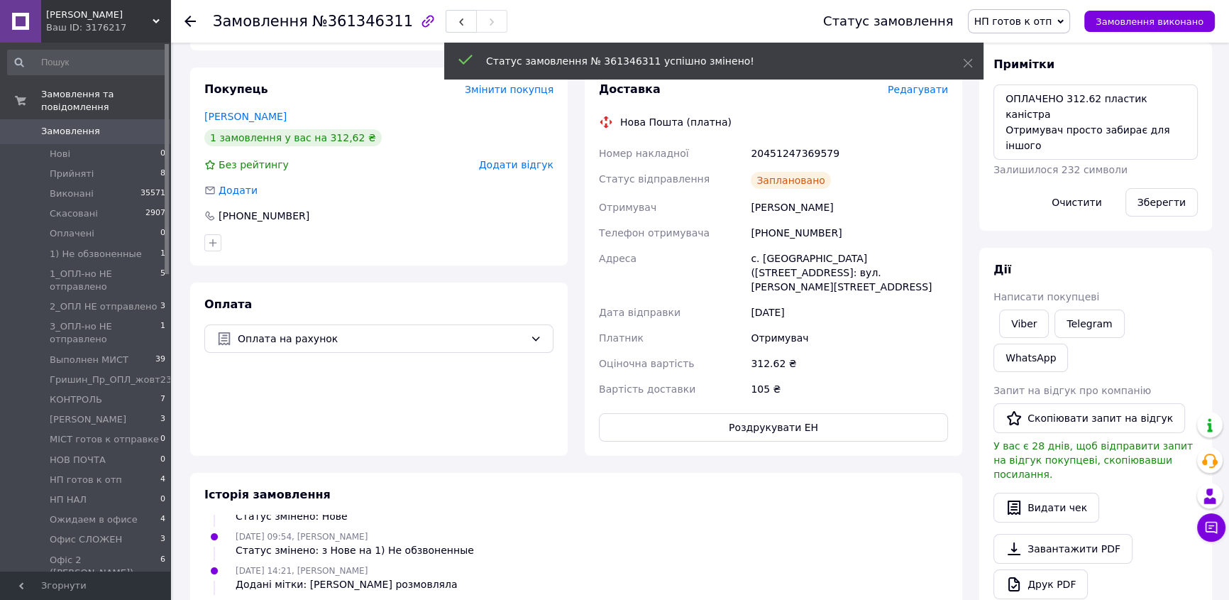
click at [192, 20] on icon at bounding box center [190, 21] width 11 height 11
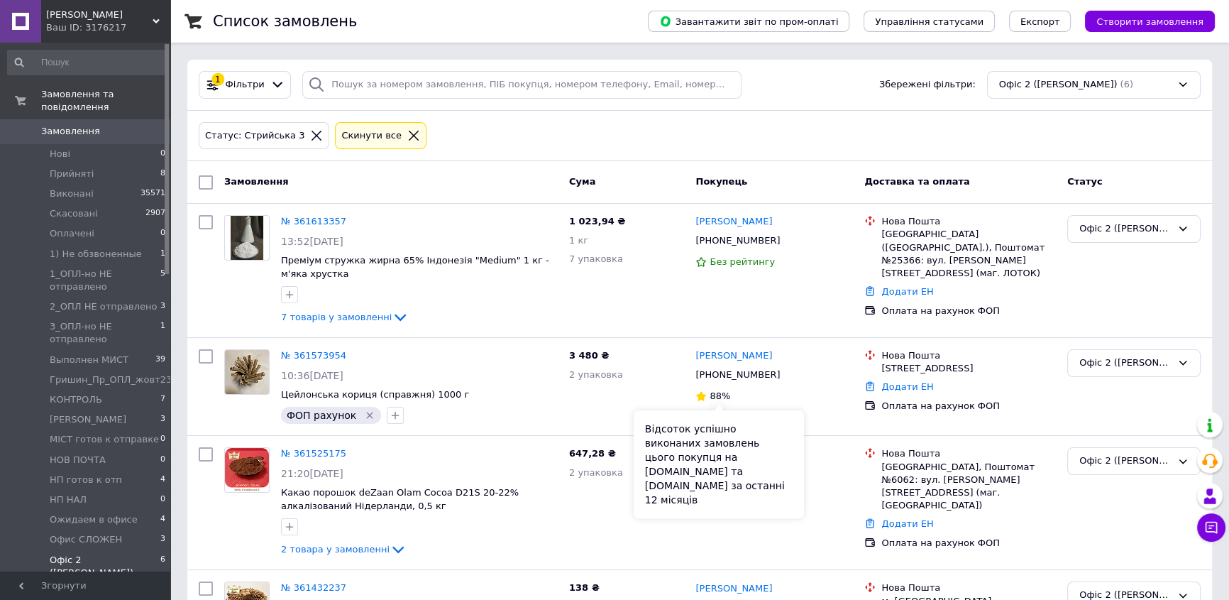
scroll to position [258, 0]
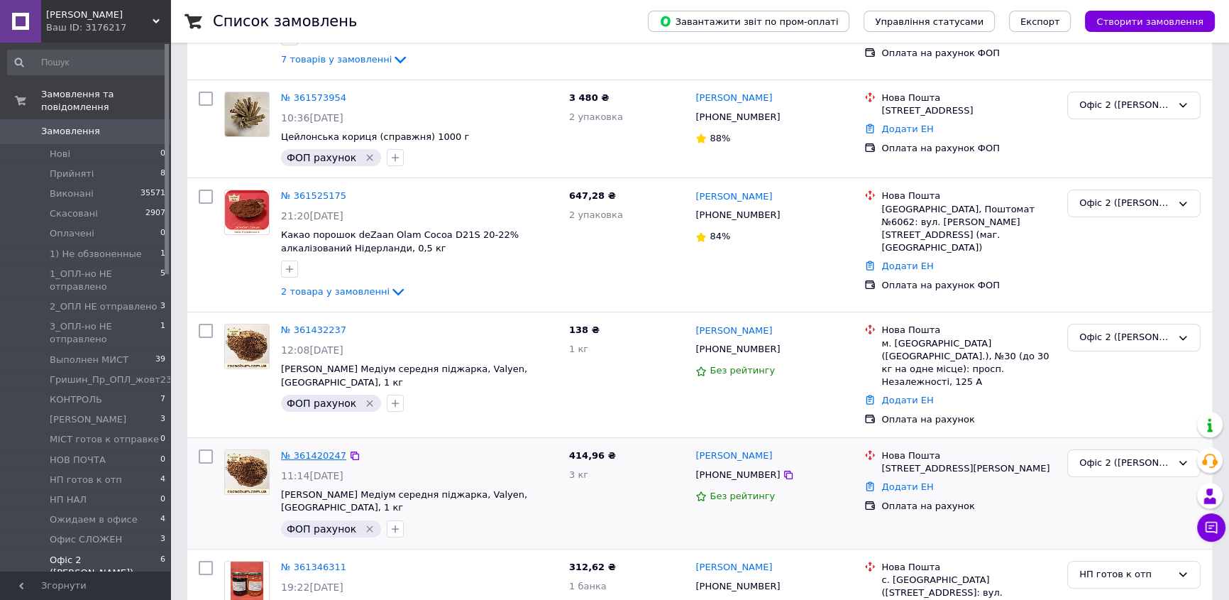
click at [304, 450] on link "№ 361420247" at bounding box center [313, 455] width 65 height 11
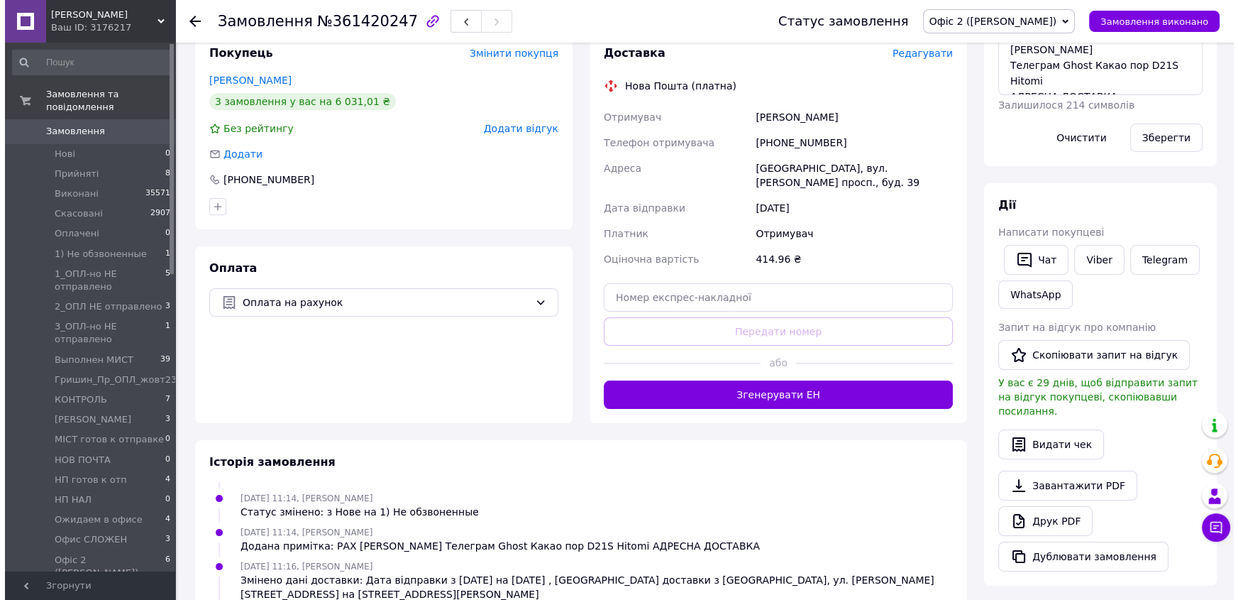
scroll to position [193, 0]
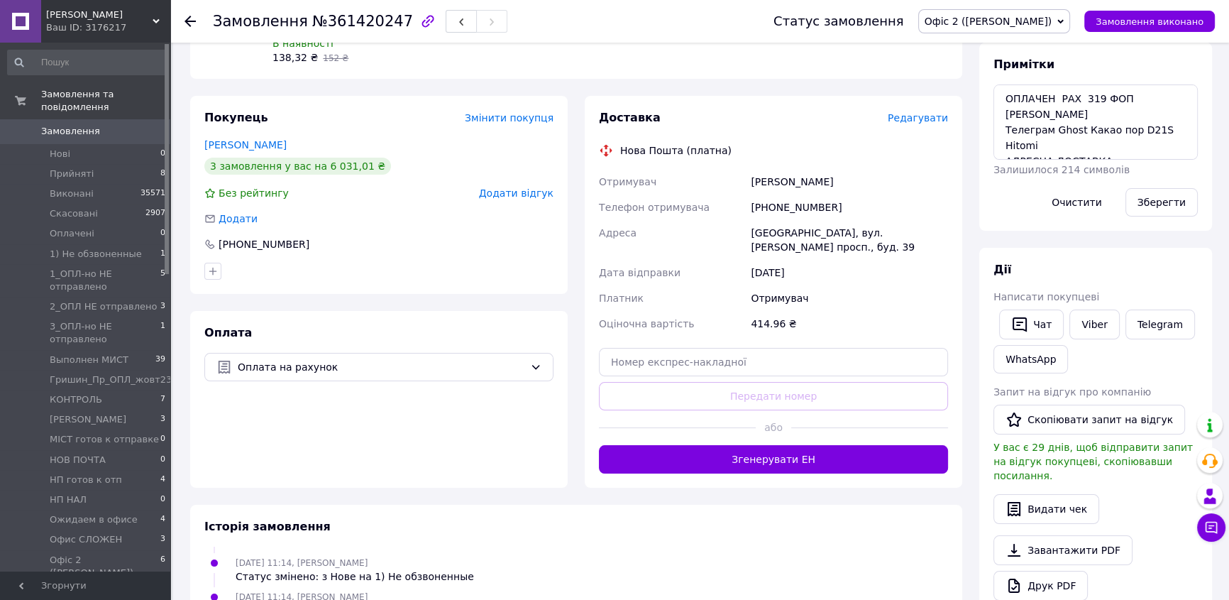
click at [920, 110] on div "Доставка Редагувати" at bounding box center [773, 118] width 349 height 16
click at [922, 112] on span "Редагувати" at bounding box center [918, 117] width 60 height 11
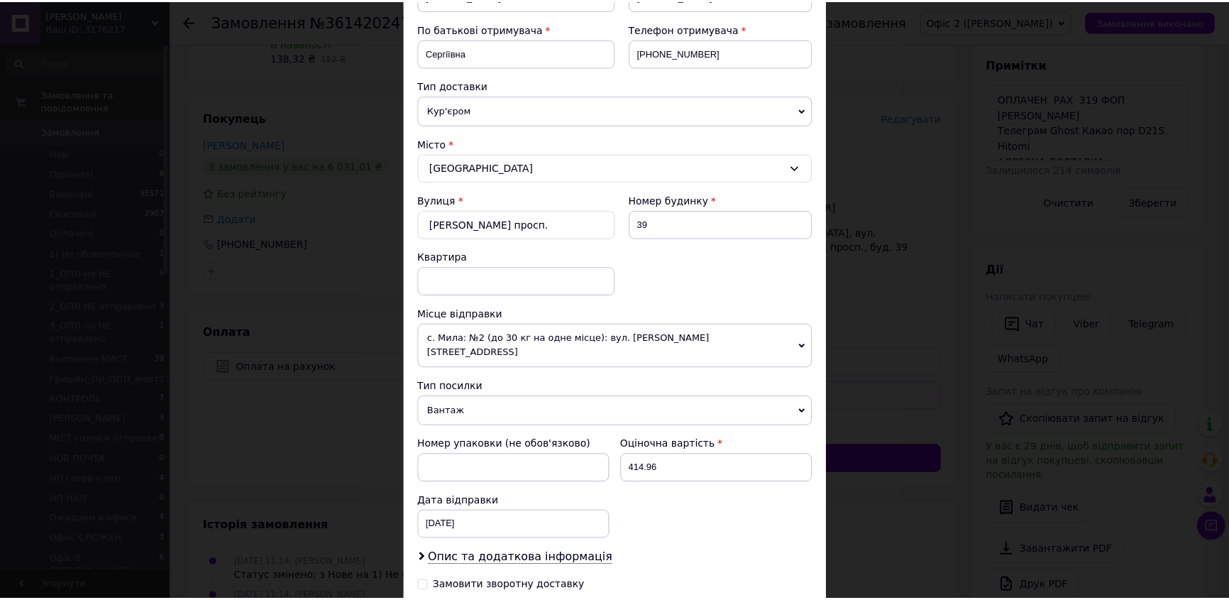
scroll to position [423, 0]
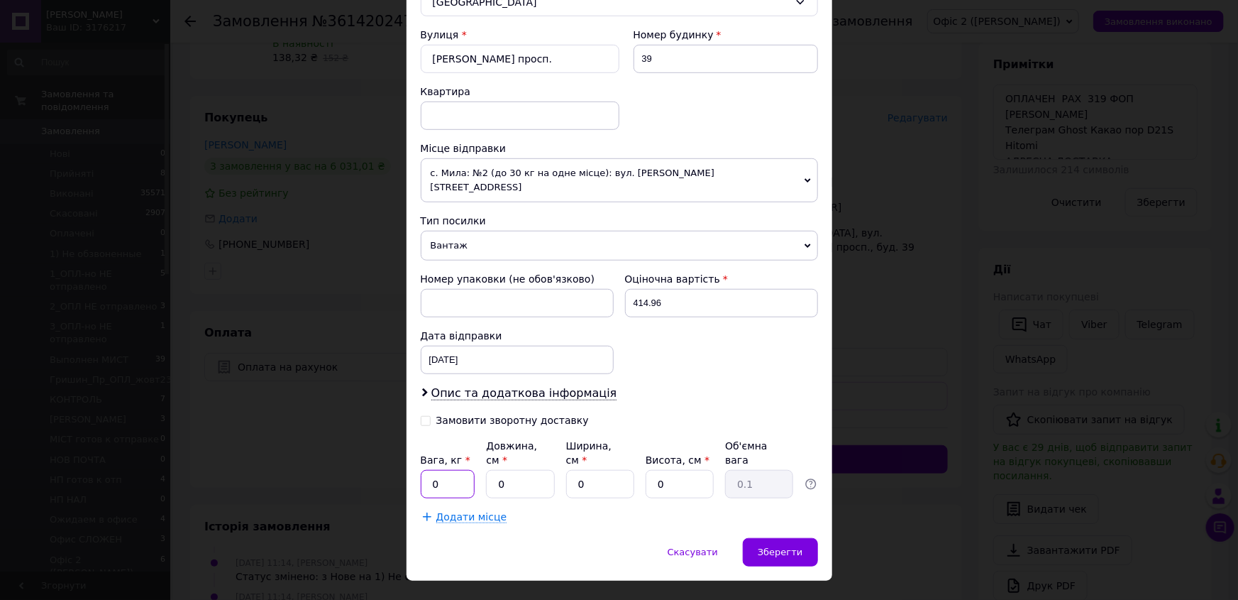
click at [451, 470] on input "0" at bounding box center [448, 484] width 55 height 28
type input "3"
click at [492, 470] on input "0" at bounding box center [520, 484] width 68 height 28
type input "24"
click at [575, 470] on input "0" at bounding box center [600, 484] width 68 height 28
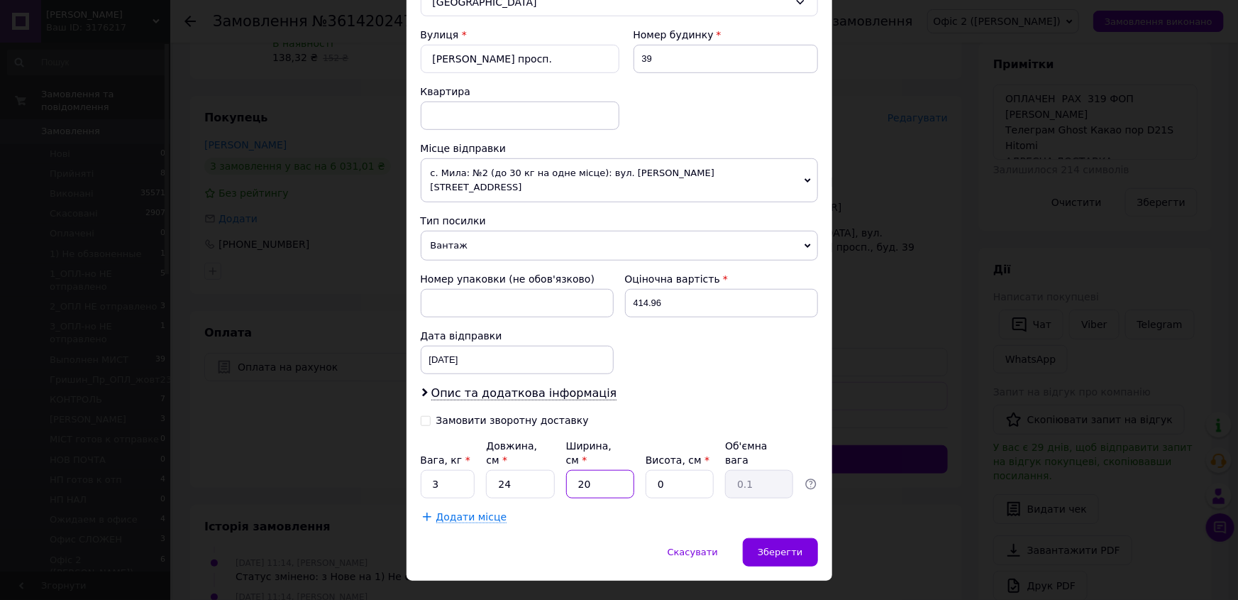
type input "20"
drag, startPoint x: 671, startPoint y: 455, endPoint x: 652, endPoint y: 454, distance: 19.2
click at [652, 470] on input "0" at bounding box center [680, 484] width 68 height 28
type input "1"
type input "0.12"
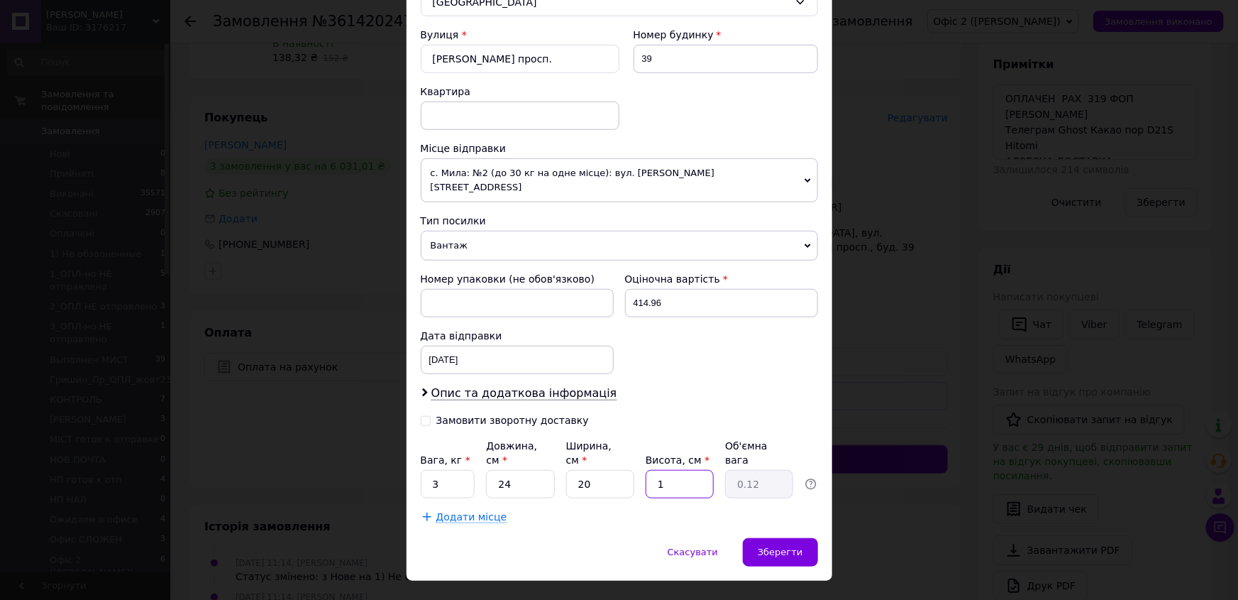
type input "16"
type input "1.92"
type input "16"
click at [778, 546] on span "Зберегти" at bounding box center [780, 551] width 45 height 11
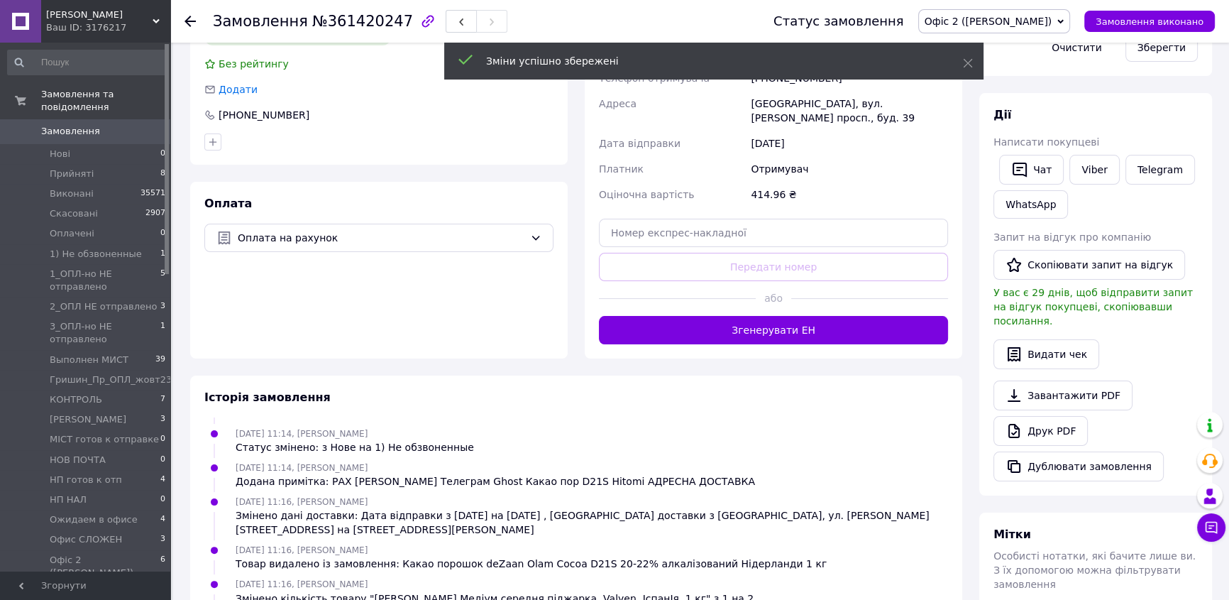
scroll to position [59, 0]
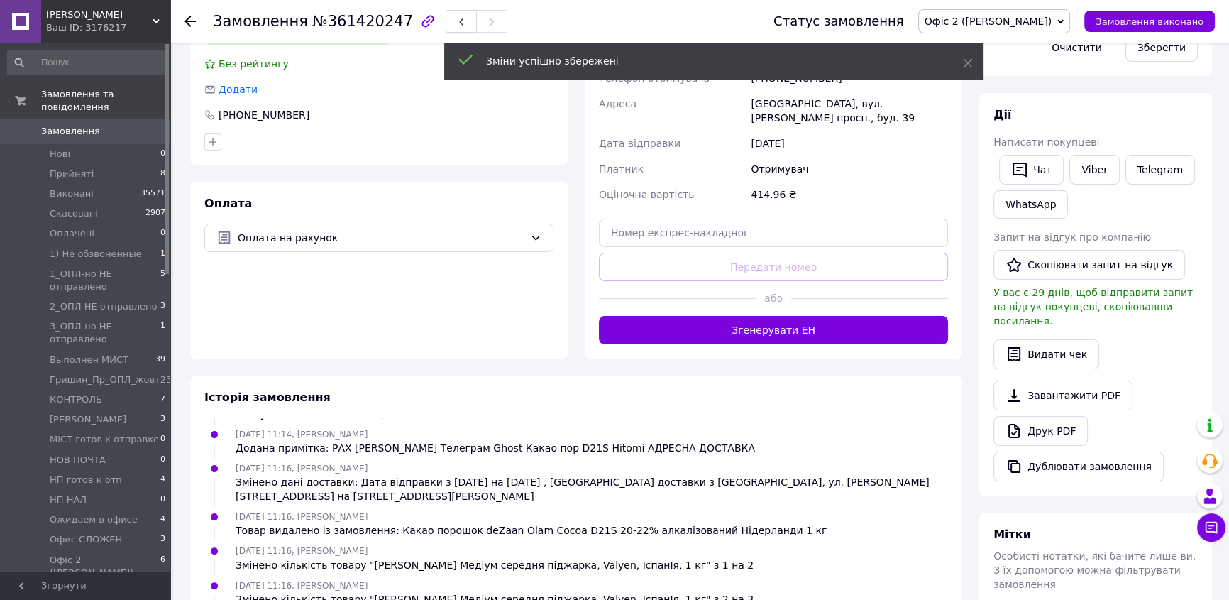
click at [832, 318] on button "Згенерувати ЕН" at bounding box center [773, 330] width 349 height 28
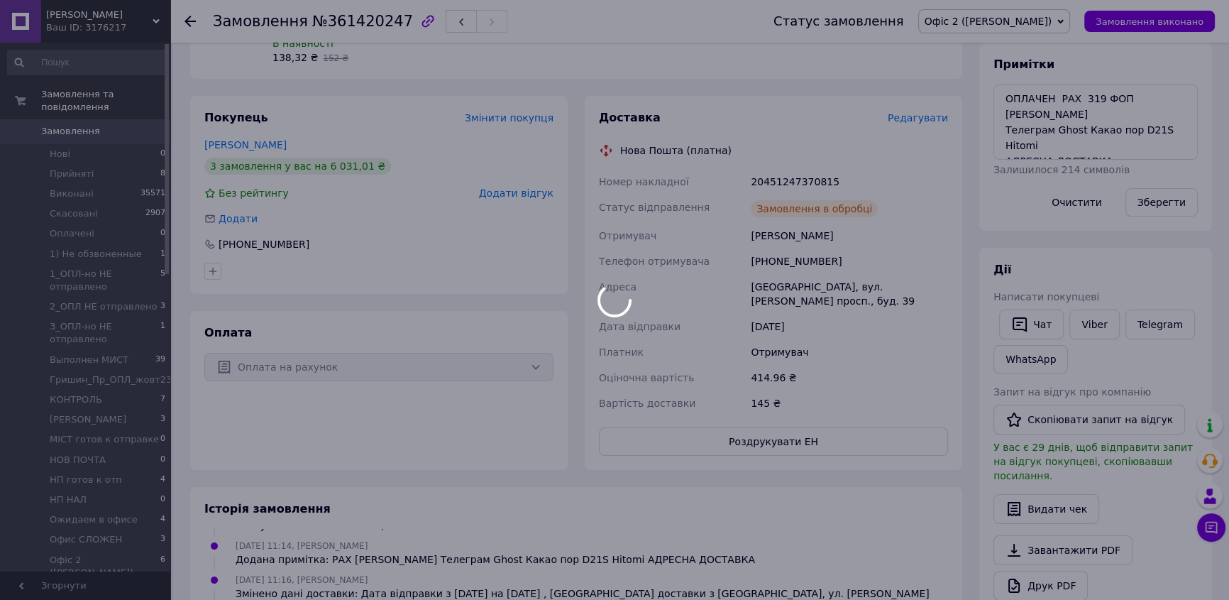
scroll to position [93, 0]
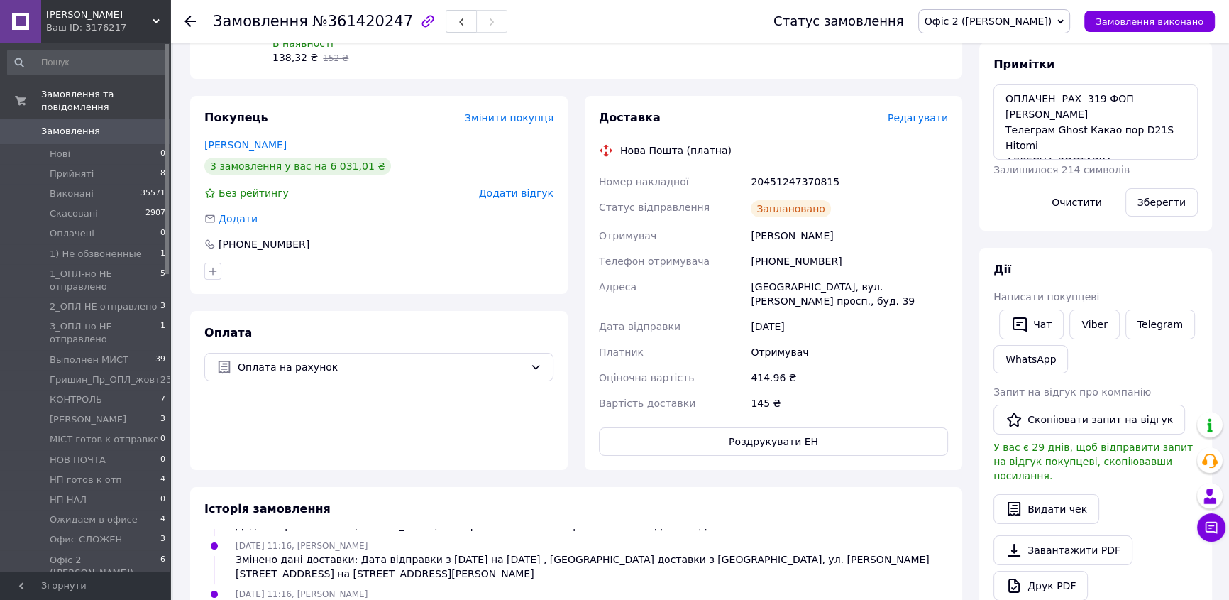
drag, startPoint x: 599, startPoint y: 158, endPoint x: 850, endPoint y: 312, distance: 293.7
click at [850, 312] on div "Номер накладної 20451247370815 Статус відправлення Заплановано Отримувач [PERSO…" at bounding box center [773, 292] width 355 height 247
copy div "Номер накладної 20451247370815 Статус відправлення Заплановано Отримувач [PERSO…"
click at [1084, 320] on link "Viber" at bounding box center [1095, 324] width 50 height 30
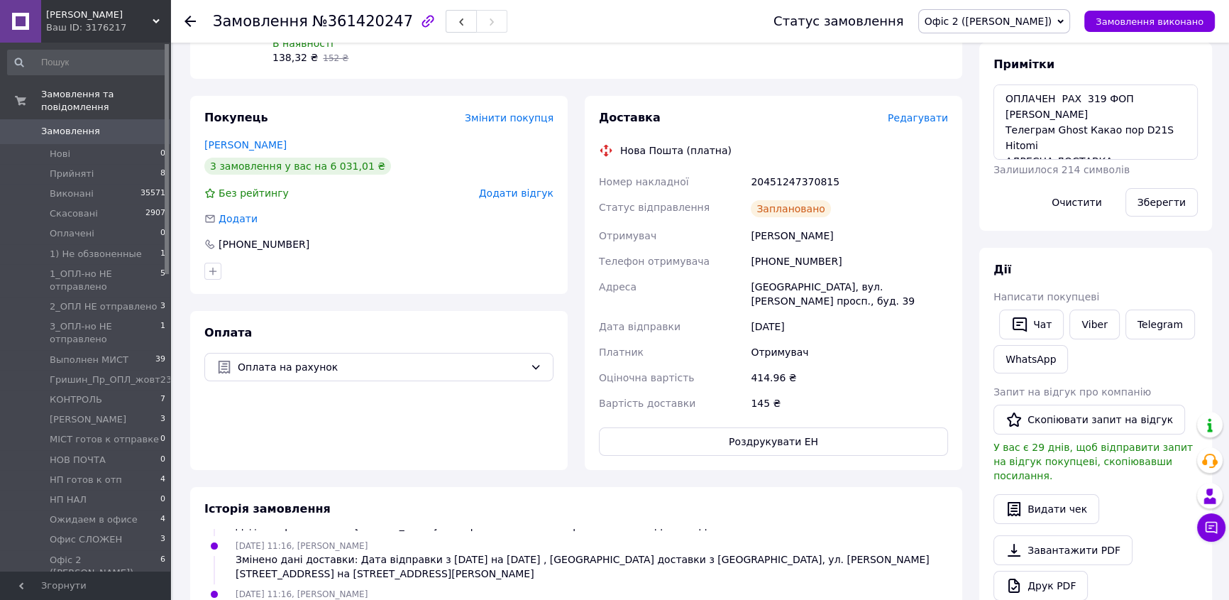
click at [1064, 21] on icon at bounding box center [1060, 21] width 6 height 6
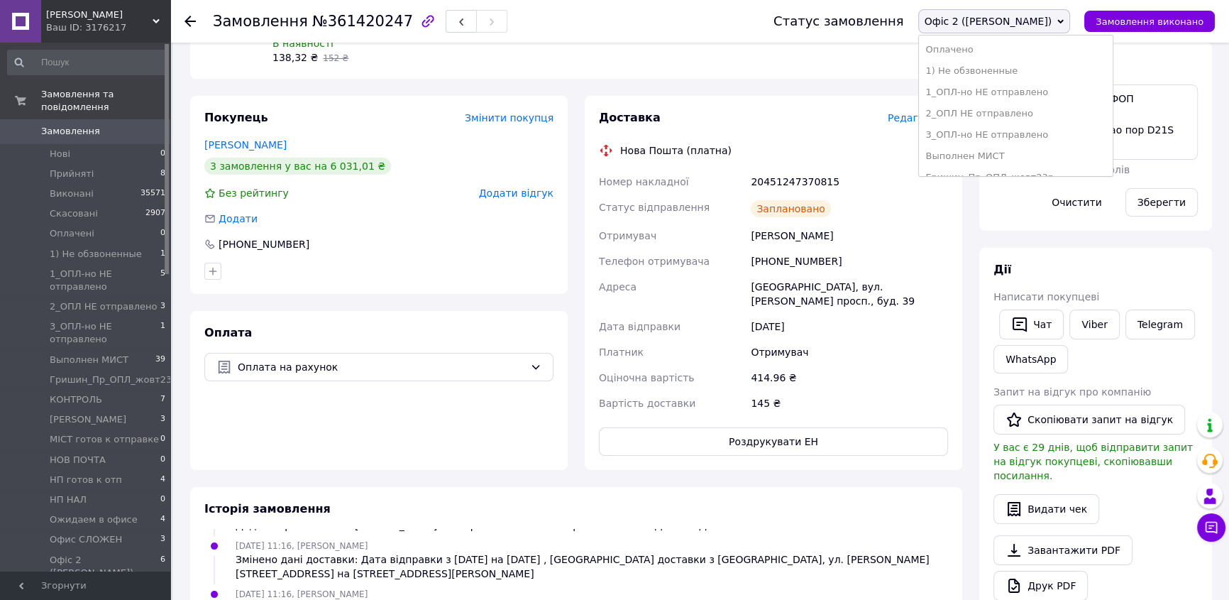
scroll to position [193, 0]
click at [1057, 153] on li "НП готов к отп" at bounding box center [1016, 154] width 194 height 21
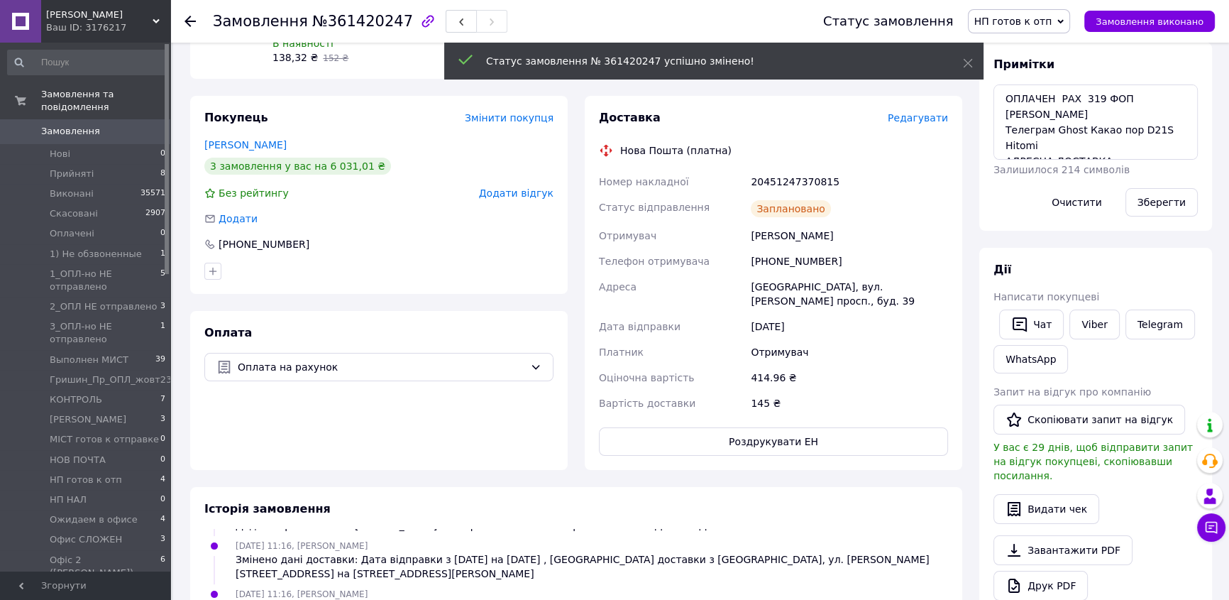
scroll to position [128, 0]
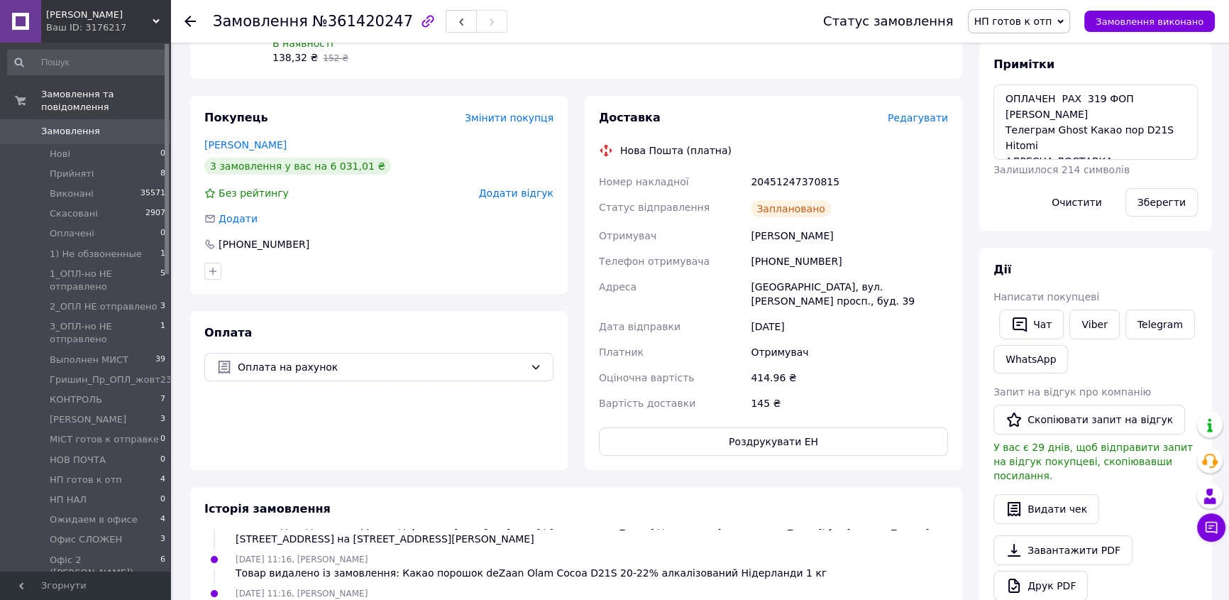
click at [186, 18] on icon at bounding box center [190, 21] width 11 height 11
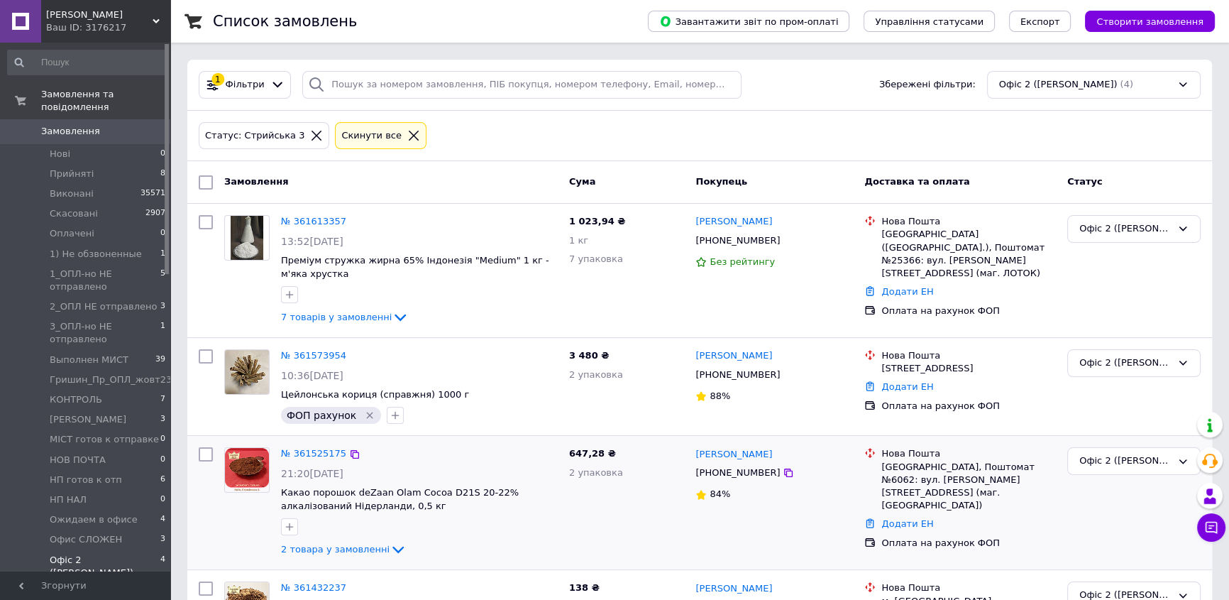
scroll to position [64, 0]
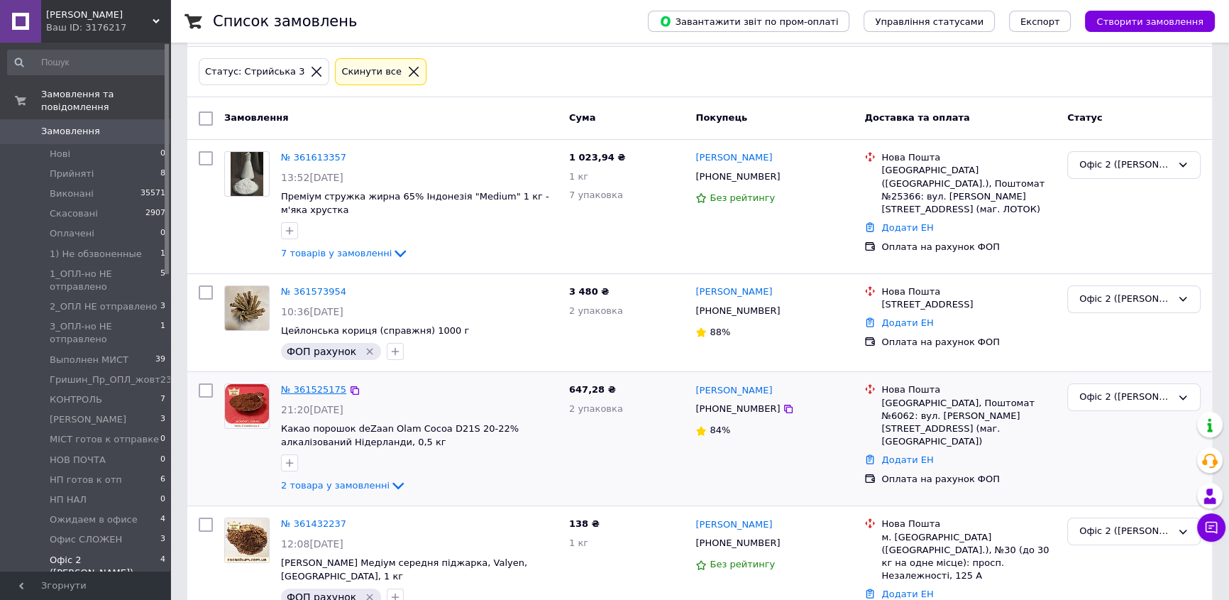
click at [312, 387] on link "№ 361525175" at bounding box center [313, 389] width 65 height 11
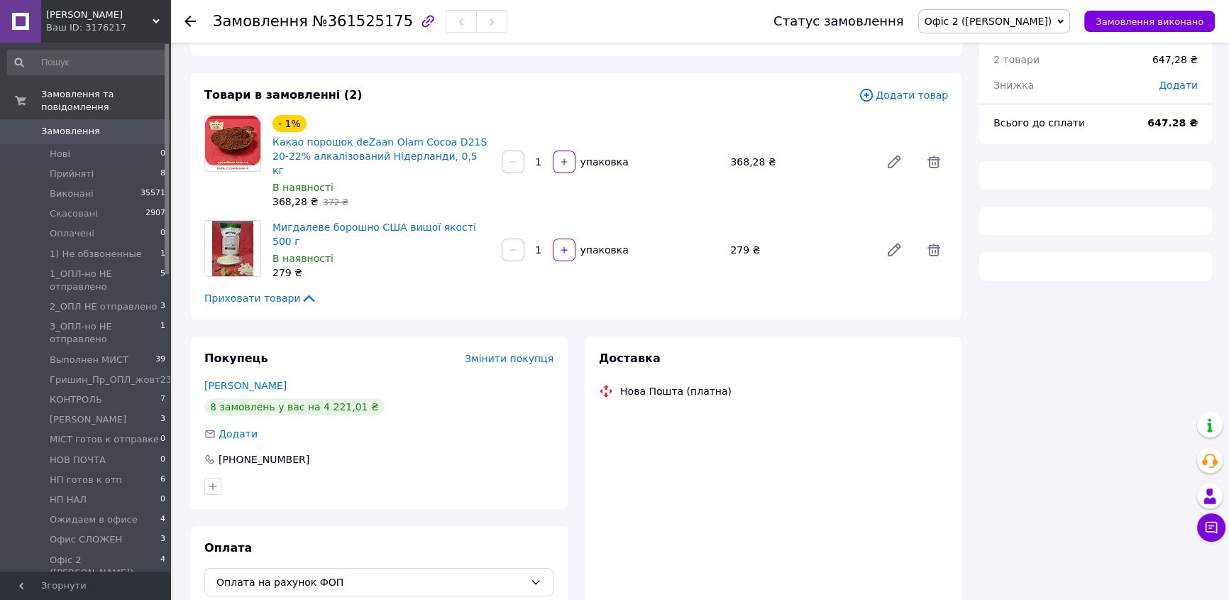
scroll to position [64, 0]
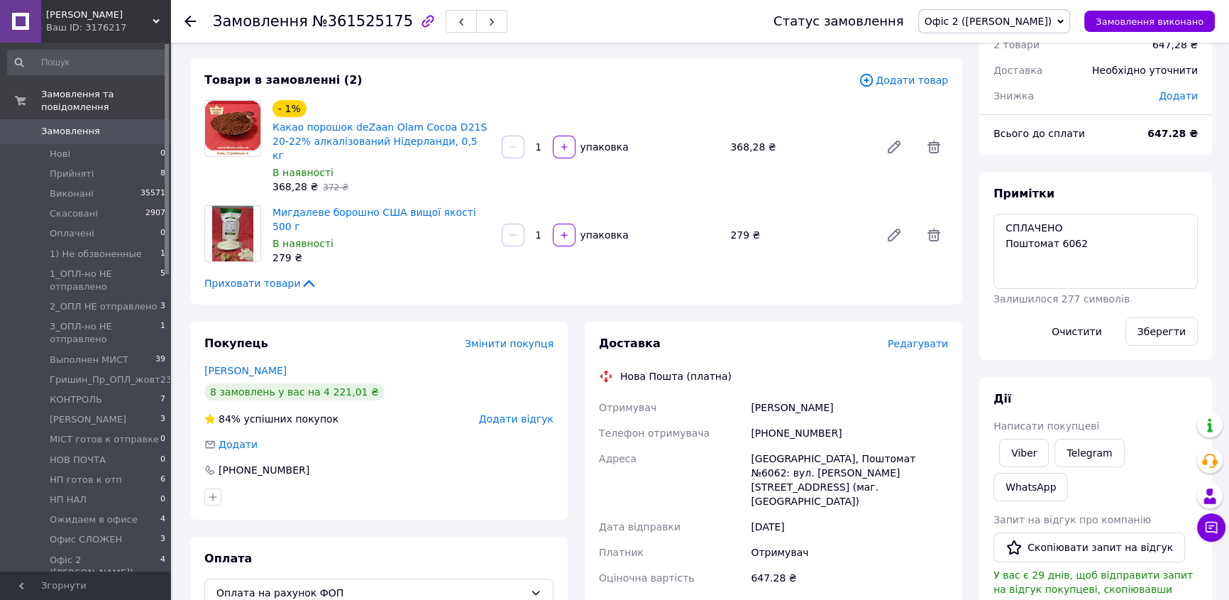
click at [193, 18] on icon at bounding box center [190, 21] width 11 height 11
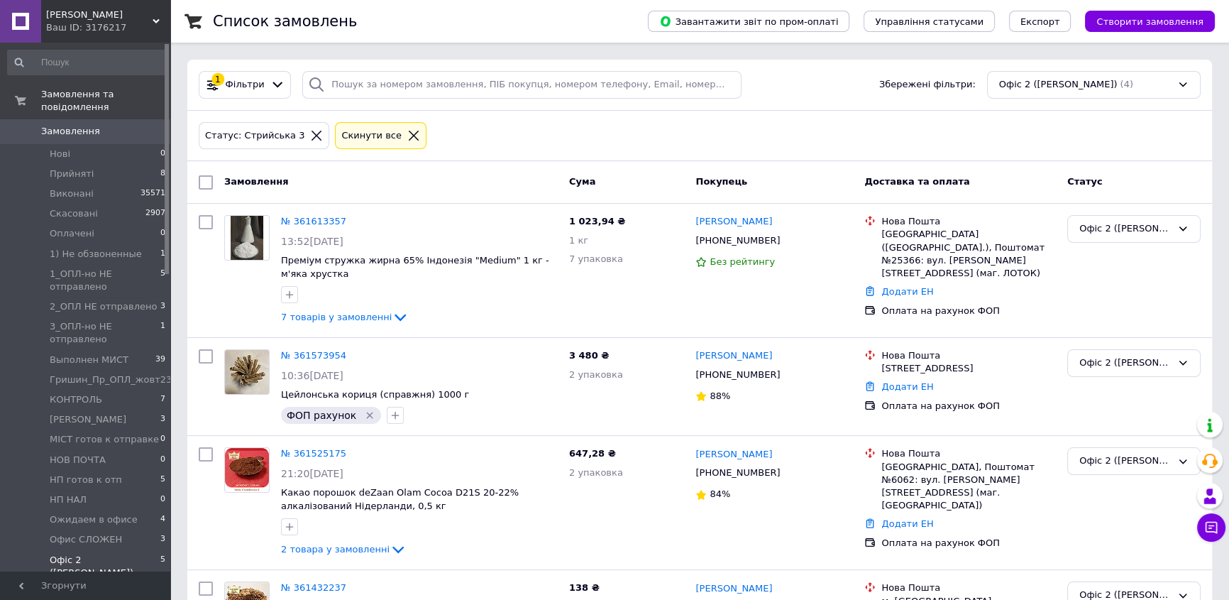
scroll to position [219, 0]
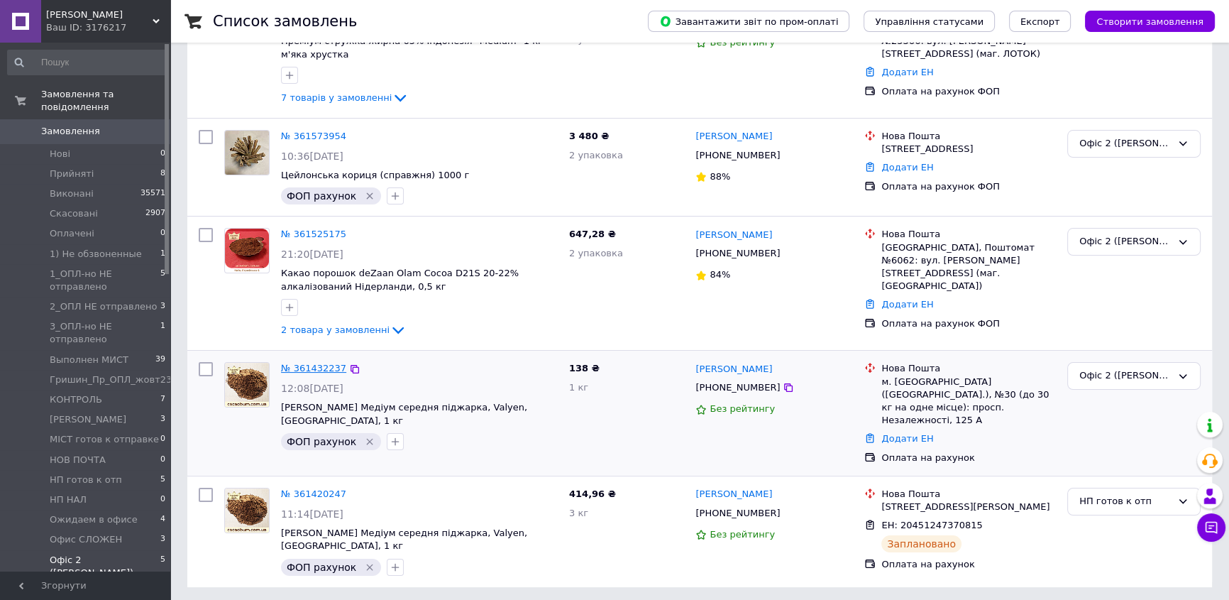
click at [307, 363] on link "№ 361432237" at bounding box center [313, 368] width 65 height 11
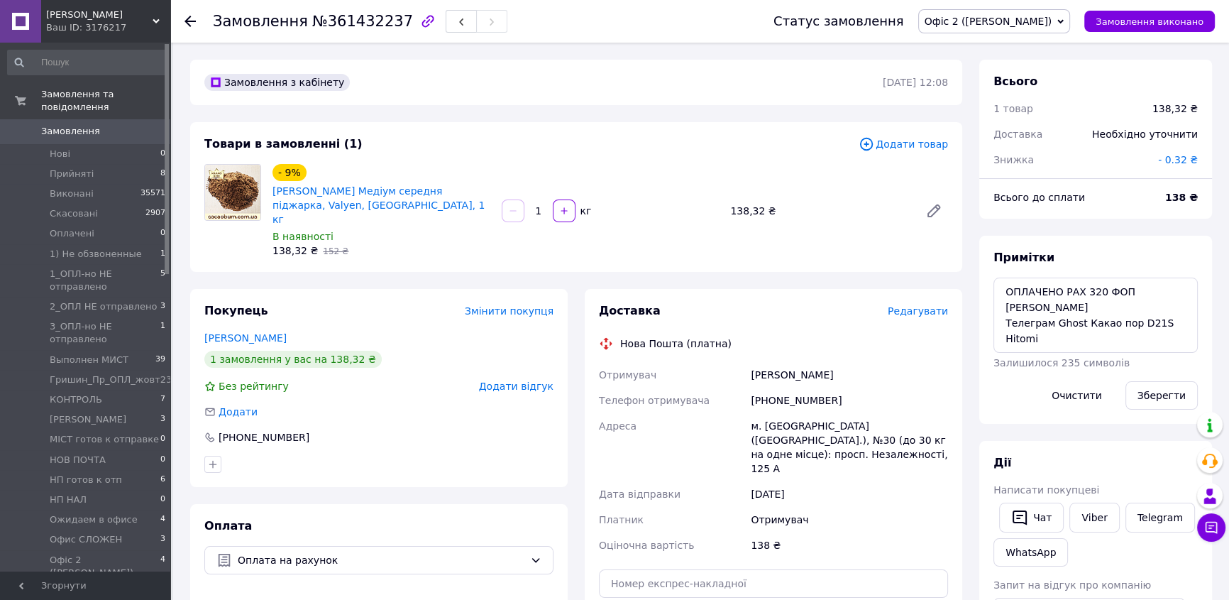
click at [928, 305] on span "Редагувати" at bounding box center [918, 310] width 60 height 11
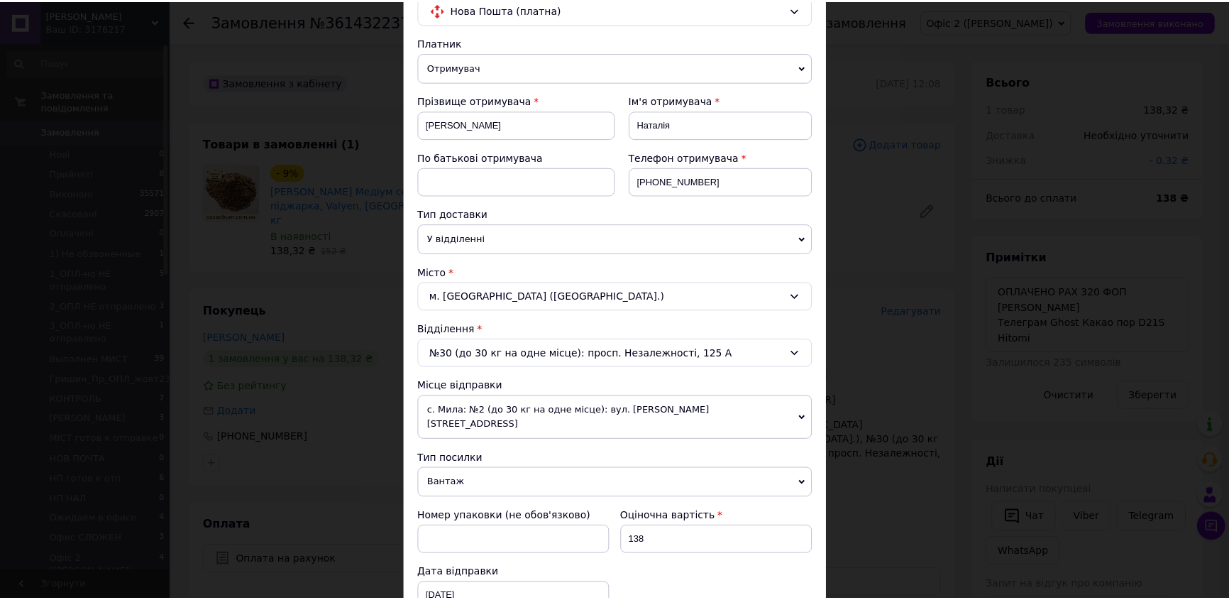
scroll to position [322, 0]
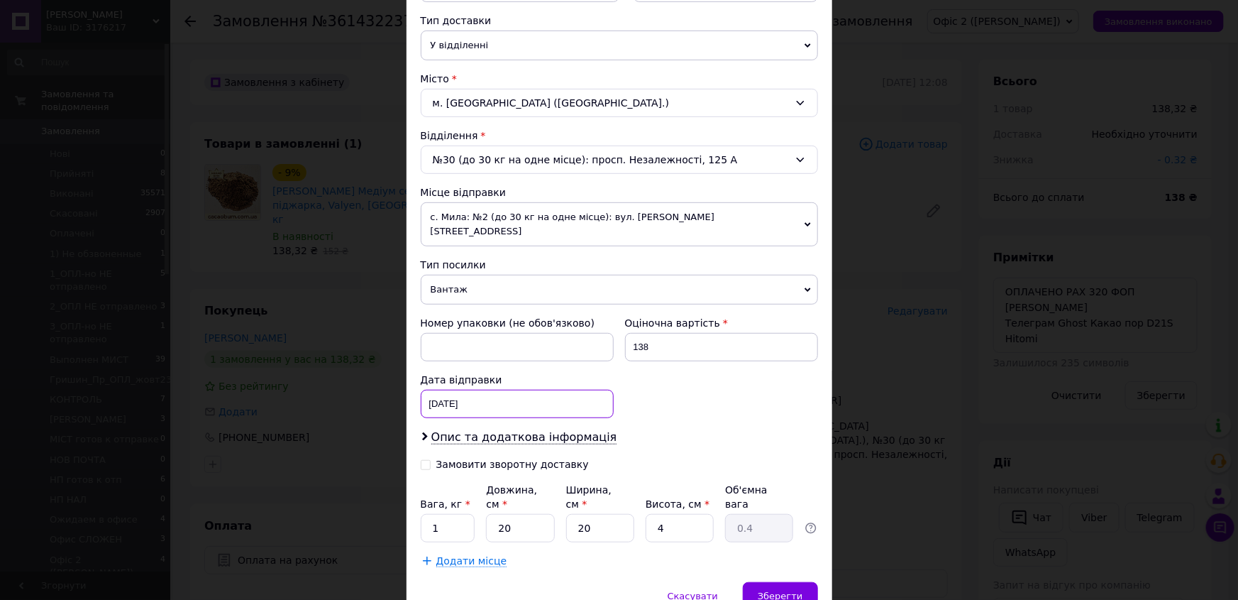
click at [518, 390] on div "[DATE] < 2025 > < Сентябрь > Пн Вт Ср Чт Пт Сб Вс 1 2 3 4 5 6 7 8 9 10 11 12 13…" at bounding box center [517, 404] width 193 height 28
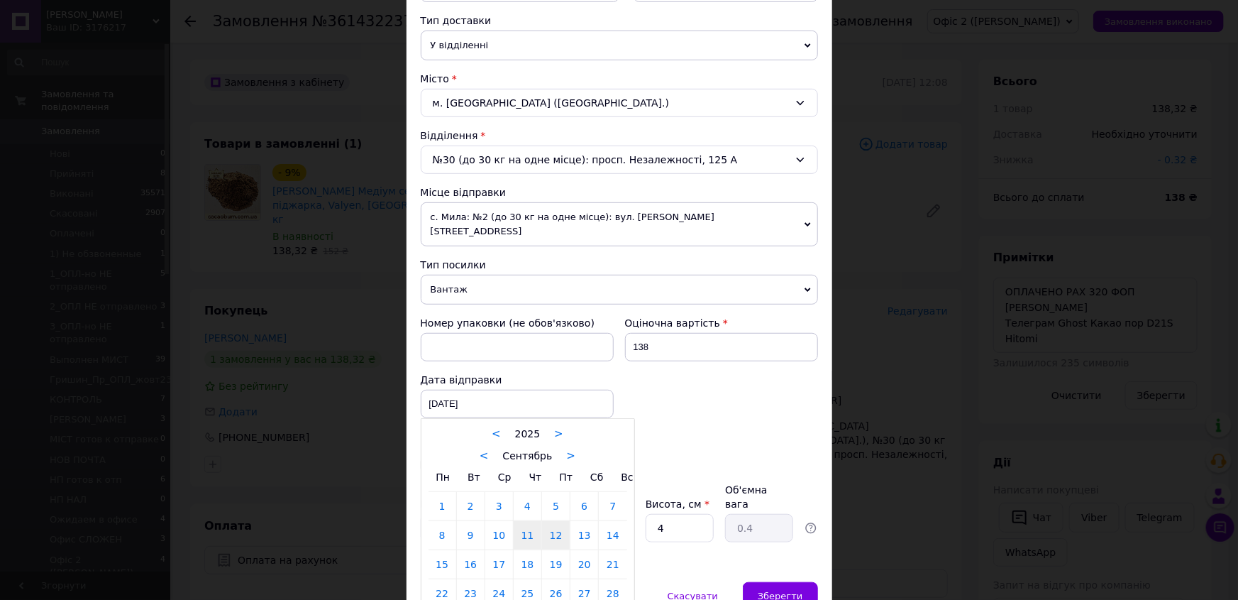
click at [560, 521] on link "12" at bounding box center [556, 535] width 28 height 28
type input "[DATE]"
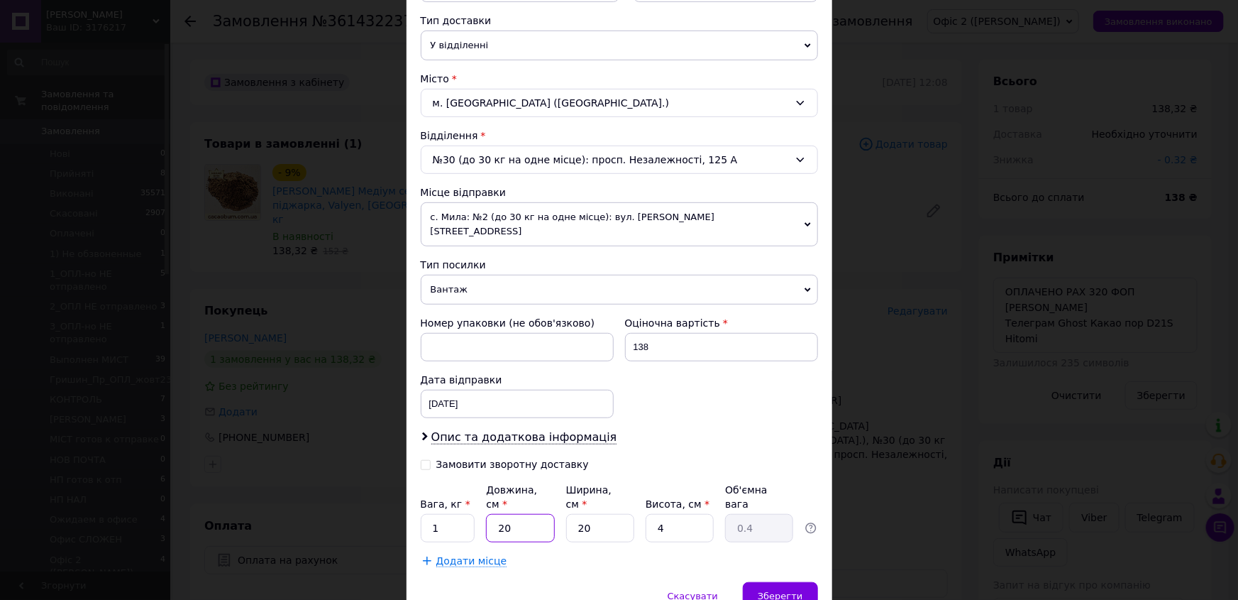
click at [517, 514] on input "20" at bounding box center [520, 528] width 68 height 28
type input "2"
type input "0.1"
type input "24"
type input "0.48"
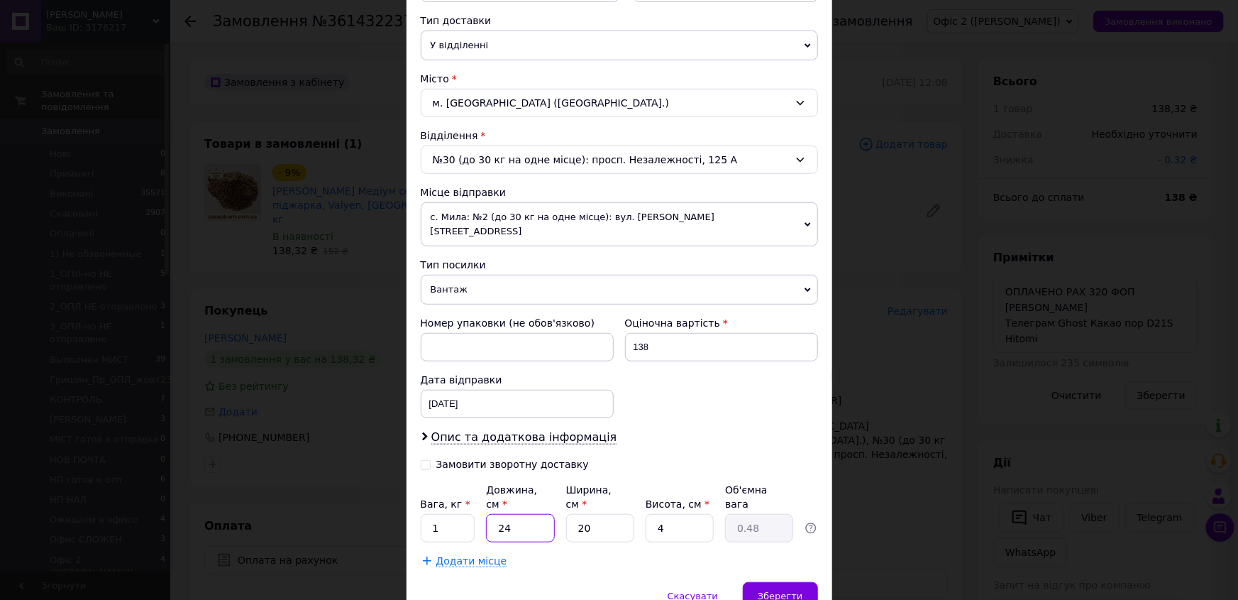
type input "24"
drag, startPoint x: 595, startPoint y: 498, endPoint x: 572, endPoint y: 494, distance: 23.1
click at [572, 514] on input "20" at bounding box center [600, 528] width 68 height 28
type input "1"
type input "0.1"
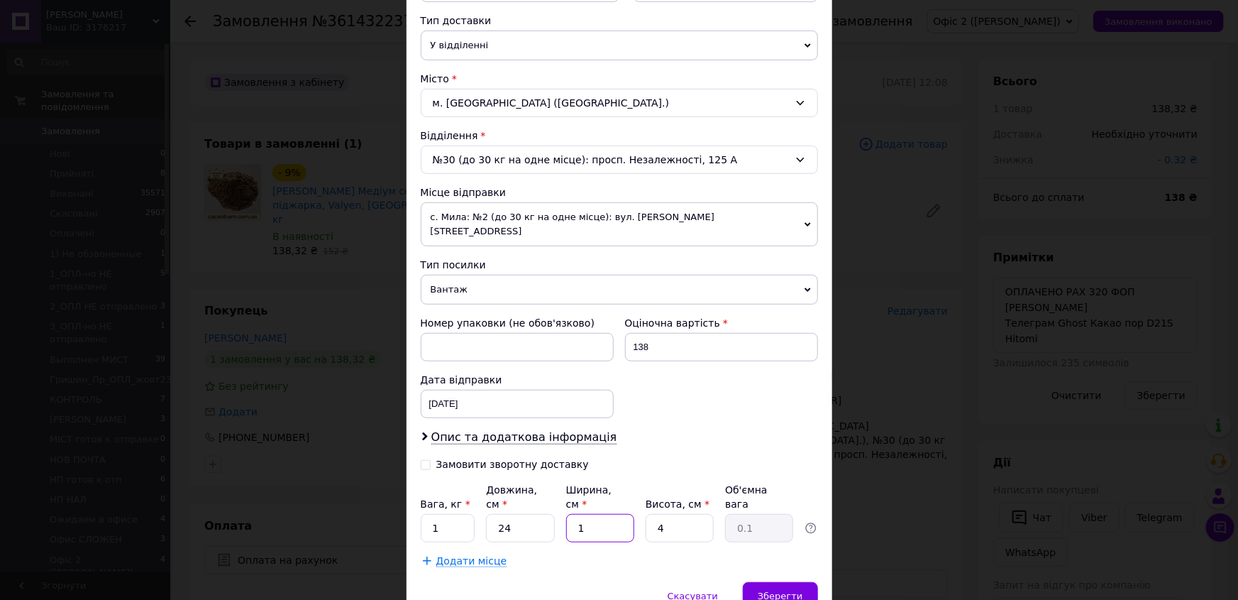
type input "17"
type input "0.41"
type input "17"
drag, startPoint x: 678, startPoint y: 495, endPoint x: 655, endPoint y: 494, distance: 22.7
click at [655, 514] on input "4" at bounding box center [680, 528] width 68 height 28
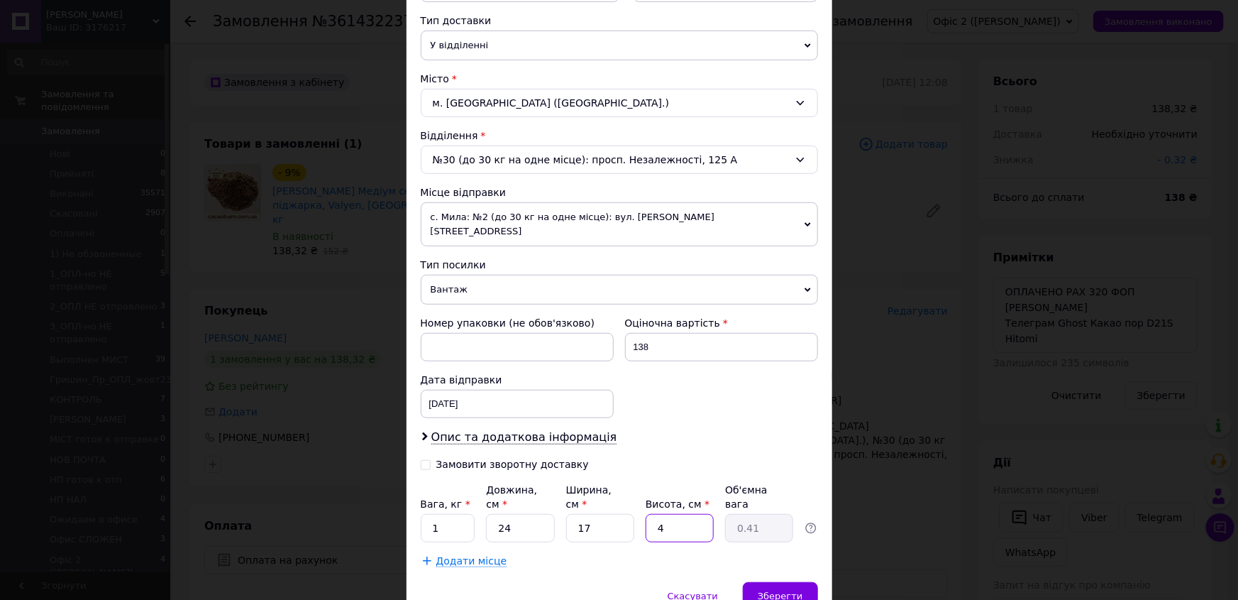
type input "9"
type input "0.92"
type input "9"
click at [779, 590] on span "Зберегти" at bounding box center [780, 595] width 45 height 11
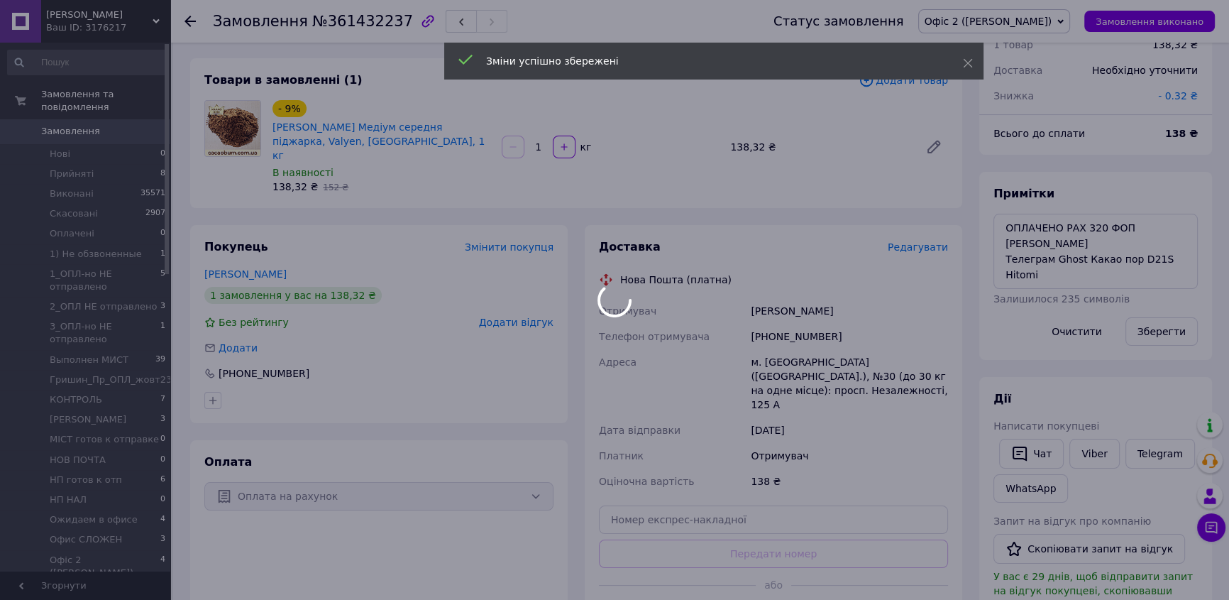
scroll to position [34, 0]
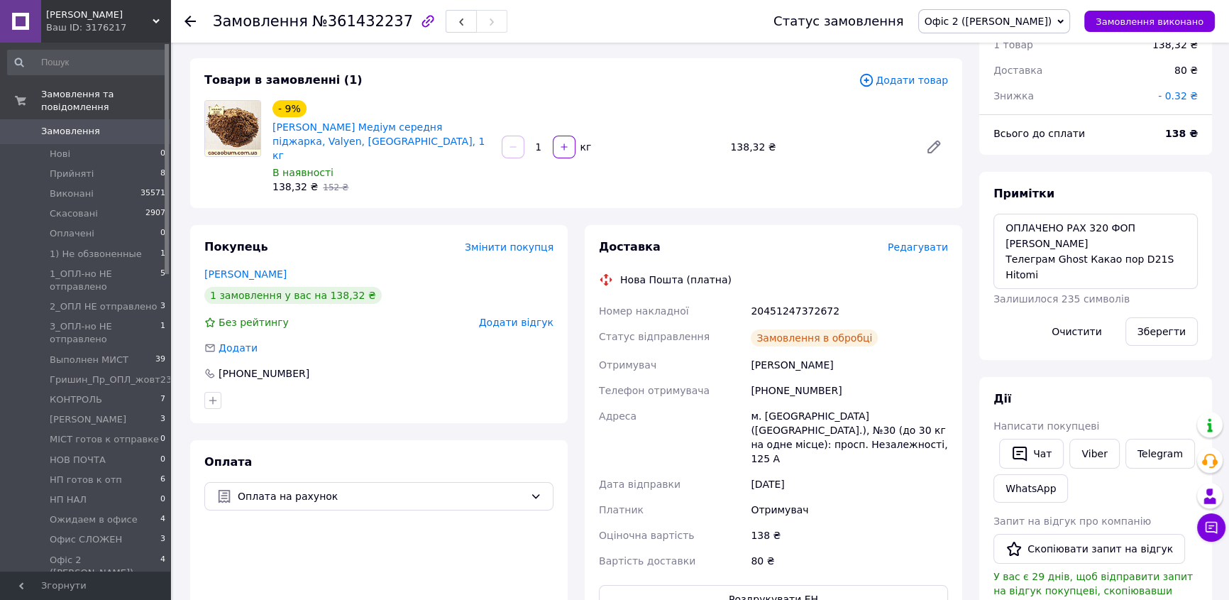
scroll to position [68, 0]
click at [1097, 441] on link "Viber" at bounding box center [1095, 454] width 50 height 30
drag, startPoint x: 752, startPoint y: 76, endPoint x: 895, endPoint y: 142, distance: 157.2
click at [754, 76] on div "Товари в замовленні (1)" at bounding box center [531, 80] width 654 height 16
drag, startPoint x: 1060, startPoint y: 241, endPoint x: 1077, endPoint y: 245, distance: 17.4
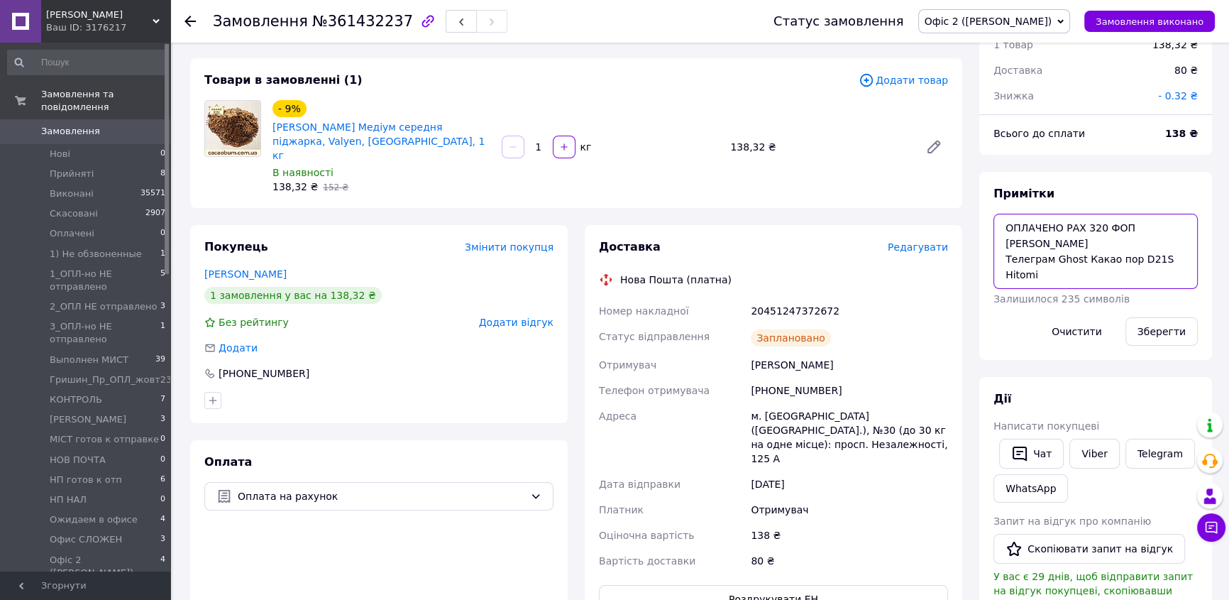
click at [1077, 245] on textarea "ОПЛАЧЕНО РАХ 320 ФОП [PERSON_NAME] Телеграм Ghost Какао пор D21S Hitomi" at bounding box center [1096, 251] width 204 height 75
drag, startPoint x: 467, startPoint y: 209, endPoint x: 475, endPoint y: 220, distance: 13.2
click at [467, 225] on div "Покупець Змінити покупця [PERSON_NAME] 1 замовлення у вас на 138,32 ₴ Без рейти…" at bounding box center [379, 324] width 378 height 198
drag, startPoint x: 596, startPoint y: 294, endPoint x: 840, endPoint y: 451, distance: 289.6
click at [840, 451] on div "Номер накладної 20451247372672 Статус відправлення Заплановано Отримувач [PERSO…" at bounding box center [773, 435] width 355 height 275
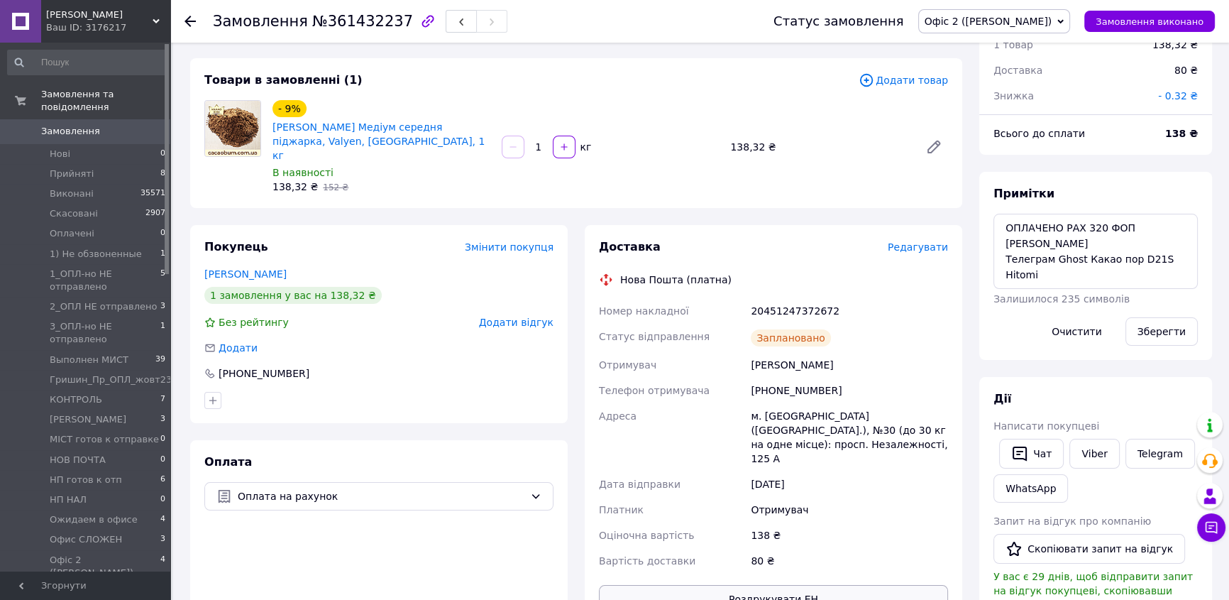
copy div "Номер накладної 20451247372672 Статус відправлення Заплановано Отримувач [PERSO…"
drag, startPoint x: 460, startPoint y: 91, endPoint x: 697, endPoint y: 68, distance: 238.1
click at [461, 91] on div "Товари в замовленні (1) Додати товар - 9% [PERSON_NAME] Медіум середня піджарка…" at bounding box center [576, 133] width 772 height 150
click at [1064, 19] on icon at bounding box center [1060, 21] width 6 height 6
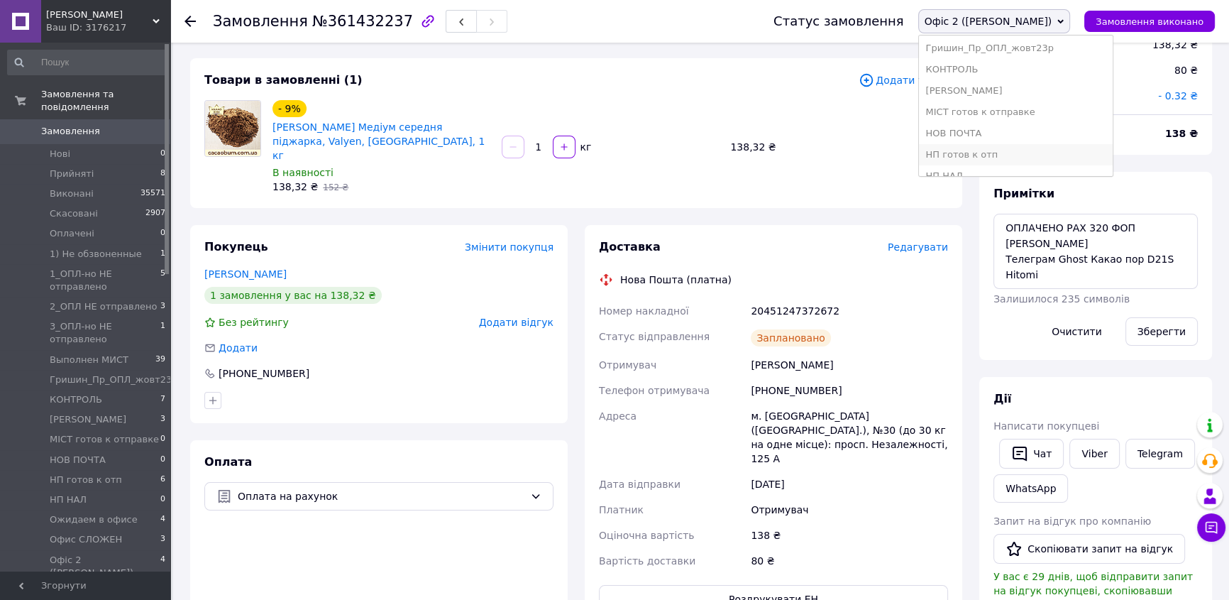
click at [1062, 153] on li "НП готов к отп" at bounding box center [1016, 154] width 194 height 21
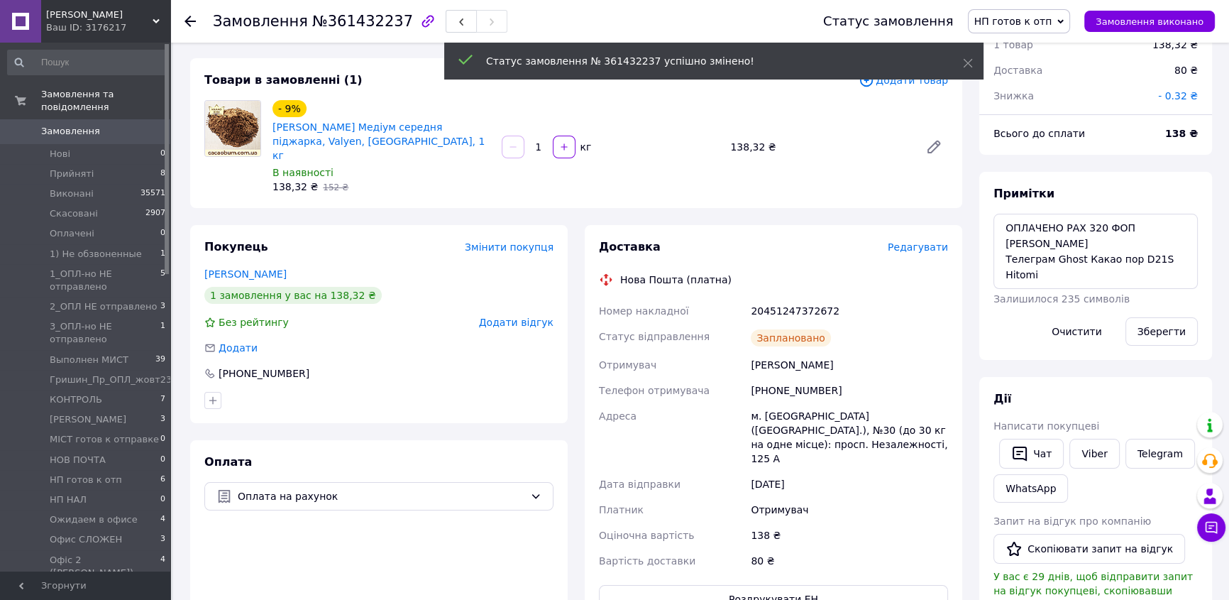
scroll to position [101, 0]
click at [191, 19] on icon at bounding box center [190, 21] width 11 height 11
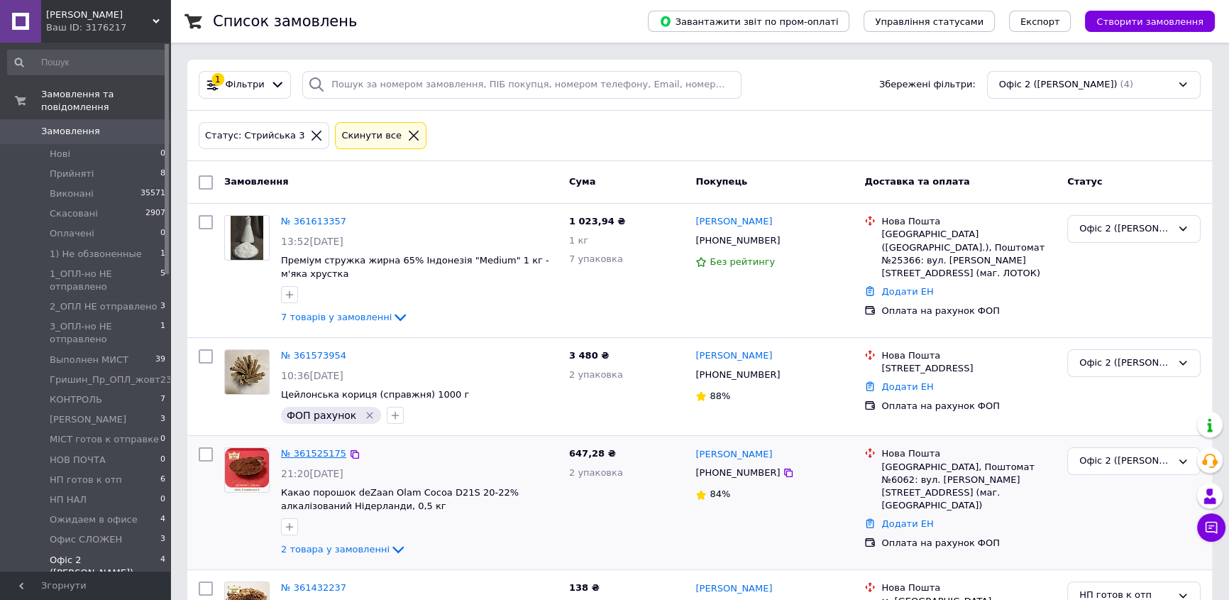
click at [304, 454] on link "№ 361525175" at bounding box center [313, 453] width 65 height 11
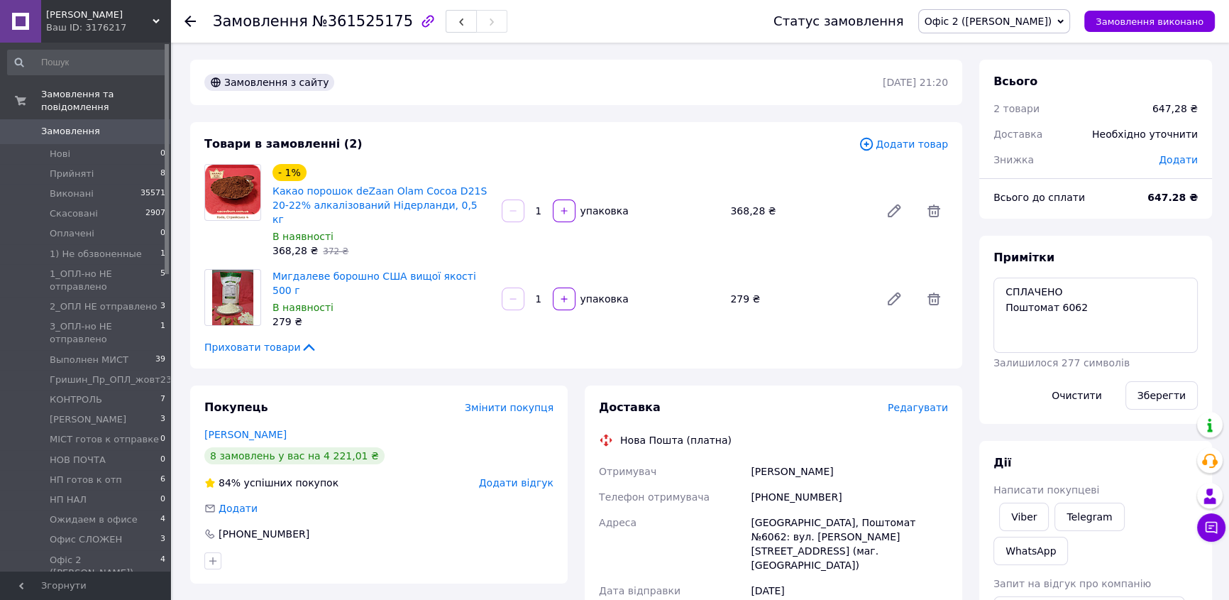
click at [926, 402] on span "Редагувати" at bounding box center [918, 407] width 60 height 11
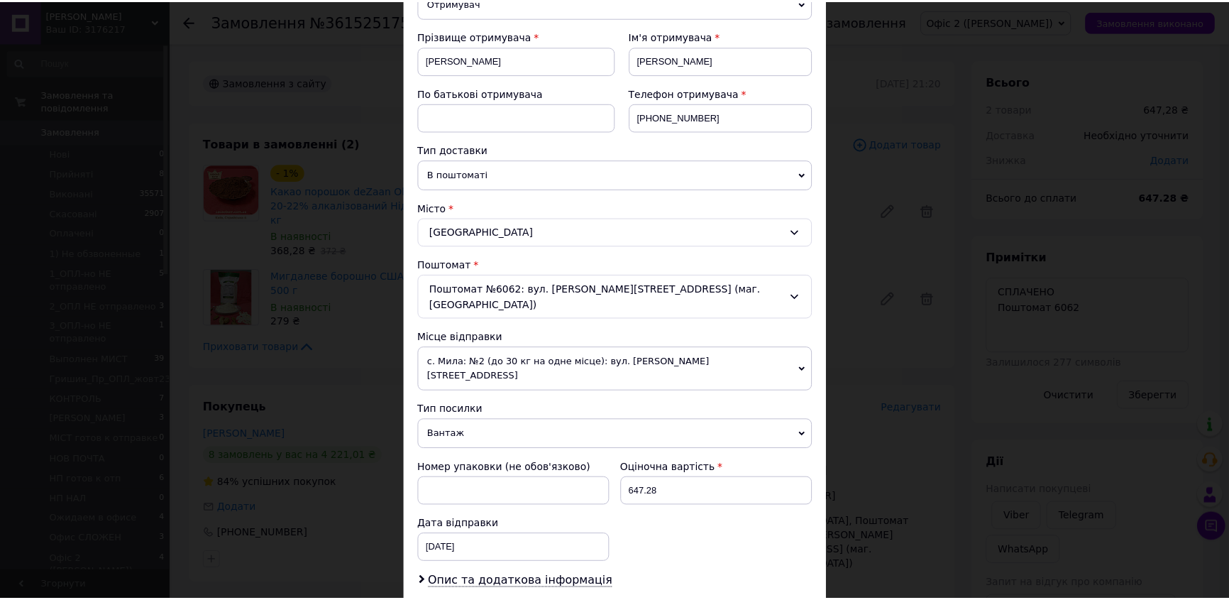
scroll to position [366, 0]
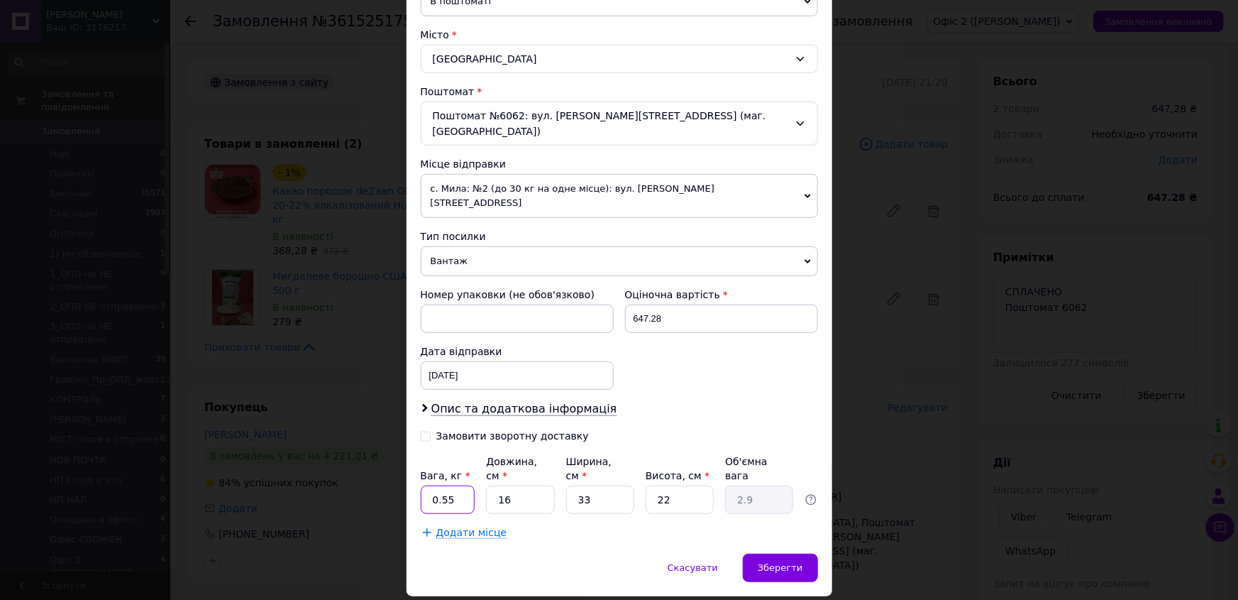
drag, startPoint x: 433, startPoint y: 449, endPoint x: 419, endPoint y: 449, distance: 14.2
click at [421, 485] on input "0.55" at bounding box center [448, 499] width 55 height 28
type input "1"
drag, startPoint x: 518, startPoint y: 453, endPoint x: 490, endPoint y: 453, distance: 28.4
click at [490, 485] on input "16" at bounding box center [520, 499] width 68 height 28
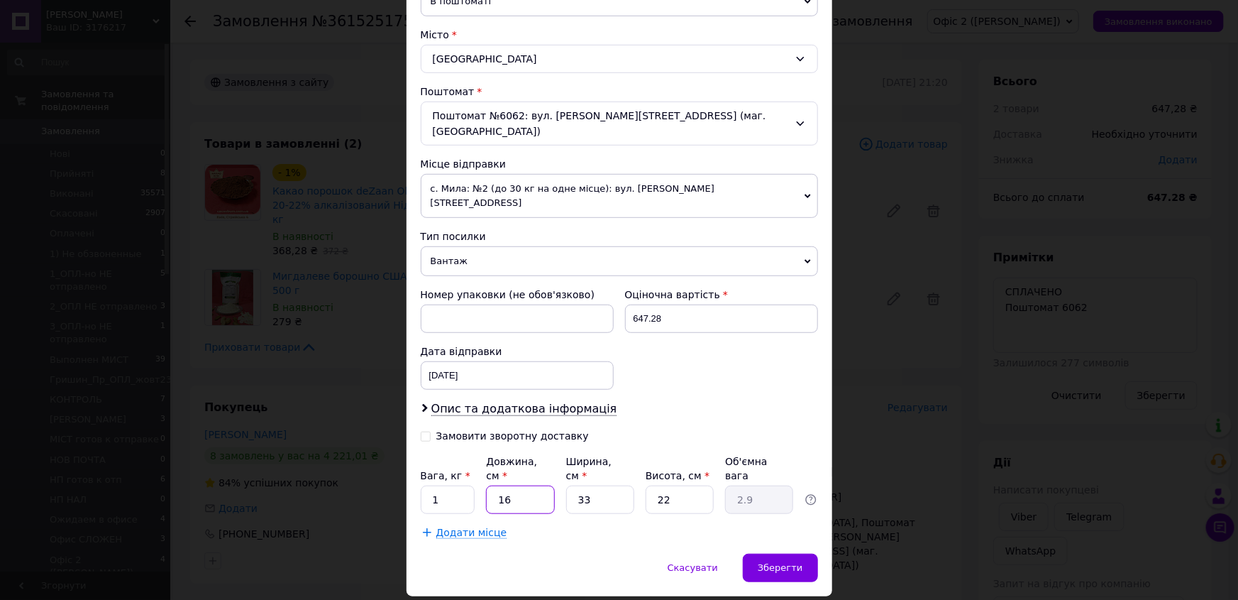
type input "2"
type input "0.36"
type input "24"
type input "4.36"
type input "24"
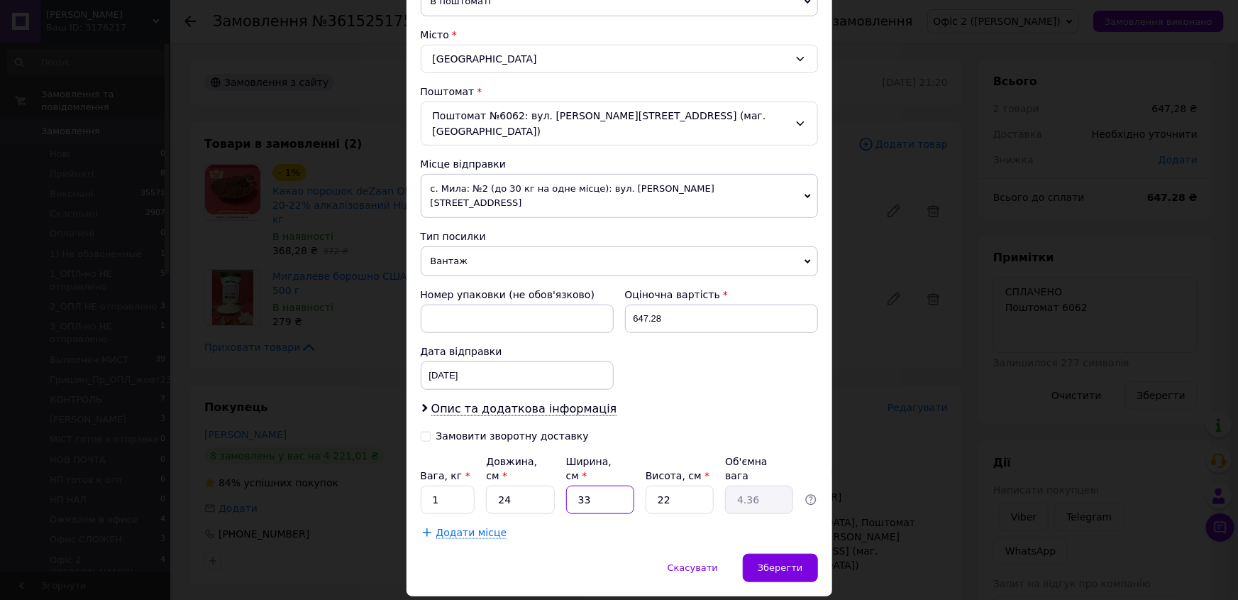
drag, startPoint x: 595, startPoint y: 453, endPoint x: 573, endPoint y: 453, distance: 22.0
click at [573, 485] on input "33" at bounding box center [600, 499] width 68 height 28
type input "1"
type input "0.13"
type input "17"
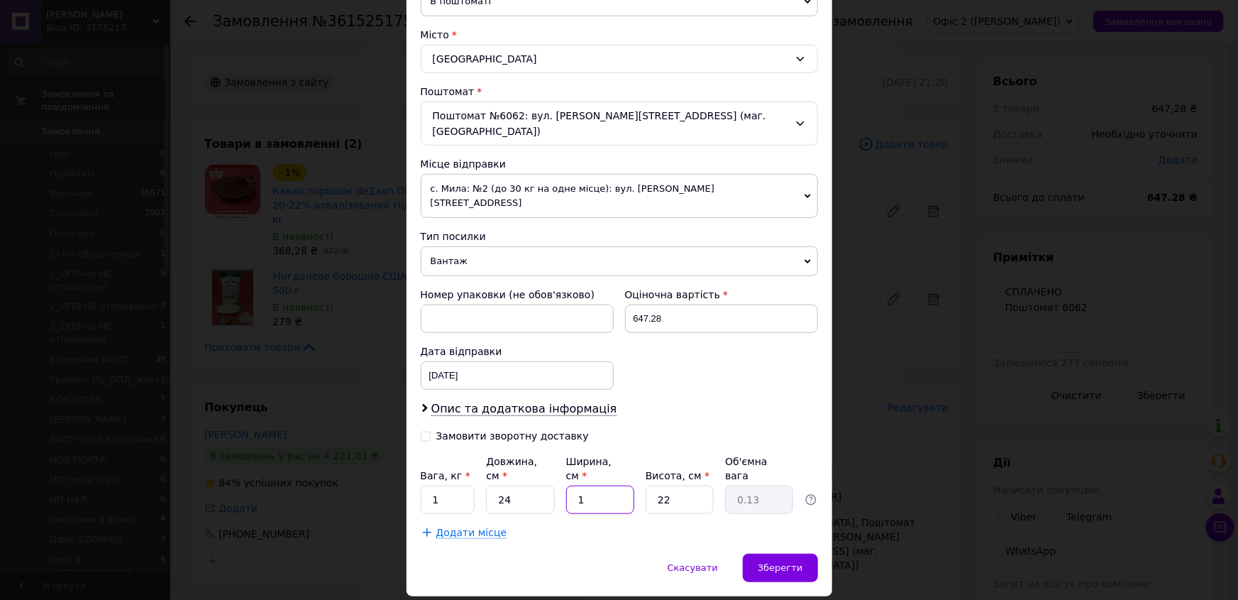
type input "2.24"
type input "17"
drag, startPoint x: 674, startPoint y: 454, endPoint x: 656, endPoint y: 449, distance: 19.1
click at [656, 485] on input "22" at bounding box center [680, 499] width 68 height 28
type input "9"
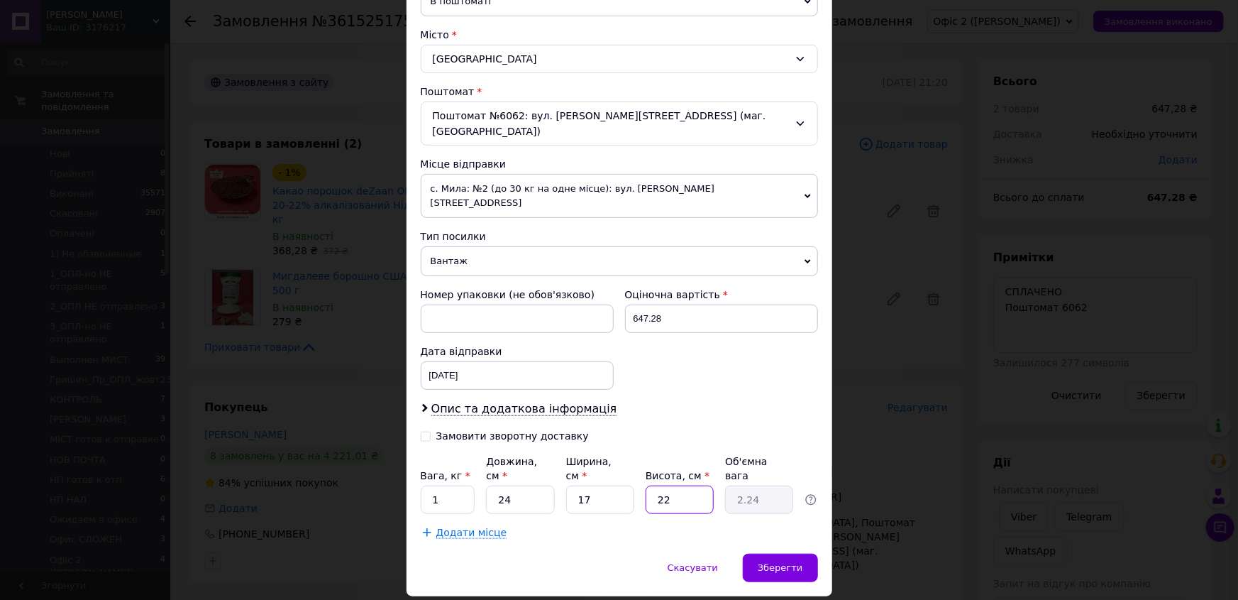
type input "0.92"
type input "9"
click at [797, 562] on span "Зберегти" at bounding box center [780, 567] width 45 height 11
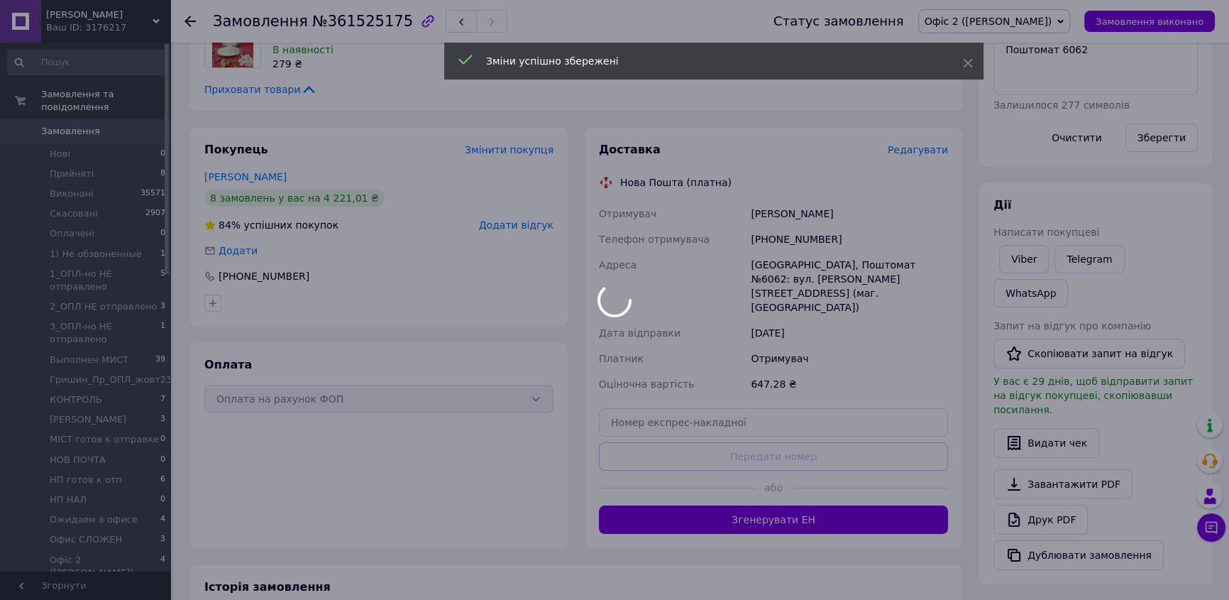
scroll to position [451, 0]
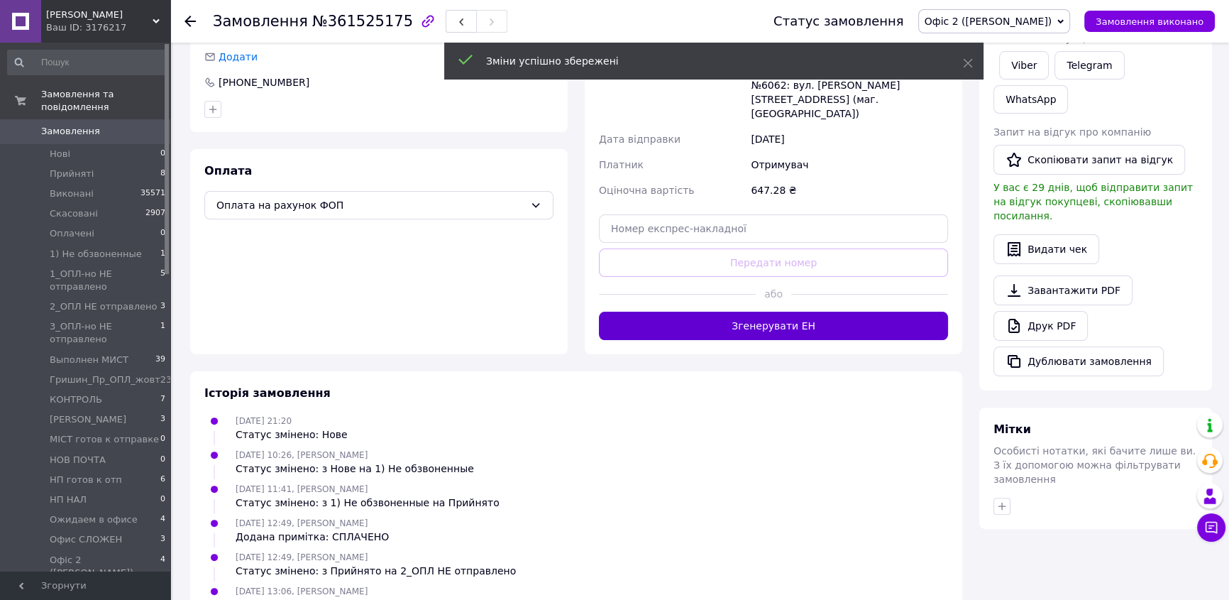
click at [881, 312] on button "Згенерувати ЕН" at bounding box center [773, 326] width 349 height 28
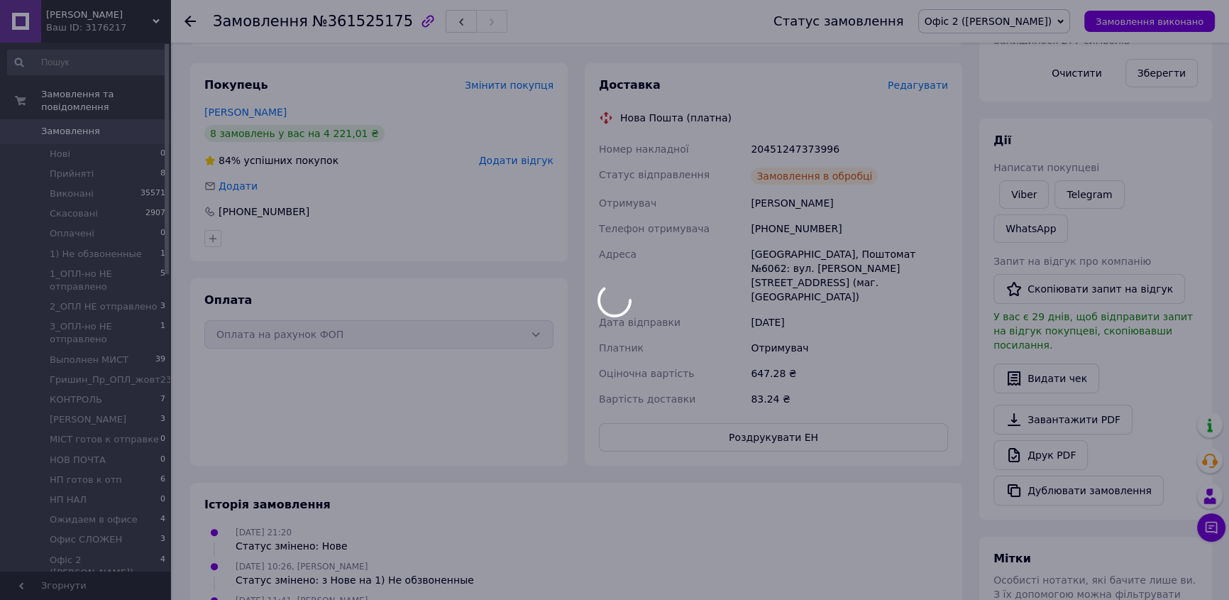
scroll to position [14, 0]
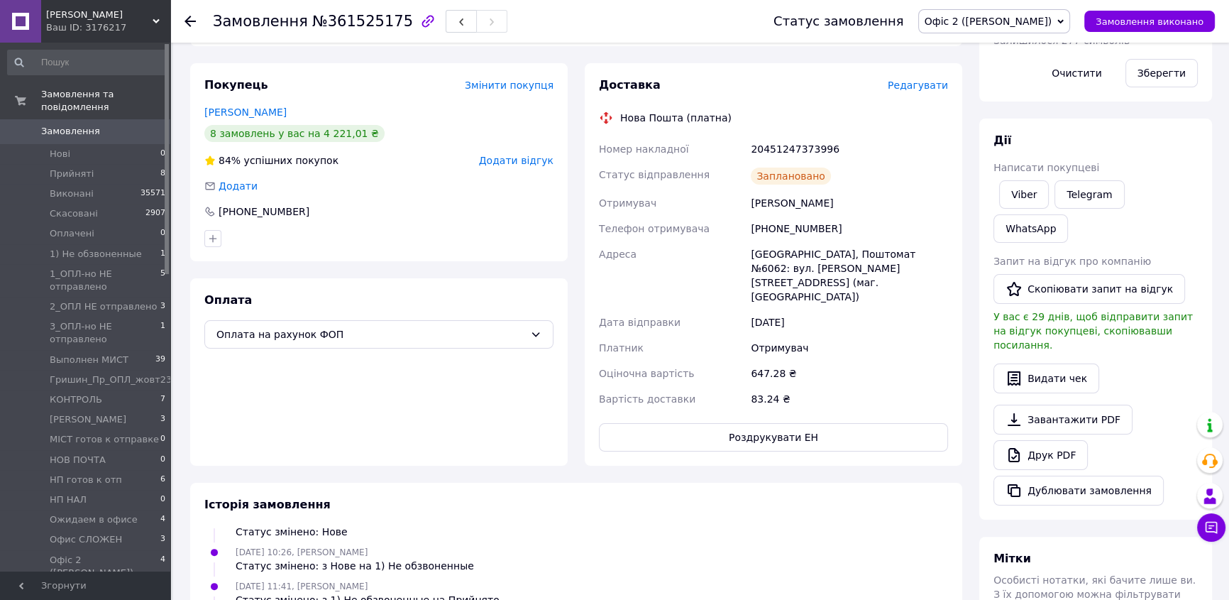
drag, startPoint x: 1022, startPoint y: 187, endPoint x: 1022, endPoint y: 152, distance: 35.5
click at [1022, 187] on link "Viber" at bounding box center [1024, 194] width 50 height 28
drag, startPoint x: 598, startPoint y: 128, endPoint x: 901, endPoint y: 284, distance: 340.6
click at [901, 284] on div "Номер накладної 20451247373996 Статус відправлення Заплановано Отримувач [PERSO…" at bounding box center [773, 273] width 355 height 275
copy div "Номер накладної 20451247373996 Статус відправлення Заплановано Отримувач [PERSO…"
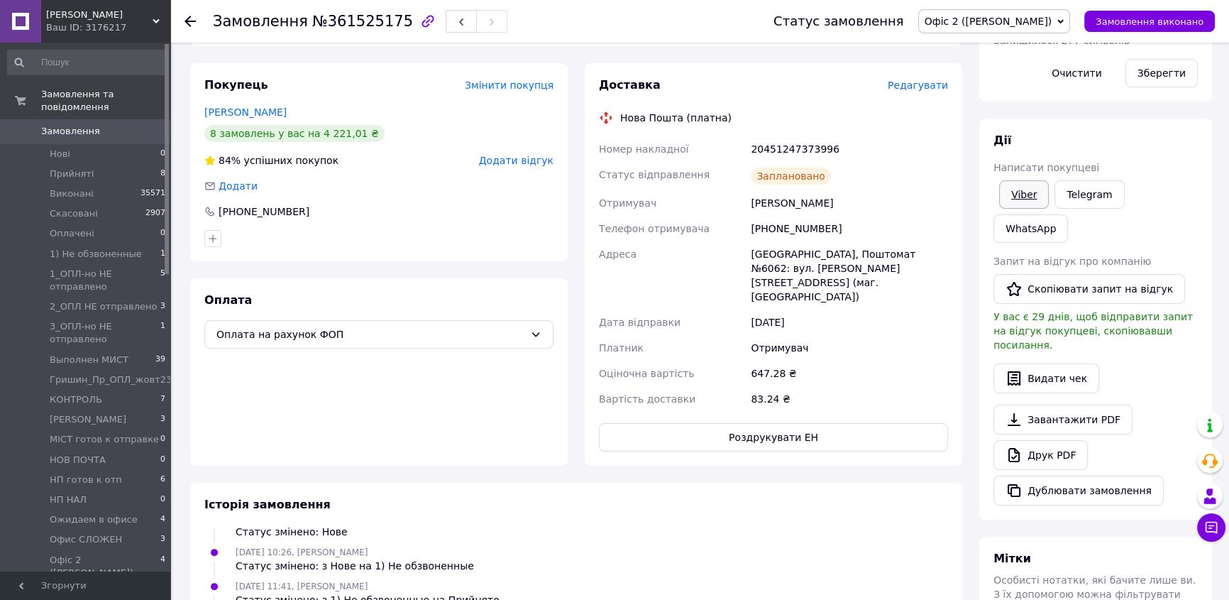
click at [1017, 202] on link "Viber" at bounding box center [1024, 194] width 50 height 28
click at [1015, 197] on link "Viber" at bounding box center [1024, 194] width 50 height 28
drag, startPoint x: 786, startPoint y: 71, endPoint x: 889, endPoint y: 87, distance: 103.4
click at [787, 77] on div "Доставка" at bounding box center [743, 85] width 289 height 16
click at [1064, 21] on icon at bounding box center [1060, 21] width 6 height 4
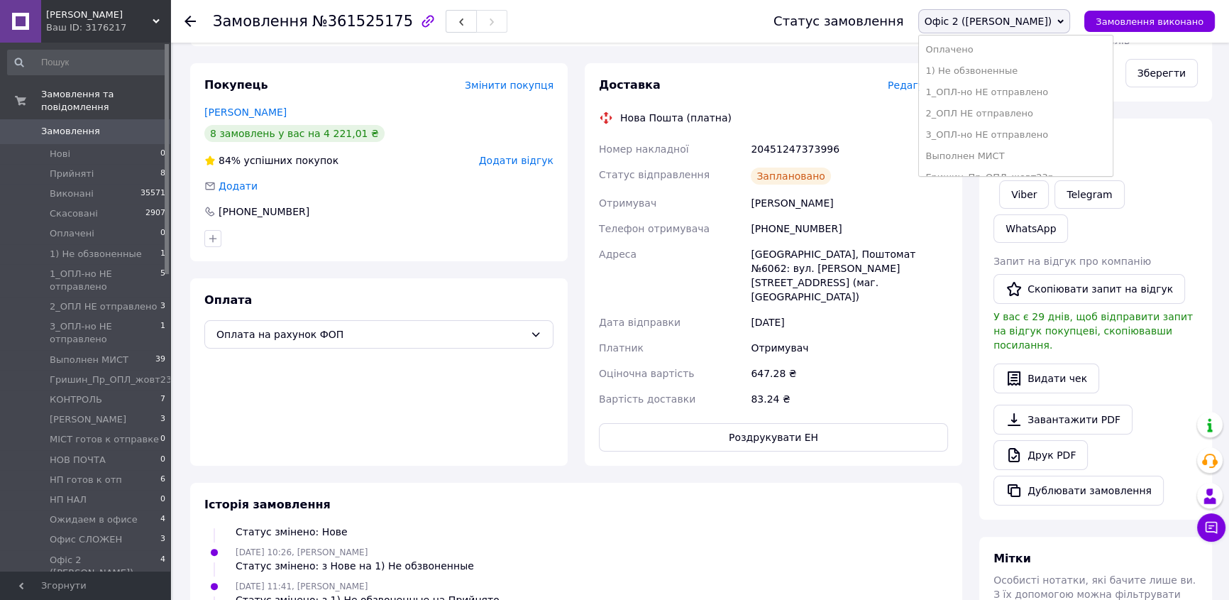
scroll to position [258, 0]
click at [1054, 89] on li "НП готов к отп" at bounding box center [1016, 89] width 194 height 21
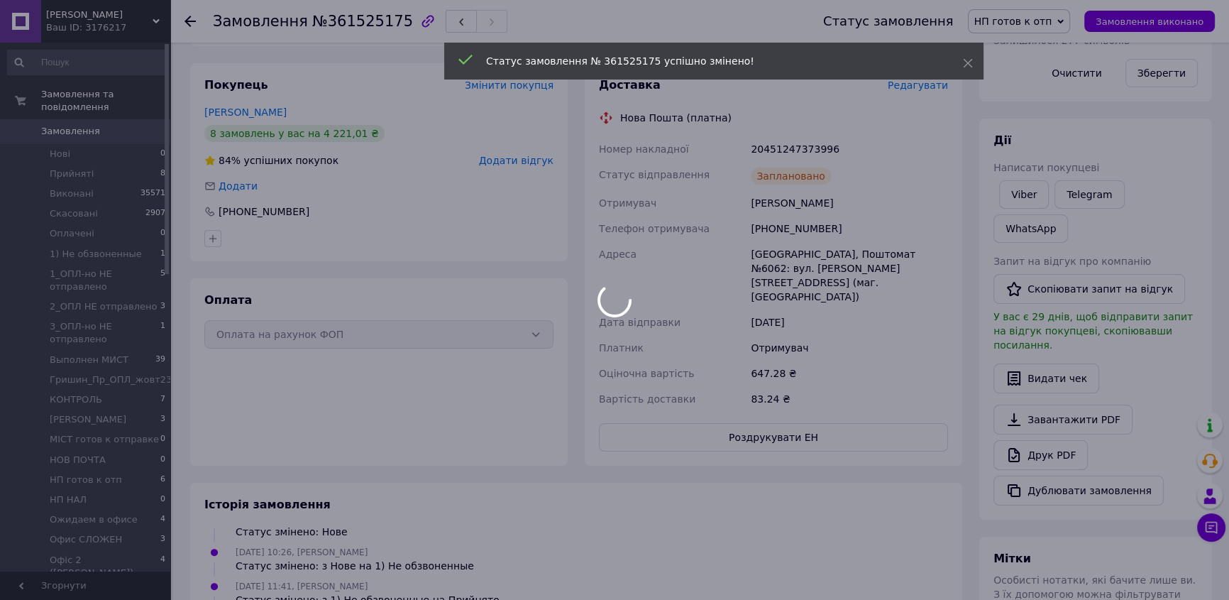
click at [188, 21] on div at bounding box center [614, 300] width 1229 height 600
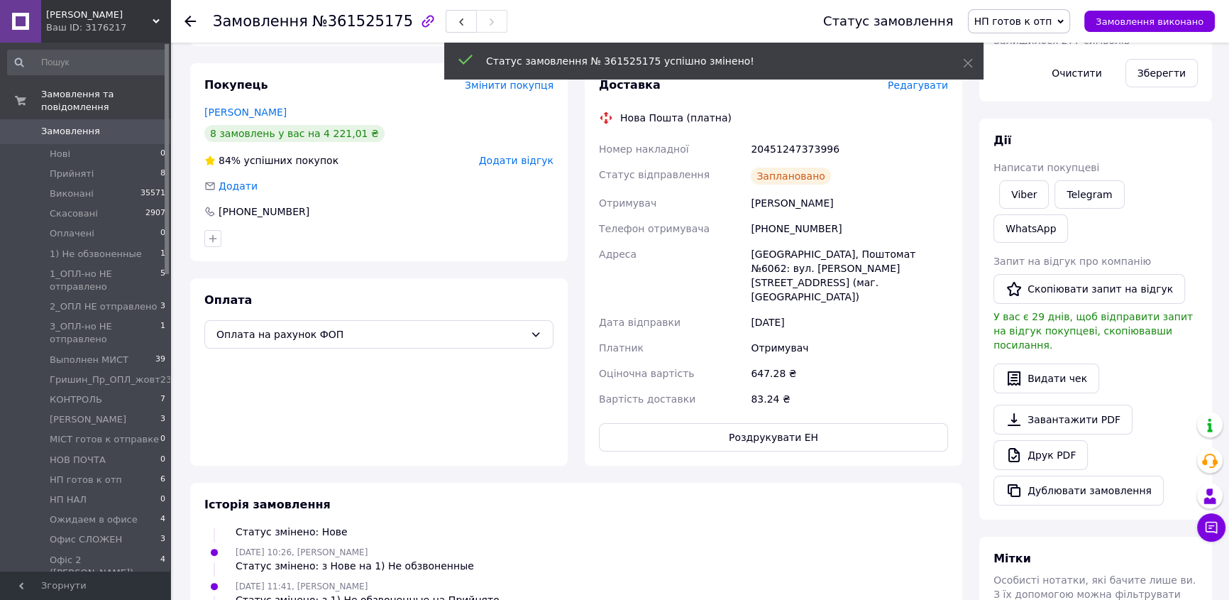
scroll to position [48, 0]
click at [189, 21] on use at bounding box center [190, 21] width 11 height 11
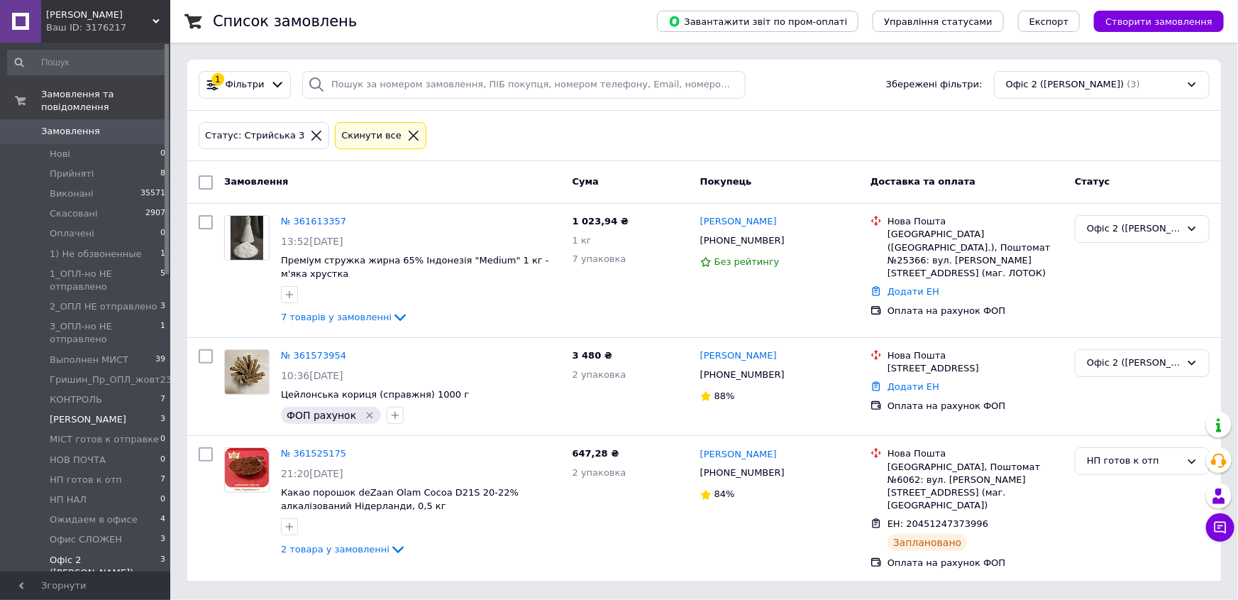
click at [75, 409] on li "[PERSON_NAME] 3" at bounding box center [87, 419] width 174 height 20
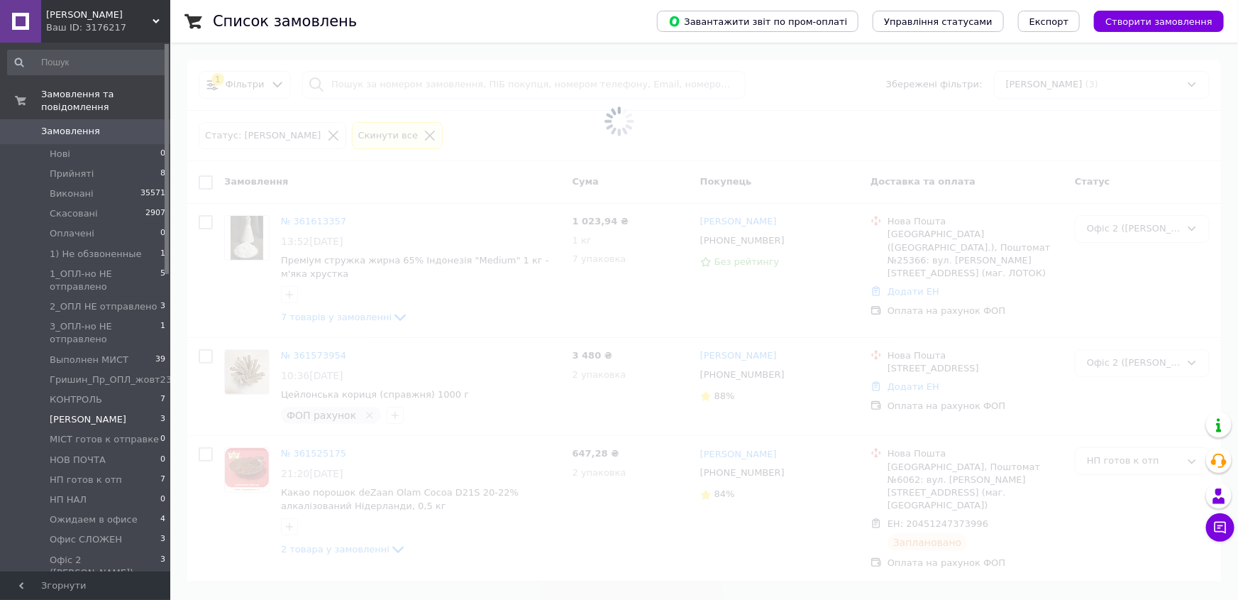
click at [74, 409] on li "[PERSON_NAME] 3" at bounding box center [87, 419] width 174 height 20
click at [64, 413] on span "[PERSON_NAME]" at bounding box center [88, 419] width 77 height 13
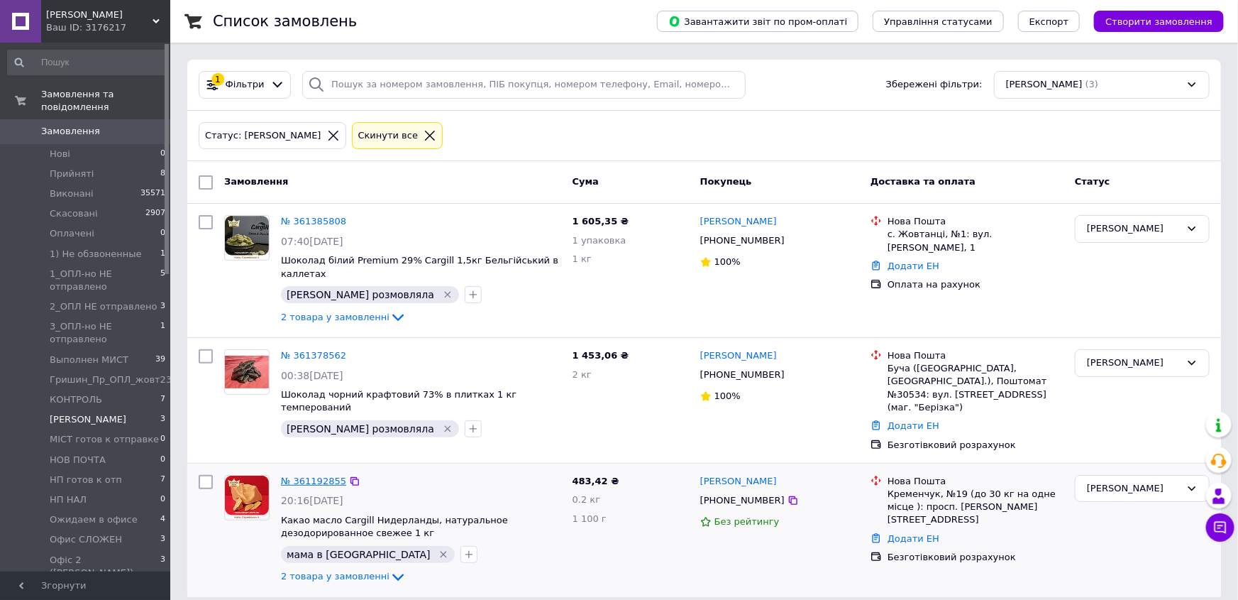
click at [317, 475] on link "№ 361192855" at bounding box center [313, 480] width 65 height 11
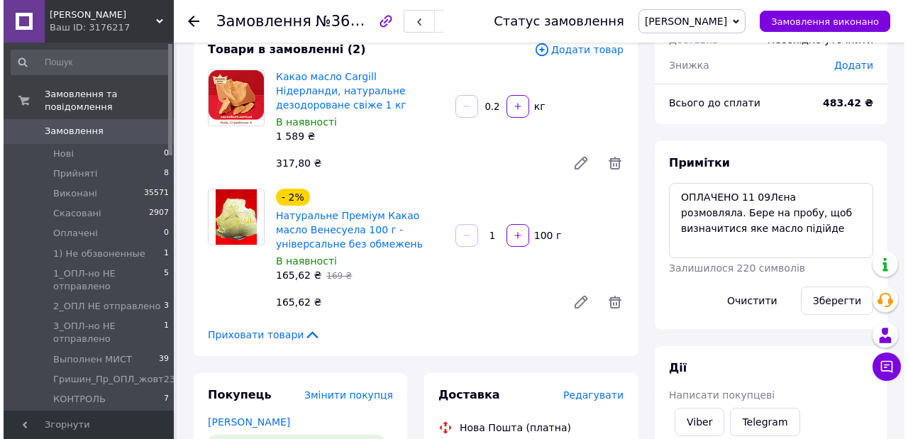
scroll to position [236, 0]
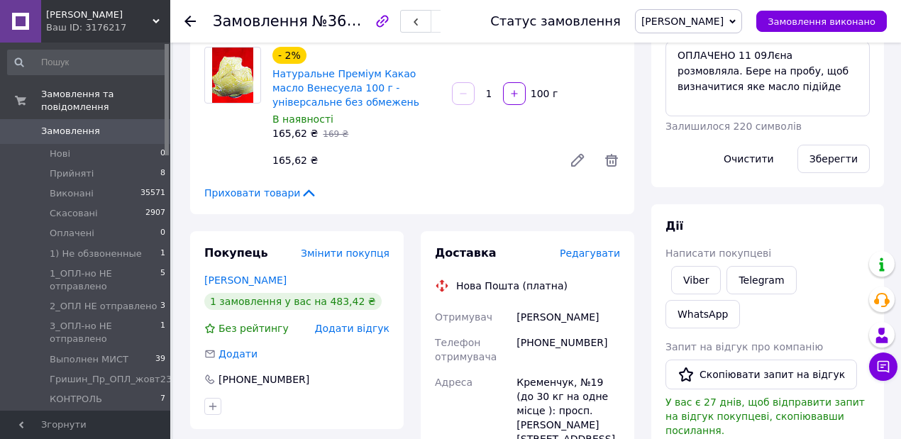
click at [610, 248] on span "Редагувати" at bounding box center [590, 253] width 60 height 11
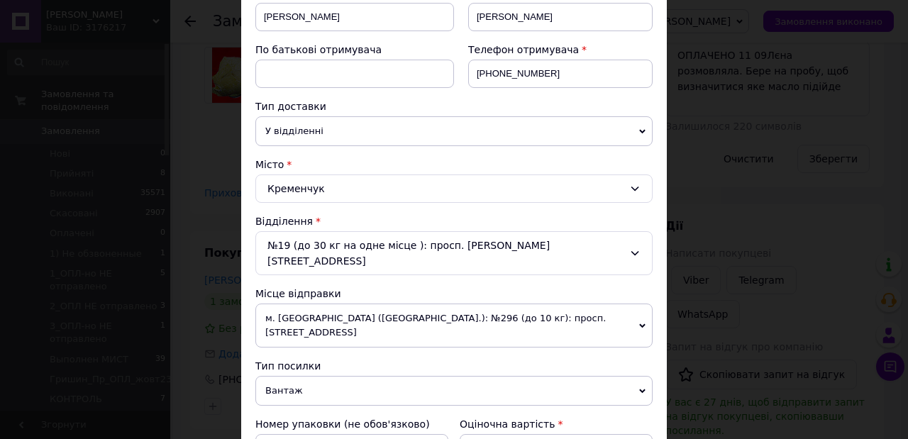
scroll to position [331, 0]
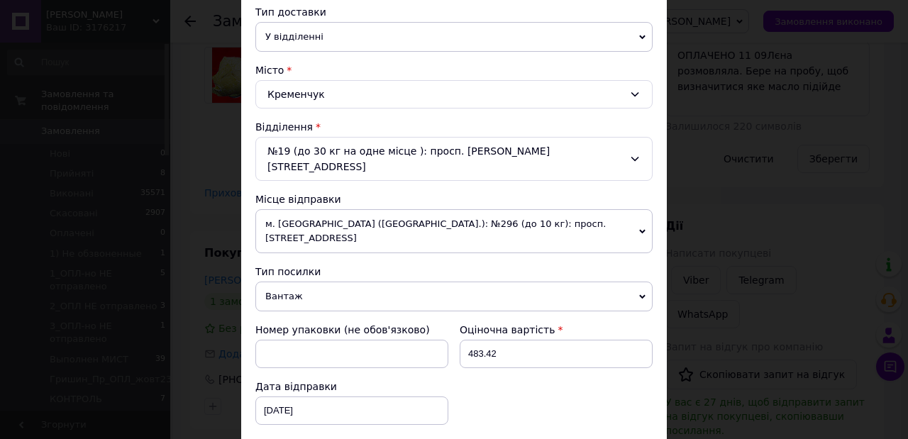
click at [629, 209] on span "м. [GEOGRAPHIC_DATA] ([GEOGRAPHIC_DATA].): №296 (до 10 кг): просп. [STREET_ADDR…" at bounding box center [453, 231] width 397 height 44
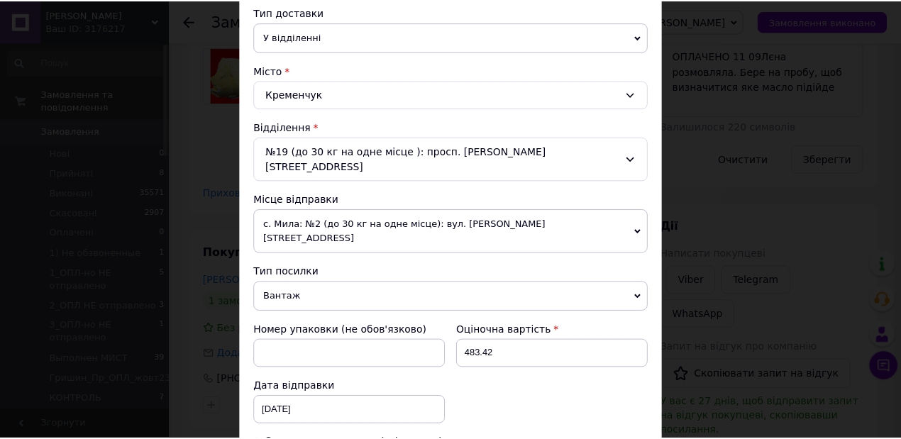
scroll to position [520, 0]
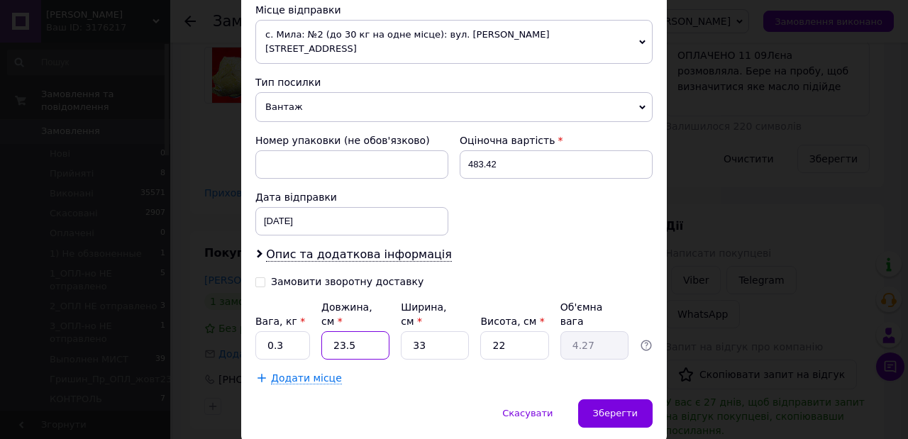
drag, startPoint x: 361, startPoint y: 290, endPoint x: 331, endPoint y: 292, distance: 30.6
click at [331, 331] on input "23.5" at bounding box center [355, 345] width 68 height 28
type input "1"
type input "0.18"
type input "17"
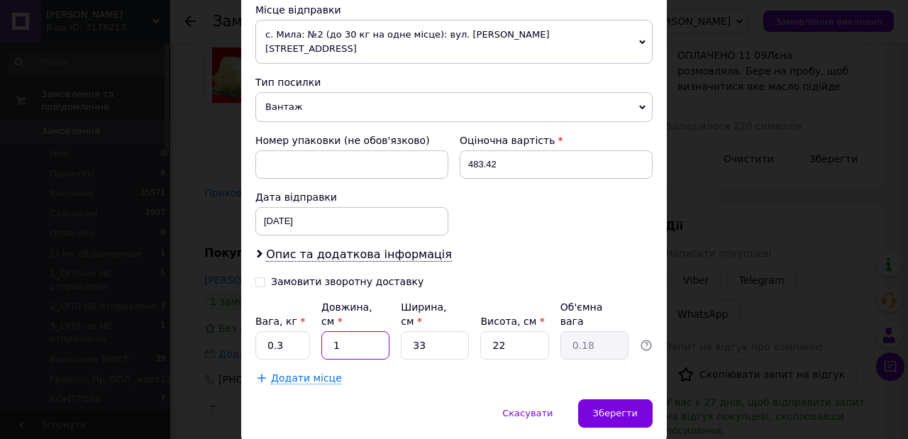
type input "3.09"
type input "17"
drag, startPoint x: 430, startPoint y: 293, endPoint x: 405, endPoint y: 296, distance: 25.0
click at [405, 331] on input "33" at bounding box center [435, 345] width 68 height 28
type input "1"
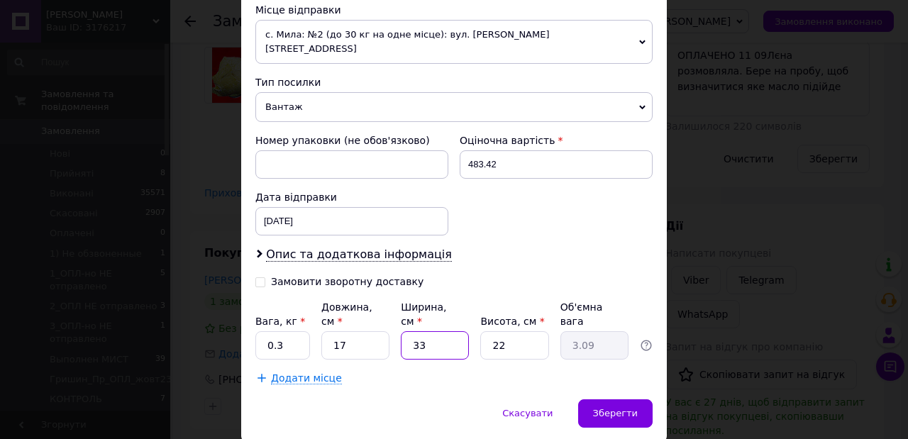
type input "0.1"
type input "12"
type input "1.12"
type input "12"
drag, startPoint x: 505, startPoint y: 292, endPoint x: 485, endPoint y: 297, distance: 21.2
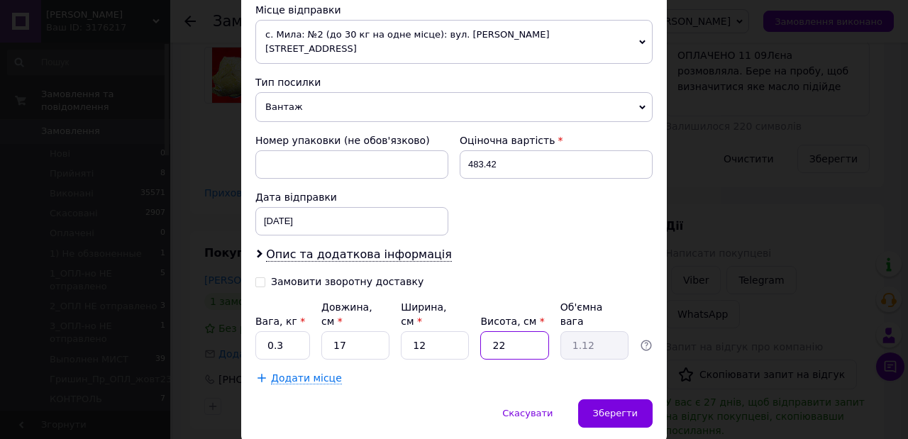
click at [485, 331] on input "22" at bounding box center [514, 345] width 68 height 28
type input "8"
type input "0.41"
type input "8"
click at [347, 331] on input "17" at bounding box center [355, 345] width 68 height 28
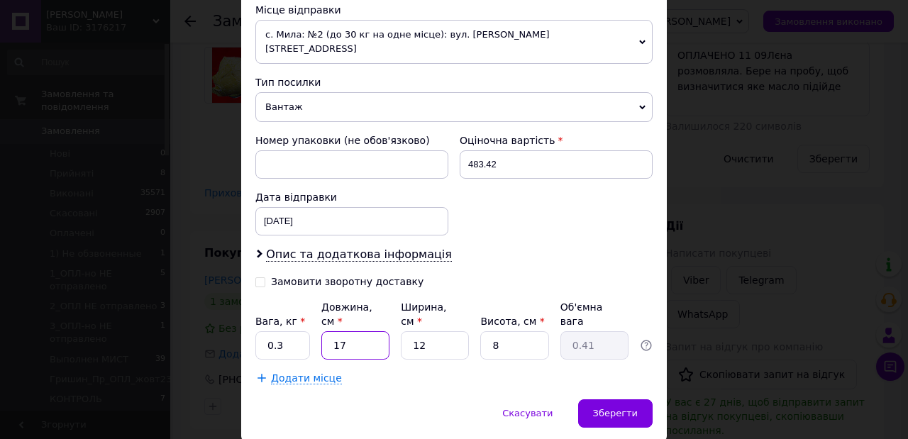
type input "1"
type input "0.1"
type input "14"
type input "0.34"
type input "1"
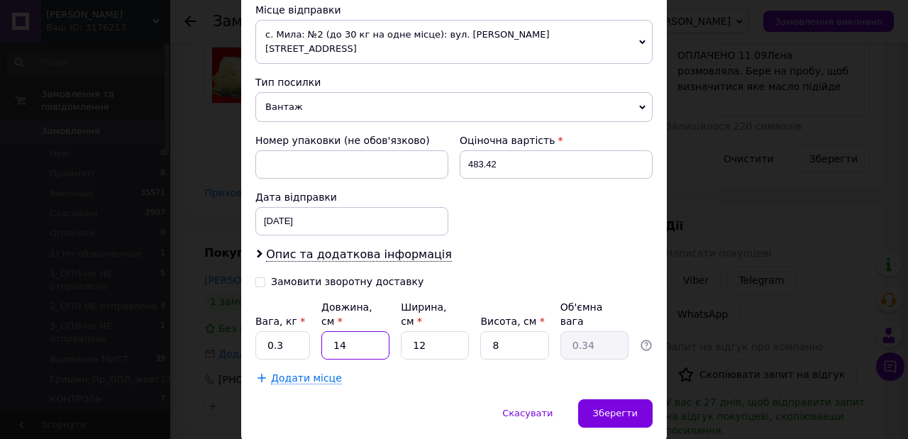
type input "0.1"
type input "15"
type input "0.36"
type input "15"
click at [424, 331] on input "12" at bounding box center [435, 345] width 68 height 28
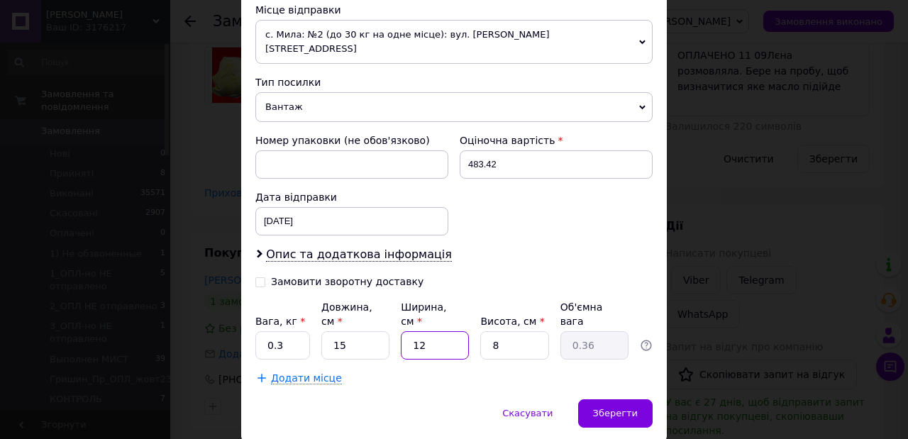
type input "1"
type input "0.1"
type input "11"
type input "0.33"
type input "11"
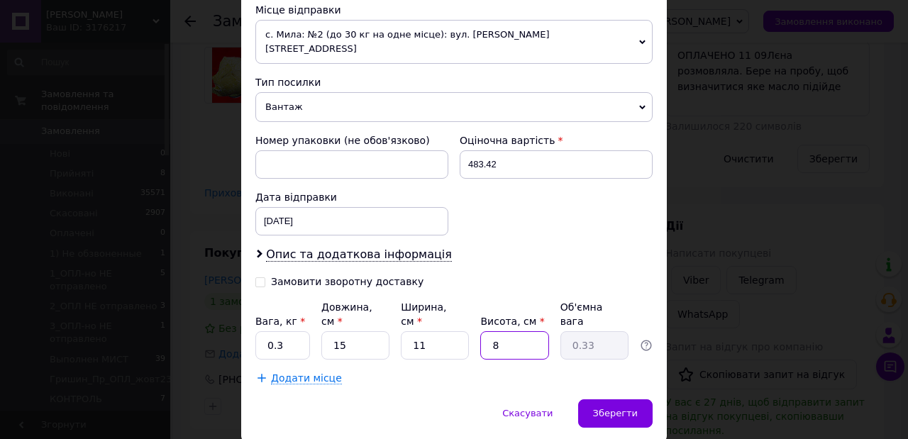
click at [509, 331] on input "8" at bounding box center [514, 345] width 68 height 28
type input "7"
type input "0.29"
type input "7"
click at [334, 331] on input "15" at bounding box center [355, 345] width 68 height 28
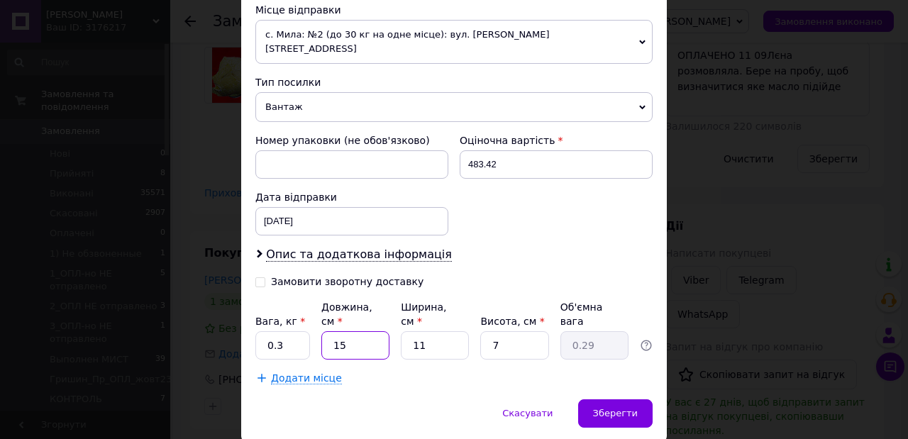
click at [348, 331] on input "15" at bounding box center [355, 345] width 68 height 28
type input "1"
type input "0.1"
type input "16"
type input "0.31"
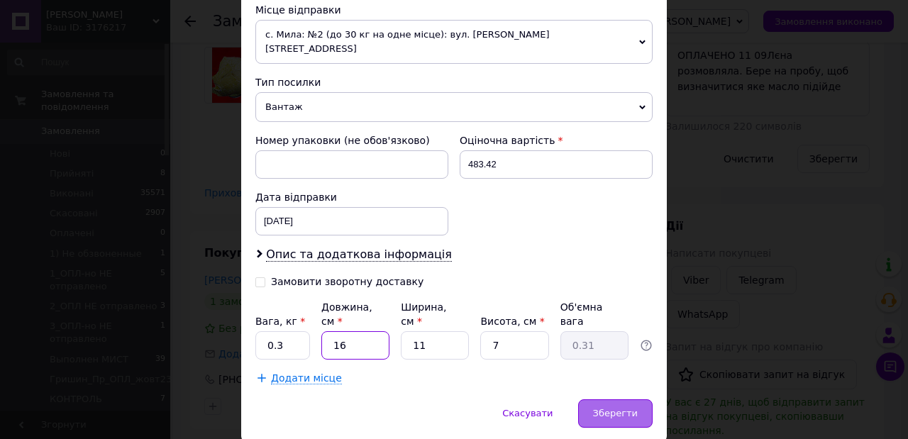
type input "16"
click at [610, 408] on span "Зберегти" at bounding box center [615, 413] width 45 height 11
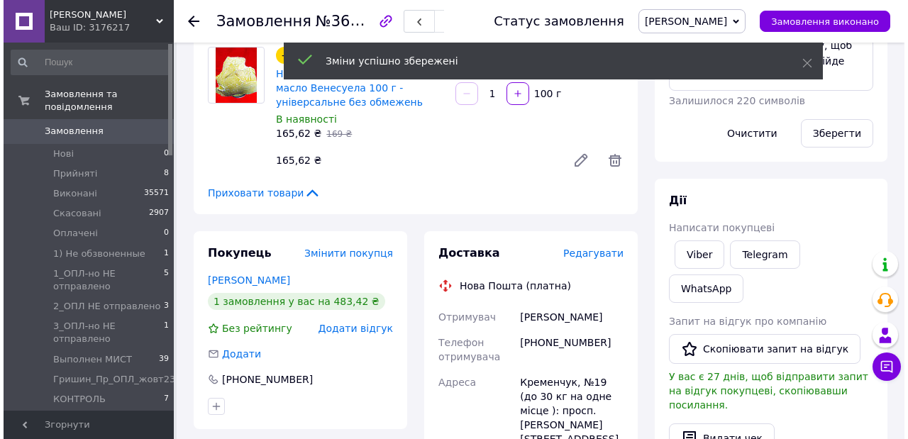
scroll to position [449, 0]
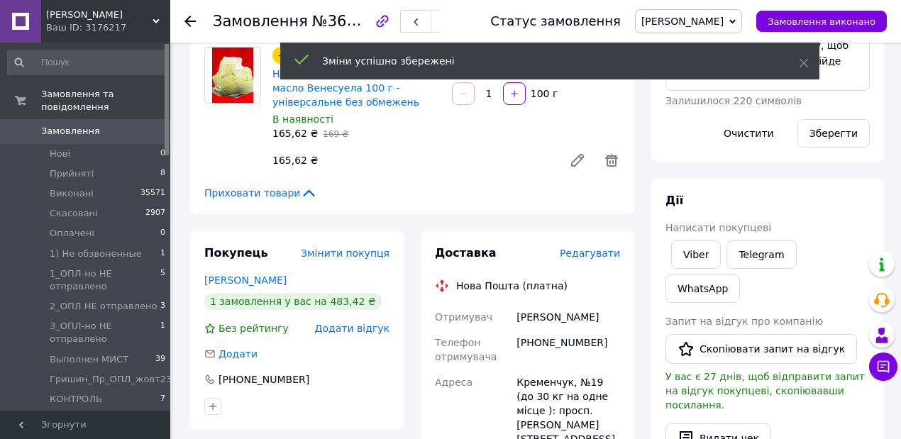
click at [598, 248] on span "Редагувати" at bounding box center [590, 253] width 60 height 11
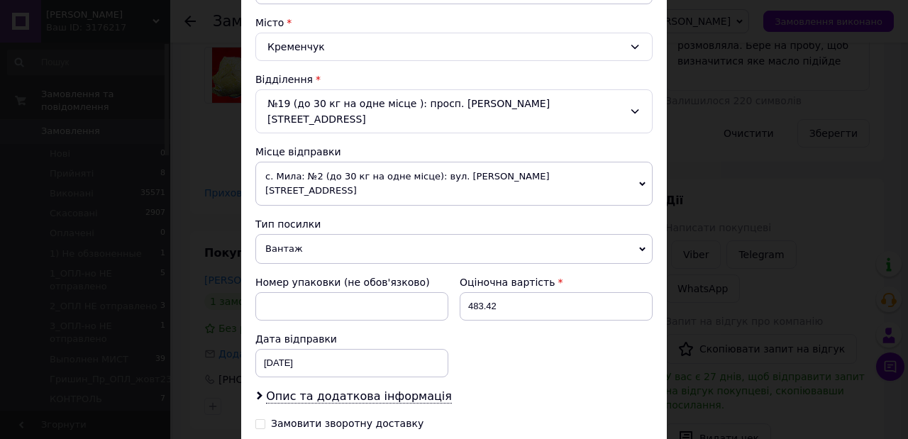
scroll to position [473, 0]
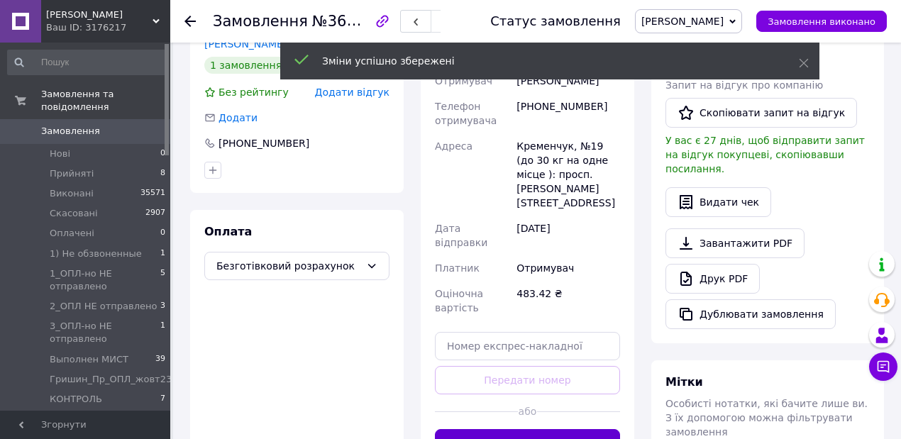
click at [542, 429] on button "Згенерувати ЕН" at bounding box center [527, 443] width 185 height 28
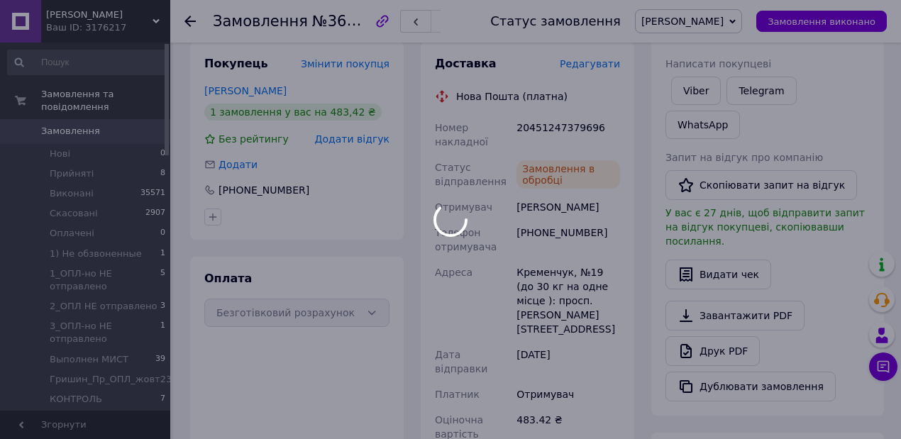
scroll to position [484, 0]
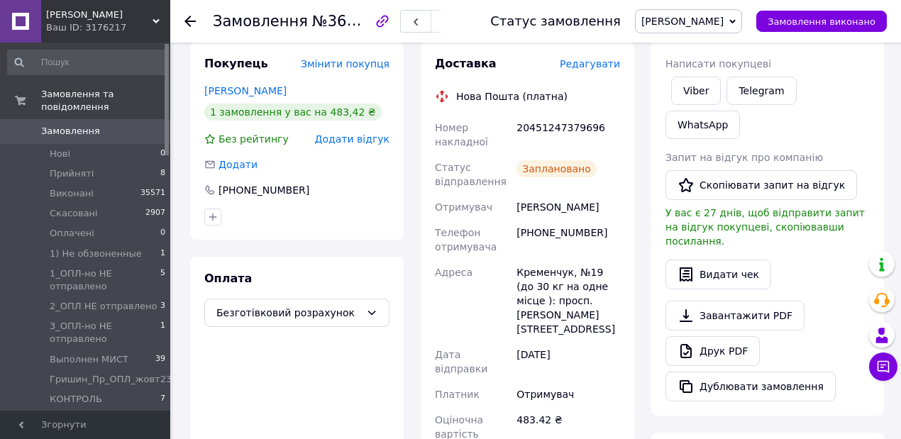
drag, startPoint x: 697, startPoint y: 89, endPoint x: 510, endPoint y: 128, distance: 191.2
click at [697, 90] on link "Viber" at bounding box center [696, 91] width 50 height 28
click at [505, 56] on div "Доставка" at bounding box center [497, 64] width 125 height 16
drag, startPoint x: 484, startPoint y: 136, endPoint x: 584, endPoint y: 317, distance: 206.2
click at [584, 317] on div "Номер накладної 20451247379696 Статус відправлення Заплановано Отримувач [PERSO…" at bounding box center [527, 301] width 191 height 372
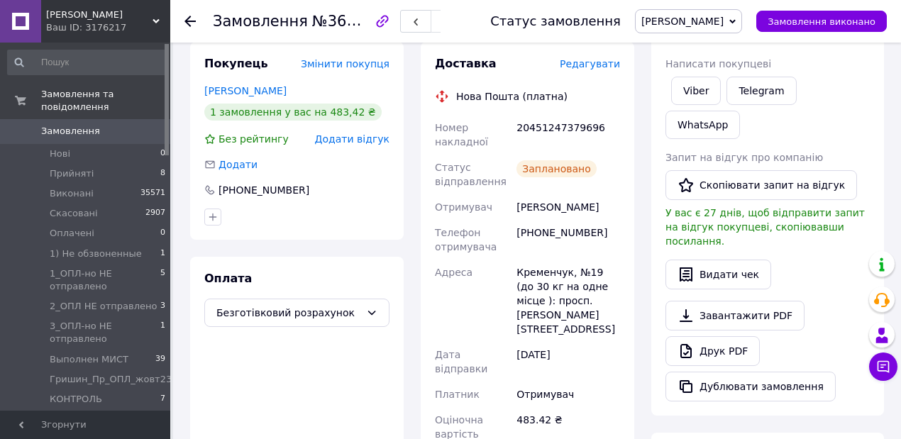
copy div "Номер накладної 20451247379696 Статус відправлення Заплановано Отримувач [PERSO…"
click at [700, 89] on link "Viber" at bounding box center [696, 91] width 50 height 28
drag, startPoint x: 748, startPoint y: 16, endPoint x: 747, endPoint y: 25, distance: 9.3
click at [742, 16] on span "[PERSON_NAME]" at bounding box center [688, 21] width 107 height 24
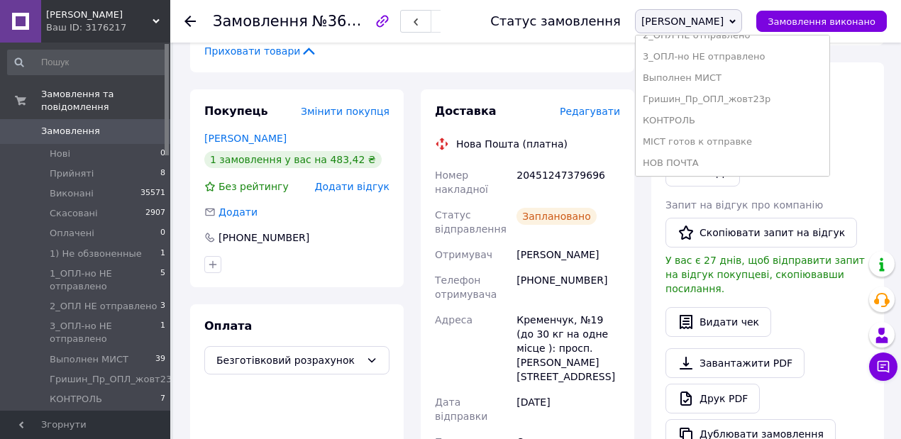
scroll to position [284, 0]
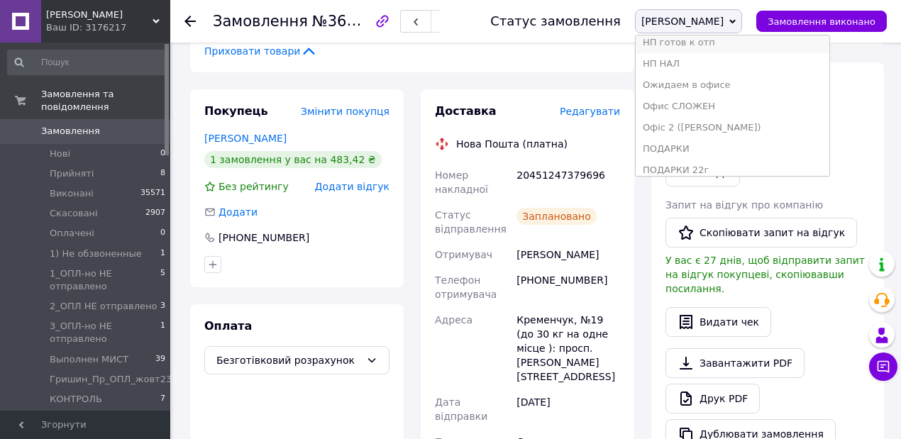
click at [762, 41] on li "НП готов к отп" at bounding box center [733, 42] width 194 height 21
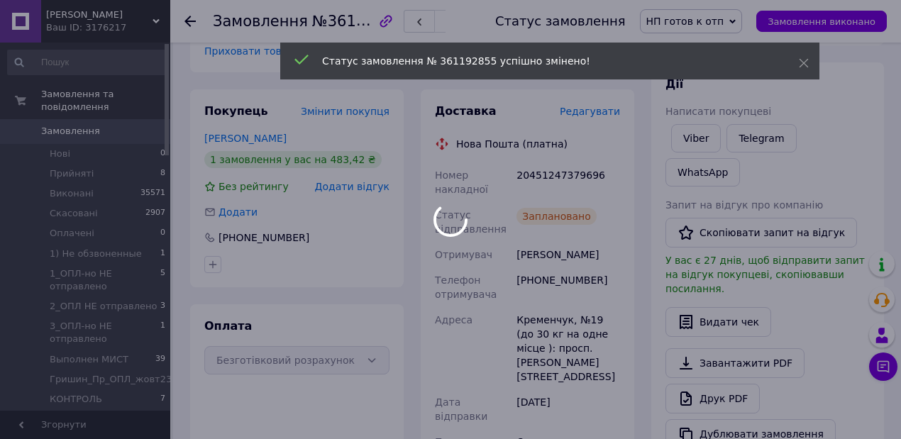
click at [192, 21] on div at bounding box center [450, 219] width 901 height 439
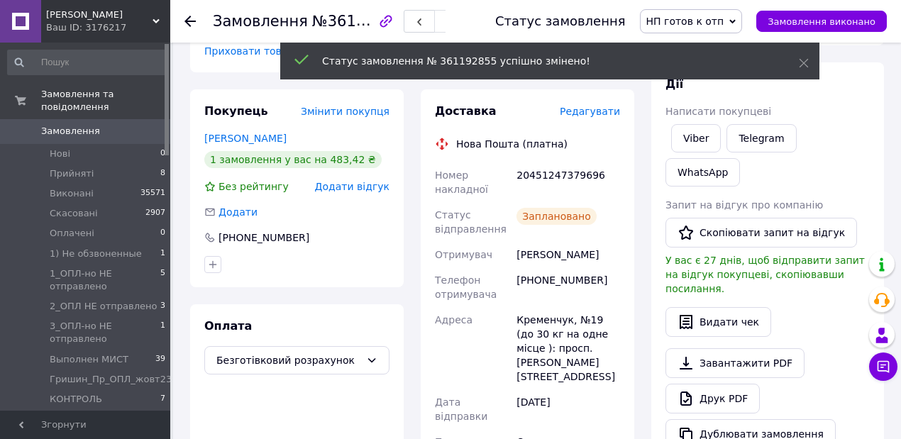
click at [190, 21] on use at bounding box center [190, 21] width 11 height 11
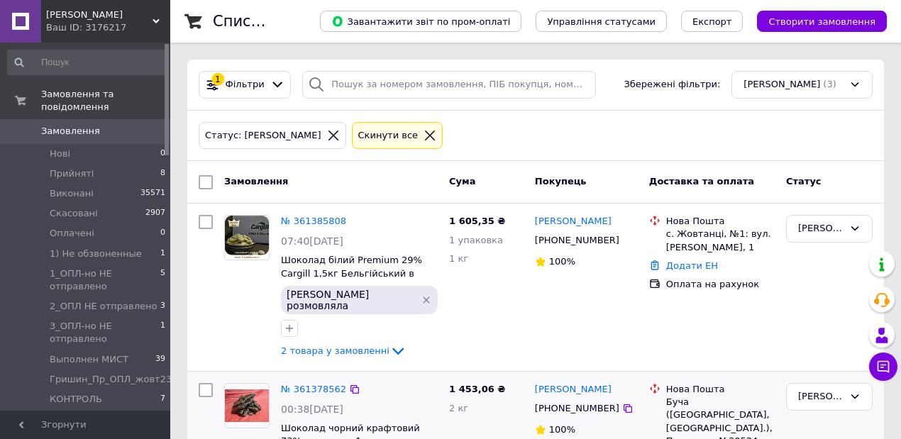
scroll to position [142, 0]
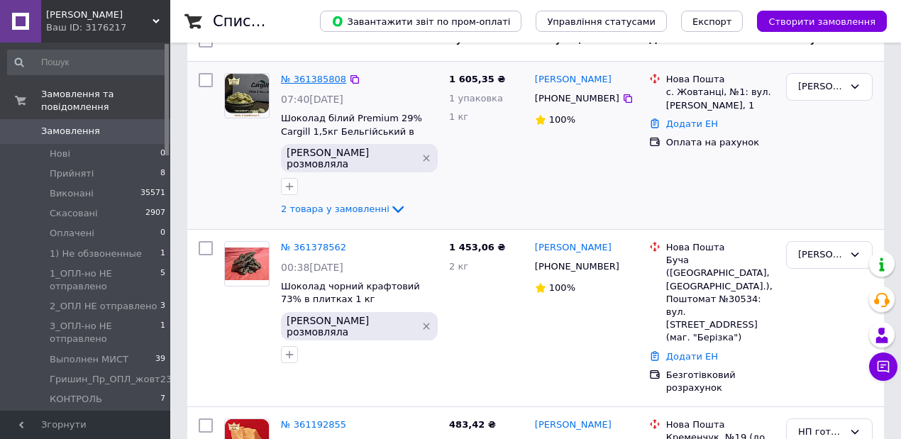
click at [312, 75] on link "№ 361385808" at bounding box center [313, 79] width 65 height 11
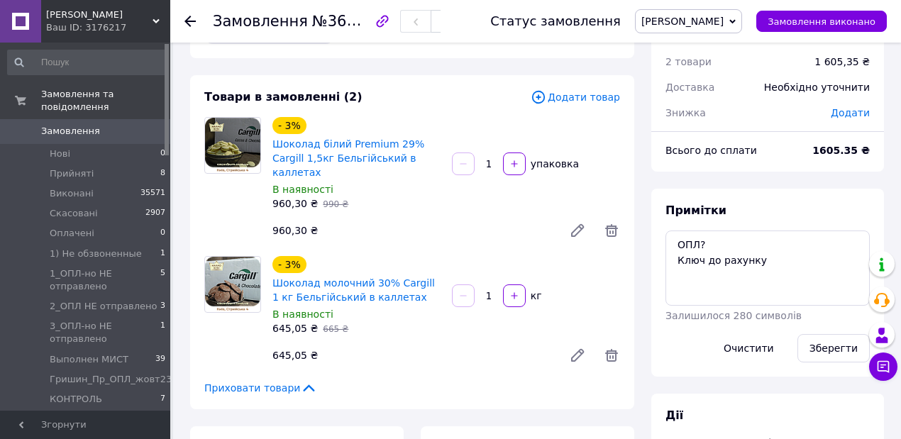
scroll to position [236, 0]
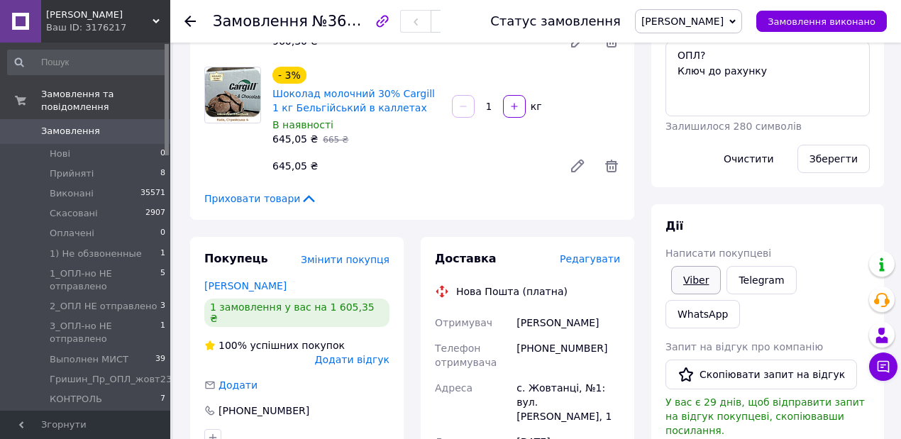
click at [694, 274] on link "Viber" at bounding box center [696, 280] width 50 height 28
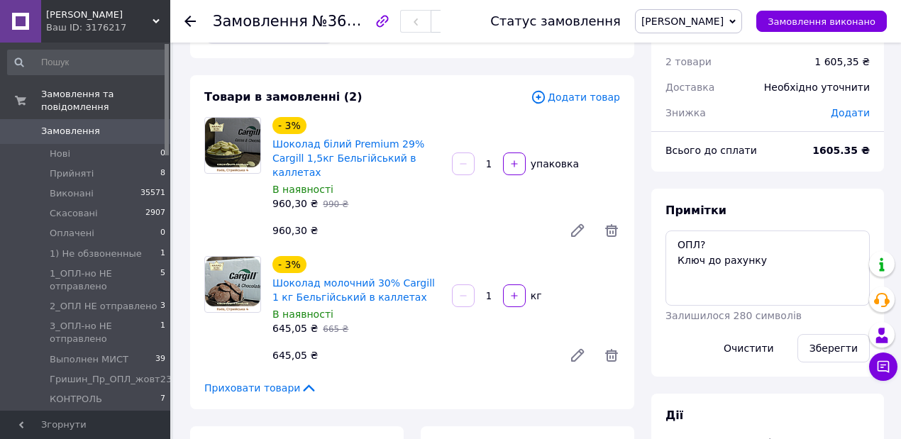
scroll to position [0, 0]
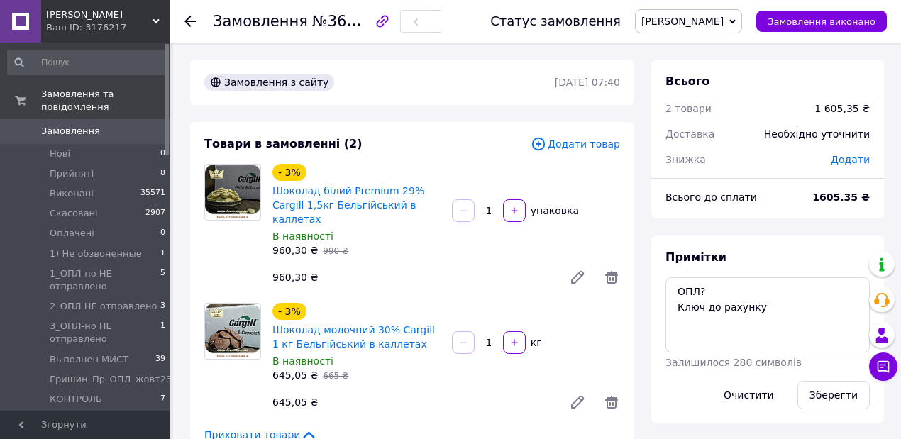
click at [190, 18] on icon at bounding box center [190, 21] width 11 height 11
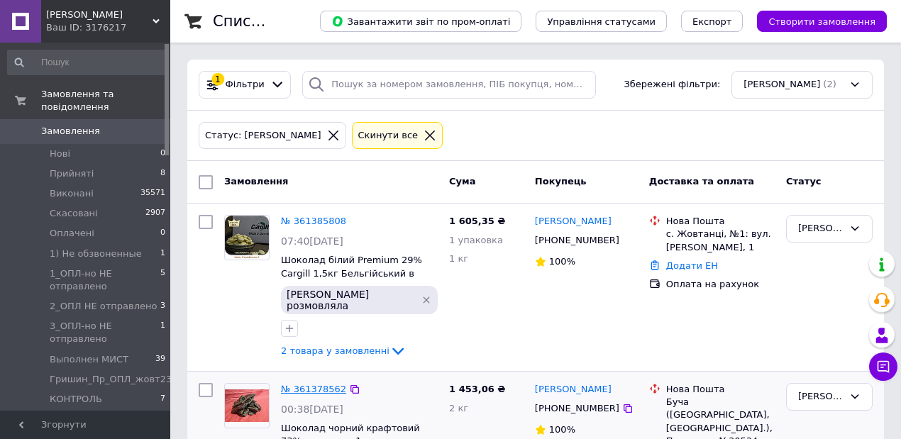
click at [298, 384] on link "№ 361378562" at bounding box center [313, 389] width 65 height 11
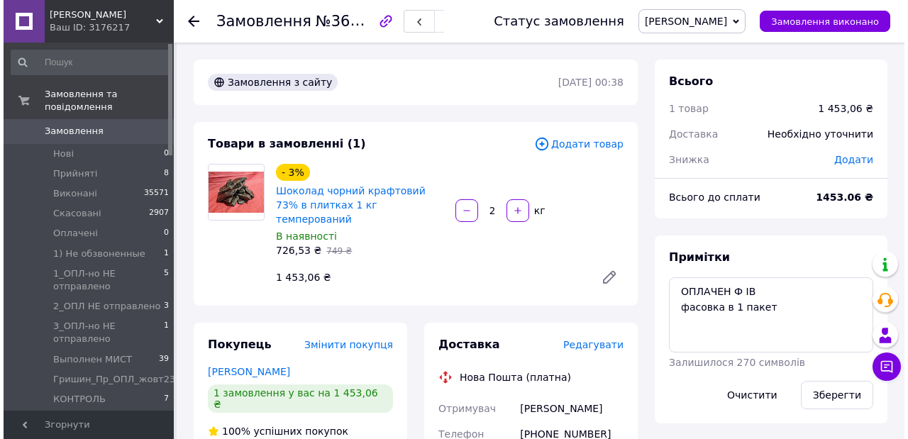
scroll to position [142, 0]
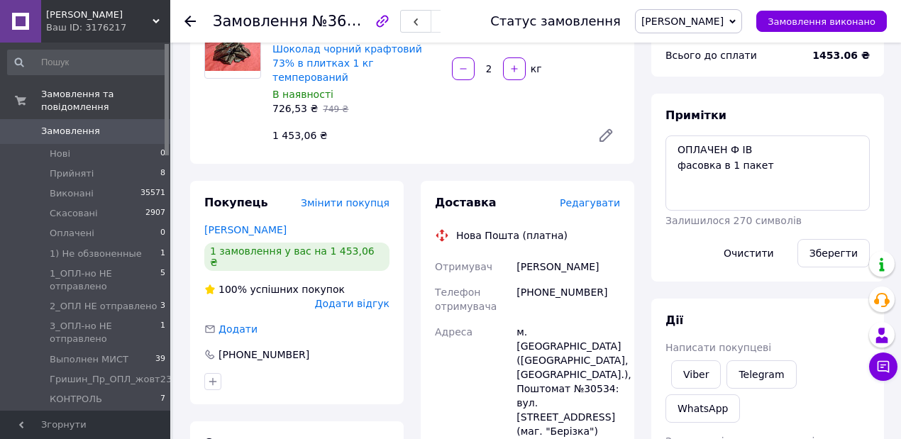
click at [612, 197] on span "Редагувати" at bounding box center [590, 202] width 60 height 11
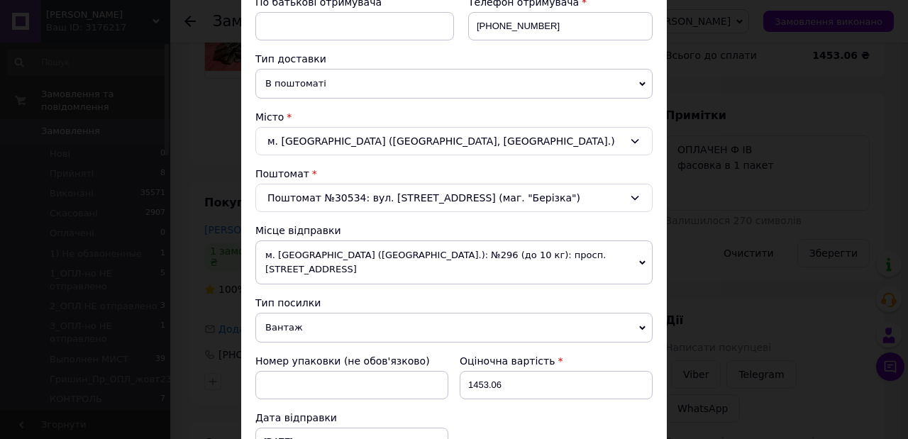
scroll to position [331, 0]
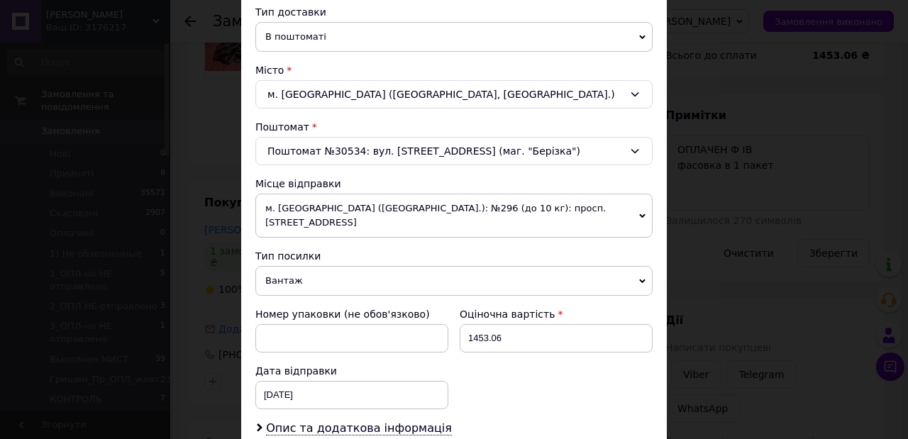
drag, startPoint x: 642, startPoint y: 202, endPoint x: 634, endPoint y: 207, distance: 9.3
click at [642, 213] on icon at bounding box center [642, 216] width 6 height 6
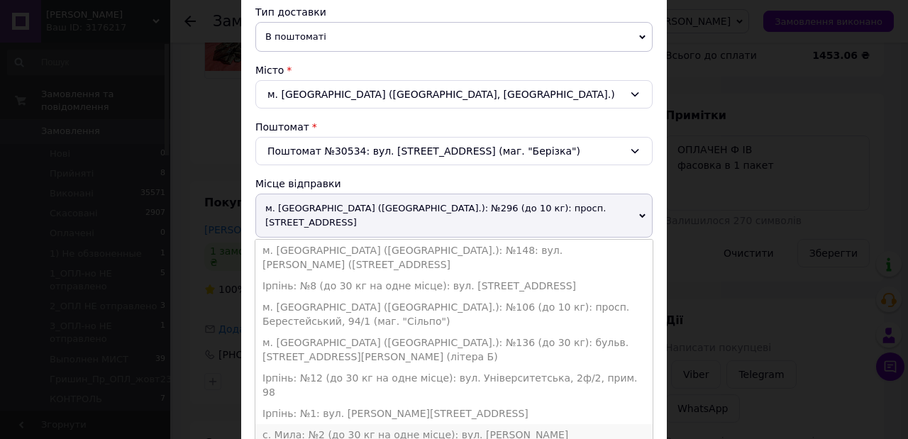
scroll to position [378, 0]
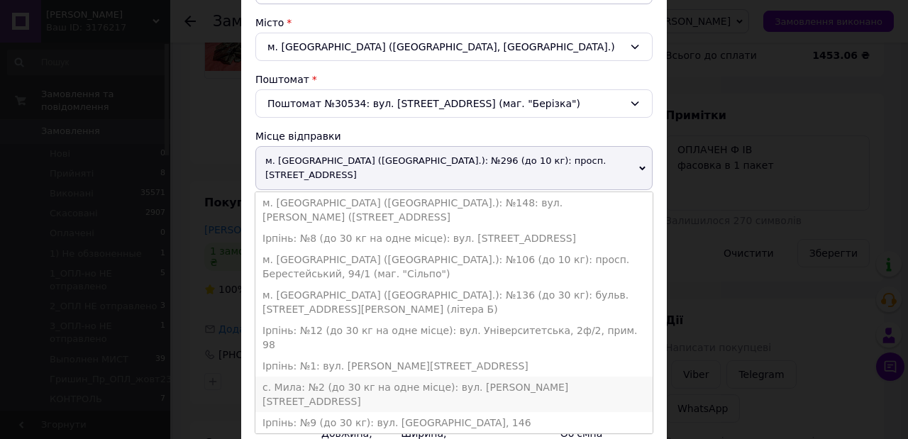
click at [347, 377] on li "с. Мила: №2 (до 30 кг на одне місце): вул. [PERSON_NAME][STREET_ADDRESS]" at bounding box center [453, 394] width 397 height 35
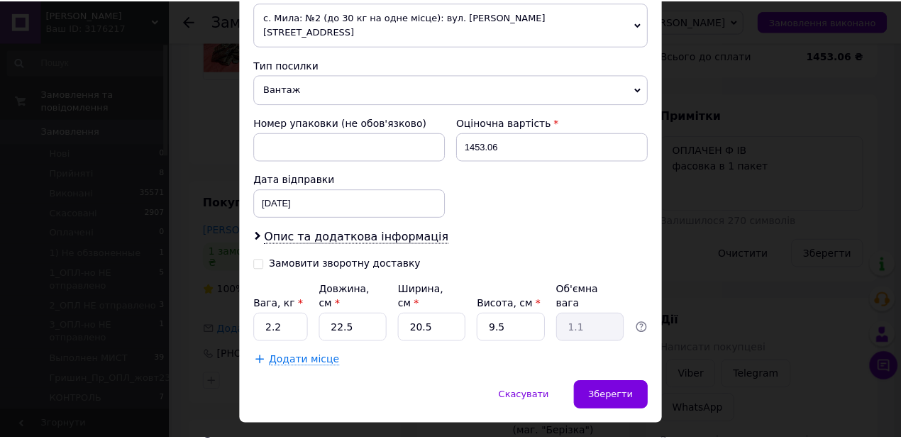
scroll to position [475, 0]
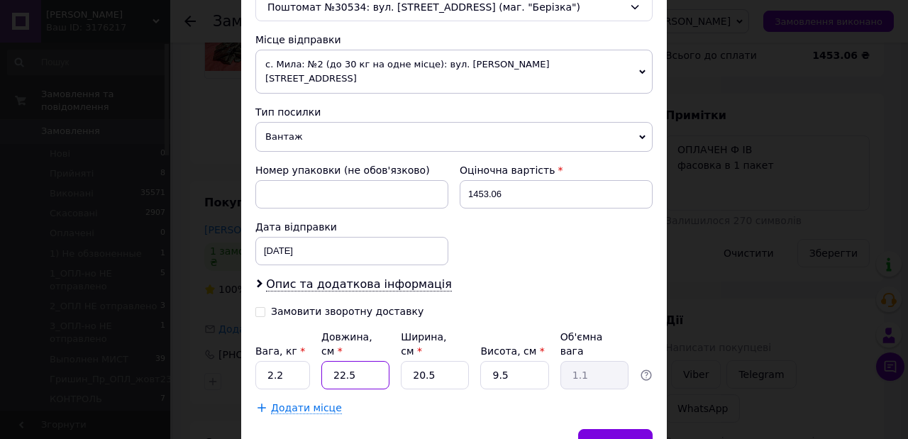
click at [353, 361] on input "22.5" at bounding box center [355, 375] width 68 height 28
click at [345, 361] on input "22.5" at bounding box center [355, 375] width 68 height 28
type input "225"
type input "10.95"
type input "25"
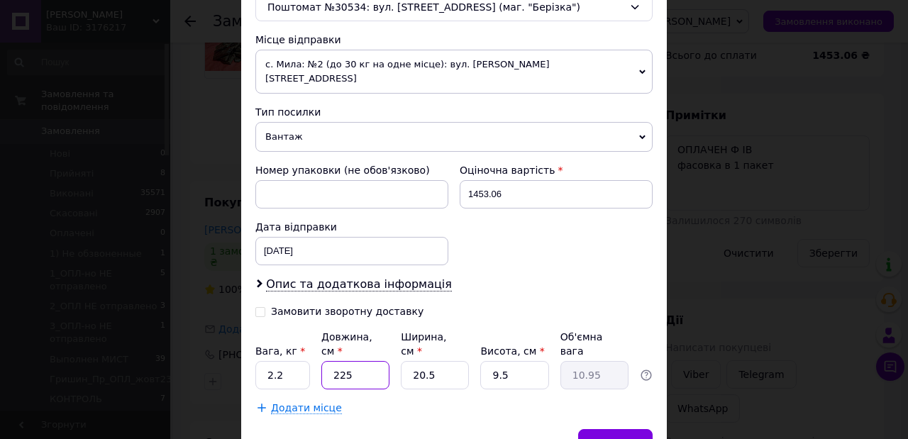
type input "1.22"
type input "25"
drag, startPoint x: 431, startPoint y: 340, endPoint x: 415, endPoint y: 337, distance: 15.9
click at [415, 361] on input "20.5" at bounding box center [435, 375] width 68 height 28
type input "23"
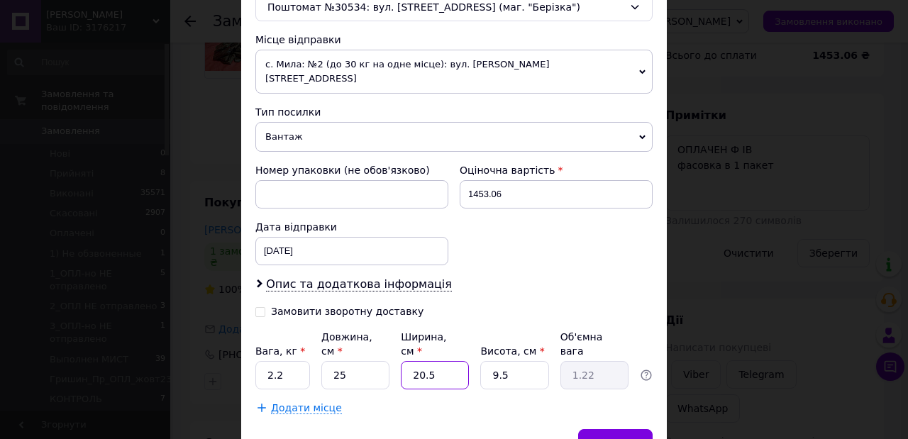
type input "1.37"
type input "23"
click at [498, 361] on input "9.5" at bounding box center [514, 375] width 68 height 28
type input "95"
type input "13.66"
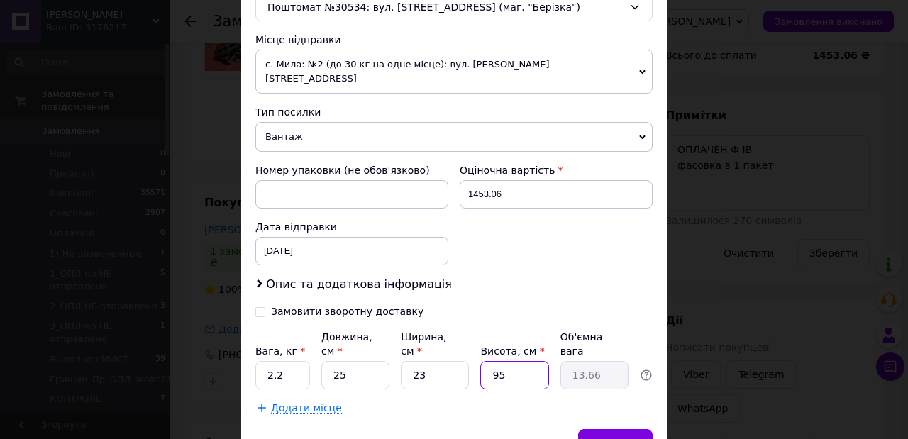
type input "5"
type input "0.72"
type input "15"
type input "2.16"
type input "15"
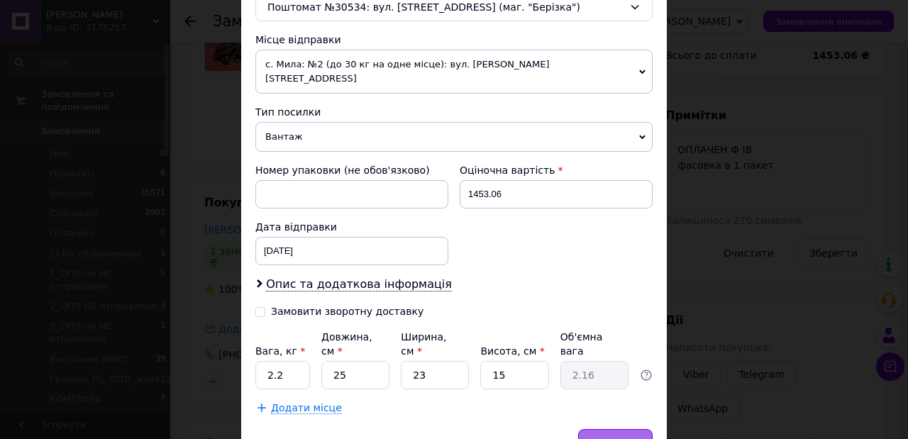
click at [607, 438] on span "Зберегти" at bounding box center [615, 443] width 45 height 11
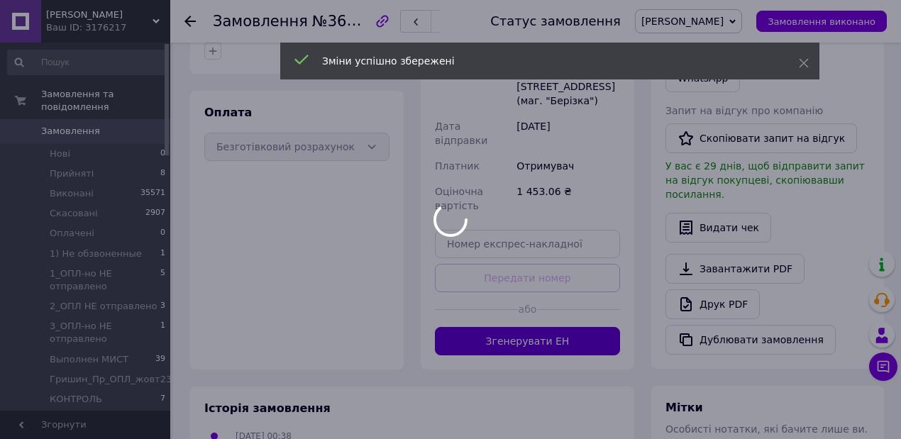
scroll to position [75, 0]
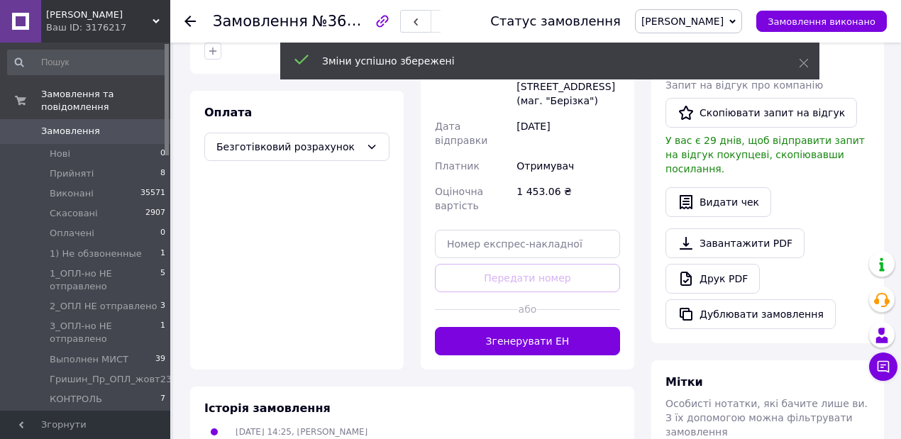
click at [565, 327] on button "Згенерувати ЕН" at bounding box center [527, 341] width 185 height 28
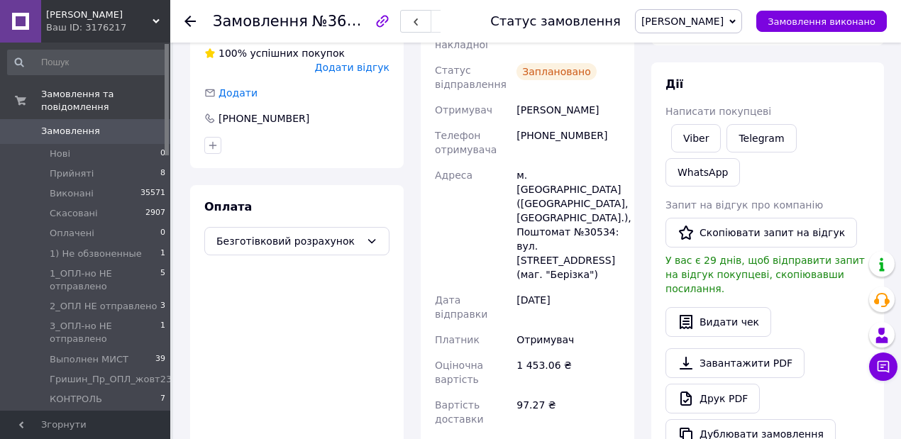
scroll to position [331, 0]
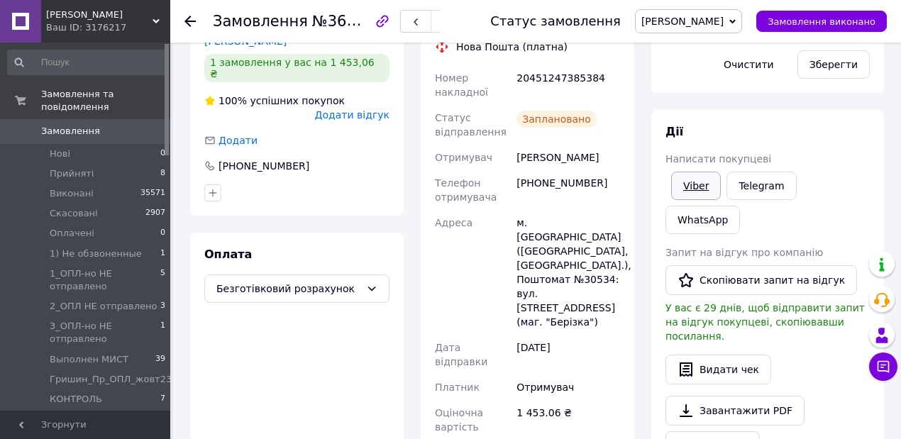
click at [699, 187] on link "Viber" at bounding box center [696, 186] width 50 height 28
drag, startPoint x: 435, startPoint y: 65, endPoint x: 629, endPoint y: 291, distance: 297.4
click at [629, 291] on div "Доставка Редагувати Нова Пошта (платна) Номер накладної 20451247385384 Статус в…" at bounding box center [528, 263] width 214 height 542
copy div "Номер накладної 20451247385384 Статус відправлення Заплановано Отримувач [PERSO…"
click at [689, 188] on link "Viber" at bounding box center [696, 186] width 50 height 28
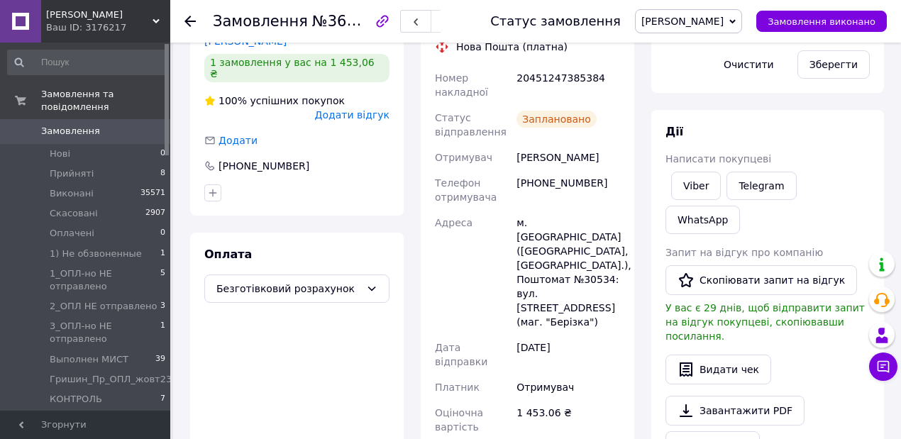
click at [299, 182] on div at bounding box center [297, 193] width 191 height 23
click at [736, 21] on icon at bounding box center [733, 21] width 6 height 6
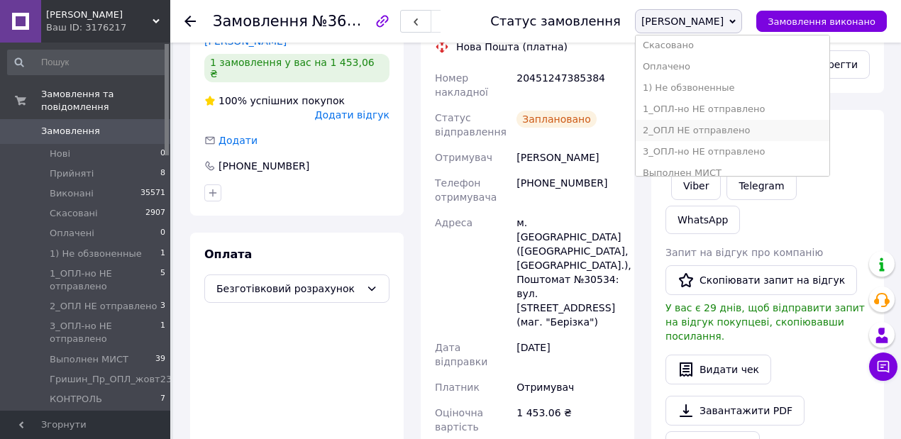
scroll to position [189, 0]
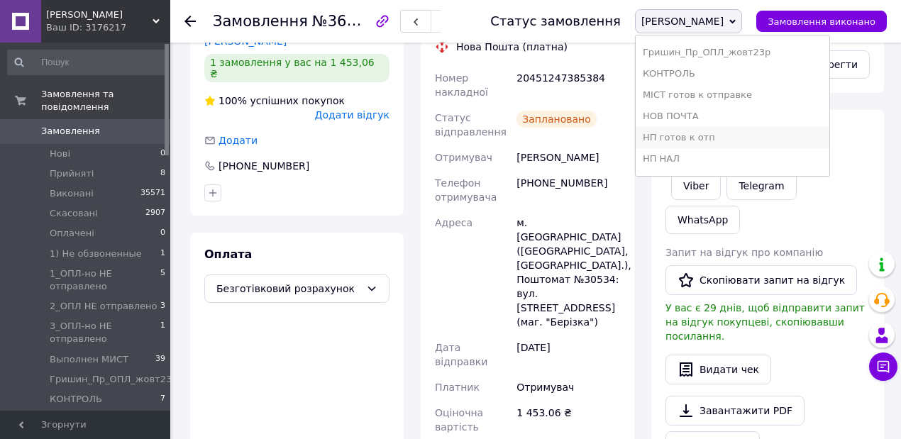
click at [751, 138] on li "НП готов к отп" at bounding box center [733, 137] width 194 height 21
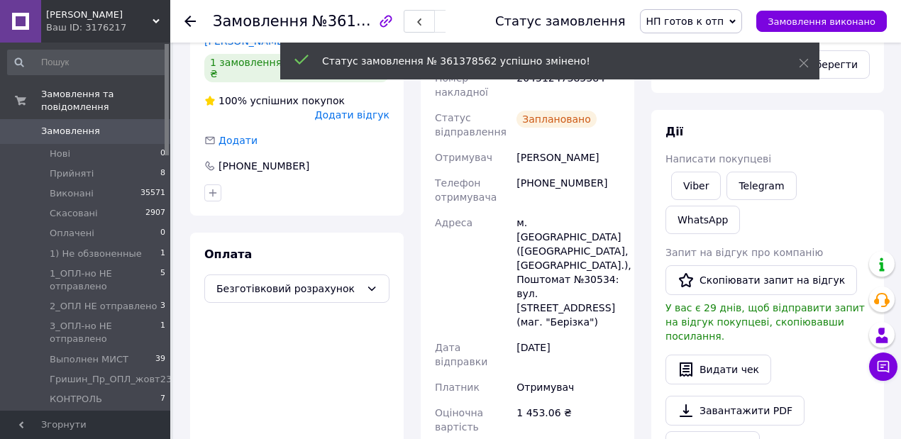
scroll to position [143, 0]
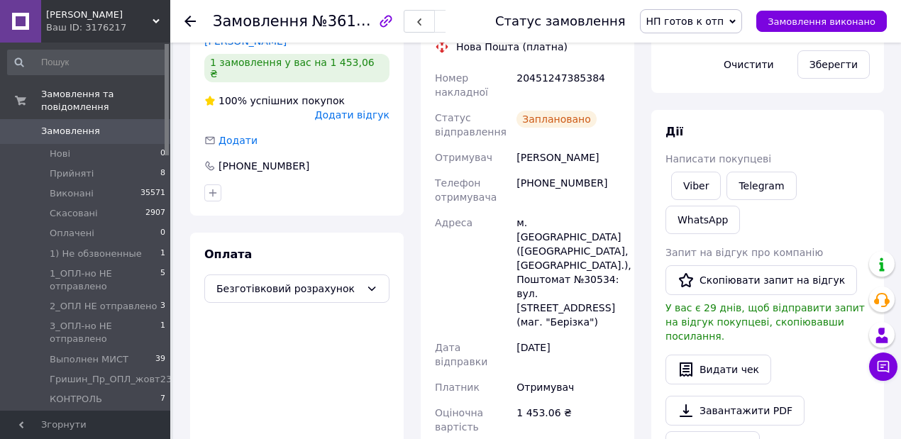
click at [191, 20] on icon at bounding box center [190, 21] width 11 height 11
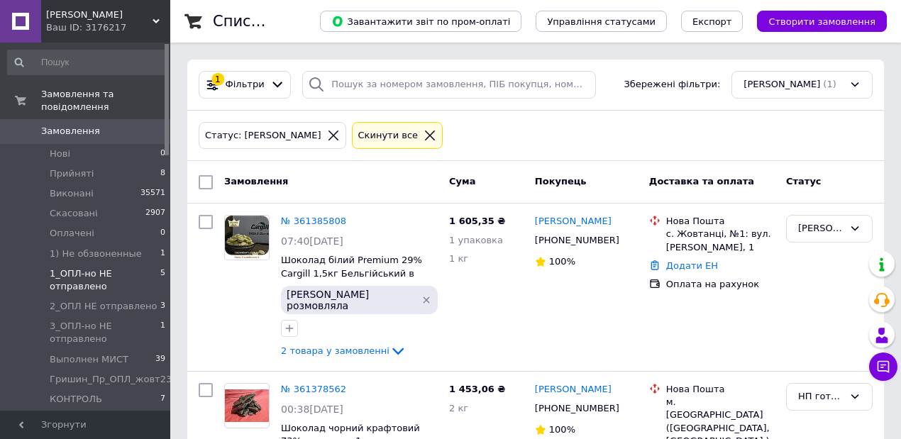
drag, startPoint x: 89, startPoint y: 261, endPoint x: 143, endPoint y: 265, distance: 54.8
click at [89, 268] on span "1_ОПЛ-но НЕ отправлено" at bounding box center [105, 281] width 111 height 26
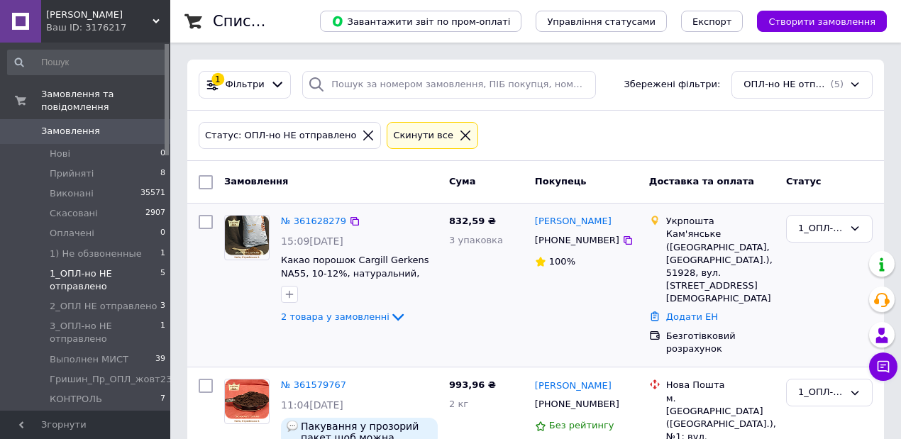
scroll to position [47, 0]
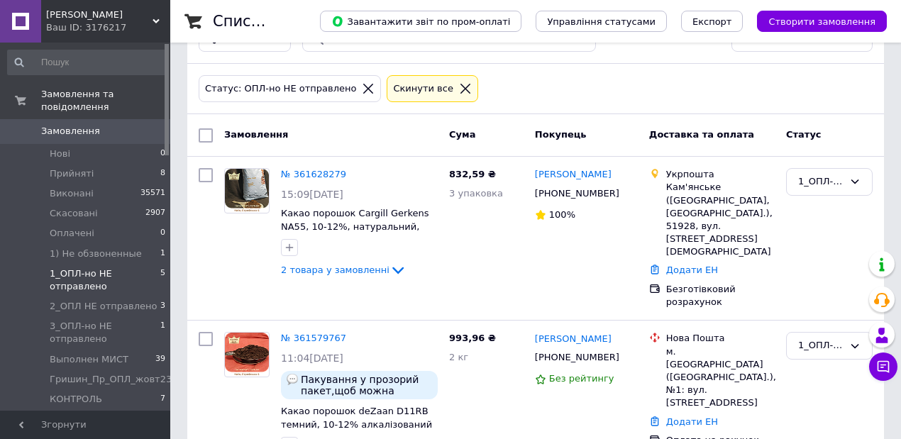
click at [459, 83] on icon at bounding box center [465, 88] width 13 height 13
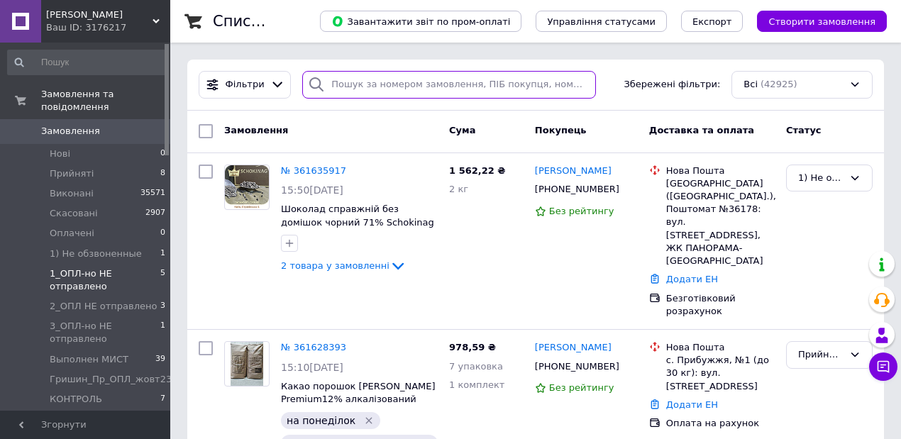
click at [368, 91] on input "search" at bounding box center [448, 85] width 293 height 28
type input "[PERSON_NAME]"
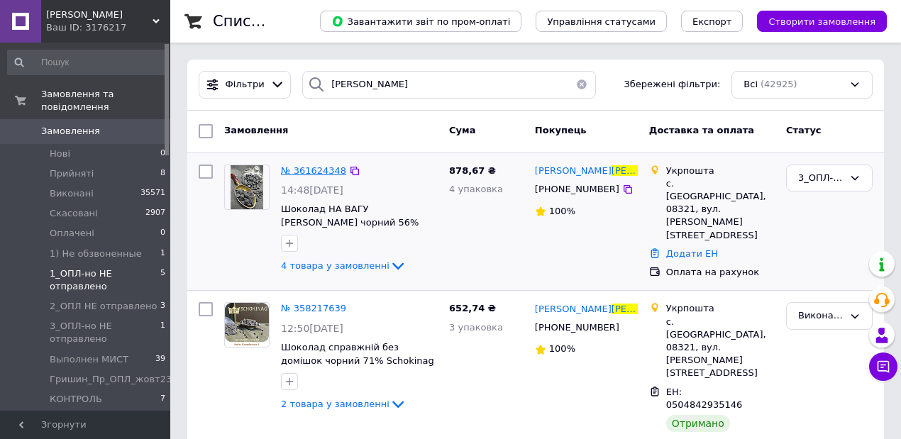
click at [306, 171] on span "№ 361624348" at bounding box center [313, 170] width 65 height 11
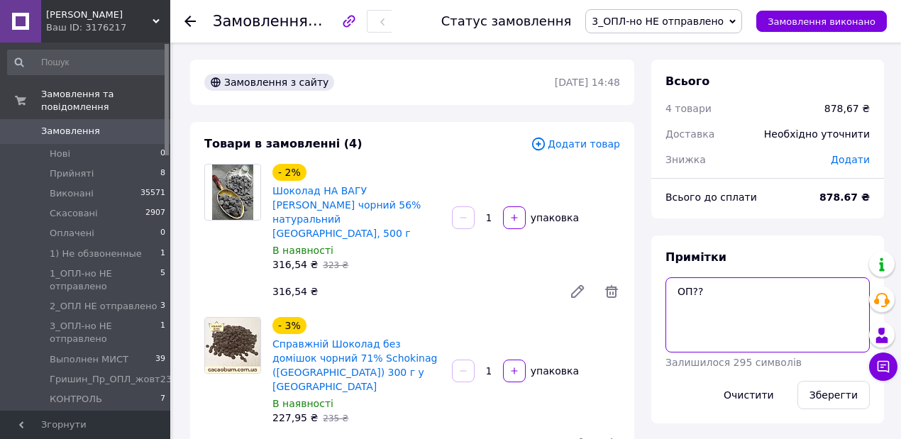
click at [719, 289] on textarea "ОП??" at bounding box center [768, 314] width 204 height 75
type textarea "ОПЛАЧЕН"
click at [825, 392] on button "Зберегти" at bounding box center [834, 395] width 72 height 28
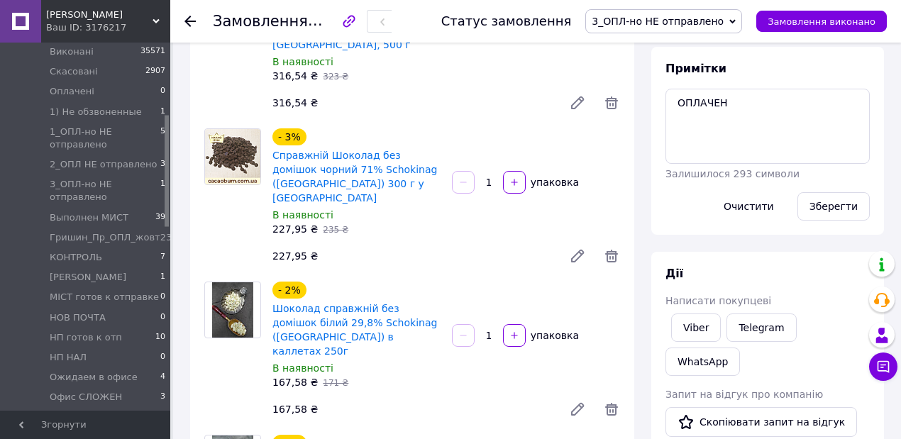
scroll to position [189, 0]
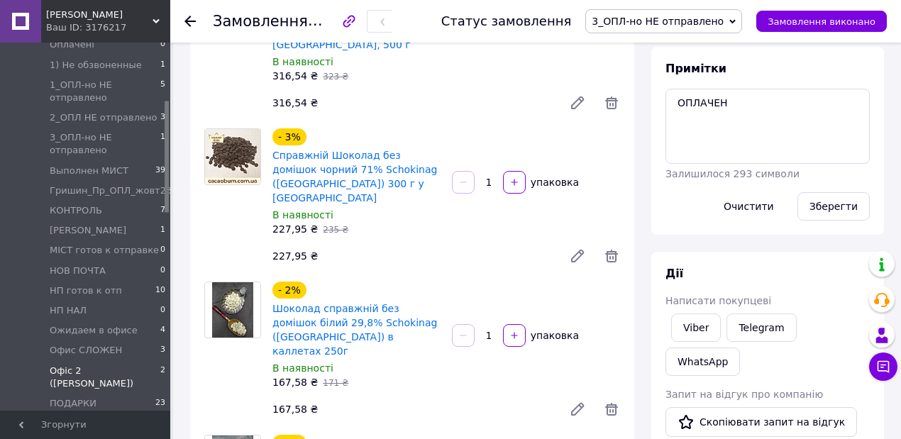
click at [79, 365] on span "Офіс 2 ([PERSON_NAME])" at bounding box center [105, 378] width 111 height 26
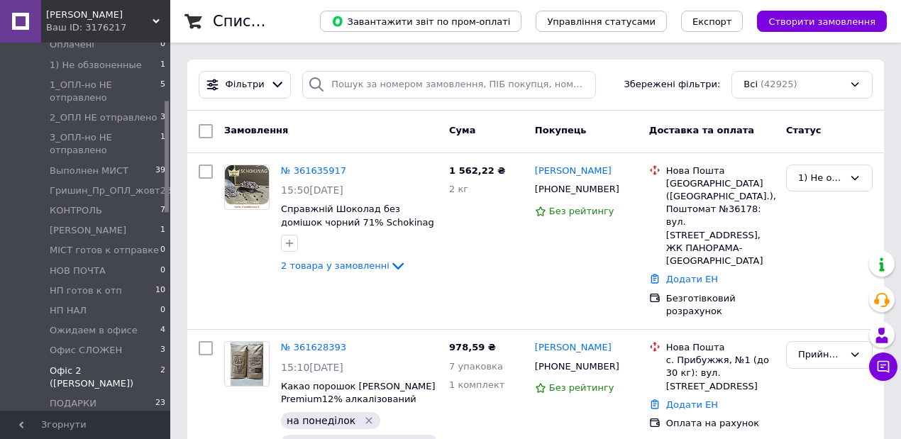
click at [84, 365] on span "Офіс 2 ([PERSON_NAME])" at bounding box center [105, 378] width 111 height 26
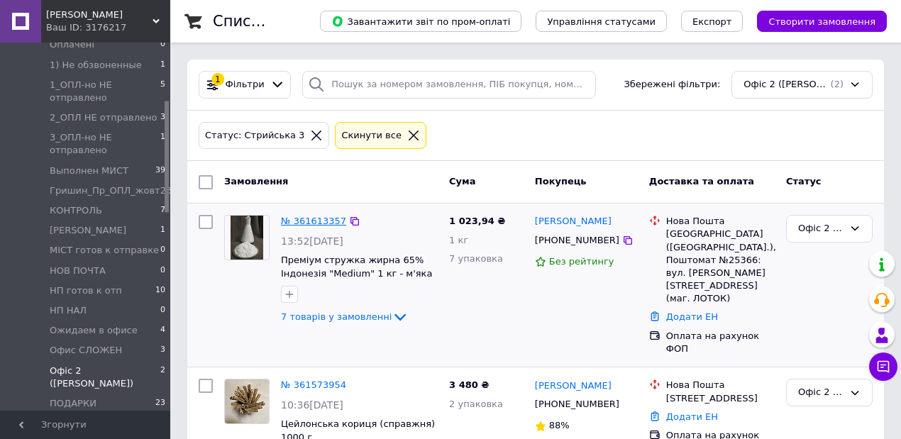
click at [296, 222] on link "№ 361613357" at bounding box center [313, 221] width 65 height 11
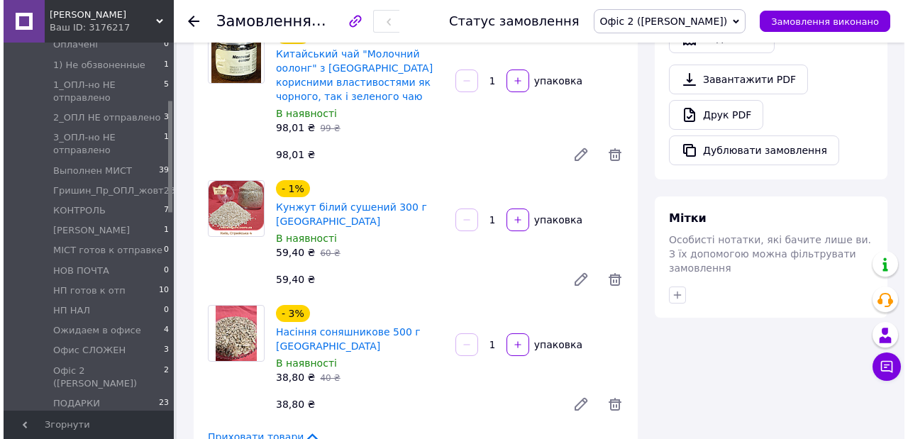
scroll to position [757, 0]
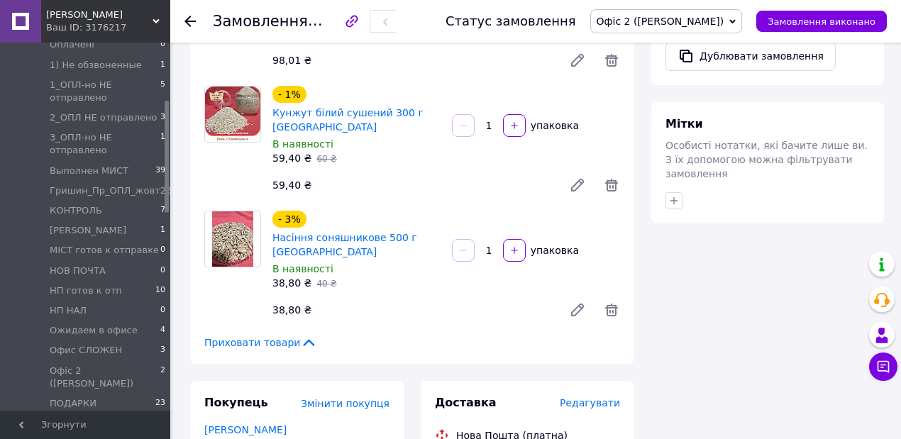
click at [589, 397] on span "Редагувати" at bounding box center [590, 402] width 60 height 11
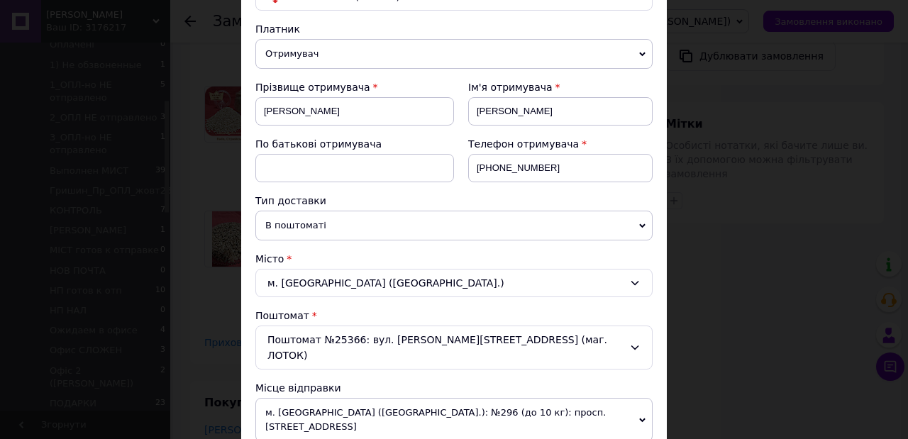
scroll to position [284, 0]
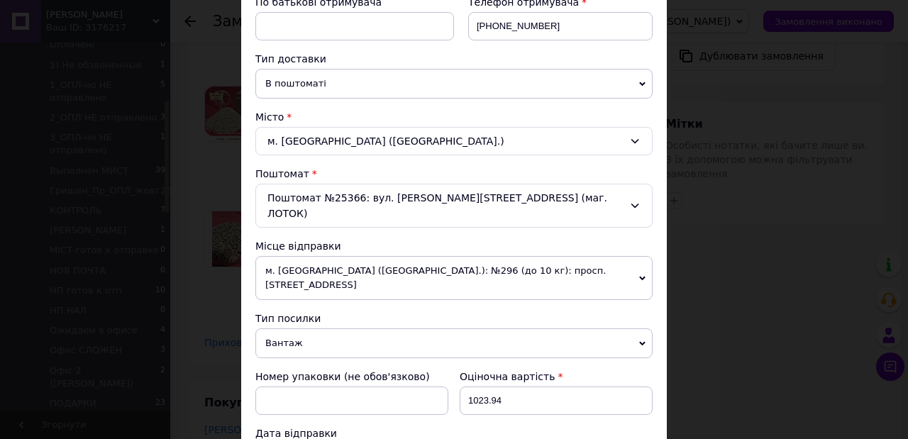
click at [639, 275] on icon at bounding box center [642, 278] width 6 height 6
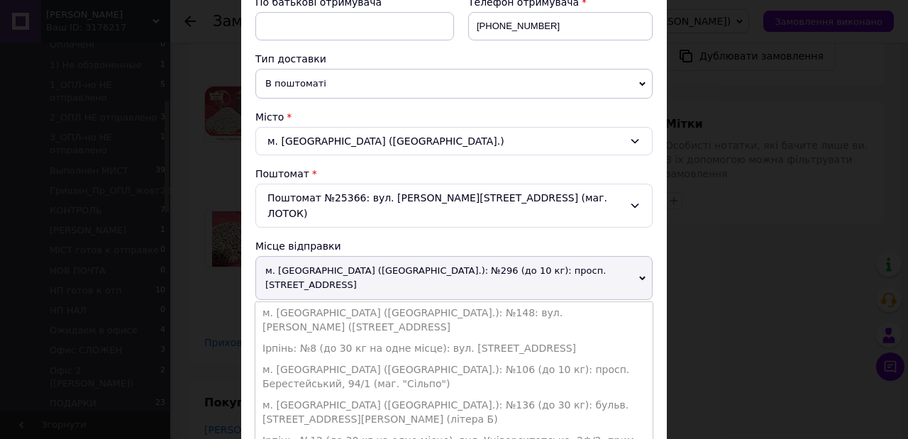
scroll to position [378, 0]
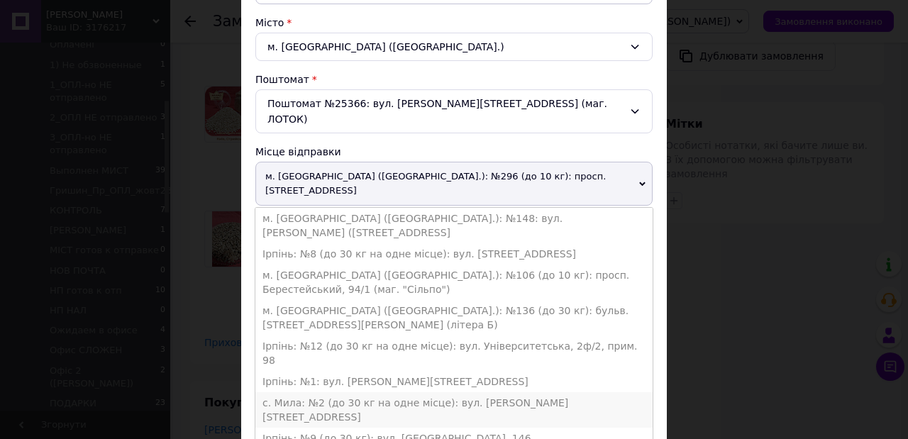
click at [320, 392] on li "с. Мила: №2 (до 30 кг на одне місце): вул. [PERSON_NAME][STREET_ADDRESS]" at bounding box center [453, 409] width 397 height 35
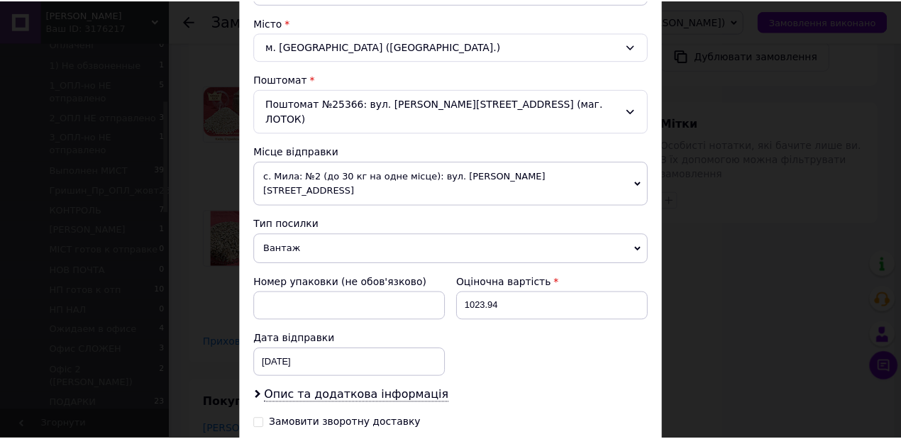
scroll to position [475, 0]
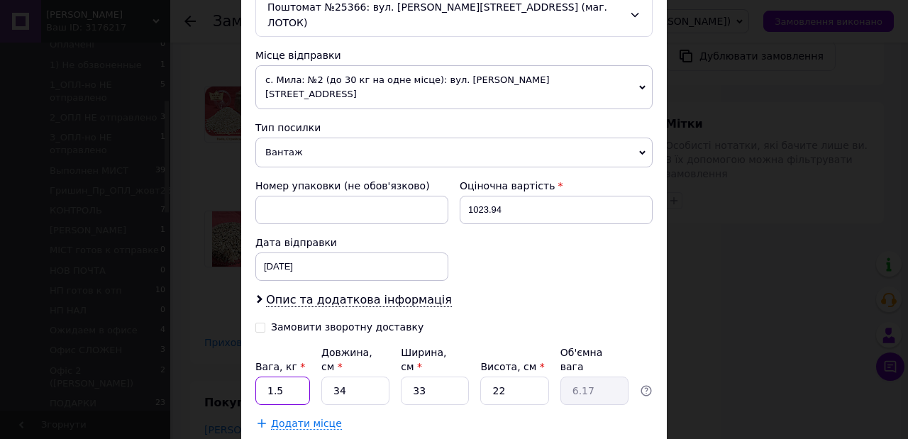
drag, startPoint x: 277, startPoint y: 345, endPoint x: 265, endPoint y: 346, distance: 12.1
click at [265, 377] on input "1.5" at bounding box center [282, 391] width 55 height 28
type input "2.7"
drag, startPoint x: 345, startPoint y: 336, endPoint x: 324, endPoint y: 340, distance: 21.6
click at [324, 377] on input "34" at bounding box center [355, 391] width 68 height 28
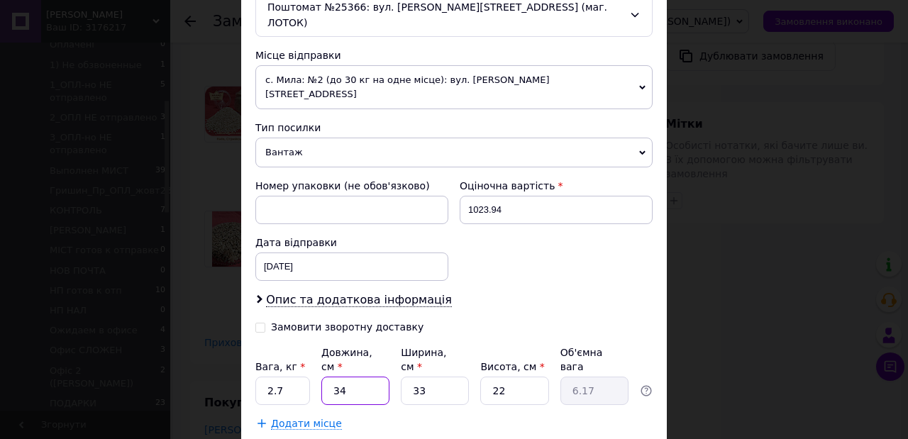
type input "4"
type input "0.73"
type input "40"
type input "7.26"
type input "40"
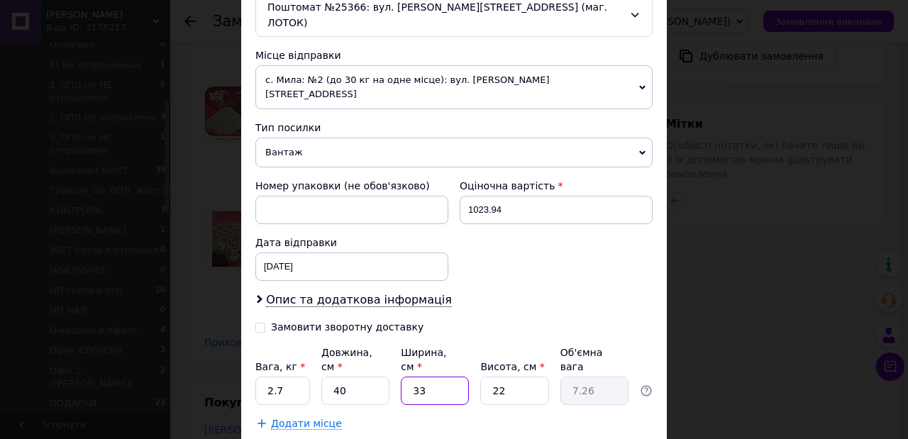
drag, startPoint x: 424, startPoint y: 348, endPoint x: 402, endPoint y: 345, distance: 22.2
click at [402, 377] on input "33" at bounding box center [435, 391] width 68 height 28
type input "2"
type input "0.44"
type input "24"
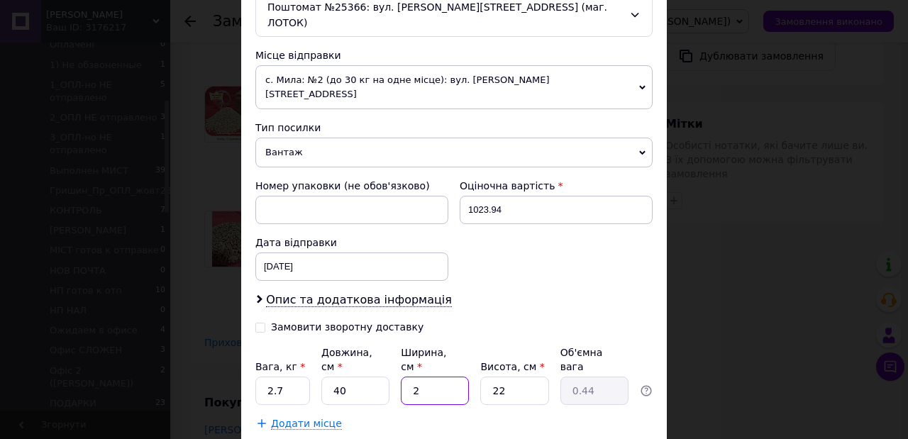
type input "5.28"
type input "24"
drag, startPoint x: 500, startPoint y: 345, endPoint x: 485, endPoint y: 343, distance: 14.4
click at [485, 377] on input "22" at bounding box center [514, 391] width 68 height 28
type input "1"
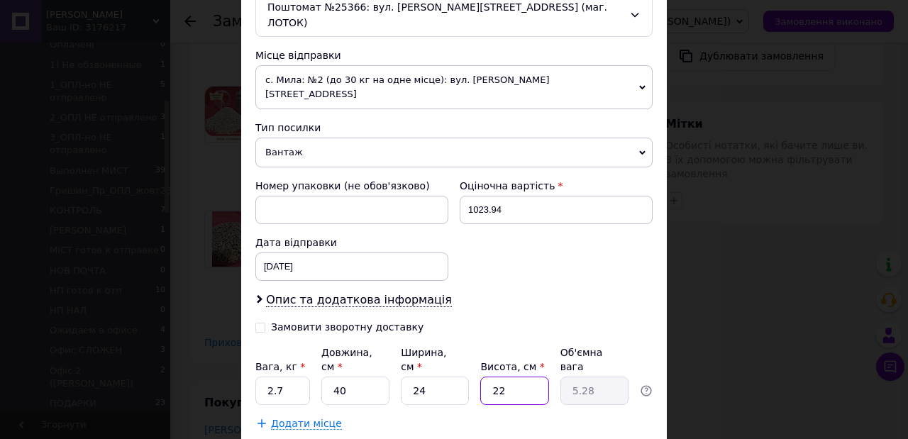
type input "0.24"
type input "12"
type input "2.88"
type input "12"
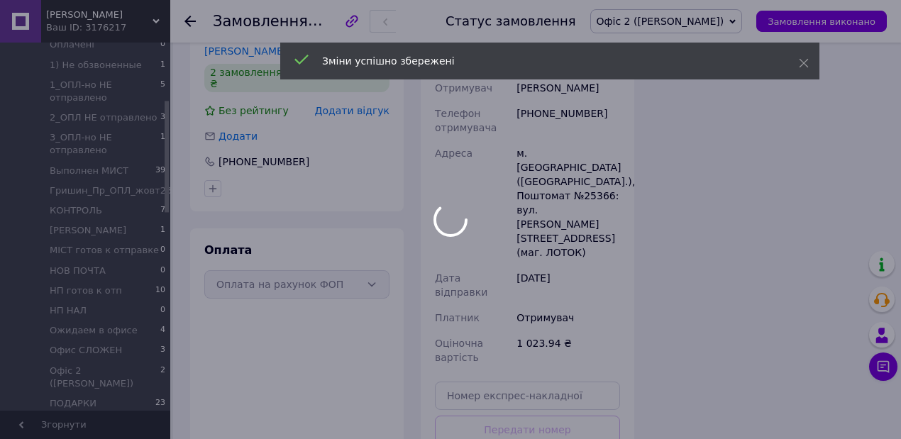
scroll to position [69, 0]
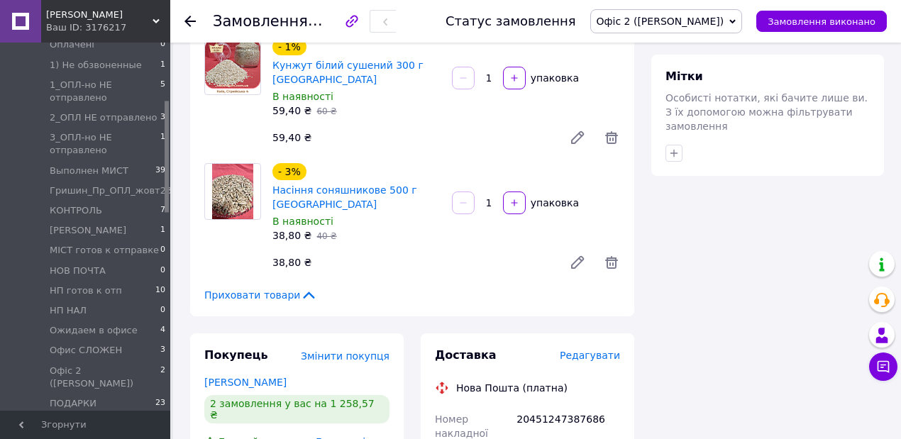
scroll to position [103, 0]
drag, startPoint x: 576, startPoint y: 123, endPoint x: 585, endPoint y: 123, distance: 9.3
click at [576, 160] on div "- 3% Насіння соняшникове 500 г Україна В наявності 38,80 ₴   40 ₴ 1   упаковка …" at bounding box center [446, 219] width 359 height 119
click at [743, 16] on span "Офіс 2 ([PERSON_NAME])" at bounding box center [666, 21] width 153 height 24
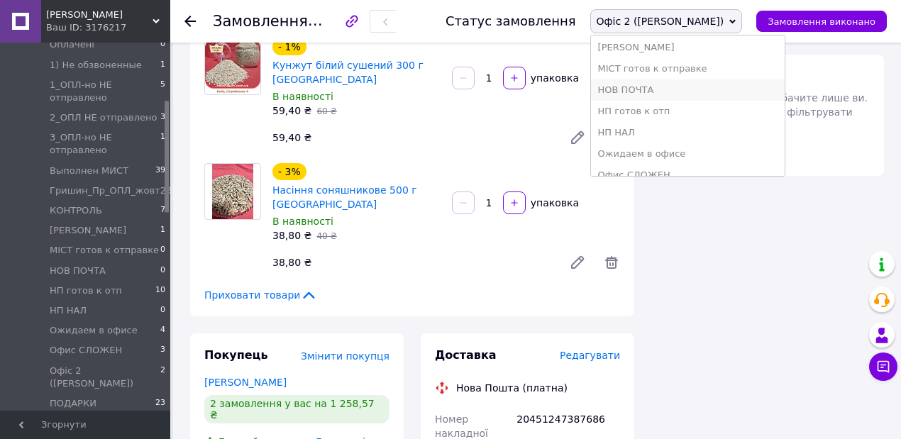
scroll to position [189, 0]
click at [731, 160] on li "НП готов к отп" at bounding box center [688, 158] width 194 height 21
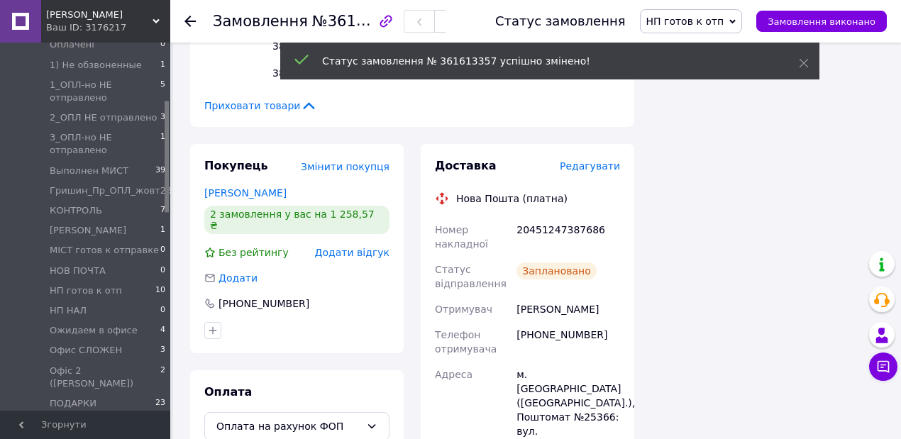
scroll to position [138, 0]
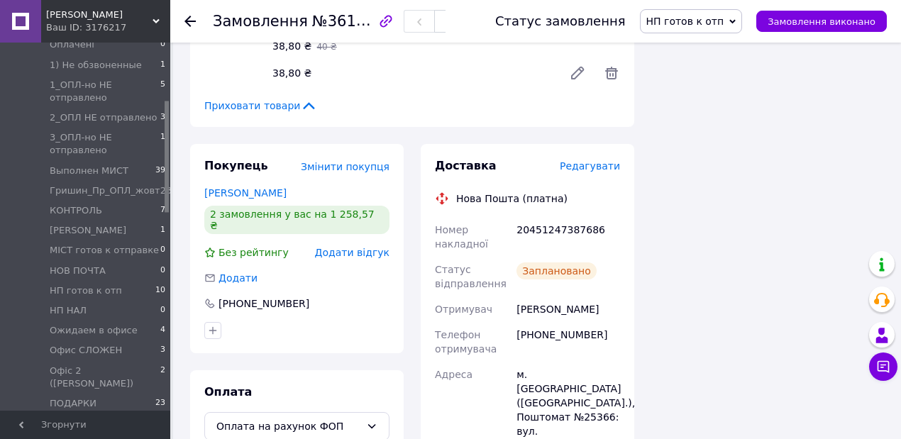
drag, startPoint x: 436, startPoint y: 163, endPoint x: 604, endPoint y: 378, distance: 273.0
click at [604, 378] on div "Номер накладної 20451247387686 Статус відправлення Заплановано Отримувач [PERSO…" at bounding box center [527, 424] width 191 height 414
copy div "Номер накладної 20451247387686 Статус відправлення Заплановано Отримувач [PERSO…"
drag, startPoint x: 539, startPoint y: 61, endPoint x: 553, endPoint y: 65, distance: 14.1
click at [539, 61] on div "Замовлення з сайту [DATE] 13:52 Товари в замовленні (7) Додати товар Преміум ст…" at bounding box center [412, 125] width 461 height 2118
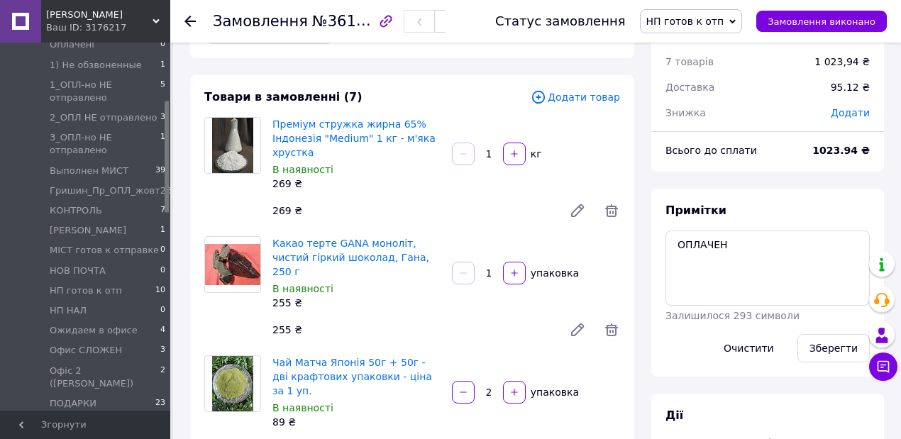
scroll to position [94, 0]
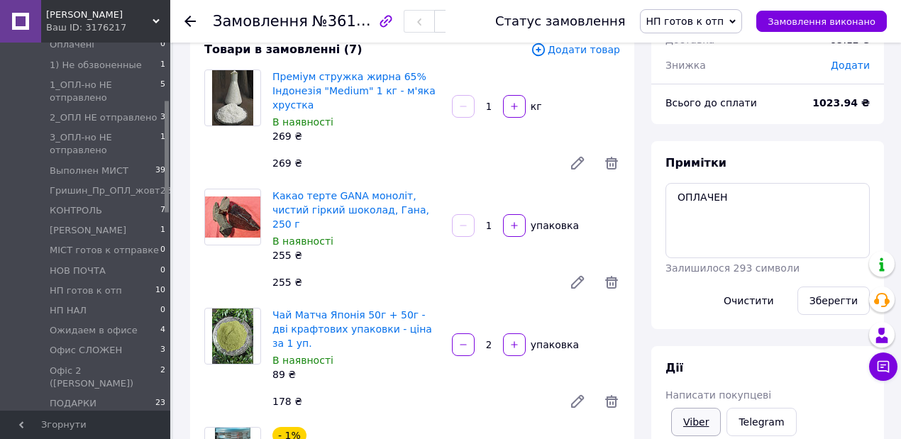
click at [693, 426] on link "Viber" at bounding box center [696, 422] width 50 height 28
click at [692, 426] on link "Viber" at bounding box center [696, 422] width 50 height 28
click at [691, 426] on link "Viber" at bounding box center [696, 422] width 50 height 28
click at [192, 14] on div at bounding box center [190, 21] width 11 height 14
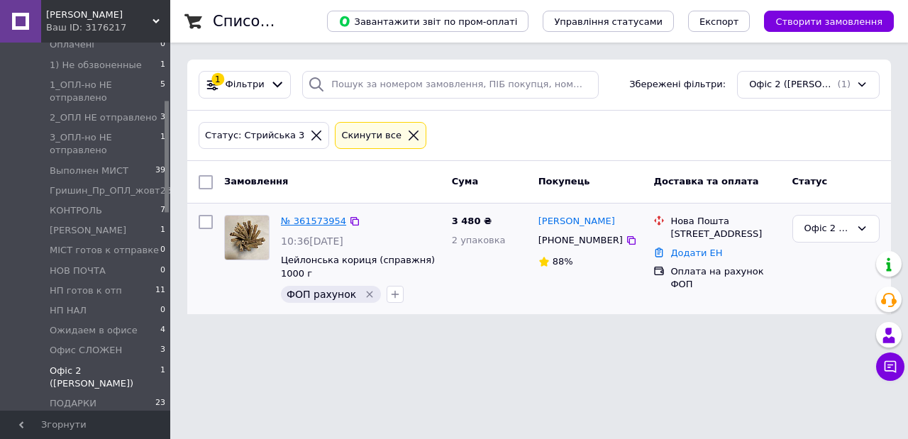
click at [305, 219] on link "№ 361573954" at bounding box center [313, 221] width 65 height 11
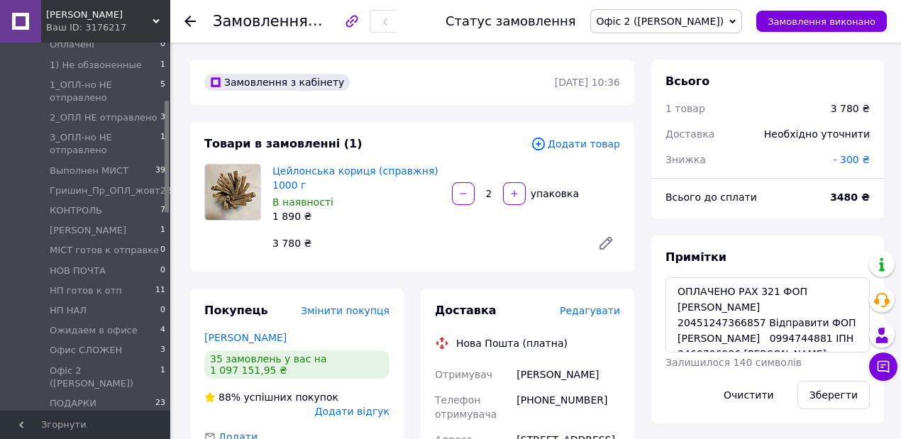
scroll to position [200, 0]
click at [736, 22] on icon at bounding box center [733, 21] width 6 height 4
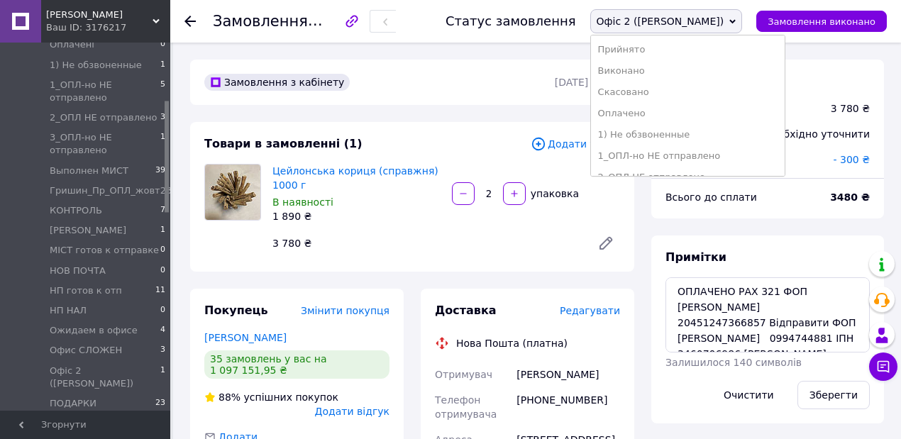
scroll to position [189, 0]
click at [740, 160] on li "НП готов к отп" at bounding box center [688, 158] width 194 height 21
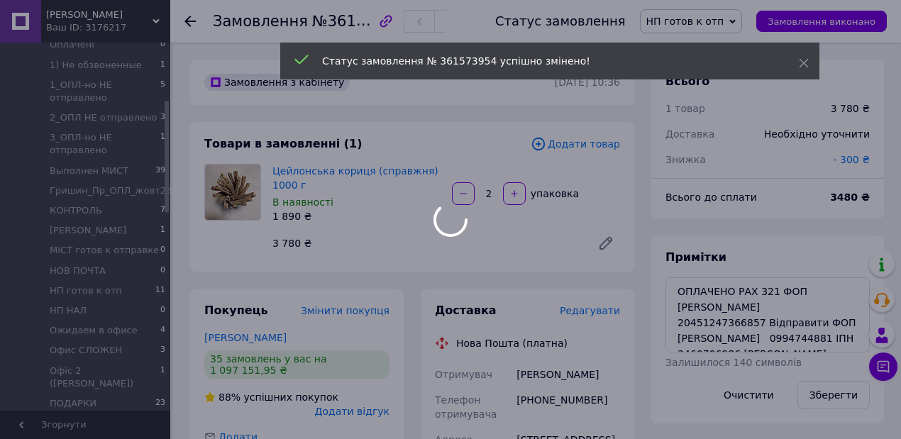
click at [187, 16] on div at bounding box center [450, 219] width 901 height 439
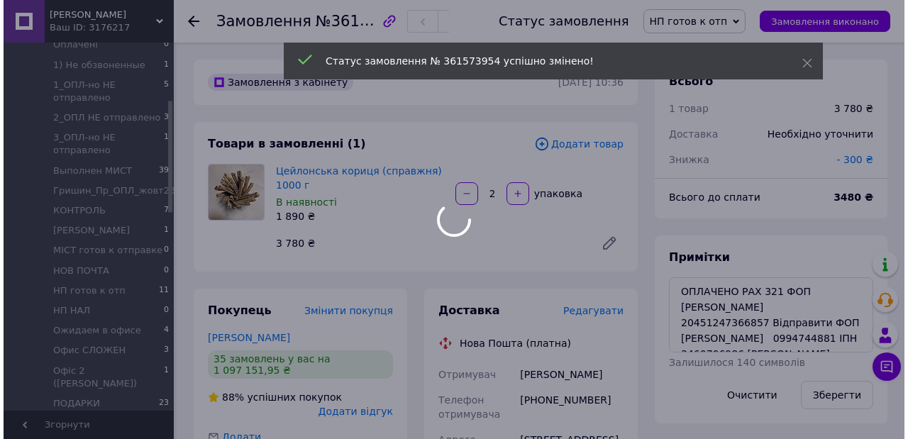
scroll to position [234, 0]
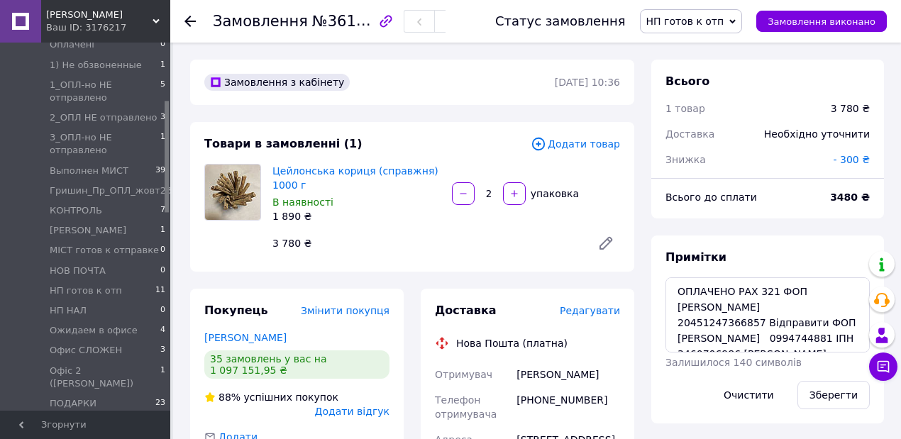
click at [189, 21] on use at bounding box center [190, 21] width 11 height 11
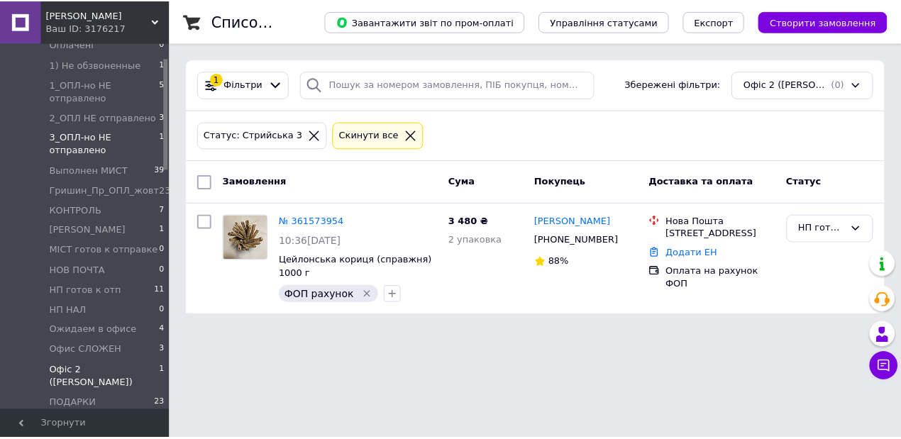
scroll to position [94, 0]
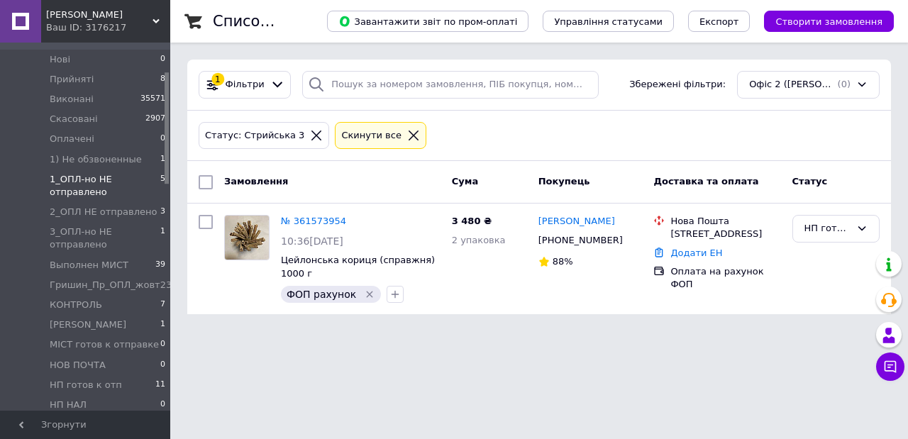
click at [78, 173] on span "1_ОПЛ-но НЕ отправлено" at bounding box center [105, 186] width 111 height 26
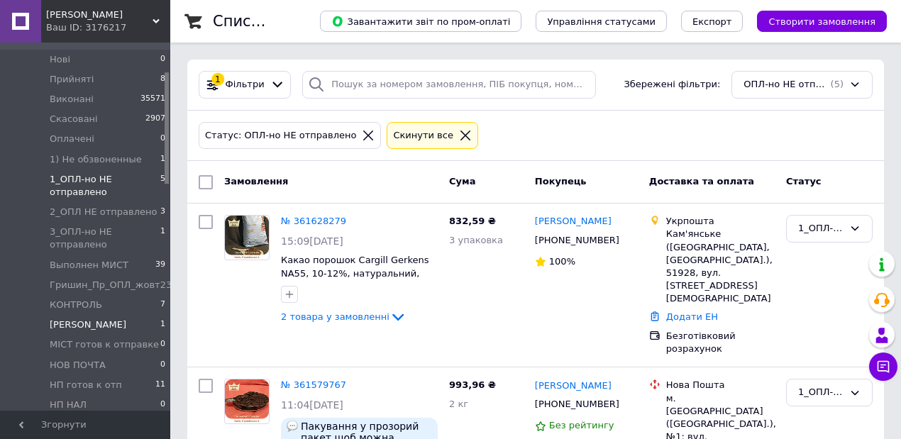
click at [62, 319] on span "[PERSON_NAME]" at bounding box center [88, 325] width 77 height 13
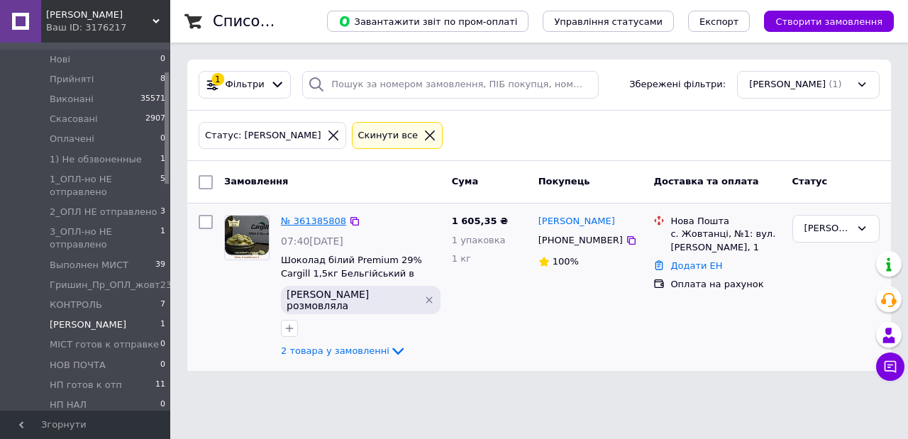
click at [310, 219] on link "№ 361385808" at bounding box center [313, 221] width 65 height 11
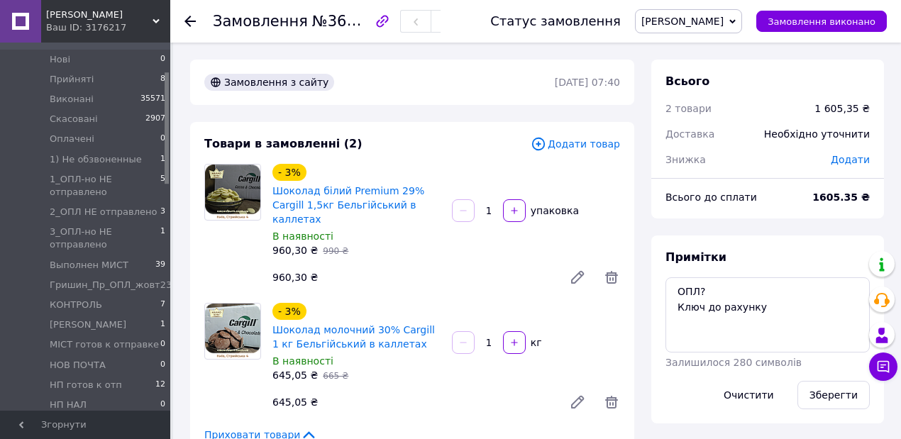
scroll to position [236, 0]
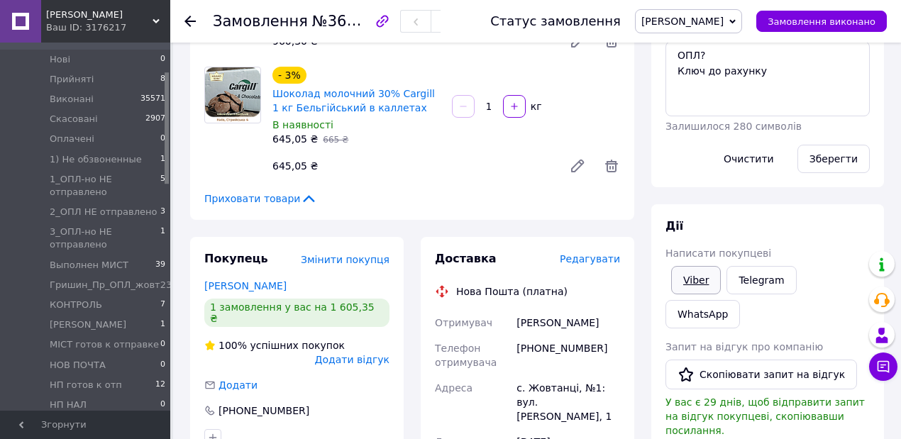
click at [703, 280] on link "Viber" at bounding box center [696, 280] width 50 height 28
click at [704, 280] on link "Viber" at bounding box center [696, 280] width 50 height 28
click at [697, 280] on link "Viber" at bounding box center [696, 280] width 50 height 28
click at [691, 274] on link "Viber" at bounding box center [696, 280] width 50 height 28
click at [192, 22] on icon at bounding box center [190, 21] width 11 height 11
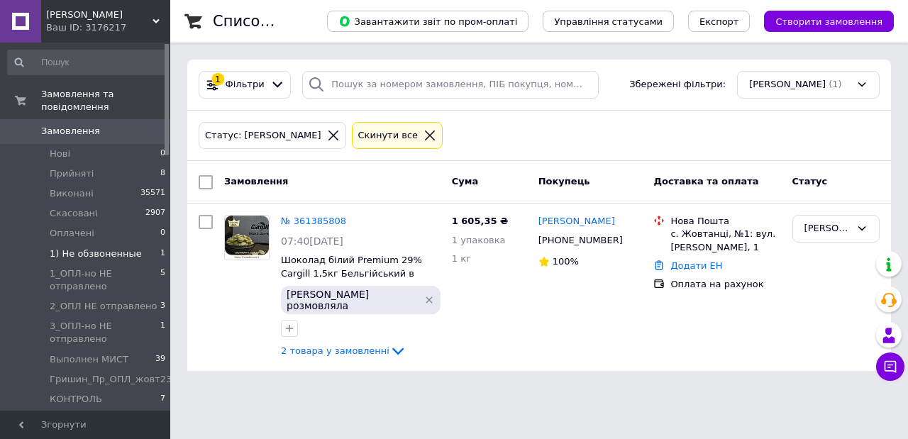
click at [76, 244] on li "1) Не обзвоненные 1" at bounding box center [87, 254] width 174 height 20
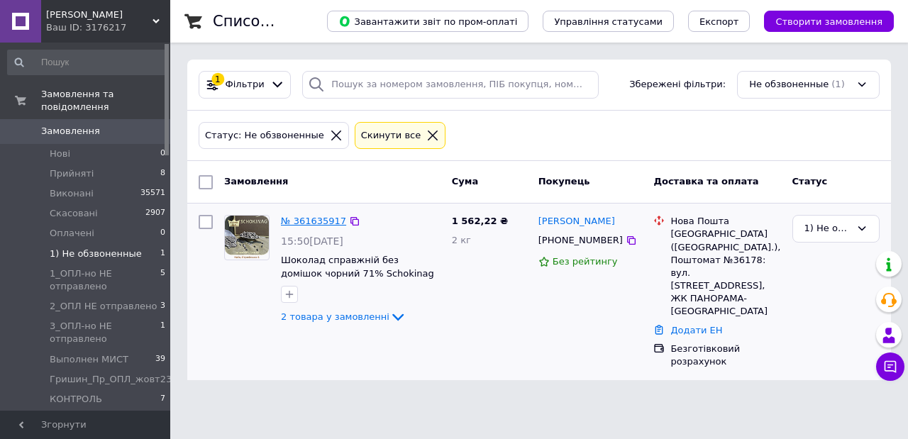
click at [299, 221] on link "№ 361635917" at bounding box center [313, 221] width 65 height 11
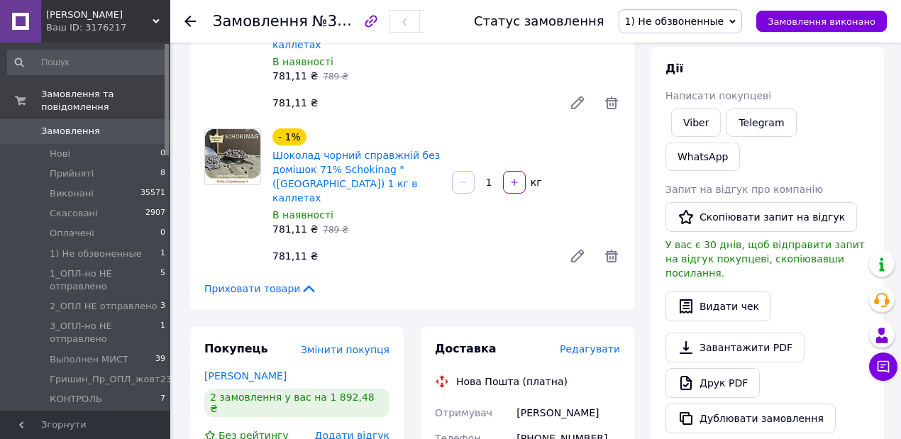
scroll to position [142, 0]
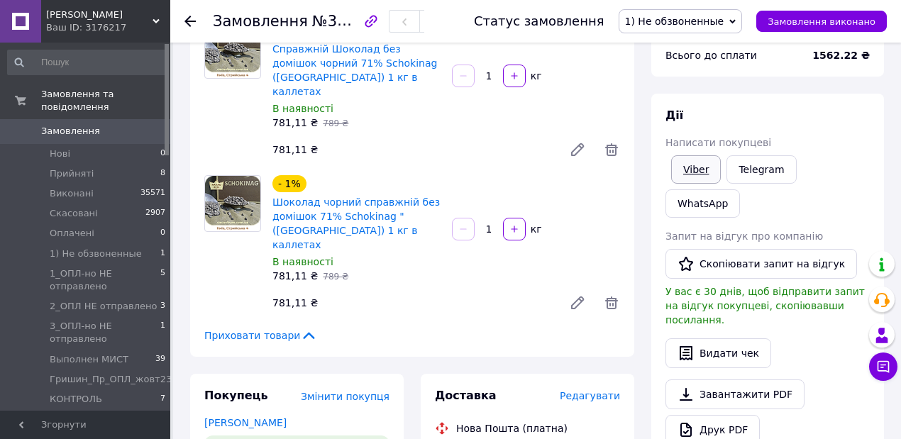
click at [698, 170] on link "Viber" at bounding box center [696, 169] width 50 height 28
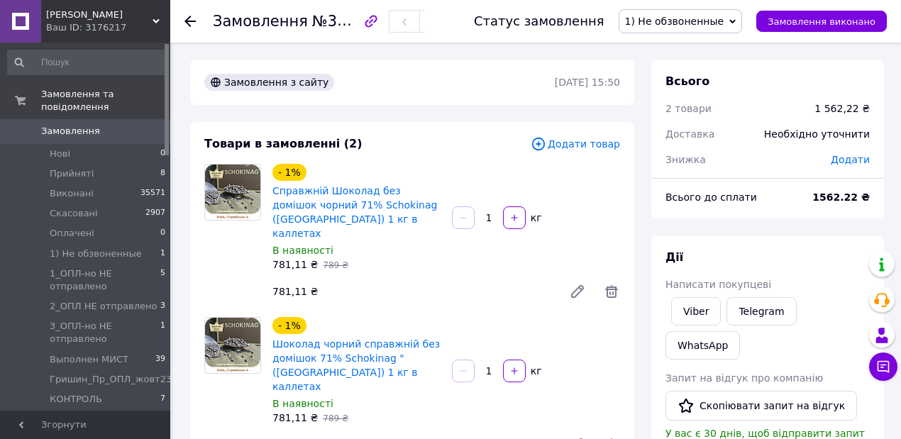
scroll to position [47, 0]
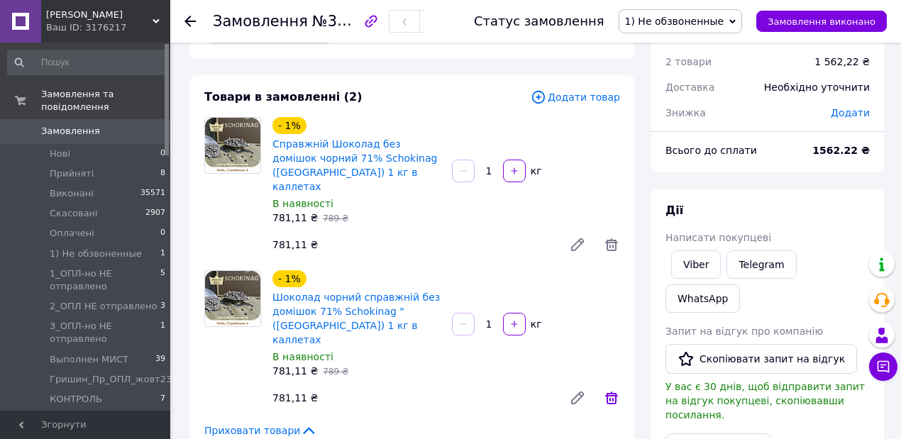
click at [612, 390] on icon at bounding box center [611, 398] width 17 height 17
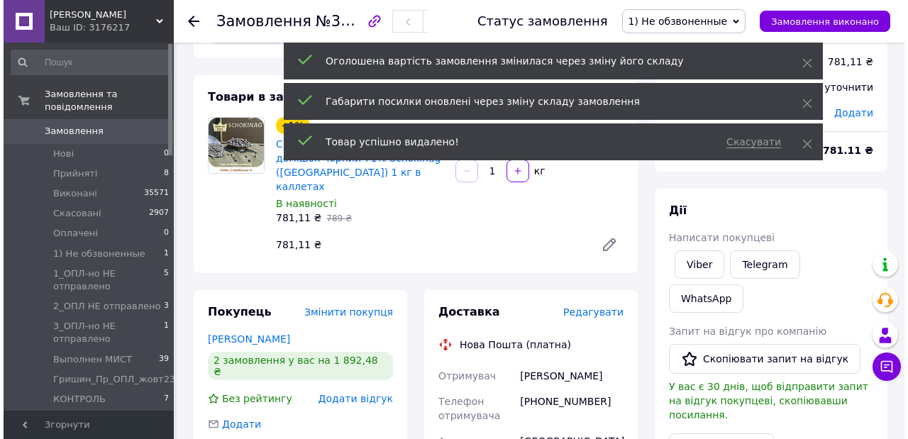
scroll to position [0, 0]
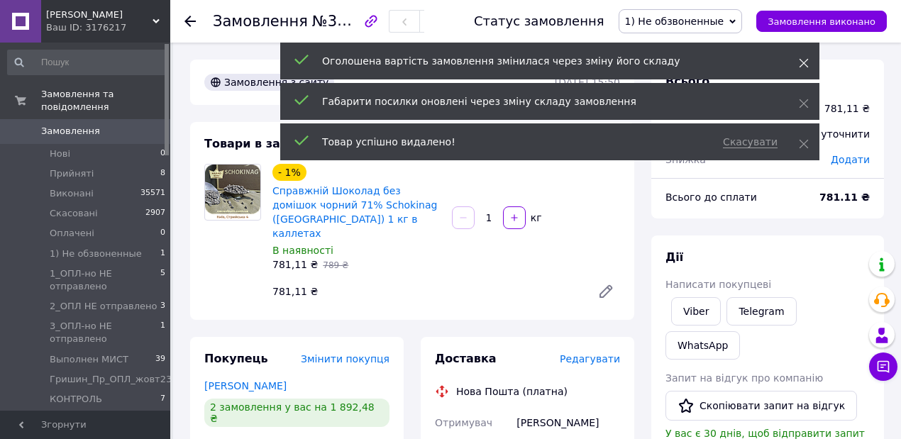
click at [803, 62] on icon at bounding box center [804, 63] width 10 height 10
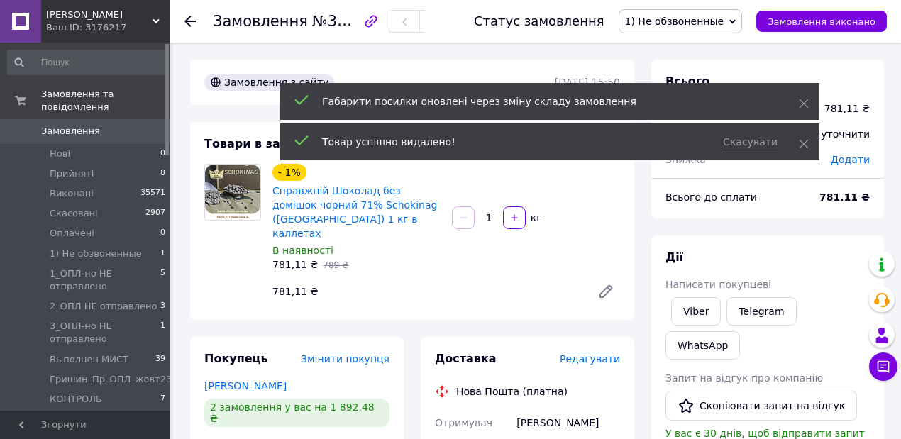
click at [809, 123] on div "Скасувати Товар успішно видалено!" at bounding box center [549, 141] width 539 height 37
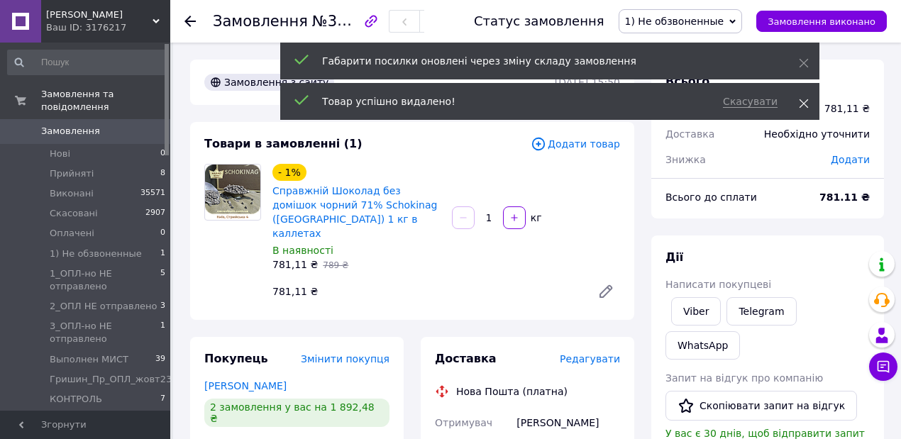
click at [805, 99] on icon at bounding box center [804, 104] width 10 height 10
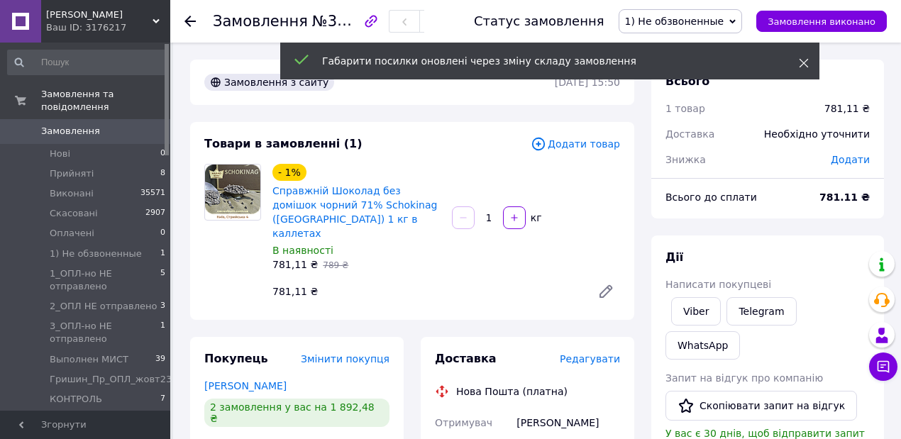
click at [802, 58] on icon at bounding box center [804, 63] width 10 height 10
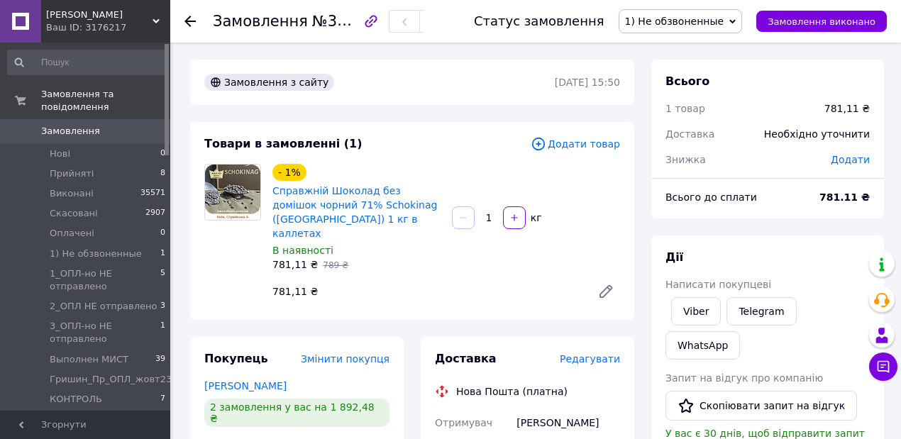
click at [584, 145] on span "Додати товар" at bounding box center [575, 144] width 89 height 16
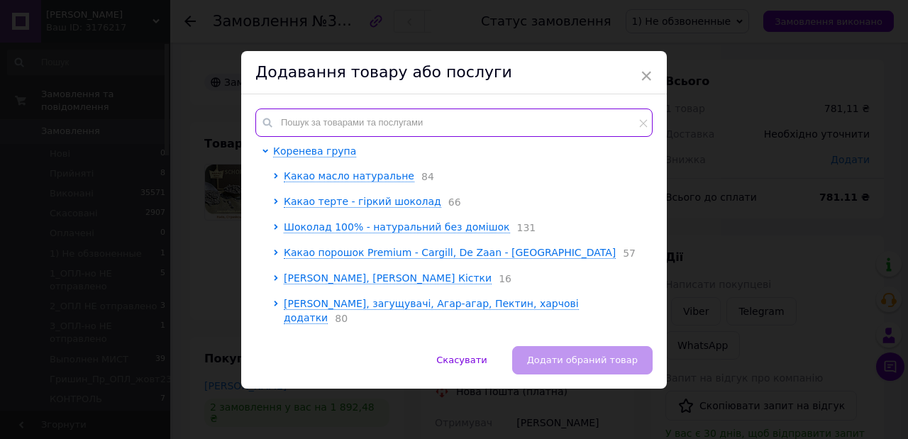
click at [399, 131] on input "text" at bounding box center [453, 123] width 397 height 28
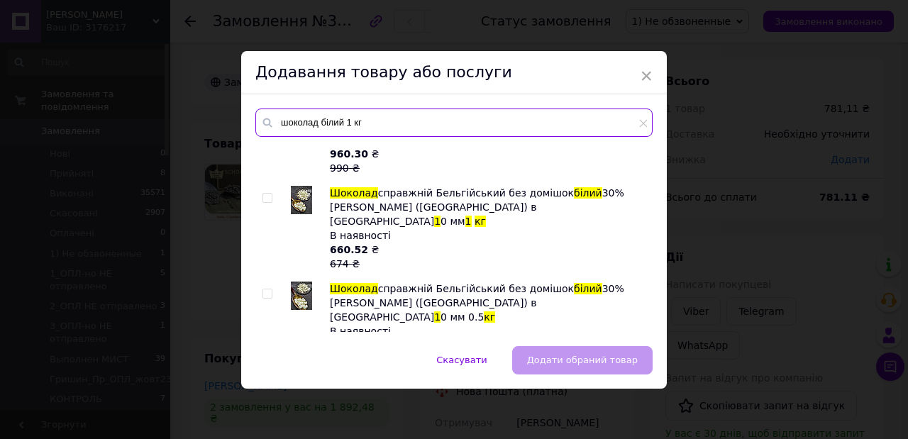
scroll to position [1651, 0]
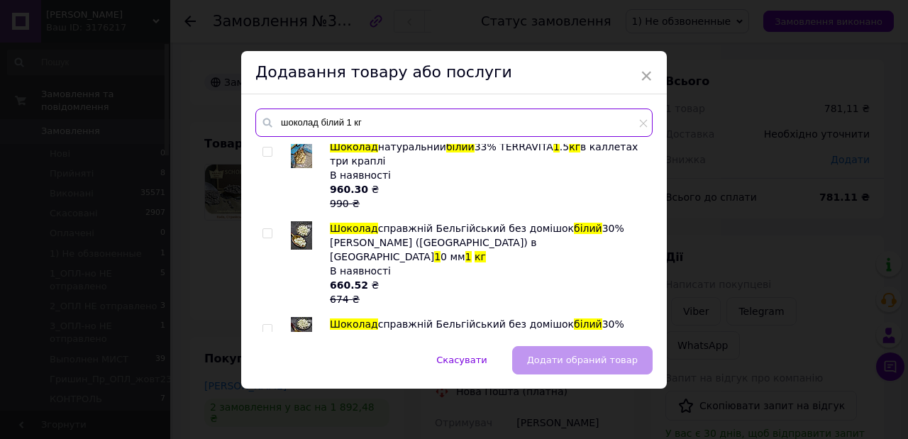
click at [363, 123] on input "шоколад білий 1 кг" at bounding box center [453, 123] width 397 height 28
click at [345, 119] on input "шоколад білий 1 кг" at bounding box center [453, 123] width 397 height 28
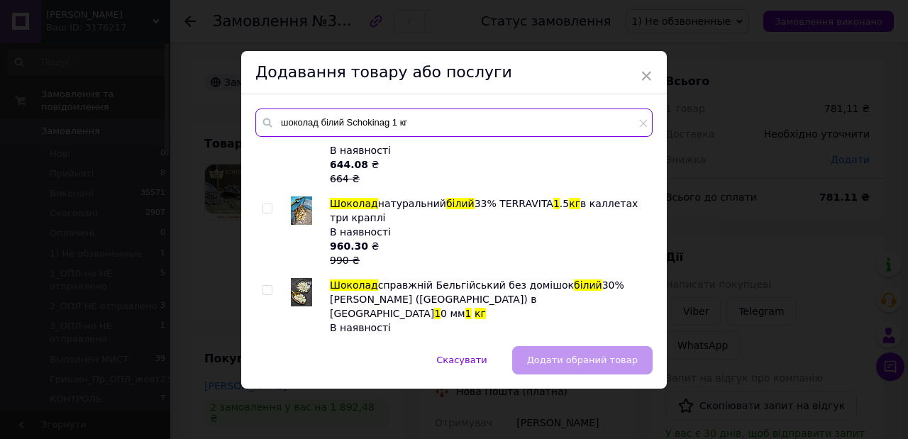
click at [424, 116] on input "шоколад білий Schokinag 1 кг" at bounding box center [453, 123] width 397 height 28
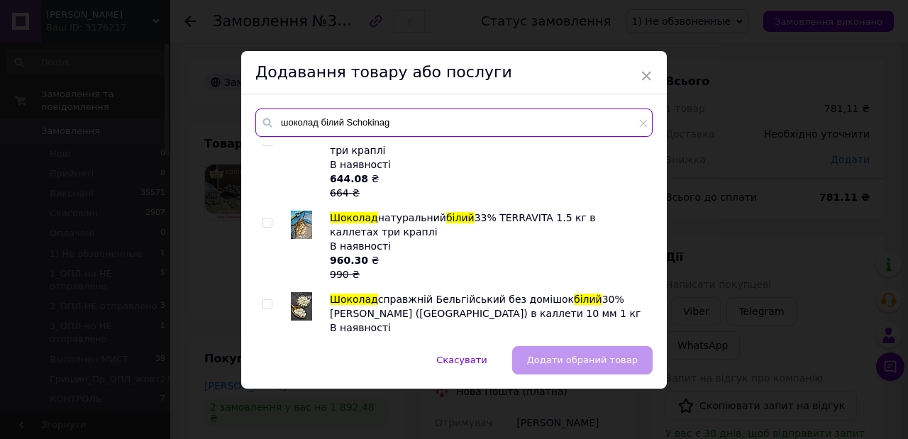
type input "шоколад білий Schokinag"
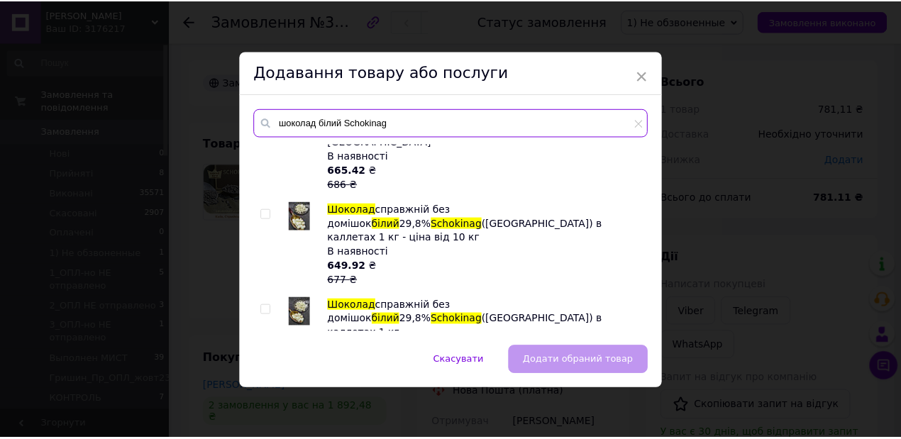
scroll to position [629, 0]
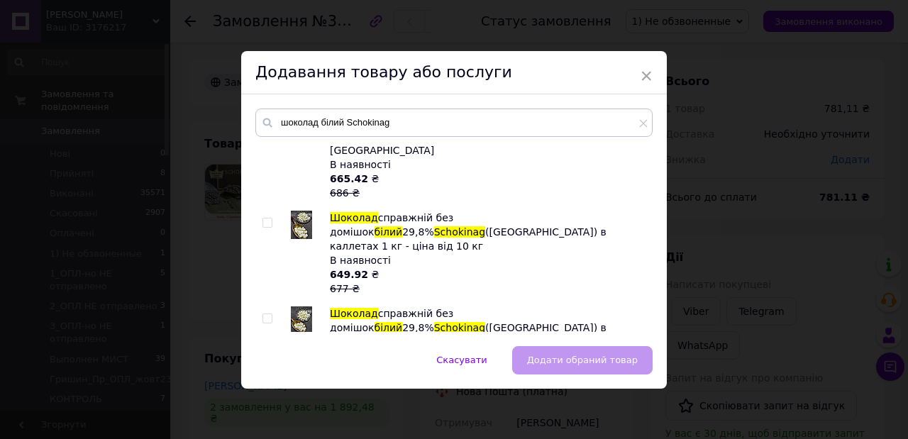
click at [264, 314] on input "checkbox" at bounding box center [267, 318] width 9 height 9
checkbox input "true"
click at [594, 359] on span "Додати обраний товар" at bounding box center [582, 360] width 111 height 11
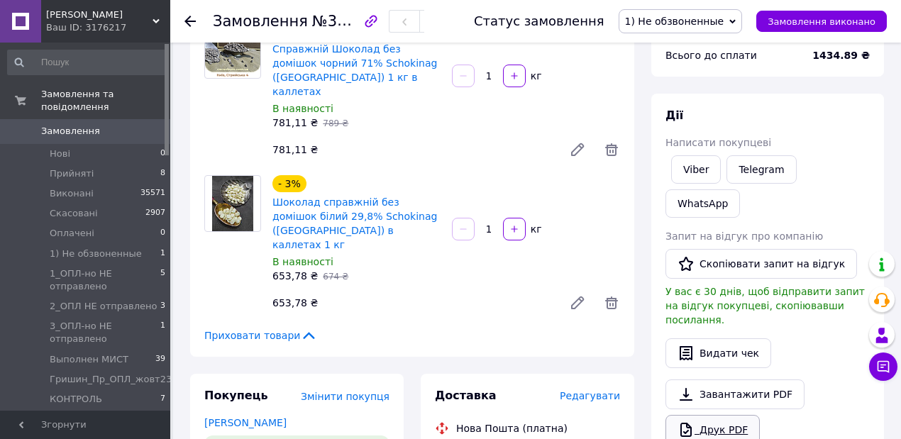
scroll to position [236, 0]
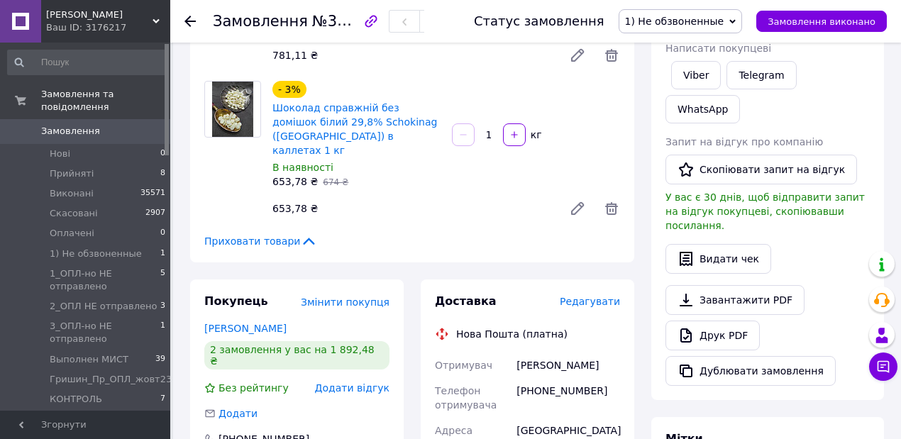
copy div "Поштомат"
click at [697, 74] on link "Viber" at bounding box center [696, 75] width 50 height 28
click at [572, 54] on link at bounding box center [578, 55] width 28 height 28
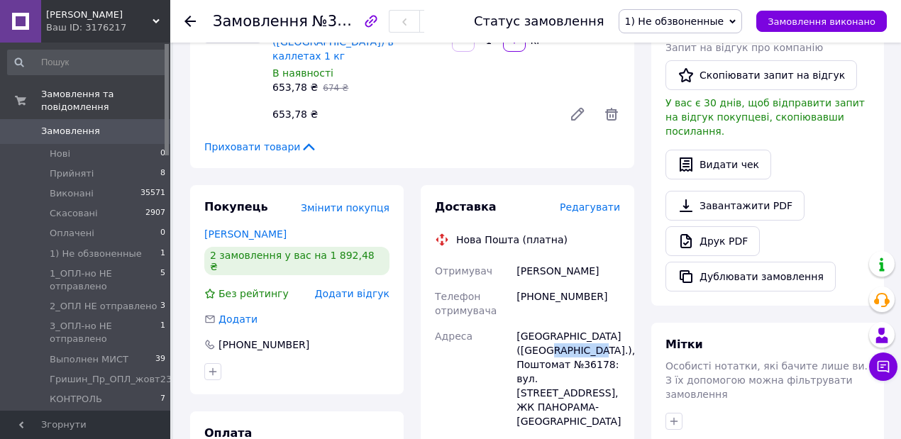
scroll to position [520, 0]
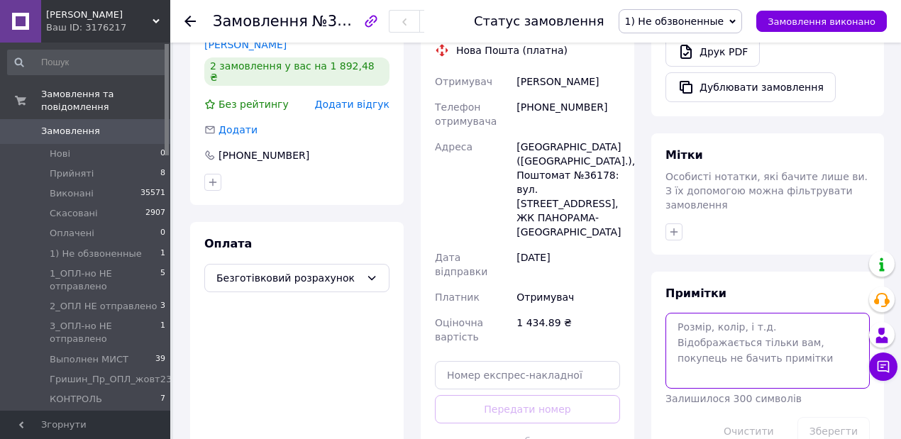
drag, startPoint x: 724, startPoint y: 270, endPoint x: 731, endPoint y: 269, distance: 7.2
click at [730, 313] on textarea at bounding box center [768, 350] width 204 height 75
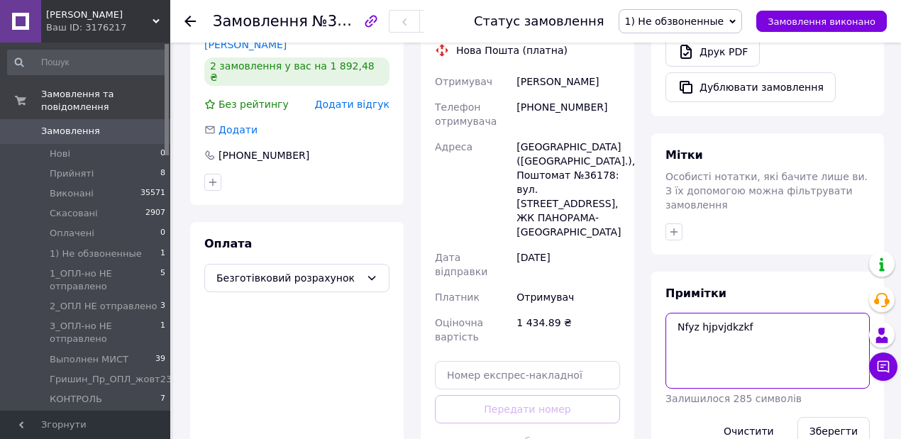
drag, startPoint x: 749, startPoint y: 263, endPoint x: 664, endPoint y: 258, distance: 85.3
click at [664, 272] on div "Примітки Nfyz hjpvjdkzkf Залишилося 285 символів Очистити Зберегти" at bounding box center [768, 366] width 233 height 188
type textarea "[PERSON_NAME] розмовляла"
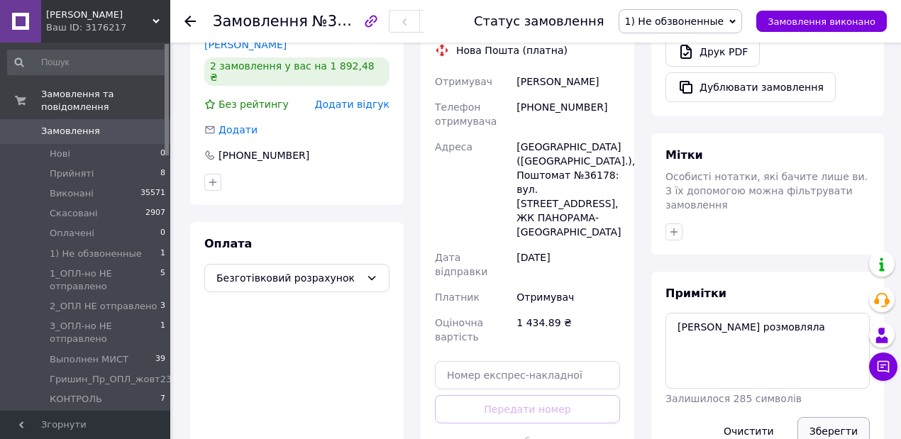
click at [828, 417] on button "Зберегти" at bounding box center [834, 431] width 72 height 28
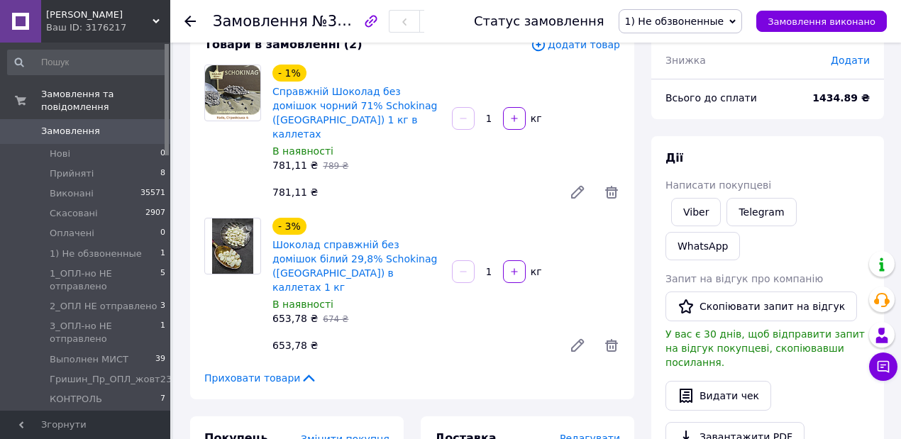
scroll to position [101, 0]
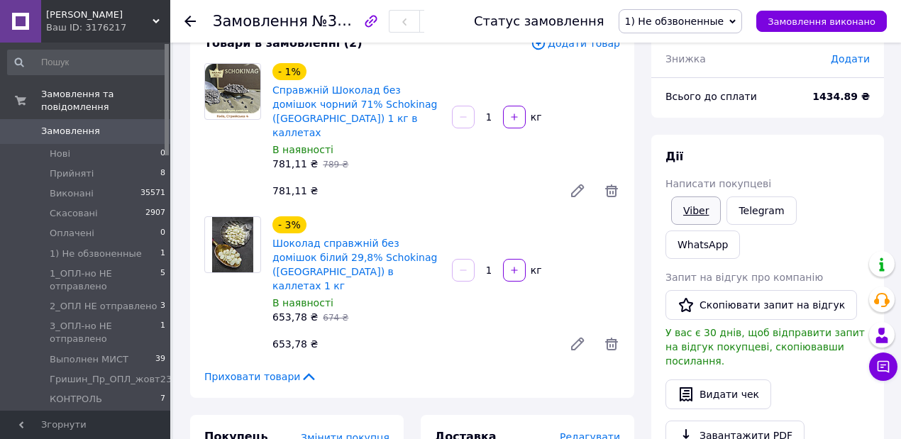
click at [700, 210] on link "Viber" at bounding box center [696, 211] width 50 height 28
click at [356, 185] on div "781,11 ₴" at bounding box center [412, 191] width 291 height 20
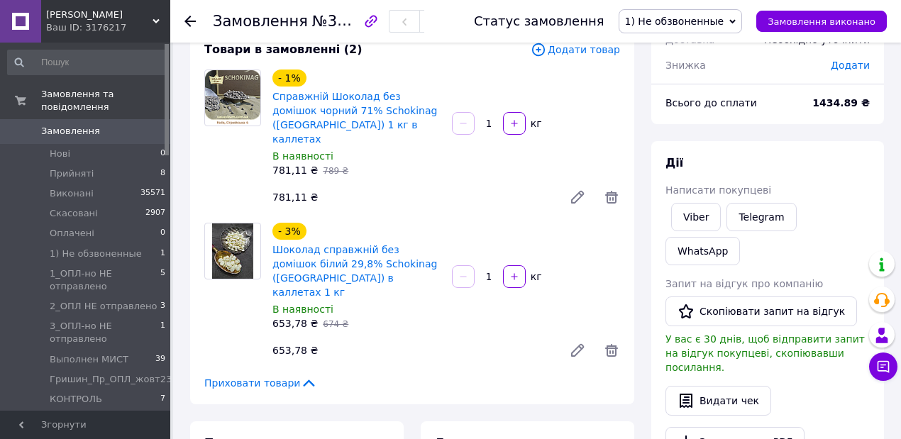
scroll to position [236, 0]
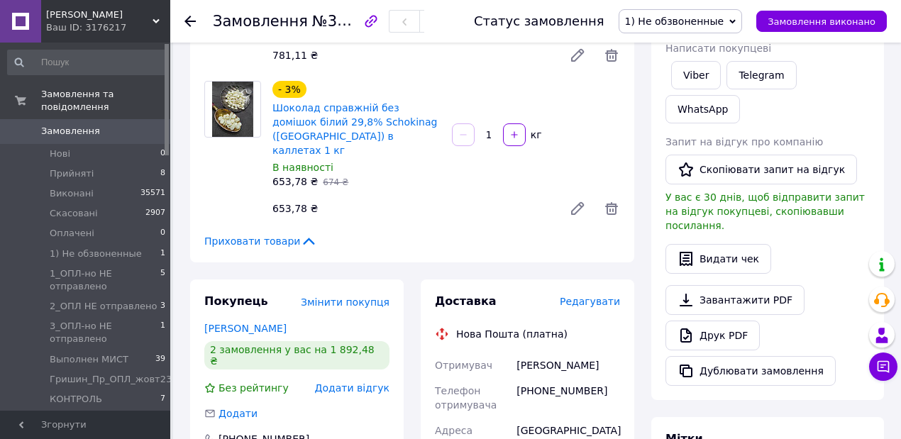
click at [554, 378] on div "[PHONE_NUMBER]" at bounding box center [568, 398] width 109 height 40
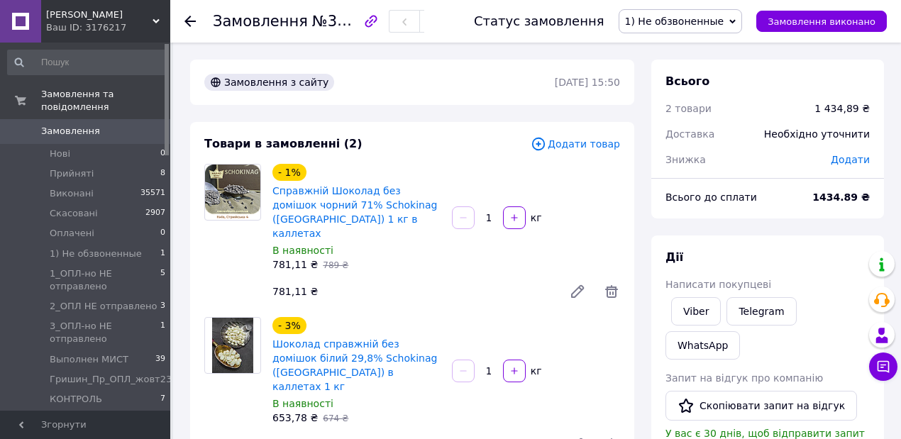
click at [590, 145] on span "Додати товар" at bounding box center [575, 144] width 89 height 16
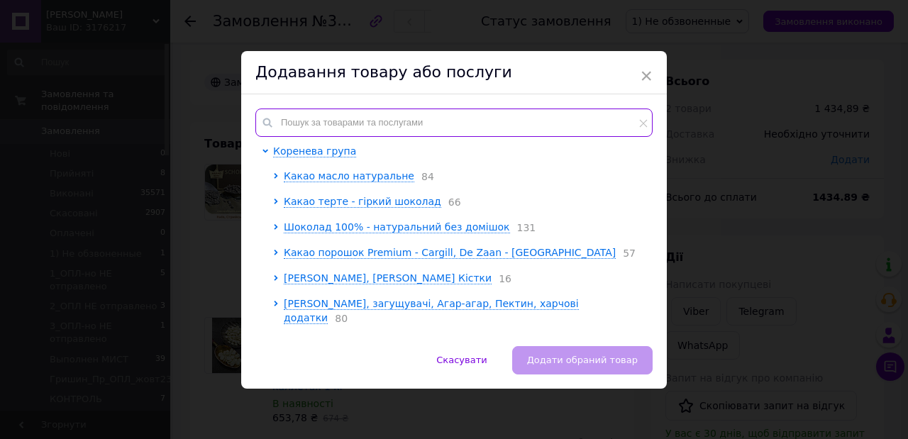
click at [347, 121] on input "text" at bounding box center [453, 123] width 397 height 28
paste input "Шоколад НА ВАГУ [PERSON_NAME] чорний 54,5%"
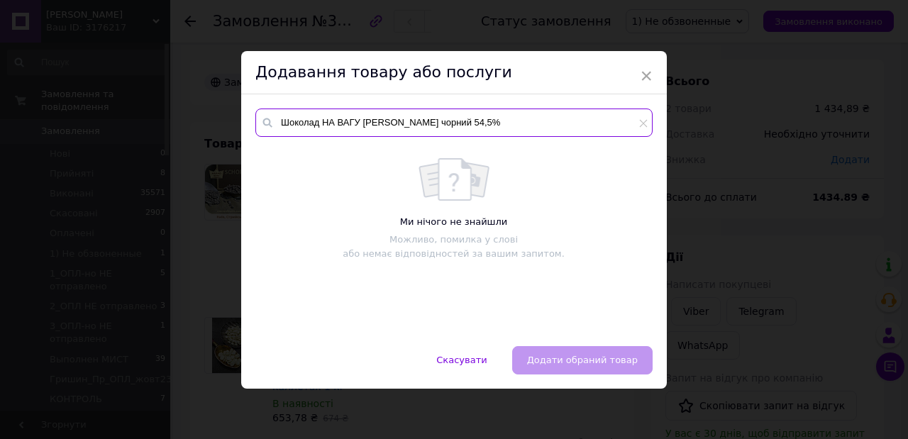
drag, startPoint x: 356, startPoint y: 121, endPoint x: 321, endPoint y: 117, distance: 35.0
click at [321, 117] on input "Шоколад НА ВАГУ [PERSON_NAME] чорний 54,5%" at bounding box center [453, 123] width 397 height 28
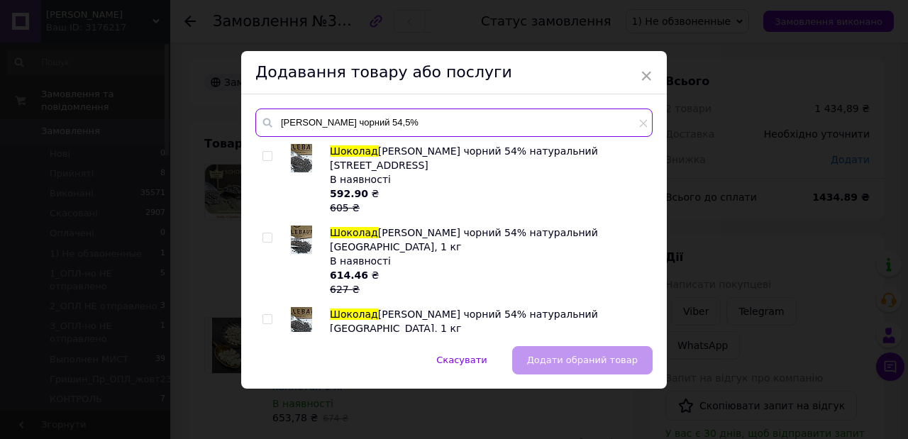
type input "[PERSON_NAME] чорний 54,5%"
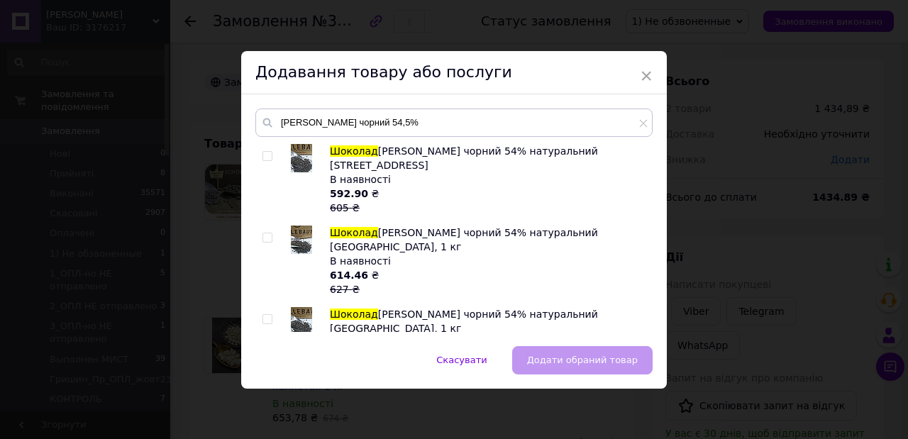
click at [268, 155] on input "checkbox" at bounding box center [267, 156] width 9 height 9
checkbox input "true"
click at [596, 362] on span "Додати обраний товар" at bounding box center [582, 360] width 111 height 11
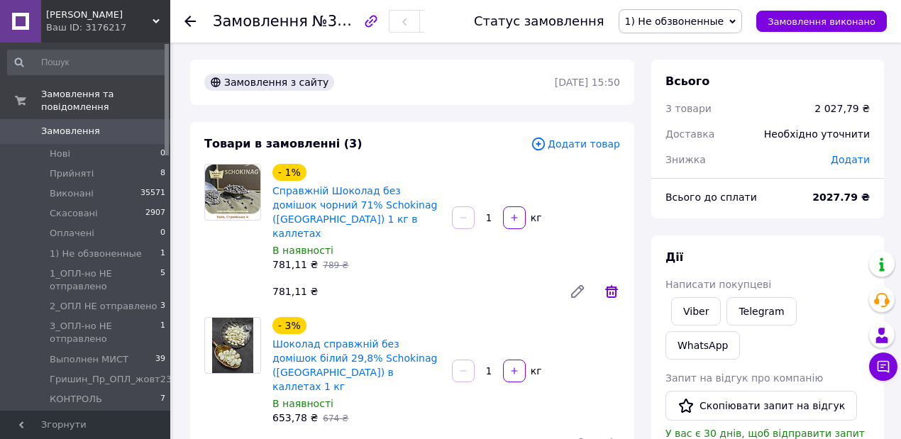
click at [608, 285] on icon at bounding box center [611, 291] width 13 height 13
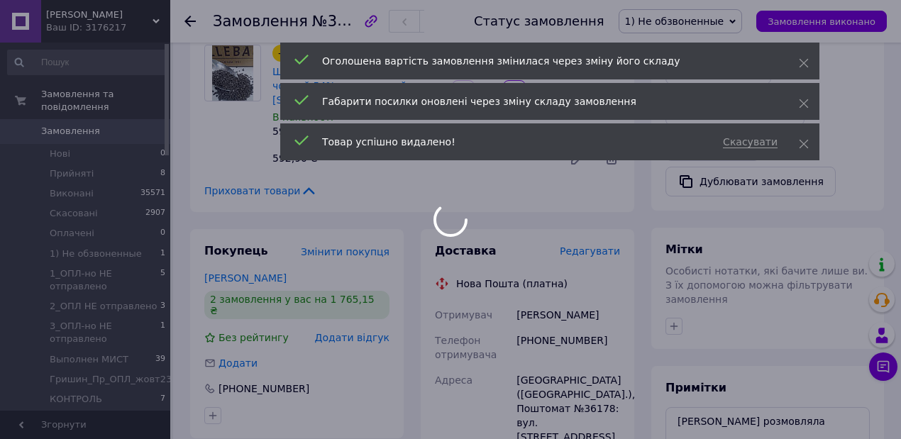
scroll to position [522, 0]
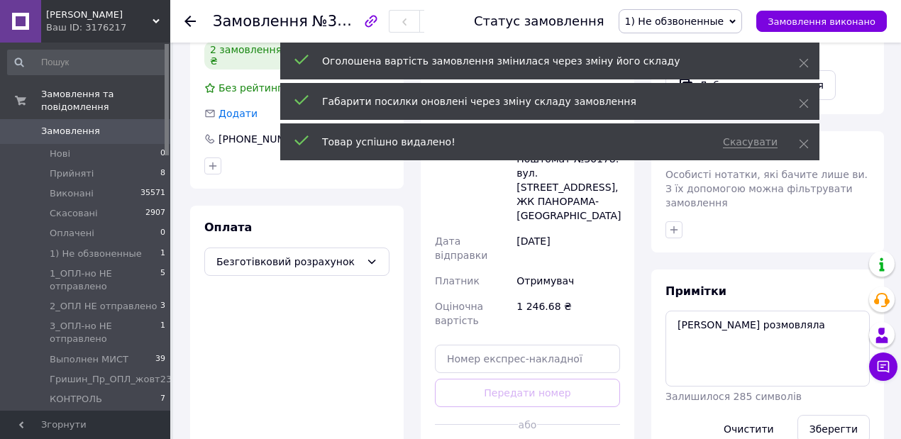
click at [779, 284] on div "Примітки [PERSON_NAME] розмовляла Залишилося 285 символів Очистити Зберегти" at bounding box center [768, 364] width 204 height 160
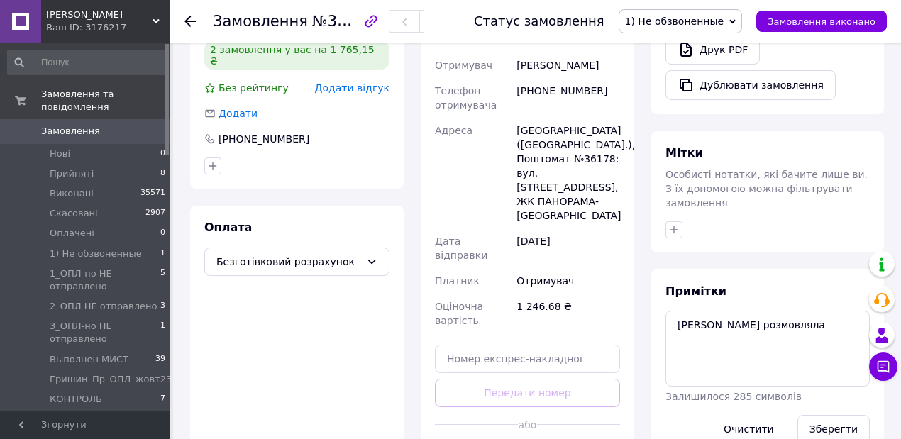
scroll to position [475, 0]
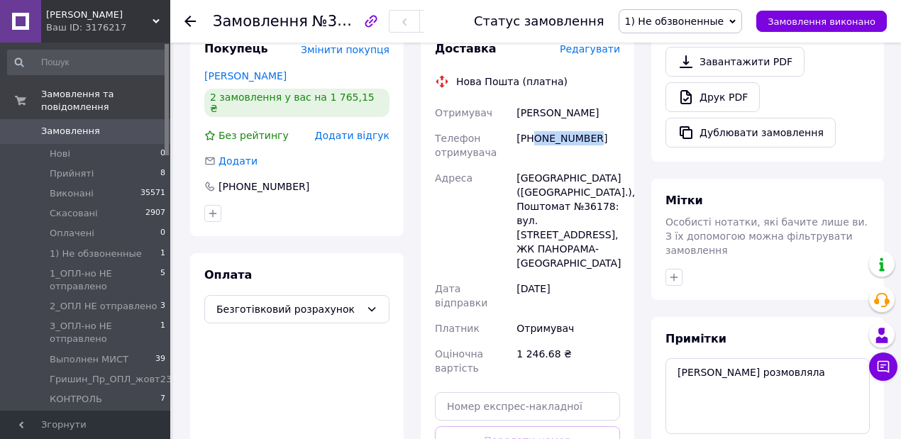
drag, startPoint x: 536, startPoint y: 111, endPoint x: 598, endPoint y: 114, distance: 61.8
click at [598, 126] on div "[PHONE_NUMBER]" at bounding box center [568, 146] width 109 height 40
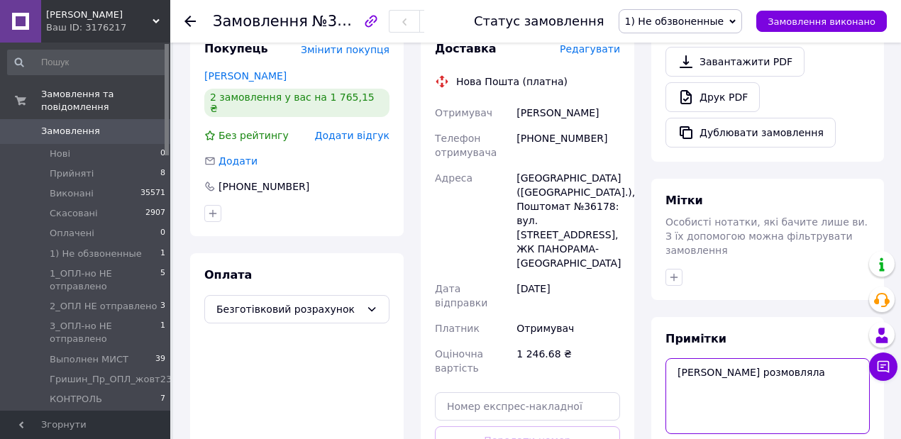
click at [777, 358] on textarea "[PERSON_NAME] розмовляла" at bounding box center [768, 395] width 204 height 75
type textarea "[PERSON_NAME] розмовляла Трохи дивний"
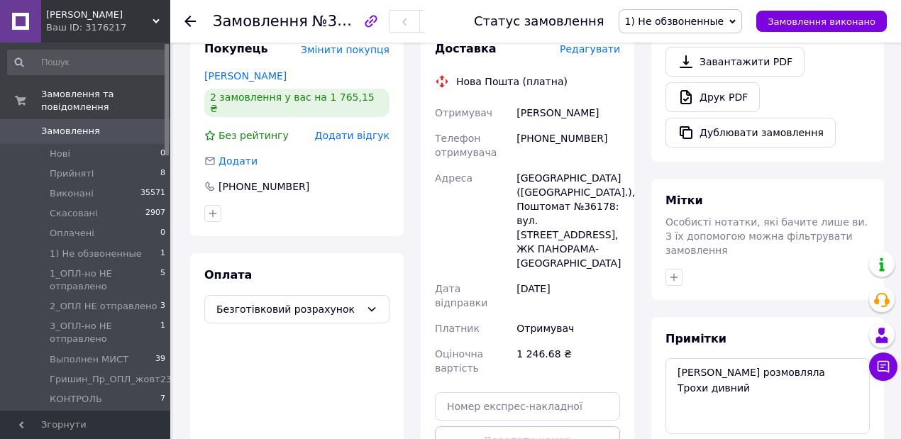
click at [674, 273] on icon "button" at bounding box center [675, 277] width 8 height 8
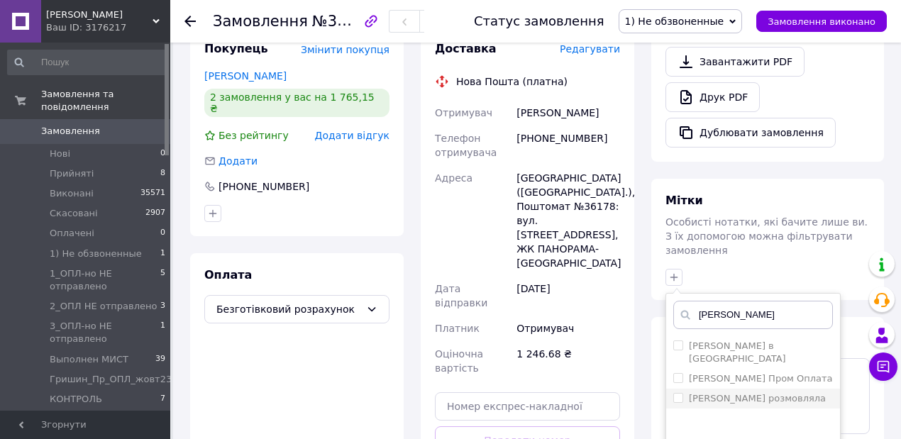
type input "[PERSON_NAME]"
click at [678, 393] on input "[PERSON_NAME] розмовляла" at bounding box center [678, 397] width 9 height 9
checkbox input "true"
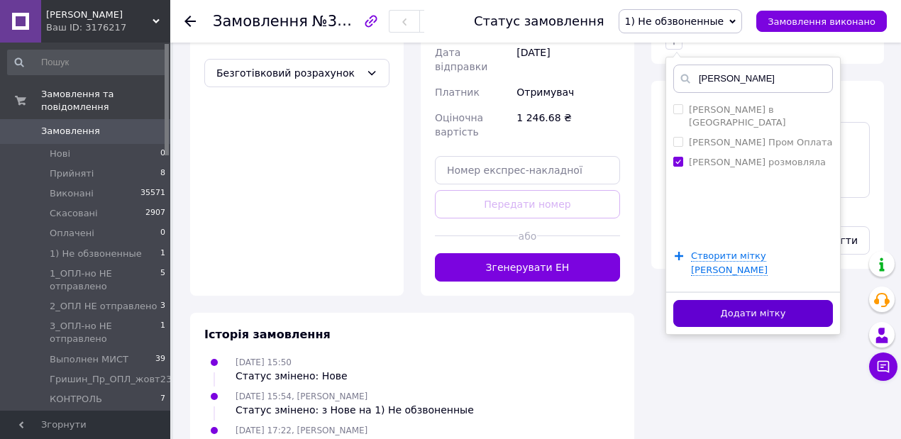
click at [762, 300] on button "Додати мітку" at bounding box center [754, 314] width 160 height 28
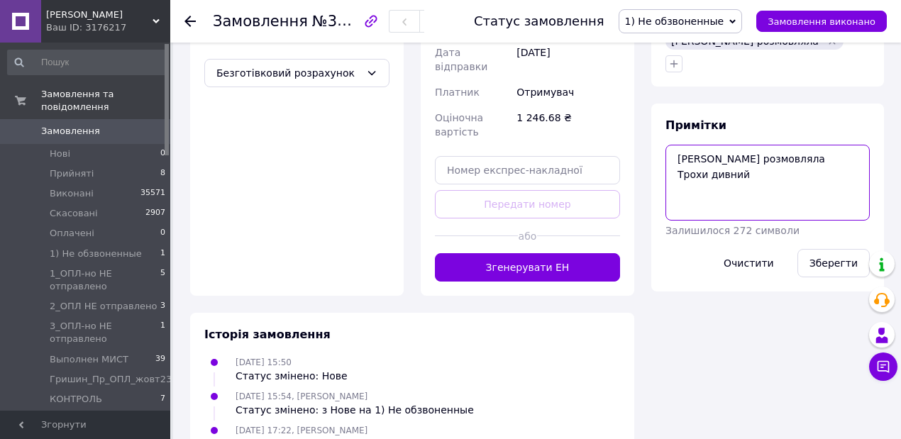
click at [839, 145] on textarea "[PERSON_NAME] розмовляла Трохи дивний" at bounding box center [768, 182] width 204 height 75
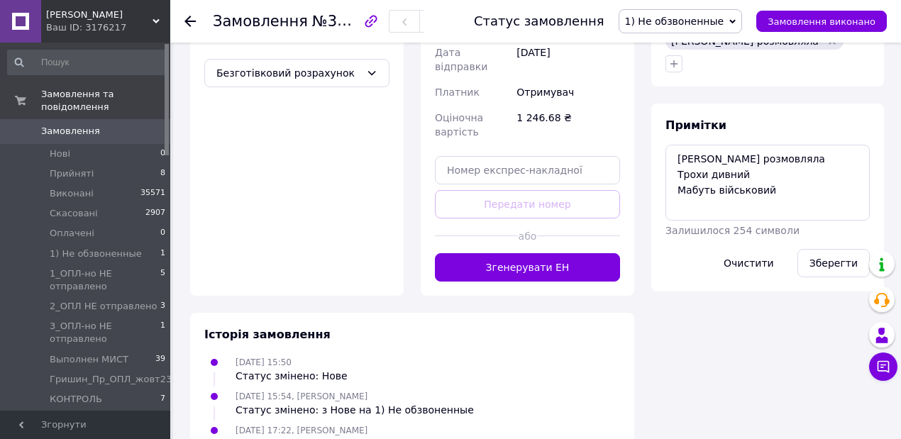
drag, startPoint x: 847, startPoint y: 196, endPoint x: 826, endPoint y: 182, distance: 25.6
click at [845, 249] on button "Зберегти" at bounding box center [834, 263] width 72 height 28
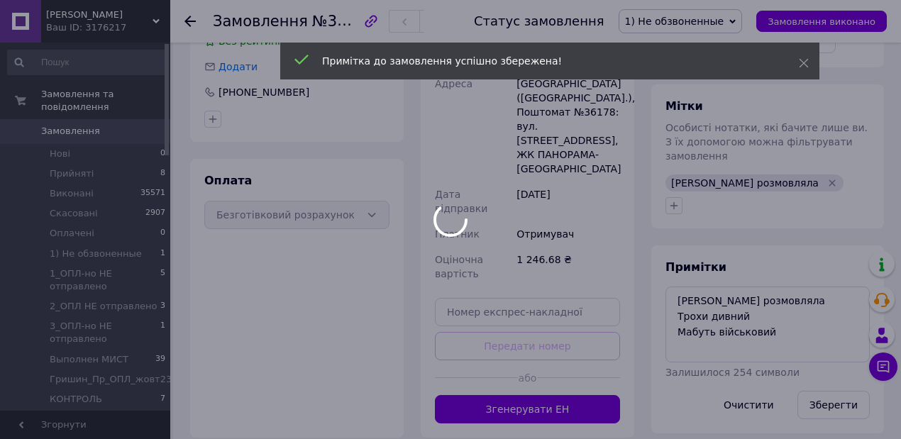
scroll to position [522, 0]
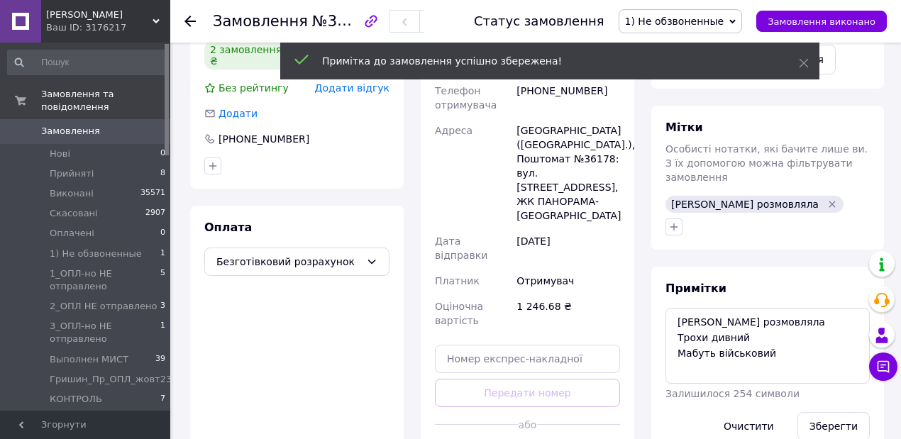
click at [743, 17] on span "1) Не обзвоненные" at bounding box center [681, 21] width 124 height 24
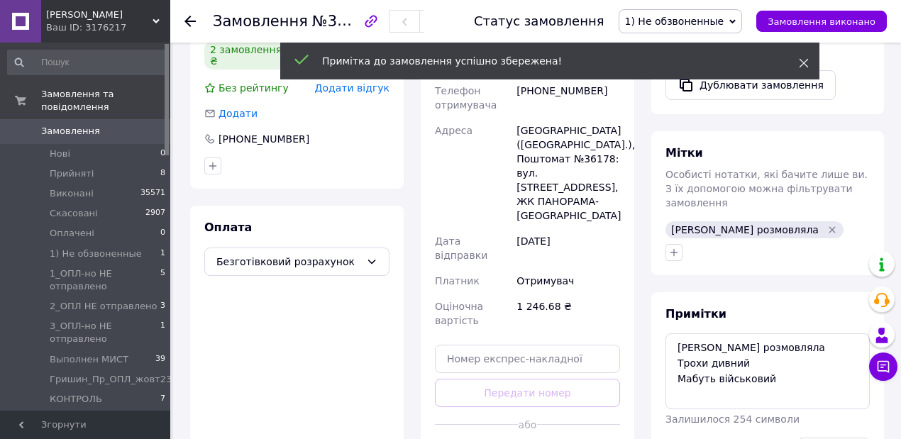
click at [806, 64] on icon at bounding box center [804, 63] width 10 height 10
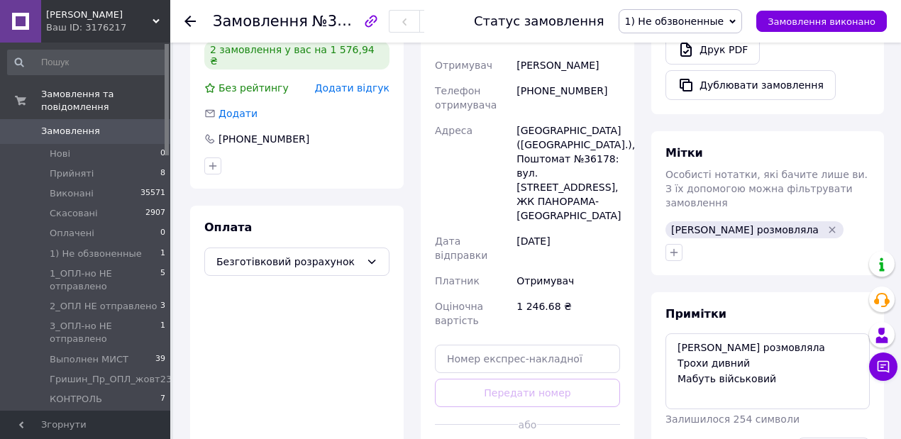
click at [736, 19] on icon at bounding box center [733, 21] width 6 height 6
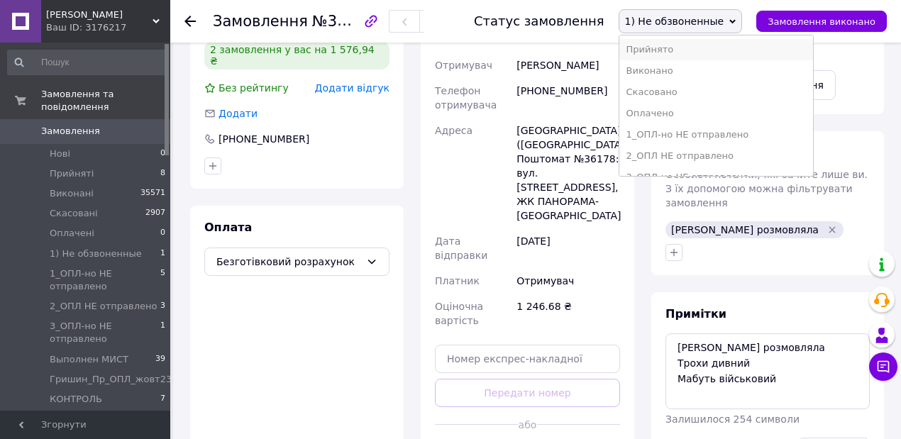
click at [674, 48] on li "Прийнято" at bounding box center [717, 49] width 194 height 21
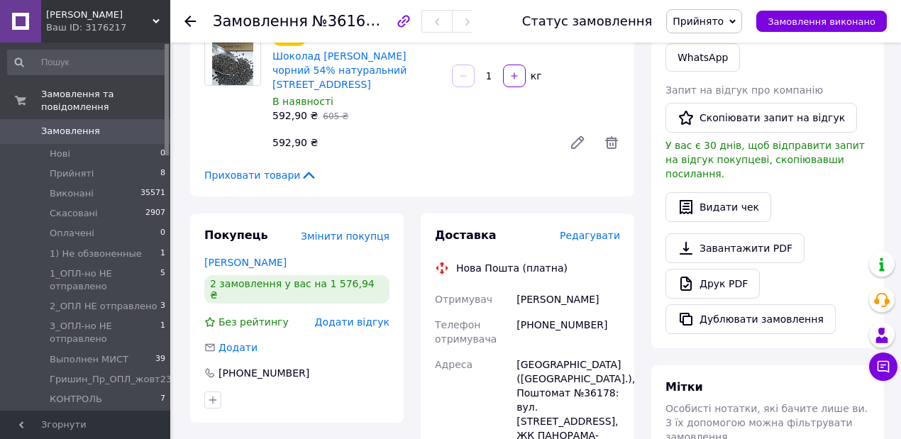
scroll to position [478, 0]
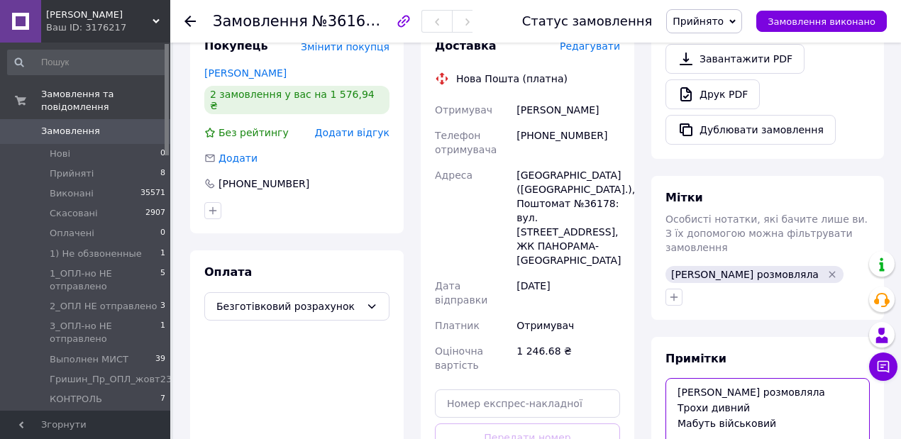
click at [802, 378] on textarea "[PERSON_NAME] розмовляла Трохи дивний Мабуть військовий" at bounding box center [768, 415] width 204 height 75
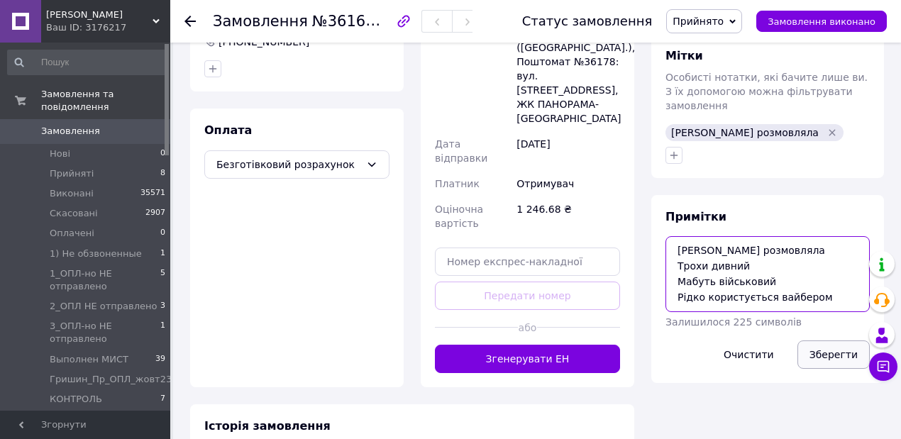
type textarea "[PERSON_NAME] розмовляла Трохи дивний Мабуть військовий Рідко користується вайб…"
click at [837, 341] on button "Зберегти" at bounding box center [834, 355] width 72 height 28
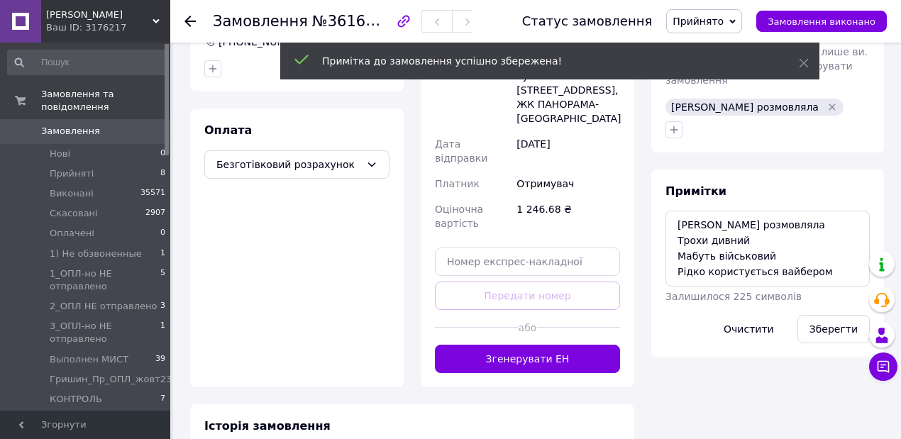
scroll to position [18, 0]
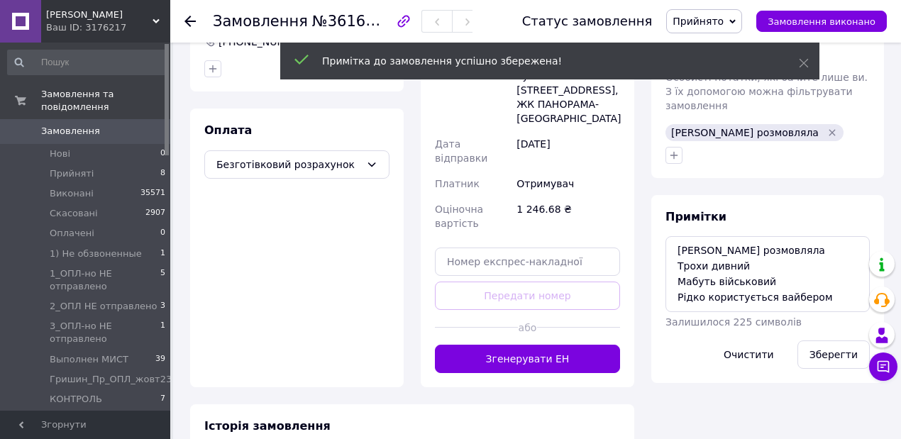
click at [258, 211] on div "Оплата Безготівковий розрахунок" at bounding box center [297, 248] width 214 height 279
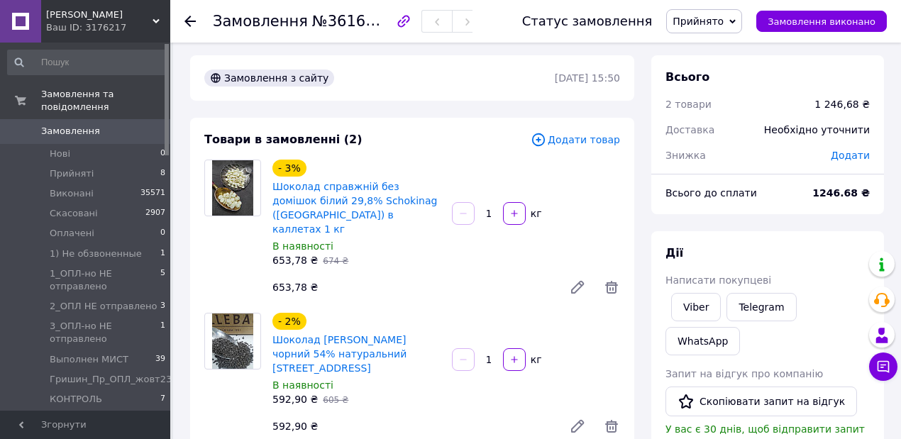
scroll to position [52, 0]
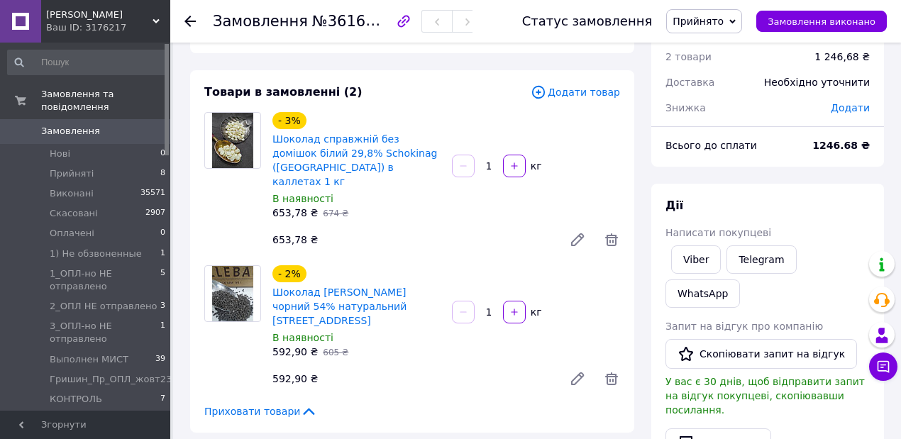
drag, startPoint x: 846, startPoint y: 145, endPoint x: 817, endPoint y: 146, distance: 29.1
click at [817, 146] on div "1246.68 ₴" at bounding box center [841, 145] width 75 height 31
click at [192, 18] on icon at bounding box center [190, 21] width 11 height 11
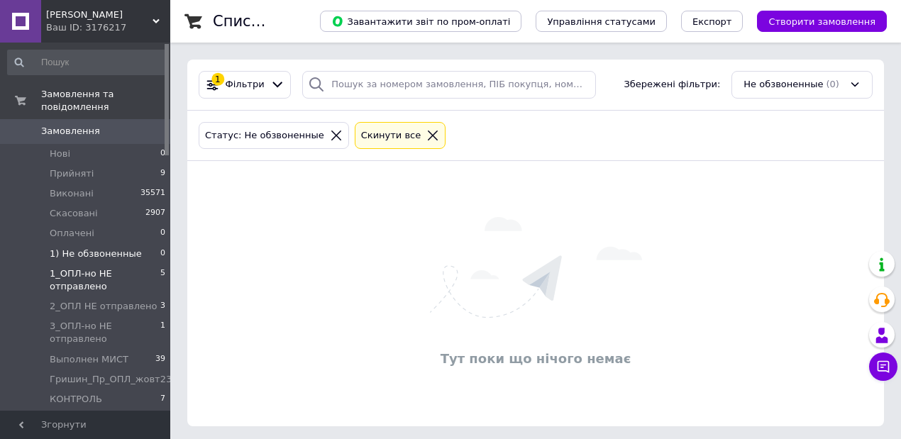
click at [75, 264] on li "1_ОПЛ-но НЕ отправлено 5" at bounding box center [87, 280] width 174 height 33
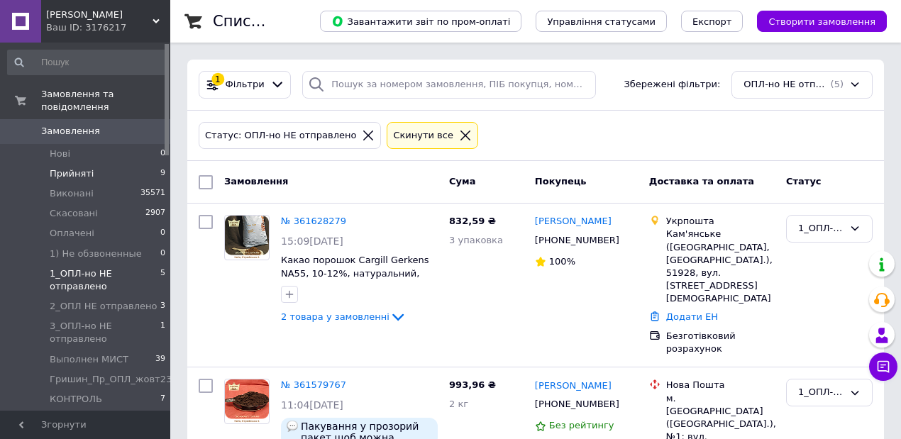
click at [77, 167] on span "Прийняті" at bounding box center [72, 173] width 44 height 13
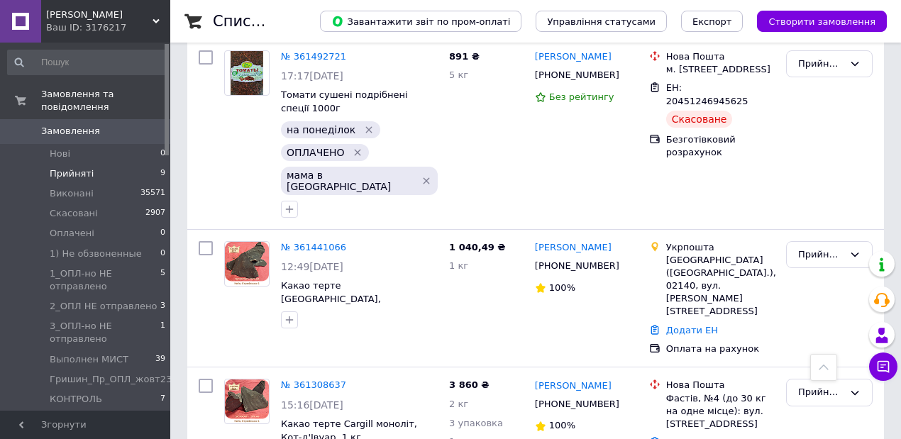
scroll to position [975, 0]
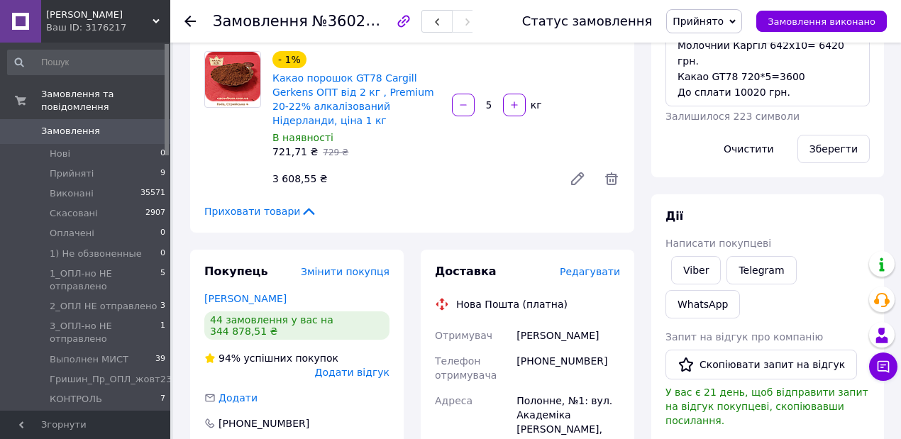
scroll to position [104, 0]
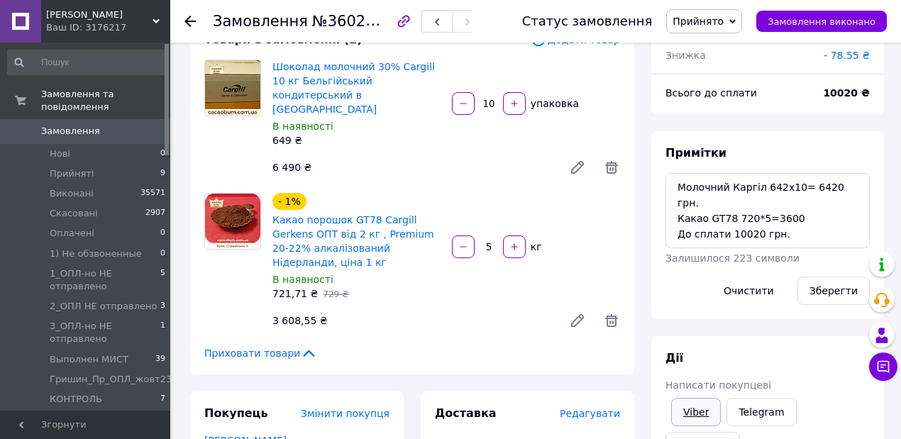
click at [702, 410] on link "Viber" at bounding box center [696, 412] width 50 height 28
click at [700, 410] on link "Viber" at bounding box center [696, 412] width 50 height 28
click at [187, 17] on icon at bounding box center [190, 21] width 11 height 11
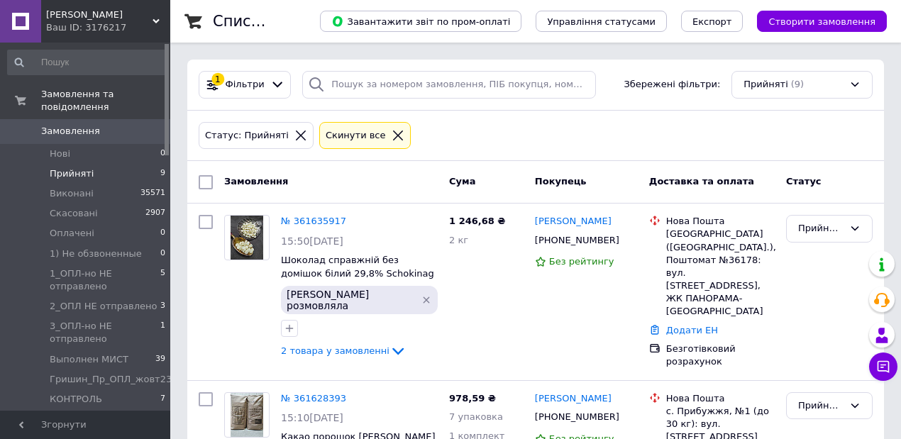
drag, startPoint x: 483, startPoint y: 67, endPoint x: 474, endPoint y: 81, distance: 16.6
drag, startPoint x: 474, startPoint y: 81, endPoint x: 348, endPoint y: 87, distance: 126.5
click at [348, 87] on input "search" at bounding box center [448, 85] width 293 height 28
click at [70, 167] on span "Прийняті" at bounding box center [72, 173] width 44 height 13
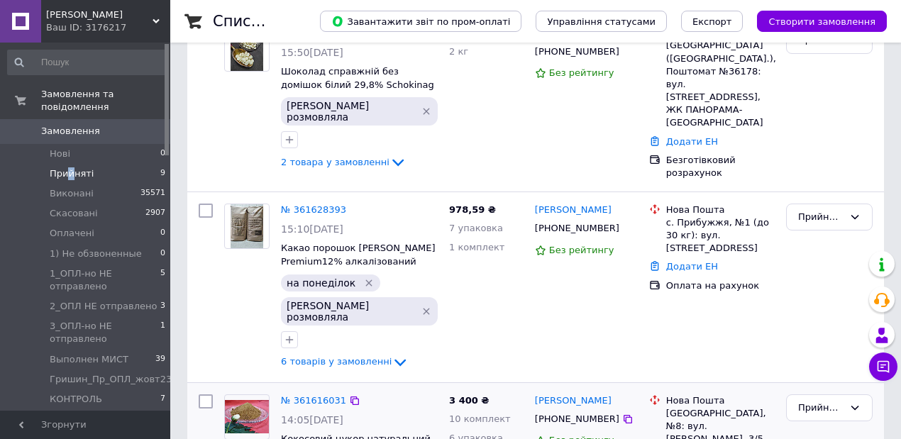
scroll to position [331, 0]
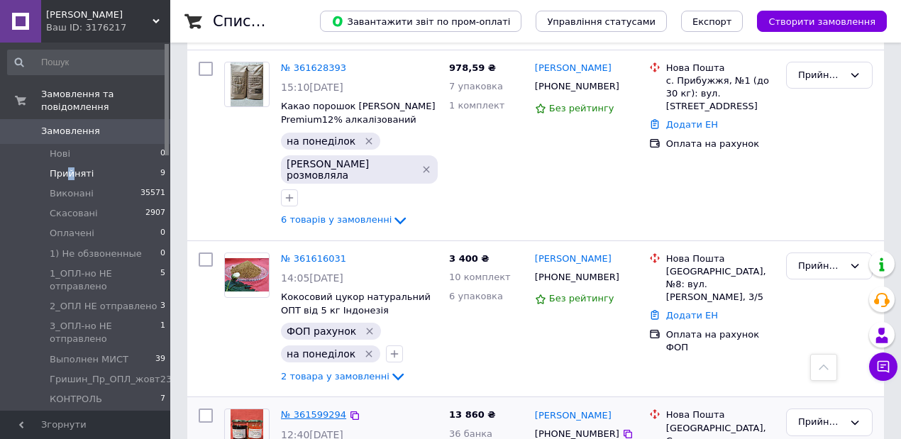
click at [307, 409] on link "№ 361599294" at bounding box center [313, 414] width 65 height 11
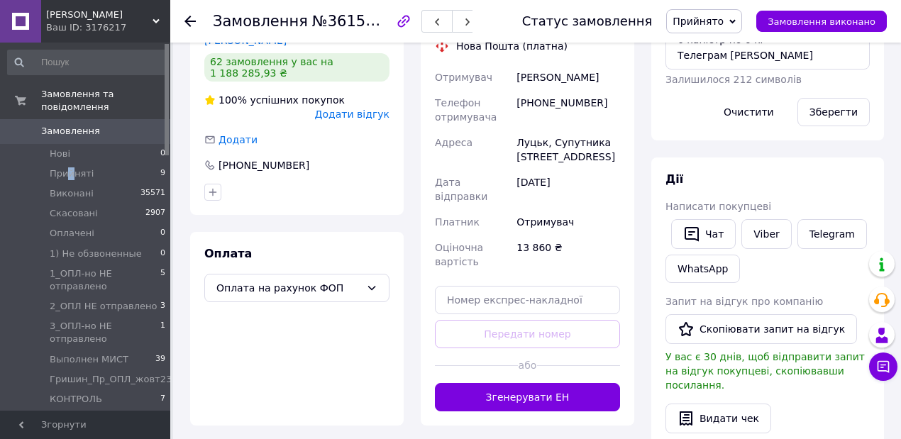
scroll to position [141, 0]
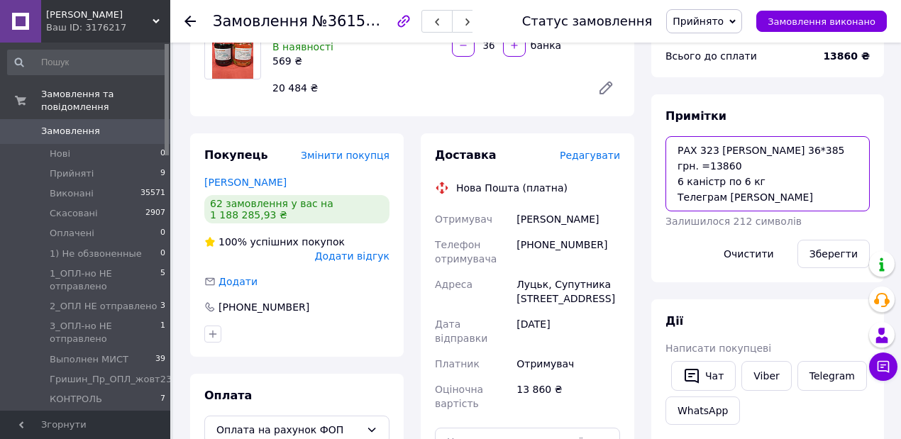
click at [674, 146] on textarea "РАХ 323 [PERSON_NAME] 36*385 грн. =13860 6 каністр по 6 кг Телеграм [PERSON_NAM…" at bounding box center [768, 173] width 204 height 75
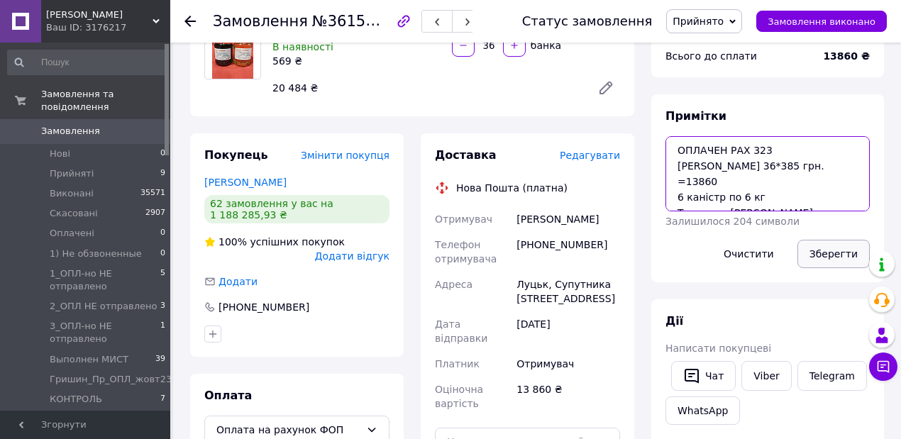
type textarea "ОПЛАЧЕН РАХ 323 [PERSON_NAME] 36*385 грн. =13860 6 каністр по 6 кг Телеграм [PE…"
click at [852, 258] on button "Зберегти" at bounding box center [834, 254] width 72 height 28
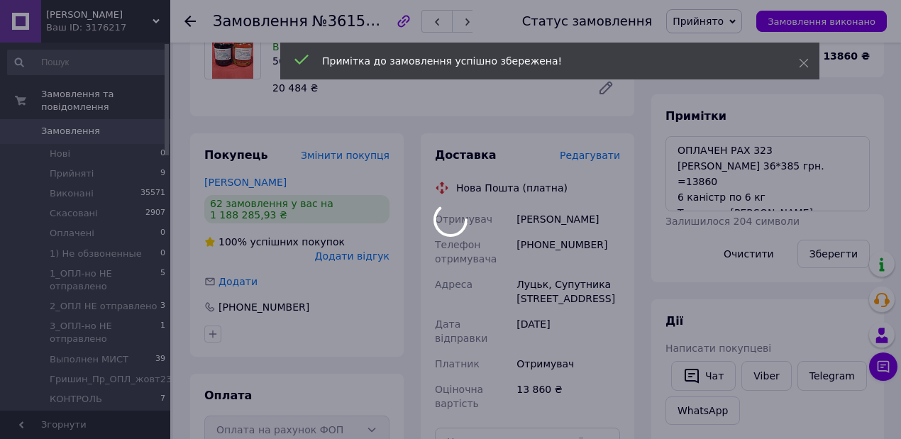
scroll to position [115, 0]
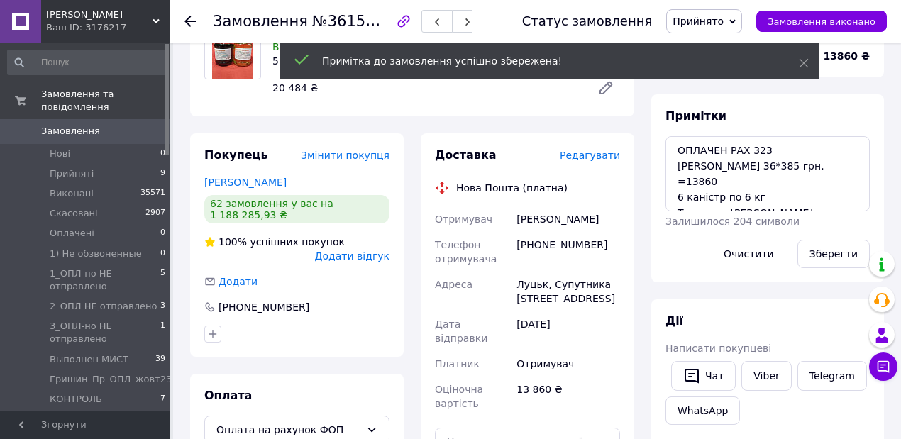
click at [736, 18] on icon at bounding box center [733, 21] width 6 height 6
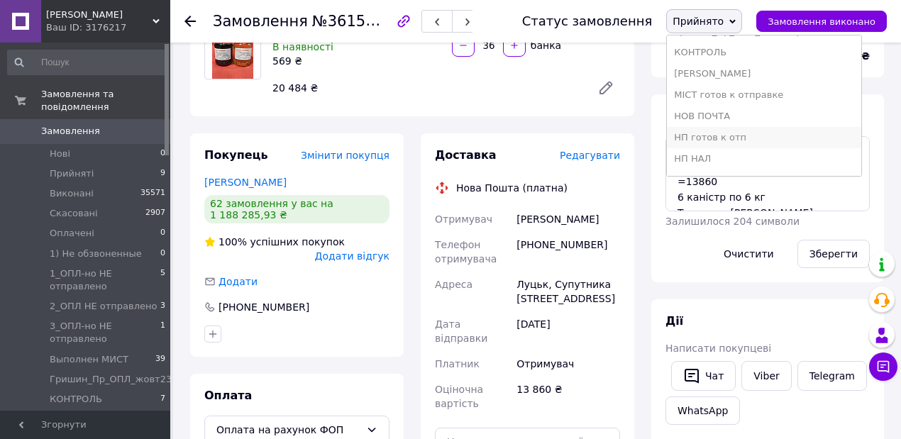
scroll to position [284, 0]
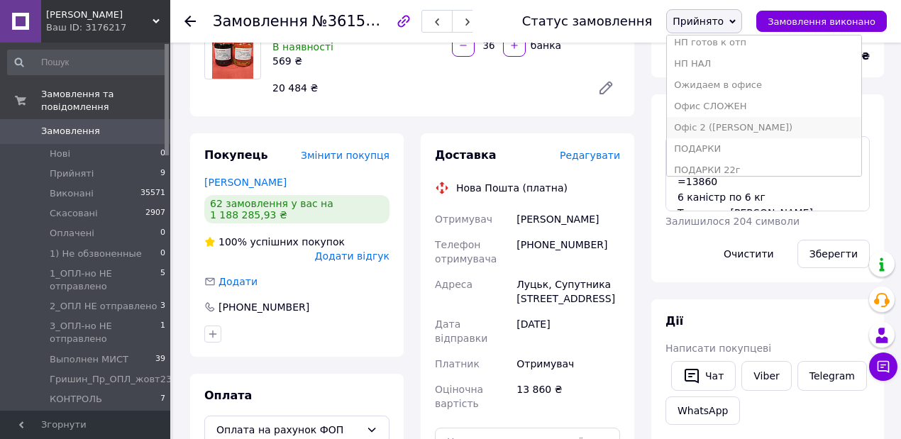
click at [737, 126] on li "Офіс 2 ([PERSON_NAME])" at bounding box center [764, 127] width 194 height 21
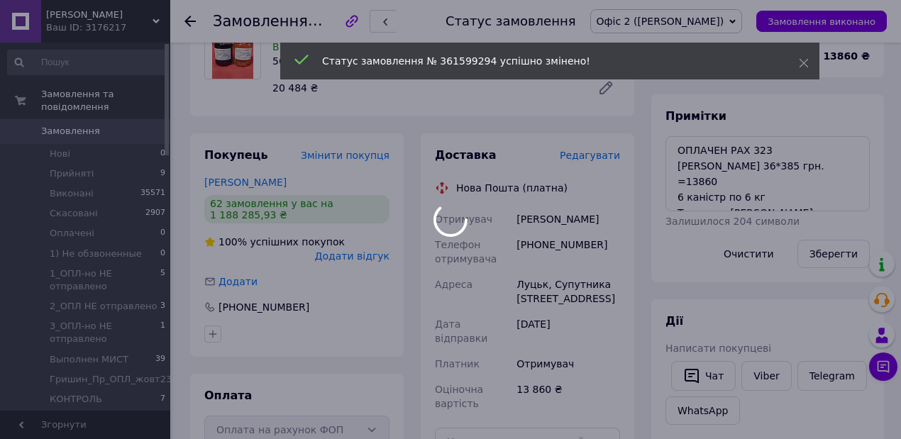
scroll to position [149, 0]
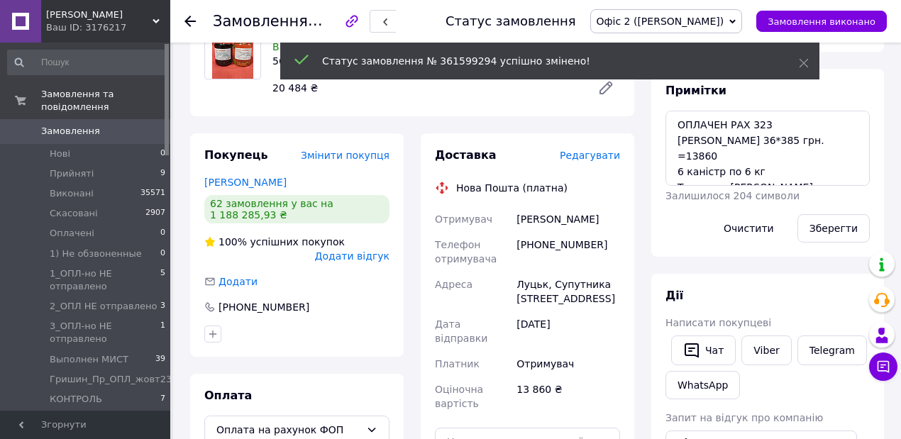
click at [187, 21] on use at bounding box center [190, 21] width 11 height 11
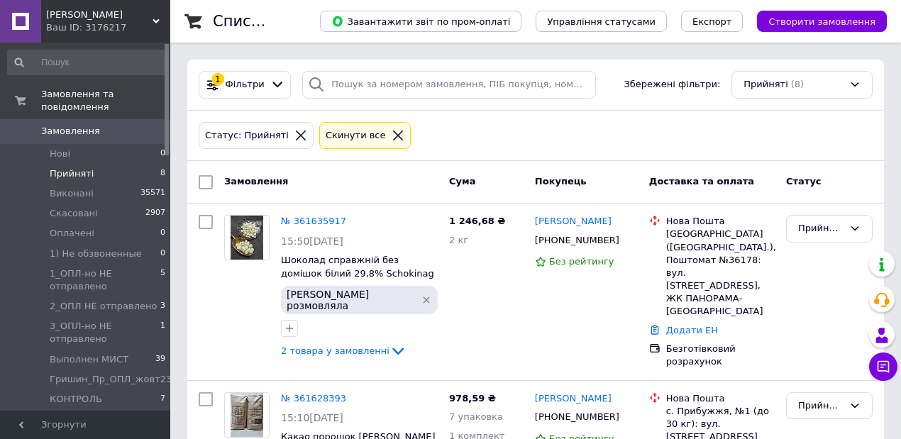
click at [392, 133] on icon at bounding box center [398, 135] width 13 height 13
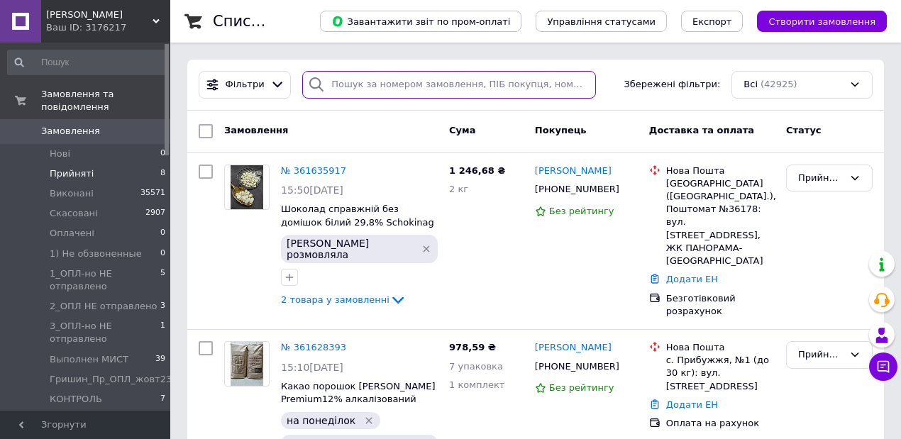
click at [361, 84] on input "search" at bounding box center [448, 85] width 293 height 28
type input "[PERSON_NAME]"
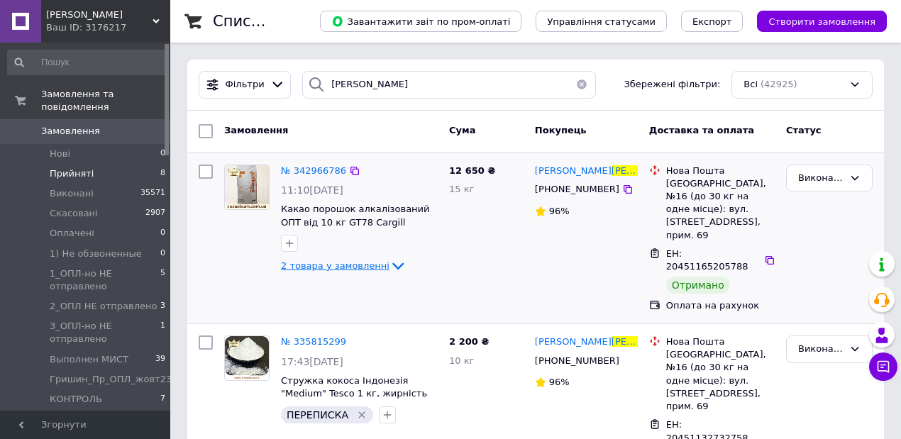
click at [390, 264] on icon at bounding box center [398, 266] width 17 height 17
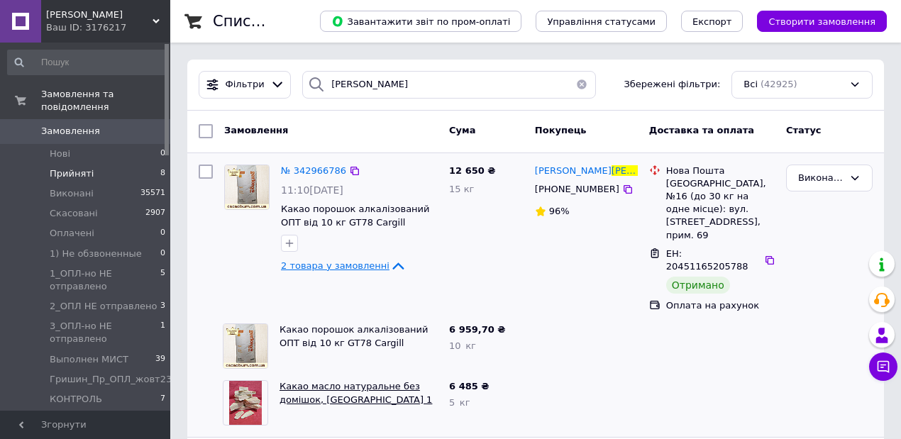
scroll to position [47, 0]
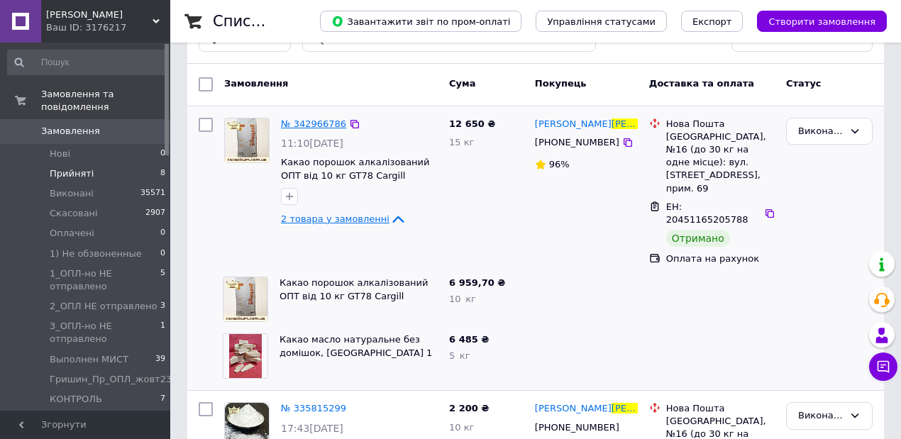
click at [319, 124] on span "№ 342966786" at bounding box center [313, 124] width 65 height 11
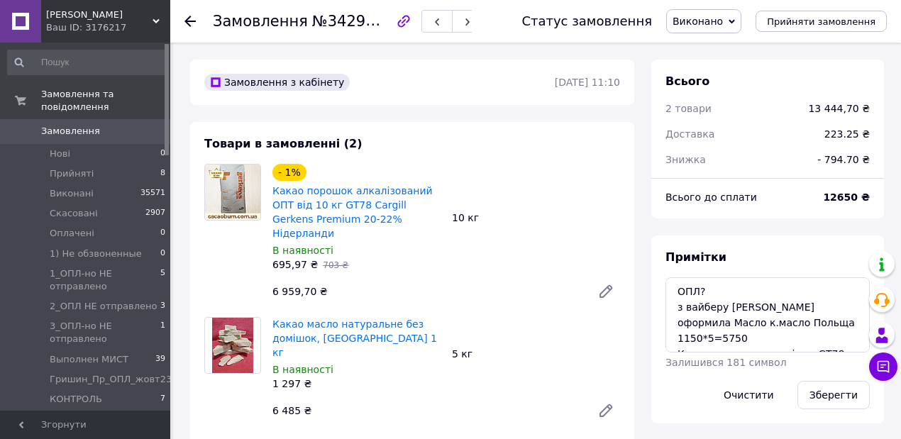
scroll to position [731, 0]
click at [192, 21] on use at bounding box center [190, 21] width 11 height 11
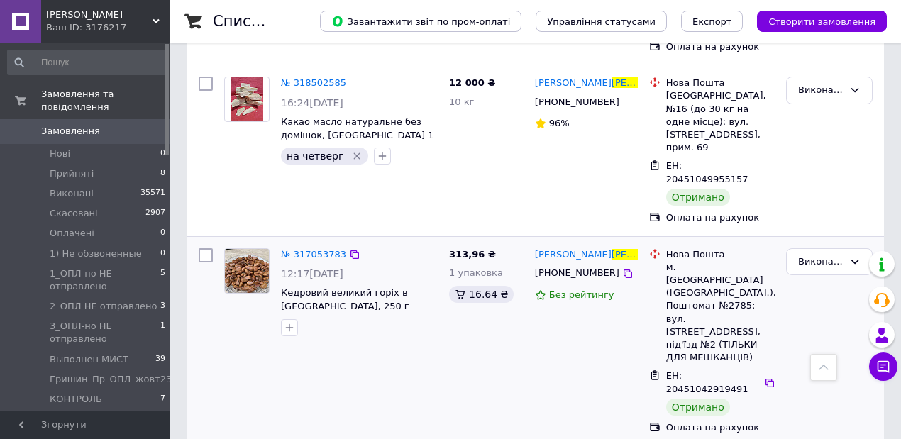
scroll to position [662, 0]
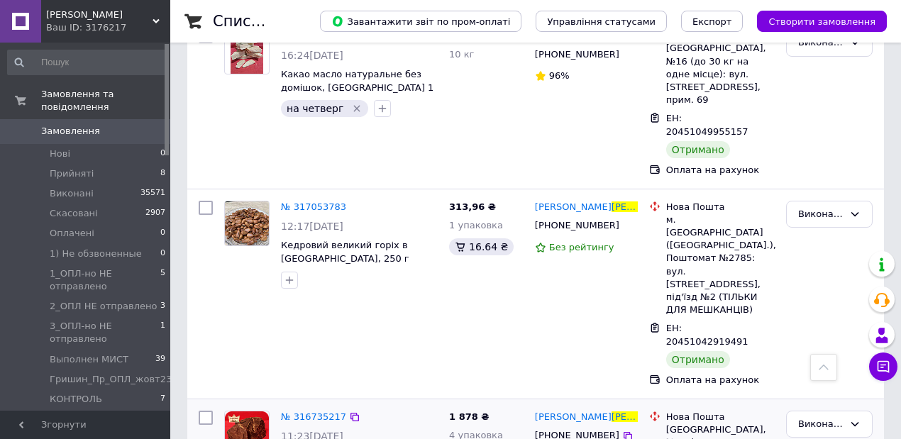
click at [313, 412] on span "№ 316735217" at bounding box center [313, 417] width 65 height 11
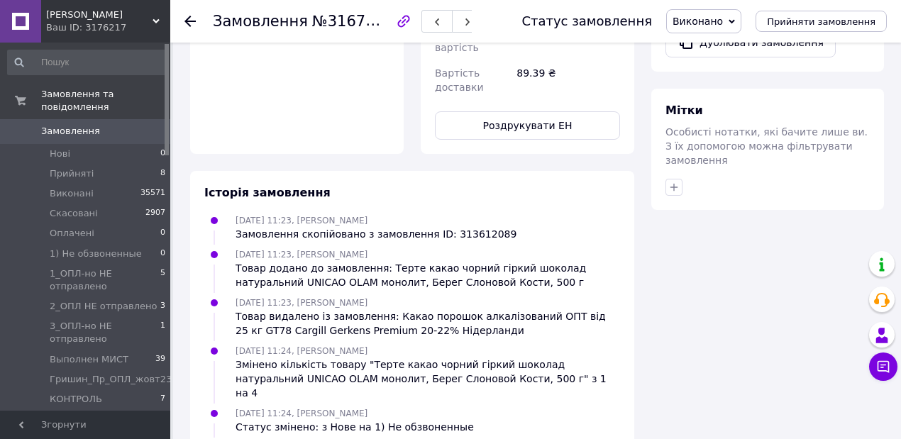
scroll to position [238, 0]
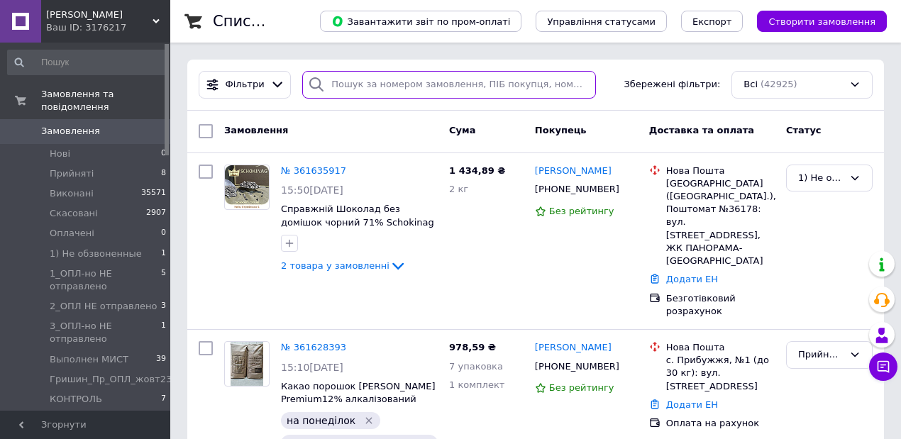
click at [351, 81] on input "search" at bounding box center [448, 85] width 293 height 28
paste input "380504306572"
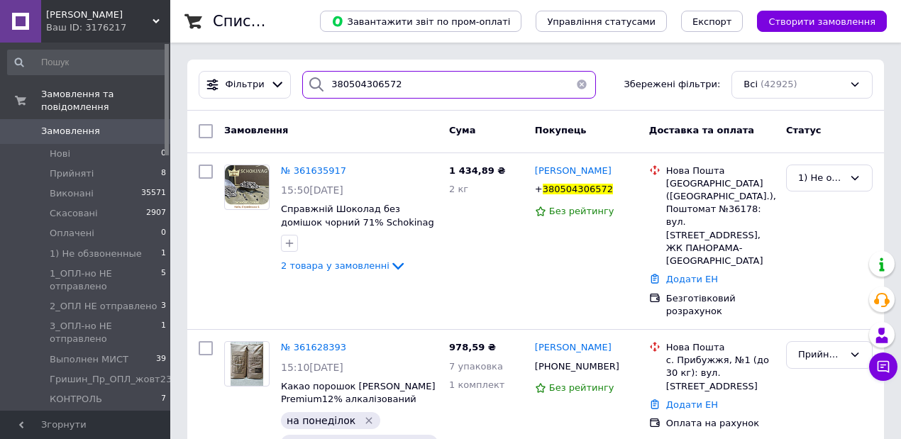
type input "380504306572"
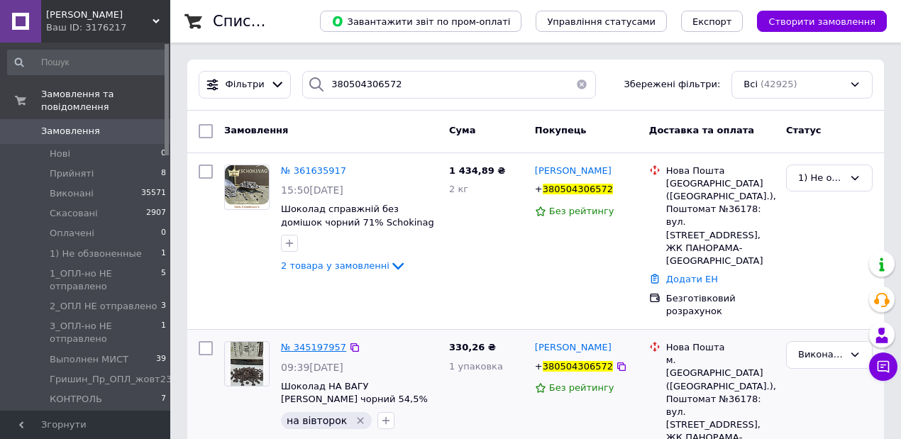
click at [304, 342] on span "№ 345197957" at bounding box center [313, 347] width 65 height 11
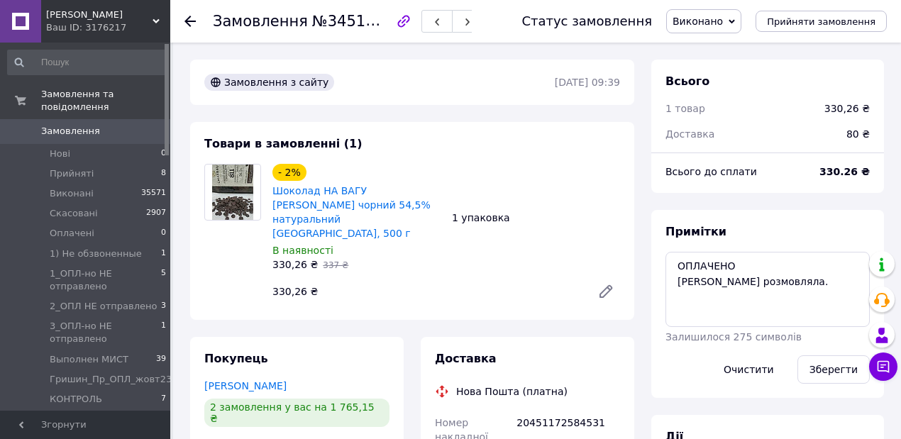
scroll to position [192, 0]
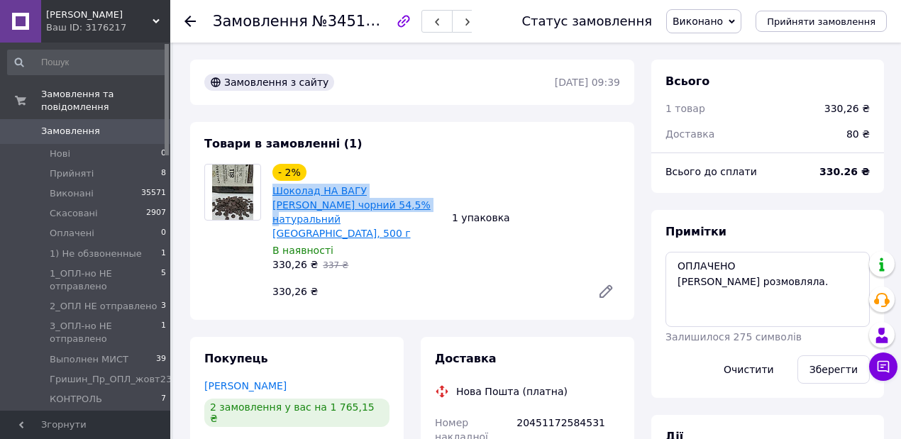
drag, startPoint x: 270, startPoint y: 189, endPoint x: 332, endPoint y: 202, distance: 63.1
click at [332, 202] on div "- 2% Шоколад НА ВАГУ Barry Callebaut чорний 54,5% натуральний Бельгія, 500 г В …" at bounding box center [357, 218] width 180 height 114
copy link "Шоколад НА ВАГУ [PERSON_NAME] чорний 54,5%"
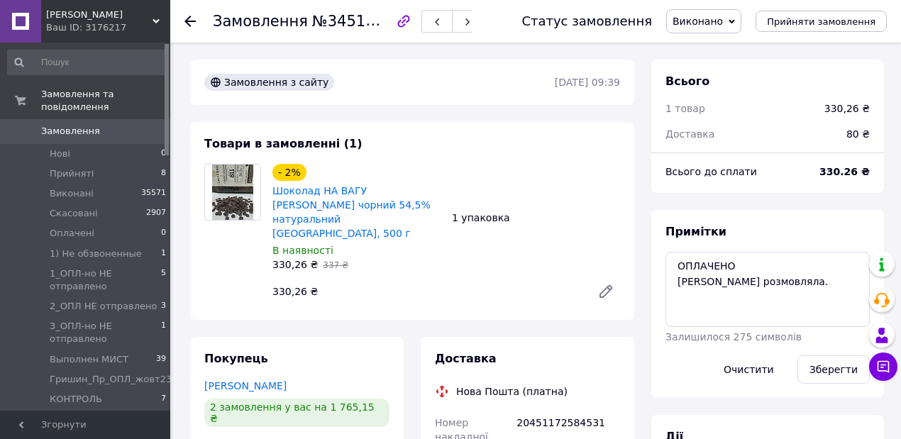
click at [189, 18] on icon at bounding box center [190, 21] width 11 height 11
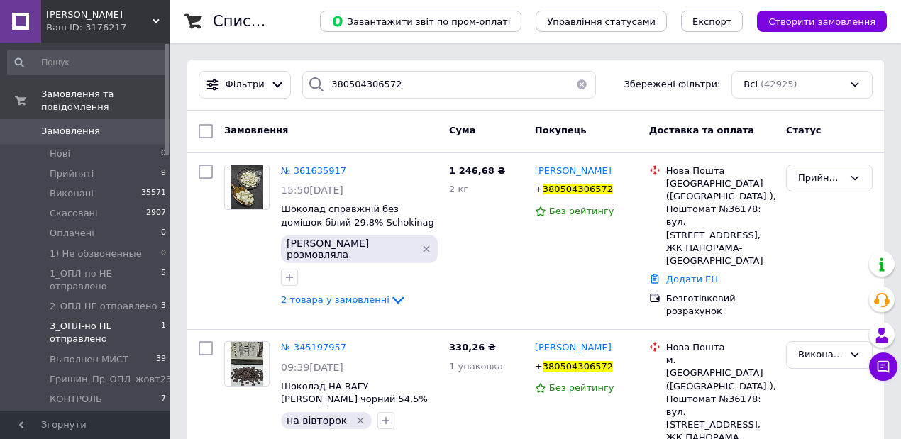
click at [84, 320] on span "3_ОПЛ-но НЕ отправлено" at bounding box center [105, 333] width 111 height 26
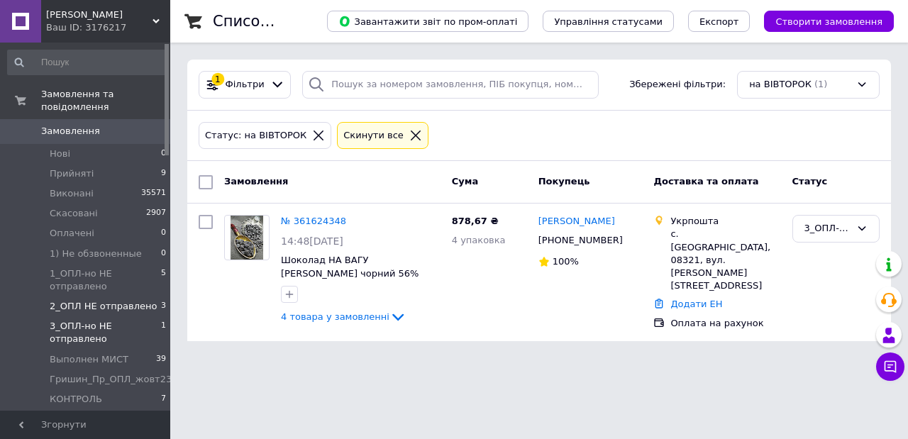
click at [70, 300] on li "2_ОПЛ НЕ отправлено 3" at bounding box center [87, 307] width 175 height 20
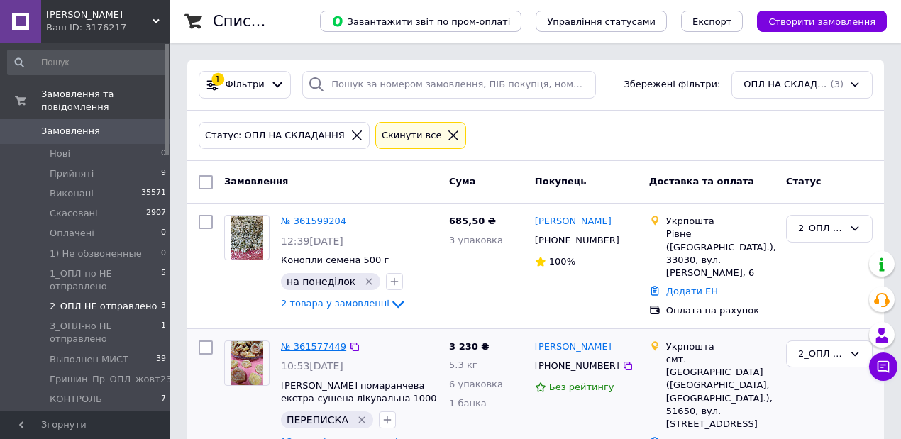
click at [299, 341] on link "№ 361577449" at bounding box center [313, 346] width 65 height 11
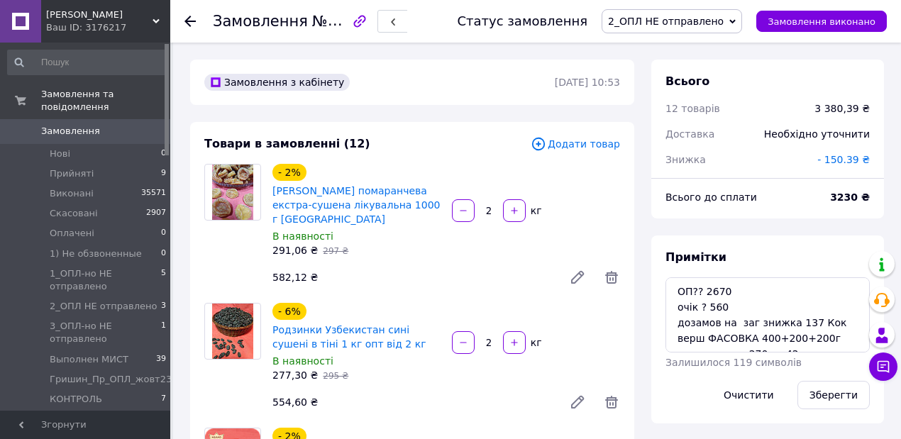
scroll to position [1996, 0]
click at [730, 291] on textarea "ОП?? 2670 очік ? 560 дозамов на заг знижка 137 Кок верш ФАСОВКА 400+200+200г ку…" at bounding box center [768, 314] width 204 height 75
drag, startPoint x: 845, startPoint y: 397, endPoint x: 832, endPoint y: 399, distance: 12.9
click at [840, 397] on button "Зберегти" at bounding box center [834, 395] width 72 height 28
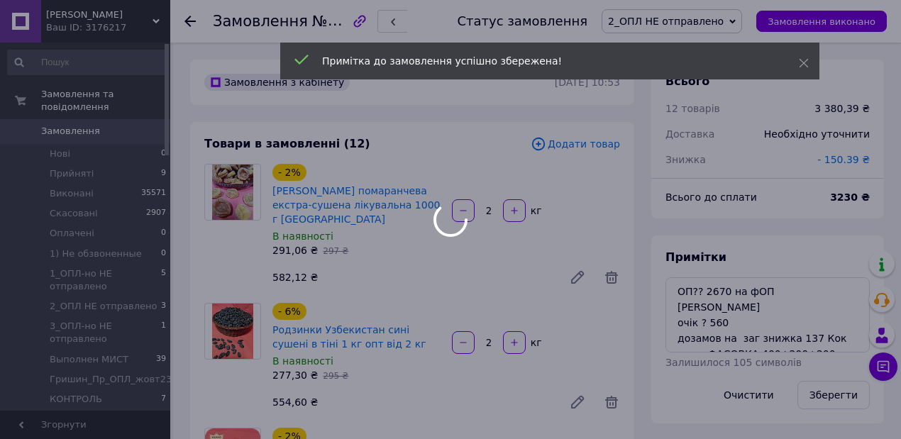
scroll to position [2060, 0]
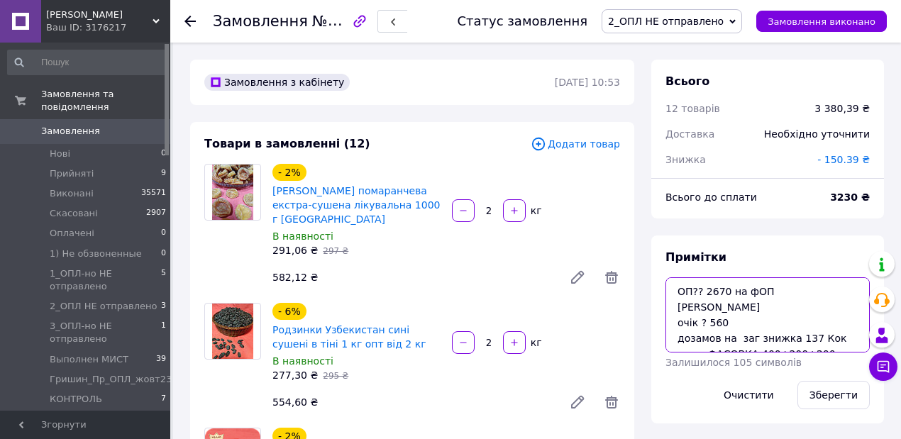
drag, startPoint x: 717, startPoint y: 323, endPoint x: 670, endPoint y: 329, distance: 47.3
click at [670, 329] on textarea "ОП?? 2670 на фОП Гришин очік ? 560 дозамов на заг знижка 137 Кок верш ФАСОВКА 4…" at bounding box center [768, 314] width 204 height 75
drag, startPoint x: 696, startPoint y: 323, endPoint x: 677, endPoint y: 322, distance: 19.2
click at [677, 322] on textarea "ОП?? 2670 на фОП Гришин очік ? 560 на заг знижка 137 Кок верш ФАСОВКА 400+200+2…" at bounding box center [768, 314] width 204 height 75
drag, startPoint x: 744, startPoint y: 324, endPoint x: 723, endPoint y: 317, distance: 22.0
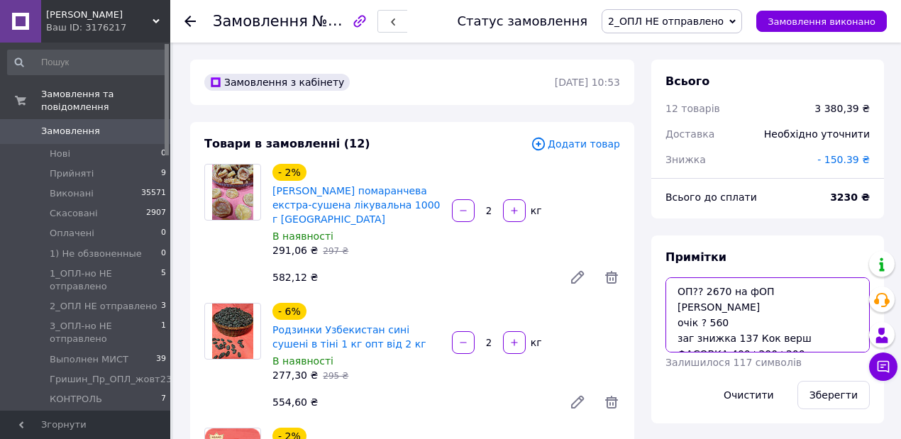
click at [730, 321] on textarea "ОП?? 2670 на фОП Гришин очік ? 560 заг знижка 137 Кок верш ФАСОВКА 400+200+200г…" at bounding box center [768, 314] width 204 height 75
type textarea "ОП?? 2670 на фОП Гришин очік ? 560 заг знижка 150 Кок верш ФАСОВКА 400+200+200г…"
click at [844, 395] on button "Зберегти" at bounding box center [834, 395] width 72 height 28
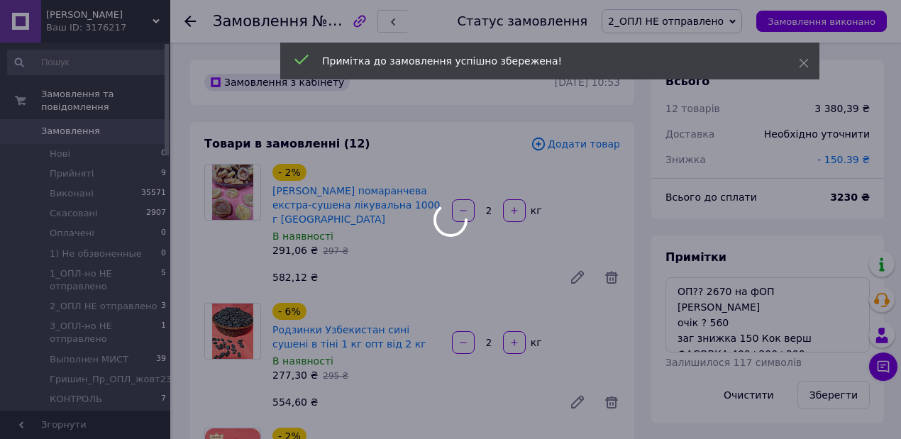
scroll to position [2122, 0]
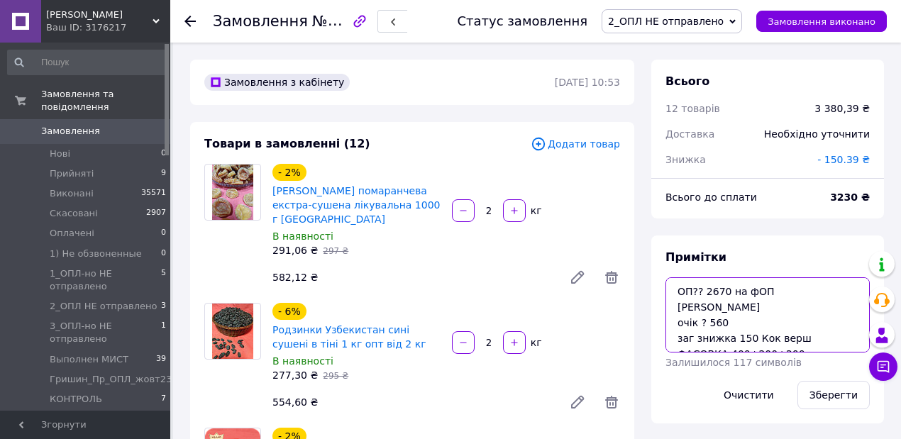
drag, startPoint x: 705, startPoint y: 307, endPoint x: 730, endPoint y: 305, distance: 24.9
click at [730, 305] on textarea "ОП?? 2670 на фОП Гришин очік ? 560 заг знижка 150 Кок верш ФАСОВКА 400+200+200г…" at bounding box center [768, 314] width 204 height 75
